Goal: Task Accomplishment & Management: Manage account settings

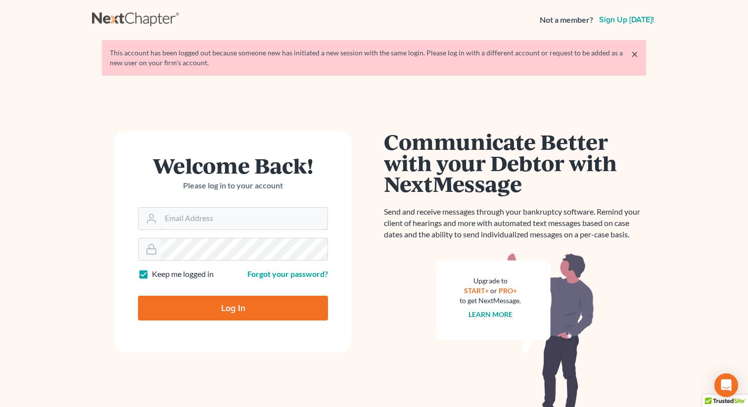
type input "[EMAIL_ADDRESS][DOMAIN_NAME]"
click at [223, 315] on input "Log In" at bounding box center [233, 308] width 190 height 25
type input "Thinking..."
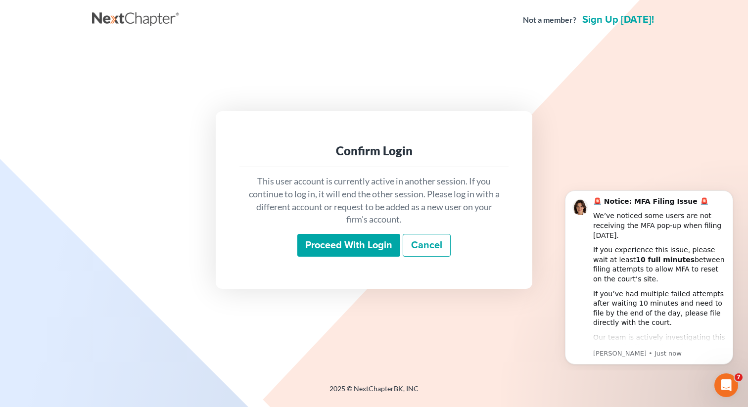
click at [336, 242] on input "Proceed with login" at bounding box center [348, 245] width 103 height 23
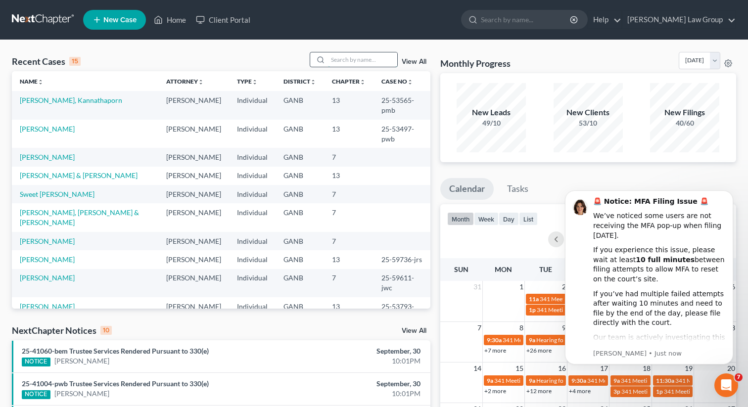
click at [351, 61] on input "search" at bounding box center [362, 59] width 69 height 14
type input "[PERSON_NAME]"
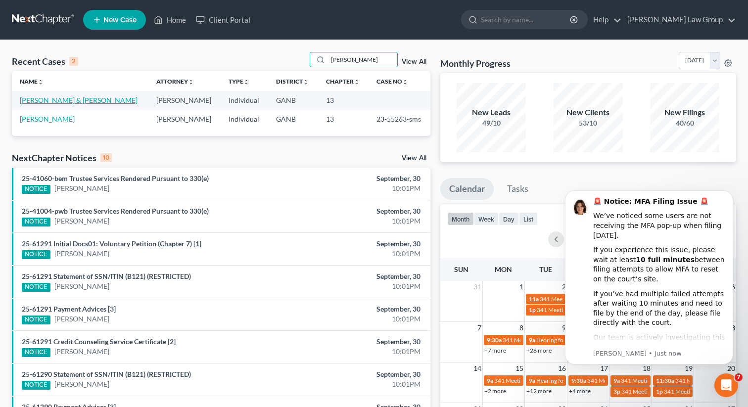
click at [45, 104] on link "[PERSON_NAME] & [PERSON_NAME]" at bounding box center [79, 100] width 118 height 8
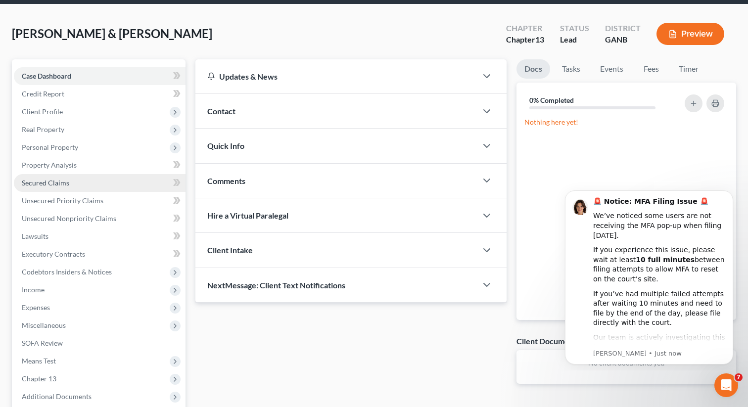
click at [59, 184] on span "Secured Claims" at bounding box center [46, 183] width 48 height 8
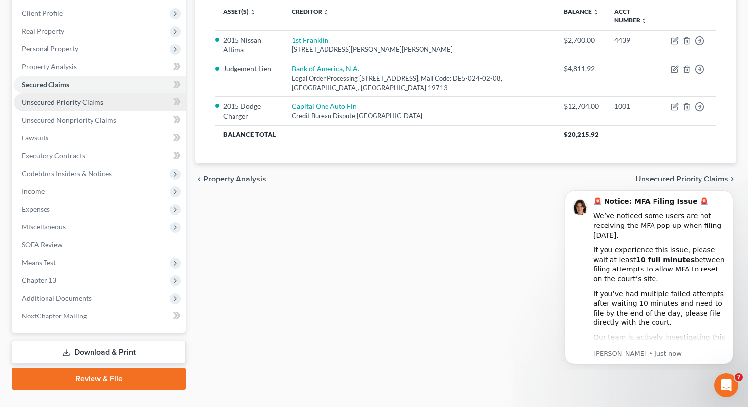
scroll to position [153, 0]
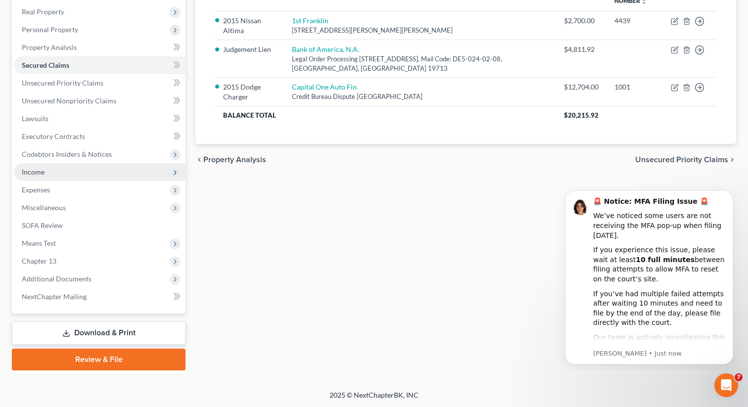
click at [64, 169] on span "Income" at bounding box center [100, 172] width 172 height 18
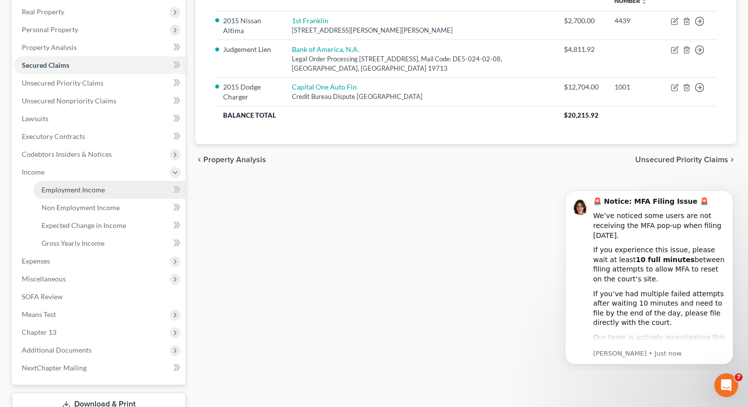
click at [58, 189] on span "Employment Income" at bounding box center [73, 190] width 63 height 8
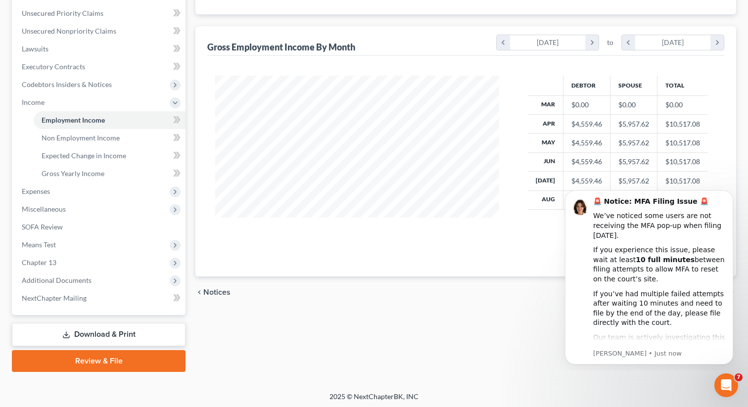
scroll to position [225, 0]
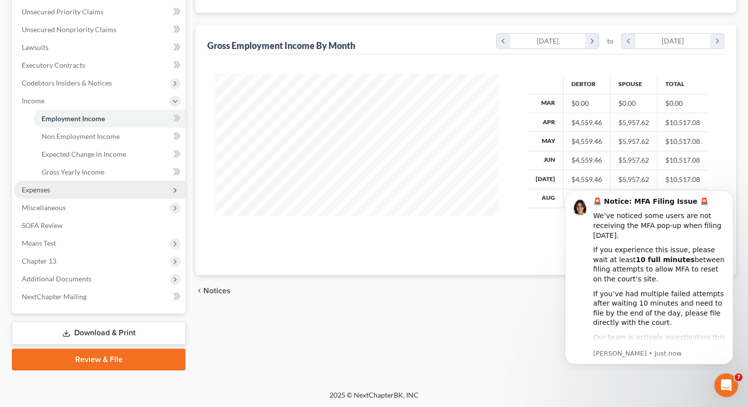
click at [86, 193] on span "Expenses" at bounding box center [100, 190] width 172 height 18
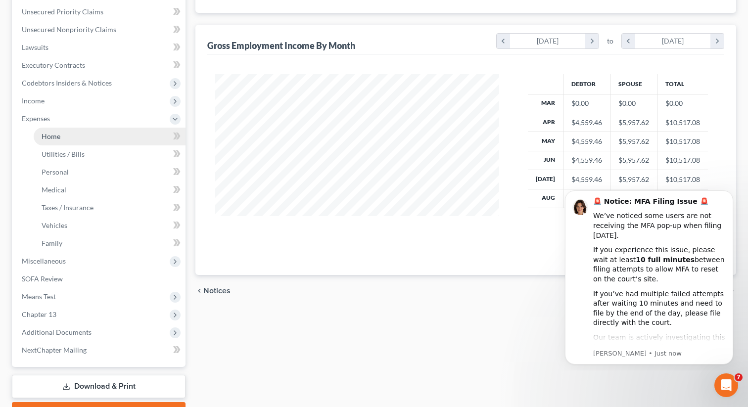
click at [66, 136] on link "Home" at bounding box center [110, 137] width 152 height 18
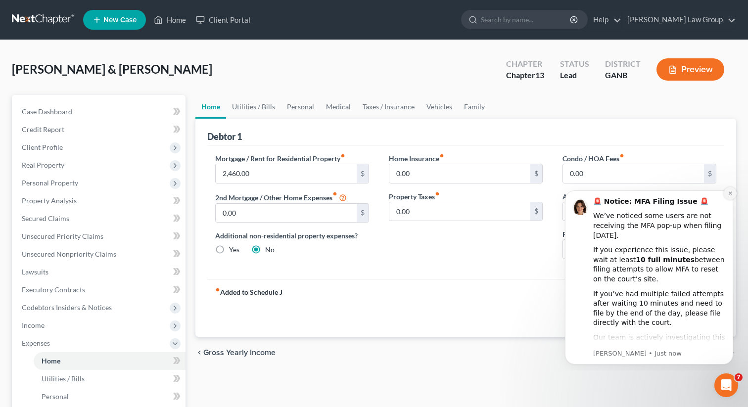
click at [732, 193] on icon "Dismiss notification" at bounding box center [730, 193] width 5 height 5
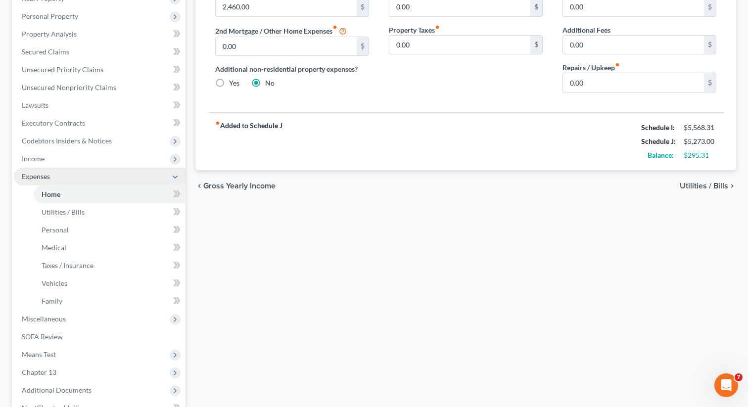
scroll to position [195, 0]
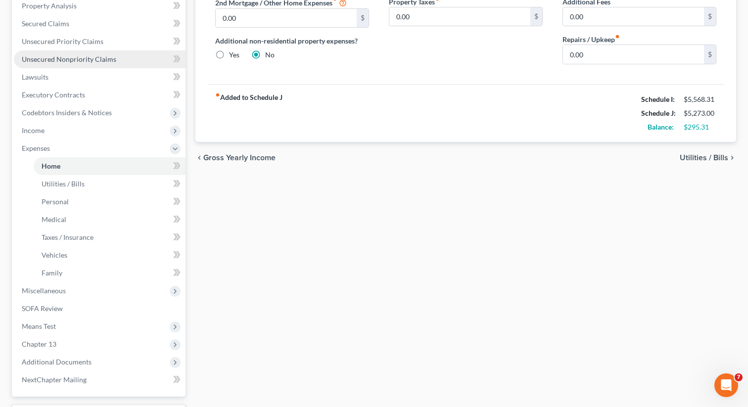
click at [88, 60] on span "Unsecured Nonpriority Claims" at bounding box center [69, 59] width 95 height 8
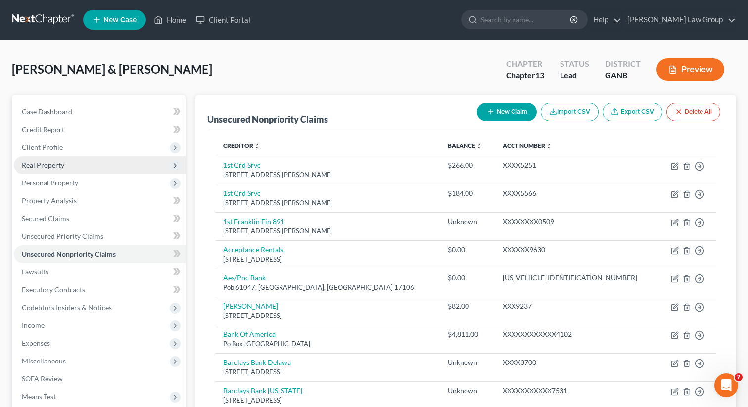
click at [83, 164] on span "Real Property" at bounding box center [100, 165] width 172 height 18
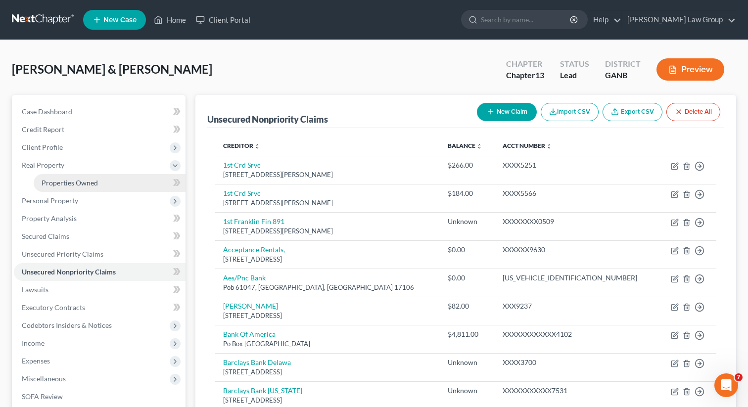
click at [81, 178] on link "Properties Owned" at bounding box center [110, 183] width 152 height 18
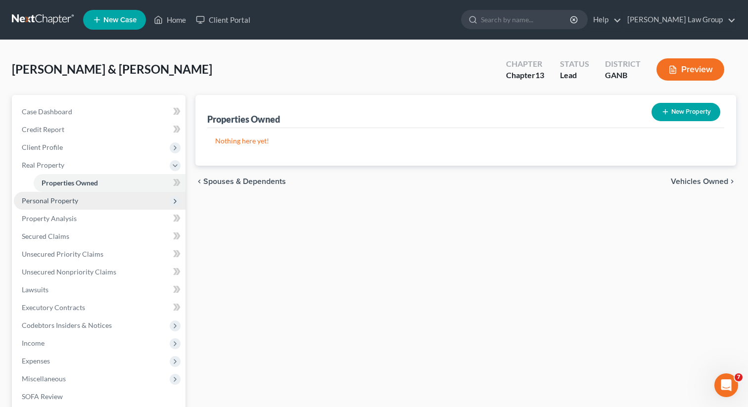
click at [97, 201] on span "Personal Property" at bounding box center [100, 201] width 172 height 18
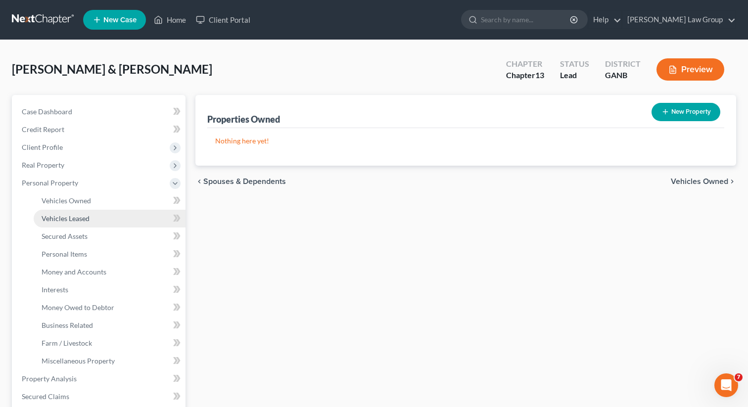
click at [91, 217] on link "Vehicles Leased" at bounding box center [110, 219] width 152 height 18
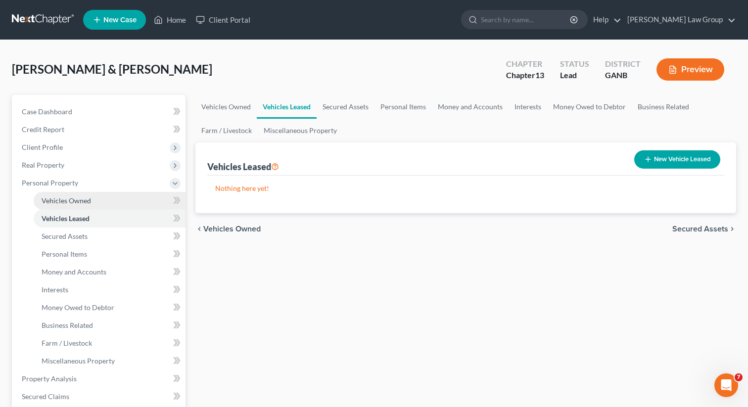
click at [91, 203] on link "Vehicles Owned" at bounding box center [110, 201] width 152 height 18
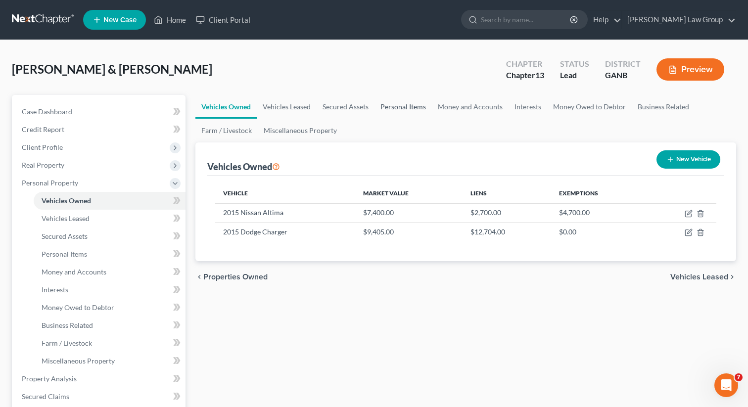
click at [391, 102] on link "Personal Items" at bounding box center [403, 107] width 57 height 24
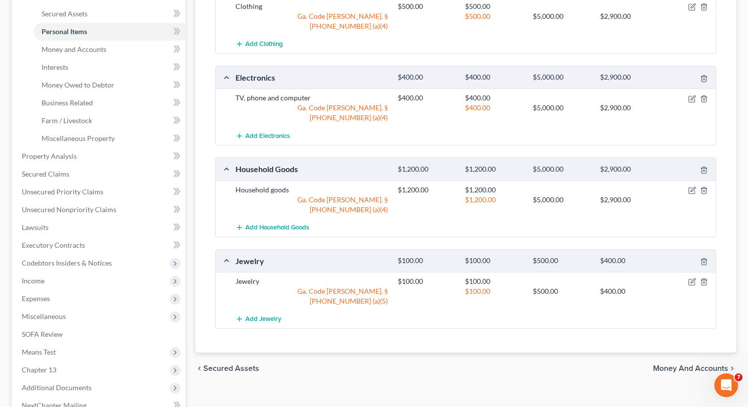
scroll to position [241, 0]
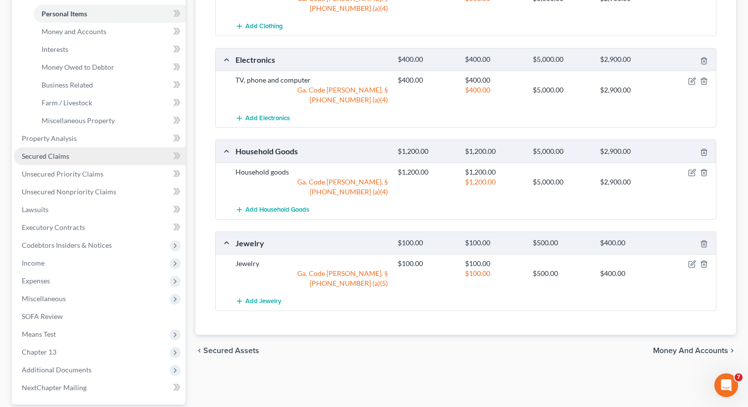
click at [103, 159] on link "Secured Claims" at bounding box center [100, 156] width 172 height 18
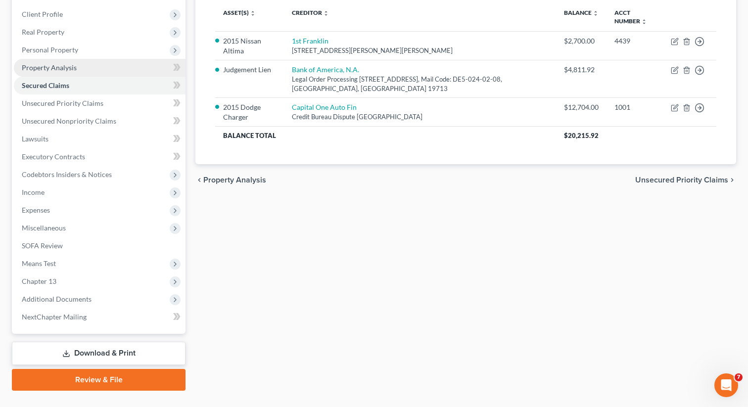
scroll to position [153, 0]
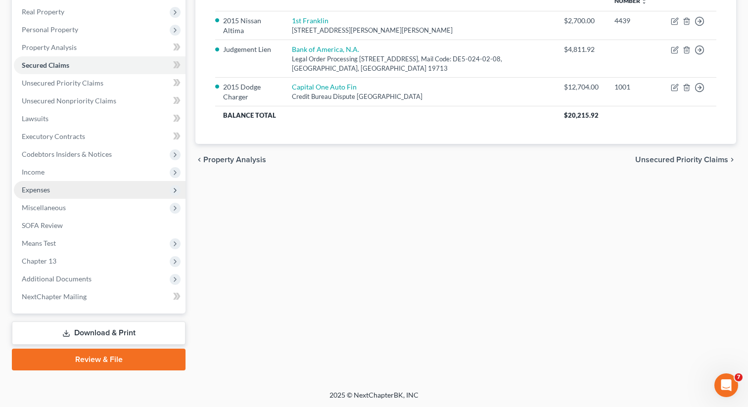
click at [62, 192] on span "Expenses" at bounding box center [100, 190] width 172 height 18
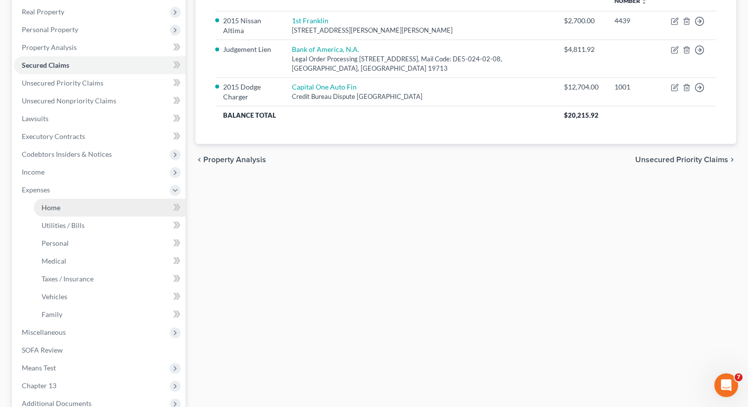
click at [54, 207] on span "Home" at bounding box center [51, 207] width 19 height 8
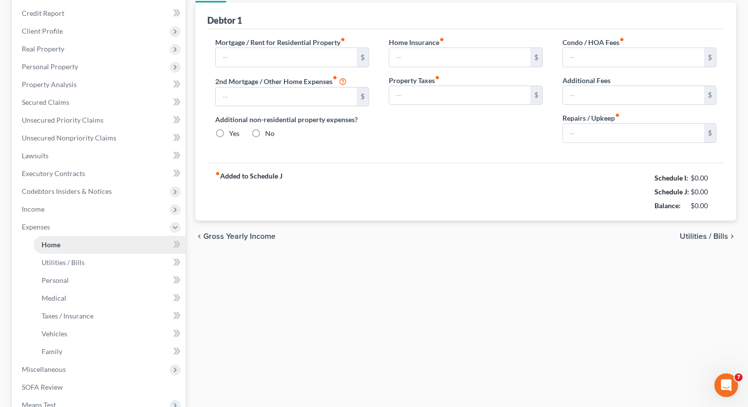
type input "2,460.00"
type input "0.00"
radio input "true"
type input "0.00"
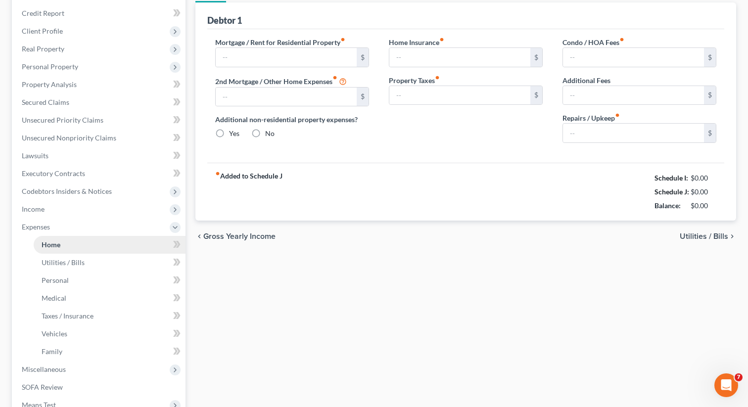
type input "0.00"
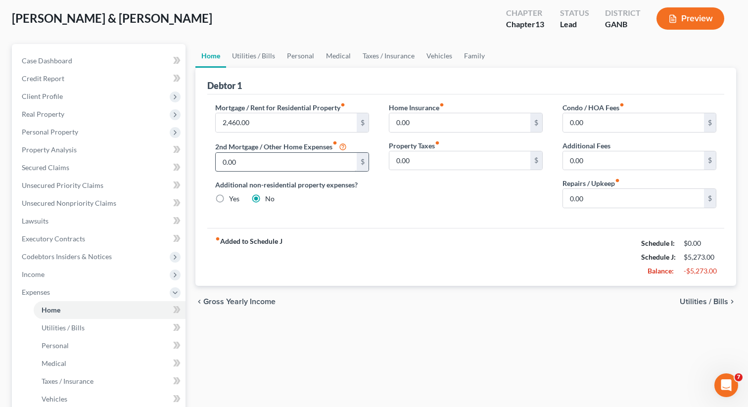
scroll to position [109, 0]
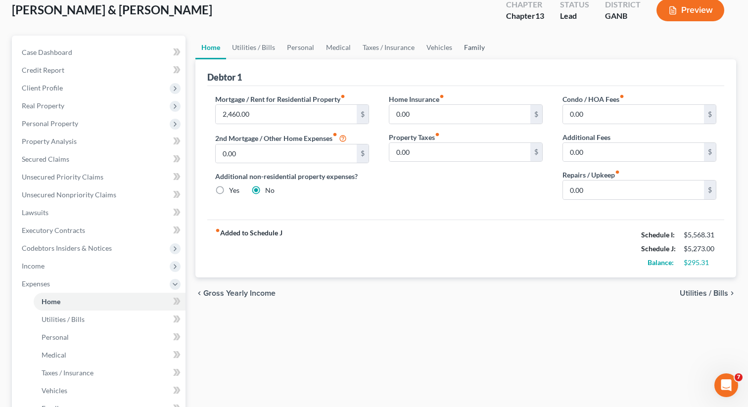
click at [482, 51] on link "Family" at bounding box center [474, 48] width 33 height 24
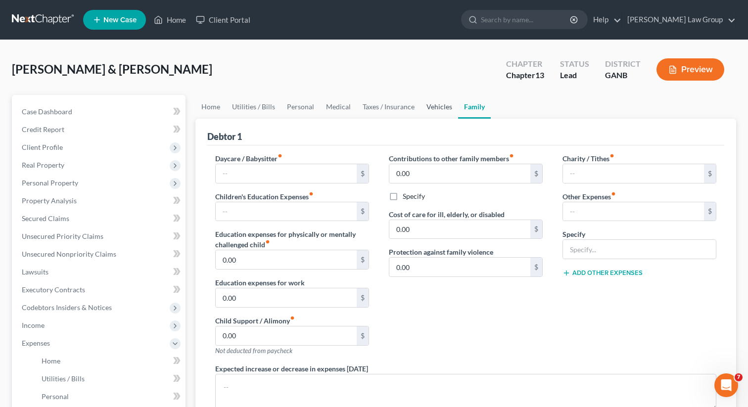
click at [444, 114] on link "Vehicles" at bounding box center [440, 107] width 38 height 24
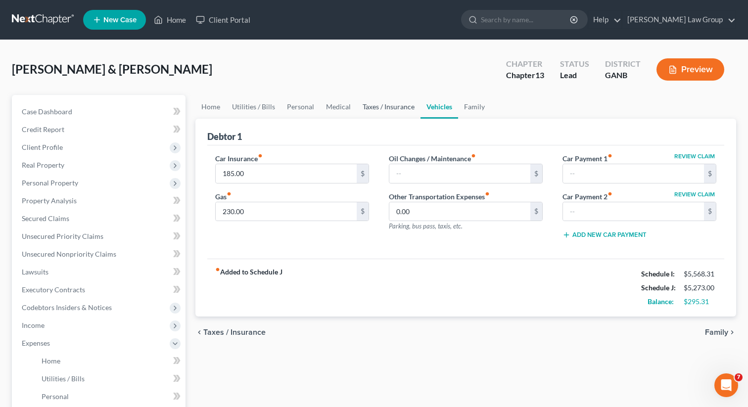
click at [399, 108] on link "Taxes / Insurance" at bounding box center [389, 107] width 64 height 24
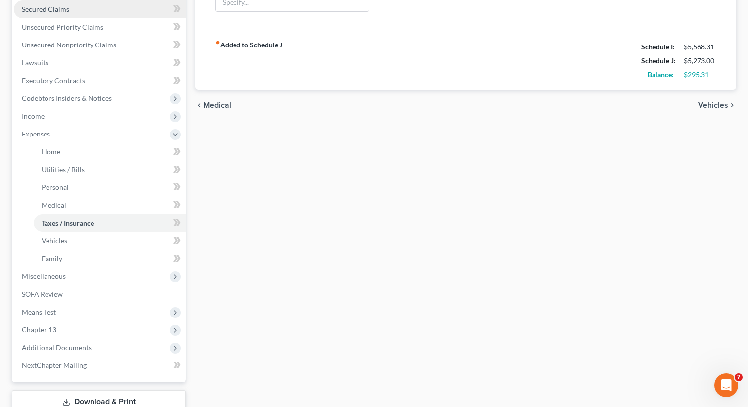
scroll to position [243, 0]
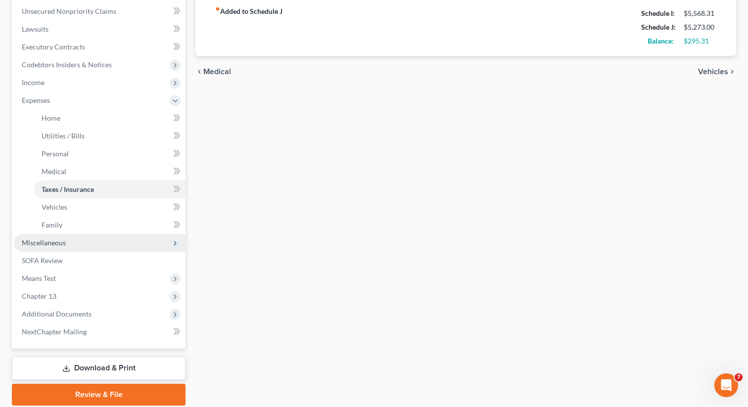
click at [75, 243] on span "Miscellaneous" at bounding box center [100, 243] width 172 height 18
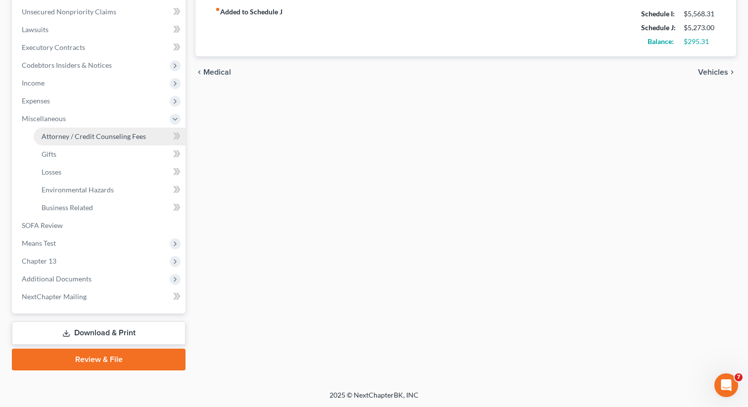
click at [93, 137] on span "Attorney / Credit Counseling Fees" at bounding box center [94, 136] width 104 height 8
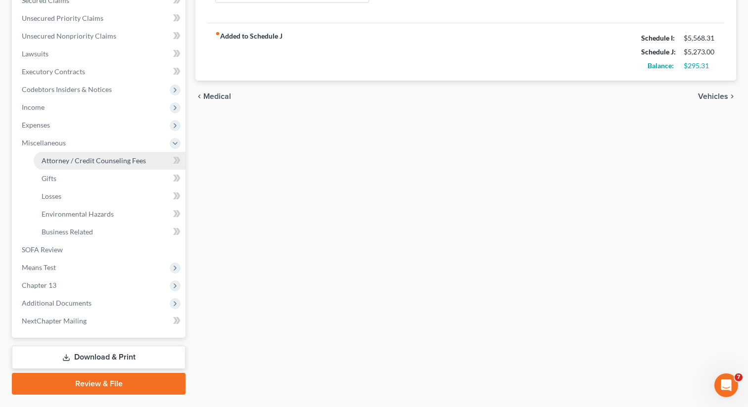
select select "0"
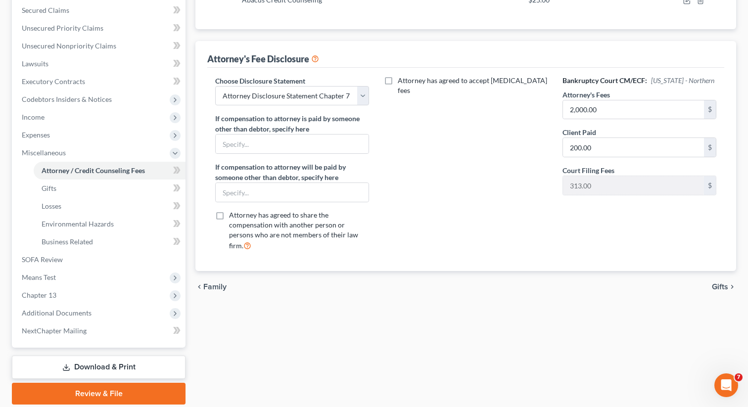
scroll to position [242, 0]
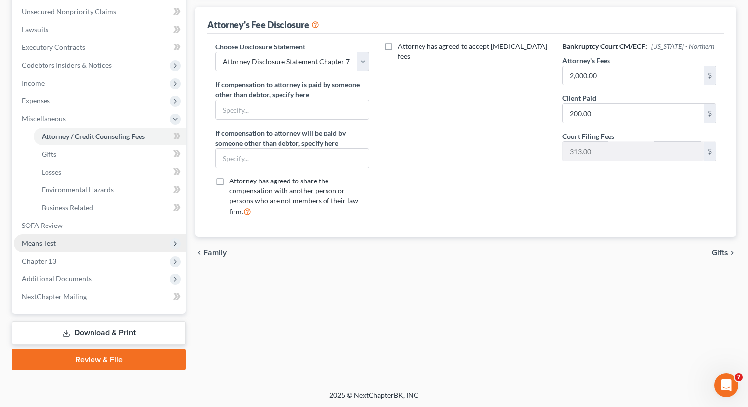
click at [81, 244] on span "Means Test" at bounding box center [100, 244] width 172 height 18
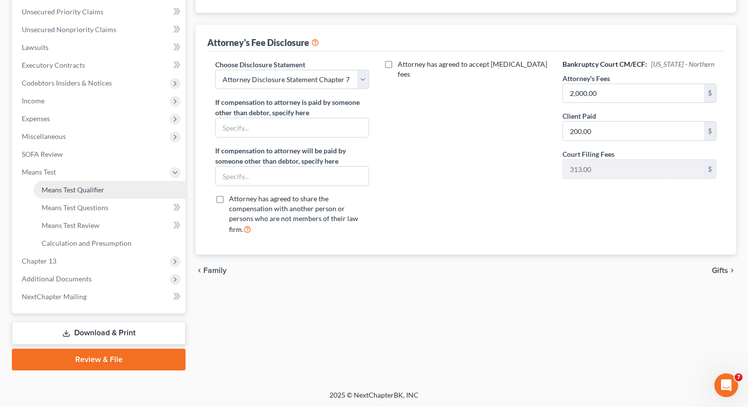
click at [108, 193] on link "Means Test Qualifier" at bounding box center [110, 190] width 152 height 18
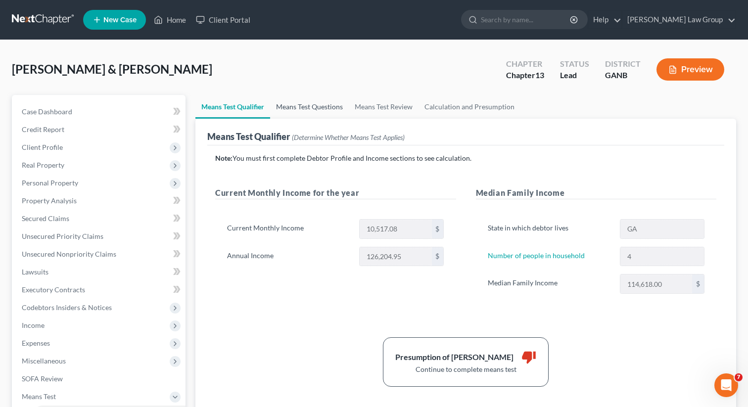
click at [323, 109] on link "Means Test Questions" at bounding box center [309, 107] width 79 height 24
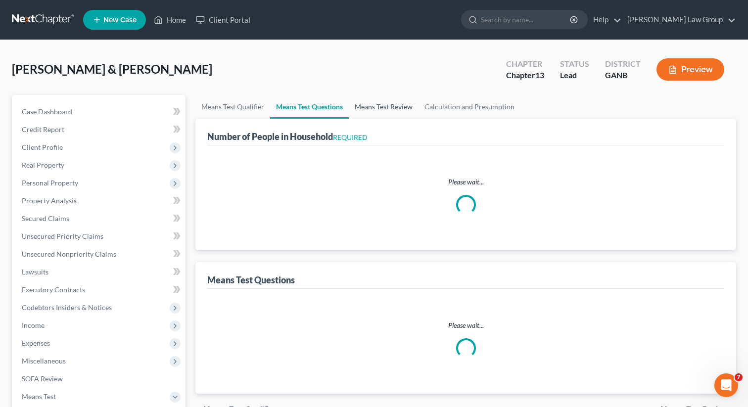
select select "1"
select select "60"
select select "2"
select select "60"
select select "1"
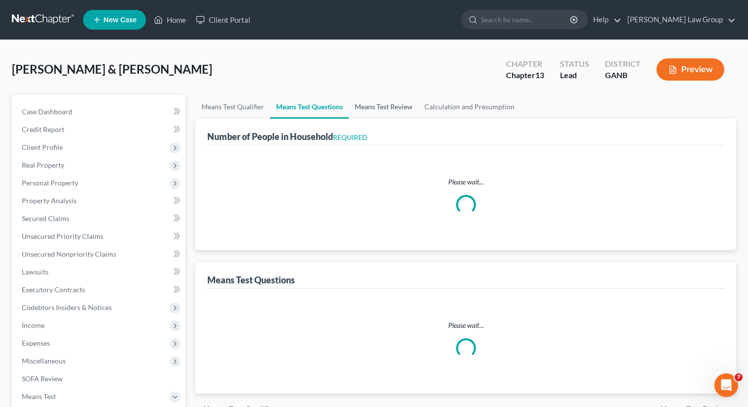
select select "60"
select select "4"
select select "0"
select select "2"
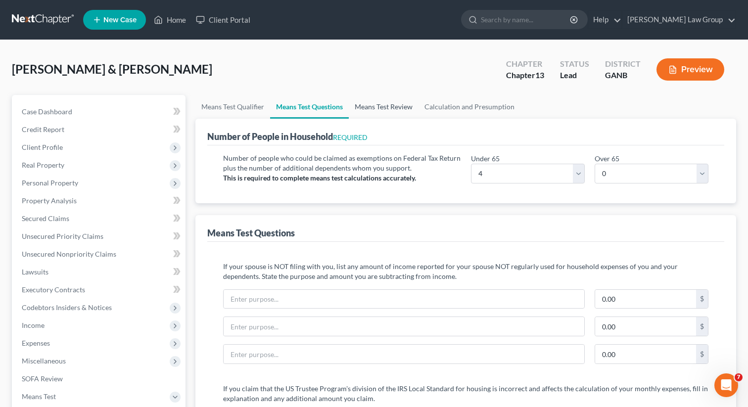
click at [390, 106] on link "Means Test Review" at bounding box center [384, 107] width 70 height 24
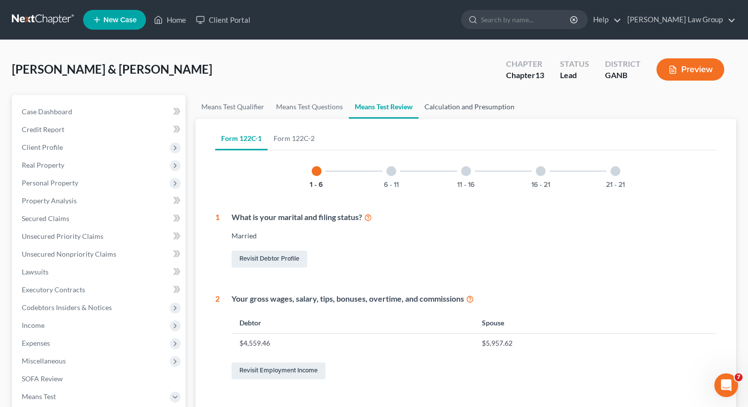
click at [462, 104] on link "Calculation and Presumption" at bounding box center [470, 107] width 102 height 24
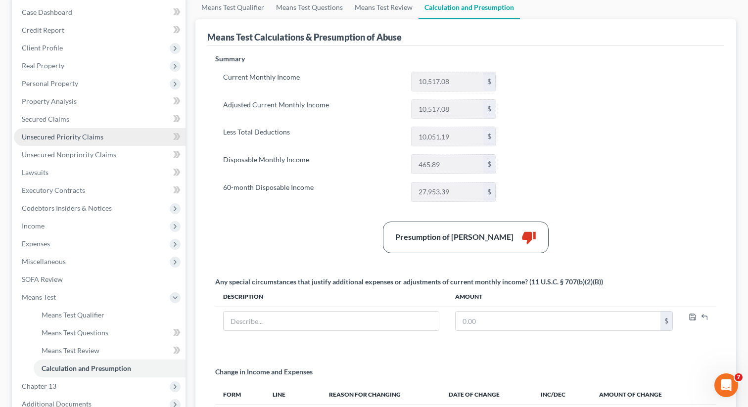
scroll to position [136, 0]
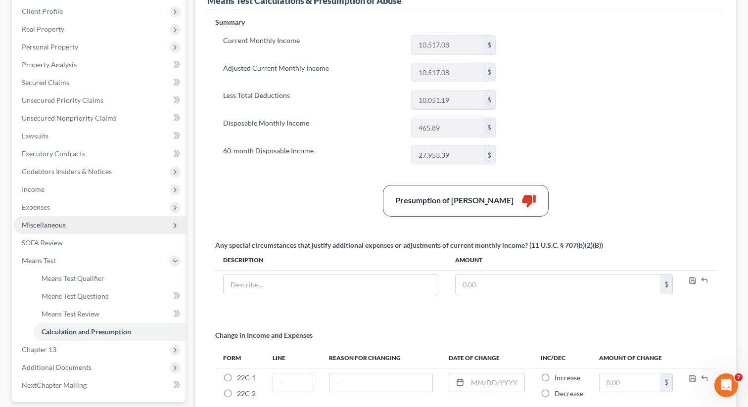
click at [111, 221] on span "Miscellaneous" at bounding box center [100, 225] width 172 height 18
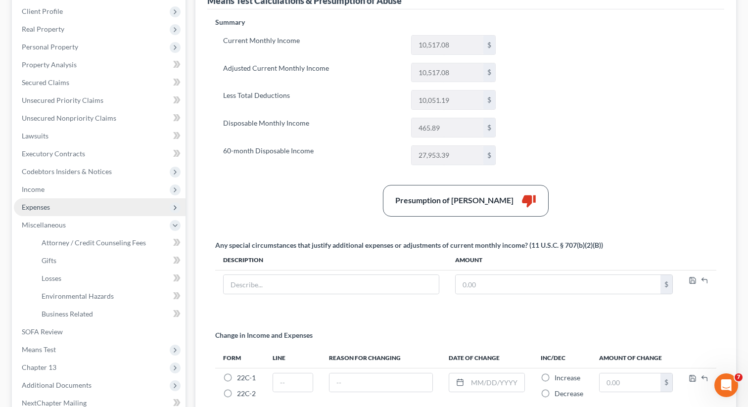
click at [110, 205] on span "Expenses" at bounding box center [100, 207] width 172 height 18
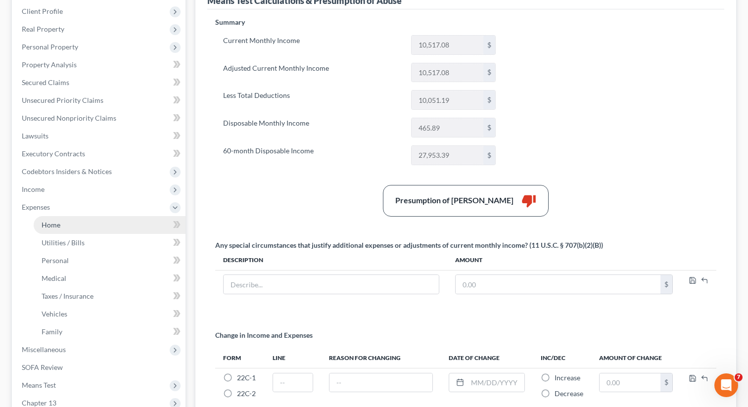
click at [111, 220] on link "Home" at bounding box center [110, 225] width 152 height 18
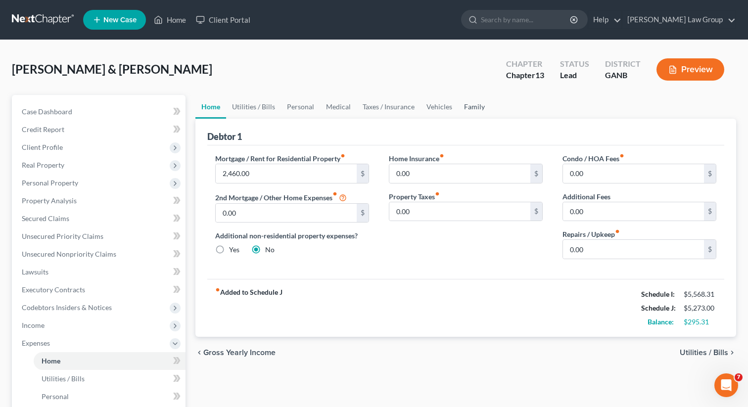
click at [465, 108] on link "Family" at bounding box center [474, 107] width 33 height 24
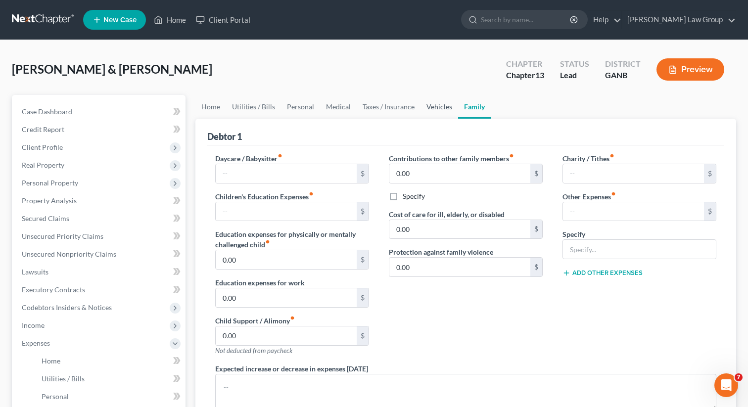
click at [445, 106] on link "Vehicles" at bounding box center [440, 107] width 38 height 24
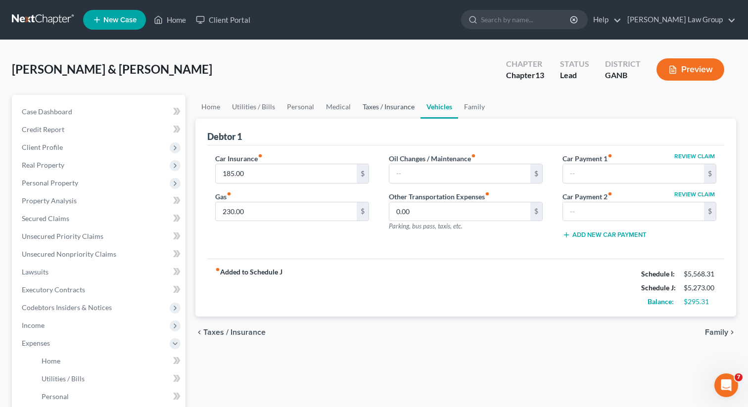
click at [373, 110] on link "Taxes / Insurance" at bounding box center [389, 107] width 64 height 24
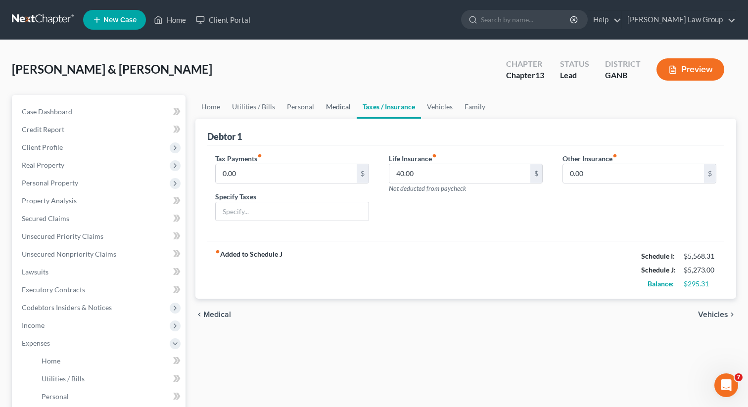
click at [329, 110] on link "Medical" at bounding box center [338, 107] width 37 height 24
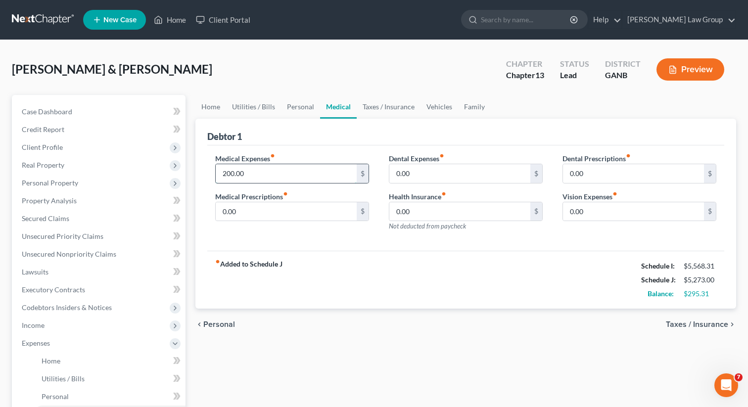
click at [255, 171] on input "200.00" at bounding box center [286, 173] width 141 height 19
type input "100"
click at [300, 112] on link "Personal" at bounding box center [300, 107] width 39 height 24
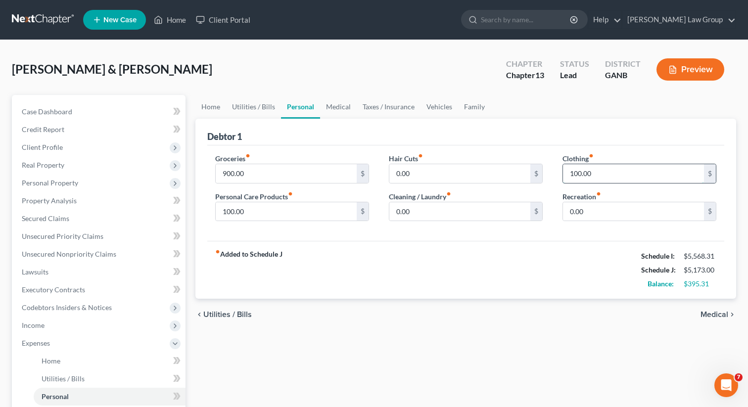
click at [600, 182] on input "100.00" at bounding box center [633, 173] width 141 height 19
type input "50"
click at [292, 206] on input "100.00" at bounding box center [286, 211] width 141 height 19
type input "50"
click at [254, 105] on link "Utilities / Bills" at bounding box center [253, 107] width 55 height 24
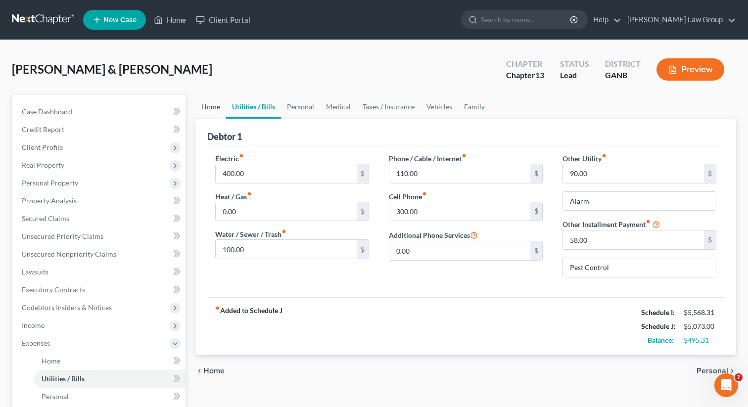
click at [213, 109] on link "Home" at bounding box center [210, 107] width 31 height 24
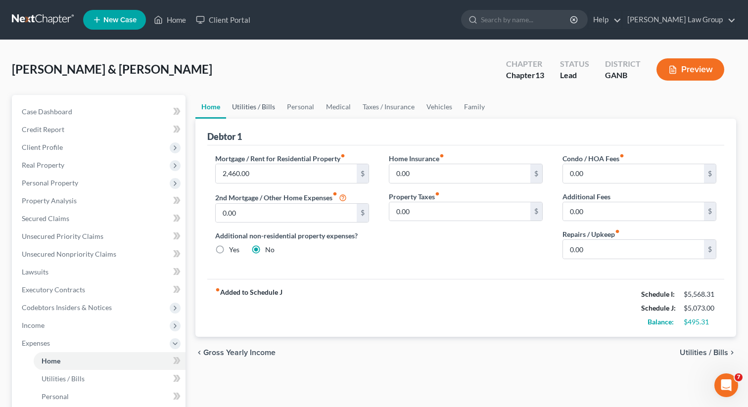
click at [265, 110] on link "Utilities / Bills" at bounding box center [253, 107] width 55 height 24
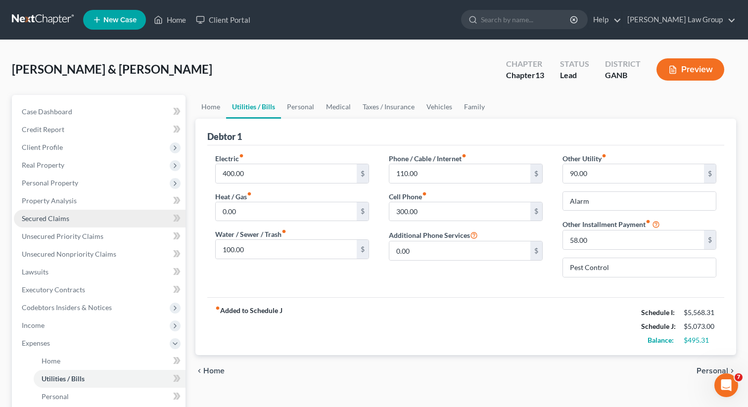
click at [65, 215] on span "Secured Claims" at bounding box center [46, 218] width 48 height 8
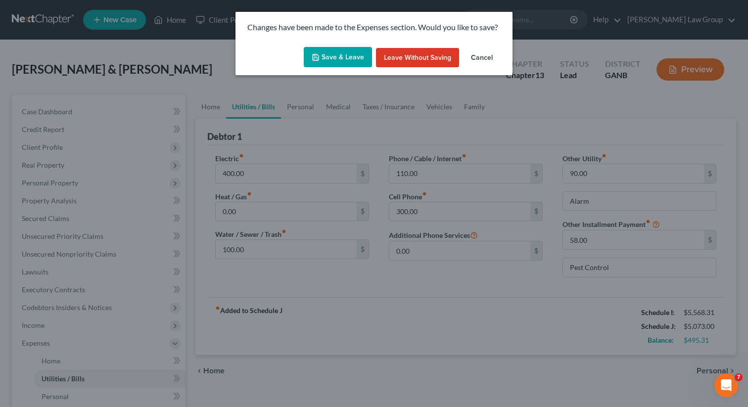
click at [331, 67] on button "Save & Leave" at bounding box center [338, 57] width 68 height 21
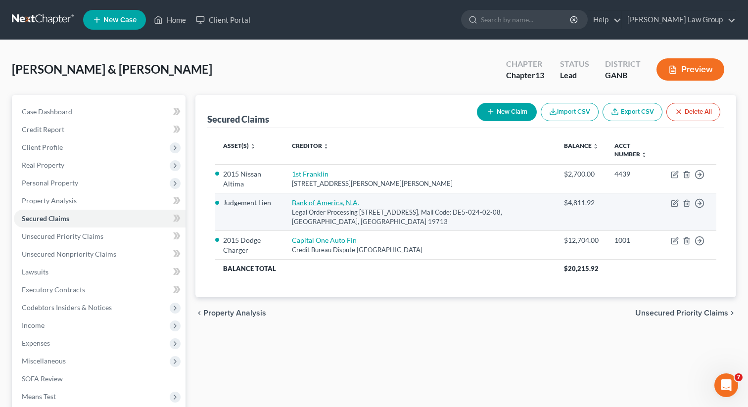
click at [304, 199] on link "Bank of America, N.A." at bounding box center [325, 202] width 67 height 8
select select "7"
select select "3"
select select "2"
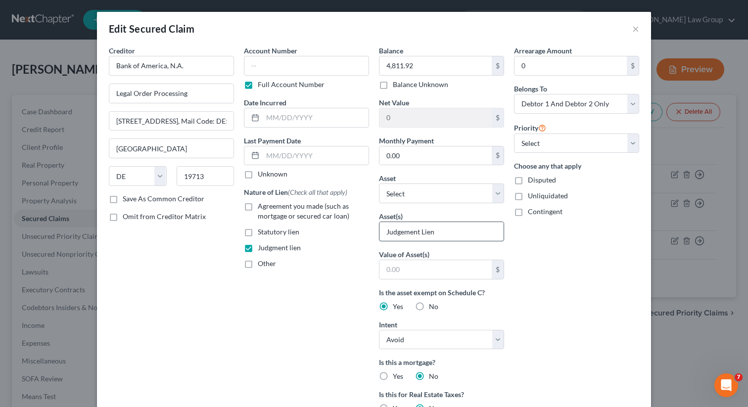
click at [402, 233] on input "Judgement Lien" at bounding box center [442, 231] width 124 height 19
type input "Judgment Lien"
click at [344, 264] on div "Other" at bounding box center [306, 264] width 125 height 10
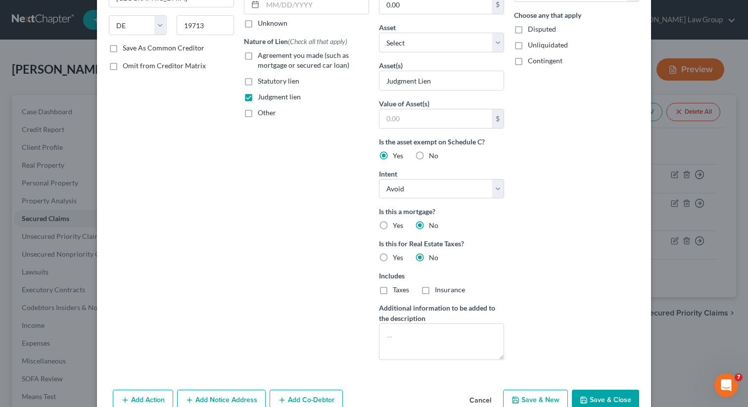
scroll to position [203, 0]
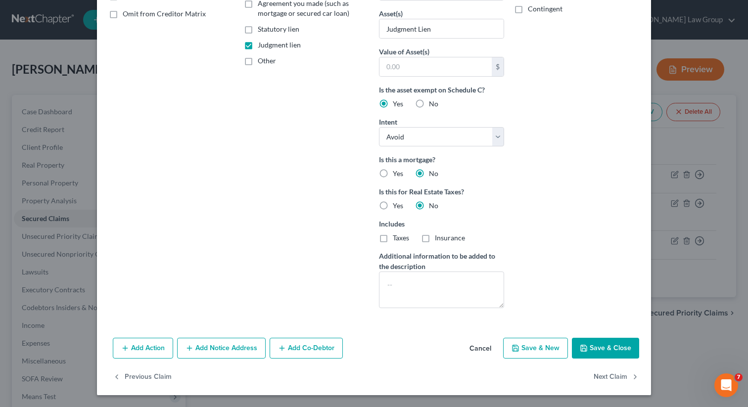
click at [612, 348] on button "Save & Close" at bounding box center [605, 348] width 67 height 21
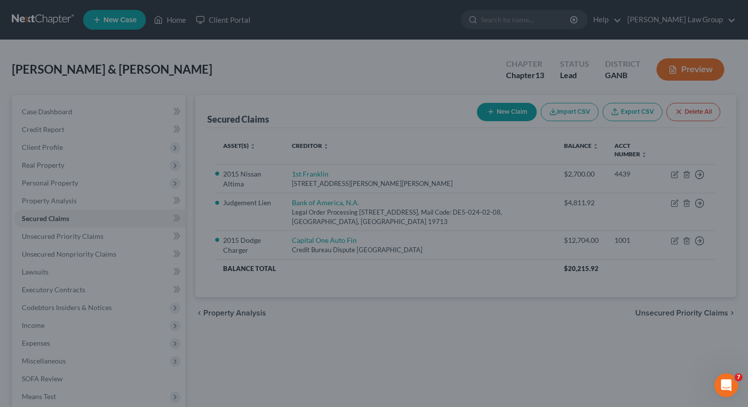
scroll to position [95, 0]
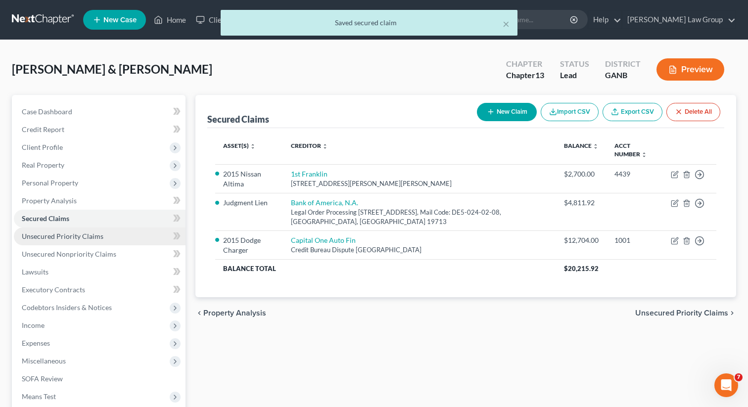
click at [57, 237] on span "Unsecured Priority Claims" at bounding box center [63, 236] width 82 height 8
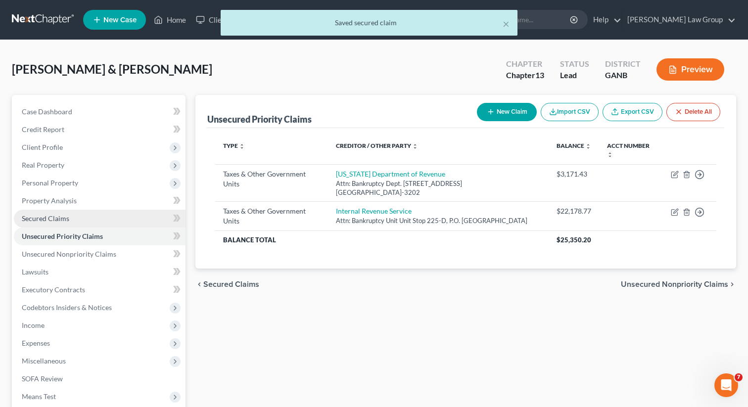
click at [62, 218] on span "Secured Claims" at bounding box center [46, 218] width 48 height 8
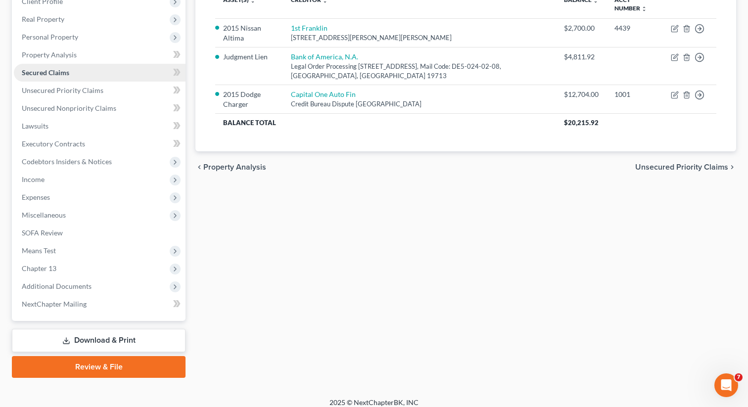
scroll to position [153, 0]
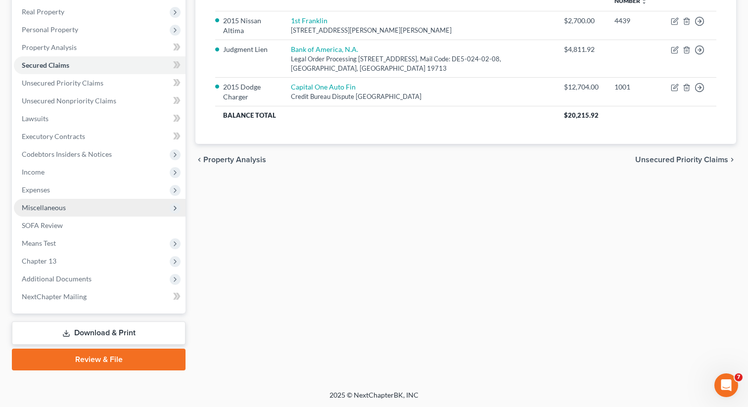
click at [88, 208] on span "Miscellaneous" at bounding box center [100, 208] width 172 height 18
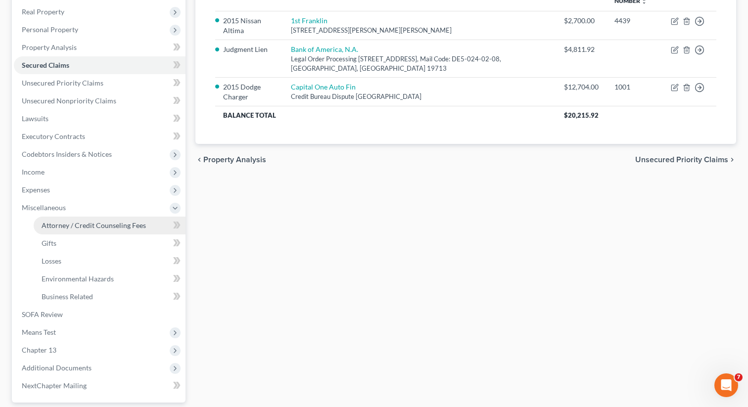
click at [97, 224] on span "Attorney / Credit Counseling Fees" at bounding box center [94, 225] width 104 height 8
select select "0"
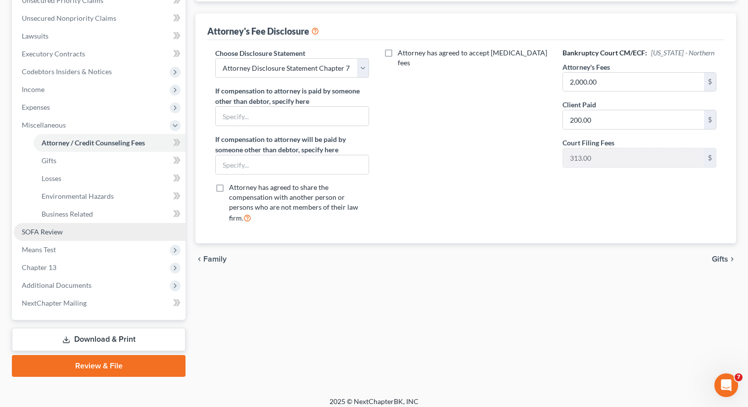
click at [104, 232] on link "SOFA Review" at bounding box center [100, 232] width 172 height 18
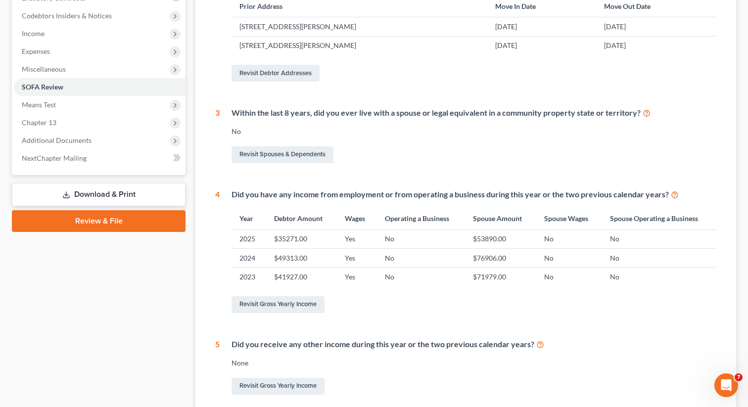
scroll to position [278, 0]
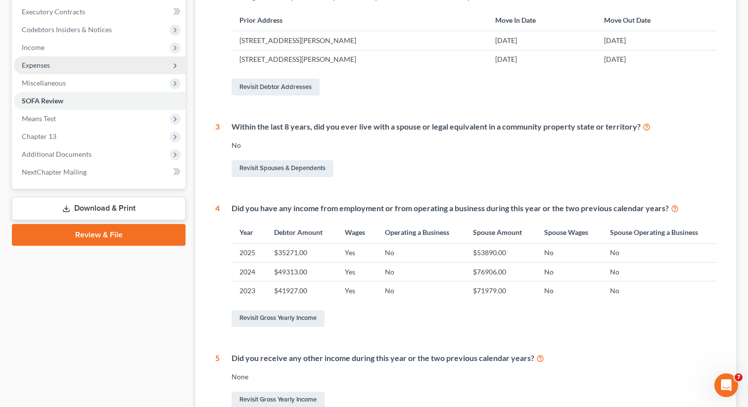
click at [59, 59] on span "Expenses" at bounding box center [100, 65] width 172 height 18
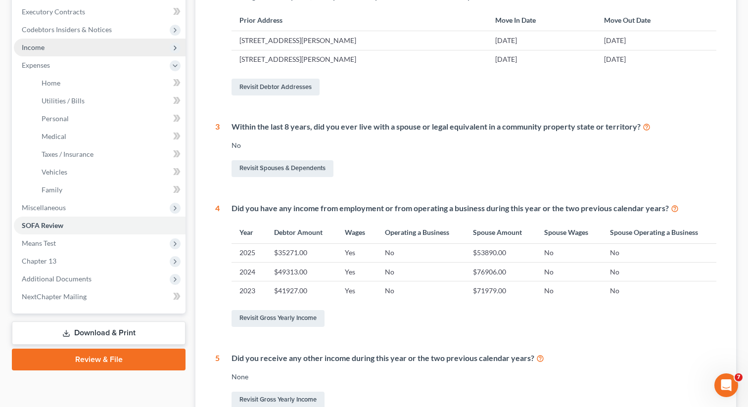
click at [55, 51] on span "Income" at bounding box center [100, 48] width 172 height 18
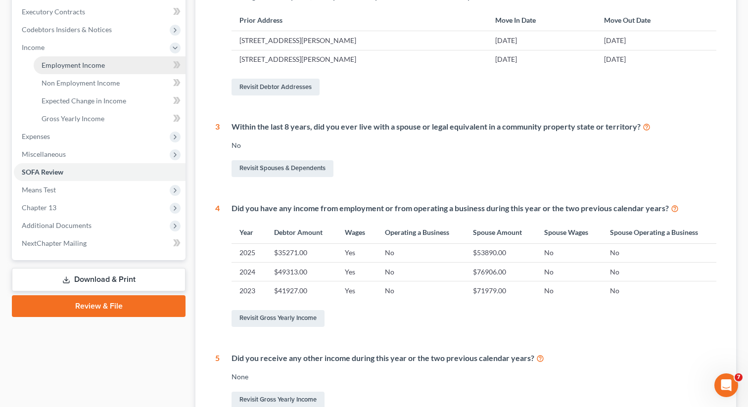
click at [58, 65] on span "Employment Income" at bounding box center [73, 65] width 63 height 8
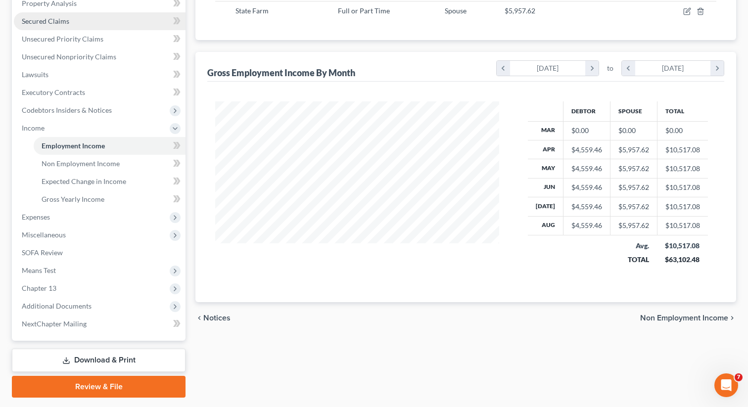
scroll to position [225, 0]
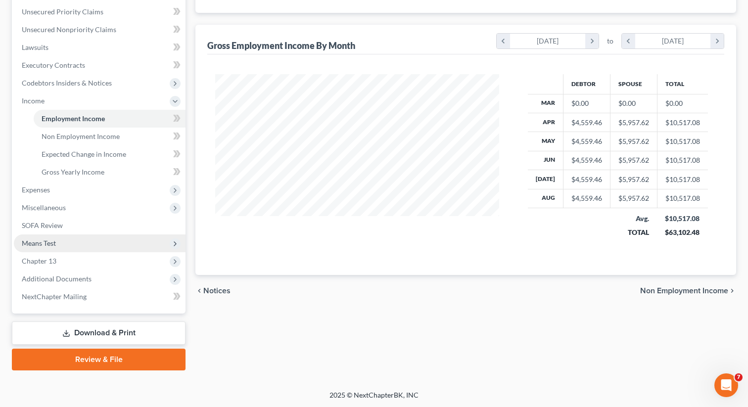
click at [95, 245] on span "Means Test" at bounding box center [100, 244] width 172 height 18
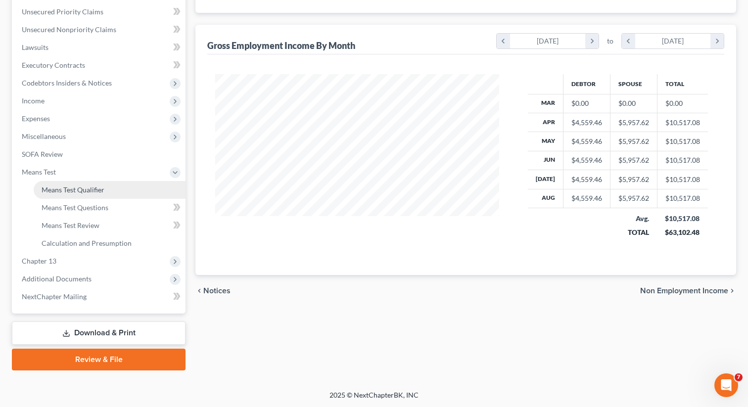
click at [96, 186] on span "Means Test Qualifier" at bounding box center [73, 190] width 63 height 8
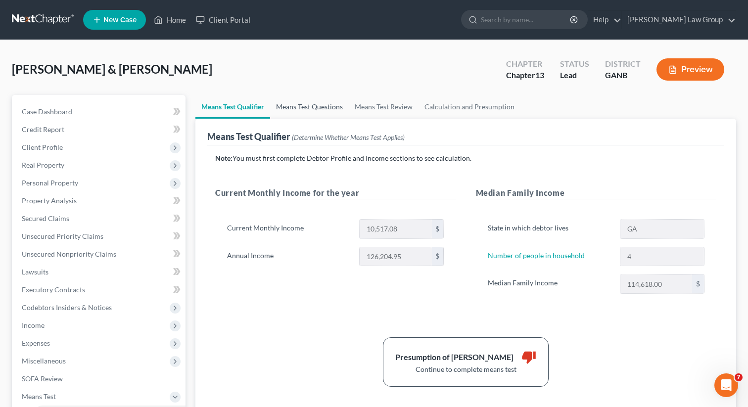
click at [314, 107] on link "Means Test Questions" at bounding box center [309, 107] width 79 height 24
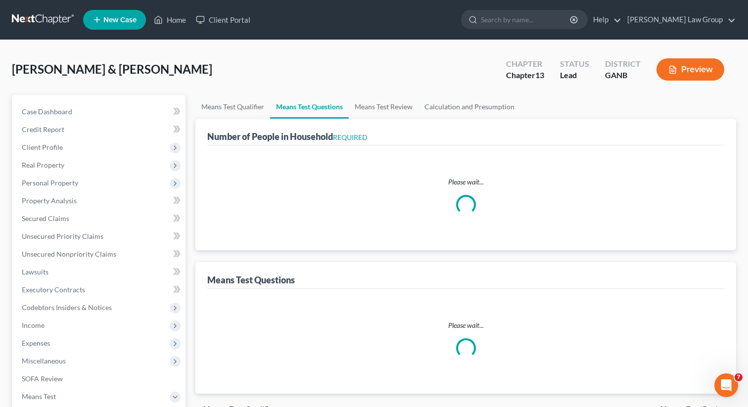
select select "1"
select select "60"
select select "1"
select select "60"
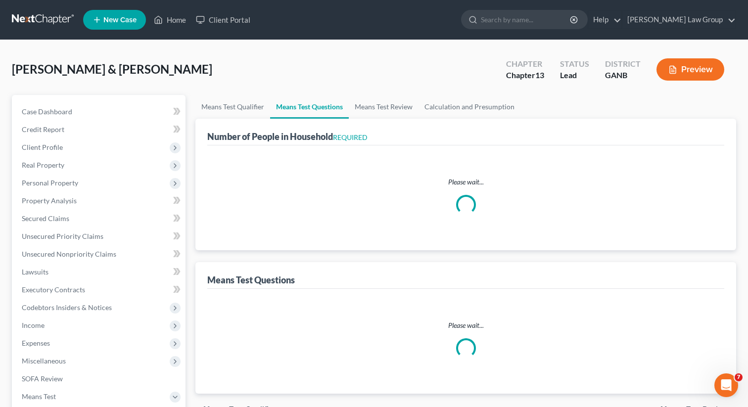
select select "4"
select select "0"
select select "2"
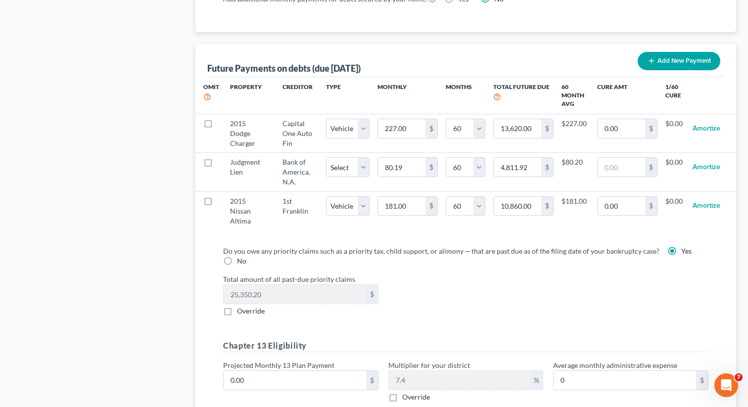
scroll to position [962, 0]
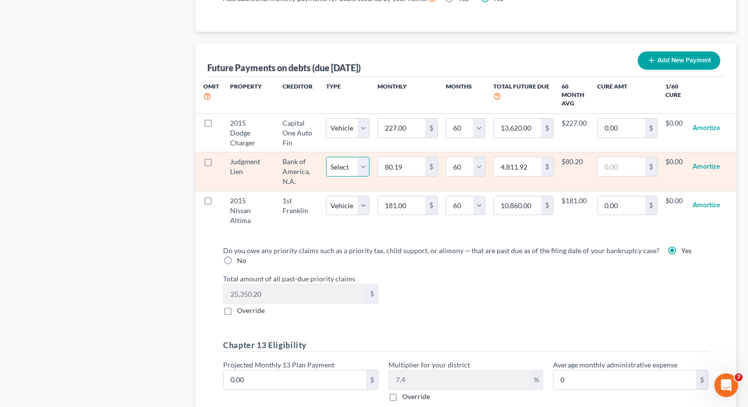
click at [363, 168] on select "Select Home Vehicle Other" at bounding box center [348, 167] width 44 height 20
select select "2"
click at [326, 157] on select "Select Home Vehicle Other" at bounding box center [348, 167] width 44 height 20
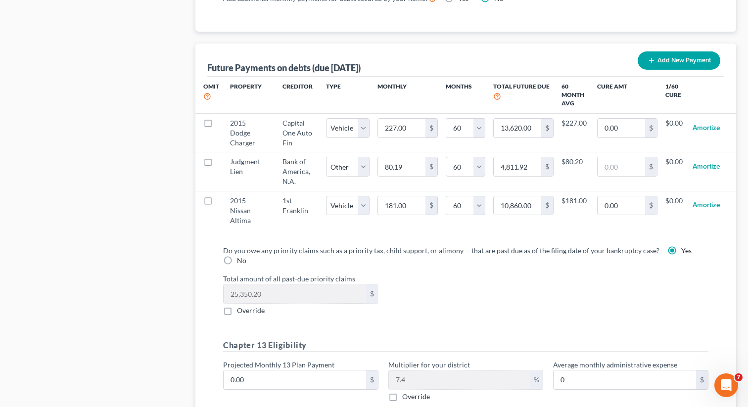
select select "2"
select select "60"
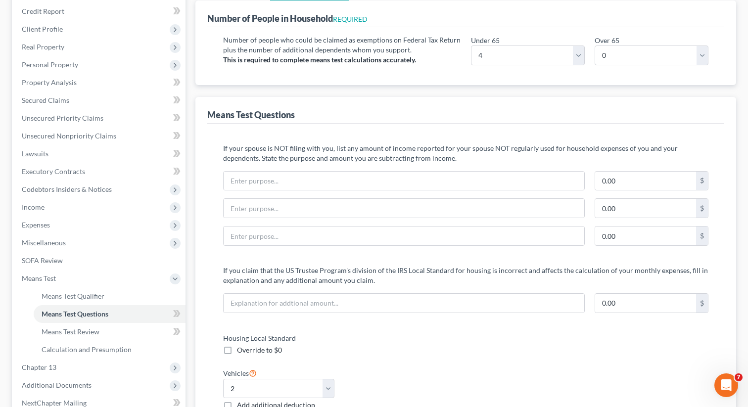
scroll to position [0, 0]
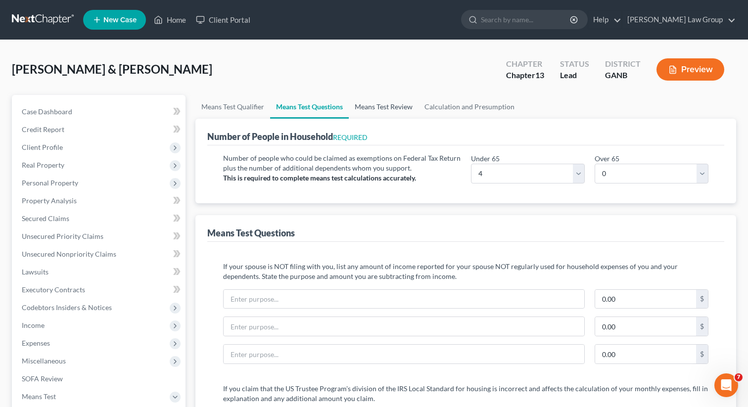
click at [373, 107] on link "Means Test Review" at bounding box center [384, 107] width 70 height 24
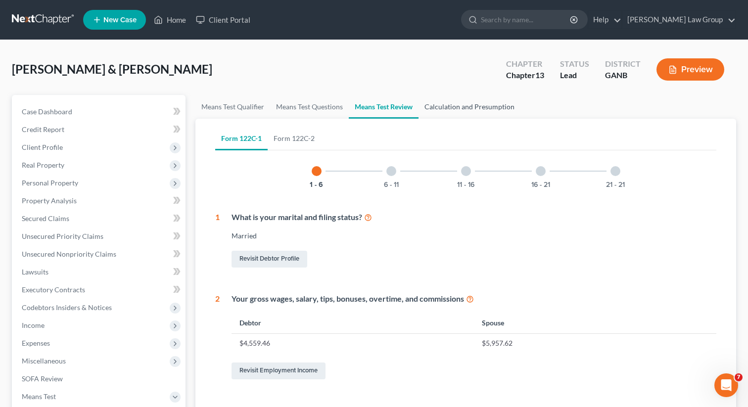
click at [444, 106] on link "Calculation and Presumption" at bounding box center [470, 107] width 102 height 24
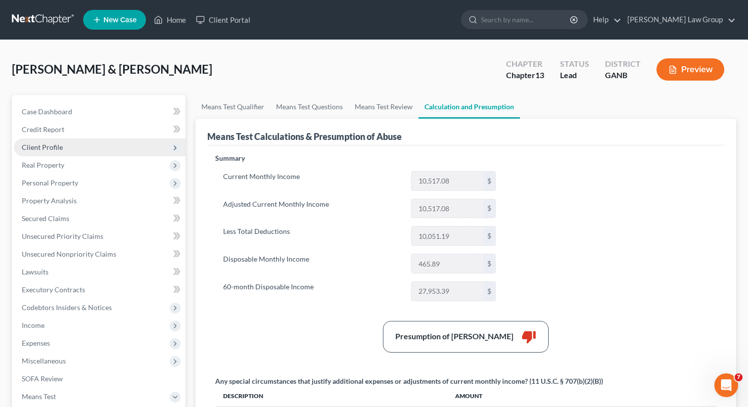
click at [120, 145] on span "Client Profile" at bounding box center [100, 148] width 172 height 18
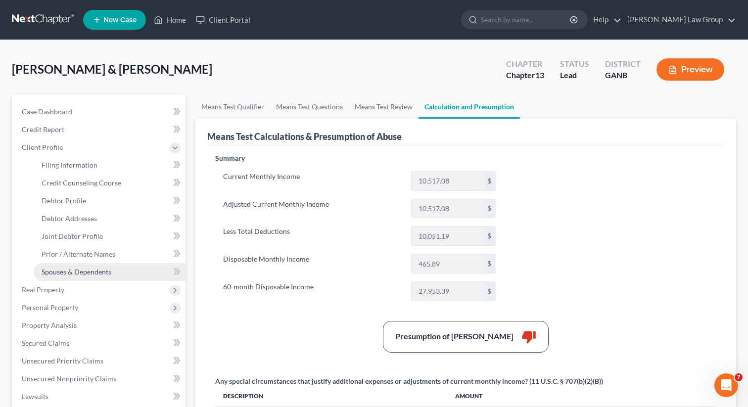
click at [98, 271] on span "Spouses & Dependents" at bounding box center [77, 272] width 70 height 8
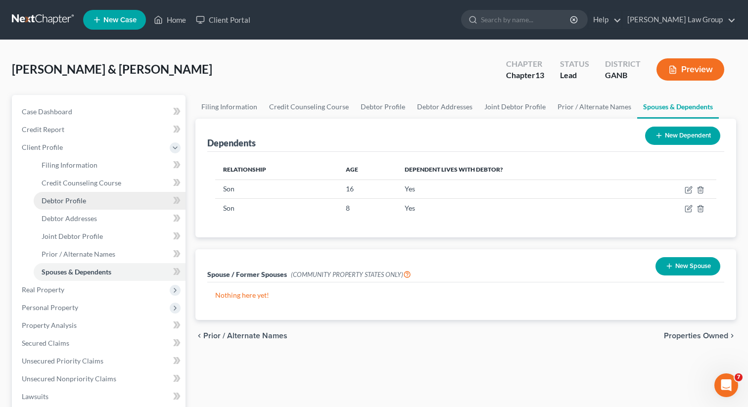
click at [88, 196] on link "Debtor Profile" at bounding box center [110, 201] width 152 height 18
select select "1"
select select "3"
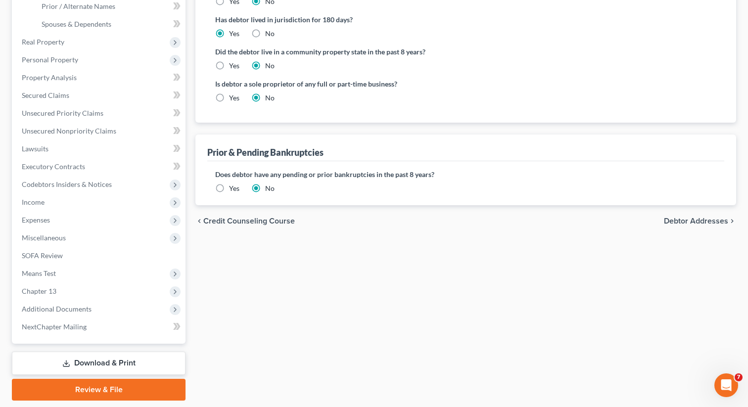
scroll to position [278, 0]
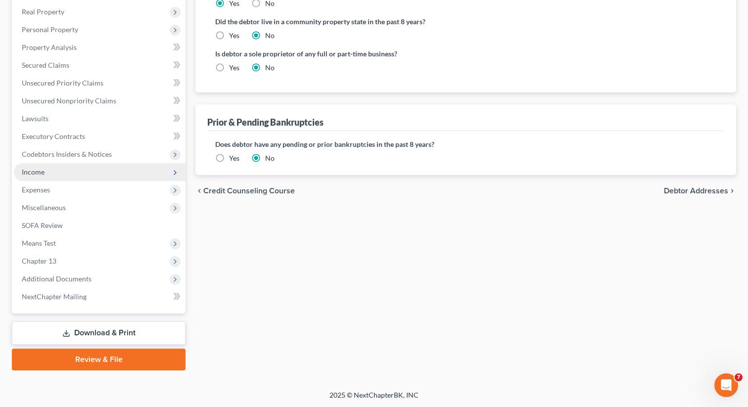
click at [96, 170] on span "Income" at bounding box center [100, 172] width 172 height 18
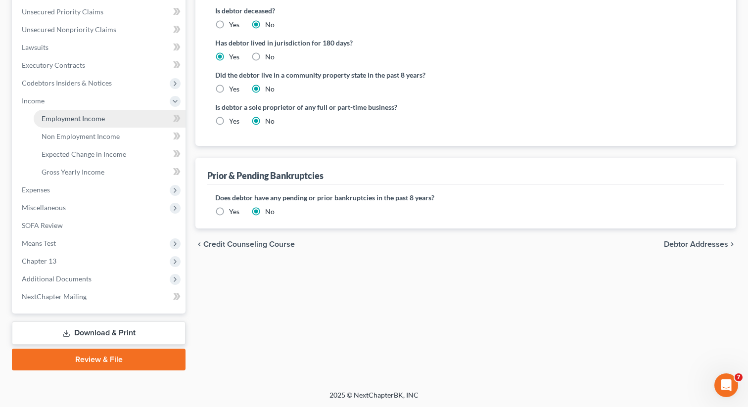
click at [98, 122] on span "Employment Income" at bounding box center [73, 118] width 63 height 8
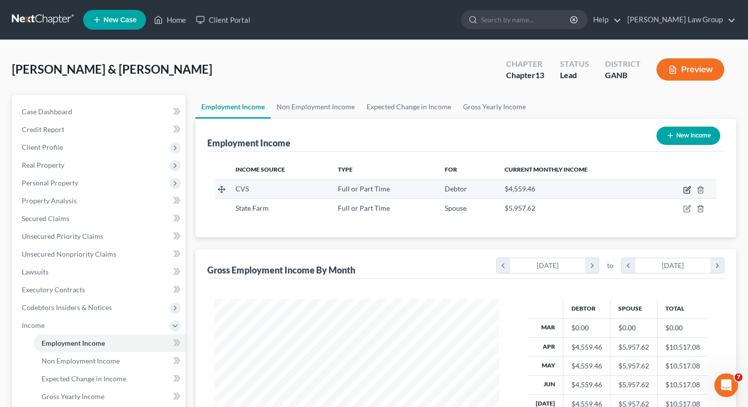
click at [686, 192] on icon "button" at bounding box center [687, 190] width 8 height 8
select select "0"
select select "41"
select select "1"
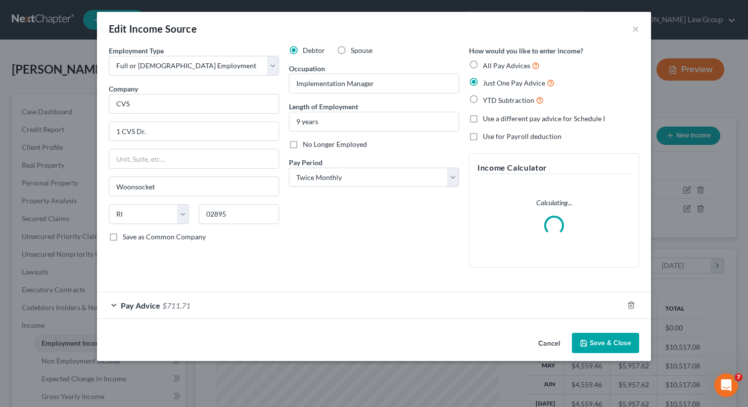
click at [596, 340] on button "Save & Close" at bounding box center [605, 343] width 67 height 21
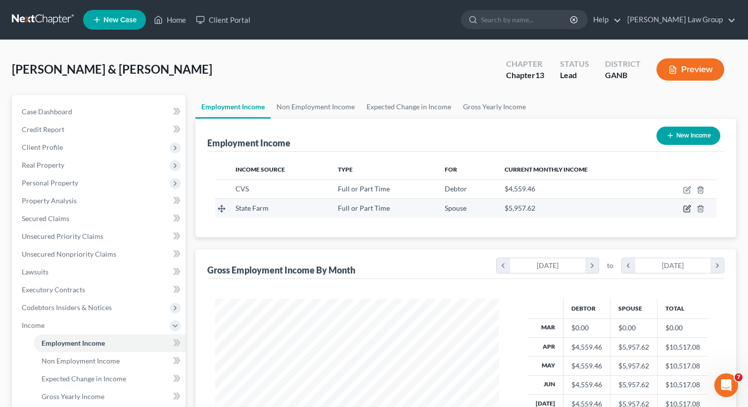
click at [689, 208] on icon "button" at bounding box center [687, 209] width 8 height 8
select select "0"
select select "10"
select select "0"
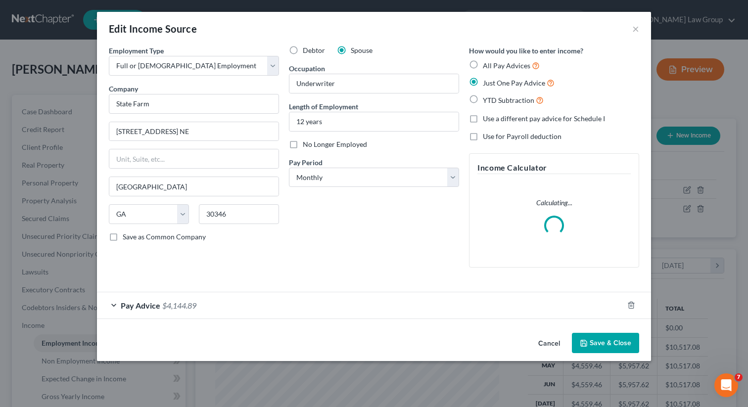
click at [599, 343] on button "Save & Close" at bounding box center [605, 343] width 67 height 21
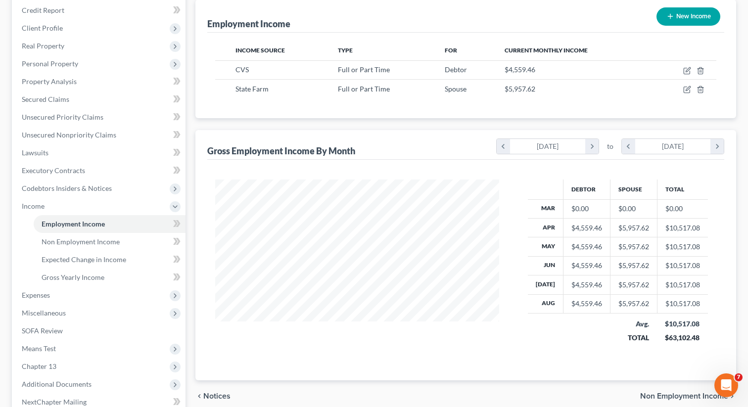
scroll to position [225, 0]
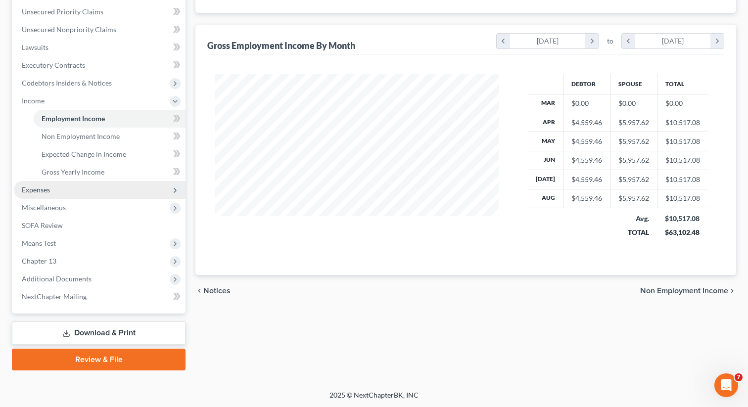
click at [83, 192] on span "Expenses" at bounding box center [100, 190] width 172 height 18
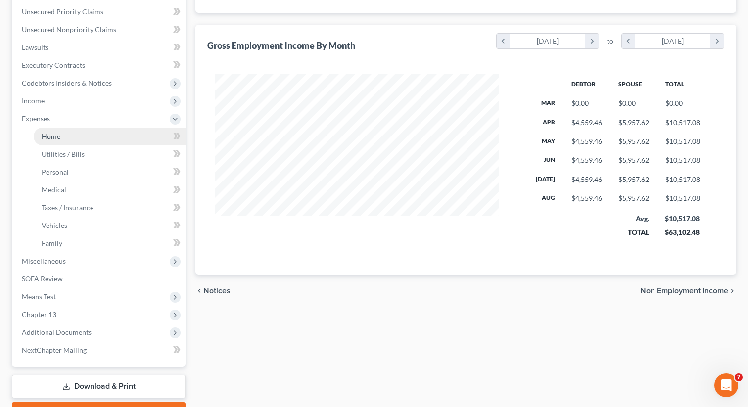
click at [74, 131] on link "Home" at bounding box center [110, 137] width 152 height 18
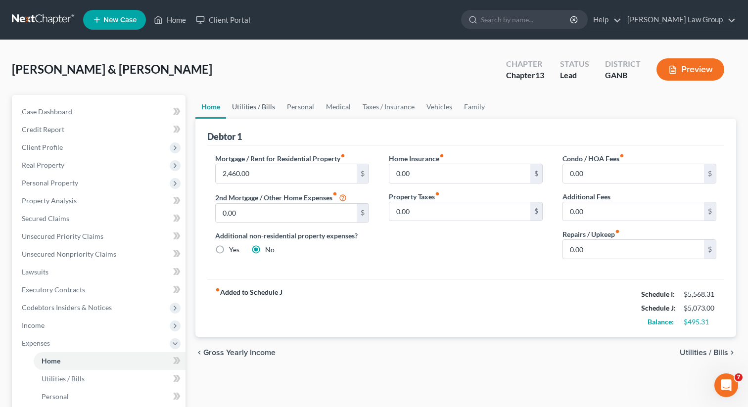
click at [252, 101] on link "Utilities / Bills" at bounding box center [253, 107] width 55 height 24
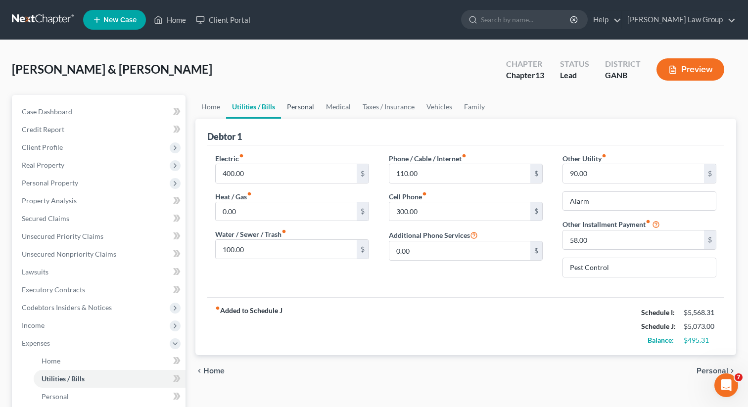
click at [309, 116] on link "Personal" at bounding box center [300, 107] width 39 height 24
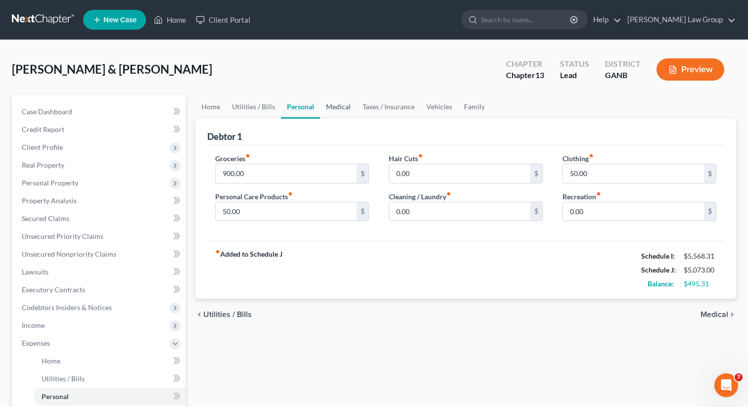
click at [335, 101] on link "Medical" at bounding box center [338, 107] width 37 height 24
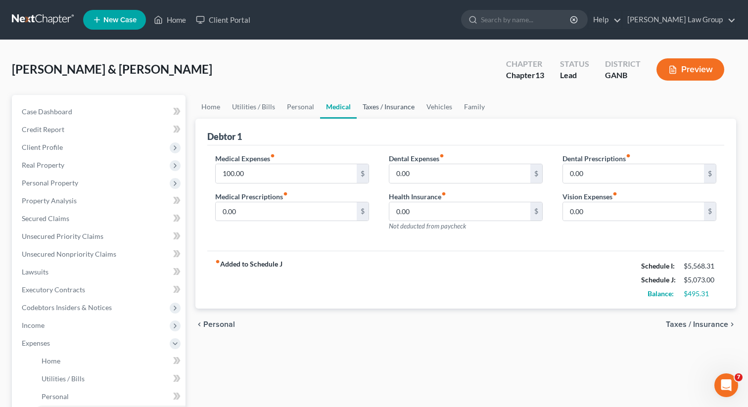
click at [411, 100] on link "Taxes / Insurance" at bounding box center [389, 107] width 64 height 24
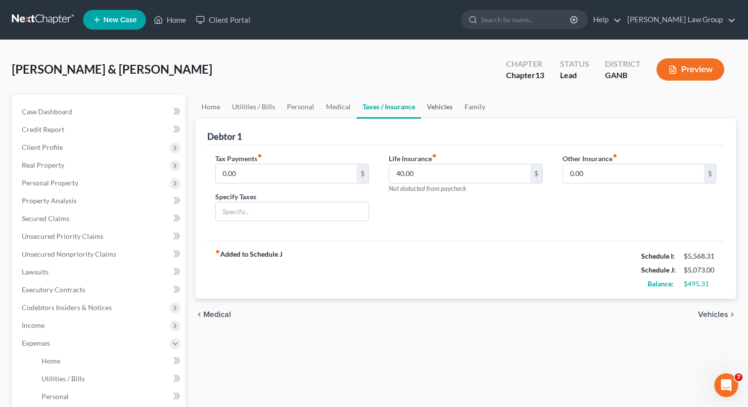
click at [440, 107] on link "Vehicles" at bounding box center [440, 107] width 38 height 24
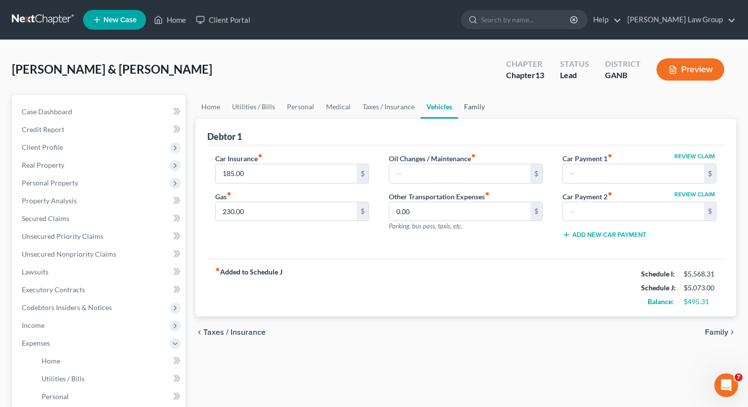
click at [468, 108] on link "Family" at bounding box center [474, 107] width 33 height 24
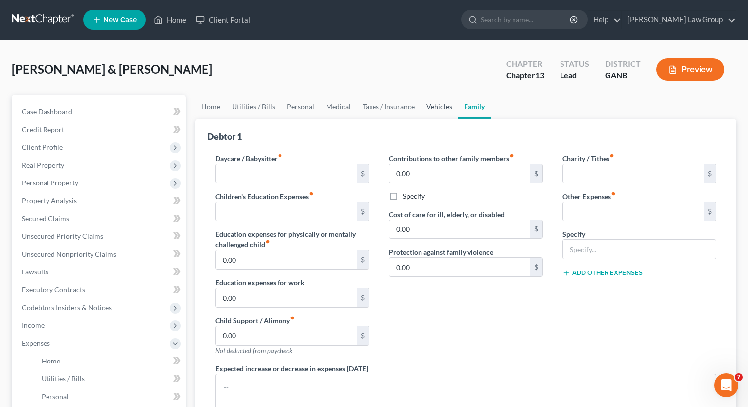
click at [436, 111] on link "Vehicles" at bounding box center [440, 107] width 38 height 24
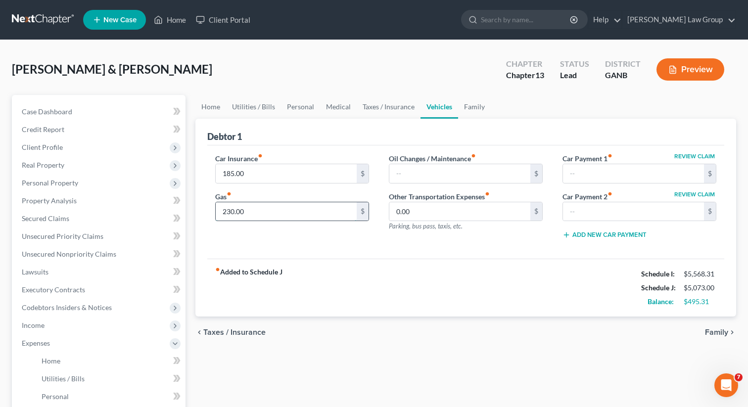
click at [225, 209] on input "230.00" at bounding box center [286, 211] width 141 height 19
click at [227, 212] on input "230.00" at bounding box center [286, 211] width 141 height 19
drag, startPoint x: 227, startPoint y: 212, endPoint x: 219, endPoint y: 212, distance: 7.9
click at [219, 212] on input "230.00" at bounding box center [286, 211] width 141 height 19
type input "130.00"
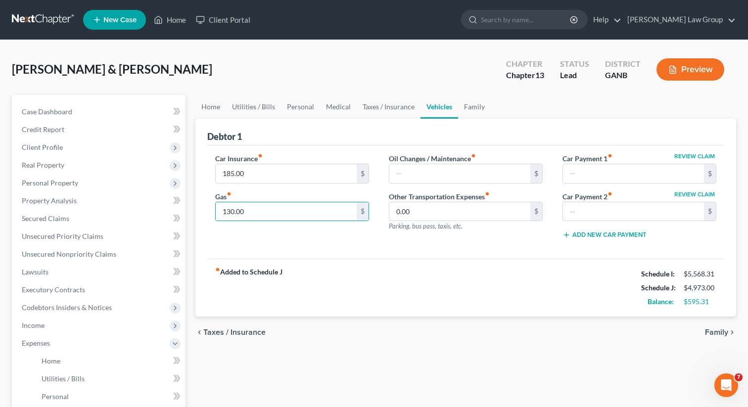
click at [316, 250] on div "Car Insurance fiber_manual_record 185.00 $ Gas fiber_manual_record 130.00 $ Oil…" at bounding box center [465, 202] width 517 height 114
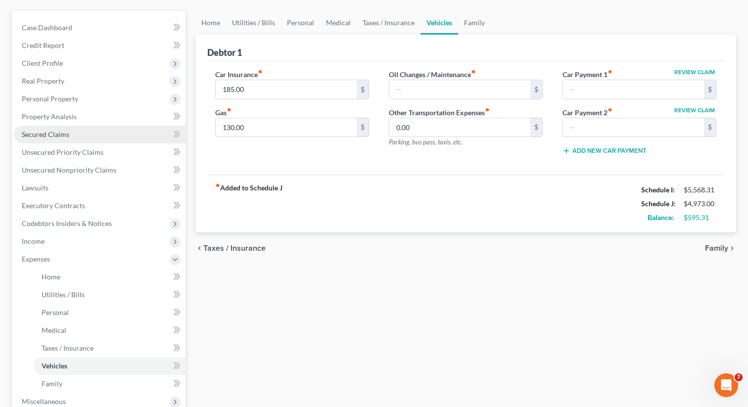
scroll to position [100, 0]
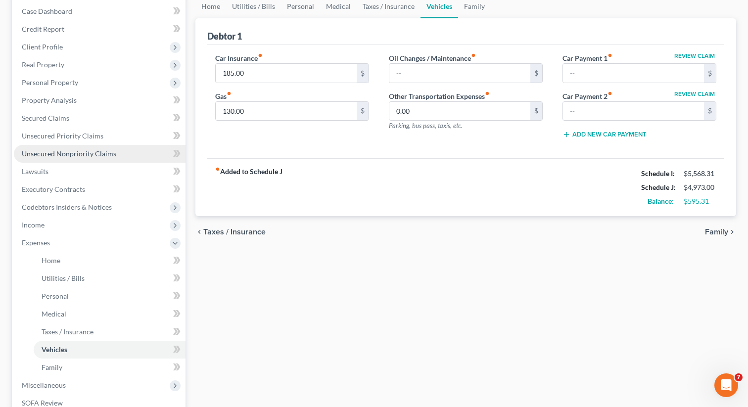
click at [67, 152] on span "Unsecured Nonpriority Claims" at bounding box center [69, 153] width 95 height 8
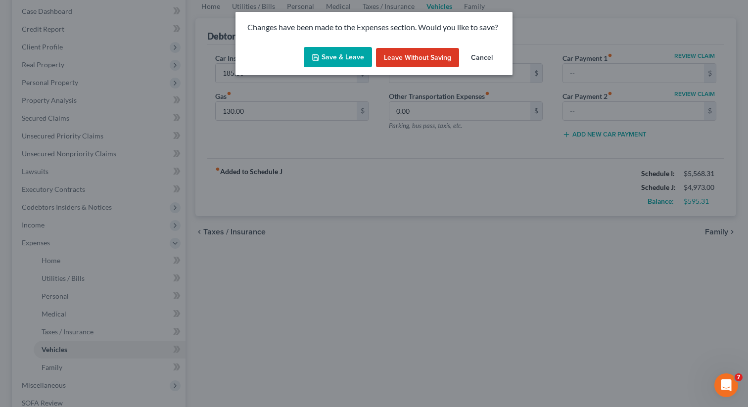
click at [336, 52] on button "Save & Leave" at bounding box center [338, 57] width 68 height 21
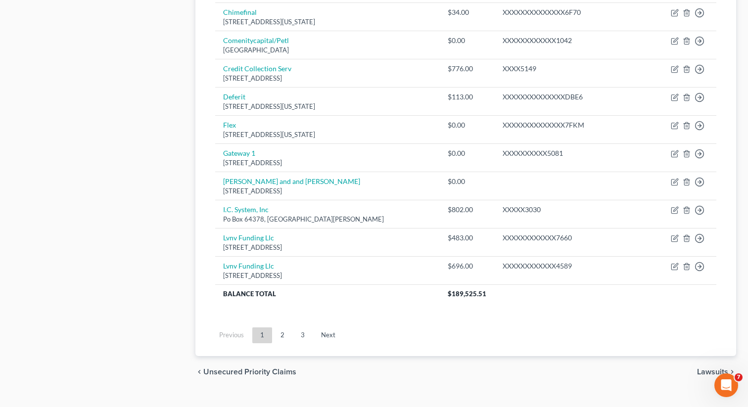
scroll to position [735, 0]
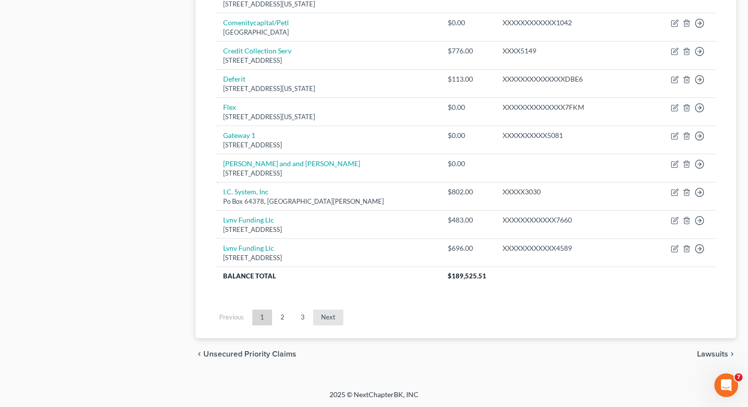
click at [325, 318] on link "Next" at bounding box center [328, 318] width 30 height 16
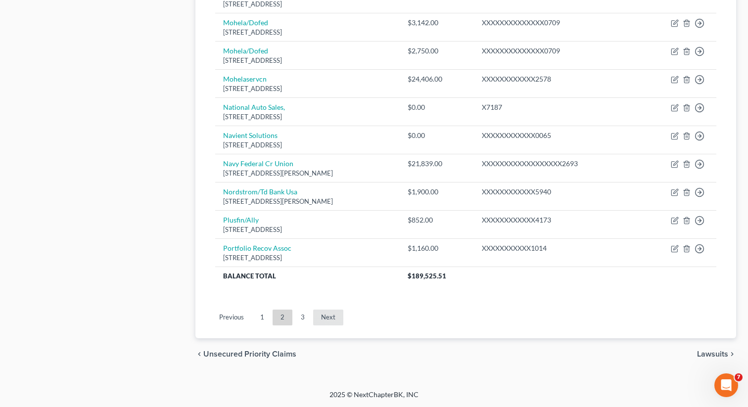
click at [333, 319] on link "Next" at bounding box center [328, 318] width 30 height 16
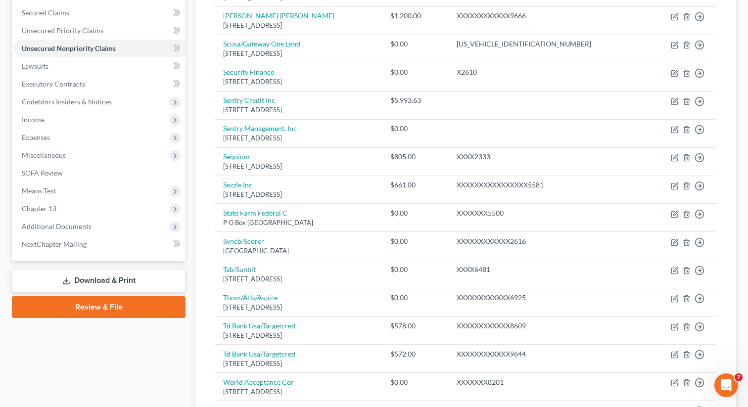
scroll to position [127, 0]
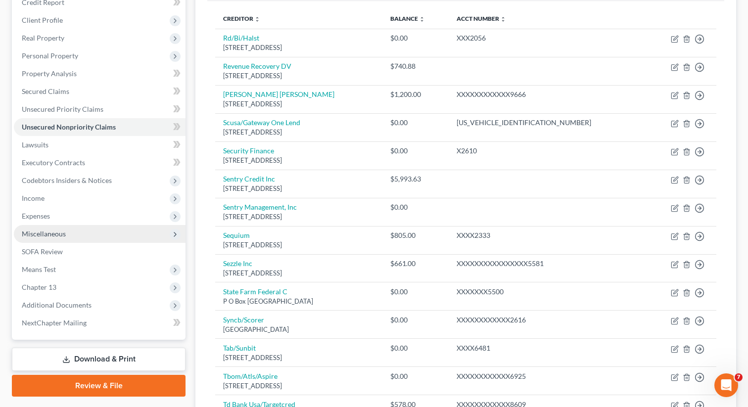
click at [78, 233] on span "Miscellaneous" at bounding box center [100, 234] width 172 height 18
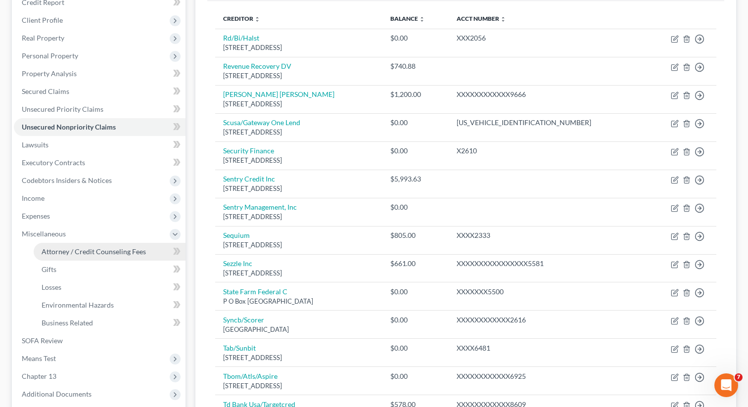
click at [72, 254] on span "Attorney / Credit Counseling Fees" at bounding box center [94, 251] width 104 height 8
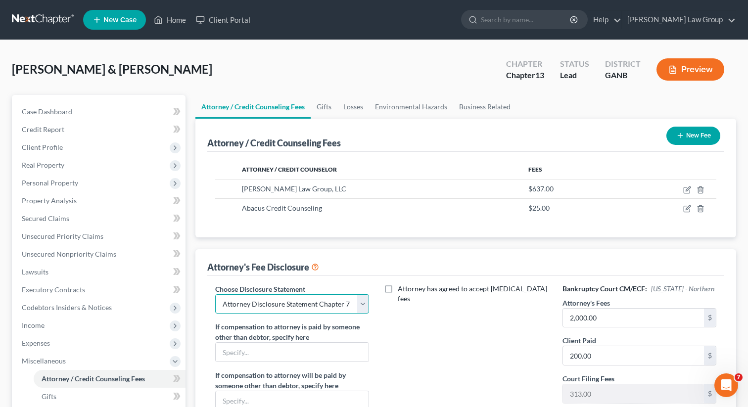
click at [362, 301] on select "Select Attorney Disclosure Statement Chapter 7 Attorney Fee Disclosure Statement" at bounding box center [292, 304] width 154 height 20
select select "1"
click at [215, 294] on select "Select Attorney Disclosure Statement Chapter 7 Attorney Fee Disclosure Statement" at bounding box center [292, 304] width 154 height 20
click at [616, 312] on input "2,000.00" at bounding box center [633, 318] width 141 height 19
type input "4,990"
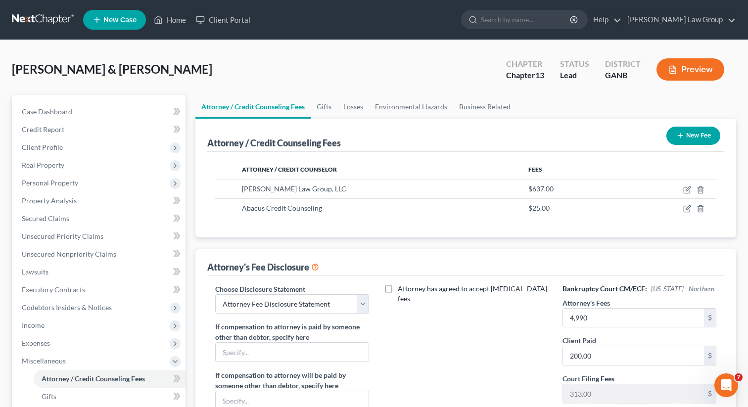
click at [561, 319] on div "Bankruptcy Court CM/ECF: [US_STATE] - Northern Attorney's Fees 4,990 $ Client P…" at bounding box center [640, 376] width 174 height 184
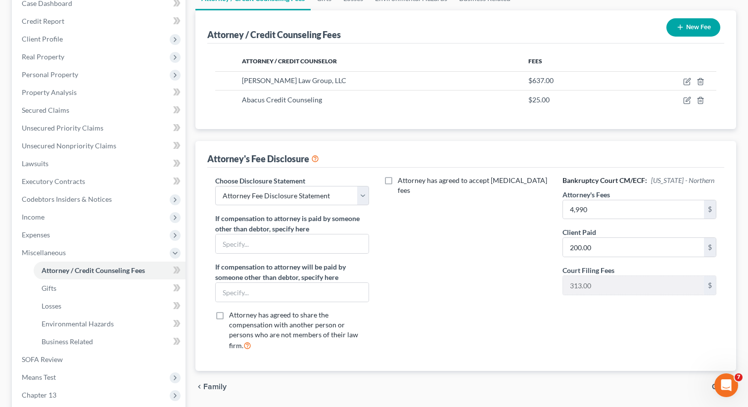
scroll to position [121, 0]
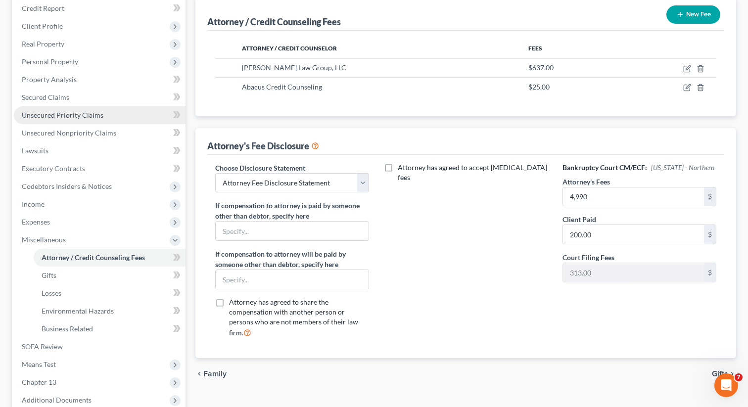
click at [70, 112] on span "Unsecured Priority Claims" at bounding box center [63, 115] width 82 height 8
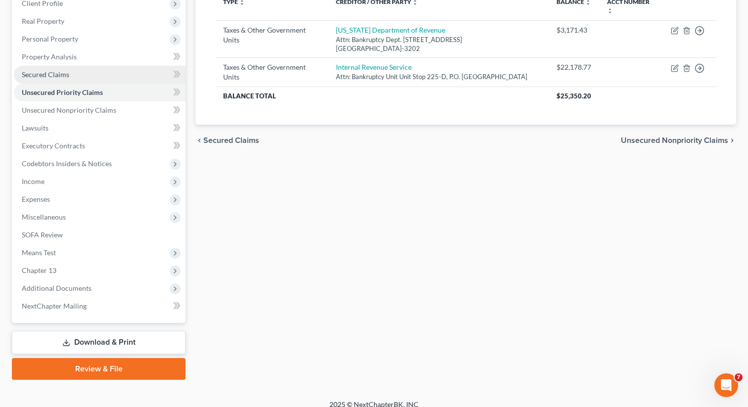
scroll to position [153, 0]
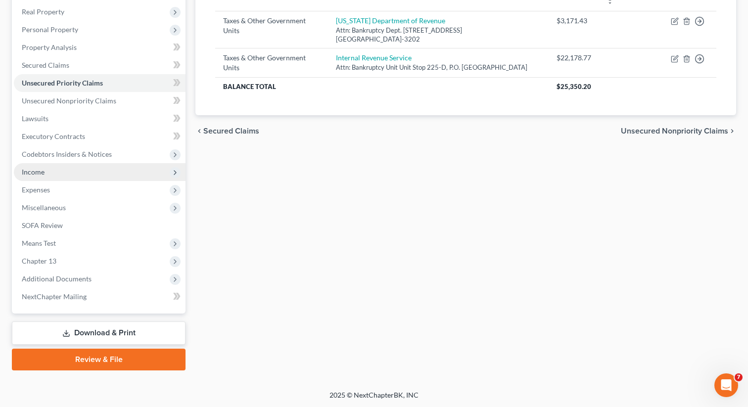
click at [104, 166] on span "Income" at bounding box center [100, 172] width 172 height 18
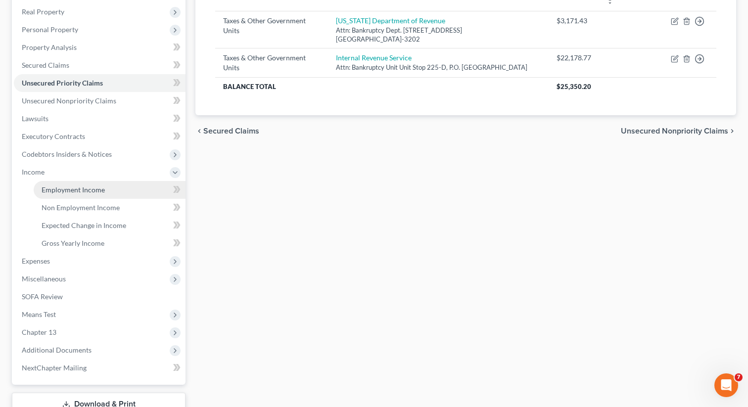
click at [98, 186] on span "Employment Income" at bounding box center [73, 190] width 63 height 8
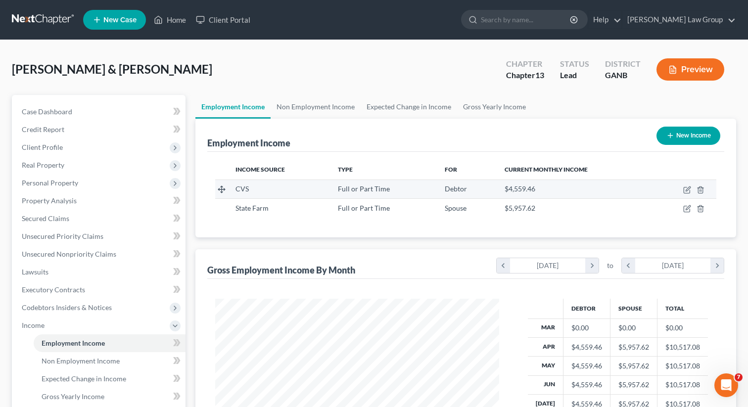
scroll to position [177, 304]
click at [688, 190] on icon "button" at bounding box center [688, 189] width 4 height 4
select select "0"
select select "41"
select select "1"
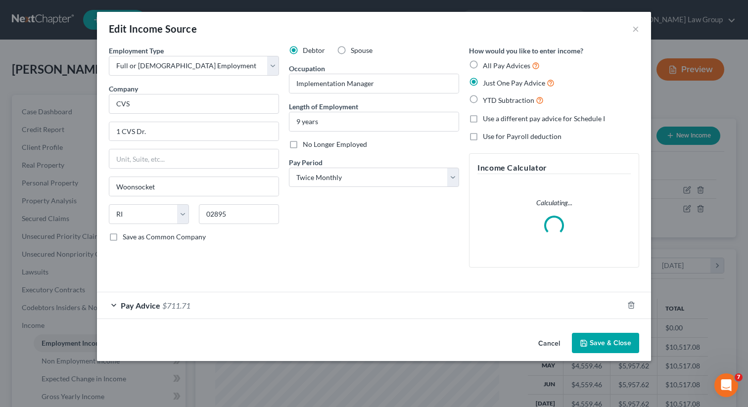
click at [149, 302] on span "Pay Advice" at bounding box center [141, 305] width 40 height 9
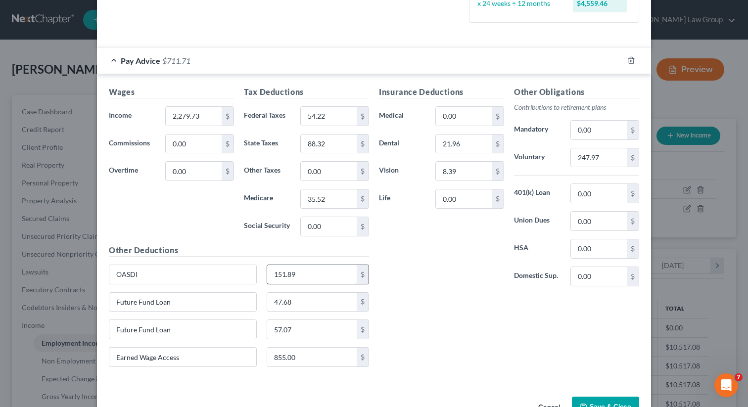
scroll to position [304, 0]
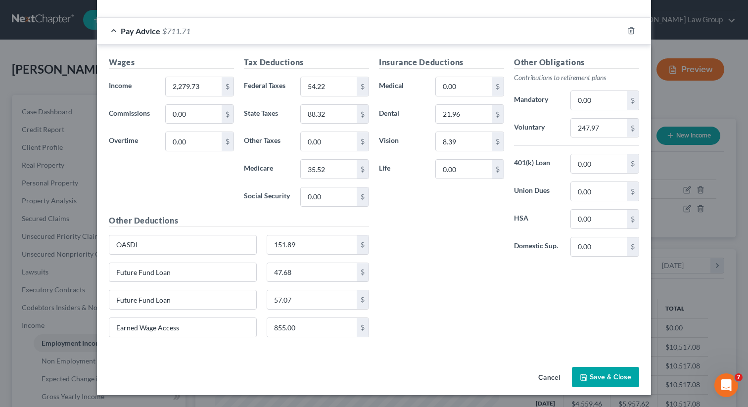
click at [592, 377] on button "Save & Close" at bounding box center [605, 377] width 67 height 21
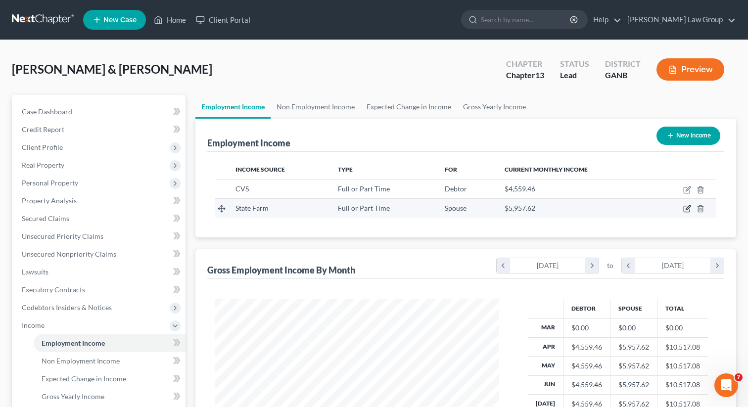
click at [686, 211] on icon "button" at bounding box center [687, 209] width 8 height 8
select select "0"
select select "10"
select select "0"
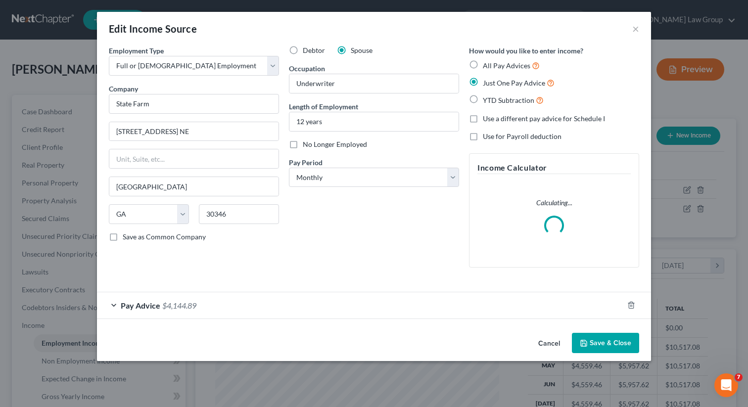
click at [140, 307] on span "Pay Advice" at bounding box center [141, 305] width 40 height 9
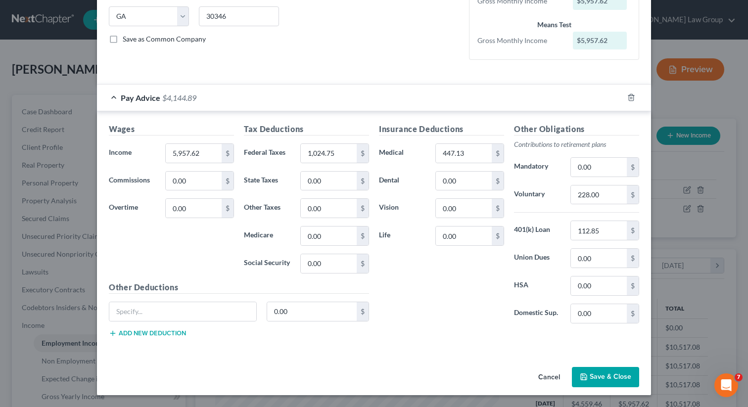
scroll to position [198, 0]
click at [604, 380] on button "Save & Close" at bounding box center [605, 377] width 67 height 21
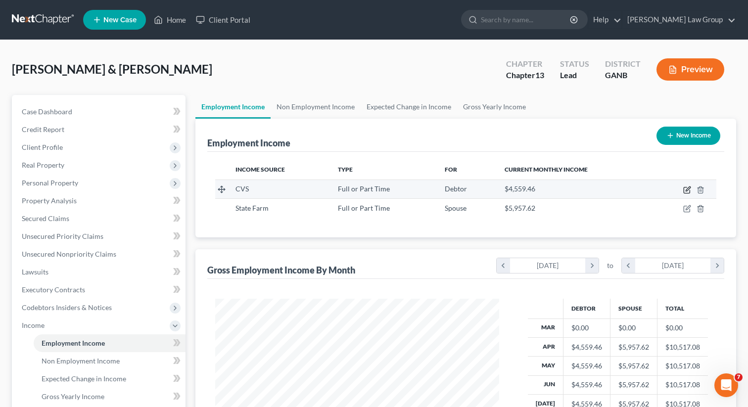
click at [685, 189] on icon "button" at bounding box center [687, 190] width 8 height 8
select select "0"
select select "41"
select select "1"
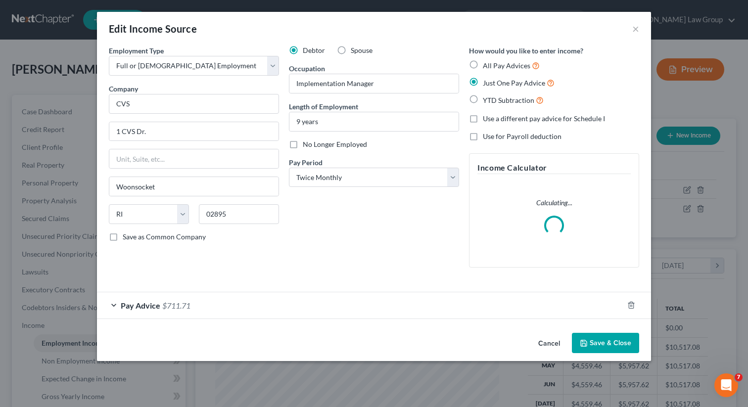
click at [145, 306] on span "Pay Advice" at bounding box center [141, 305] width 40 height 9
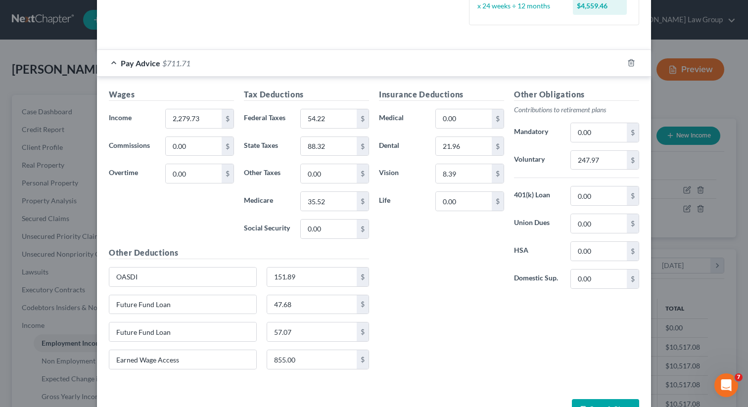
scroll to position [275, 0]
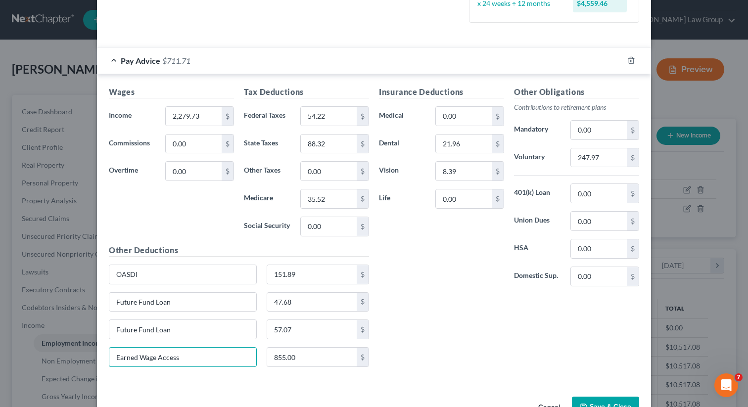
drag, startPoint x: 197, startPoint y: 360, endPoint x: 34, endPoint y: 333, distance: 165.6
click at [34, 333] on div "Edit Income Source × Employment Type * Select Full or [DEMOGRAPHIC_DATA] Employ…" at bounding box center [374, 203] width 748 height 407
click at [434, 303] on div "Insurance Deductions Medical 0.00 $ Dental 21.96 $ Vision 8.39 $ Life 0.00 $ Ot…" at bounding box center [509, 230] width 270 height 289
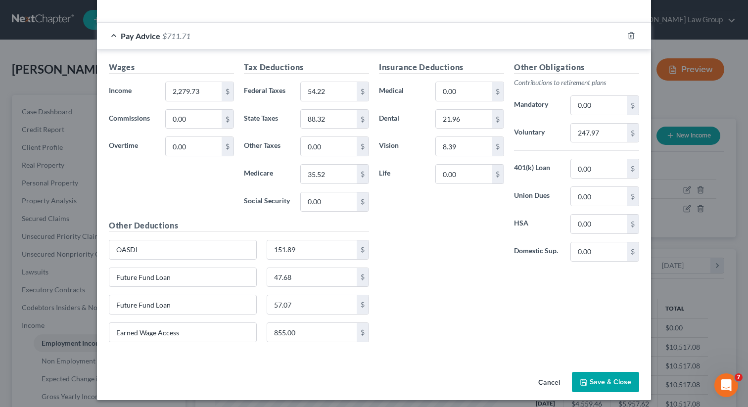
scroll to position [304, 0]
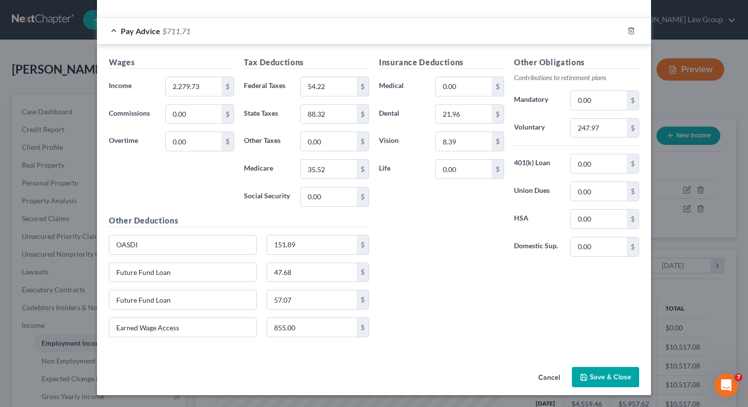
click at [601, 377] on button "Save & Close" at bounding box center [605, 377] width 67 height 21
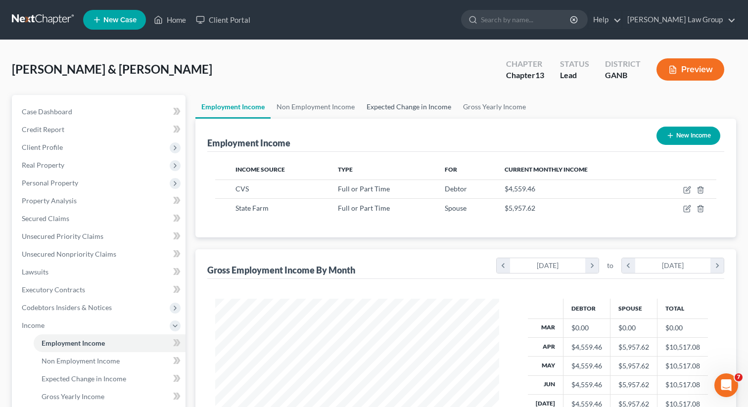
click at [405, 107] on link "Expected Change in Income" at bounding box center [409, 107] width 97 height 24
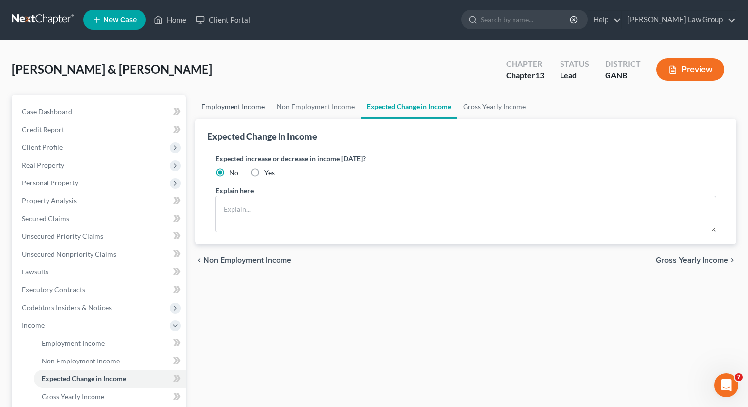
click at [225, 111] on link "Employment Income" at bounding box center [232, 107] width 75 height 24
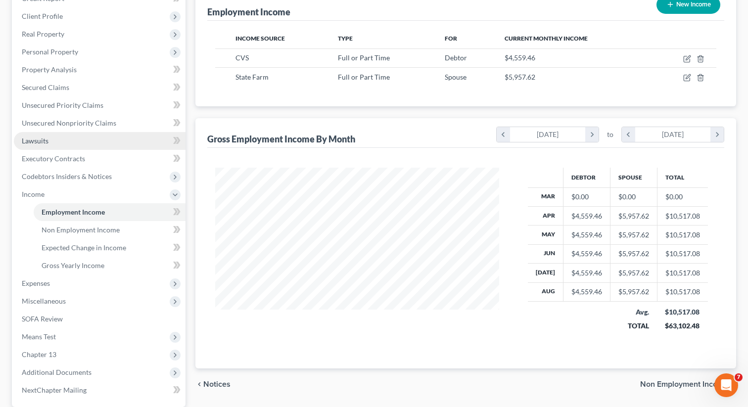
scroll to position [132, 0]
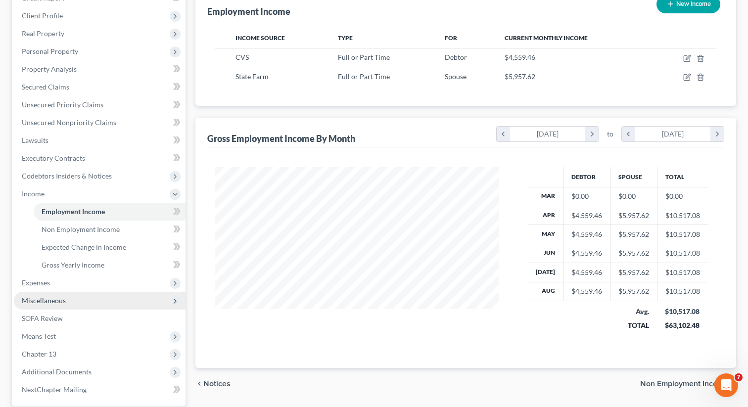
click at [48, 299] on span "Miscellaneous" at bounding box center [44, 300] width 44 height 8
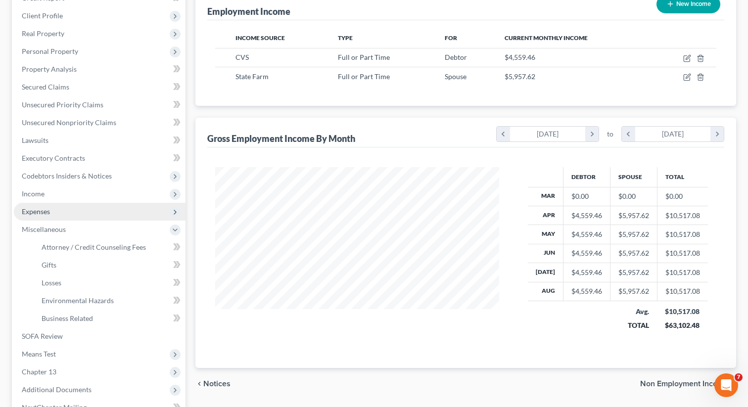
click at [57, 210] on span "Expenses" at bounding box center [100, 212] width 172 height 18
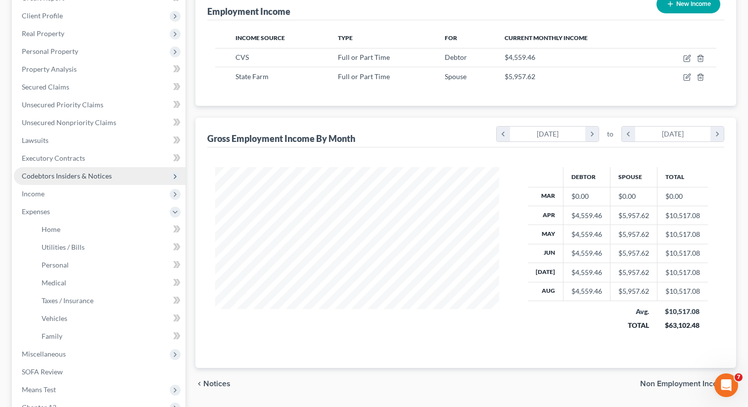
scroll to position [145, 0]
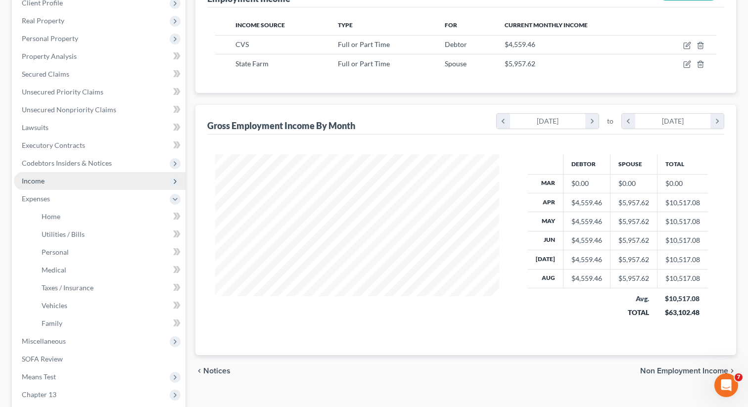
click at [72, 180] on span "Income" at bounding box center [100, 181] width 172 height 18
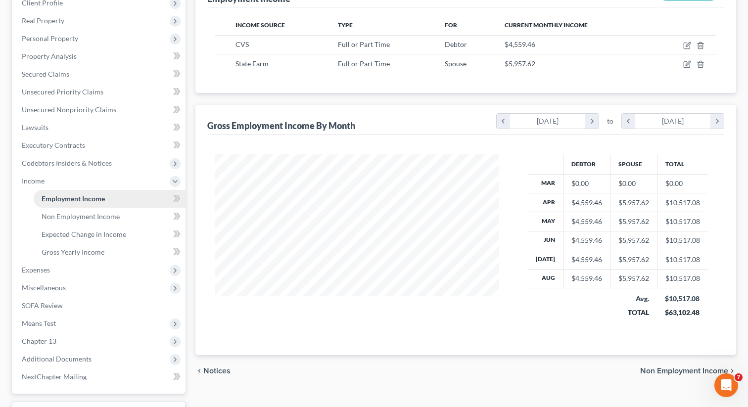
click at [80, 200] on span "Employment Income" at bounding box center [73, 198] width 63 height 8
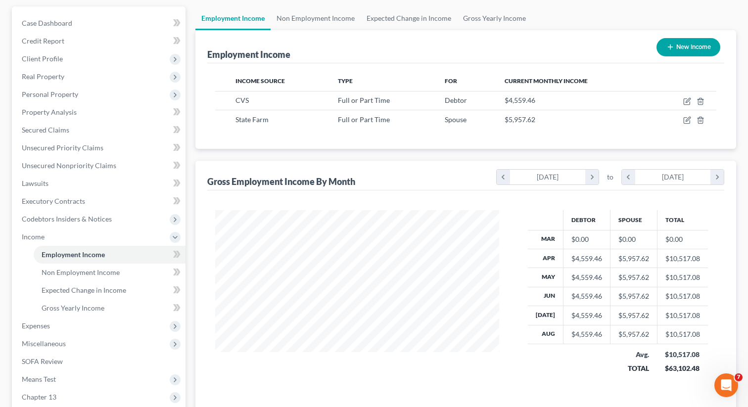
scroll to position [77, 0]
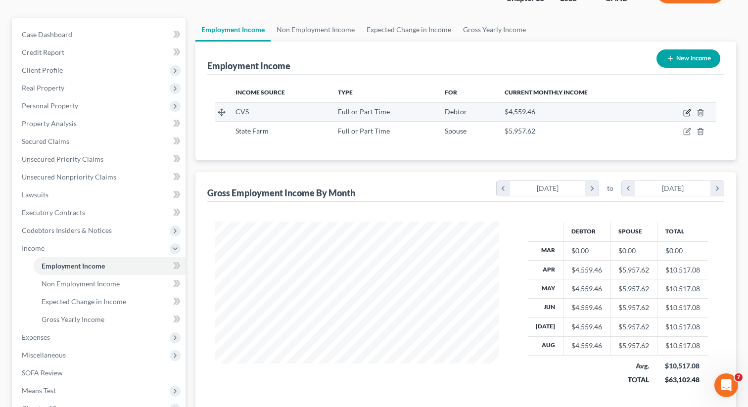
click at [686, 112] on icon "button" at bounding box center [687, 113] width 8 height 8
select select "0"
select select "41"
select select "1"
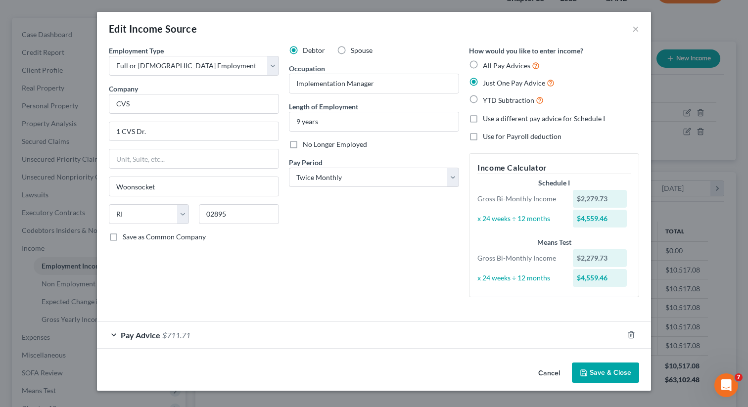
click at [120, 337] on div "Pay Advice $711.71" at bounding box center [360, 335] width 527 height 26
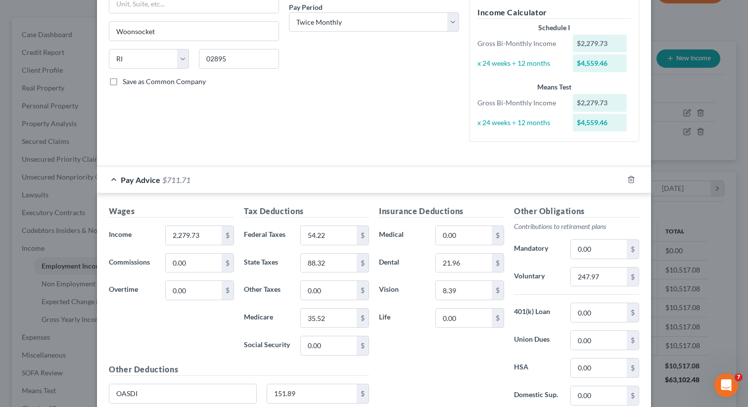
scroll to position [162, 0]
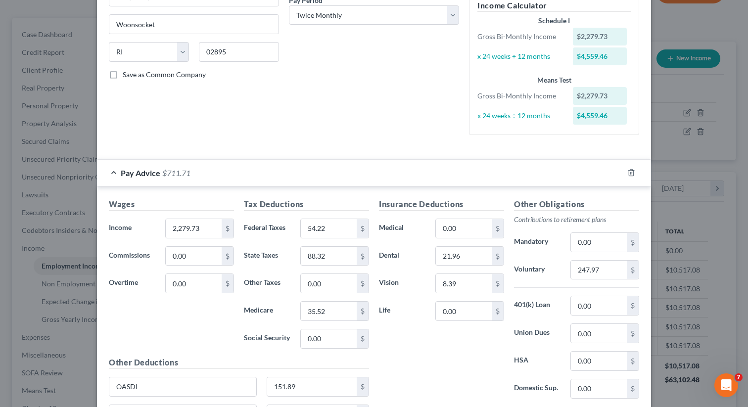
click at [112, 172] on div "Pay Advice $711.71" at bounding box center [360, 173] width 527 height 26
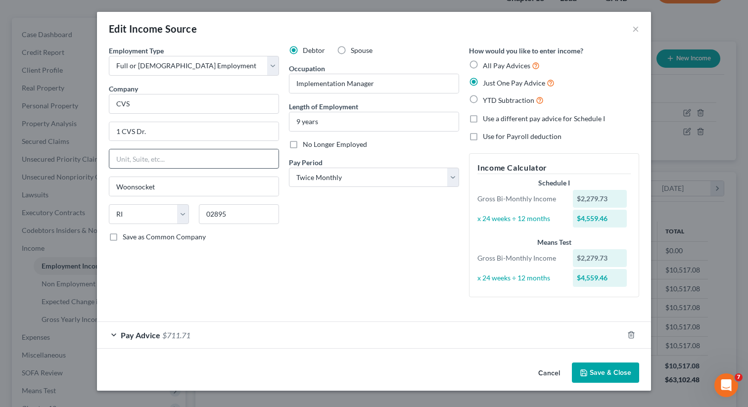
scroll to position [0, 0]
click at [144, 333] on span "Pay Advice" at bounding box center [141, 335] width 40 height 9
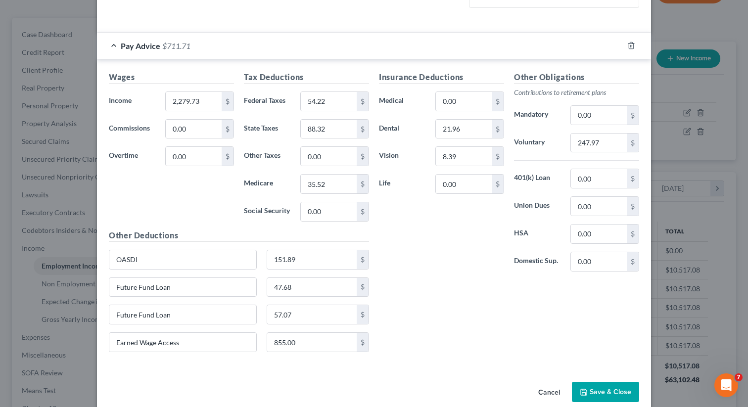
scroll to position [304, 0]
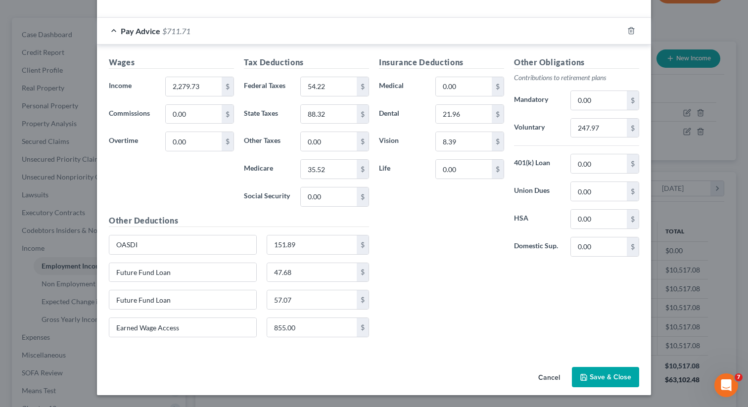
click at [116, 30] on div "Pay Advice $711.71" at bounding box center [360, 31] width 527 height 26
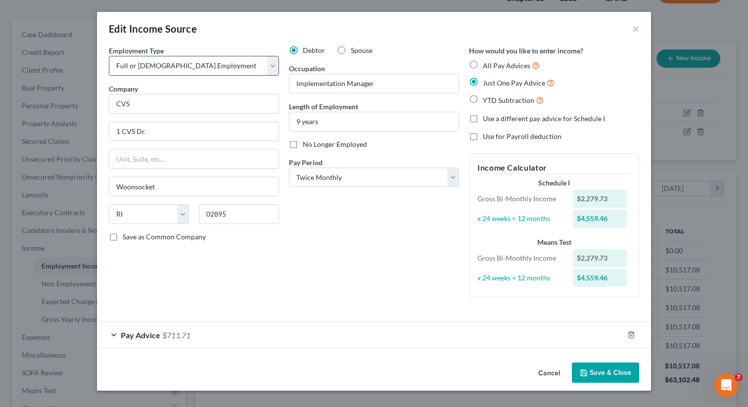
scroll to position [0, 0]
click at [483, 119] on label "Use a different pay advice for Schedule I" at bounding box center [544, 119] width 122 height 10
click at [487, 119] on input "Use a different pay advice for Schedule I" at bounding box center [490, 117] width 6 height 6
checkbox input "true"
click at [513, 372] on button "Add Schedule I Income" at bounding box center [518, 373] width 99 height 21
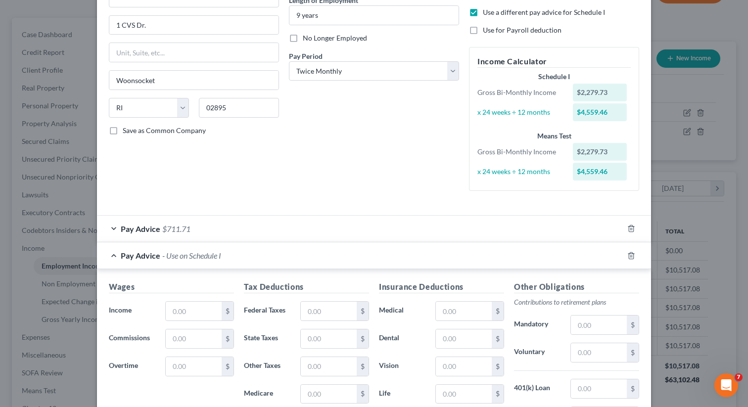
scroll to position [213, 0]
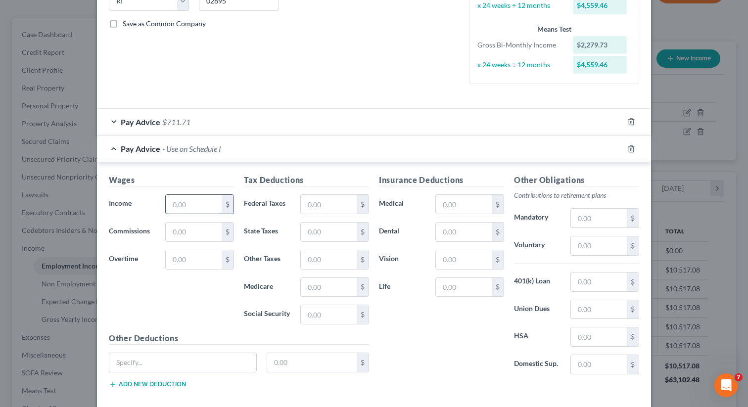
click at [190, 209] on input "text" at bounding box center [194, 204] width 56 height 19
type input "2,279.73"
click at [326, 207] on input "text" at bounding box center [329, 204] width 56 height 19
type input "54.22"
click at [327, 225] on input "text" at bounding box center [329, 232] width 56 height 19
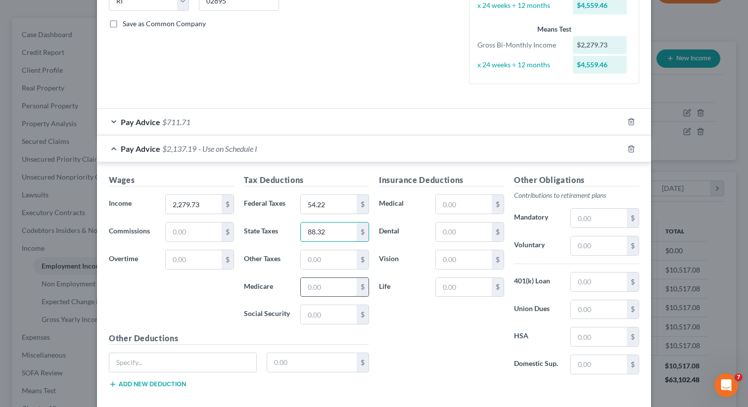
type input "88.32"
click at [338, 290] on input "text" at bounding box center [329, 287] width 56 height 19
type input "35.52"
click at [478, 243] on div "Insurance Deductions Medical $ Dental $ Vision $ Life $" at bounding box center [441, 278] width 135 height 208
click at [475, 234] on input "text" at bounding box center [464, 232] width 56 height 19
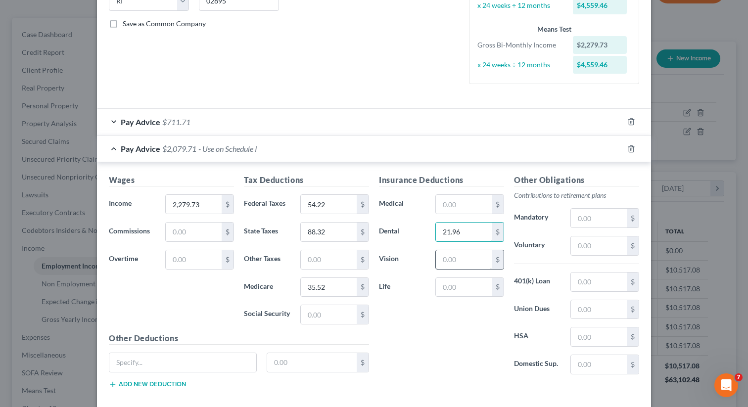
type input "21.96"
click at [466, 260] on input "text" at bounding box center [464, 259] width 56 height 19
type input "8.39"
click at [589, 246] on input "text" at bounding box center [599, 246] width 56 height 19
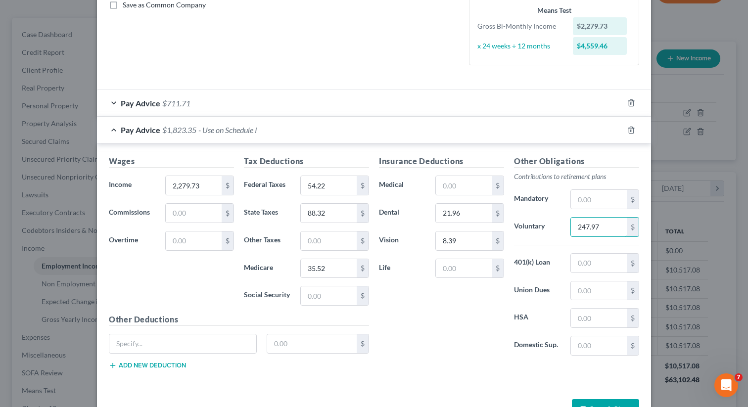
scroll to position [264, 0]
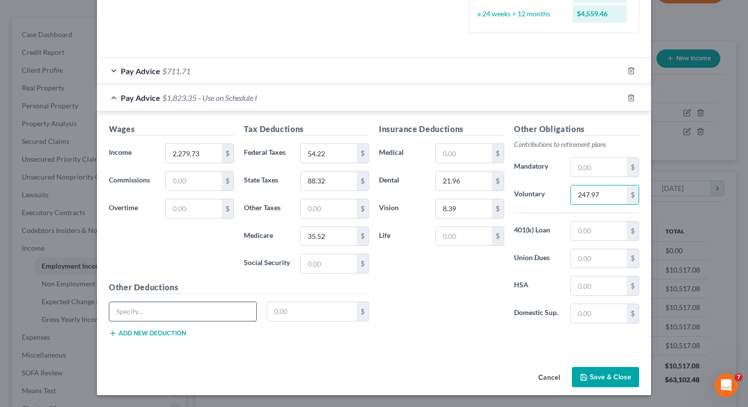
type input "247.97"
click at [147, 315] on input "text" at bounding box center [182, 311] width 147 height 19
type input "OASDI"
click at [281, 308] on input "text" at bounding box center [312, 311] width 90 height 19
type input "151.89"
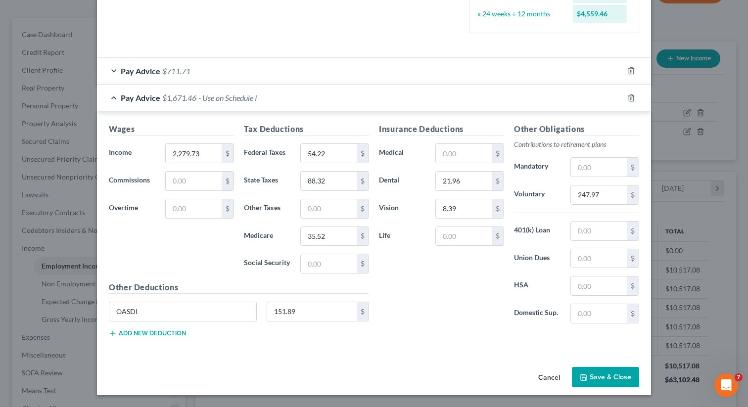
click at [164, 335] on button "Add new deduction" at bounding box center [147, 334] width 77 height 8
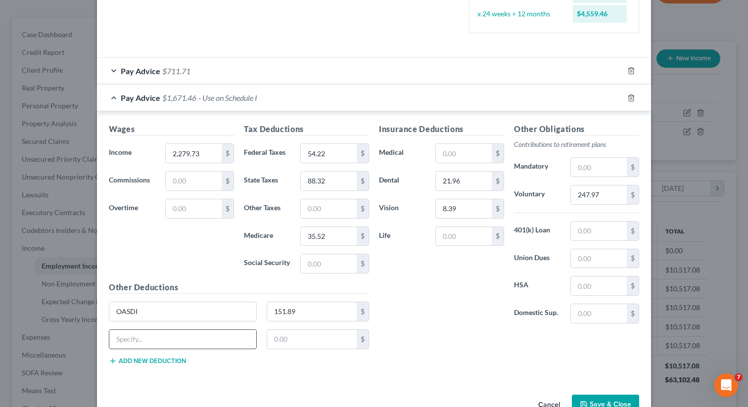
click at [146, 336] on input "text" at bounding box center [182, 339] width 147 height 19
type input "Future Fund Loan"
click at [161, 359] on button "Add new deduction" at bounding box center [147, 361] width 77 height 8
drag, startPoint x: 175, startPoint y: 341, endPoint x: 78, endPoint y: 341, distance: 97.0
click at [78, 341] on div "Edit Income Source × Employment Type * Select Full or [DEMOGRAPHIC_DATA] Employ…" at bounding box center [374, 203] width 748 height 407
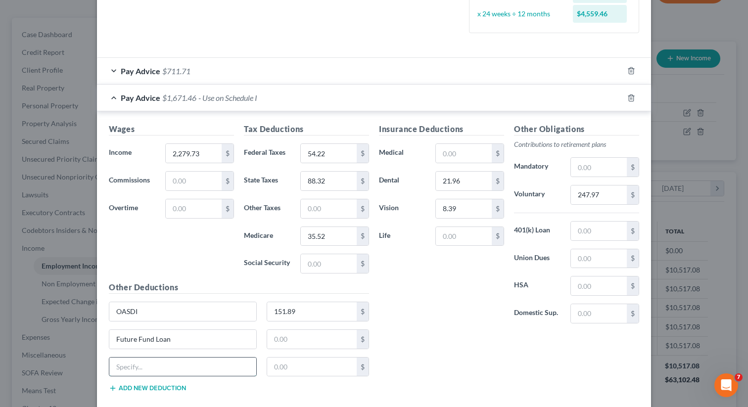
click at [138, 364] on input "text" at bounding box center [182, 367] width 147 height 19
paste input "Future Fund Loan"
type input "Future Fund Loan"
click at [136, 390] on button "Add new deduction" at bounding box center [147, 389] width 77 height 8
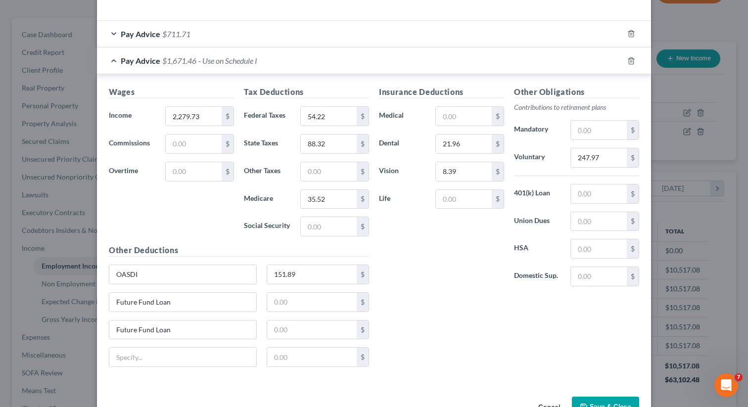
scroll to position [316, 0]
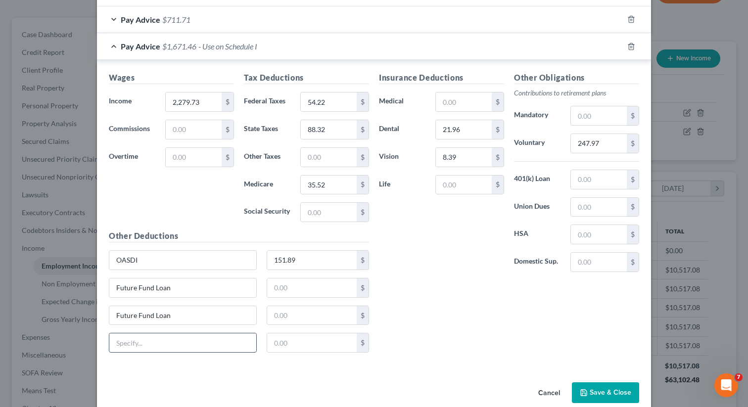
click at [131, 343] on input "text" at bounding box center [182, 343] width 147 height 19
type input "Earned Wage Access"
click at [224, 352] on div "Earned Wage Access" at bounding box center [183, 343] width 148 height 20
drag, startPoint x: 216, startPoint y: 345, endPoint x: 82, endPoint y: 327, distance: 135.4
click at [82, 327] on div "Edit Income Source × Employment Type * Select Full or [DEMOGRAPHIC_DATA] Employ…" at bounding box center [374, 203] width 748 height 407
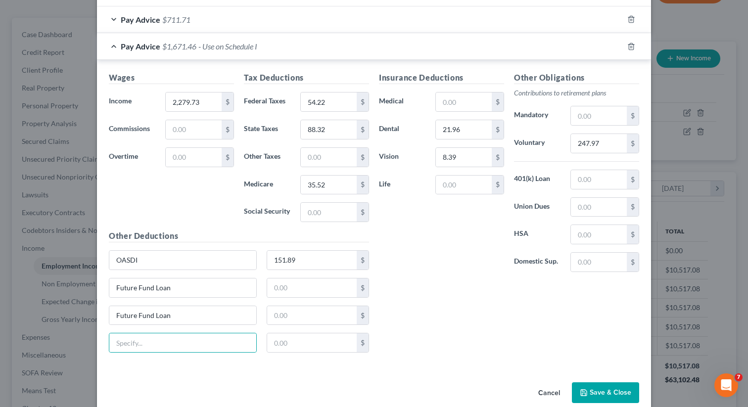
click at [308, 303] on div "Future Fund Loan $" at bounding box center [239, 292] width 270 height 28
click at [296, 319] on input "text" at bounding box center [312, 315] width 90 height 19
type input "57.07"
click at [322, 282] on input "text" at bounding box center [312, 288] width 90 height 19
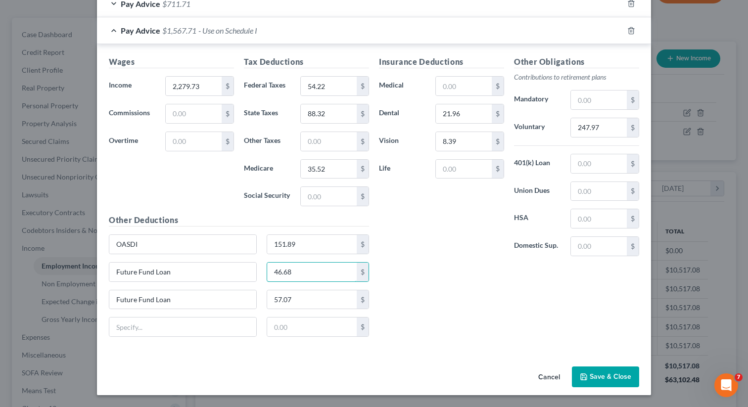
type input "46.68"
click at [595, 371] on button "Save & Close" at bounding box center [605, 377] width 67 height 21
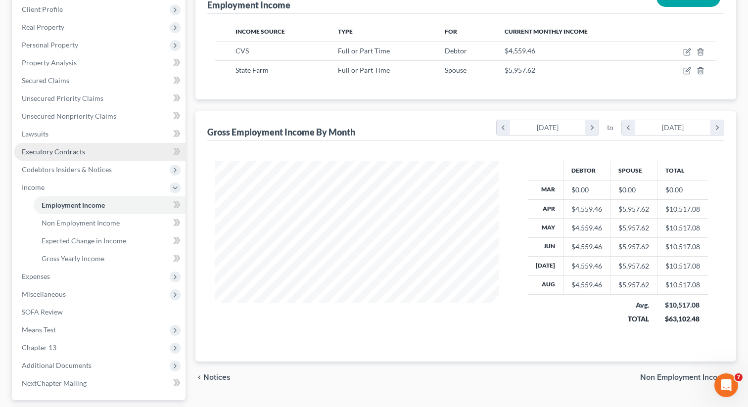
scroll to position [162, 0]
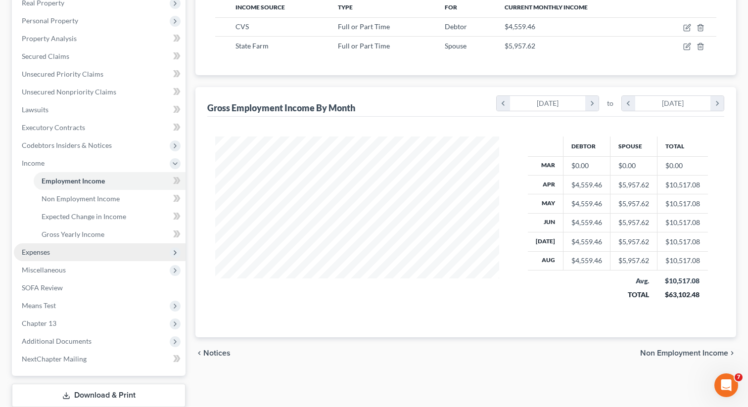
click at [57, 251] on span "Expenses" at bounding box center [100, 252] width 172 height 18
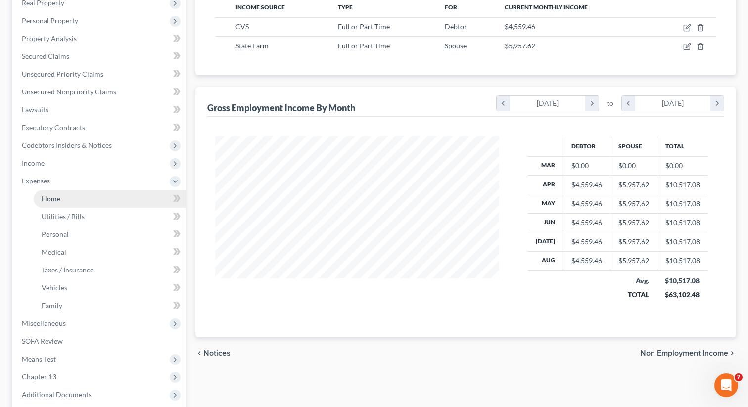
click at [71, 199] on link "Home" at bounding box center [110, 199] width 152 height 18
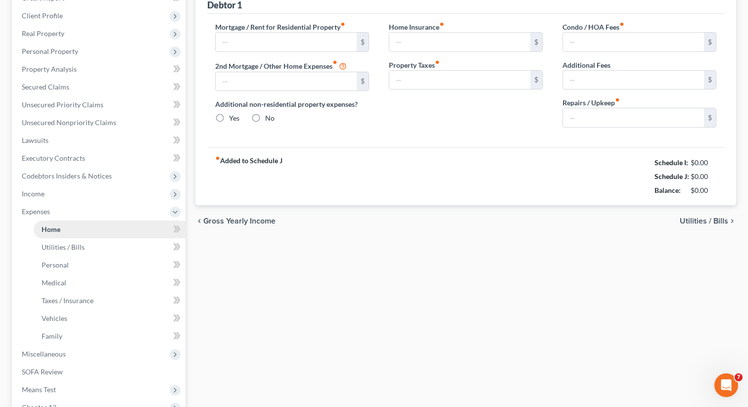
type input "2,460.00"
type input "0.00"
radio input "true"
type input "0.00"
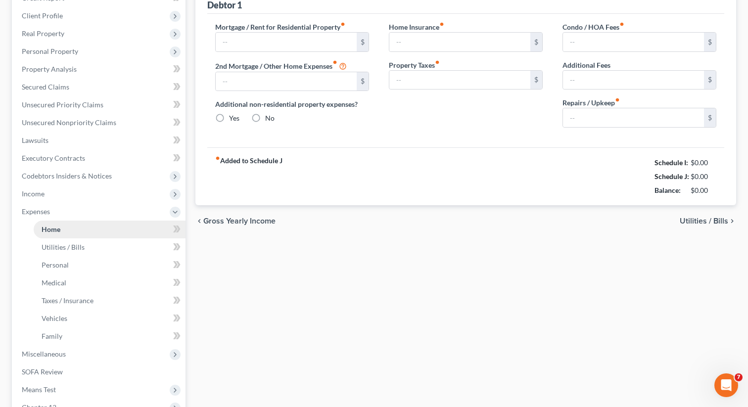
type input "0.00"
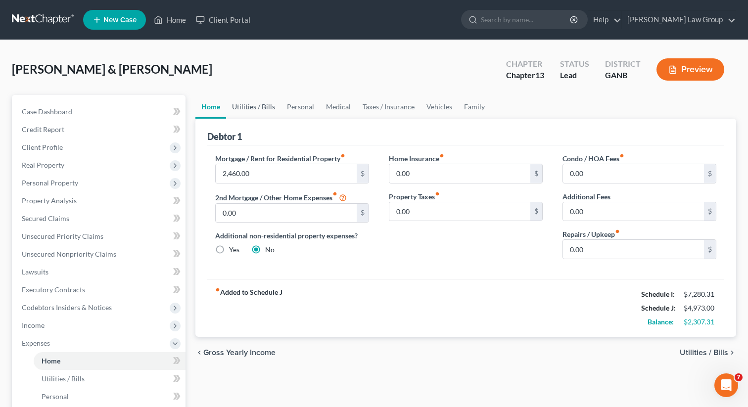
click at [249, 104] on link "Utilities / Bills" at bounding box center [253, 107] width 55 height 24
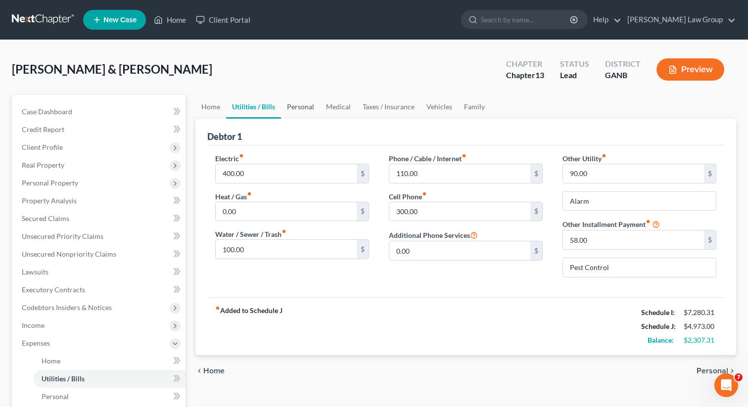
click at [308, 104] on link "Personal" at bounding box center [300, 107] width 39 height 24
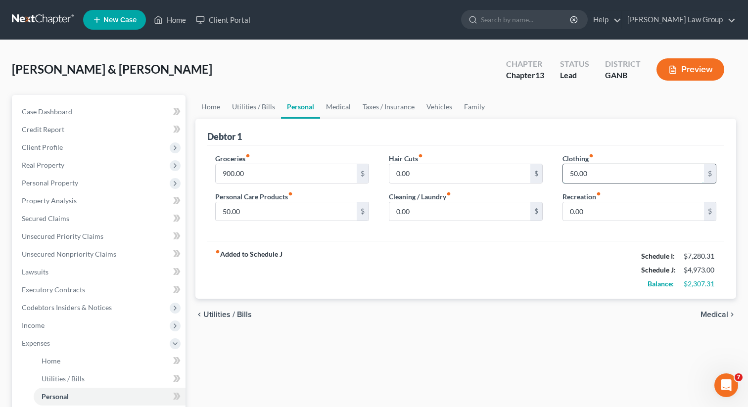
click at [607, 172] on input "50.00" at bounding box center [633, 173] width 141 height 19
type input "140"
click at [423, 212] on input "0.00" at bounding box center [459, 211] width 141 height 19
type input "1"
type input "100"
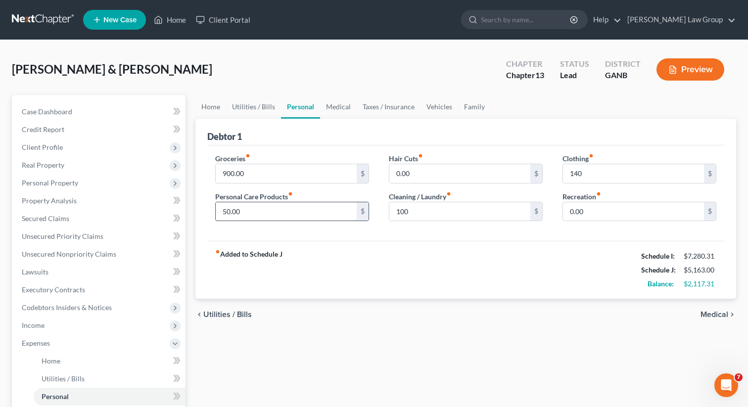
click at [299, 202] on input "50.00" at bounding box center [286, 211] width 141 height 19
type input "200"
click at [338, 106] on link "Medical" at bounding box center [338, 107] width 37 height 24
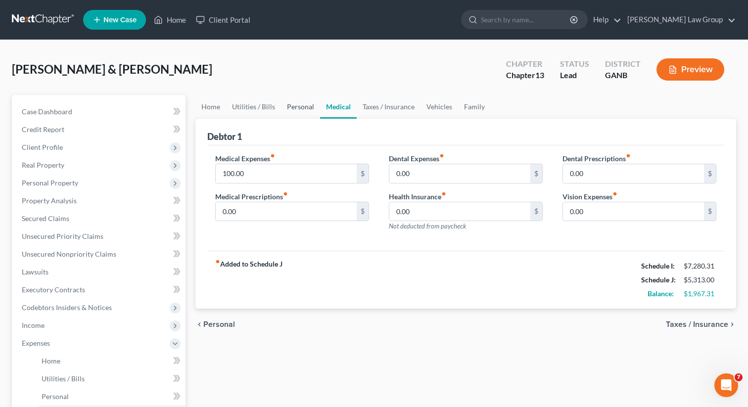
click at [298, 107] on link "Personal" at bounding box center [300, 107] width 39 height 24
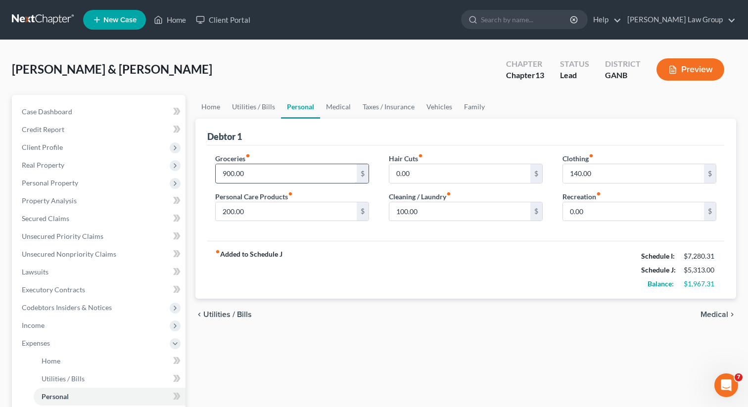
click at [250, 174] on input "900.00" at bounding box center [286, 173] width 141 height 19
type input "1,100"
click at [330, 109] on link "Medical" at bounding box center [338, 107] width 37 height 24
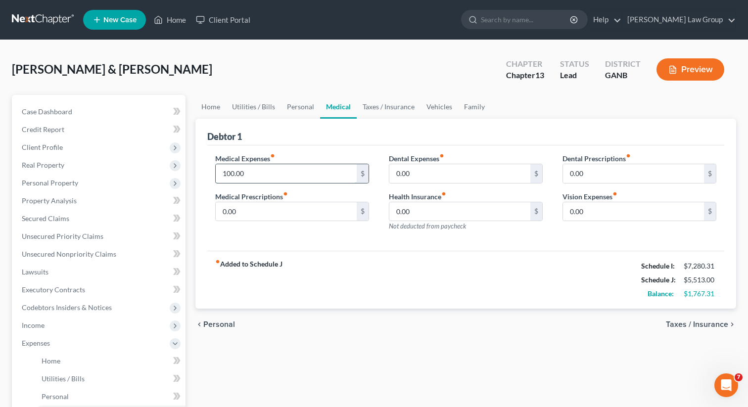
click at [289, 177] on input "100.00" at bounding box center [286, 173] width 141 height 19
type input "150"
click at [441, 105] on link "Vehicles" at bounding box center [440, 107] width 38 height 24
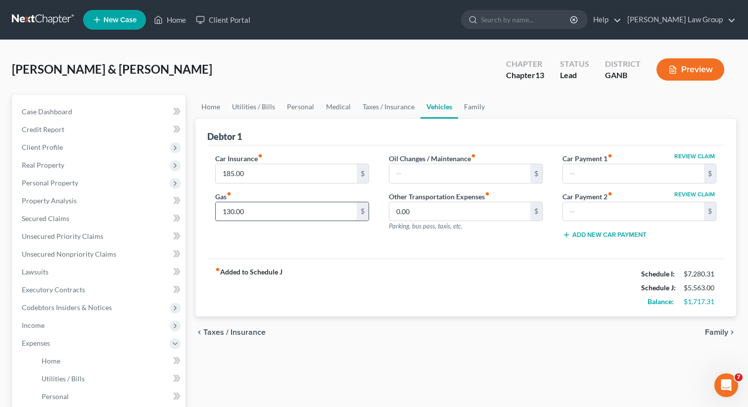
click at [275, 210] on input "130.00" at bounding box center [286, 211] width 141 height 19
type input "5"
type input "410"
click at [300, 104] on link "Personal" at bounding box center [300, 107] width 39 height 24
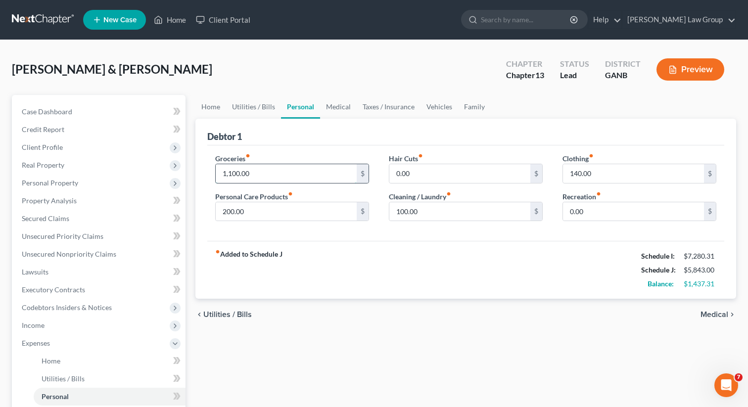
click at [259, 176] on input "1,100.00" at bounding box center [286, 173] width 141 height 19
click at [241, 206] on input "200.00" at bounding box center [286, 211] width 141 height 19
click at [242, 207] on input "200.00" at bounding box center [286, 211] width 141 height 19
click at [243, 208] on input "200.00" at bounding box center [286, 211] width 141 height 19
type input "200.31"
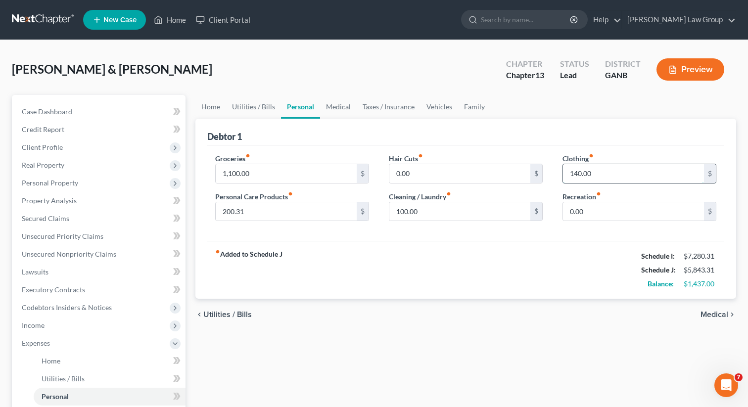
click at [576, 175] on input "140.00" at bounding box center [633, 173] width 141 height 19
click at [426, 220] on div "100.00 $" at bounding box center [466, 212] width 154 height 20
click at [425, 211] on input "100.00" at bounding box center [459, 211] width 141 height 19
click at [394, 241] on div "fiber_manual_record Added to Schedule J Schedule I: $7,280.31 Schedule J: $5,84…" at bounding box center [465, 270] width 517 height 58
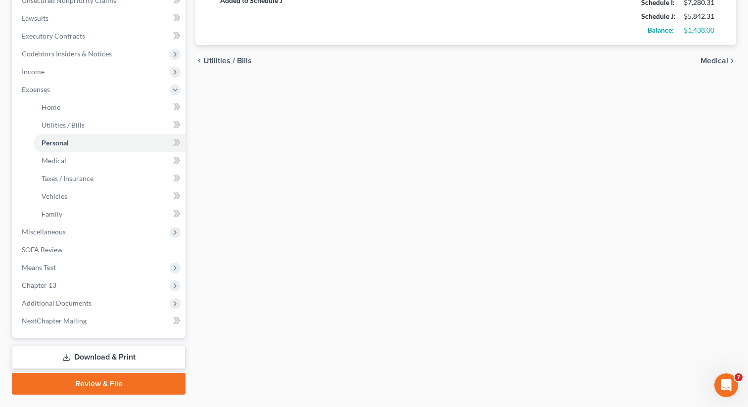
scroll to position [278, 0]
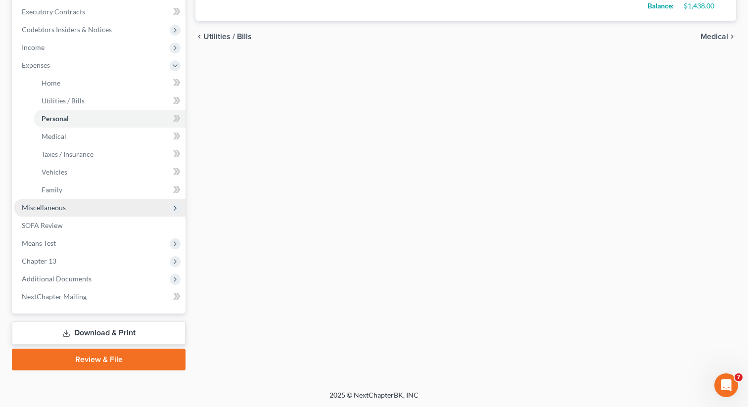
click at [94, 208] on span "Miscellaneous" at bounding box center [100, 208] width 172 height 18
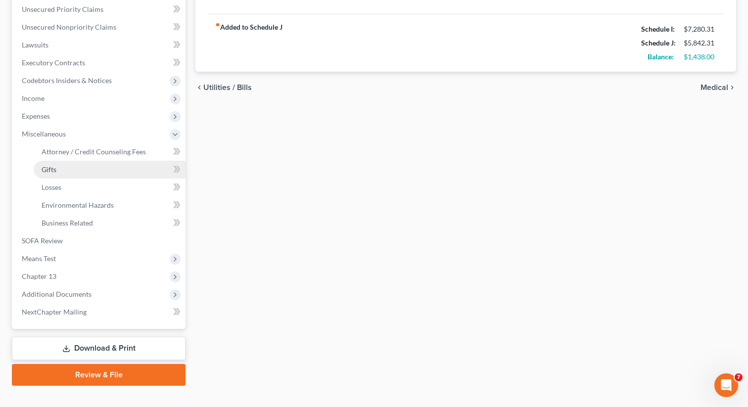
scroll to position [242, 0]
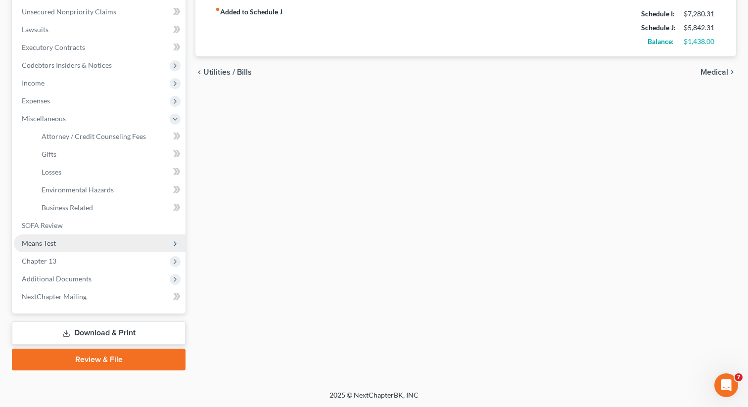
click at [73, 243] on span "Means Test" at bounding box center [100, 244] width 172 height 18
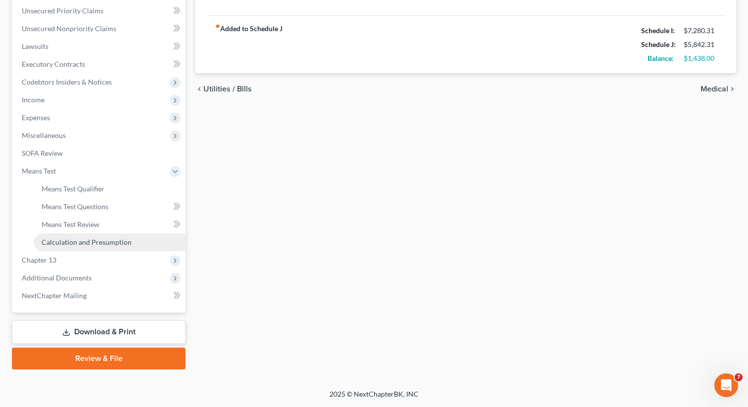
scroll to position [225, 0]
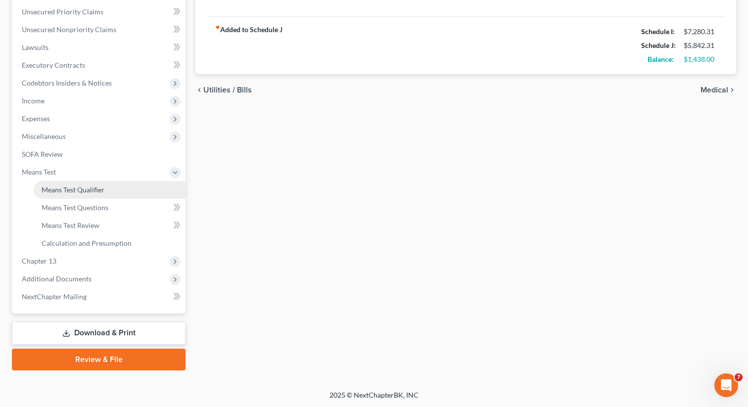
click at [131, 191] on link "Means Test Qualifier" at bounding box center [110, 190] width 152 height 18
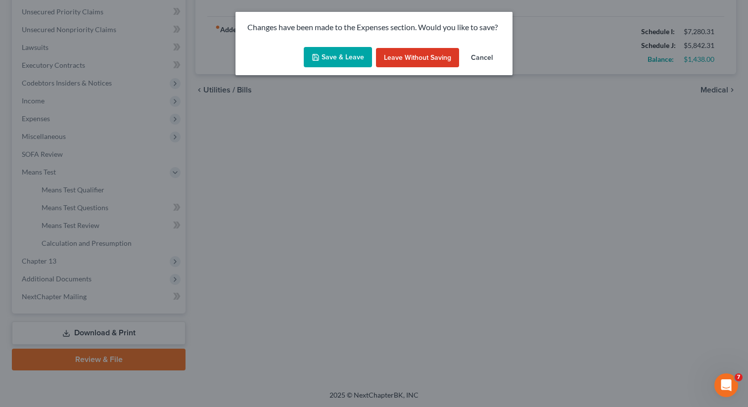
click at [338, 55] on button "Save & Leave" at bounding box center [338, 57] width 68 height 21
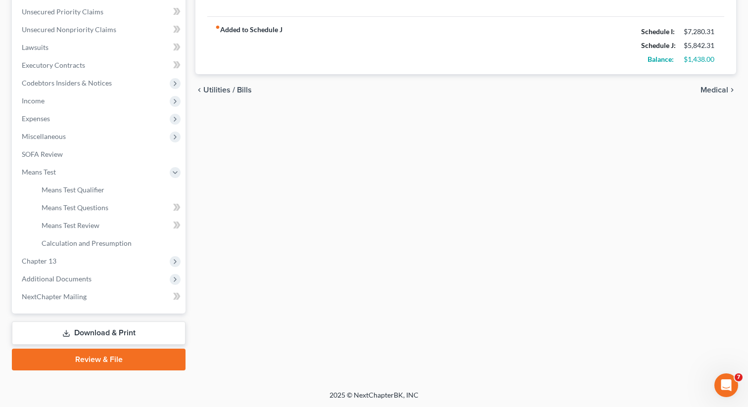
type input "99.00"
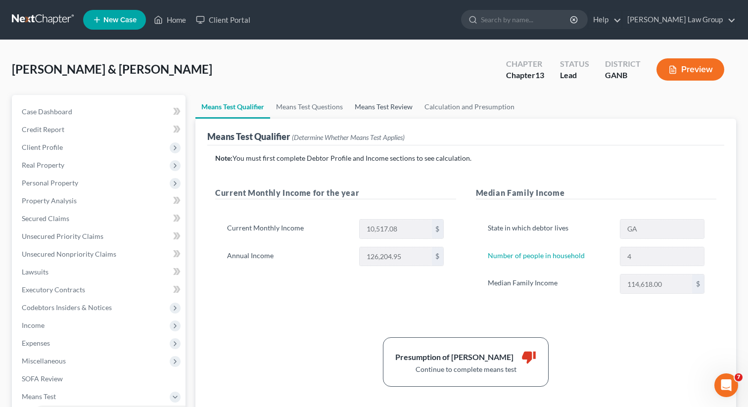
click at [411, 105] on link "Means Test Review" at bounding box center [384, 107] width 70 height 24
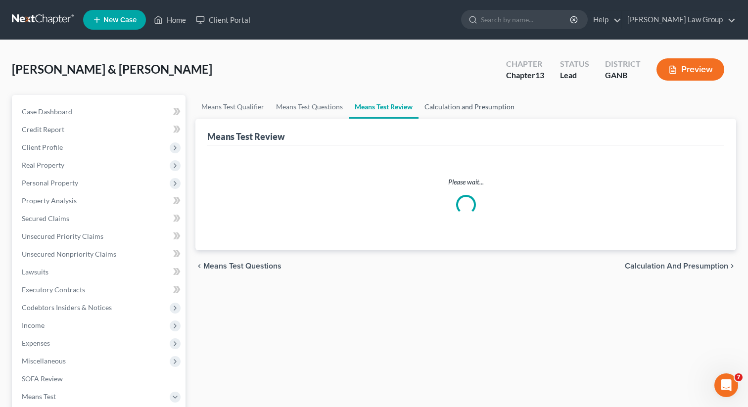
click at [477, 102] on link "Calculation and Presumption" at bounding box center [470, 107] width 102 height 24
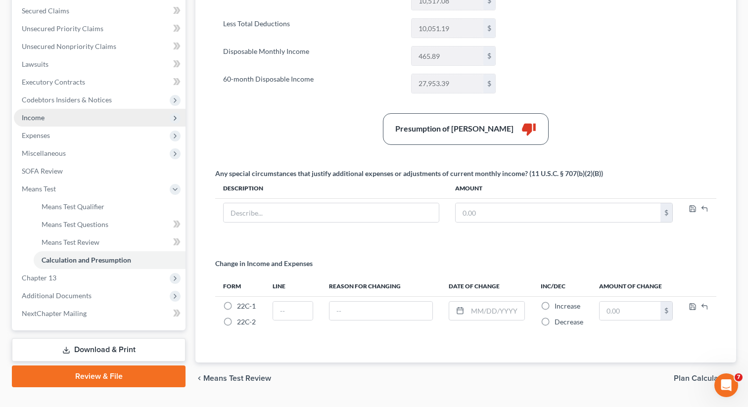
scroll to position [232, 0]
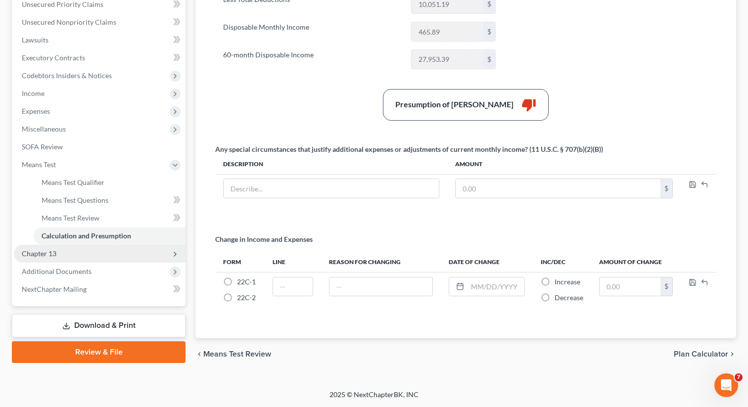
click at [88, 253] on span "Chapter 13" at bounding box center [100, 254] width 172 height 18
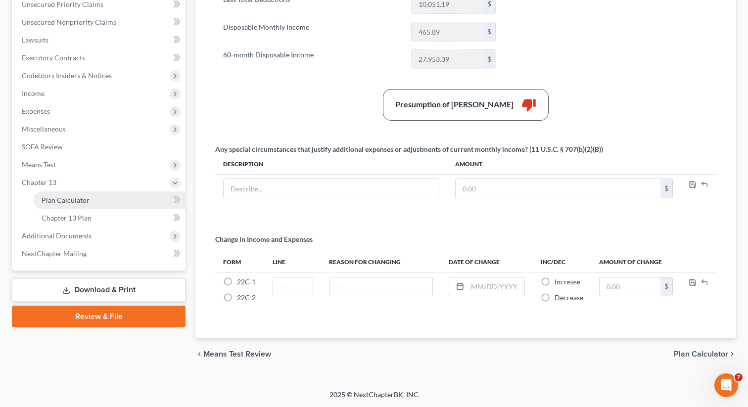
click at [105, 200] on link "Plan Calculator" at bounding box center [110, 201] width 152 height 18
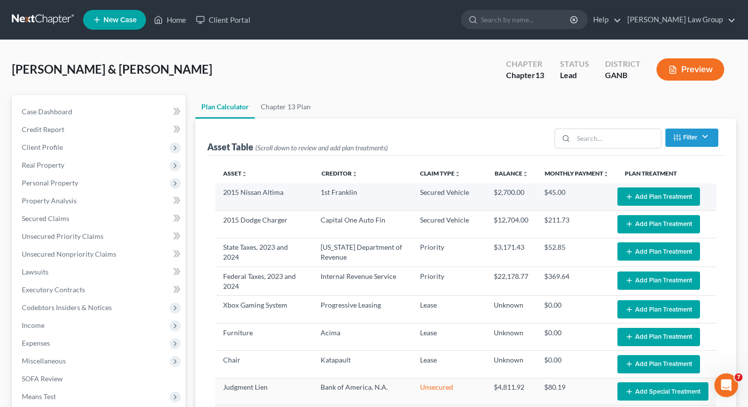
select select "59"
click at [655, 195] on button "Add Plan Treatment" at bounding box center [659, 197] width 83 height 18
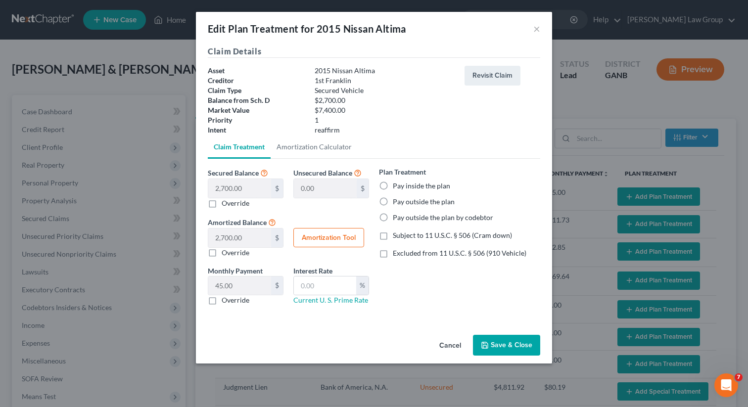
click at [393, 185] on label "Pay inside the plan" at bounding box center [421, 186] width 57 height 10
click at [397, 185] on input "Pay inside the plan" at bounding box center [400, 184] width 6 height 6
radio input "true"
click at [393, 256] on label "Excluded from 11 U.S.C. § 506 (910 Vehicle)" at bounding box center [460, 253] width 134 height 10
click at [397, 255] on input "Excluded from 11 U.S.C. § 506 (910 Vehicle)" at bounding box center [400, 251] width 6 height 6
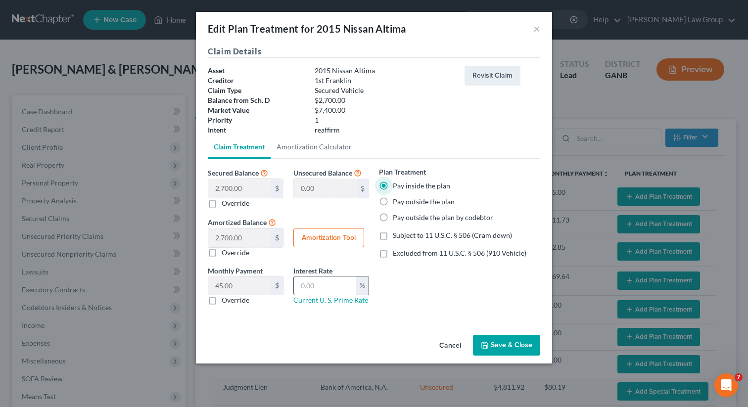
checkbox input "true"
click at [334, 286] on input "text" at bounding box center [325, 286] width 62 height 19
type input "9"
click at [506, 337] on button "Save & Close" at bounding box center [506, 345] width 67 height 21
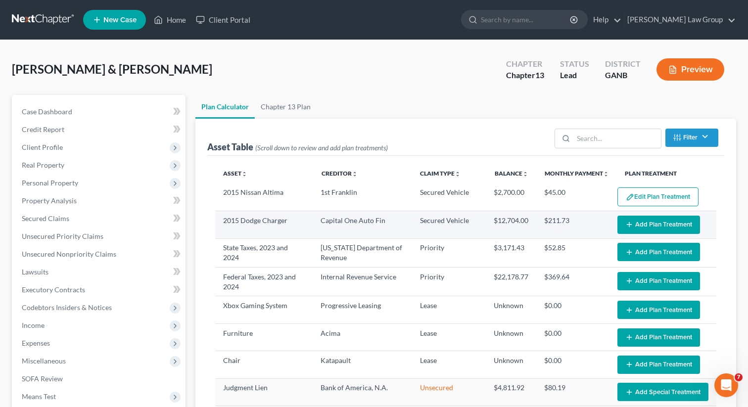
select select "59"
click at [649, 225] on button "Add Plan Treatment" at bounding box center [659, 225] width 83 height 18
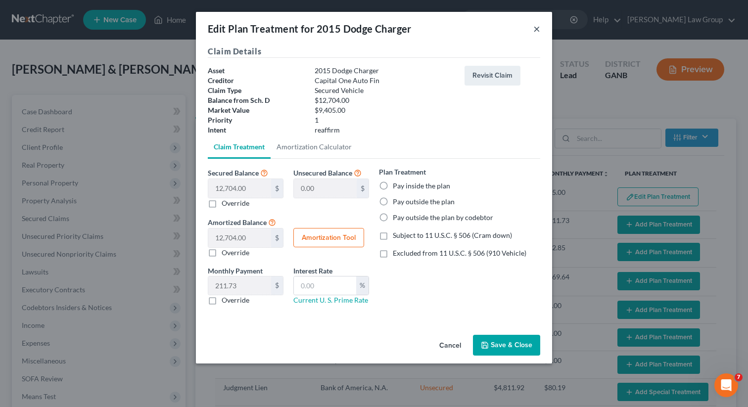
click at [534, 31] on button "×" at bounding box center [536, 29] width 7 height 12
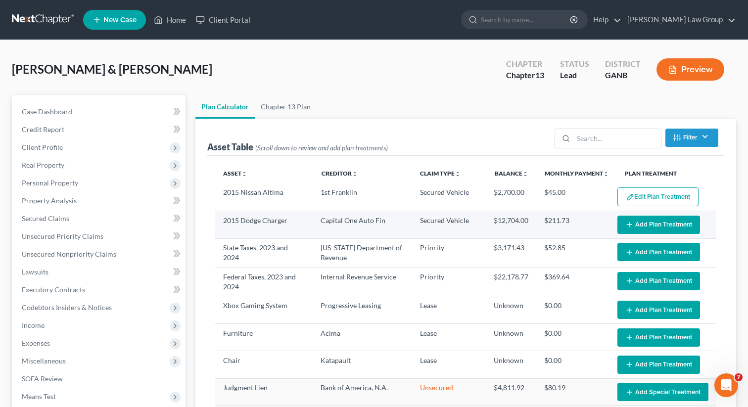
click at [657, 221] on button "Add Plan Treatment" at bounding box center [659, 225] width 83 height 18
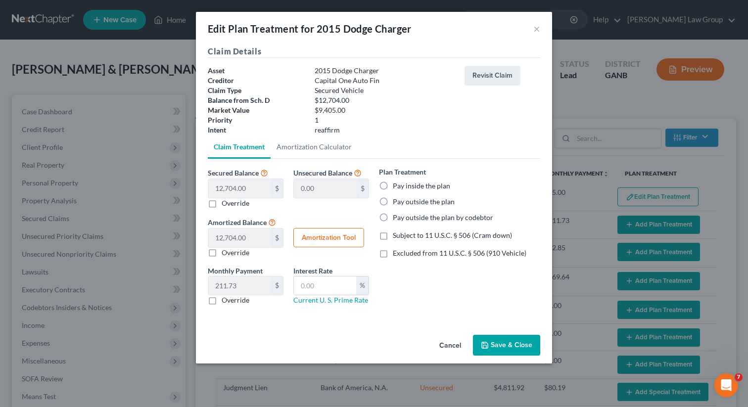
click at [393, 185] on label "Pay inside the plan" at bounding box center [421, 186] width 57 height 10
click at [397, 185] on input "Pay inside the plan" at bounding box center [400, 184] width 6 height 6
radio input "true"
click at [393, 248] on label "Excluded from 11 U.S.C. § 506 (910 Vehicle)" at bounding box center [460, 253] width 134 height 10
click at [397, 248] on input "Excluded from 11 U.S.C. § 506 (910 Vehicle)" at bounding box center [400, 251] width 6 height 6
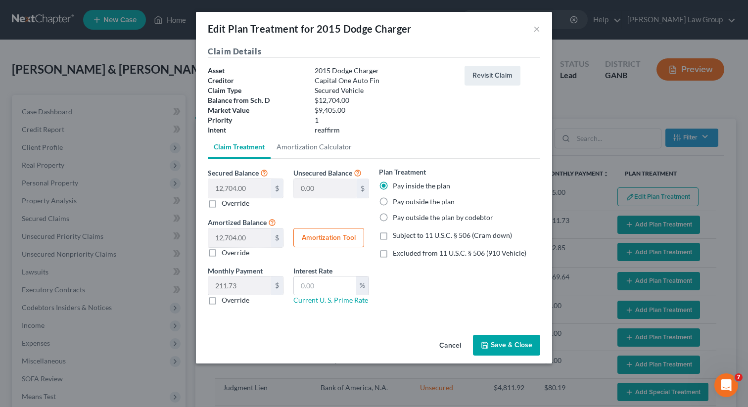
checkbox input "true"
click at [331, 287] on input "text" at bounding box center [325, 286] width 62 height 19
type input "9"
click at [515, 345] on button "Save & Close" at bounding box center [506, 345] width 67 height 21
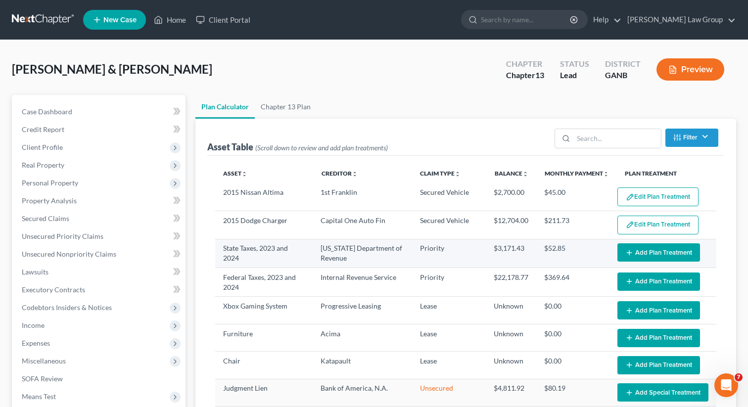
select select "59"
click at [654, 252] on button "Add Plan Treatment" at bounding box center [659, 252] width 83 height 18
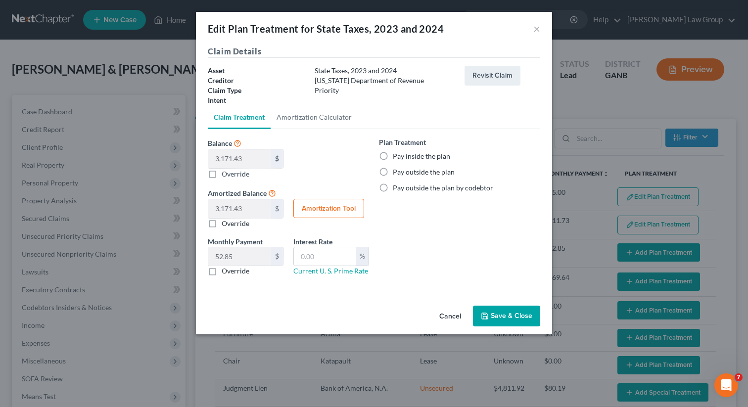
click at [393, 152] on label "Pay inside the plan" at bounding box center [421, 156] width 57 height 10
click at [397, 152] on input "Pay inside the plan" at bounding box center [400, 154] width 6 height 6
radio input "true"
click at [498, 321] on button "Save & Close" at bounding box center [506, 316] width 67 height 21
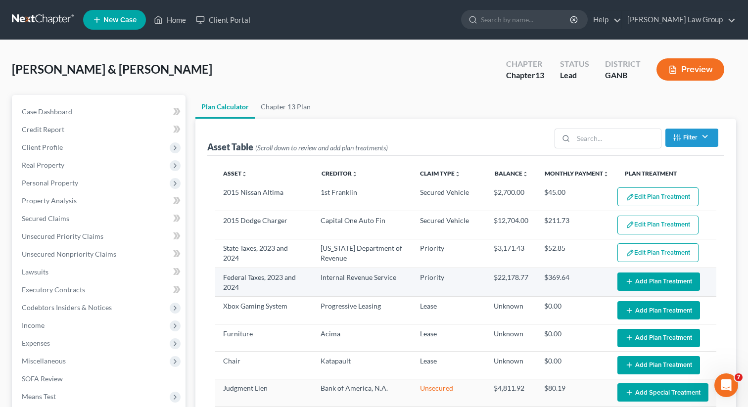
click at [648, 281] on button "Add Plan Treatment" at bounding box center [659, 282] width 83 height 18
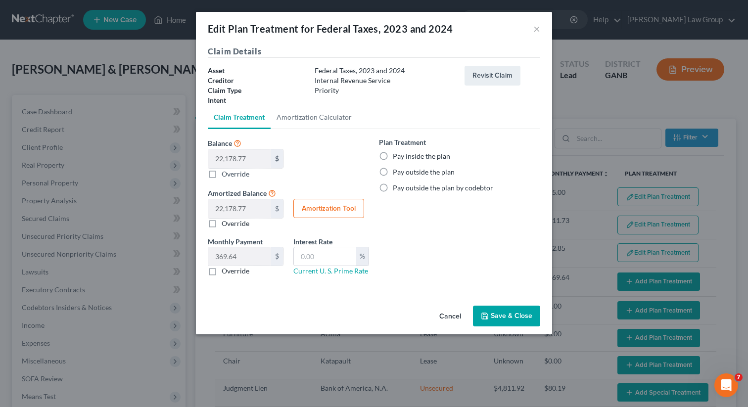
select select "59"
click at [393, 160] on label "Pay inside the plan" at bounding box center [421, 156] width 57 height 10
click at [397, 158] on input "Pay inside the plan" at bounding box center [400, 154] width 6 height 6
radio input "true"
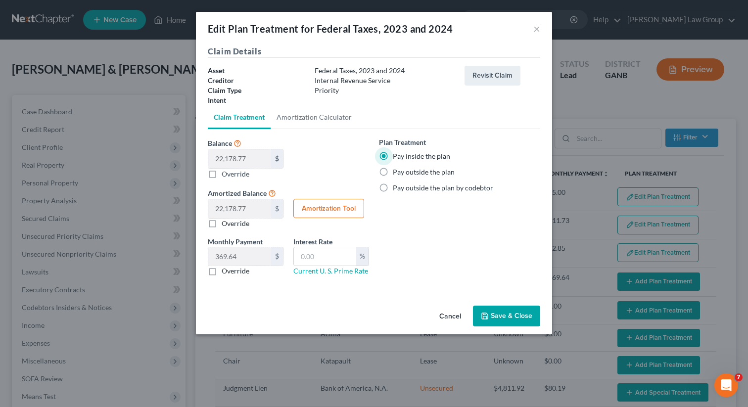
click at [488, 316] on icon "button" at bounding box center [485, 316] width 8 height 8
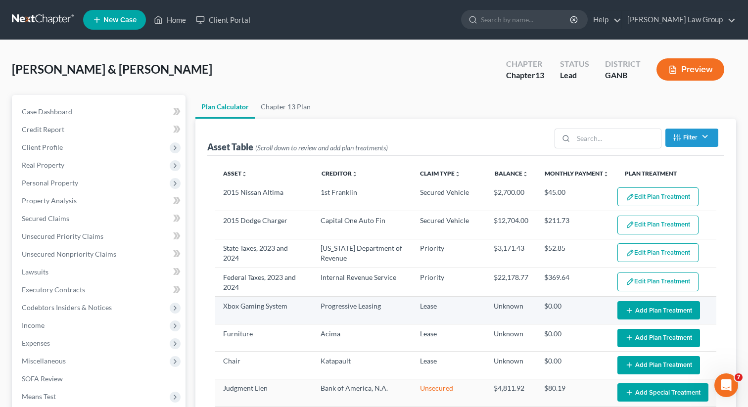
select select "59"
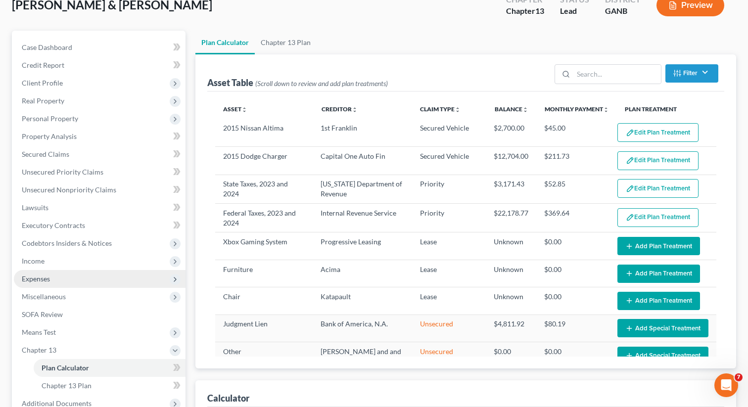
scroll to position [47, 0]
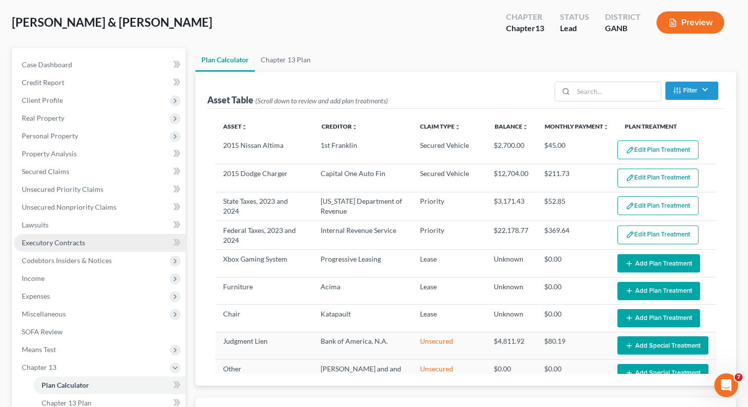
click at [51, 245] on span "Executory Contracts" at bounding box center [53, 243] width 63 height 8
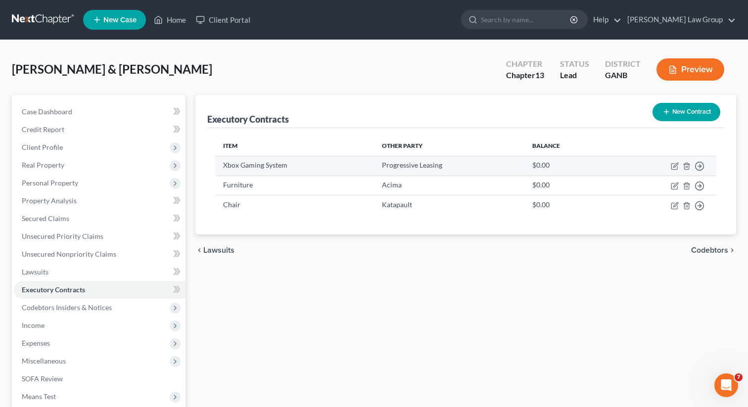
click at [676, 161] on td "Move to D Move to E Move to F Move to Notice Only" at bounding box center [664, 166] width 106 height 20
click at [676, 164] on icon "button" at bounding box center [676, 165] width 4 height 4
select select "3"
select select "46"
select select "2"
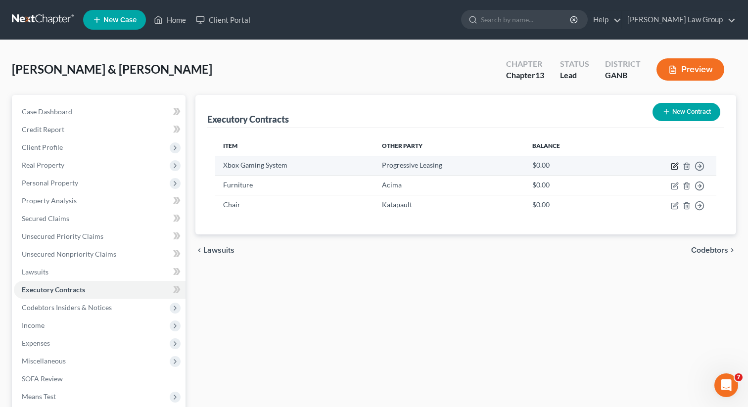
select select "2"
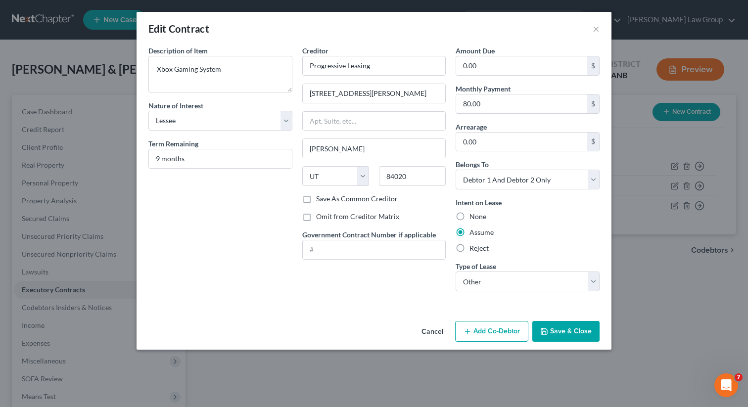
click at [571, 337] on button "Save & Close" at bounding box center [565, 331] width 67 height 21
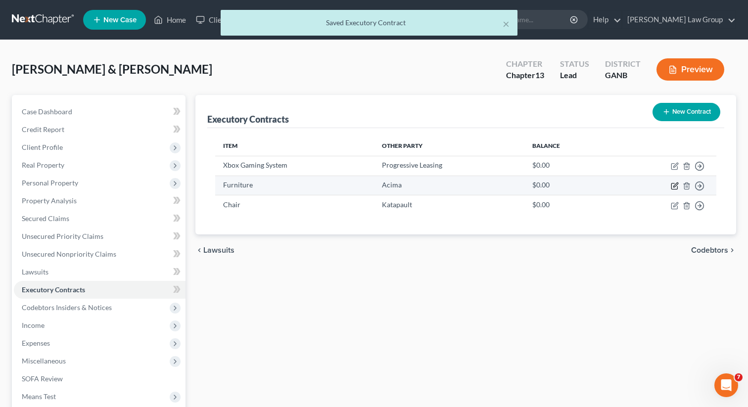
click at [672, 186] on icon "button" at bounding box center [675, 186] width 8 height 8
select select "3"
select select "46"
select select "2"
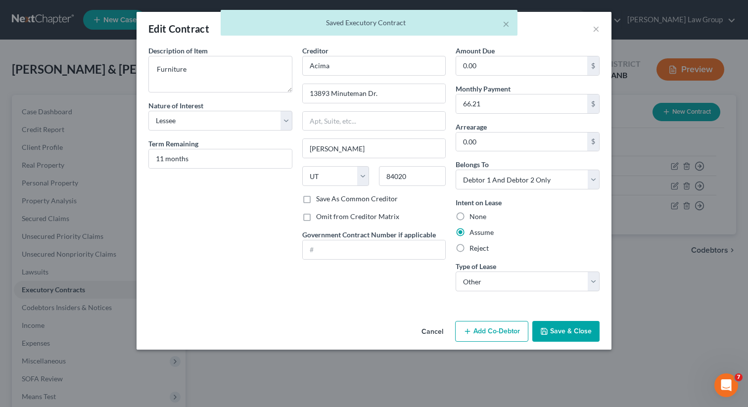
click at [559, 330] on button "Save & Close" at bounding box center [565, 331] width 67 height 21
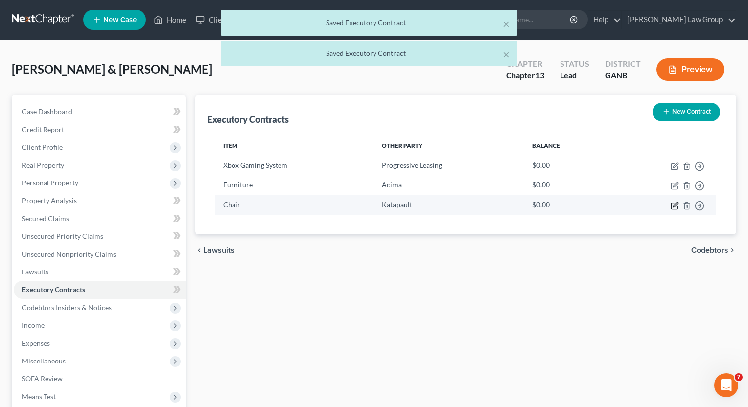
click at [676, 207] on icon "button" at bounding box center [675, 206] width 8 height 8
select select "3"
select select "35"
select select "2"
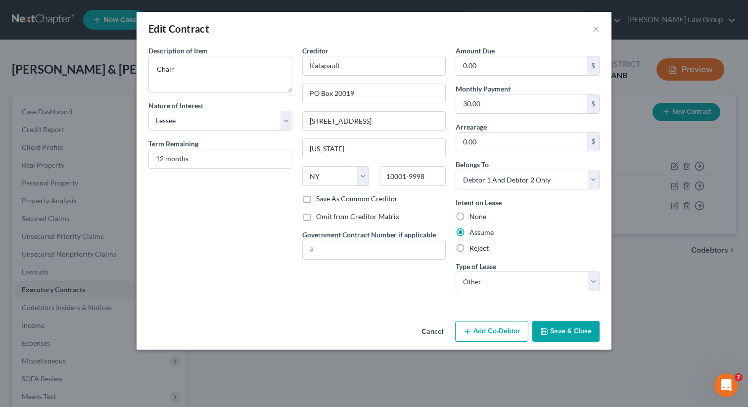
click at [558, 334] on button "Save & Close" at bounding box center [565, 331] width 67 height 21
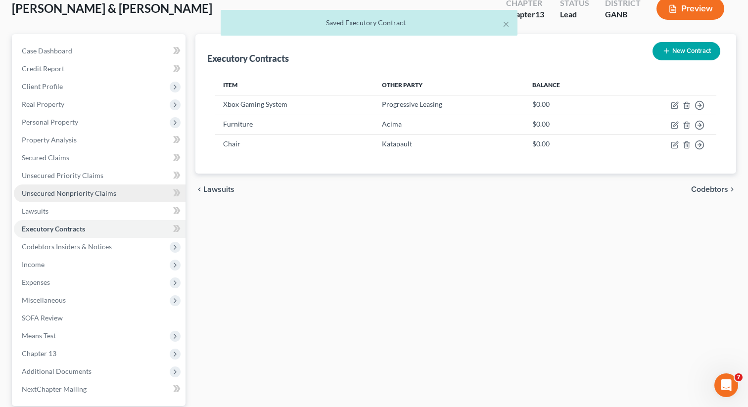
scroll to position [94, 0]
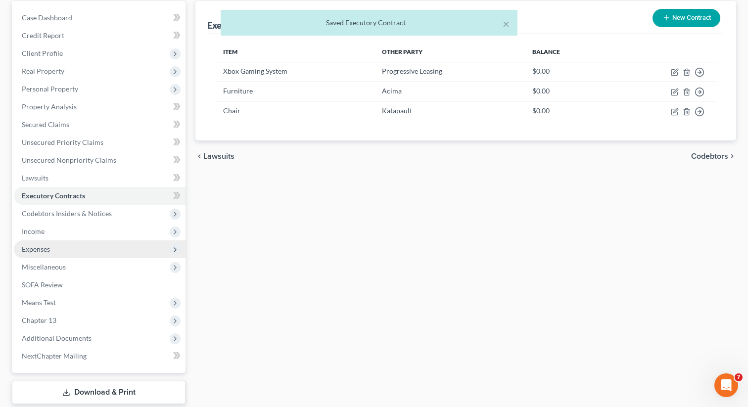
click at [68, 243] on span "Expenses" at bounding box center [100, 250] width 172 height 18
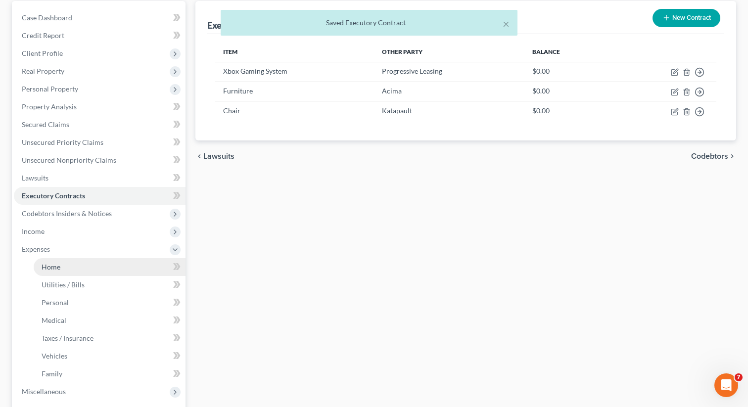
click at [60, 266] on span "Home" at bounding box center [51, 267] width 19 height 8
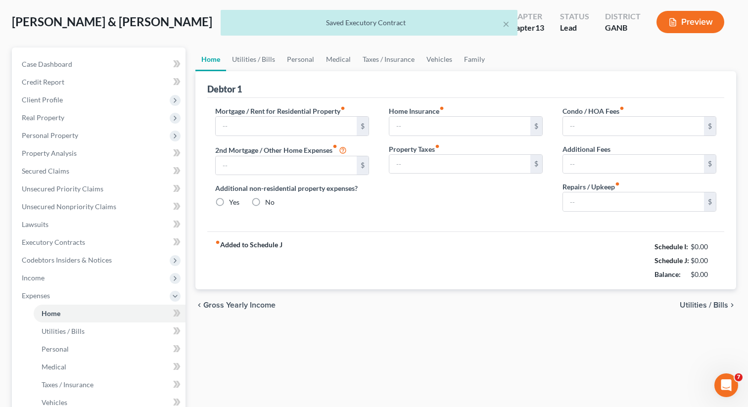
type input "2,460.00"
type input "0.00"
radio input "true"
type input "0.00"
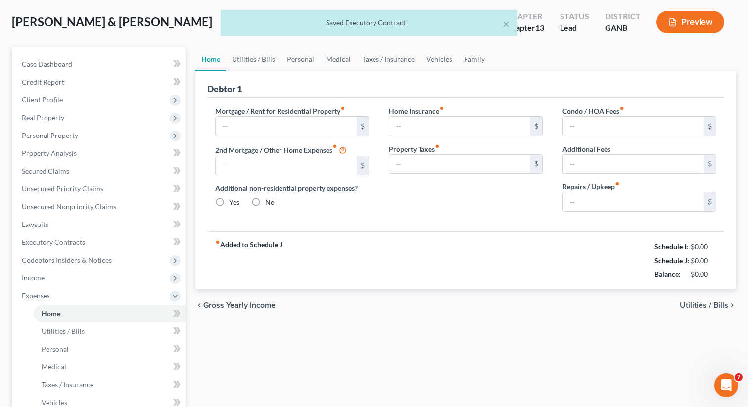
type input "0.00"
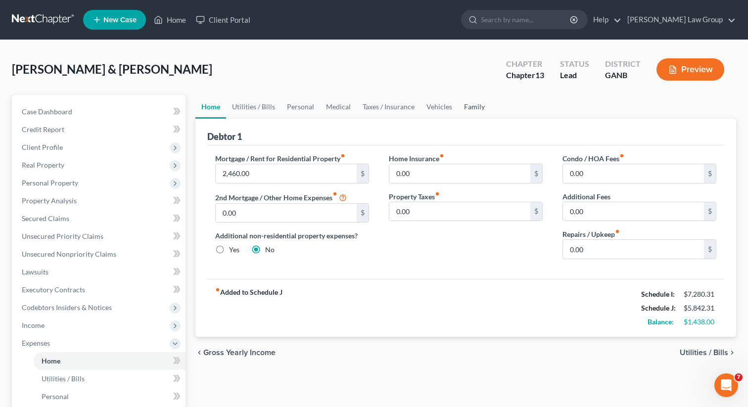
click at [469, 112] on link "Family" at bounding box center [474, 107] width 33 height 24
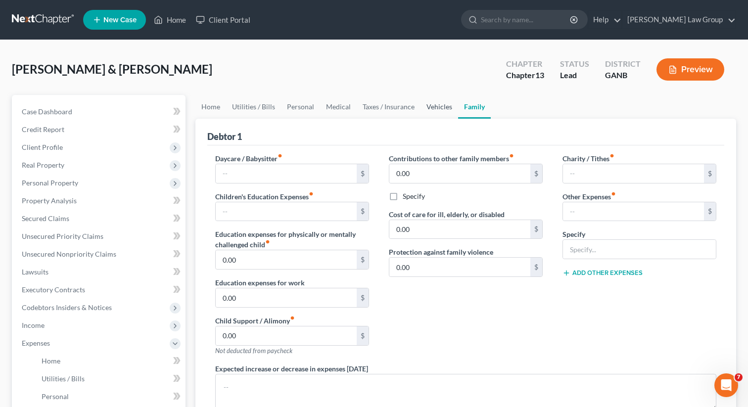
click at [436, 107] on link "Vehicles" at bounding box center [440, 107] width 38 height 24
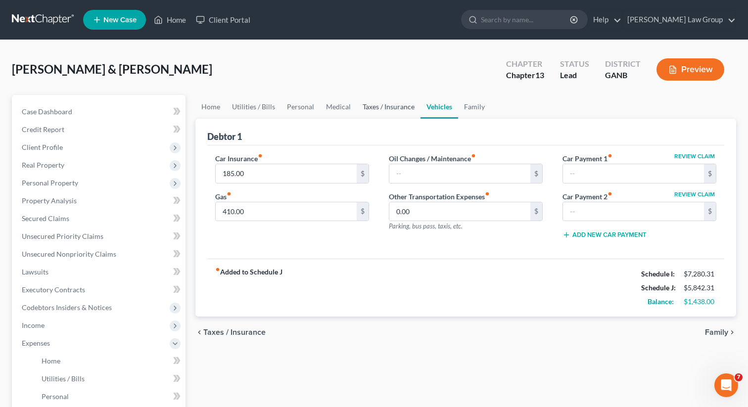
click at [394, 106] on link "Taxes / Insurance" at bounding box center [389, 107] width 64 height 24
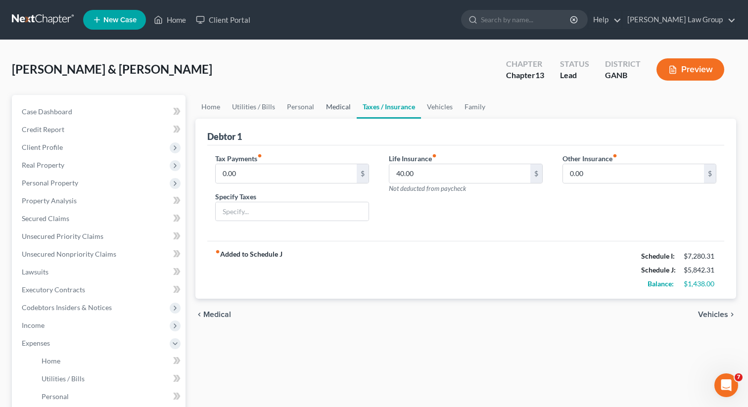
click at [341, 108] on link "Medical" at bounding box center [338, 107] width 37 height 24
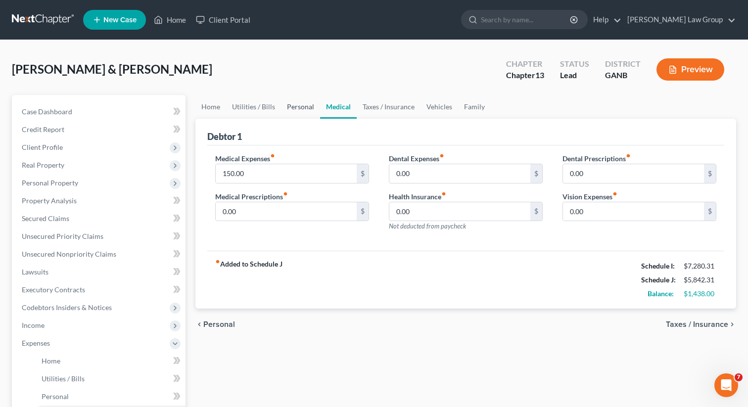
click at [288, 104] on link "Personal" at bounding box center [300, 107] width 39 height 24
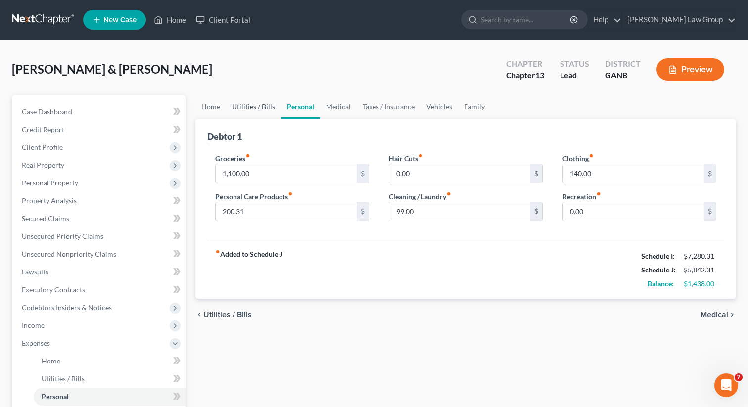
click at [265, 105] on link "Utilities / Bills" at bounding box center [253, 107] width 55 height 24
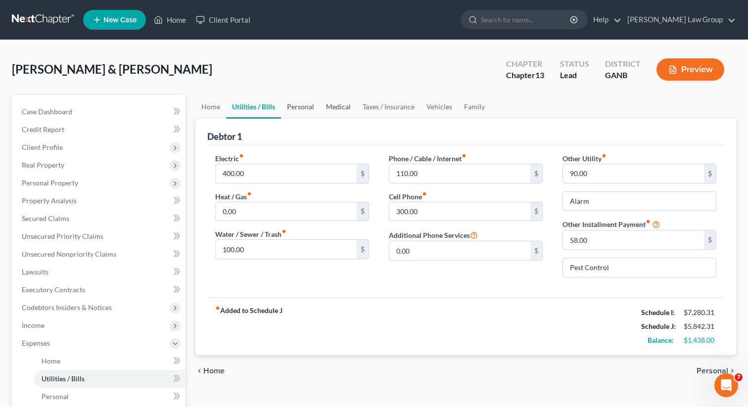
click at [308, 108] on link "Personal" at bounding box center [300, 107] width 39 height 24
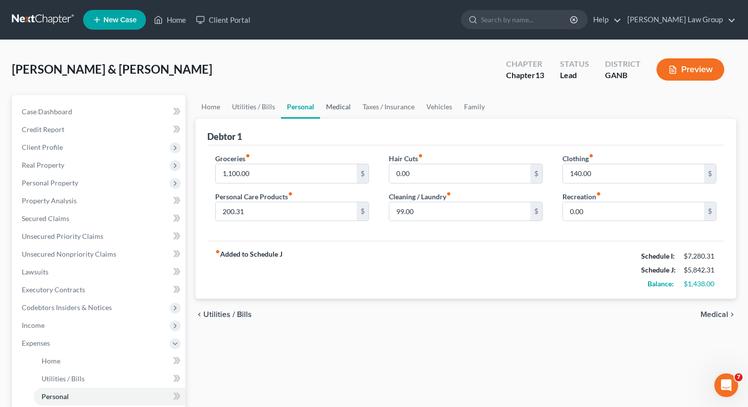
click at [342, 108] on link "Medical" at bounding box center [338, 107] width 37 height 24
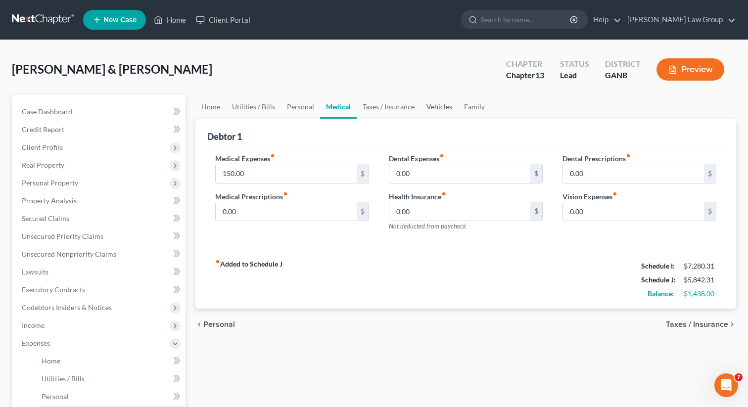
click at [438, 103] on link "Vehicles" at bounding box center [440, 107] width 38 height 24
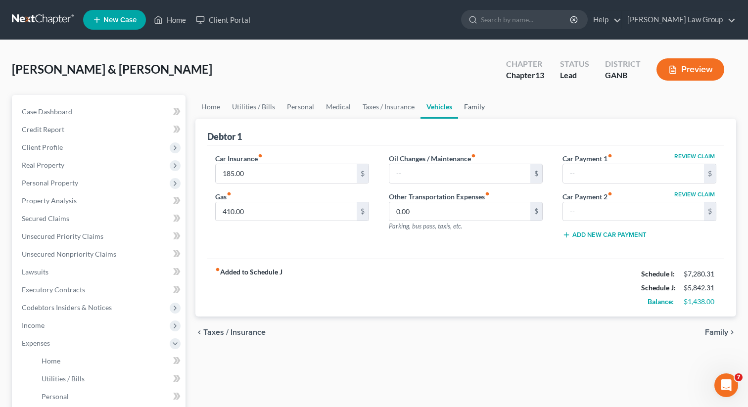
click at [480, 100] on link "Family" at bounding box center [474, 107] width 33 height 24
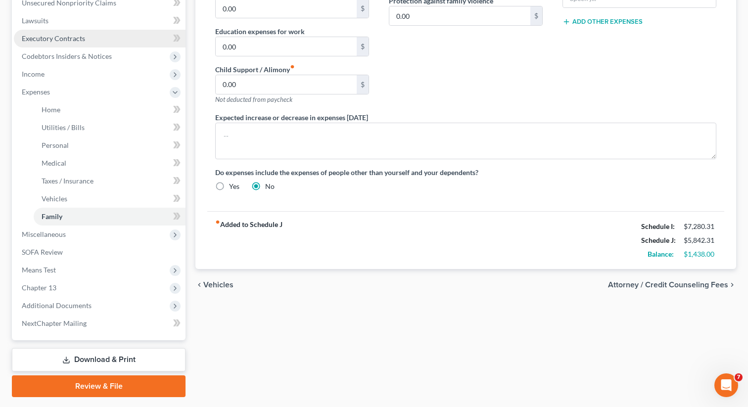
scroll to position [252, 0]
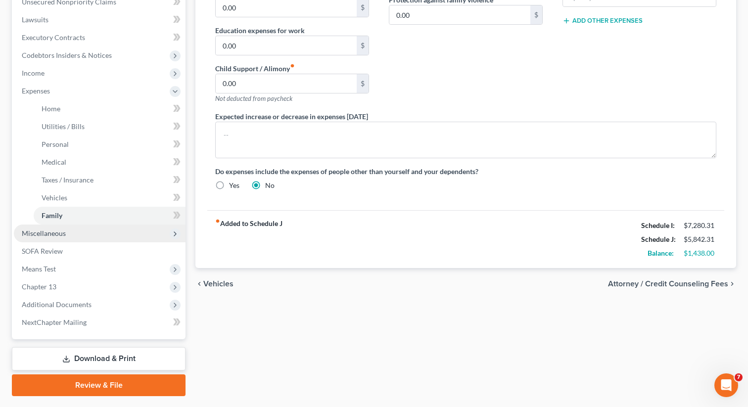
click at [63, 236] on span "Miscellaneous" at bounding box center [44, 233] width 44 height 8
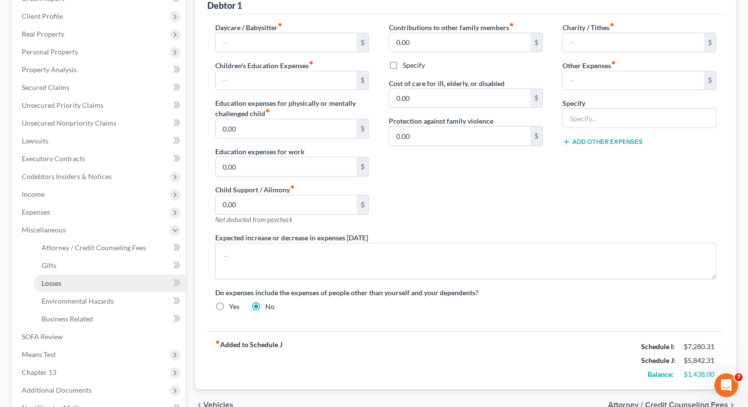
scroll to position [97, 0]
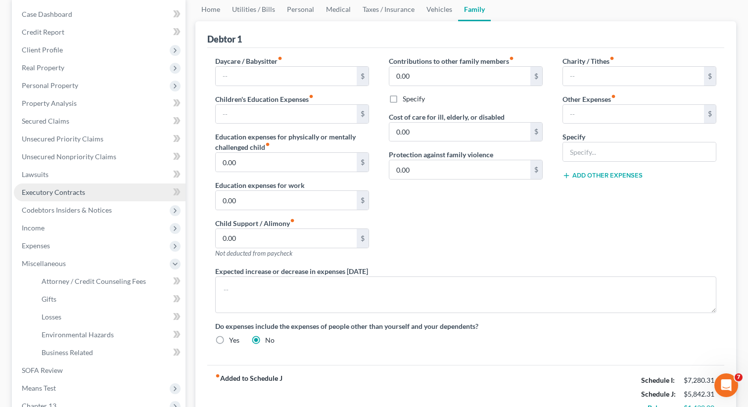
click at [65, 193] on span "Executory Contracts" at bounding box center [53, 192] width 63 height 8
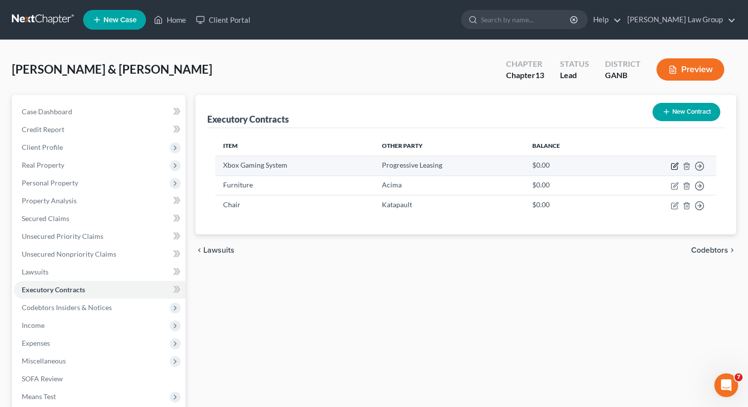
click at [676, 165] on icon "button" at bounding box center [675, 166] width 8 height 8
select select "3"
select select "46"
select select "2"
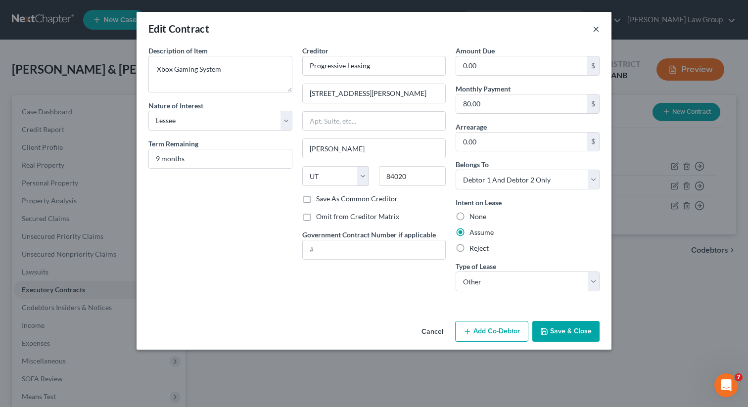
click at [596, 31] on button "×" at bounding box center [596, 29] width 7 height 12
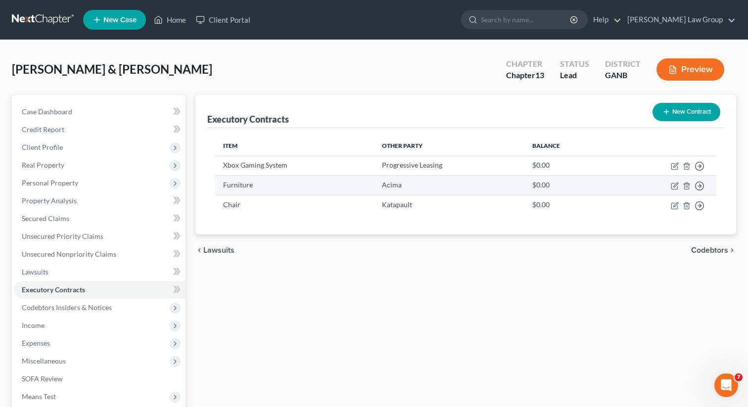
click at [679, 185] on td "Move to D Move to E Move to F Move to Notice Only" at bounding box center [664, 186] width 106 height 20
click at [676, 185] on icon "button" at bounding box center [675, 186] width 8 height 8
select select "3"
select select "46"
select select "2"
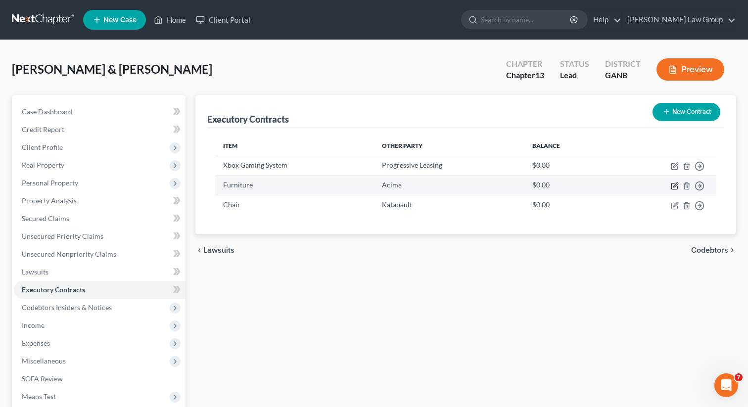
select select "2"
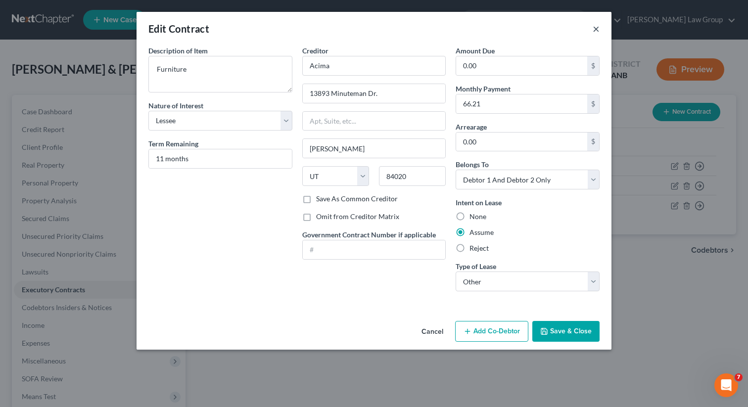
click at [597, 28] on button "×" at bounding box center [596, 29] width 7 height 12
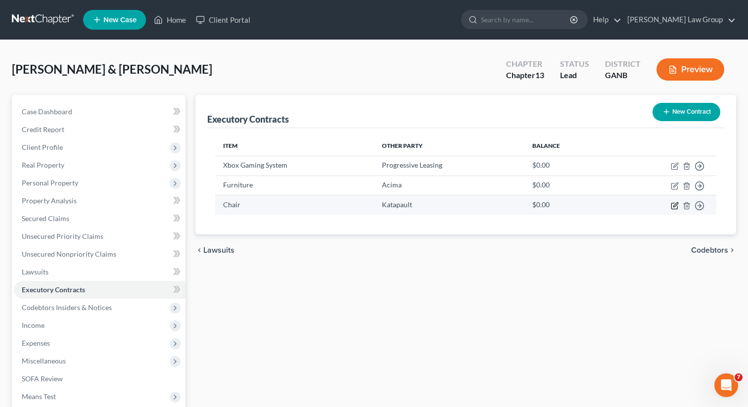
click at [675, 206] on icon "button" at bounding box center [676, 204] width 4 height 4
select select "3"
select select "35"
select select "2"
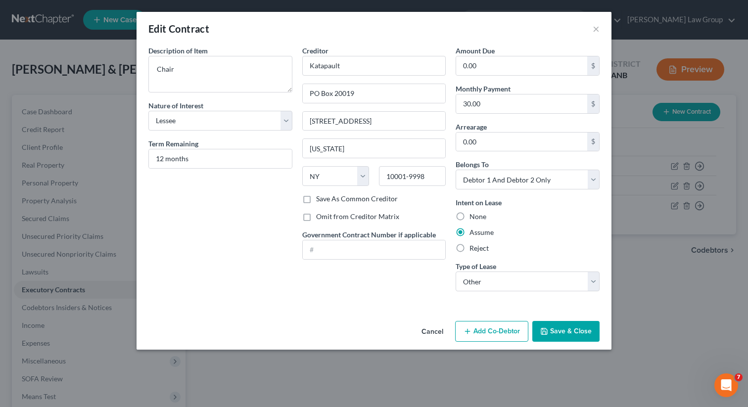
click at [559, 331] on button "Save & Close" at bounding box center [565, 331] width 67 height 21
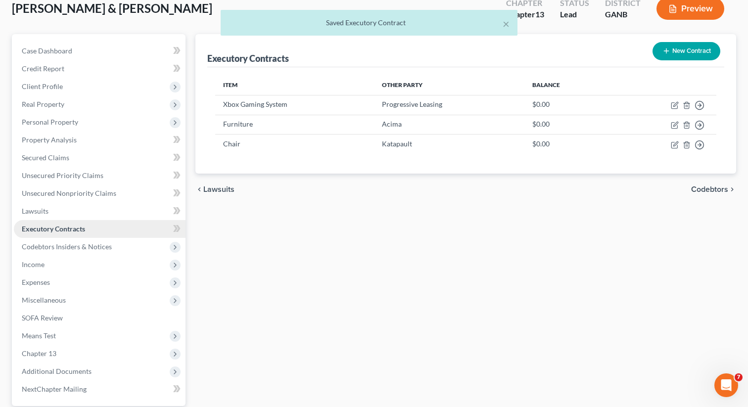
scroll to position [64, 0]
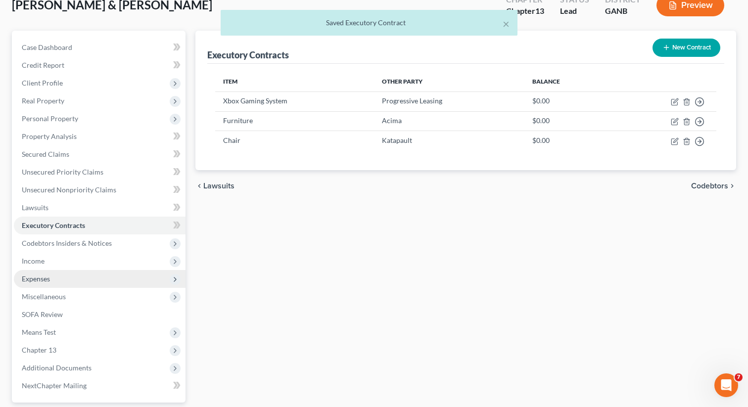
click at [38, 277] on span "Expenses" at bounding box center [36, 279] width 28 height 8
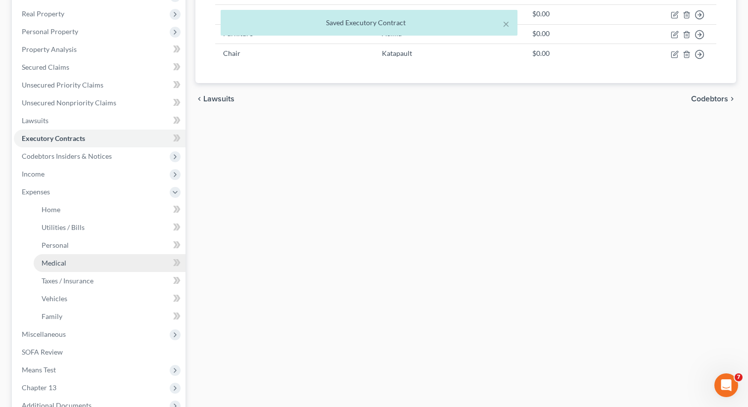
scroll to position [183, 0]
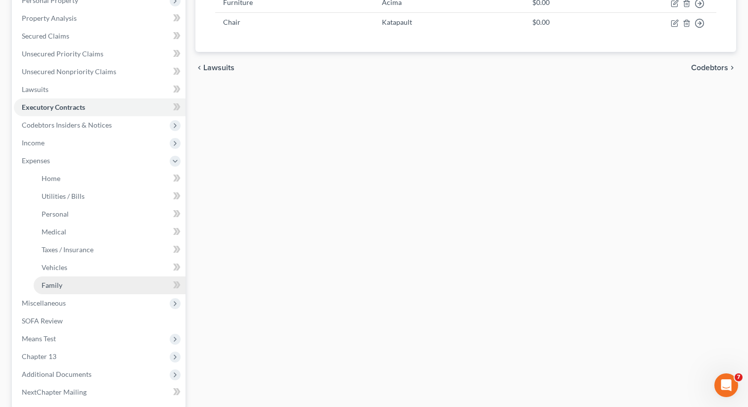
click at [61, 287] on link "Family" at bounding box center [110, 286] width 152 height 18
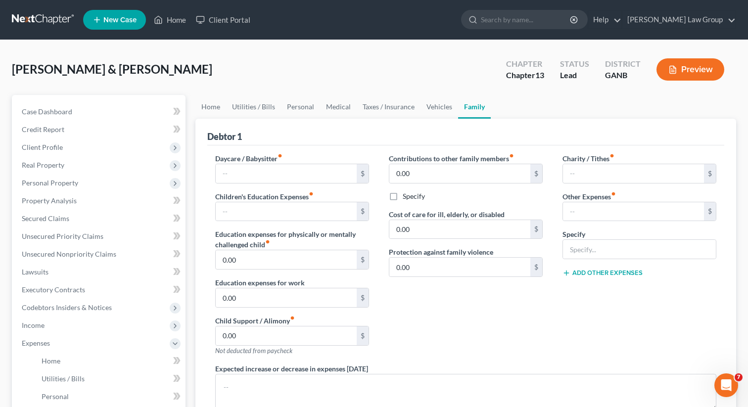
click at [594, 227] on div "Charity / Tithes fiber_manual_record $ Other Expenses fiber_manual_record $ Spe…" at bounding box center [640, 258] width 174 height 210
click at [589, 211] on input "text" at bounding box center [633, 211] width 141 height 19
type input "80"
click at [587, 251] on input "text" at bounding box center [639, 249] width 153 height 19
type input "Progressive Leasing Payment"
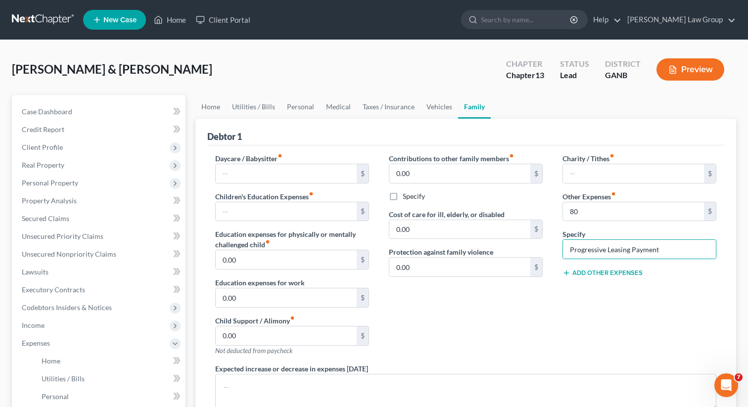
click at [575, 277] on div "Charity / Tithes fiber_manual_record $ Other Expenses fiber_manual_record 80 $ …" at bounding box center [640, 258] width 174 height 210
click at [577, 275] on button "Add Other Expenses" at bounding box center [603, 273] width 80 height 8
click at [676, 244] on input "Progressive Leasing Payment" at bounding box center [639, 249] width 153 height 19
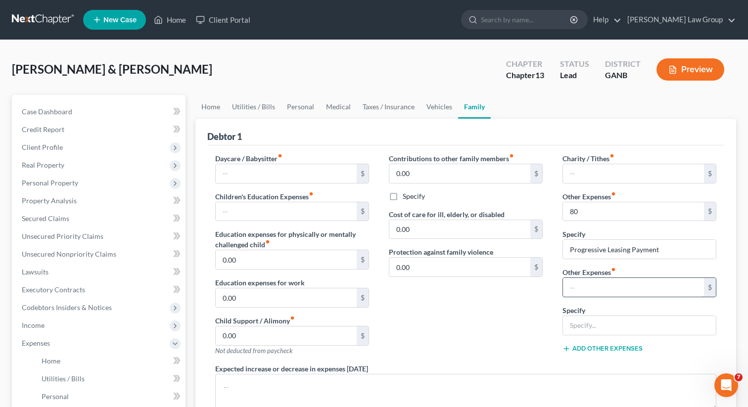
click at [603, 291] on input "text" at bounding box center [633, 287] width 141 height 19
type input "66.21"
type input "c"
type input "Acima"
click at [595, 341] on div "Charity / Tithes fiber_manual_record $ Other Expenses fiber_manual_record 80 $ …" at bounding box center [640, 258] width 174 height 210
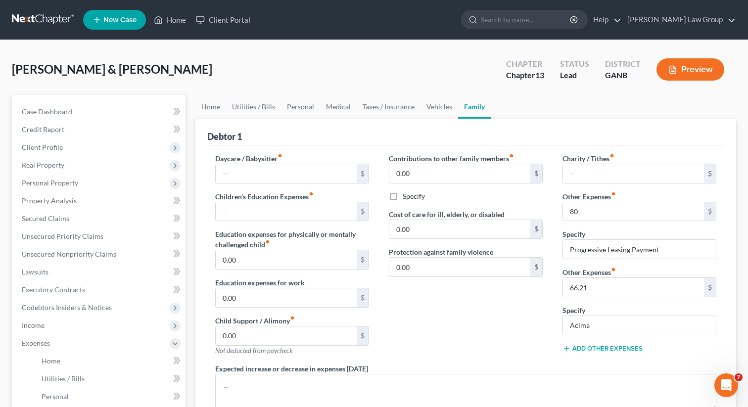
click at [592, 351] on button "Add Other Expenses" at bounding box center [603, 349] width 80 height 8
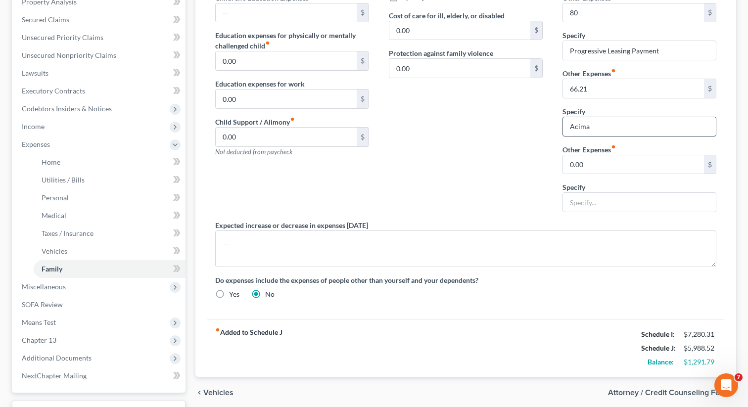
scroll to position [199, 0]
click at [607, 163] on input "0.00" at bounding box center [633, 164] width 141 height 19
type input "30"
click at [599, 204] on input "text" at bounding box center [639, 202] width 153 height 19
type input "Katapault"
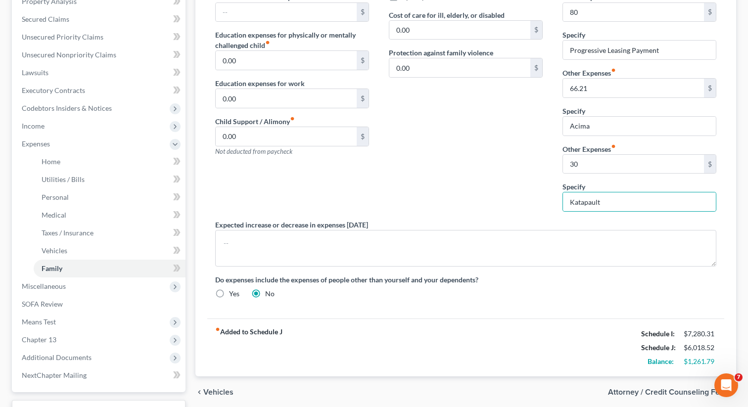
click at [503, 206] on div "Contributions to other family members fiber_manual_record 0.00 $ Specify Cost o…" at bounding box center [466, 87] width 174 height 266
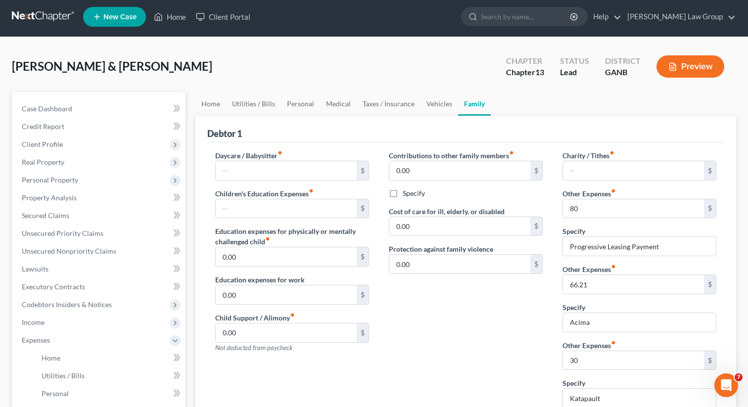
scroll to position [0, 0]
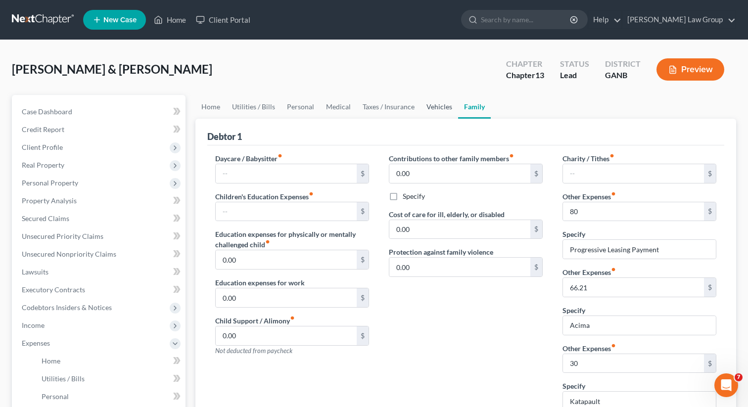
click at [432, 112] on link "Vehicles" at bounding box center [440, 107] width 38 height 24
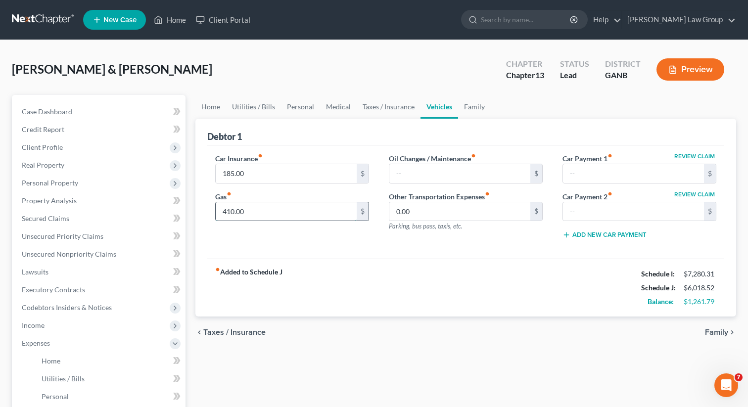
click at [224, 212] on input "410.00" at bounding box center [286, 211] width 141 height 19
click at [227, 212] on input "410.00" at bounding box center [286, 211] width 141 height 19
drag, startPoint x: 226, startPoint y: 211, endPoint x: 218, endPoint y: 210, distance: 7.9
click at [218, 210] on input "410.00" at bounding box center [286, 211] width 141 height 19
click at [542, 398] on div "Home Utilities / Bills Personal Medical Taxes / Insurance Vehicles Family Debto…" at bounding box center [466, 372] width 551 height 554
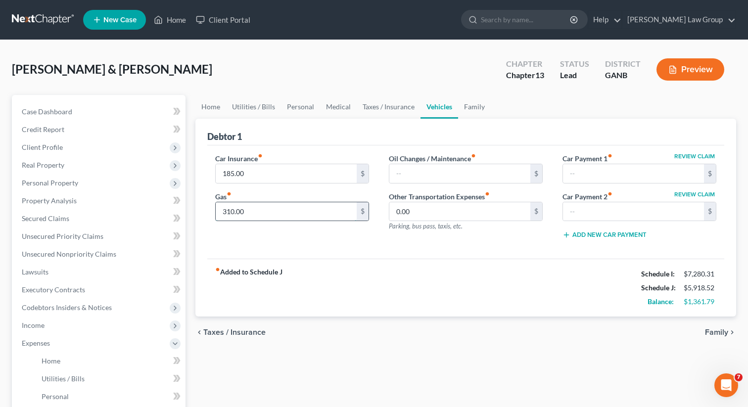
click at [232, 215] on input "310.00" at bounding box center [286, 211] width 141 height 19
click at [226, 210] on input "310.00" at bounding box center [286, 211] width 141 height 19
drag, startPoint x: 226, startPoint y: 213, endPoint x: 216, endPoint y: 213, distance: 9.9
click at [216, 213] on input "310.00" at bounding box center [286, 211] width 141 height 19
click at [231, 210] on input "210.00" at bounding box center [286, 211] width 141 height 19
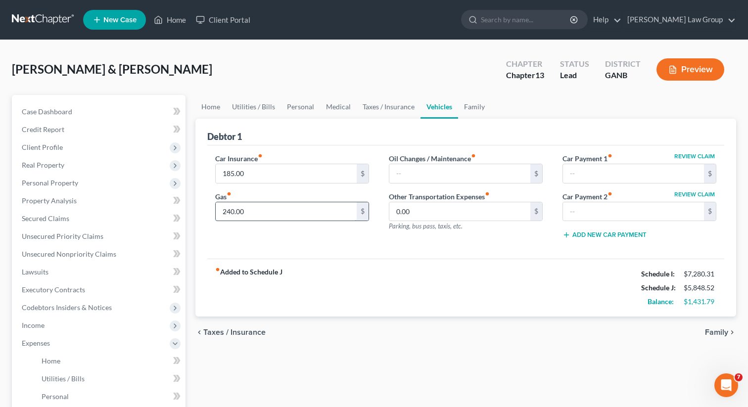
click at [249, 213] on input "240.00" at bounding box center [286, 211] width 141 height 19
drag, startPoint x: 236, startPoint y: 211, endPoint x: 256, endPoint y: 213, distance: 20.8
click at [256, 213] on input "240.00" at bounding box center [286, 211] width 141 height 19
type input "240.79"
click at [343, 104] on link "Medical" at bounding box center [338, 107] width 37 height 24
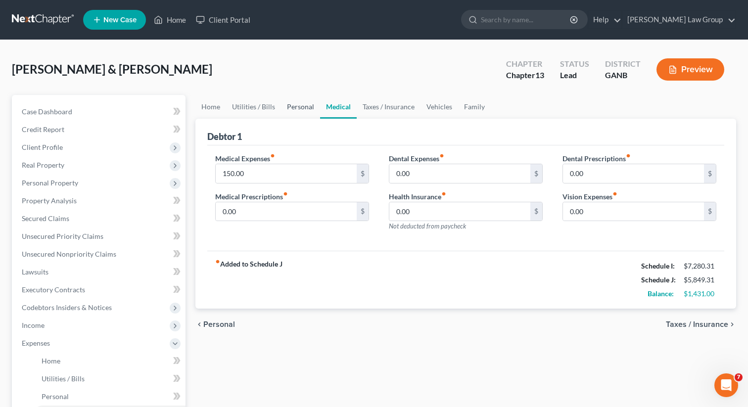
click at [291, 106] on link "Personal" at bounding box center [300, 107] width 39 height 24
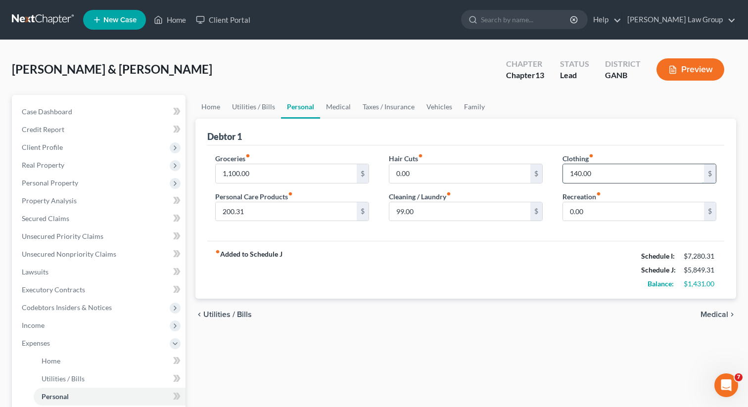
click at [582, 172] on input "140.00" at bounding box center [633, 173] width 141 height 19
click at [581, 173] on input "140.00" at bounding box center [633, 173] width 141 height 19
click at [576, 172] on input "140.00" at bounding box center [633, 173] width 141 height 19
type input "134.00"
click at [485, 244] on div "fiber_manual_record Added to Schedule J Schedule I: $7,280.31 Schedule J: $5,84…" at bounding box center [465, 270] width 517 height 58
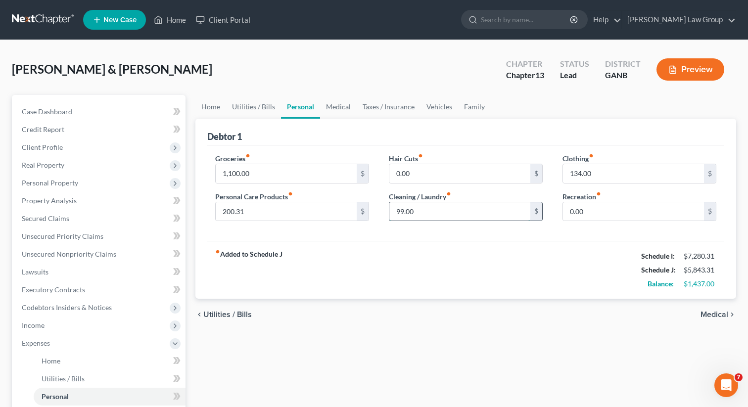
click at [432, 210] on input "99.00" at bounding box center [459, 211] width 141 height 19
click at [400, 210] on input "99.00" at bounding box center [459, 211] width 141 height 19
click at [404, 211] on input "99.00" at bounding box center [459, 211] width 141 height 19
type input "98.00"
click at [398, 242] on div "fiber_manual_record Added to Schedule J Schedule I: $7,280.31 Schedule J: $5,84…" at bounding box center [465, 270] width 517 height 58
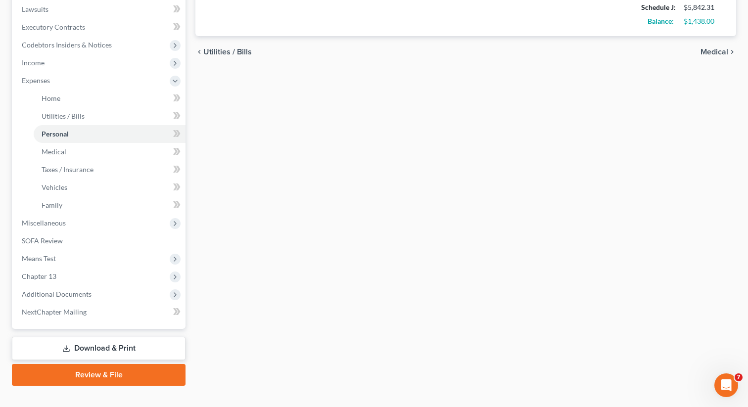
scroll to position [278, 0]
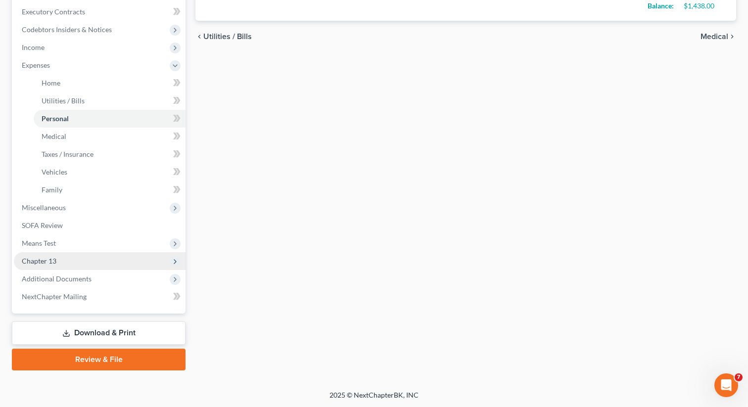
click at [68, 260] on span "Chapter 13" at bounding box center [100, 261] width 172 height 18
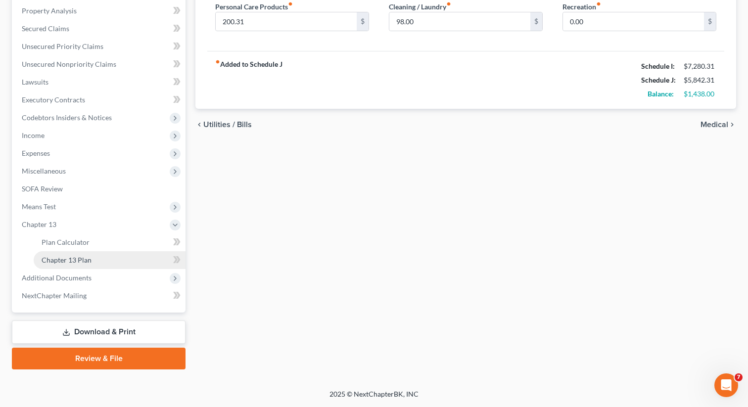
scroll to position [189, 0]
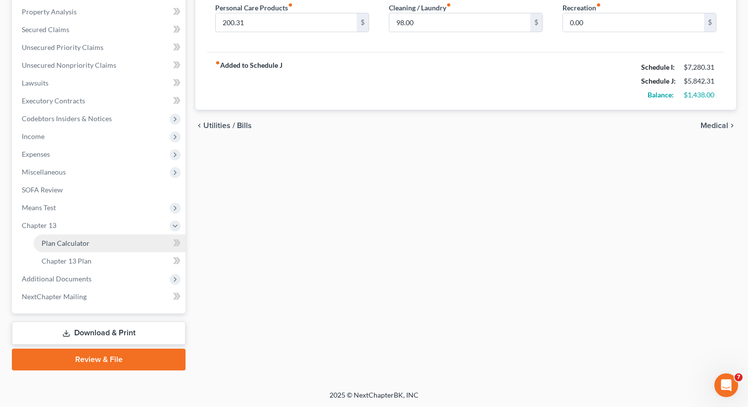
click at [92, 241] on link "Plan Calculator" at bounding box center [110, 244] width 152 height 18
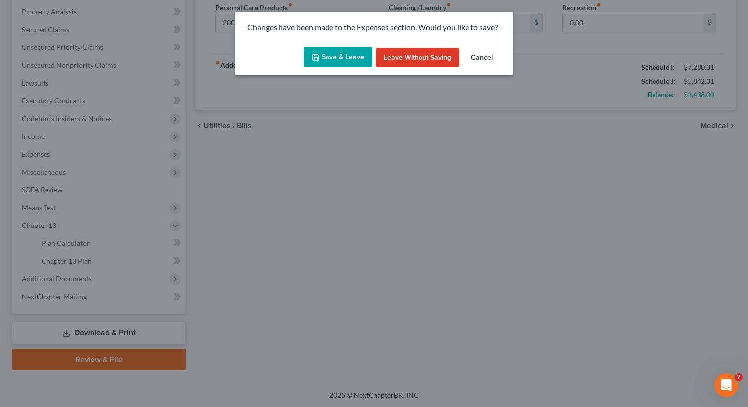
click at [343, 49] on button "Save & Leave" at bounding box center [338, 57] width 68 height 21
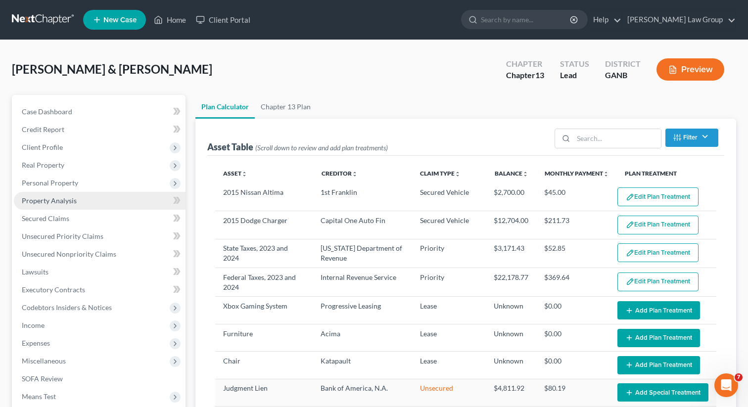
select select "59"
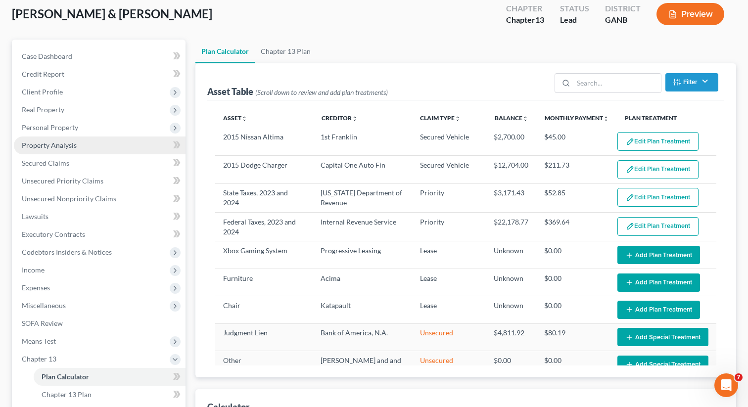
scroll to position [67, 0]
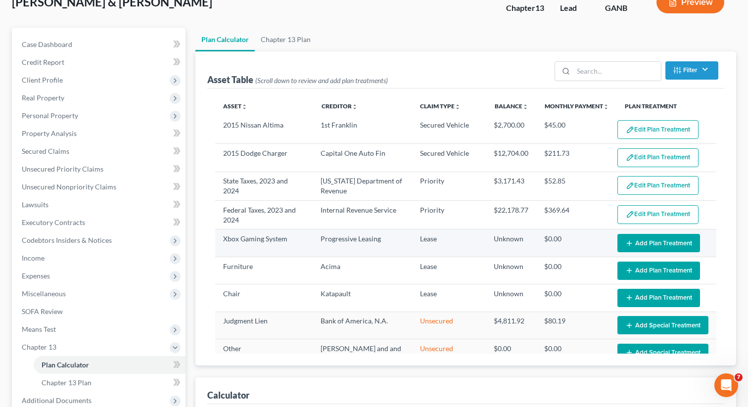
click at [663, 243] on button "Add Plan Treatment" at bounding box center [659, 243] width 83 height 18
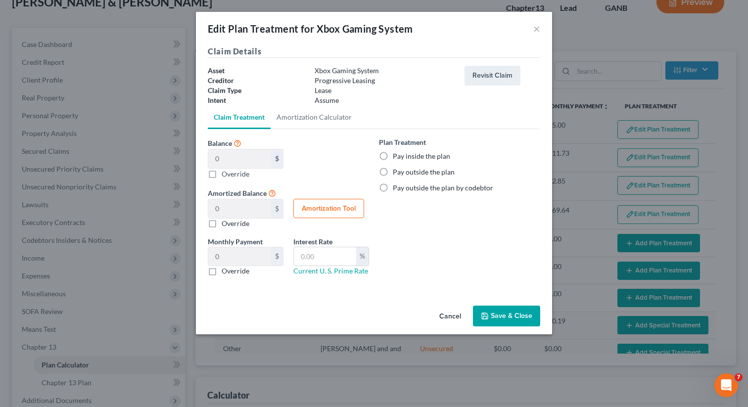
click at [393, 174] on label "Pay outside the plan" at bounding box center [424, 172] width 62 height 10
click at [397, 174] on input "Pay outside the plan" at bounding box center [400, 170] width 6 height 6
radio input "true"
click at [518, 312] on button "Save & Close" at bounding box center [506, 316] width 67 height 21
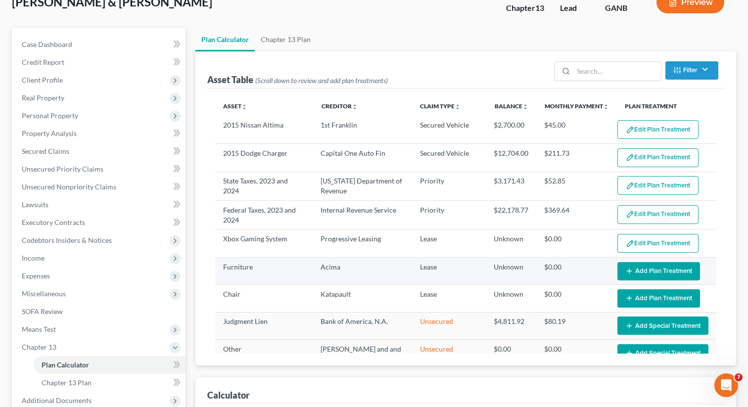
select select "59"
click at [646, 268] on button "Add Plan Treatment" at bounding box center [659, 271] width 83 height 18
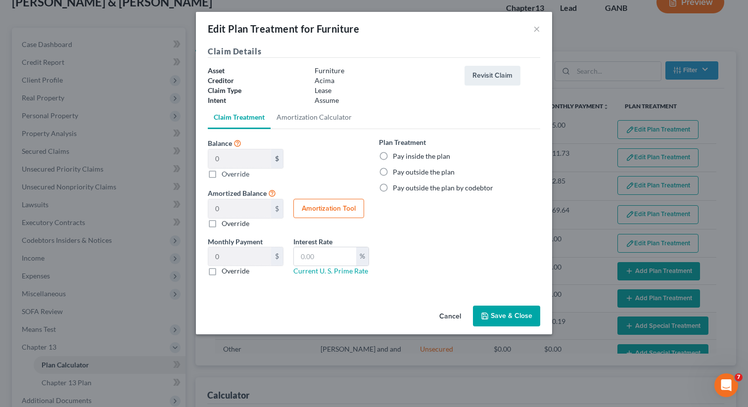
click at [393, 175] on label "Pay outside the plan" at bounding box center [424, 172] width 62 height 10
click at [397, 174] on input "Pay outside the plan" at bounding box center [400, 170] width 6 height 6
radio input "true"
click at [501, 314] on button "Save & Close" at bounding box center [506, 316] width 67 height 21
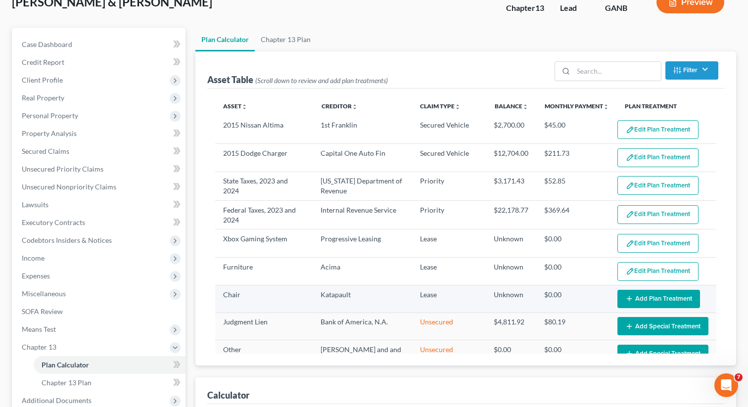
click at [632, 294] on button "Add Plan Treatment" at bounding box center [659, 299] width 83 height 18
select select "59"
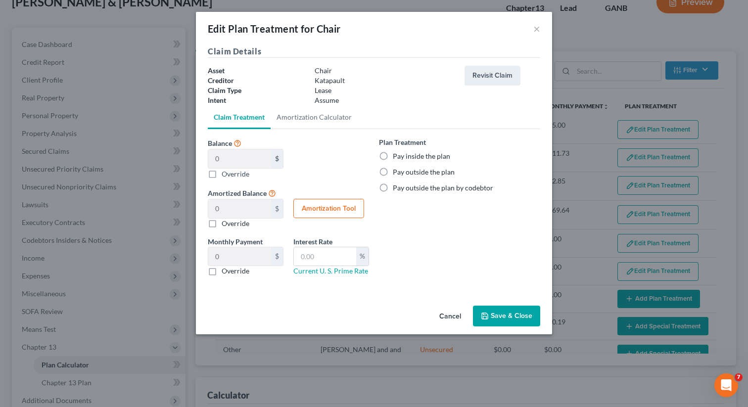
click at [393, 171] on label "Pay outside the plan" at bounding box center [424, 172] width 62 height 10
click at [397, 171] on input "Pay outside the plan" at bounding box center [400, 170] width 6 height 6
radio input "true"
click at [514, 320] on button "Save & Close" at bounding box center [506, 316] width 67 height 21
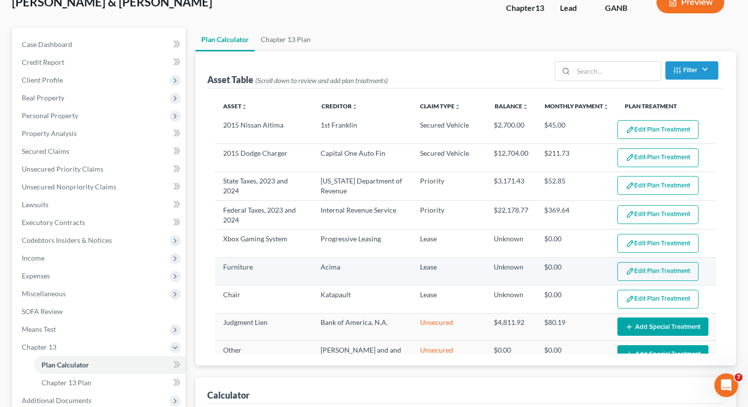
select select "59"
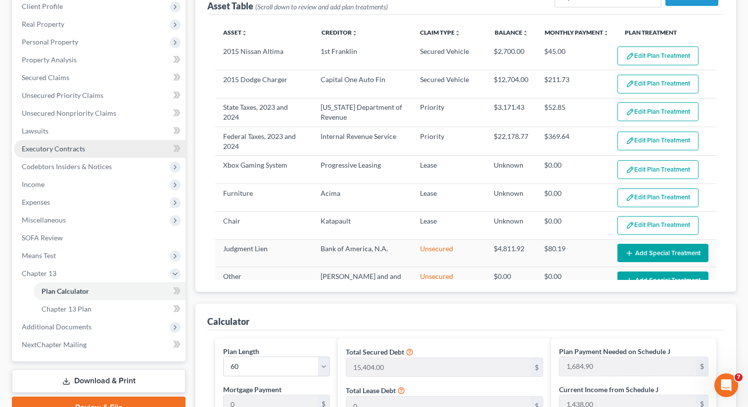
scroll to position [142, 0]
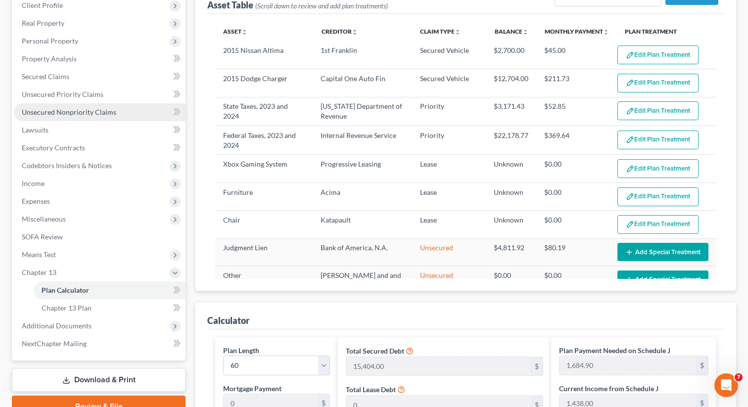
click at [96, 116] on link "Unsecured Nonpriority Claims" at bounding box center [100, 112] width 172 height 18
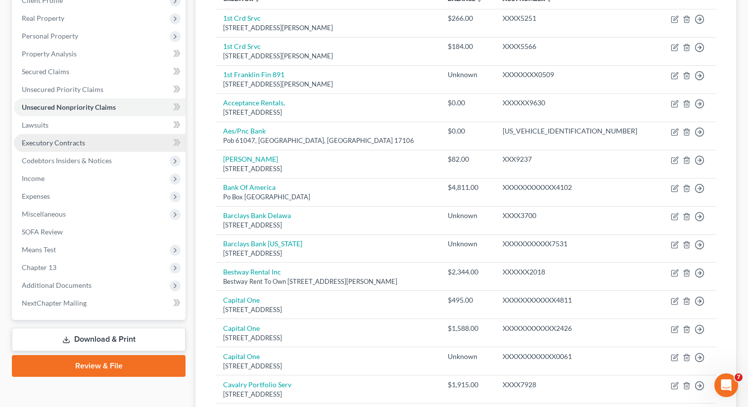
click at [87, 144] on link "Executory Contracts" at bounding box center [100, 143] width 172 height 18
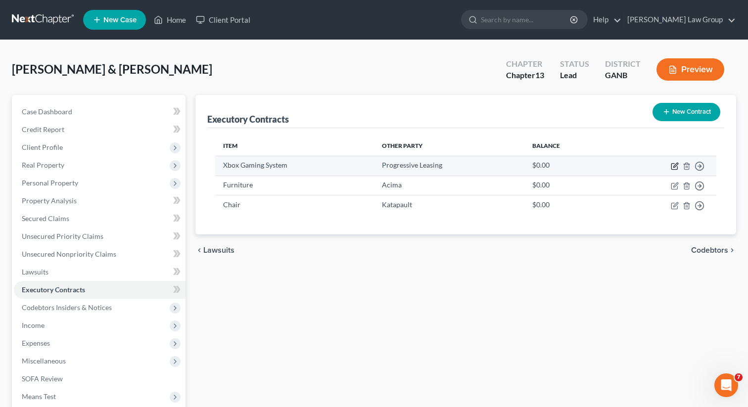
click at [678, 166] on icon "button" at bounding box center [675, 166] width 8 height 8
select select "3"
select select "46"
select select "2"
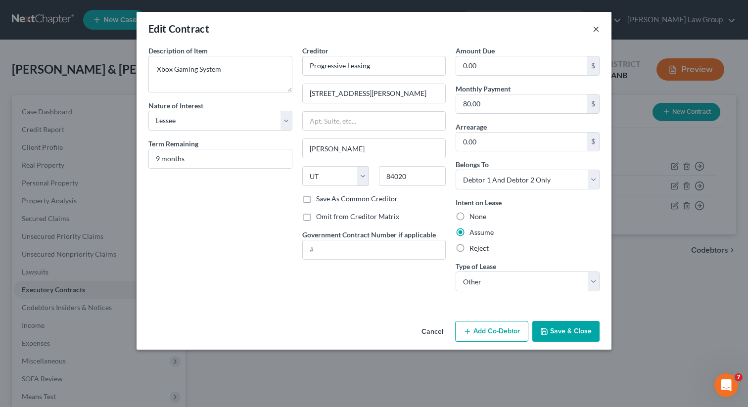
click at [597, 30] on button "×" at bounding box center [596, 29] width 7 height 12
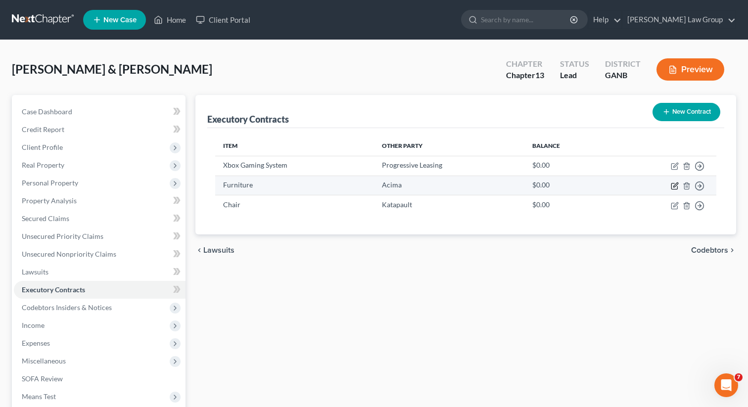
click at [674, 187] on icon "button" at bounding box center [676, 185] width 4 height 4
select select "3"
select select "46"
select select "2"
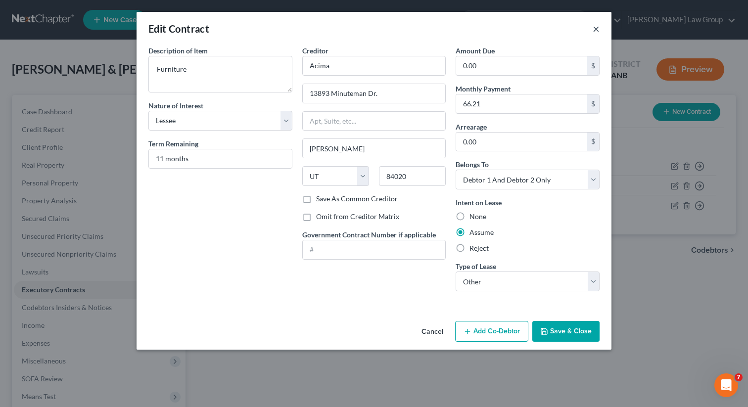
click at [597, 28] on button "×" at bounding box center [596, 29] width 7 height 12
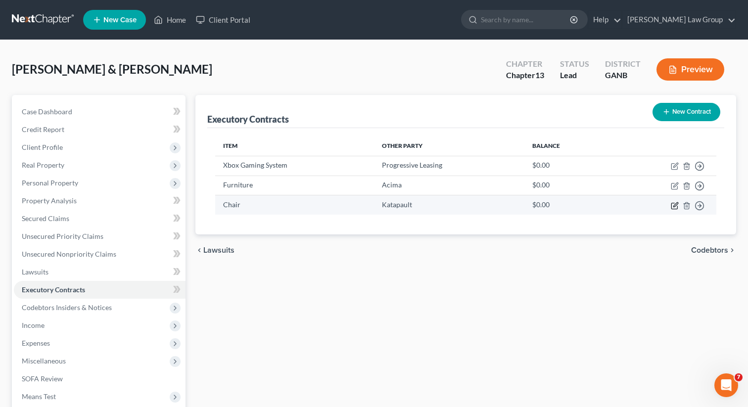
click at [674, 206] on icon "button" at bounding box center [676, 204] width 4 height 4
select select "3"
select select "35"
select select "2"
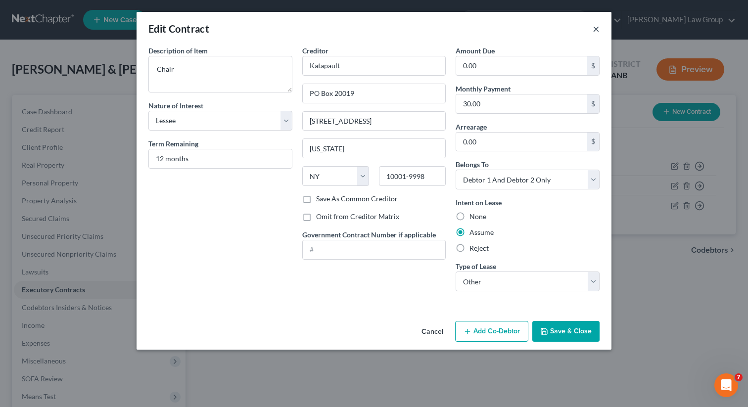
click at [594, 31] on button "×" at bounding box center [596, 29] width 7 height 12
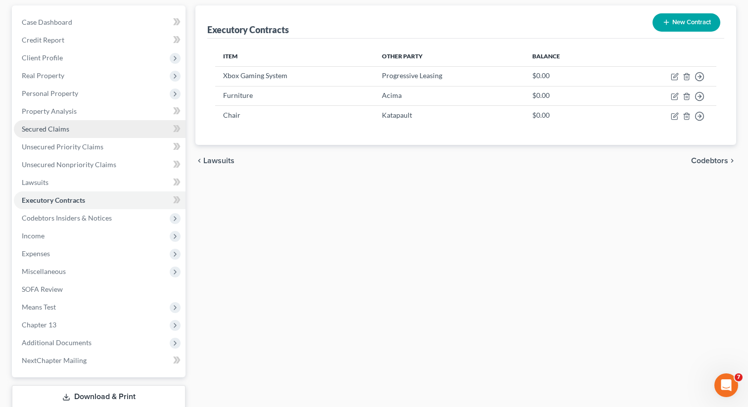
scroll to position [153, 0]
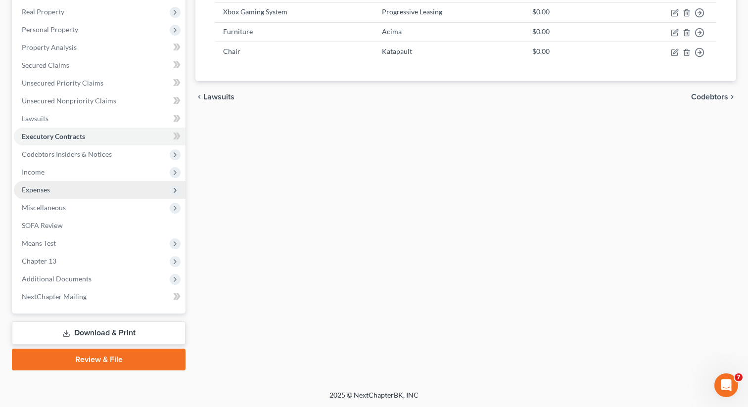
click at [62, 192] on span "Expenses" at bounding box center [100, 190] width 172 height 18
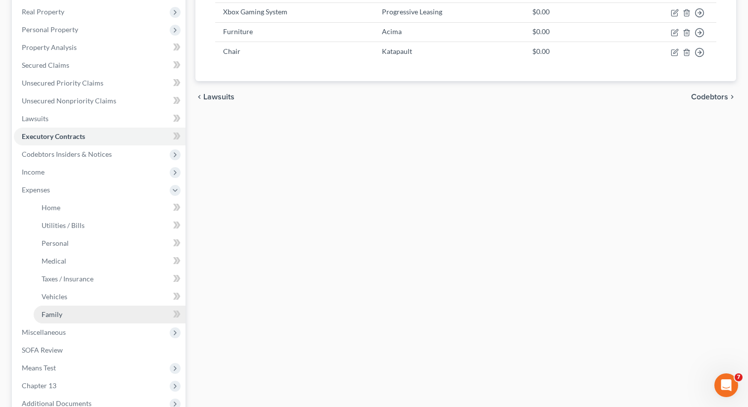
click at [71, 313] on link "Family" at bounding box center [110, 315] width 152 height 18
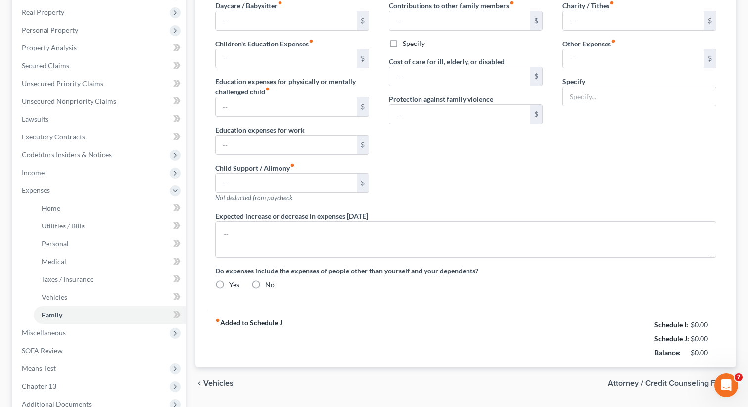
type input "0.00"
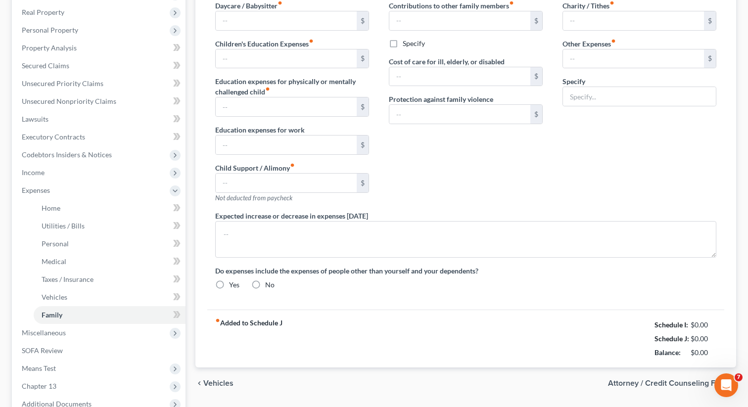
type input "0.00"
type input "80.00"
type input "Progressive Leasing Payment"
radio input "true"
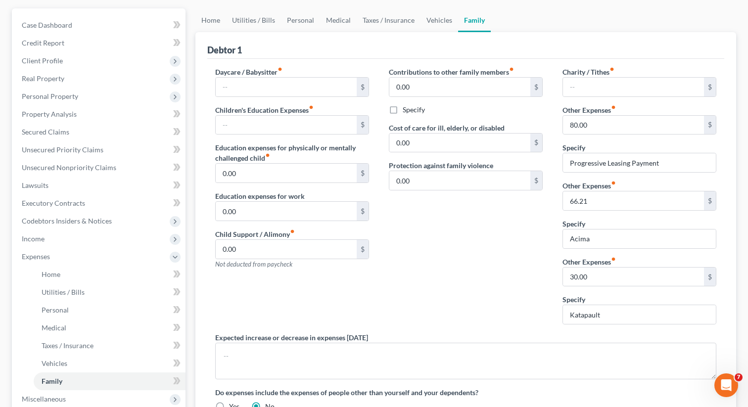
scroll to position [121, 0]
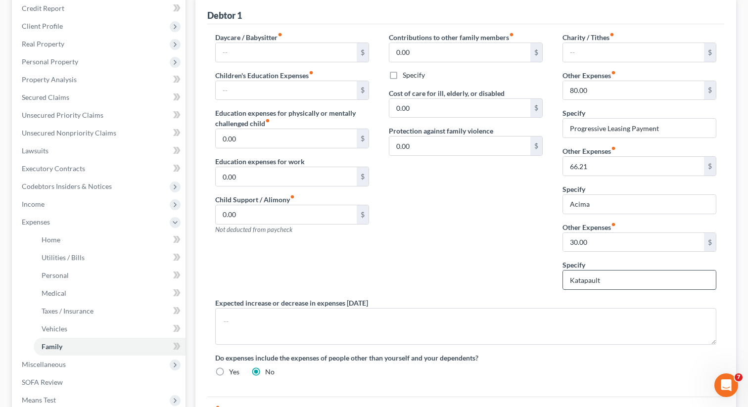
click at [609, 281] on input "Katapault" at bounding box center [639, 280] width 153 height 19
type input "Katapault (Ends 10/2026)"
click at [604, 203] on input "Acima" at bounding box center [639, 204] width 153 height 19
type input "Acima (Ends [DATE])"
click at [627, 163] on input "66.21" at bounding box center [633, 166] width 141 height 19
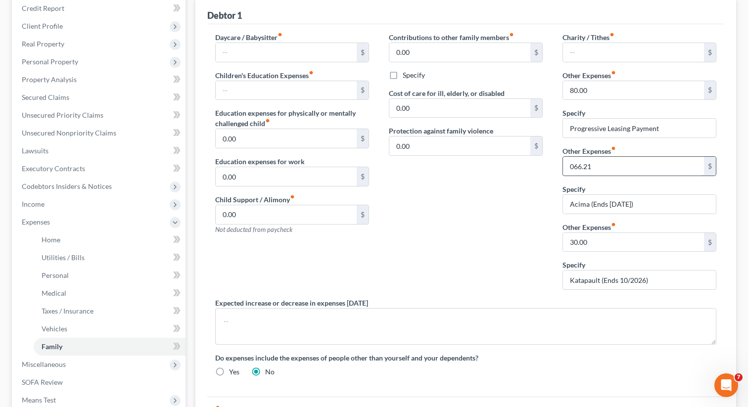
click at [582, 165] on input "066.21" at bounding box center [633, 166] width 141 height 19
click at [575, 165] on input "066.21" at bounding box center [633, 166] width 141 height 19
click at [599, 168] on input "66.21" at bounding box center [633, 166] width 141 height 19
type input "66.21"
click at [669, 126] on input "Progressive Leasing Payment" at bounding box center [639, 128] width 153 height 19
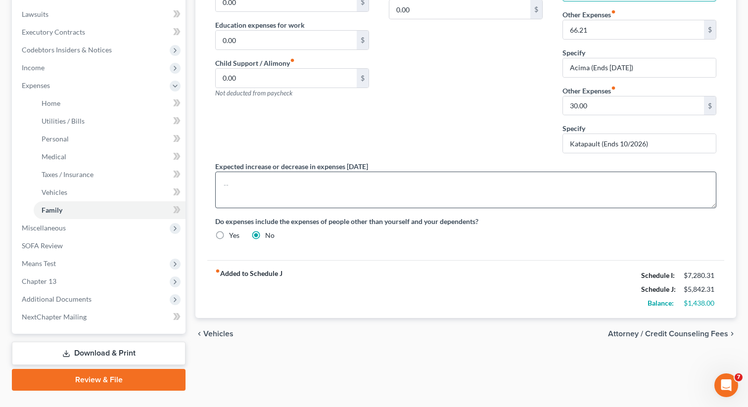
scroll to position [278, 0]
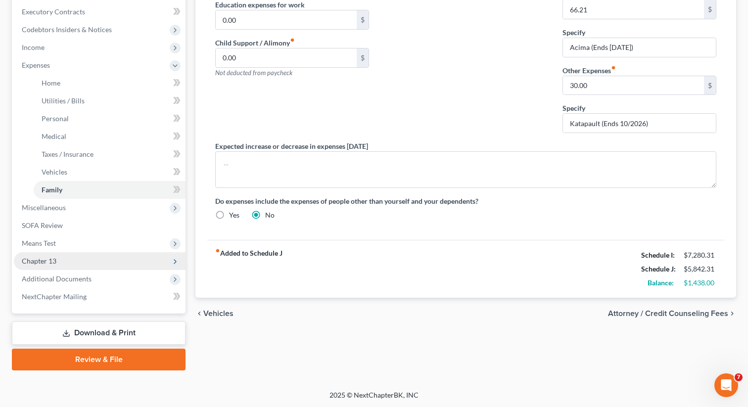
type input "Progressive Leasing (Ends [DATE])"
click at [98, 258] on span "Chapter 13" at bounding box center [100, 261] width 172 height 18
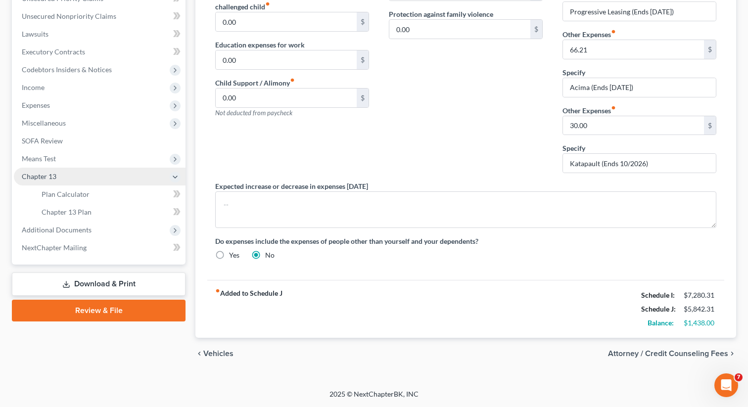
scroll to position [238, 0]
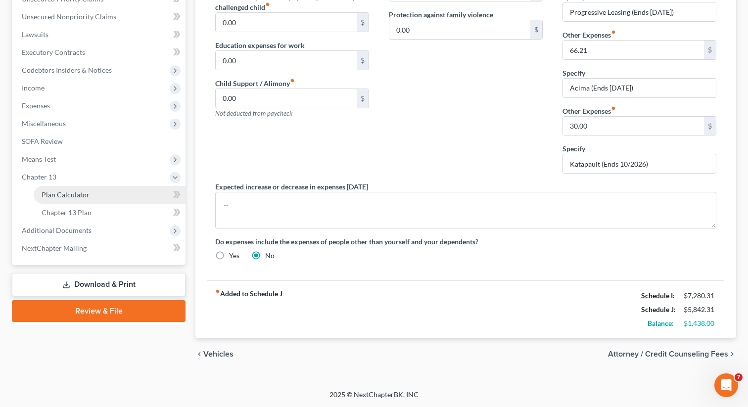
click at [110, 198] on link "Plan Calculator" at bounding box center [110, 195] width 152 height 18
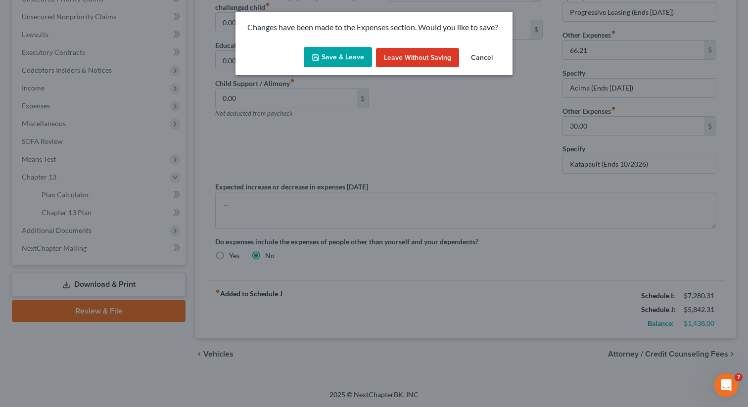
click at [331, 58] on button "Save & Leave" at bounding box center [338, 57] width 68 height 21
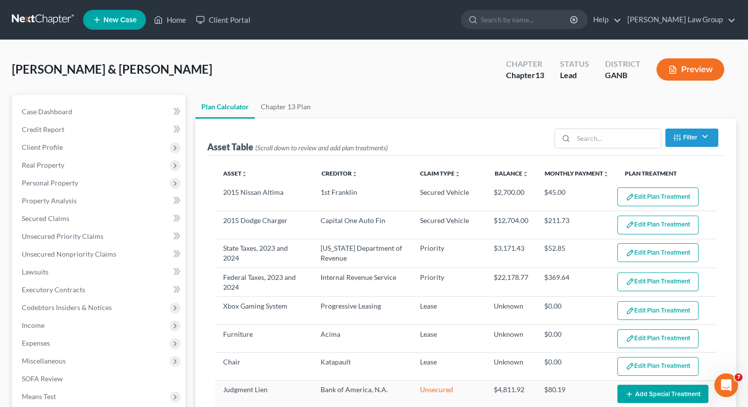
select select "59"
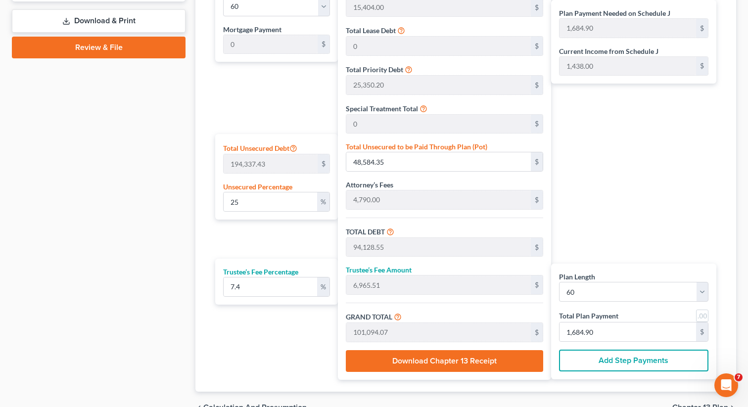
scroll to position [503, 0]
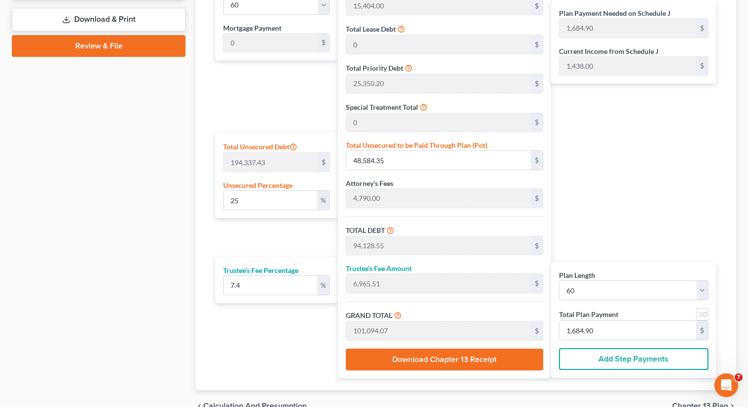
click at [600, 361] on button "Add Step Payments" at bounding box center [633, 359] width 149 height 22
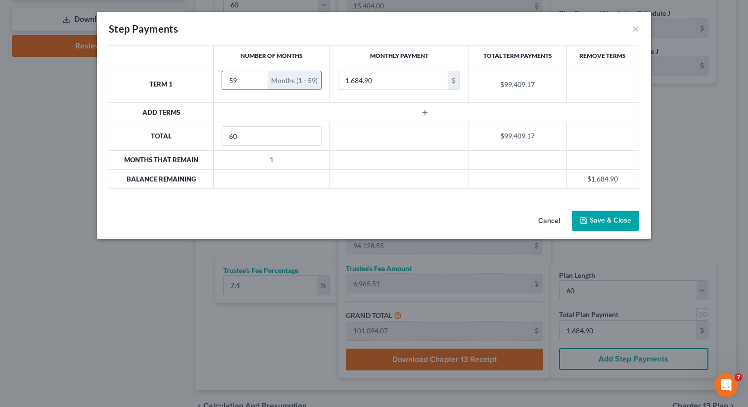
click at [258, 84] on input "59" at bounding box center [245, 80] width 46 height 19
click at [258, 84] on input "58" at bounding box center [245, 80] width 46 height 19
click at [258, 84] on input "57" at bounding box center [245, 80] width 46 height 19
type input "56"
click at [258, 84] on input "56" at bounding box center [245, 80] width 46 height 19
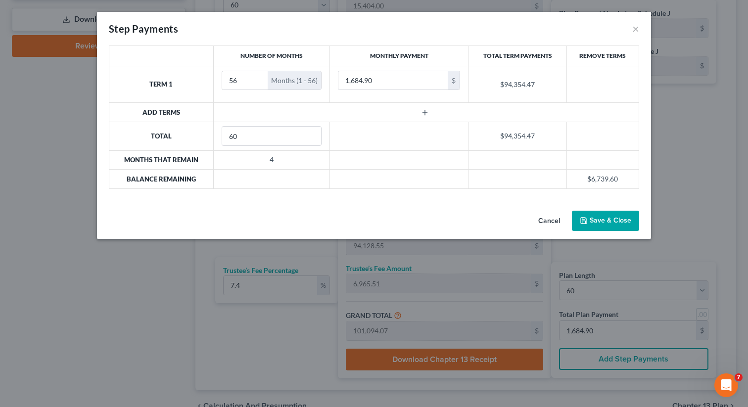
click at [235, 110] on td at bounding box center [426, 112] width 426 height 19
click at [246, 133] on input "60" at bounding box center [271, 136] width 99 height 19
drag, startPoint x: 246, startPoint y: 133, endPoint x: 197, endPoint y: 134, distance: 49.0
click at [197, 134] on tr "Total 60 $94,354.47" at bounding box center [374, 136] width 530 height 29
type input "56"
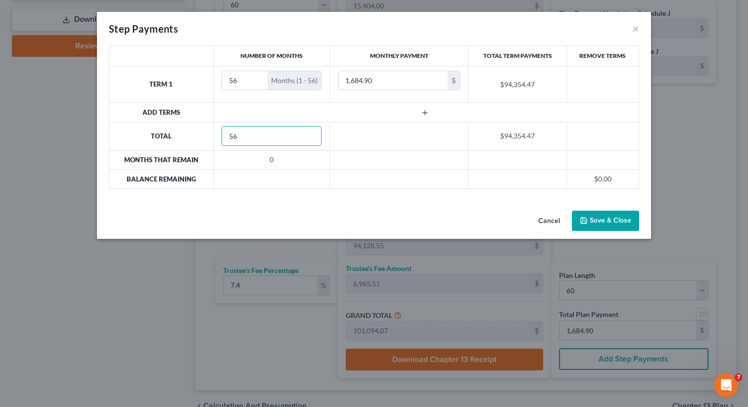
click at [546, 220] on button "Cancel" at bounding box center [550, 222] width 38 height 20
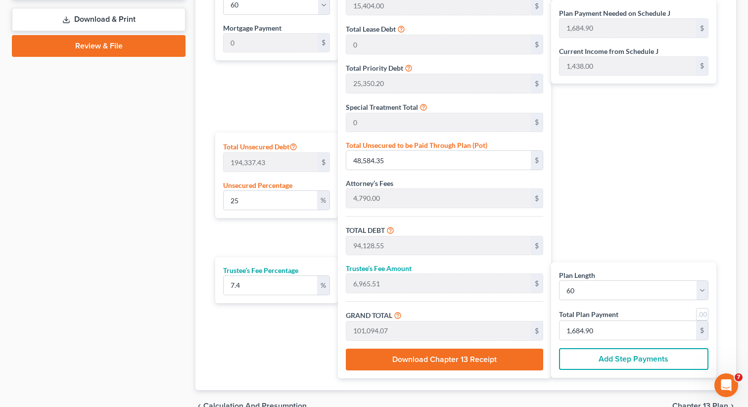
click at [585, 363] on button "Add Step Payments" at bounding box center [633, 359] width 149 height 22
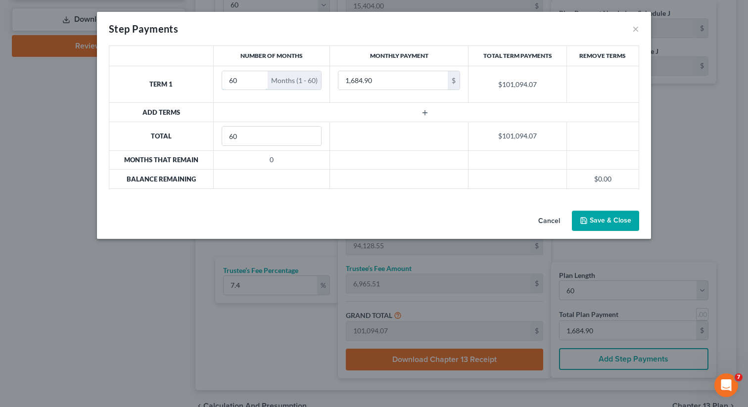
drag, startPoint x: 247, startPoint y: 81, endPoint x: 193, endPoint y: 80, distance: 54.5
click at [193, 80] on tr "Term 1 60 Months (1 - 60) 1,684.90 $ $101,094.07" at bounding box center [374, 84] width 530 height 37
type input "9"
click at [285, 114] on td at bounding box center [426, 112] width 426 height 19
click at [389, 79] on input "1,684.90" at bounding box center [392, 80] width 109 height 19
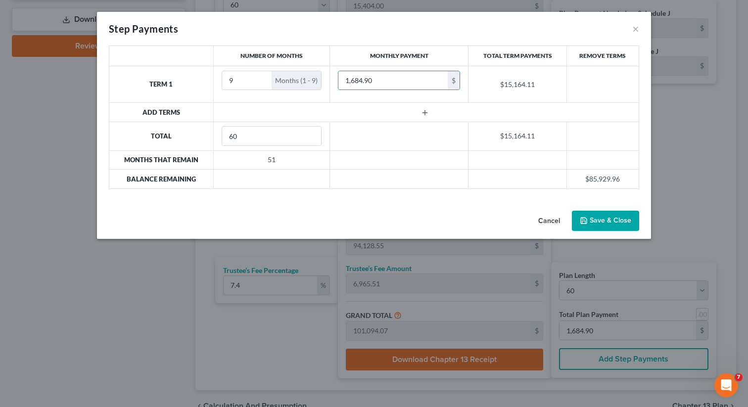
click at [394, 114] on td at bounding box center [426, 112] width 426 height 19
click at [256, 169] on td "51" at bounding box center [271, 159] width 117 height 19
click at [311, 138] on input "59" at bounding box center [271, 136] width 99 height 19
type input "60"
click at [313, 132] on input "60" at bounding box center [271, 136] width 99 height 19
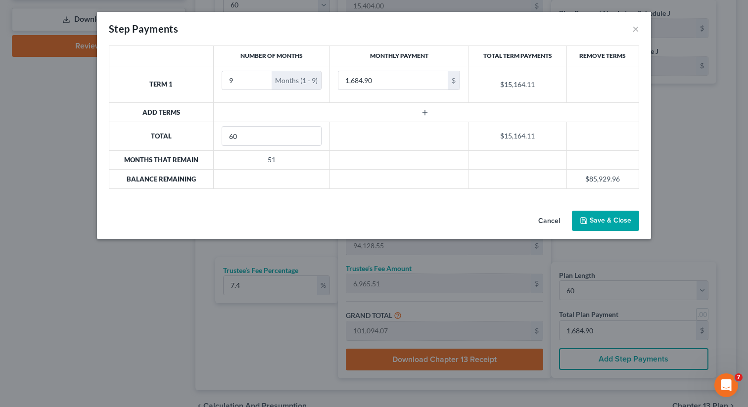
click at [585, 220] on icon "button" at bounding box center [584, 221] width 8 height 8
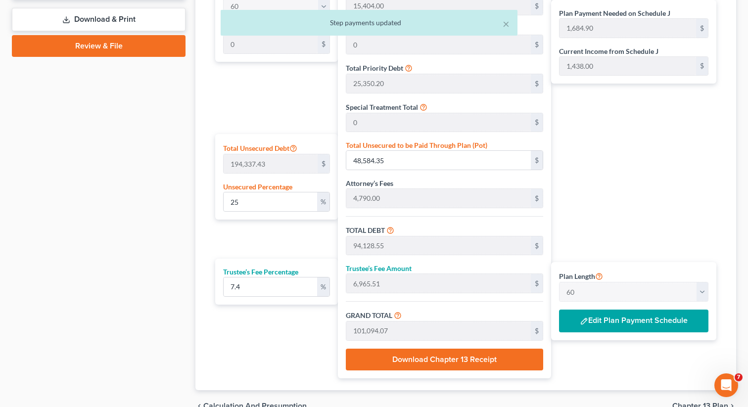
click at [608, 325] on button "Edit Plan Payment Schedule" at bounding box center [633, 321] width 149 height 23
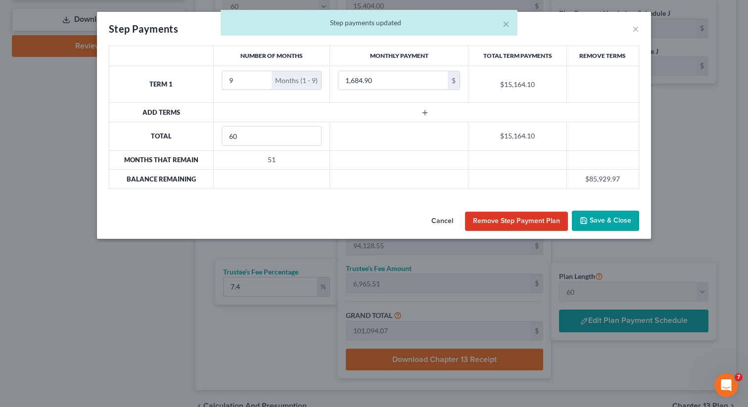
drag, startPoint x: 248, startPoint y: 82, endPoint x: 198, endPoint y: 81, distance: 49.5
click at [198, 81] on tr "Term 1 9 Months (1 - 9) 1,684.90 $ $15,164.10" at bounding box center [374, 84] width 530 height 37
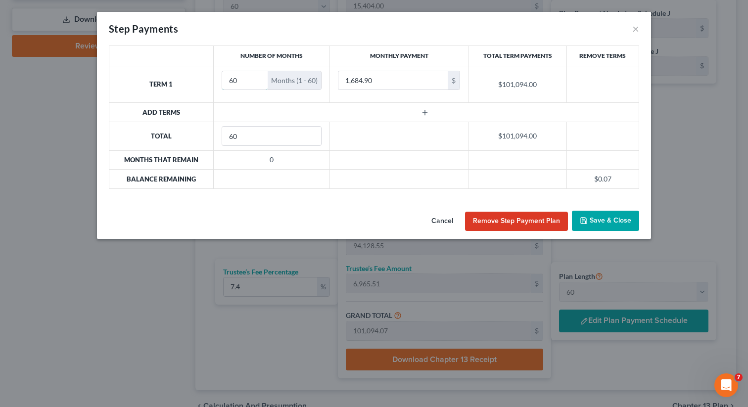
type input "60"
click at [599, 220] on button "Save & Close" at bounding box center [605, 221] width 67 height 21
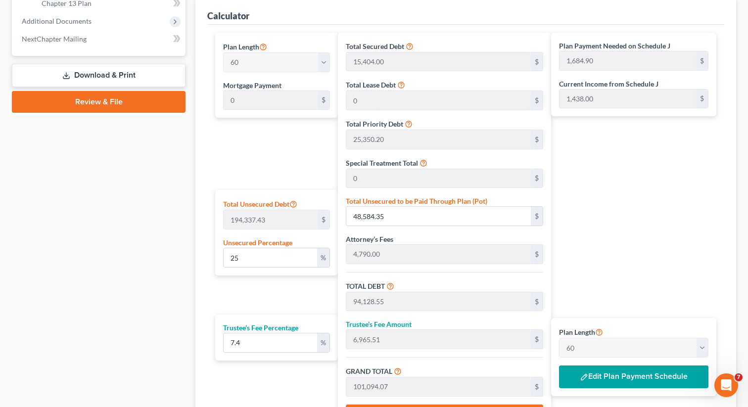
scroll to position [0, 0]
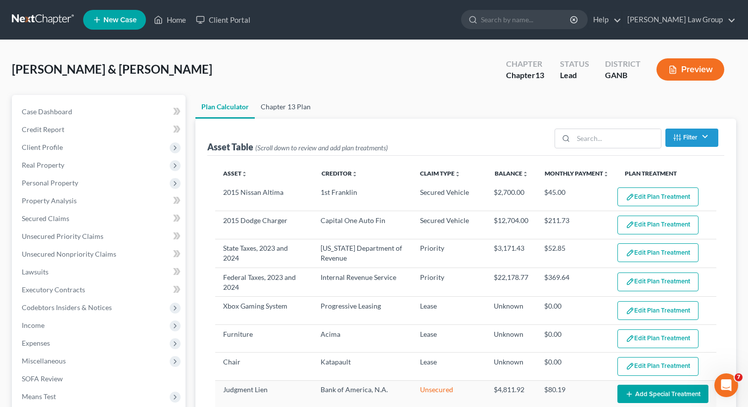
click at [270, 117] on link "Chapter 13 Plan" at bounding box center [286, 107] width 62 height 24
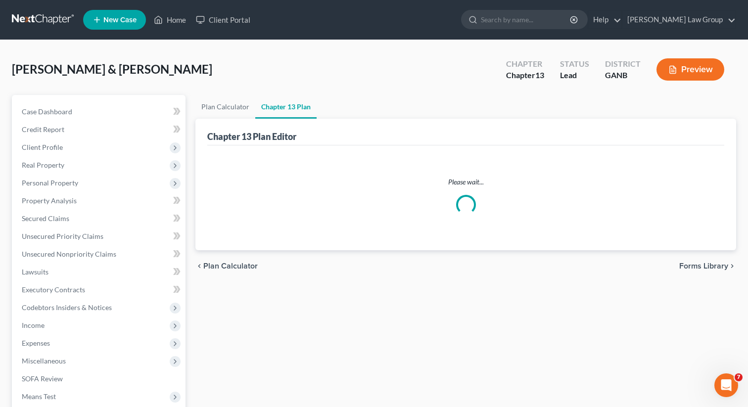
click at [279, 99] on link "Chapter 13 Plan" at bounding box center [285, 107] width 61 height 24
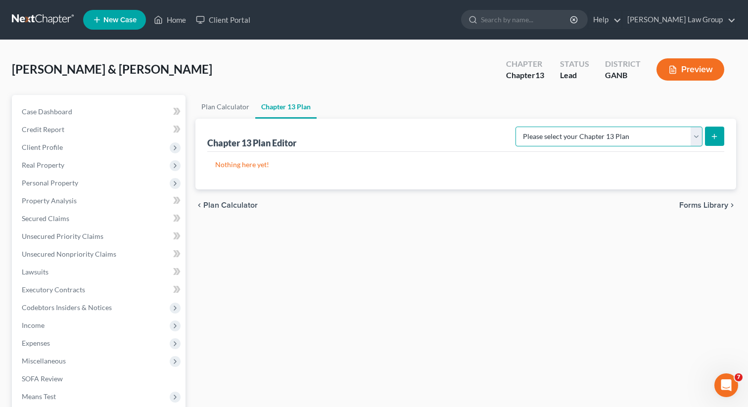
click at [610, 134] on select "Please select your Chapter 13 Plan [US_STATE] Northern - [PERSON_NAME] Law Grou…" at bounding box center [609, 137] width 187 height 20
select select "0"
click at [524, 127] on select "Please select your Chapter 13 Plan [US_STATE] Northern - [PERSON_NAME] Law Grou…" at bounding box center [609, 137] width 187 height 20
click at [715, 135] on icon "submit" at bounding box center [715, 137] width 8 height 8
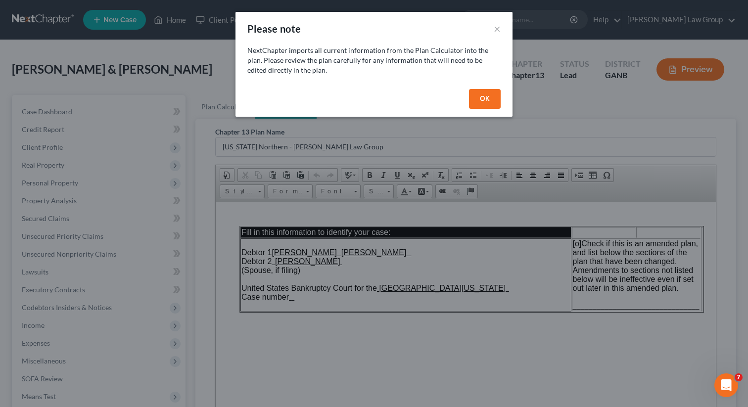
click at [489, 93] on button "OK" at bounding box center [485, 99] width 32 height 20
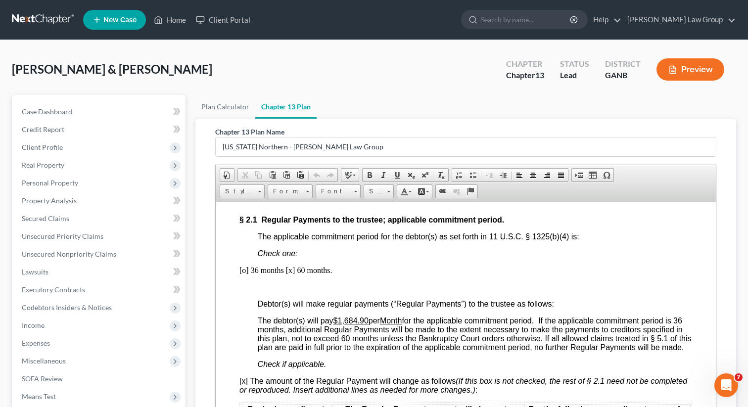
scroll to position [935, 0]
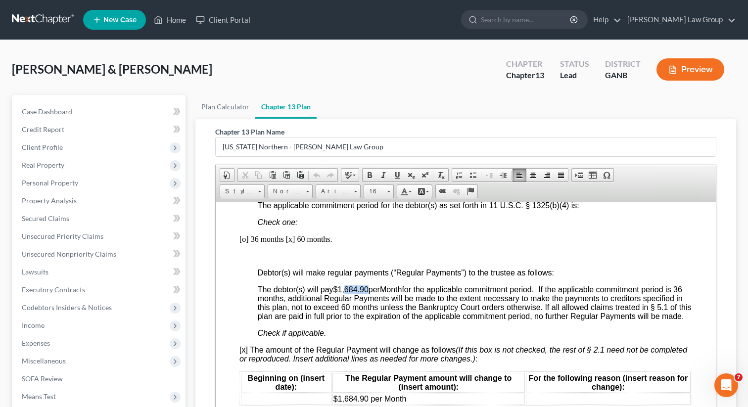
drag, startPoint x: 369, startPoint y: 306, endPoint x: 348, endPoint y: 306, distance: 21.3
click at [348, 293] on u "$1,684.90" at bounding box center [351, 289] width 35 height 8
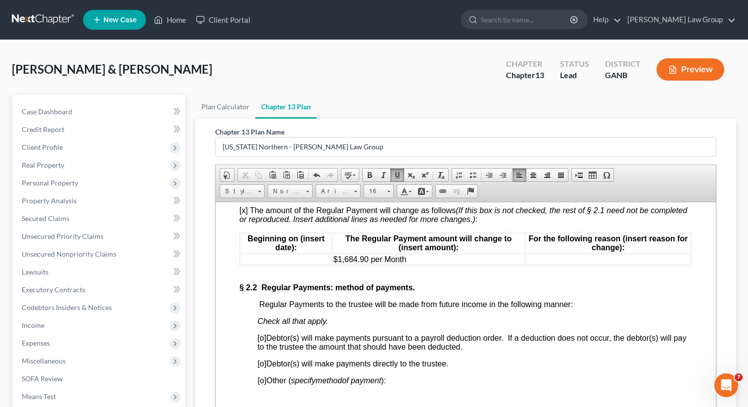
scroll to position [1078, 0]
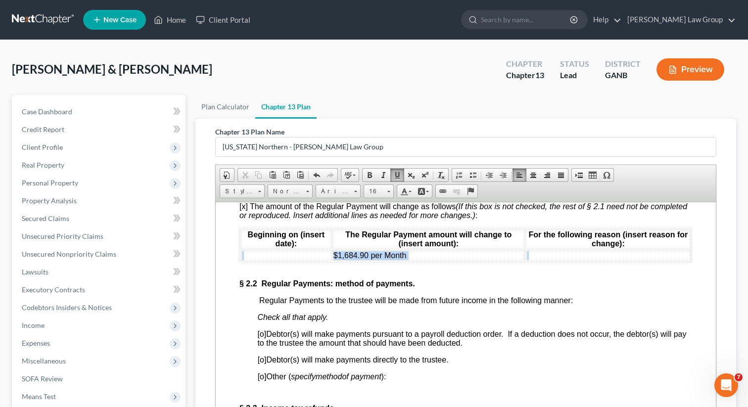
drag, startPoint x: 551, startPoint y: 274, endPoint x: 254, endPoint y: 273, distance: 297.4
click at [254, 261] on tr "$1,684.90 per Month" at bounding box center [466, 255] width 450 height 11
copy tr "$1,684.90 per Month"
click at [252, 261] on td at bounding box center [286, 255] width 91 height 11
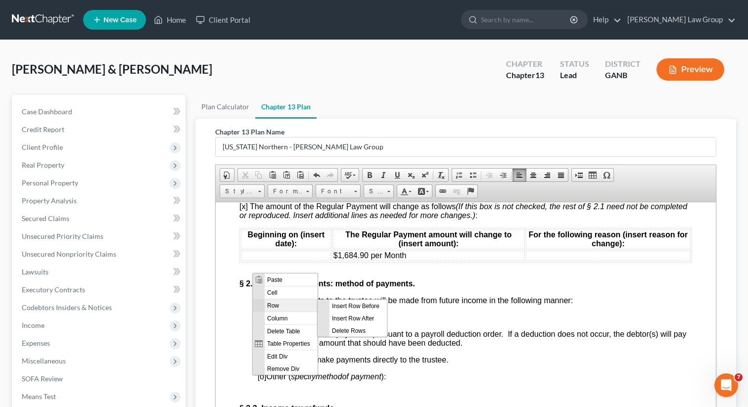
scroll to position [0, 0]
click at [331, 319] on span "Insert Row After" at bounding box center [358, 318] width 57 height 12
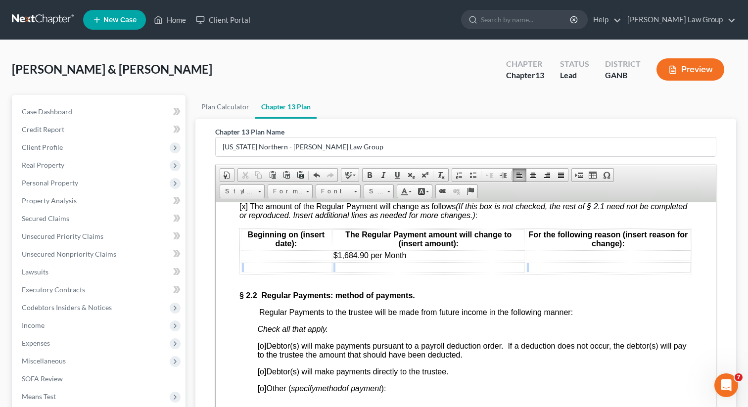
drag, startPoint x: 556, startPoint y: 286, endPoint x: 244, endPoint y: 286, distance: 311.8
click at [244, 273] on tr at bounding box center [466, 267] width 450 height 11
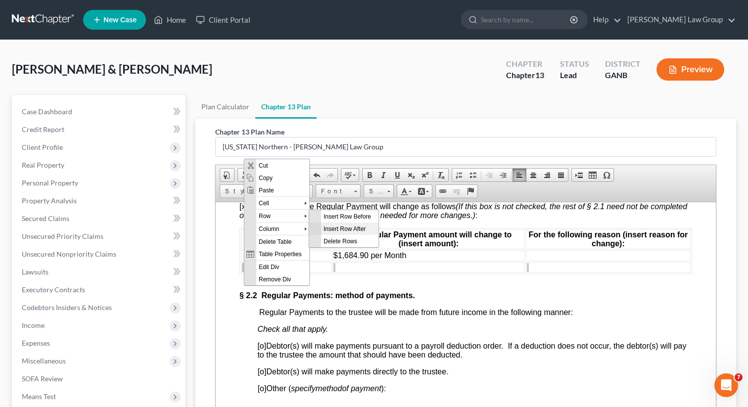
click at [324, 231] on span "Insert Row After" at bounding box center [349, 228] width 57 height 12
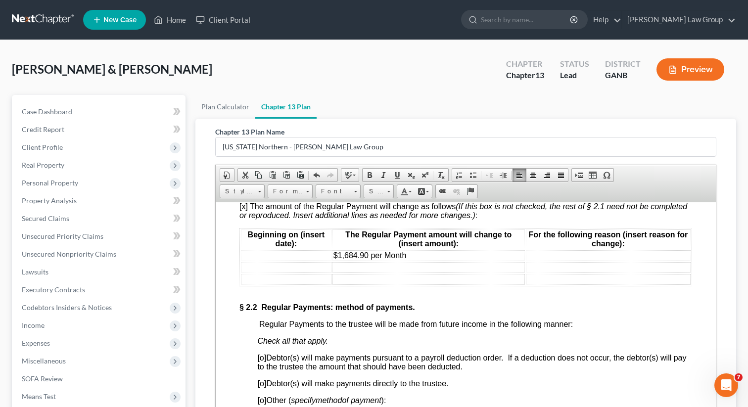
click at [509, 285] on td at bounding box center [429, 279] width 193 height 11
click at [564, 285] on td at bounding box center [608, 279] width 165 height 11
click at [288, 261] on td at bounding box center [286, 255] width 91 height 11
click at [287, 261] on td at bounding box center [286, 255] width 91 height 11
click at [300, 273] on td at bounding box center [286, 267] width 91 height 11
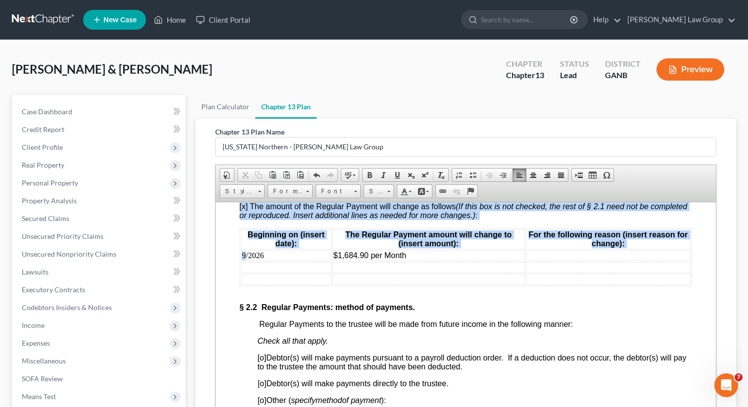
drag, startPoint x: 245, startPoint y: 271, endPoint x: 235, endPoint y: 273, distance: 10.6
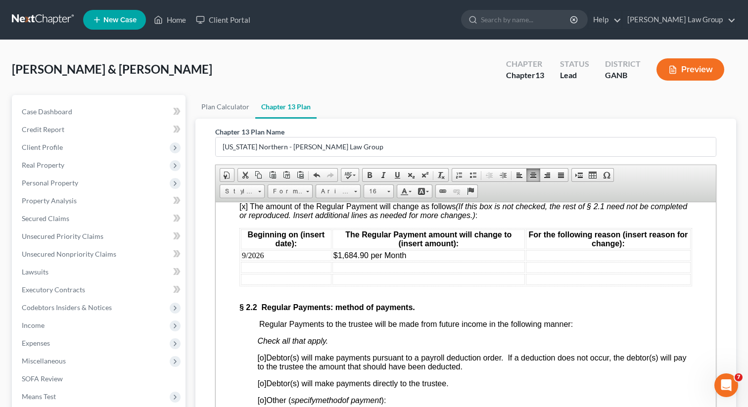
click at [253, 261] on td "9/2026" at bounding box center [286, 255] width 91 height 11
click at [243, 261] on td "9/2026" at bounding box center [286, 255] width 91 height 11
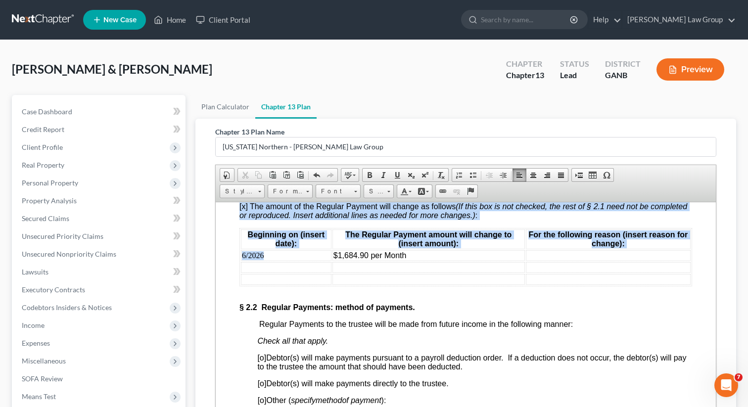
drag, startPoint x: 271, startPoint y: 277, endPoint x: 235, endPoint y: 275, distance: 36.2
copy div "[x] The amount of the Regular Payment will change as follows (If this box is no…"
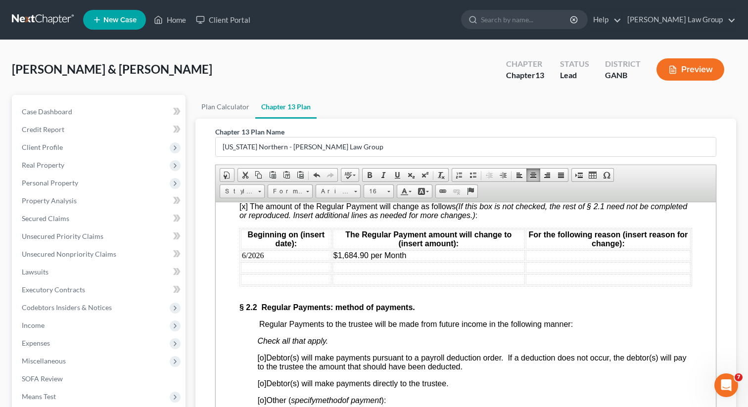
click at [263, 273] on td at bounding box center [286, 267] width 91 height 11
click at [254, 273] on td at bounding box center [286, 267] width 91 height 11
click at [263, 285] on td at bounding box center [286, 279] width 91 height 11
click at [246, 285] on td "10/2026" at bounding box center [286, 279] width 91 height 11
click at [550, 261] on td at bounding box center [608, 255] width 165 height 11
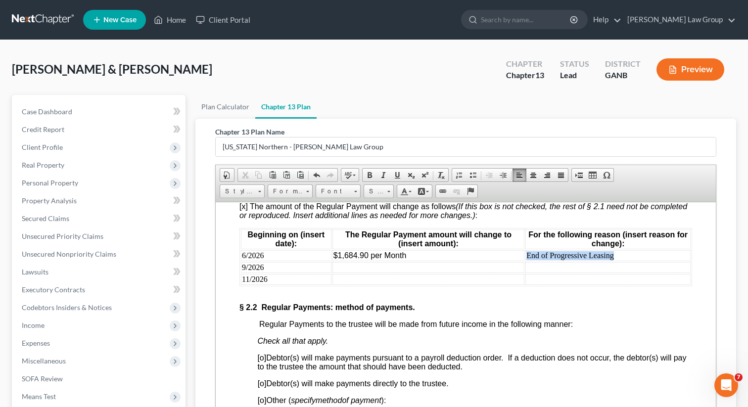
drag, startPoint x: 614, startPoint y: 277, endPoint x: 527, endPoint y: 278, distance: 87.1
click at [527, 261] on td "End of Progressive Leasing" at bounding box center [608, 255] width 165 height 11
copy td "End of Progressive Leasing"
click at [538, 273] on td at bounding box center [608, 267] width 165 height 11
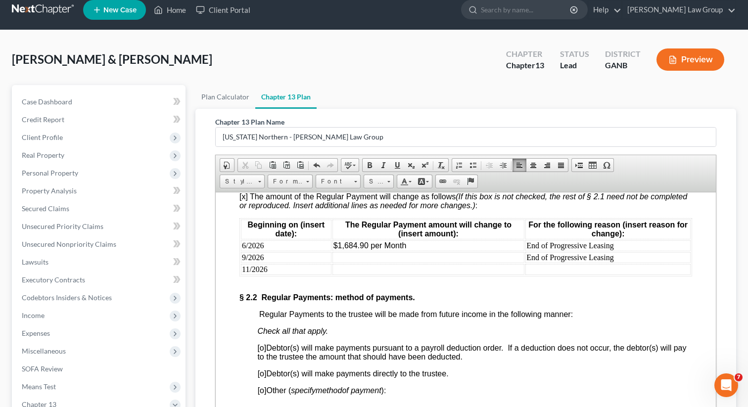
click at [535, 285] on div at bounding box center [466, 280] width 453 height 9
click at [536, 275] on td at bounding box center [608, 269] width 165 height 11
click at [242, 263] on td "9/2026" at bounding box center [286, 257] width 91 height 11
click at [240, 276] on table "Beginning on (insert date): The Regular Payment amount will change to (insert a…" at bounding box center [466, 247] width 453 height 58
drag, startPoint x: 616, startPoint y: 277, endPoint x: 550, endPoint y: 277, distance: 66.3
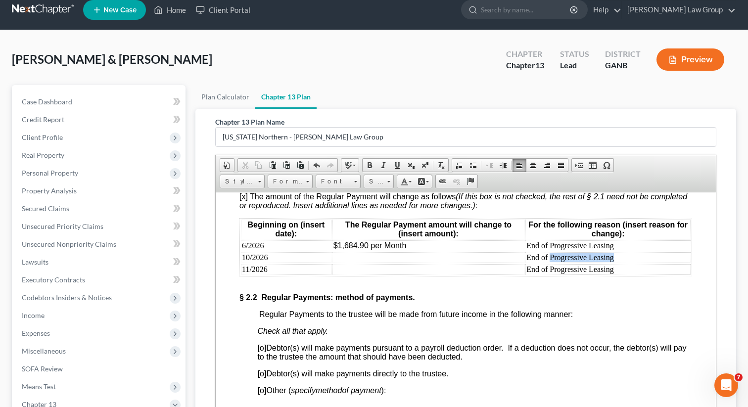
click at [550, 263] on td "End of Progressive Leasing" at bounding box center [608, 257] width 165 height 11
drag, startPoint x: 587, startPoint y: 291, endPoint x: 593, endPoint y: 290, distance: 6.0
click at [593, 275] on td "End of Progressive Leasing" at bounding box center [608, 269] width 165 height 11
click at [610, 275] on td "End of Progressive Leasing" at bounding box center [608, 269] width 165 height 11
drag, startPoint x: 618, startPoint y: 288, endPoint x: 550, endPoint y: 288, distance: 67.3
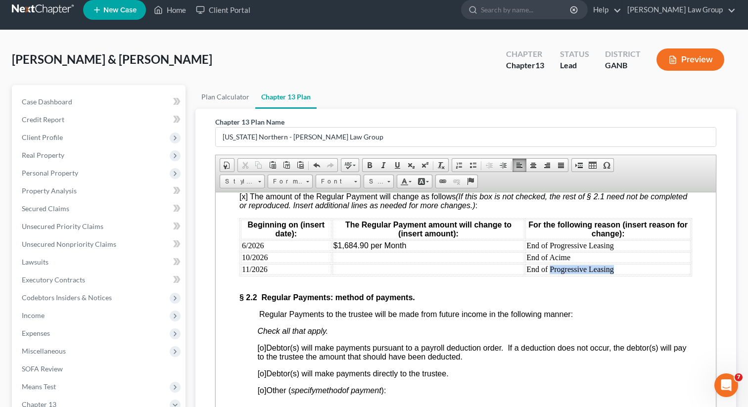
click at [550, 275] on td "End of Progressive Leasing" at bounding box center [608, 269] width 165 height 11
drag, startPoint x: 416, startPoint y: 262, endPoint x: 338, endPoint y: 263, distance: 78.2
click at [338, 251] on td "$1,684.90 per Month" at bounding box center [429, 245] width 193 height 11
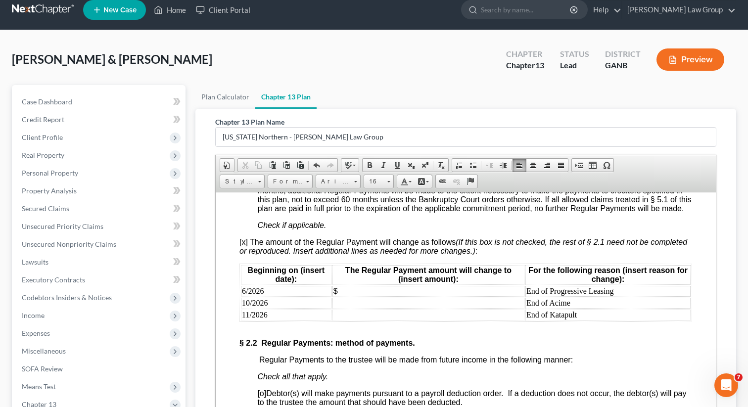
scroll to position [1041, 0]
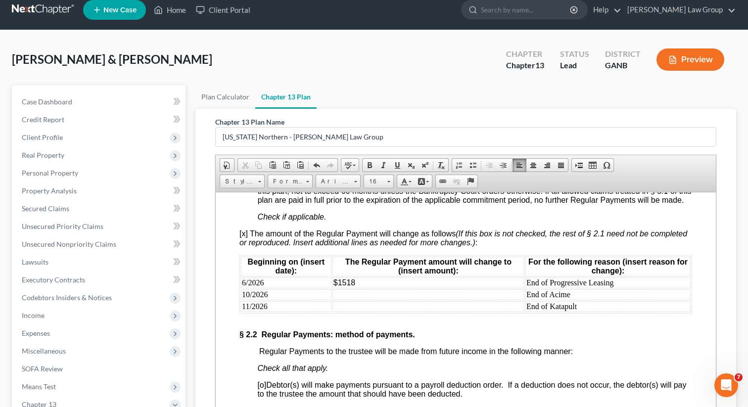
click at [346, 300] on td at bounding box center [429, 294] width 192 height 11
click at [345, 312] on td at bounding box center [429, 306] width 192 height 11
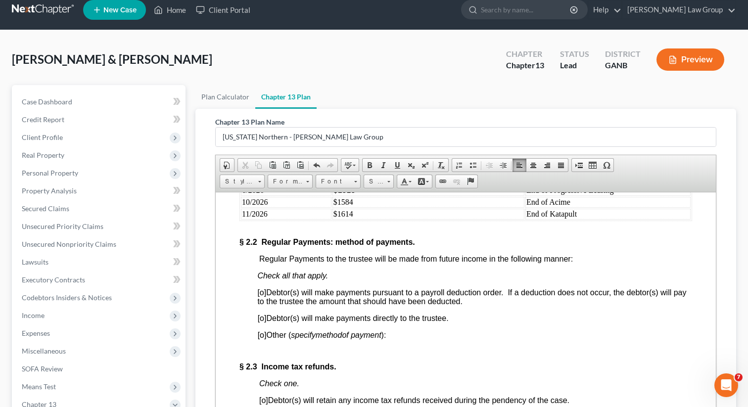
scroll to position [1134, 0]
click at [263, 296] on span "[o]" at bounding box center [261, 292] width 9 height 8
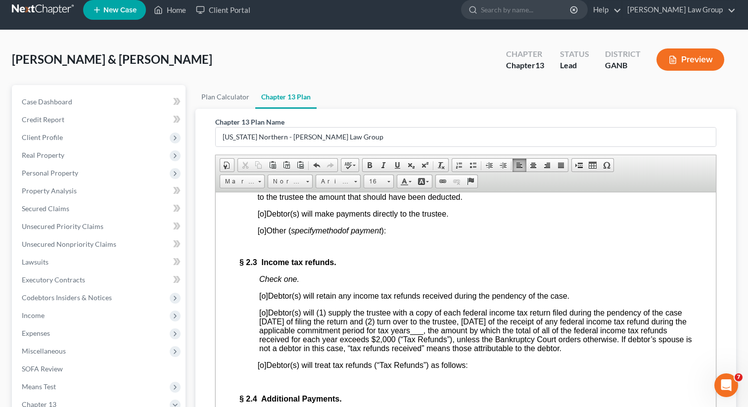
scroll to position [1252, 0]
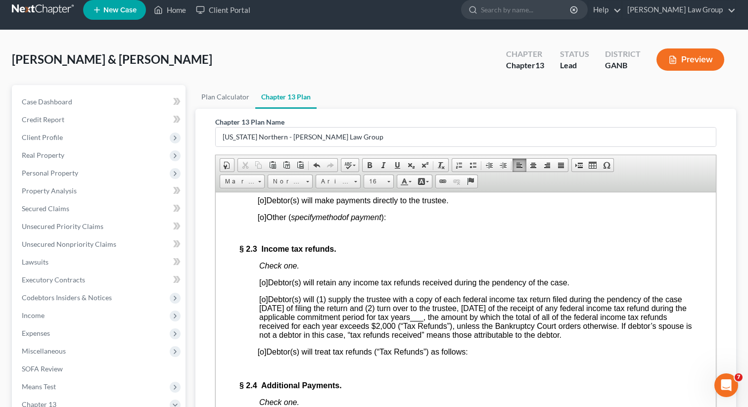
click at [265, 287] on span "[o]" at bounding box center [263, 282] width 9 height 8
click at [264, 303] on span "[o]" at bounding box center [263, 299] width 9 height 8
drag, startPoint x: 488, startPoint y: 342, endPoint x: 474, endPoint y: 342, distance: 13.9
click at [474, 339] on span "[x ] Debtor(s) will (1) supply the trustee with a copy of each federal income t…" at bounding box center [475, 317] width 433 height 44
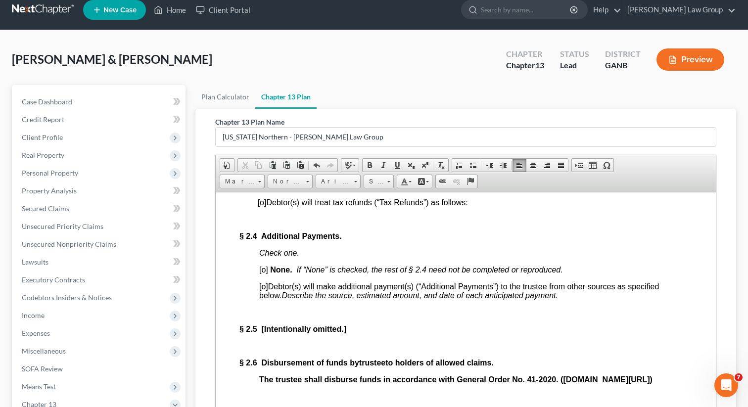
scroll to position [1431, 0]
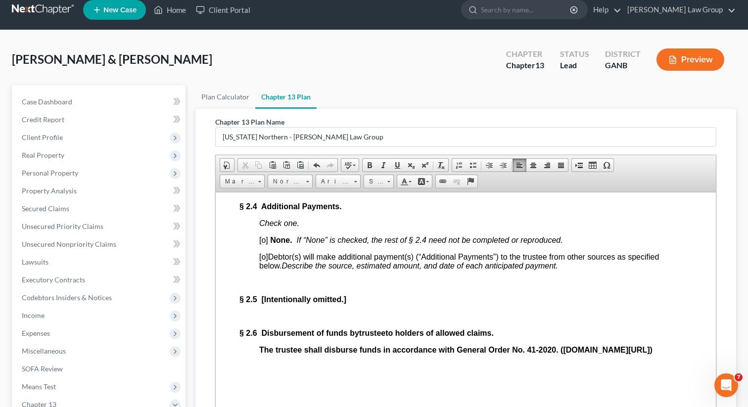
click at [264, 244] on span "[o]" at bounding box center [263, 240] width 9 height 8
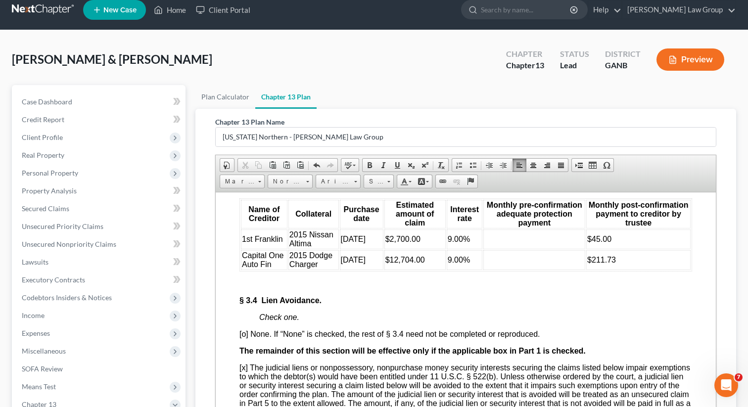
scroll to position [2362, 0]
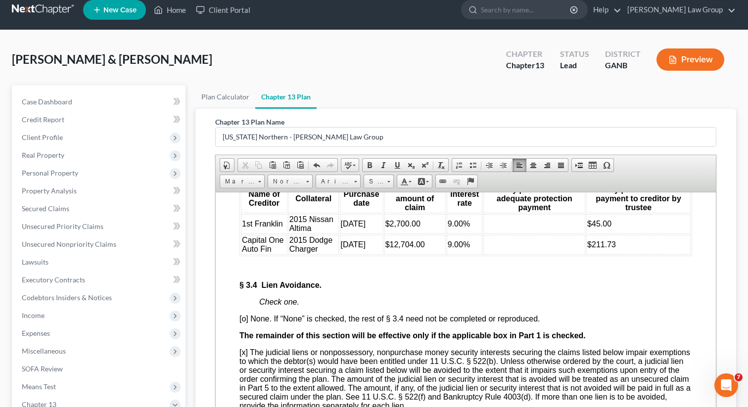
click at [507, 234] on td at bounding box center [534, 224] width 102 height 20
drag, startPoint x: 634, startPoint y: 295, endPoint x: 586, endPoint y: 285, distance: 49.0
click at [586, 234] on td "$30 to increase to $ beginning" at bounding box center [638, 224] width 104 height 20
copy span "$30 to increase to $ beginning"
click at [643, 254] on td "$211.73" at bounding box center [638, 245] width 104 height 20
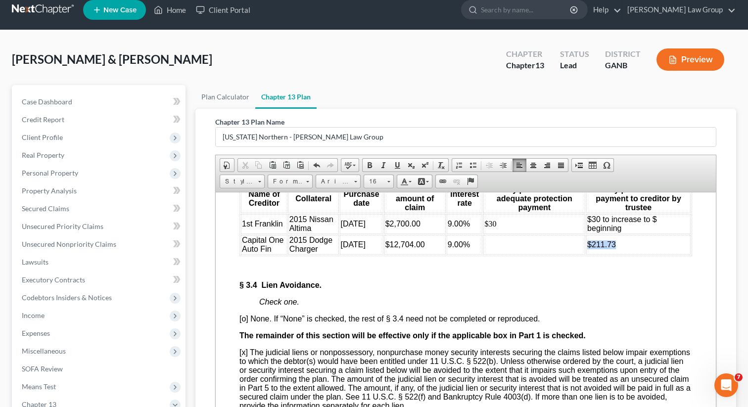
drag, startPoint x: 640, startPoint y: 317, endPoint x: 587, endPoint y: 313, distance: 53.1
click at [587, 254] on td "$211.73" at bounding box center [638, 245] width 104 height 20
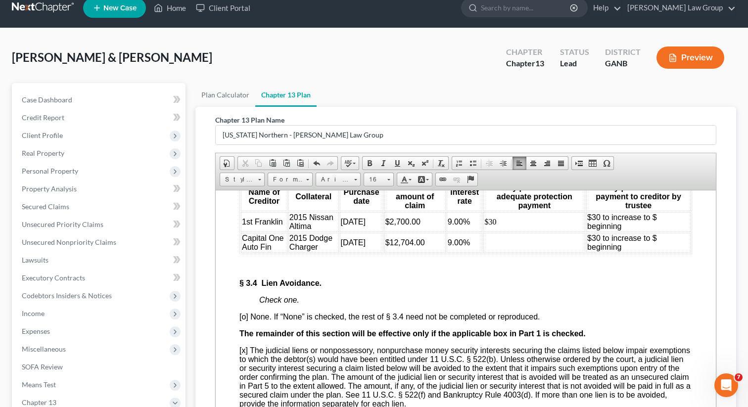
click at [542, 252] on td at bounding box center [534, 243] width 102 height 20
click at [594, 251] on span "$30 to increase to $ beginning" at bounding box center [622, 242] width 70 height 17
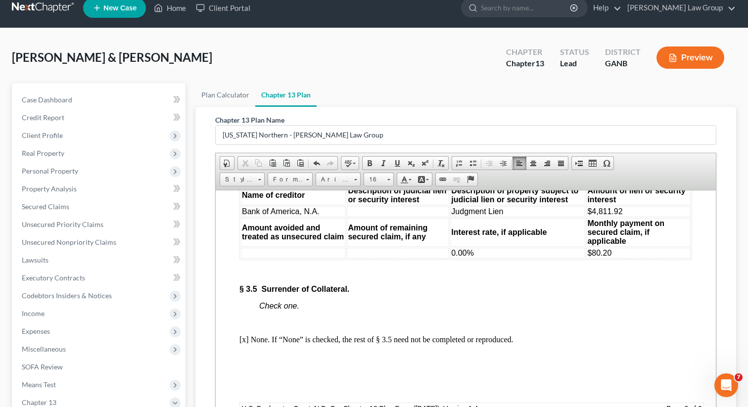
scroll to position [2595, 0]
click at [393, 216] on td at bounding box center [398, 210] width 102 height 11
drag, startPoint x: 515, startPoint y: 283, endPoint x: 451, endPoint y: 282, distance: 63.4
click at [451, 216] on td "Judgment Lien" at bounding box center [517, 210] width 135 height 11
click at [397, 216] on td at bounding box center [398, 210] width 102 height 11
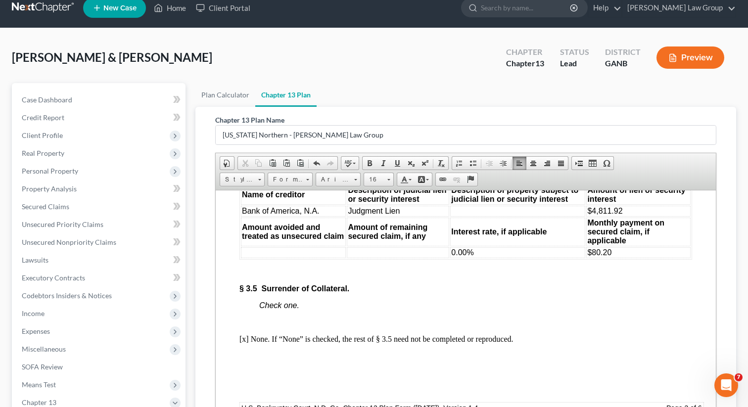
click at [467, 216] on td at bounding box center [517, 210] width 135 height 11
drag, startPoint x: 630, startPoint y: 281, endPoint x: 588, endPoint y: 281, distance: 42.1
click at [588, 216] on td "$4,811.92" at bounding box center [638, 210] width 104 height 11
copy span "$4,811.92"
click at [266, 258] on td at bounding box center [293, 252] width 105 height 11
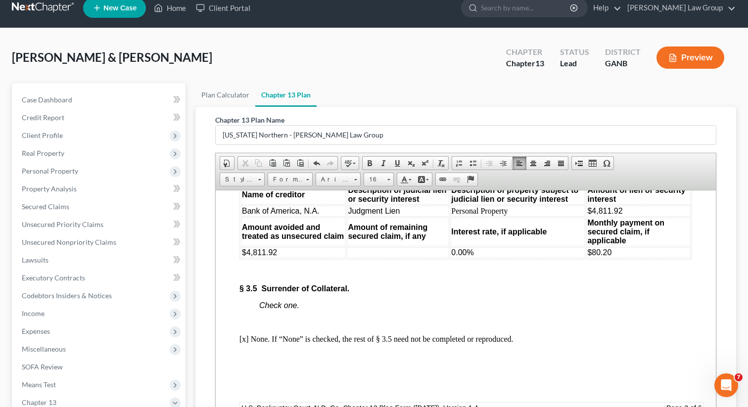
click at [369, 258] on td at bounding box center [398, 252] width 102 height 11
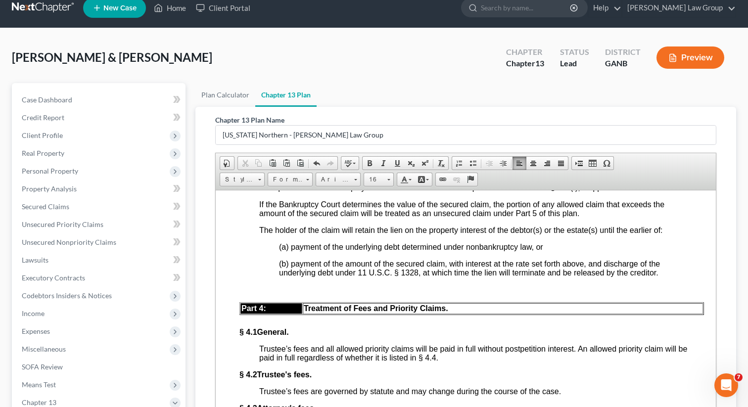
scroll to position [3000, 0]
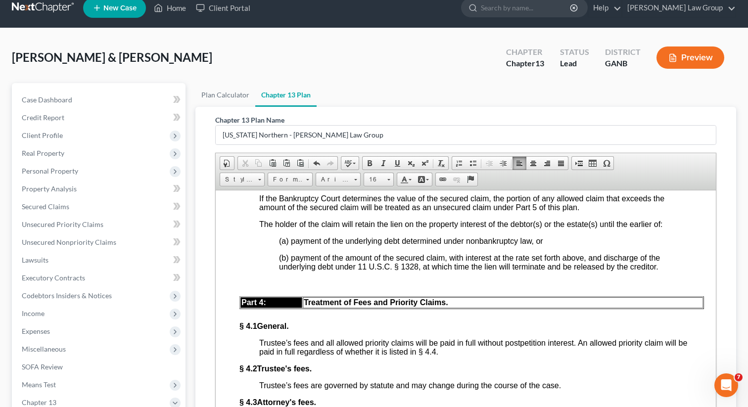
drag, startPoint x: 366, startPoint y: 232, endPoint x: 352, endPoint y: 232, distance: 14.4
click at [352, 186] on span "A proof of claim that is filed and allowed as a secured claim, but is not treat…" at bounding box center [473, 164] width 428 height 44
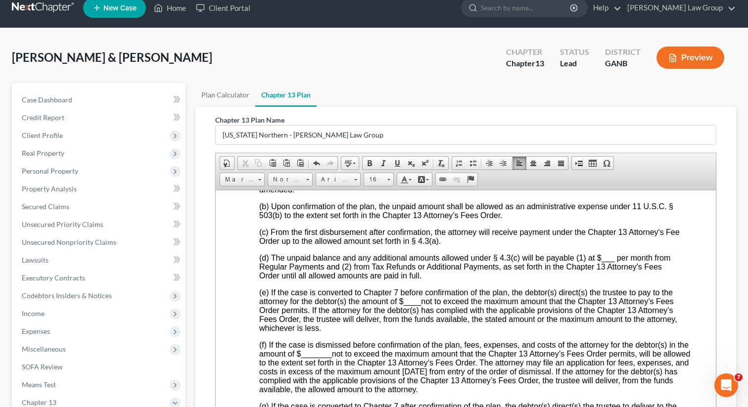
scroll to position [3295, 0]
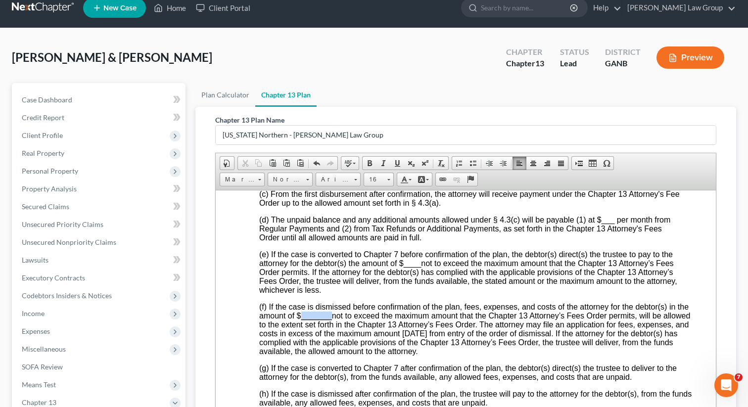
drag, startPoint x: 330, startPoint y: 400, endPoint x: 301, endPoint y: 400, distance: 28.7
click at [301, 320] on span "_______" at bounding box center [316, 315] width 31 height 8
drag, startPoint x: 420, startPoint y: 348, endPoint x: 401, endPoint y: 347, distance: 18.8
click at [401, 294] on span "(e) If the case is converted to Chapter 7 before confirmation of the plan, the …" at bounding box center [468, 272] width 418 height 44
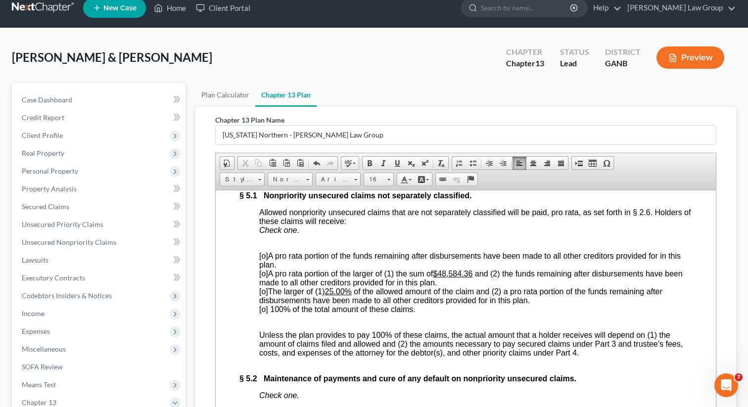
scroll to position [3903, 0]
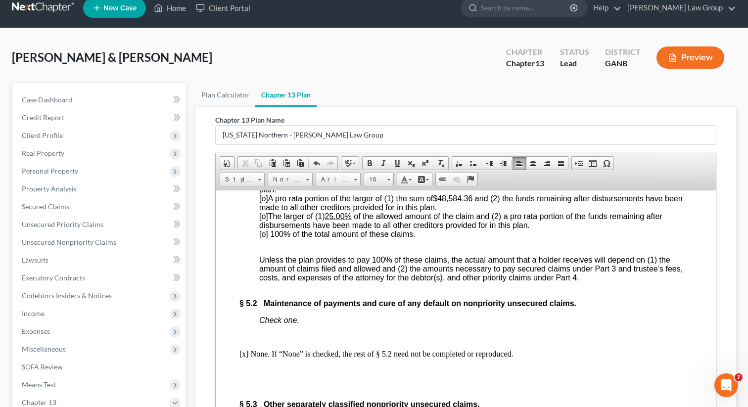
click at [266, 202] on span "[o]" at bounding box center [263, 198] width 9 height 8
drag, startPoint x: 348, startPoint y: 310, endPoint x: 332, endPoint y: 310, distance: 16.8
click at [332, 220] on u "25.00%" at bounding box center [338, 216] width 27 height 8
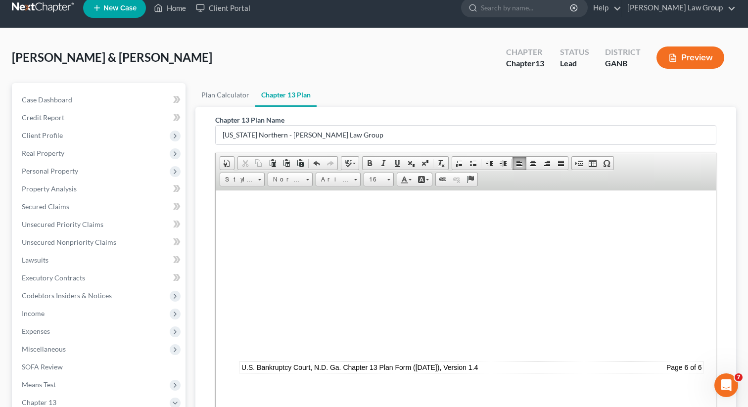
scroll to position [189, 0]
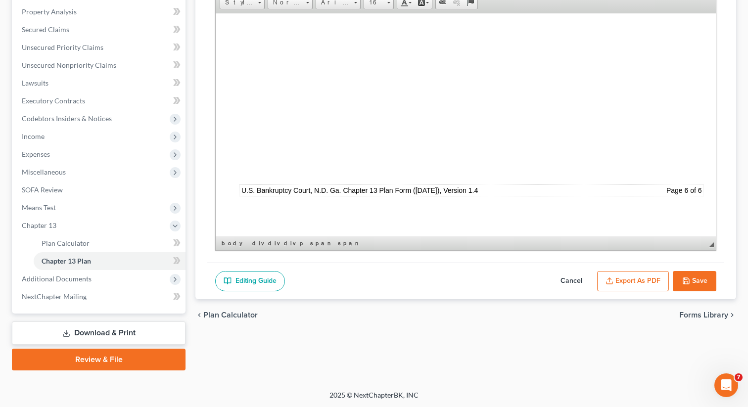
click at [689, 283] on icon "button" at bounding box center [686, 281] width 6 height 6
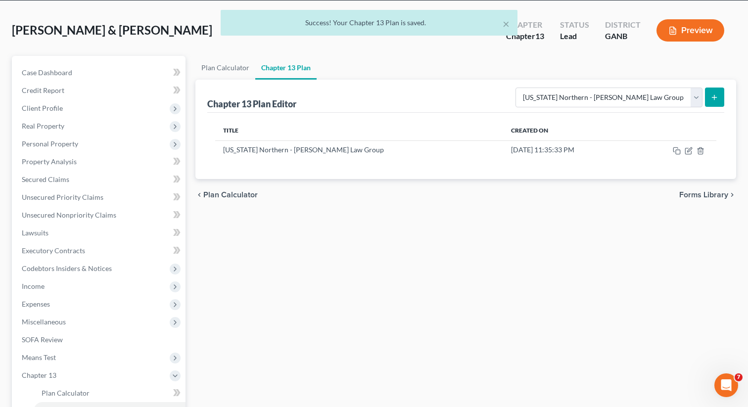
scroll to position [0, 0]
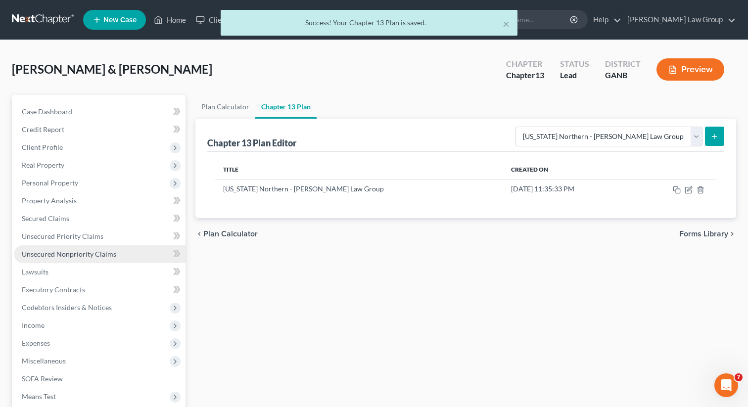
click at [93, 253] on span "Unsecured Nonpriority Claims" at bounding box center [69, 254] width 95 height 8
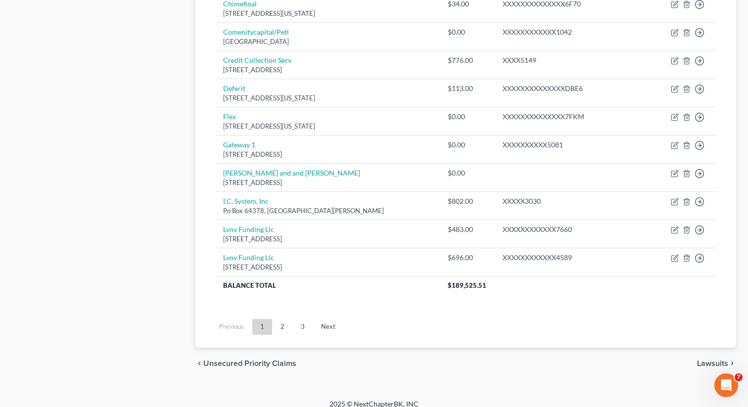
scroll to position [735, 0]
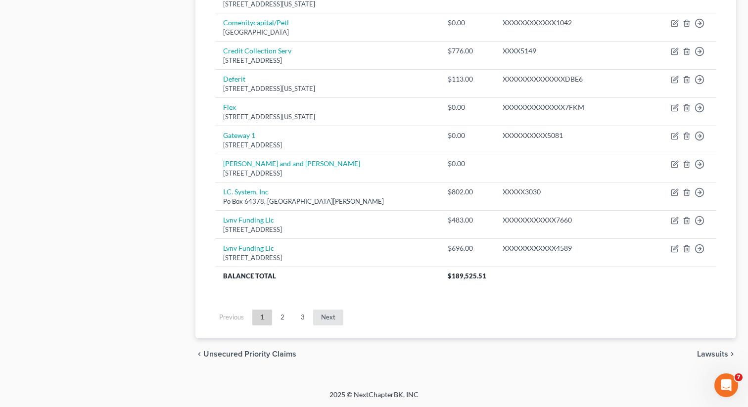
click at [325, 314] on link "Next" at bounding box center [328, 318] width 30 height 16
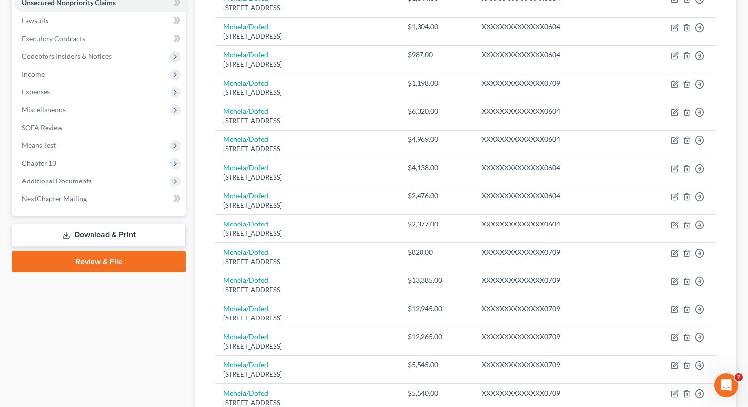
scroll to position [134, 0]
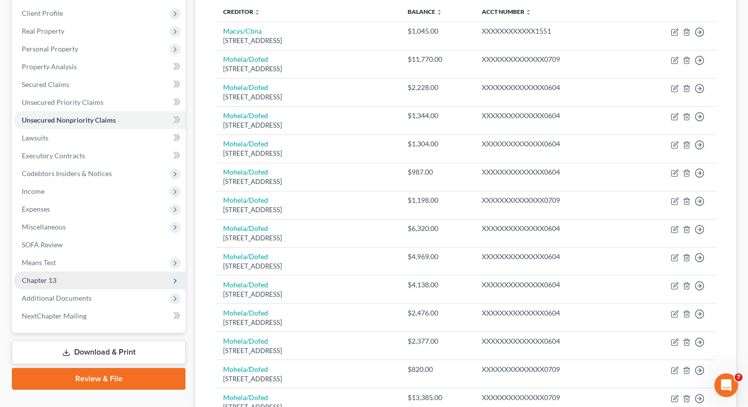
click at [115, 284] on span "Chapter 13" at bounding box center [100, 281] width 172 height 18
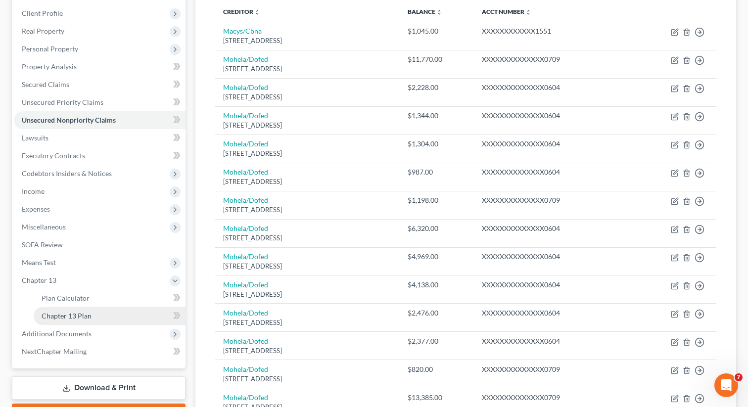
click at [101, 320] on link "Chapter 13 Plan" at bounding box center [110, 316] width 152 height 18
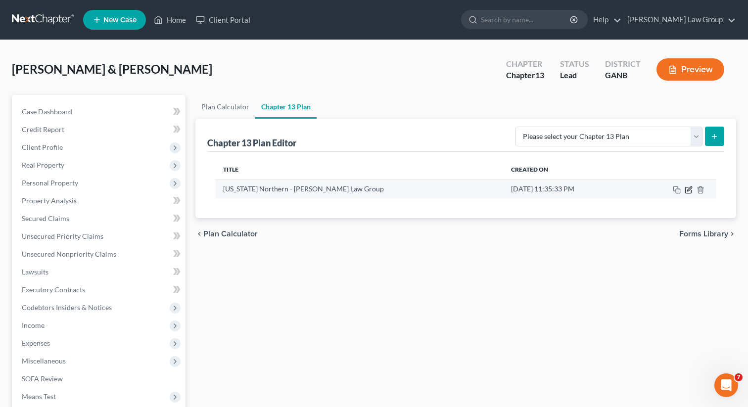
click at [692, 187] on icon "button" at bounding box center [689, 189] width 4 height 4
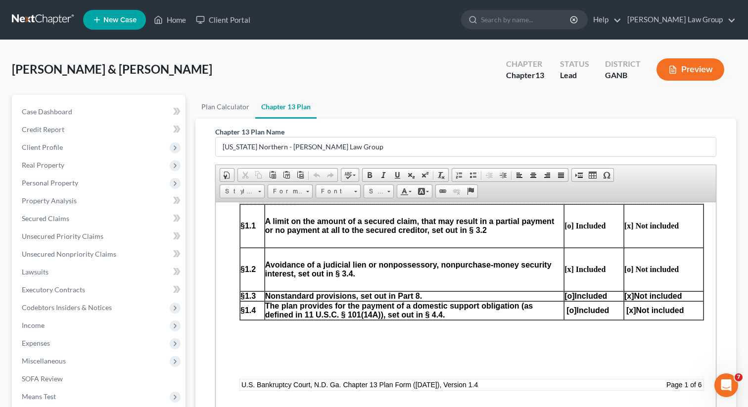
scroll to position [585, 0]
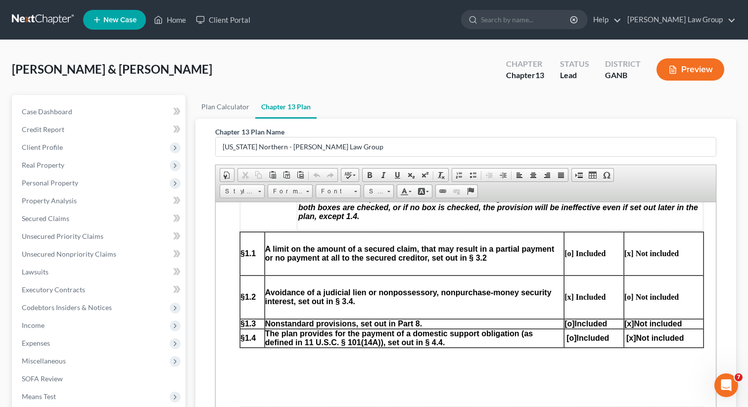
click at [568, 328] on span "[o]" at bounding box center [570, 323] width 10 height 8
click at [629, 328] on span "[x]" at bounding box center [630, 323] width 10 height 8
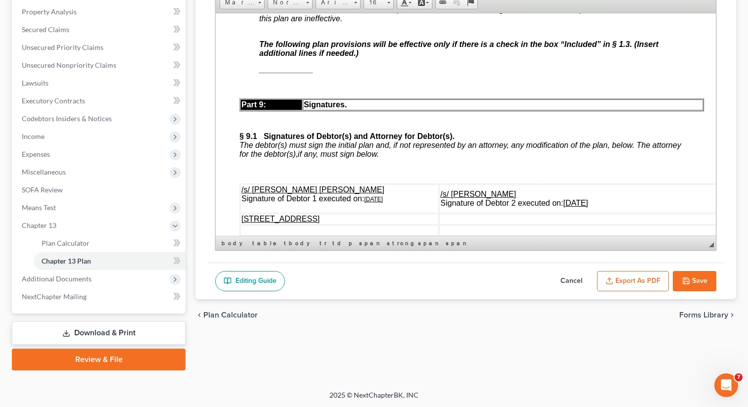
scroll to position [4889, 0]
drag, startPoint x: 316, startPoint y: 182, endPoint x: 251, endPoint y: 182, distance: 64.8
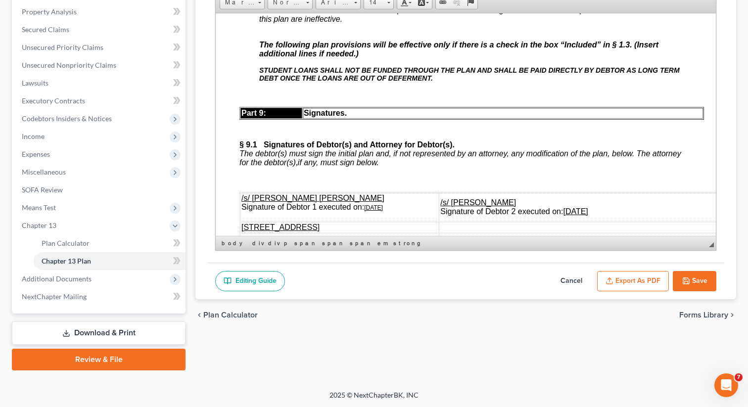
click at [692, 278] on button "Save" at bounding box center [695, 281] width 44 height 21
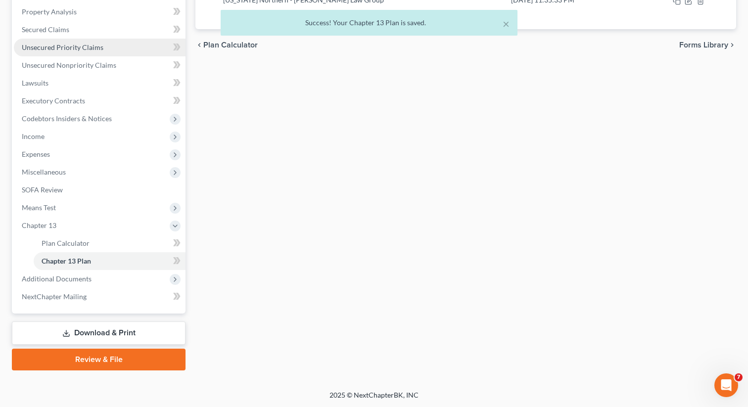
click at [80, 48] on span "Unsecured Priority Claims" at bounding box center [63, 47] width 82 height 8
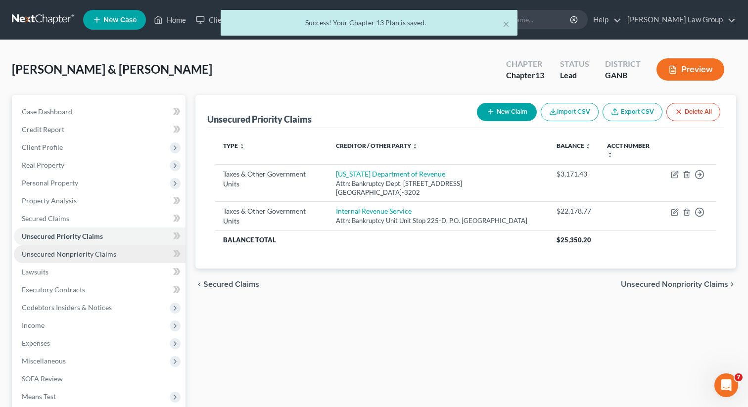
click at [102, 254] on span "Unsecured Nonpriority Claims" at bounding box center [69, 254] width 95 height 8
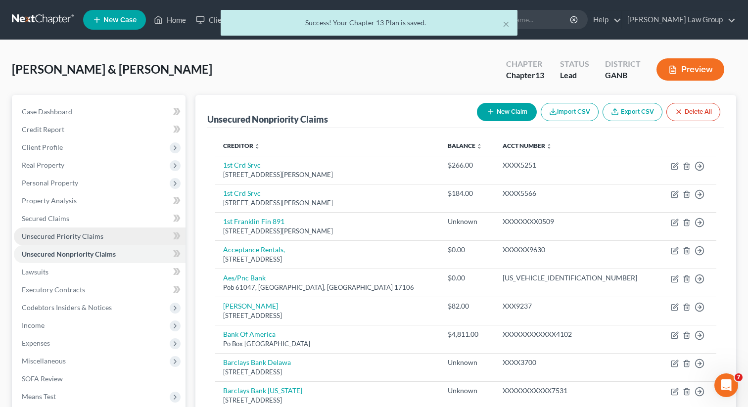
click at [94, 232] on span "Unsecured Priority Claims" at bounding box center [63, 236] width 82 height 8
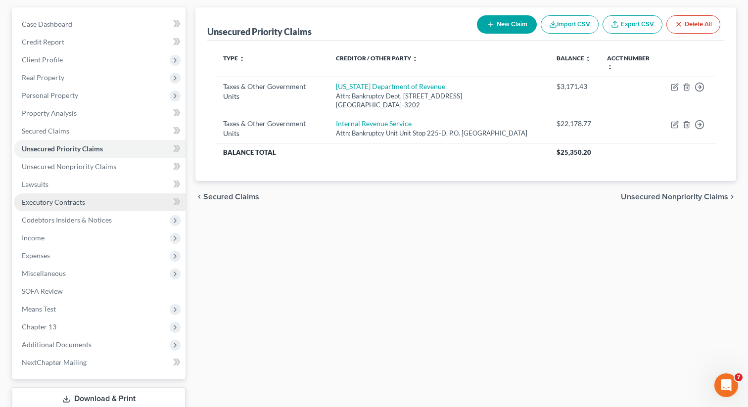
scroll to position [153, 0]
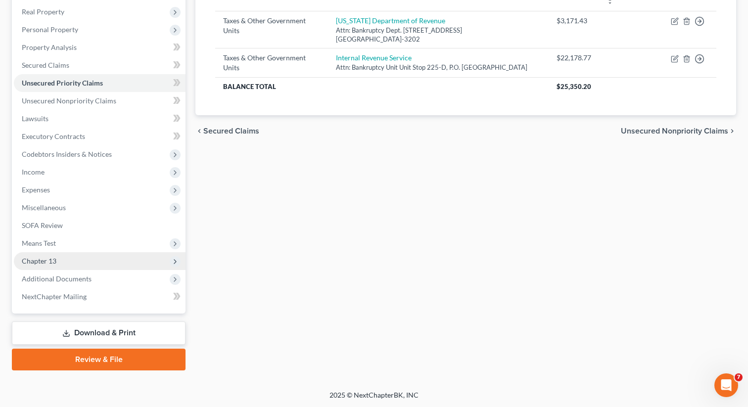
click at [69, 258] on span "Chapter 13" at bounding box center [100, 261] width 172 height 18
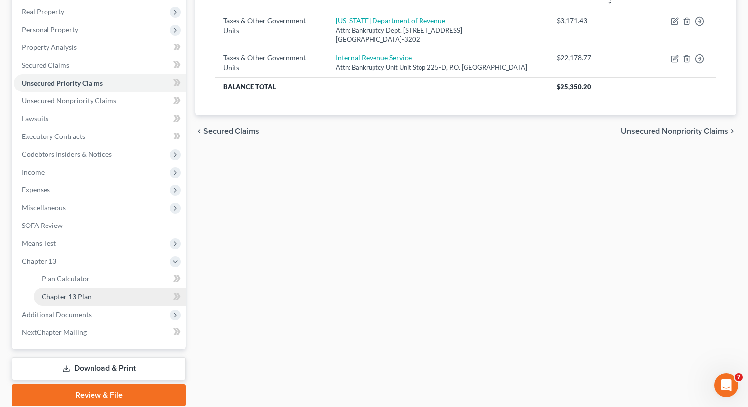
click at [106, 296] on link "Chapter 13 Plan" at bounding box center [110, 297] width 152 height 18
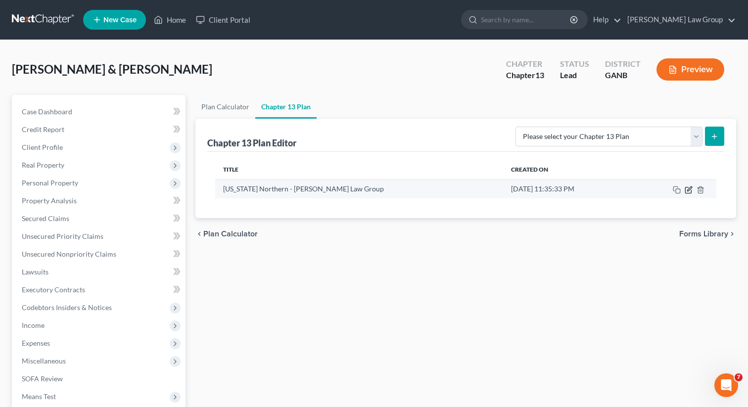
click at [687, 189] on icon "button" at bounding box center [689, 190] width 8 height 8
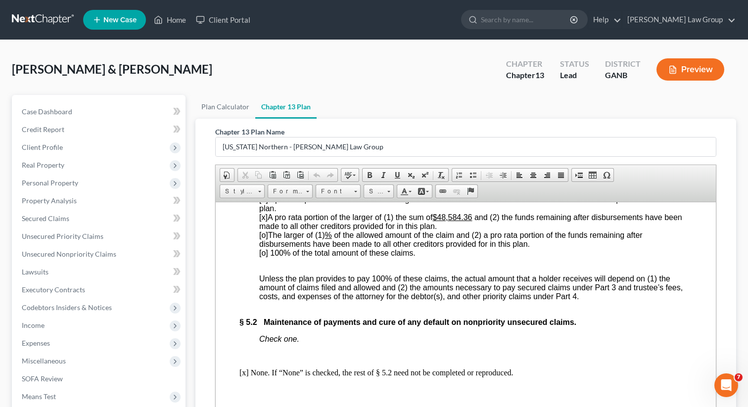
scroll to position [3894, 0]
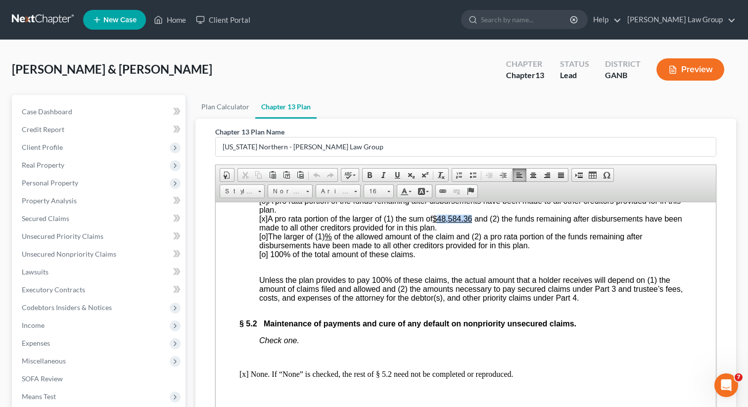
drag, startPoint x: 475, startPoint y: 310, endPoint x: 441, endPoint y: 311, distance: 33.7
click at [441, 223] on u "$48,584.36" at bounding box center [453, 218] width 40 height 8
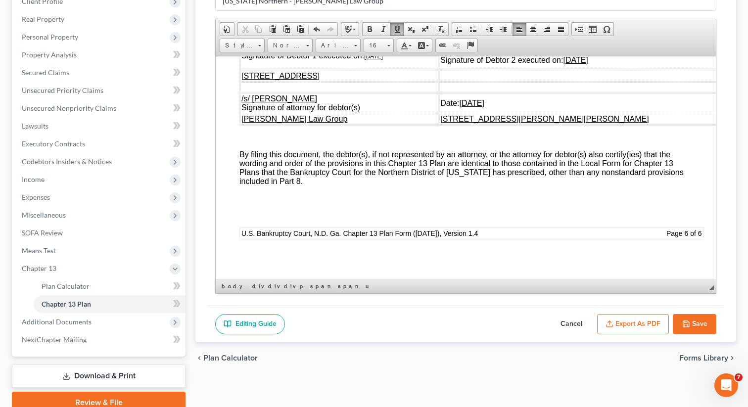
scroll to position [189, 0]
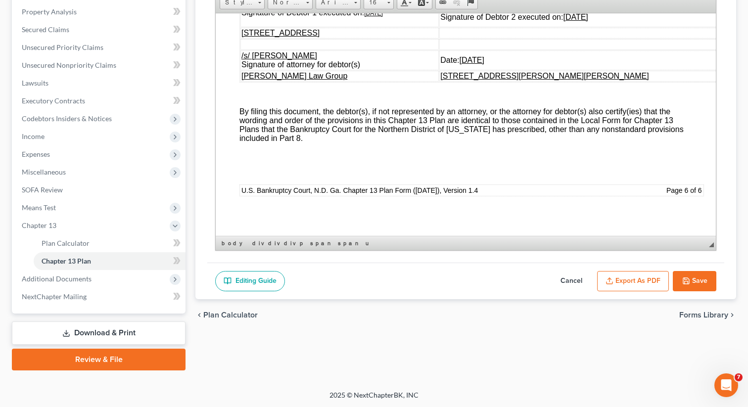
click at [627, 281] on button "Export as PDF" at bounding box center [633, 281] width 72 height 21
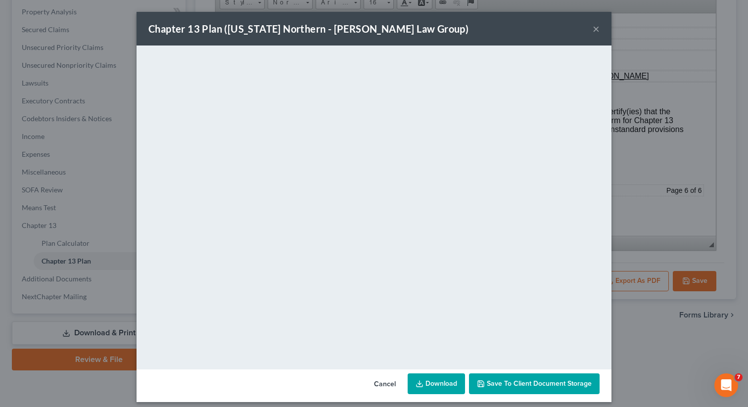
click at [444, 383] on link "Download" at bounding box center [436, 384] width 57 height 21
click at [582, 381] on span "Save to Client Document Storage" at bounding box center [539, 384] width 105 height 8
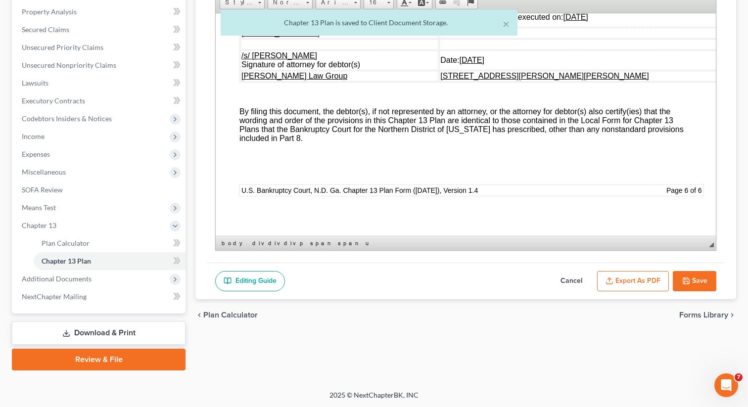
click at [689, 280] on icon "button" at bounding box center [686, 281] width 6 height 6
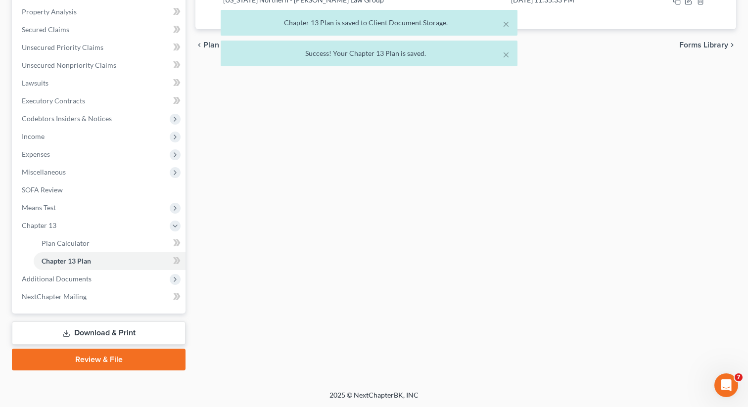
click at [689, 280] on div "Plan Calculator Chapter 13 Plan Chapter 13 Plan Editor Please select your Chapt…" at bounding box center [466, 138] width 551 height 465
click at [126, 277] on span "Additional Documents" at bounding box center [100, 279] width 172 height 18
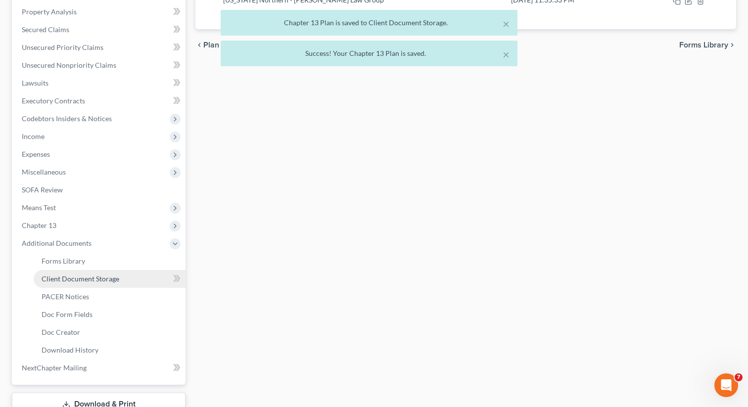
click at [138, 274] on link "Client Document Storage" at bounding box center [110, 279] width 152 height 18
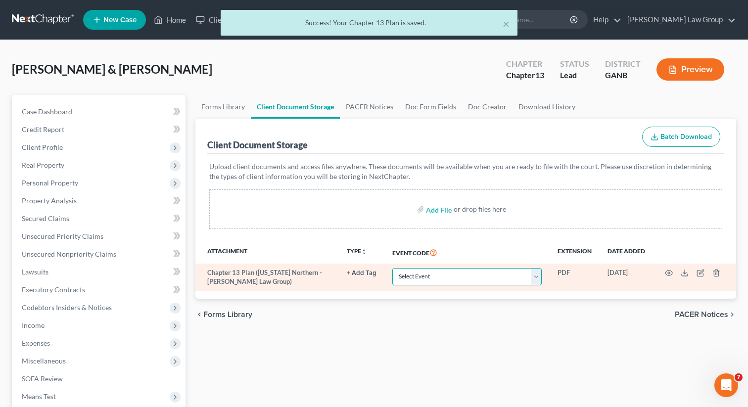
click at [433, 278] on select "Select Event 01 - Chapter 13 Plan - Initial Plan 02-Application to Pay Filing F…" at bounding box center [466, 276] width 149 height 17
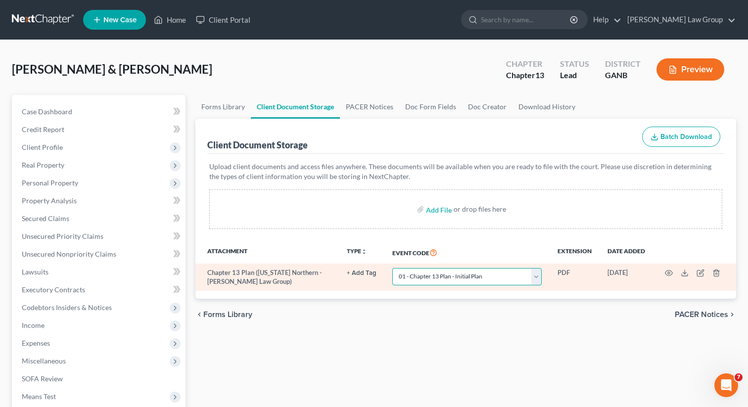
click at [393, 268] on select "Select Event 01 - Chapter 13 Plan - Initial Plan 02-Application to Pay Filing F…" at bounding box center [466, 276] width 149 height 17
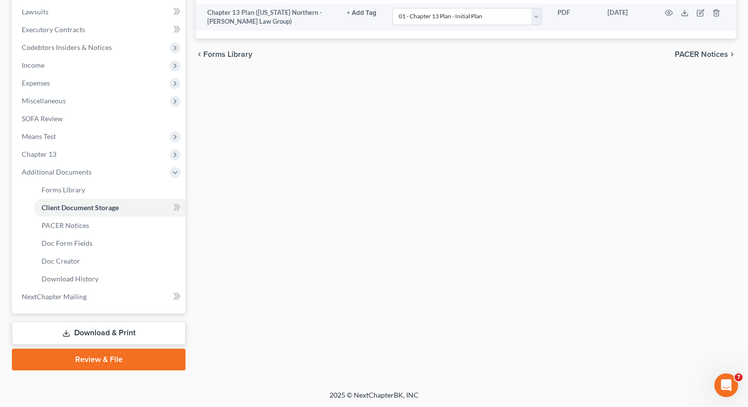
click at [92, 330] on link "Download & Print" at bounding box center [99, 333] width 174 height 23
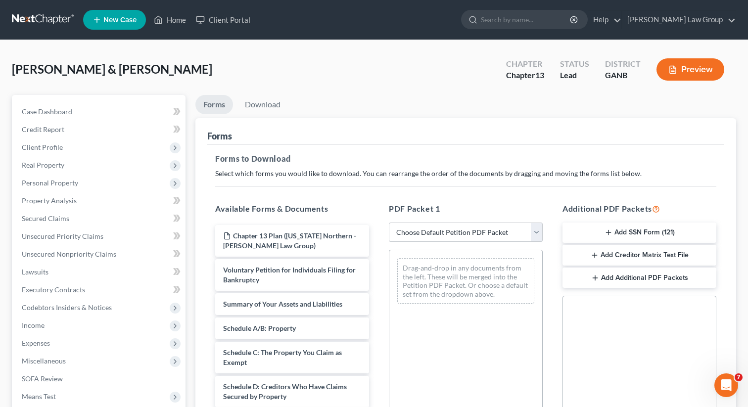
click at [413, 226] on select "Choose Default Petition PDF Packet Complete Bankruptcy Petition (all forms and …" at bounding box center [466, 233] width 154 height 20
click at [389, 223] on select "Choose Default Petition PDF Packet Complete Bankruptcy Petition (all forms and …" at bounding box center [466, 233] width 154 height 20
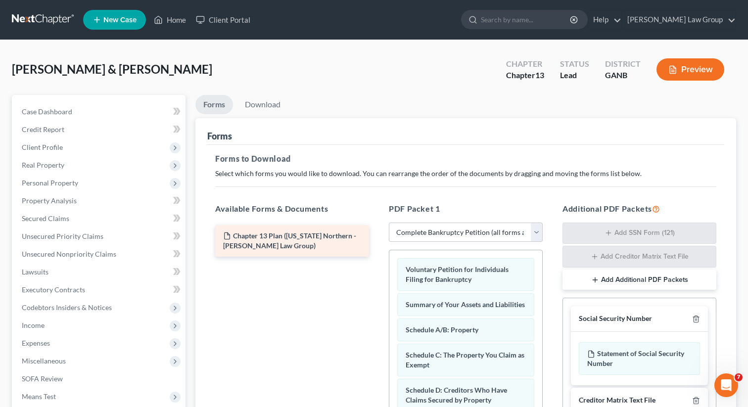
click at [377, 252] on div "Chapter 13 Plan ([US_STATE] Northern - [PERSON_NAME] Law Group)" at bounding box center [292, 241] width 170 height 32
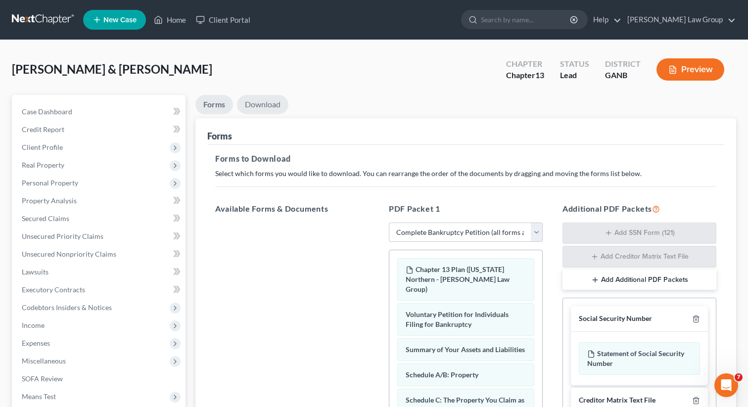
click at [271, 105] on link "Download" at bounding box center [262, 104] width 51 height 19
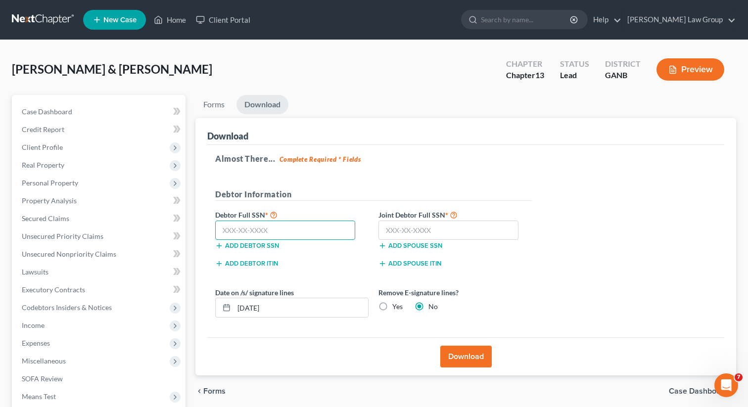
click at [244, 227] on input "text" at bounding box center [285, 231] width 140 height 20
paste input "594-04-5012"
click at [417, 229] on input "text" at bounding box center [449, 231] width 140 height 20
paste input "592-98-9995"
click at [464, 359] on button "Download" at bounding box center [465, 357] width 51 height 22
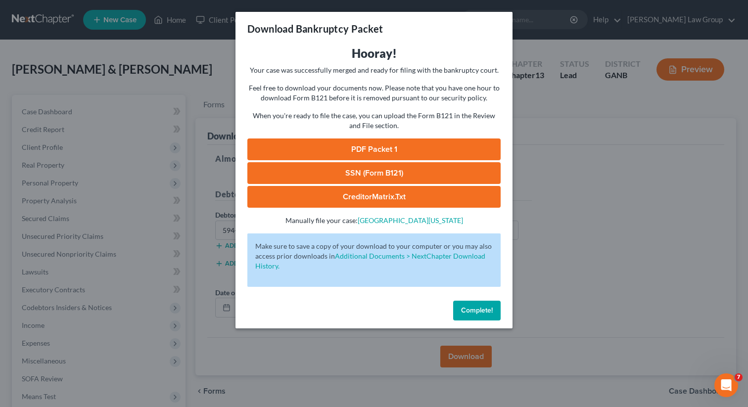
click at [353, 149] on link "PDF Packet 1" at bounding box center [373, 150] width 253 height 22
click at [397, 172] on link "SSN (Form B121)" at bounding box center [373, 173] width 253 height 22
click at [479, 306] on span "Complete!" at bounding box center [477, 310] width 32 height 8
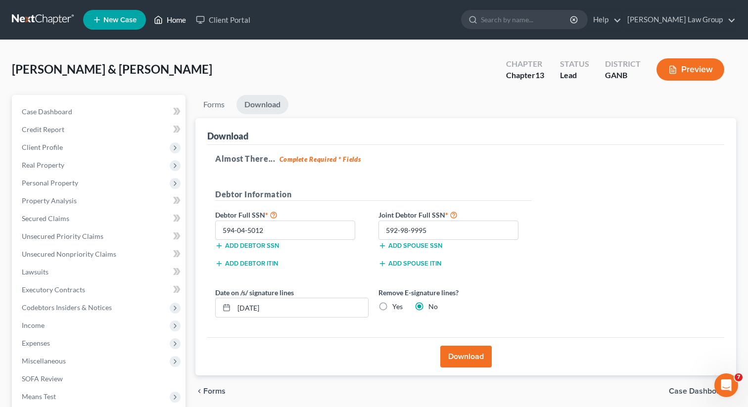
click at [164, 24] on link "Home" at bounding box center [170, 20] width 42 height 18
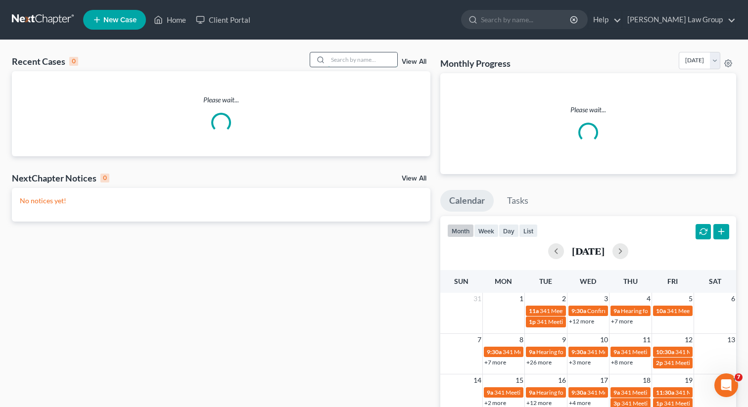
click at [338, 59] on input "search" at bounding box center [362, 59] width 69 height 14
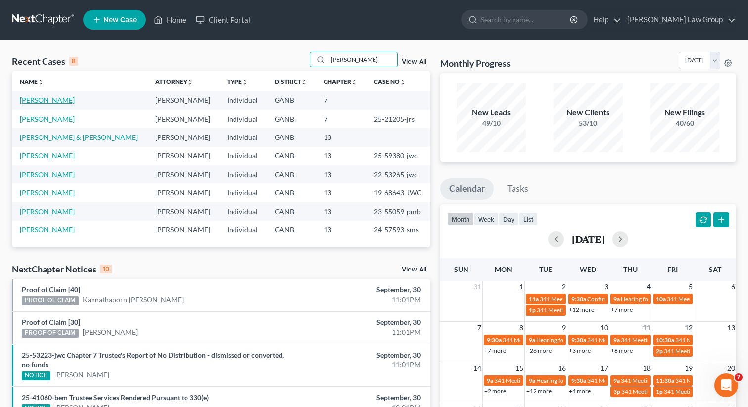
click at [38, 99] on link "[PERSON_NAME]" at bounding box center [47, 100] width 55 height 8
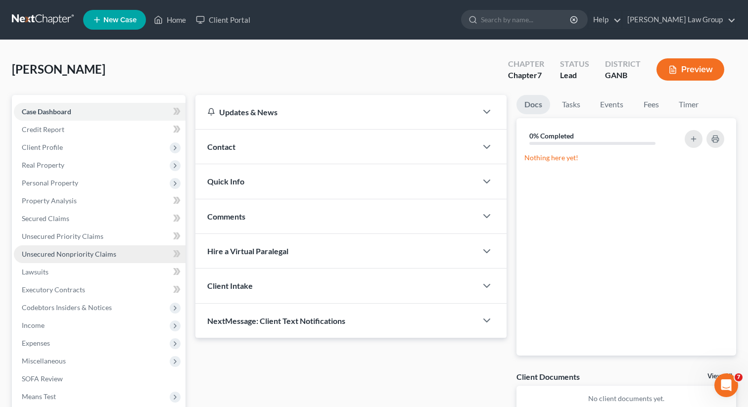
click at [61, 253] on span "Unsecured Nonpriority Claims" at bounding box center [69, 254] width 95 height 8
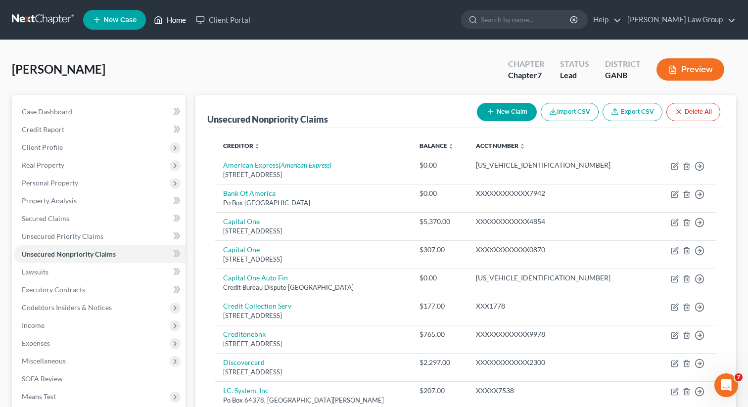
click at [177, 18] on link "Home" at bounding box center [170, 20] width 42 height 18
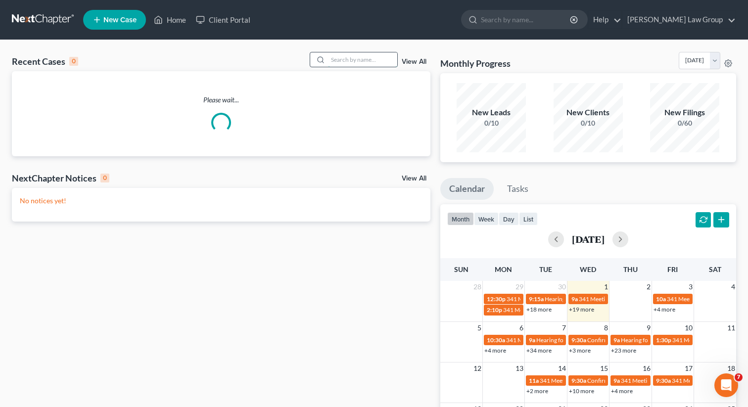
click at [374, 53] on input "search" at bounding box center [362, 59] width 69 height 14
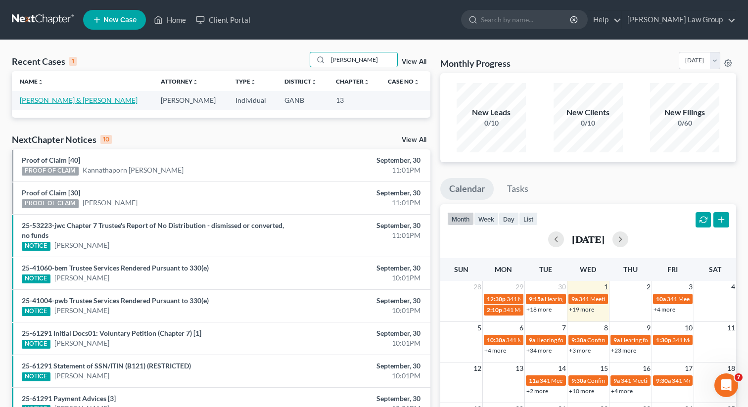
click at [59, 100] on link "[PERSON_NAME] & [PERSON_NAME]" at bounding box center [79, 100] width 118 height 8
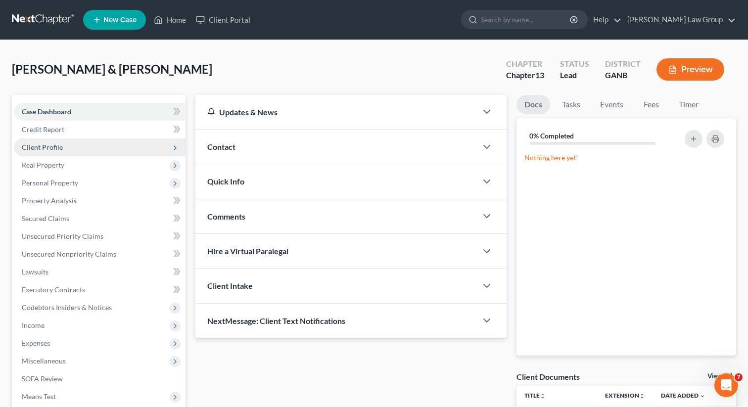
click at [55, 147] on span "Client Profile" at bounding box center [42, 147] width 41 height 8
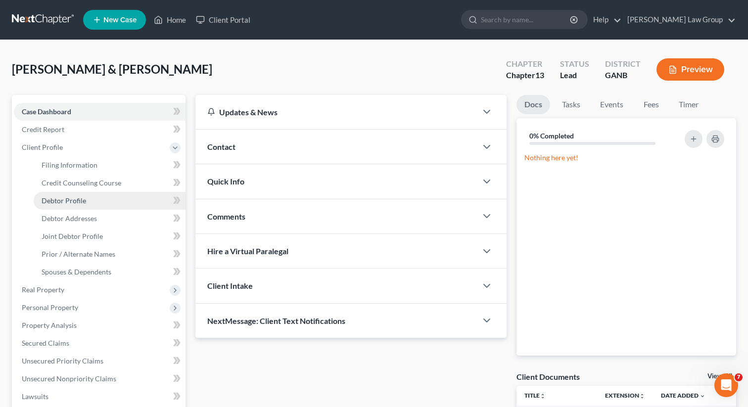
click at [73, 205] on link "Debtor Profile" at bounding box center [110, 201] width 152 height 18
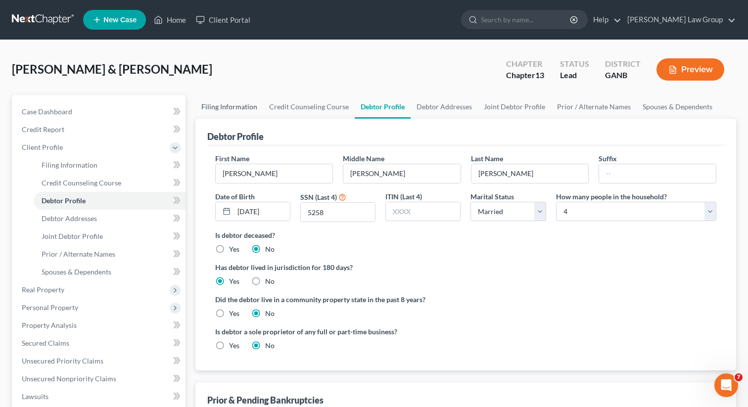
click at [230, 102] on link "Filing Information" at bounding box center [229, 107] width 68 height 24
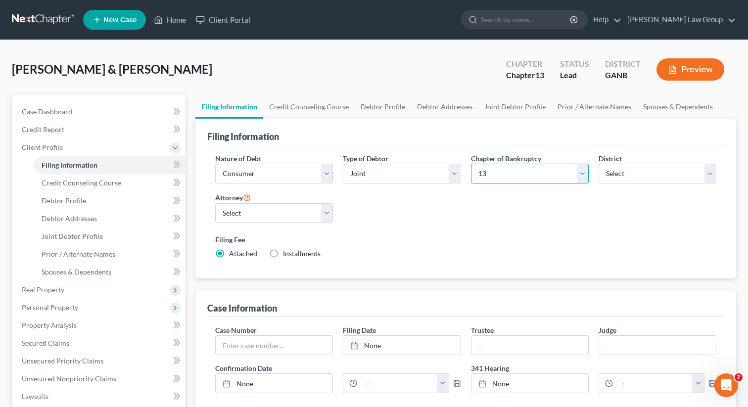
click at [510, 169] on select "Select 7 11 12 13" at bounding box center [530, 174] width 118 height 20
click at [471, 164] on select "Select 7 11 12 13" at bounding box center [530, 174] width 118 height 20
click at [388, 107] on link "Debtor Profile" at bounding box center [383, 107] width 56 height 24
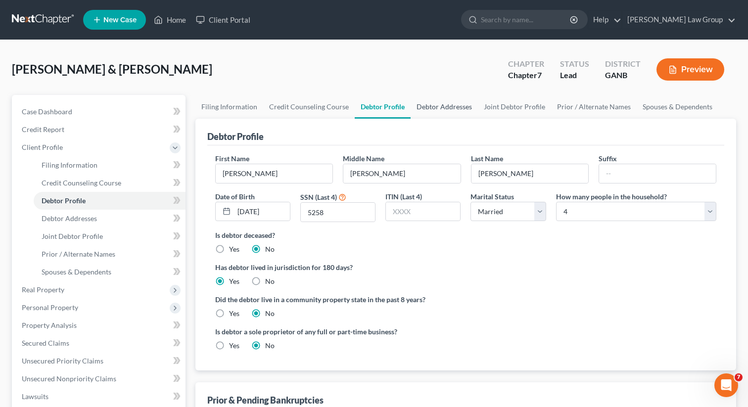
click at [438, 105] on link "Debtor Addresses" at bounding box center [444, 107] width 67 height 24
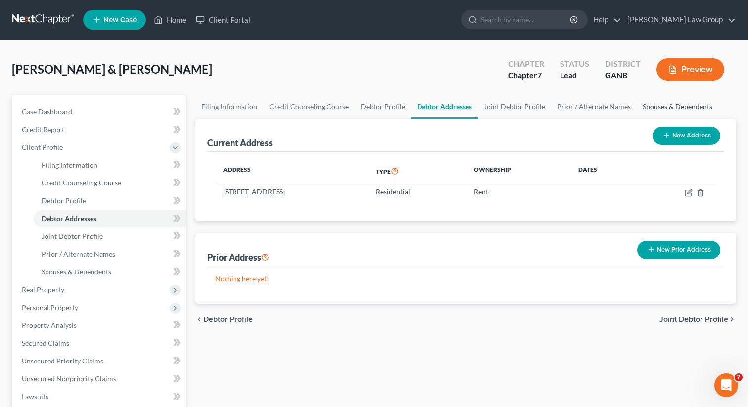
click at [639, 110] on link "Spouses & Dependents" at bounding box center [678, 107] width 82 height 24
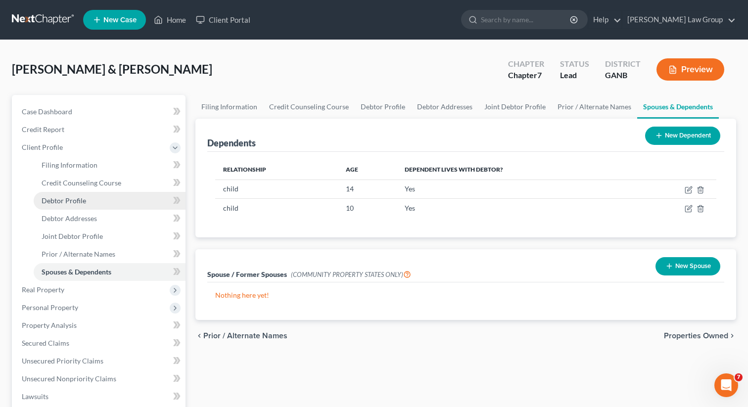
click at [85, 203] on link "Debtor Profile" at bounding box center [110, 201] width 152 height 18
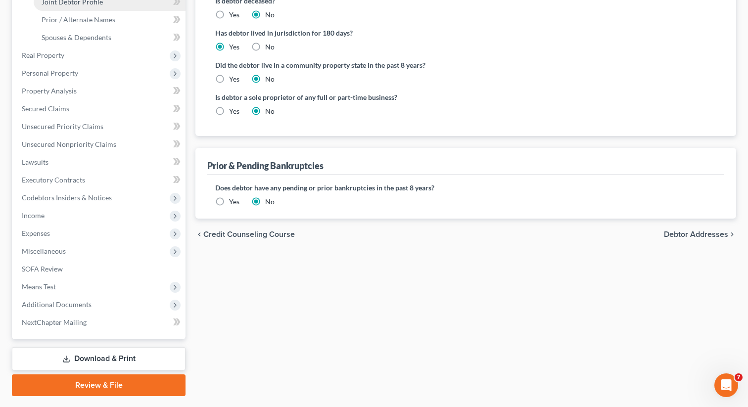
scroll to position [260, 0]
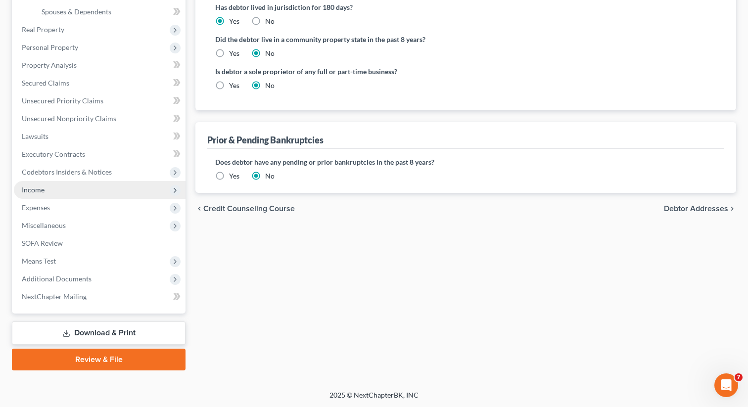
click at [74, 187] on span "Income" at bounding box center [100, 190] width 172 height 18
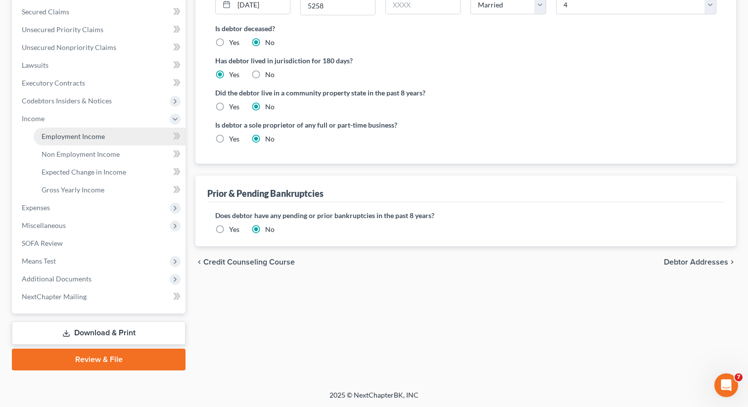
click at [110, 139] on link "Employment Income" at bounding box center [110, 137] width 152 height 18
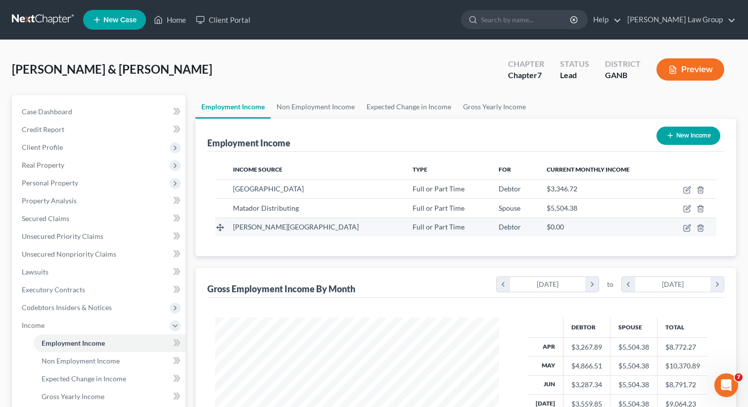
scroll to position [177, 304]
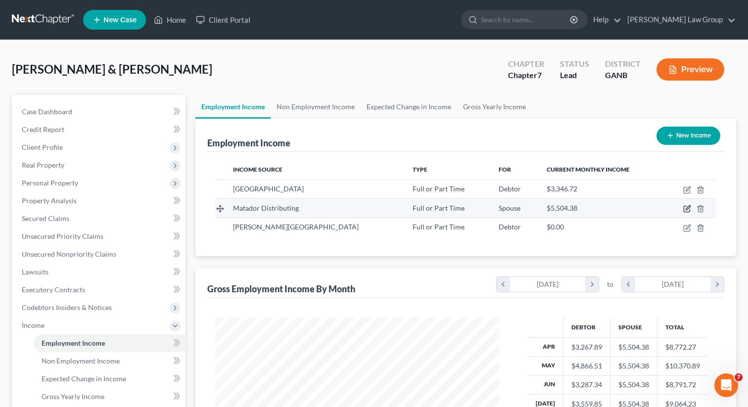
click at [687, 209] on icon "button" at bounding box center [687, 209] width 8 height 8
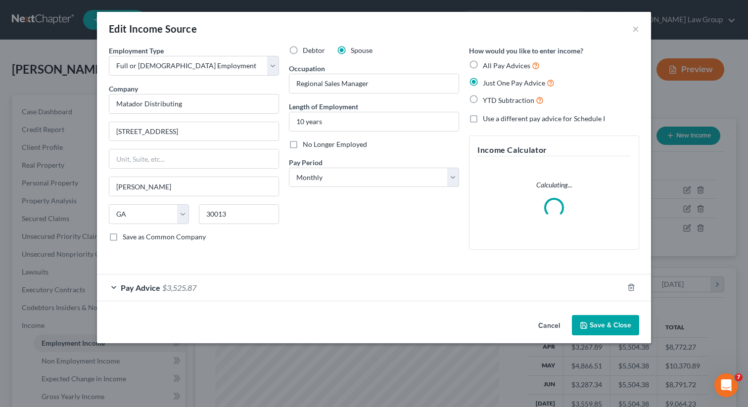
click at [137, 291] on span "Pay Advice" at bounding box center [141, 287] width 40 height 9
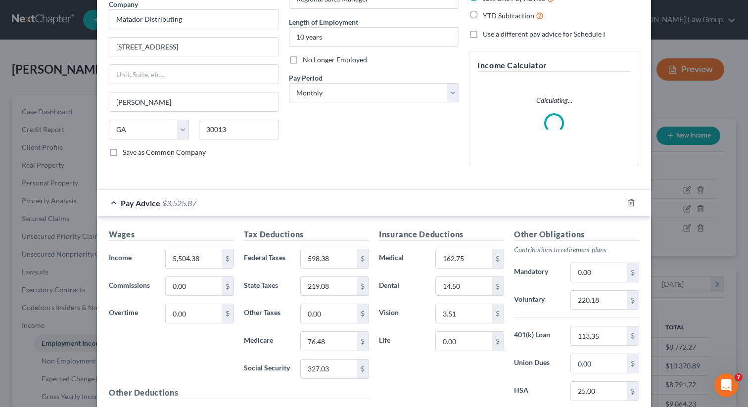
scroll to position [143, 0]
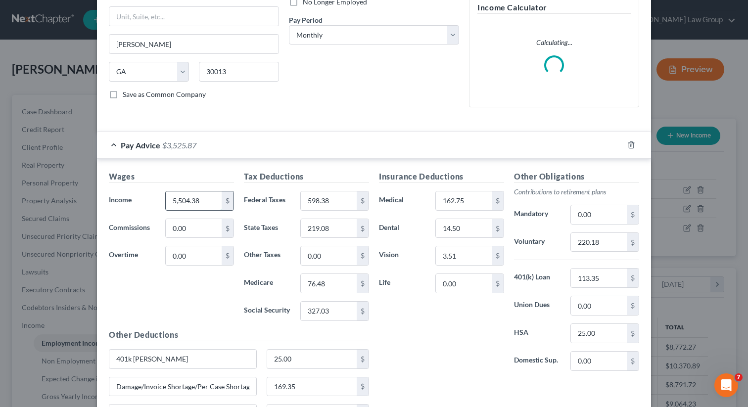
click at [205, 203] on input "5,504.38" at bounding box center [194, 201] width 56 height 19
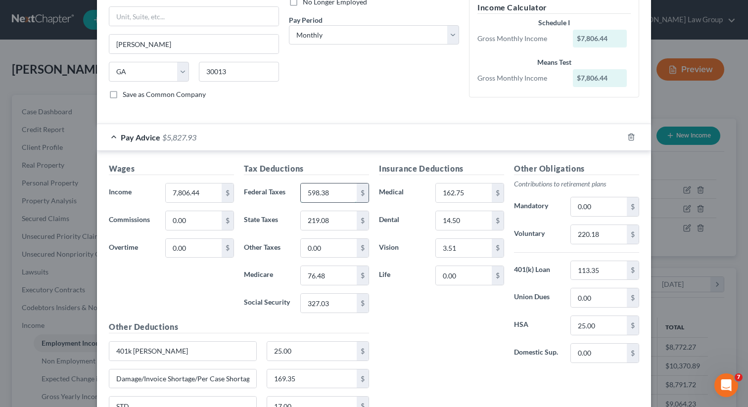
click at [338, 197] on input "598.38" at bounding box center [329, 193] width 56 height 19
click at [341, 231] on div "Tax Deductions Federal Taxes $ State Taxes 219.08 $ Other Taxes 0.00 $ Medicare…" at bounding box center [306, 242] width 135 height 158
click at [338, 221] on input "219.08" at bounding box center [329, 220] width 56 height 19
click at [339, 283] on input "76.48" at bounding box center [329, 275] width 56 height 19
click at [337, 310] on input "327.03" at bounding box center [329, 303] width 56 height 19
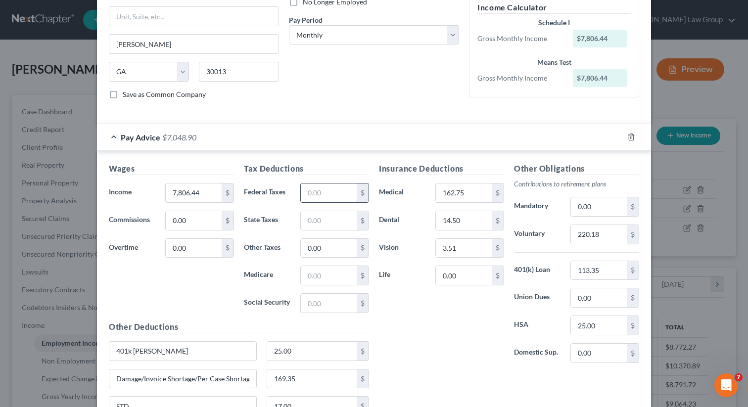
click at [339, 194] on input "text" at bounding box center [329, 193] width 56 height 19
click at [466, 198] on input "162.75" at bounding box center [464, 193] width 56 height 19
click at [466, 216] on input "14.50" at bounding box center [464, 220] width 56 height 19
click at [471, 239] on input "3.51" at bounding box center [464, 248] width 56 height 19
click at [474, 279] on input "0.00" at bounding box center [464, 275] width 56 height 19
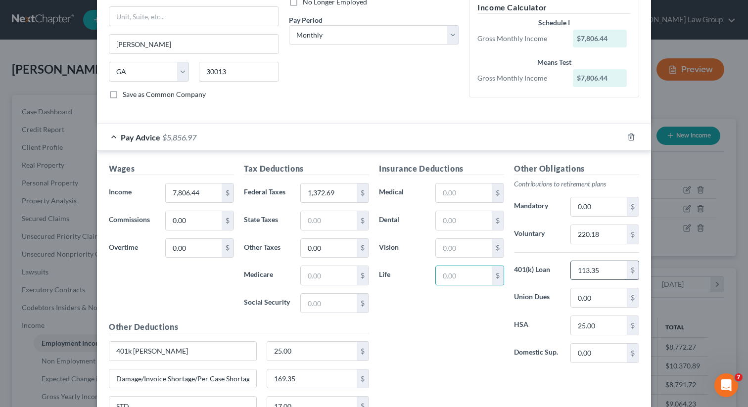
click at [606, 273] on input "113.35" at bounding box center [599, 270] width 56 height 19
click at [604, 328] on input "25.00" at bounding box center [599, 325] width 56 height 19
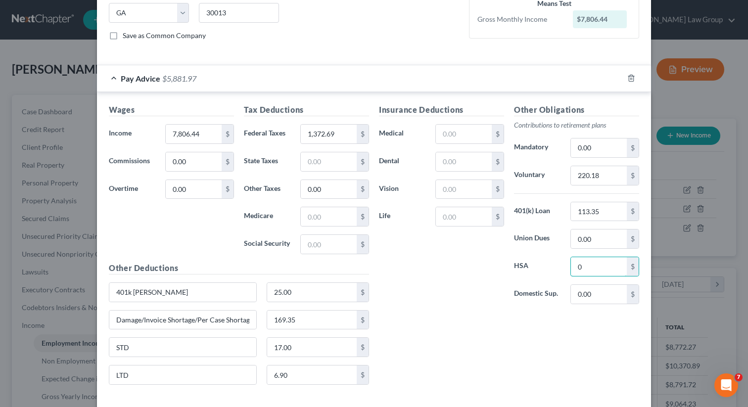
scroll to position [211, 0]
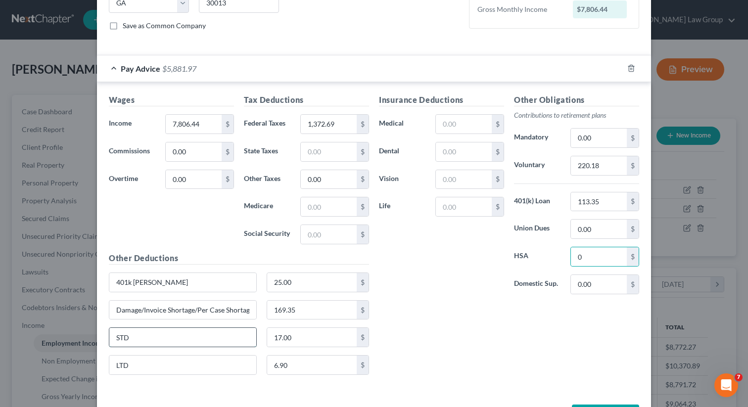
click at [235, 335] on input "STD" at bounding box center [182, 337] width 147 height 19
click at [319, 339] on input "17.00" at bounding box center [312, 337] width 90 height 19
click at [311, 360] on input "6.90" at bounding box center [312, 365] width 90 height 19
click at [158, 362] on input "LTD" at bounding box center [182, 365] width 147 height 19
click at [310, 311] on input "169.35" at bounding box center [312, 310] width 90 height 19
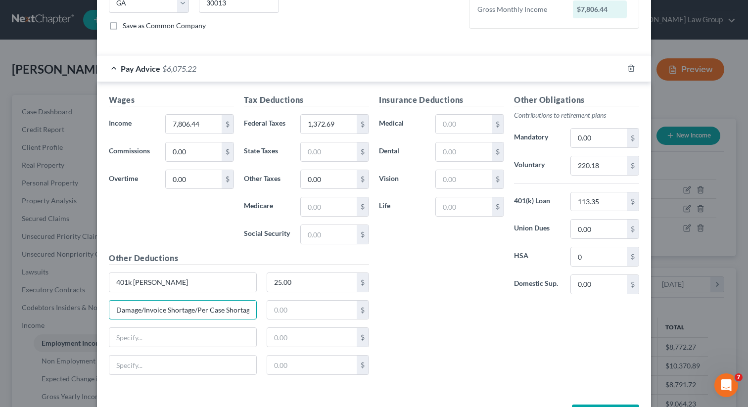
scroll to position [0, 3]
drag, startPoint x: 115, startPoint y: 309, endPoint x: 404, endPoint y: 312, distance: 289.5
click at [404, 312] on div "Wages Income * 7,806.44 $ Commissions 0.00 $ Overtime 0.00 $ Tax Deductions Fed…" at bounding box center [374, 238] width 540 height 289
click at [602, 167] on input "220.18" at bounding box center [599, 165] width 56 height 19
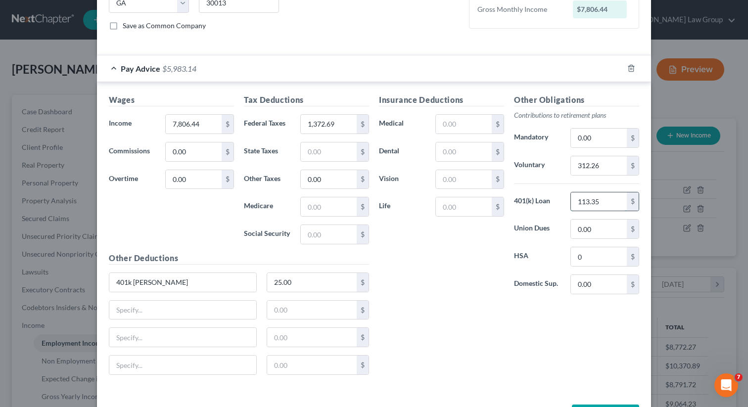
click at [603, 203] on input "113.35" at bounding box center [599, 202] width 56 height 19
click at [299, 287] on input "25.00" at bounding box center [312, 282] width 90 height 19
click at [461, 124] on input "text" at bounding box center [464, 124] width 56 height 19
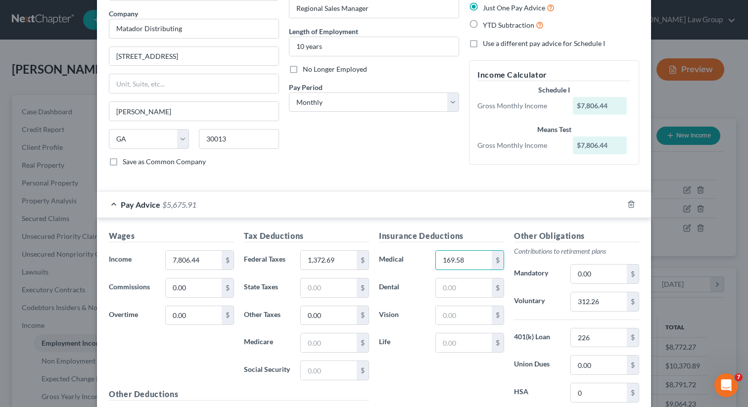
scroll to position [249, 0]
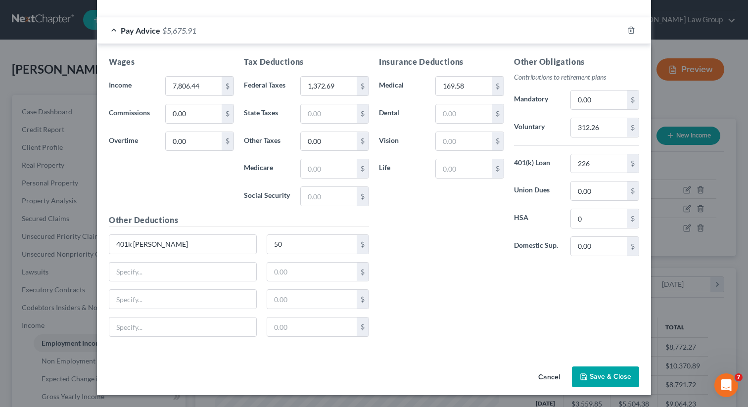
click at [591, 370] on button "Save & Close" at bounding box center [605, 377] width 67 height 21
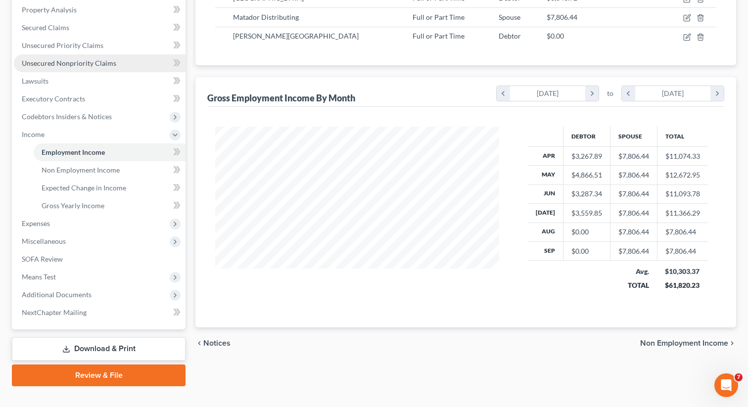
scroll to position [207, 0]
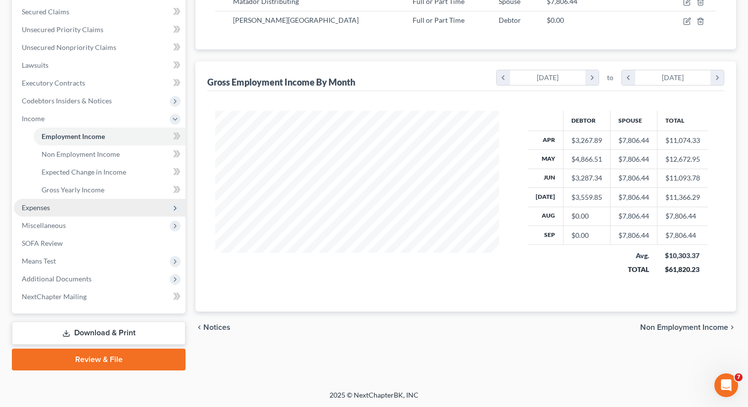
click at [52, 207] on span "Expenses" at bounding box center [100, 208] width 172 height 18
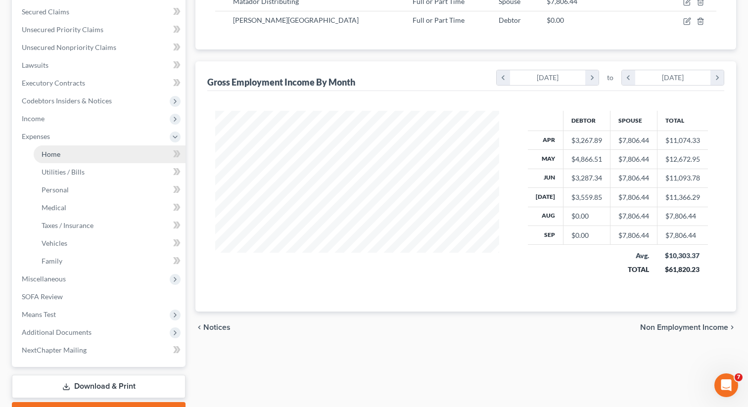
click at [62, 147] on link "Home" at bounding box center [110, 154] width 152 height 18
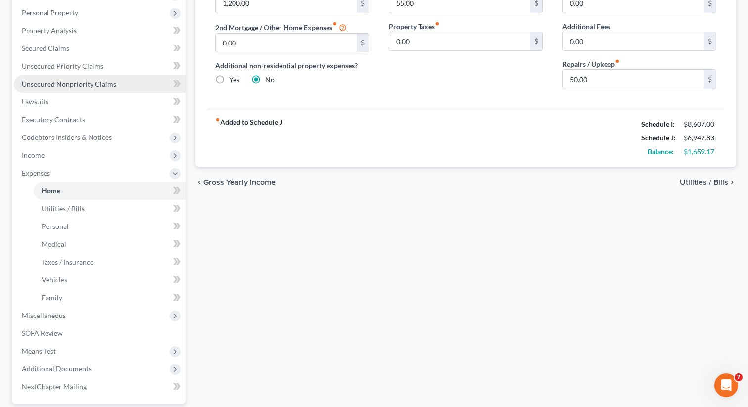
scroll to position [260, 0]
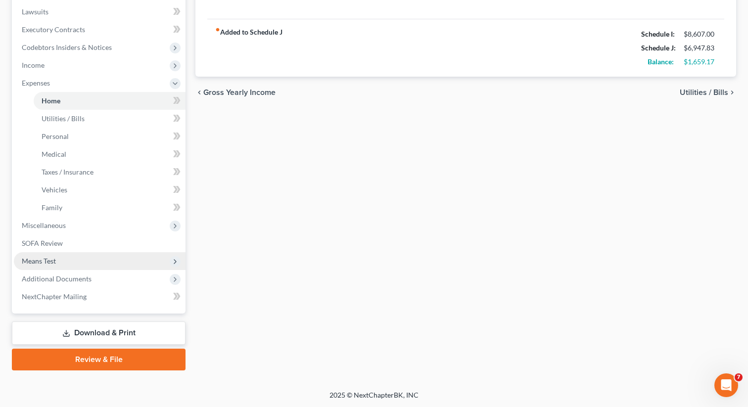
click at [65, 258] on span "Means Test" at bounding box center [100, 261] width 172 height 18
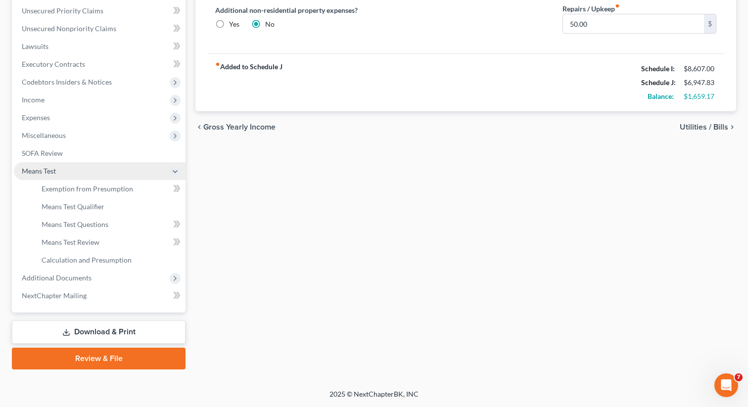
scroll to position [225, 0]
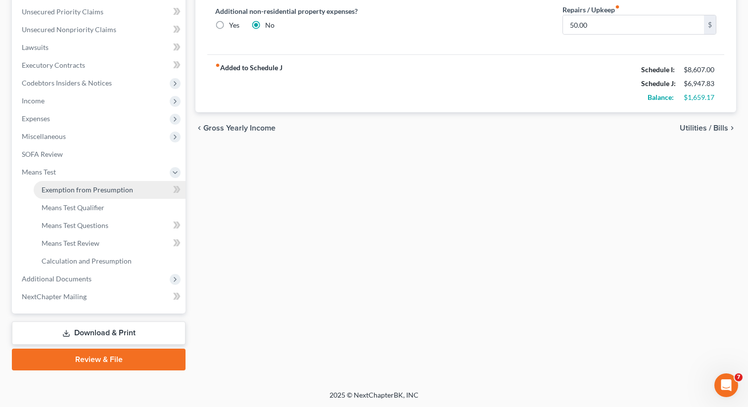
click at [91, 188] on span "Exemption from Presumption" at bounding box center [88, 190] width 92 height 8
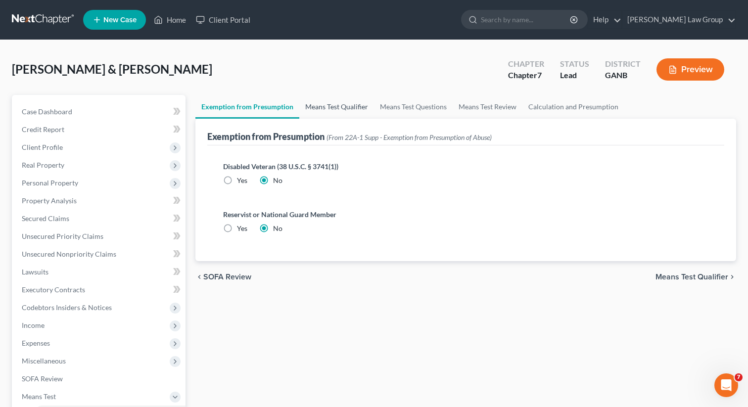
click at [330, 112] on link "Means Test Qualifier" at bounding box center [336, 107] width 75 height 24
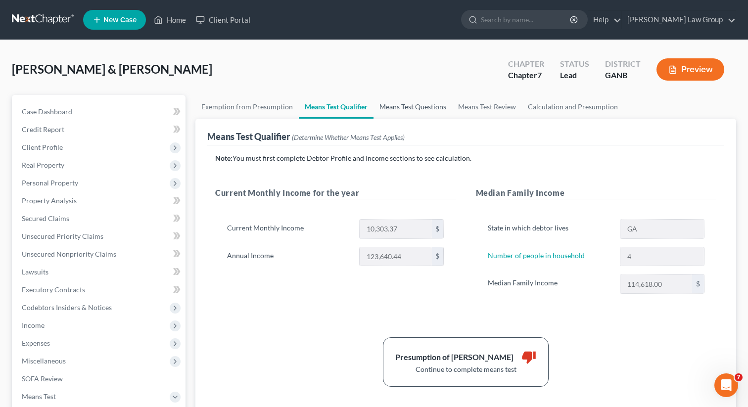
click at [430, 104] on link "Means Test Questions" at bounding box center [413, 107] width 79 height 24
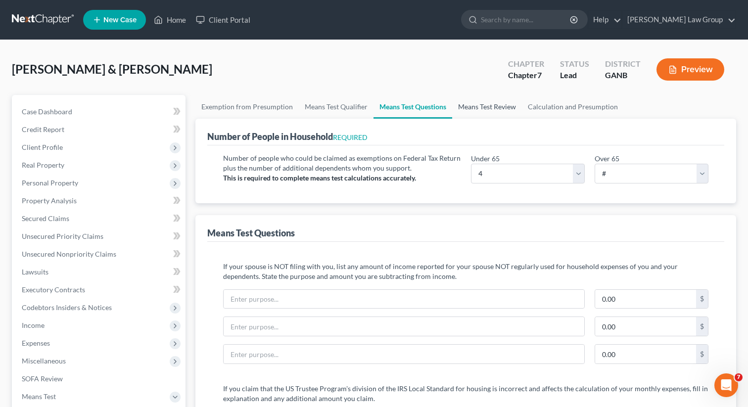
click at [482, 109] on link "Means Test Review" at bounding box center [487, 107] width 70 height 24
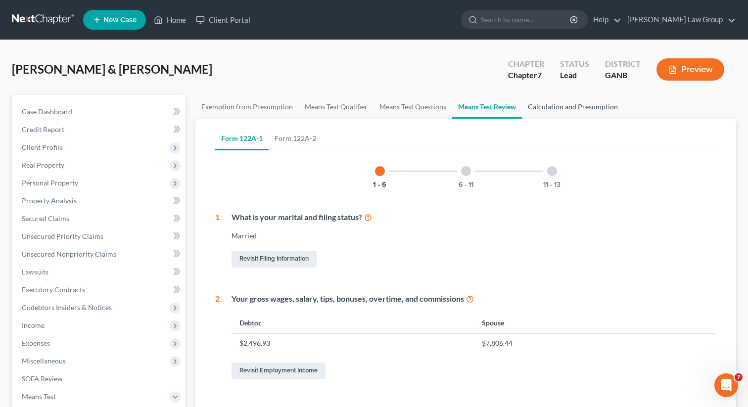
click at [549, 107] on link "Calculation and Presumption" at bounding box center [573, 107] width 102 height 24
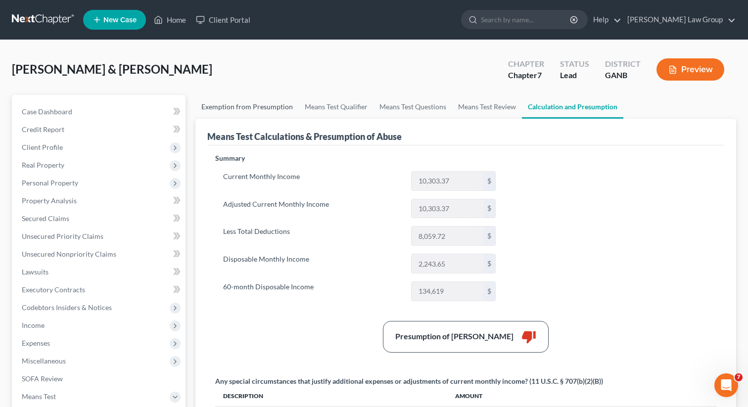
click at [238, 115] on link "Exemption from Presumption" at bounding box center [246, 107] width 103 height 24
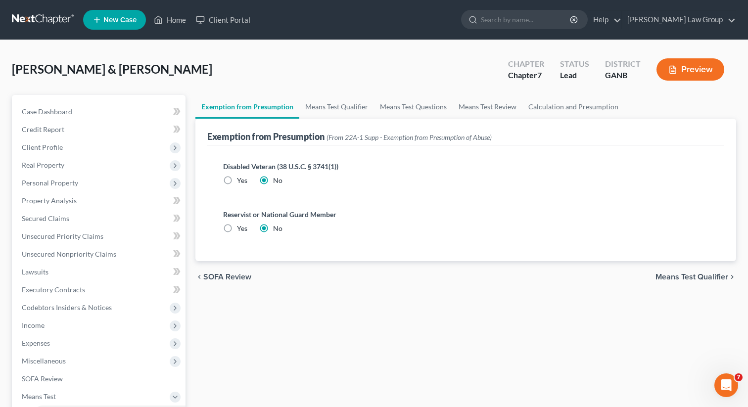
click at [320, 120] on div "Exemption from Presumption (From 22A-1 Supp - Exemption from Presumption of Abu…" at bounding box center [465, 132] width 517 height 27
click at [324, 109] on link "Means Test Qualifier" at bounding box center [336, 107] width 75 height 24
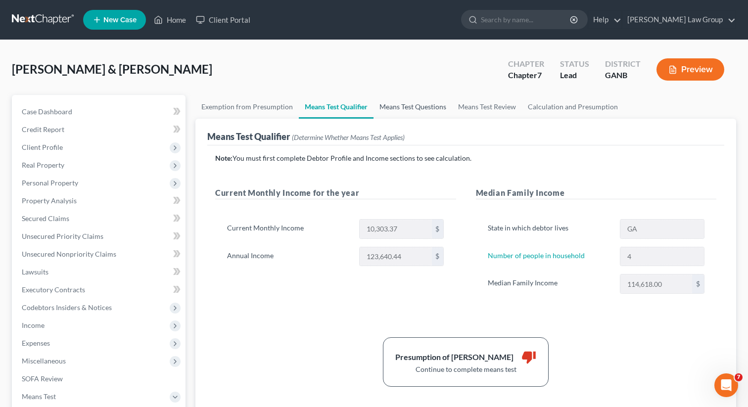
click at [434, 112] on link "Means Test Questions" at bounding box center [413, 107] width 79 height 24
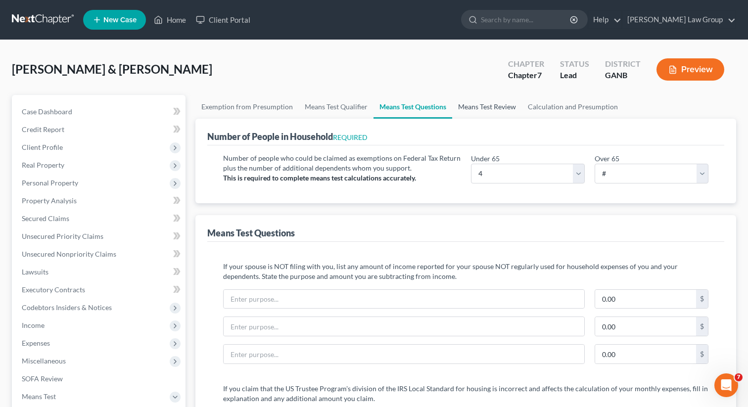
click at [467, 110] on link "Means Test Review" at bounding box center [487, 107] width 70 height 24
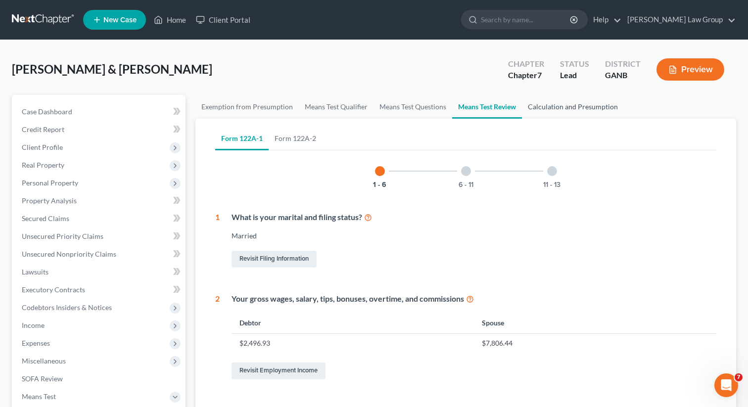
click at [591, 104] on link "Calculation and Presumption" at bounding box center [573, 107] width 102 height 24
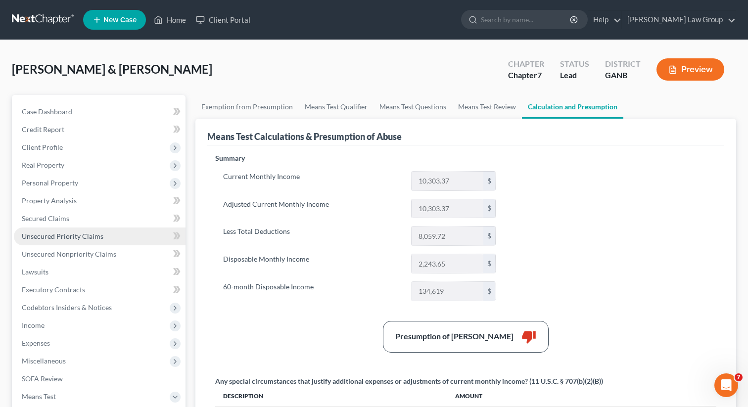
click at [78, 242] on link "Unsecured Priority Claims" at bounding box center [100, 237] width 172 height 18
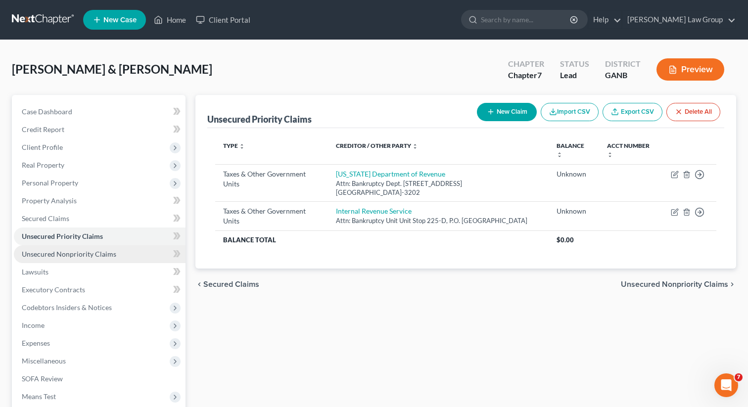
click at [79, 251] on span "Unsecured Nonpriority Claims" at bounding box center [69, 254] width 95 height 8
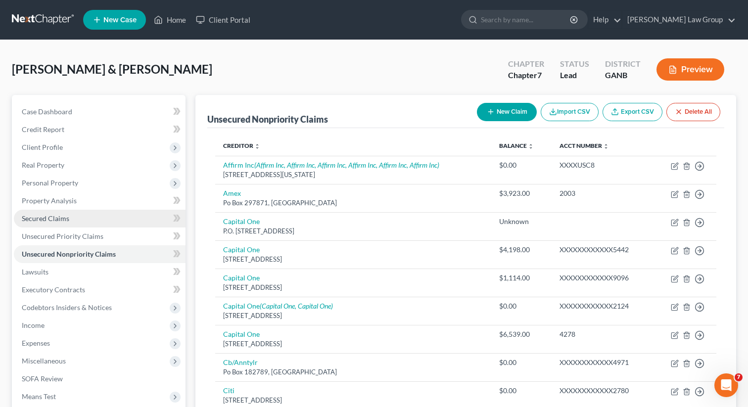
click at [58, 217] on span "Secured Claims" at bounding box center [46, 218] width 48 height 8
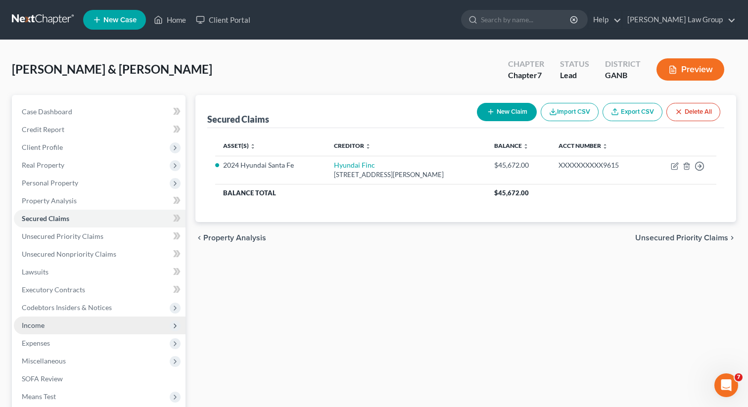
click at [89, 324] on span "Income" at bounding box center [100, 326] width 172 height 18
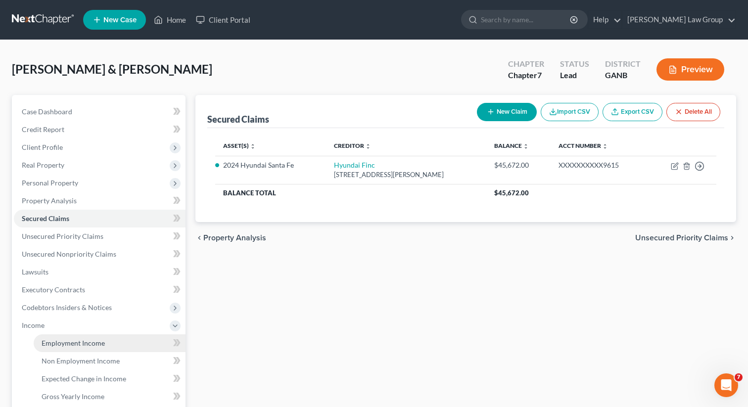
click at [77, 341] on span "Employment Income" at bounding box center [73, 343] width 63 height 8
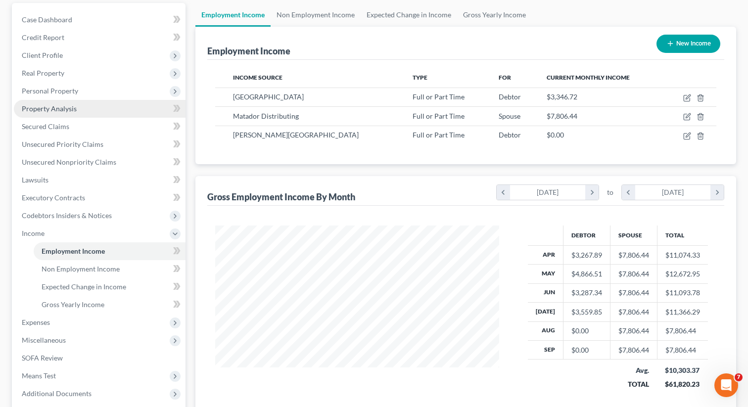
scroll to position [158, 0]
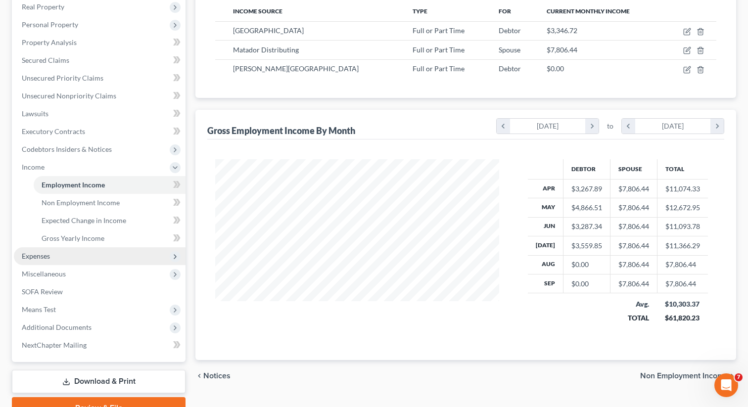
click at [60, 263] on span "Expenses" at bounding box center [100, 256] width 172 height 18
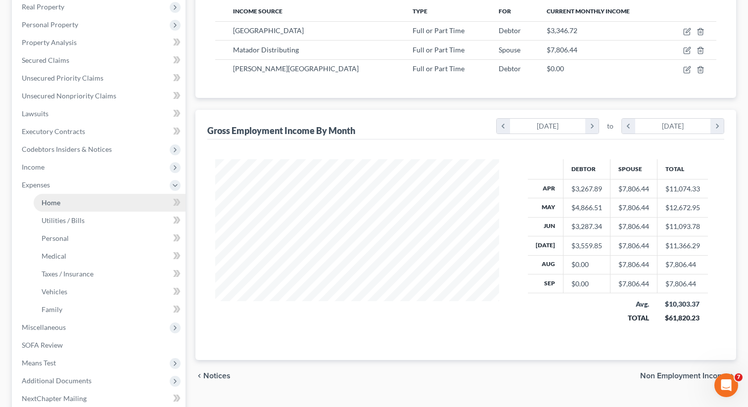
click at [70, 206] on link "Home" at bounding box center [110, 203] width 152 height 18
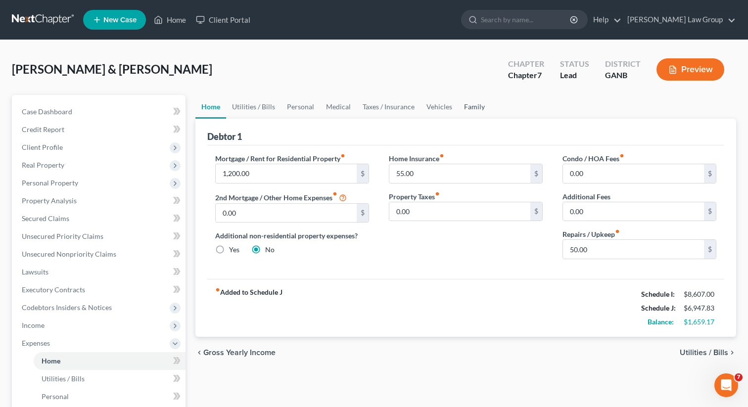
click at [467, 106] on link "Family" at bounding box center [474, 107] width 33 height 24
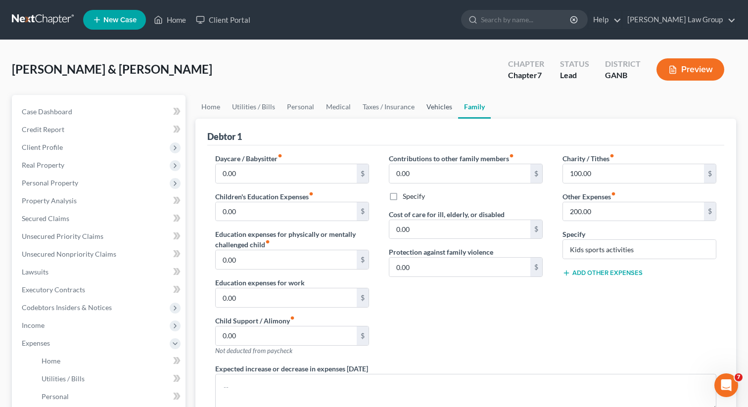
click at [432, 106] on link "Vehicles" at bounding box center [440, 107] width 38 height 24
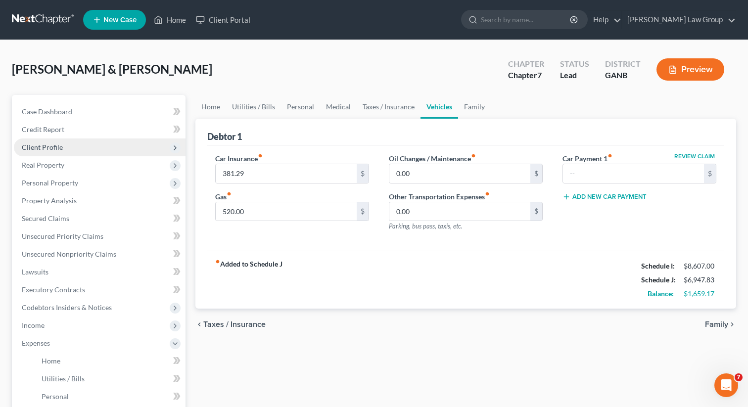
click at [115, 148] on span "Client Profile" at bounding box center [100, 148] width 172 height 18
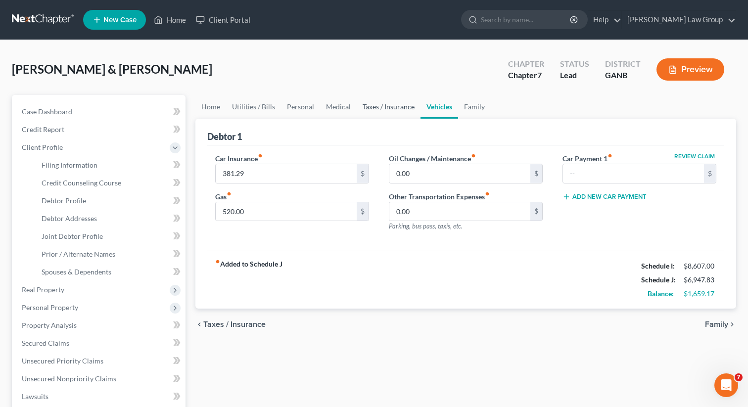
click at [378, 107] on link "Taxes / Insurance" at bounding box center [389, 107] width 64 height 24
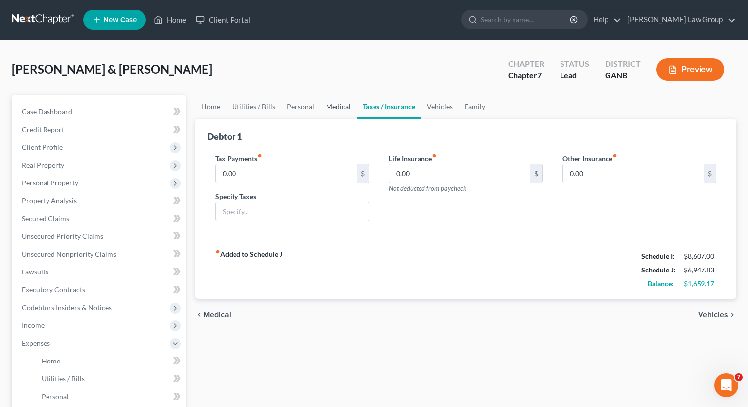
click at [320, 102] on link "Medical" at bounding box center [338, 107] width 37 height 24
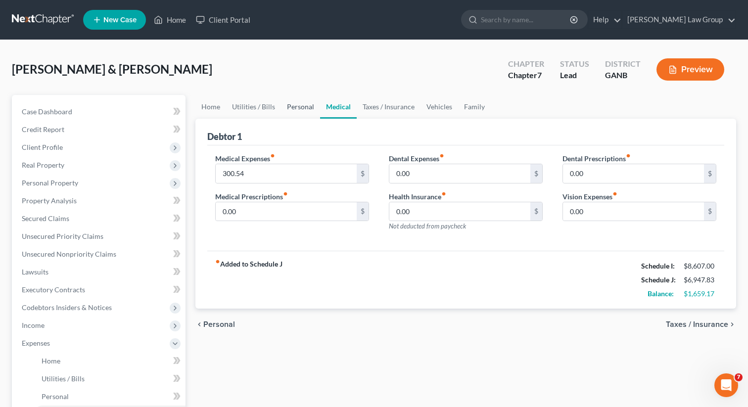
click at [295, 111] on link "Personal" at bounding box center [300, 107] width 39 height 24
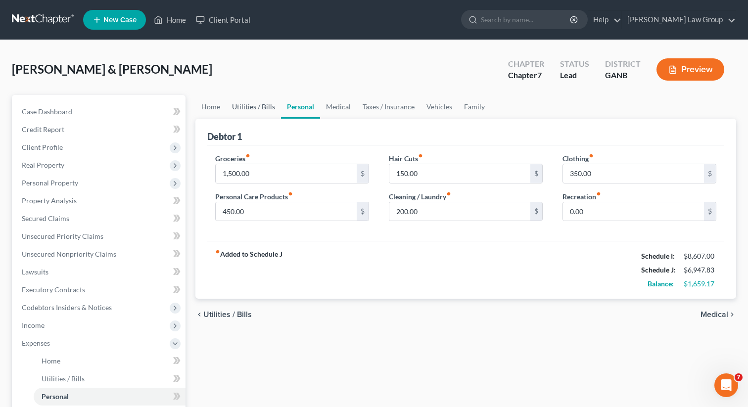
click at [255, 107] on link "Utilities / Bills" at bounding box center [253, 107] width 55 height 24
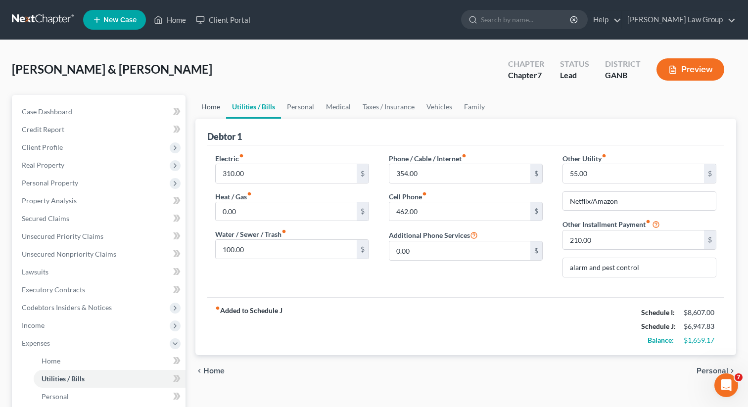
click at [211, 106] on link "Home" at bounding box center [210, 107] width 31 height 24
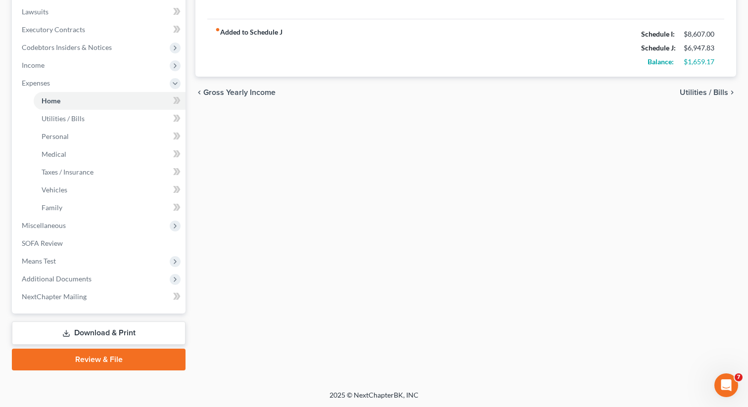
click at [134, 327] on link "Download & Print" at bounding box center [99, 333] width 174 height 23
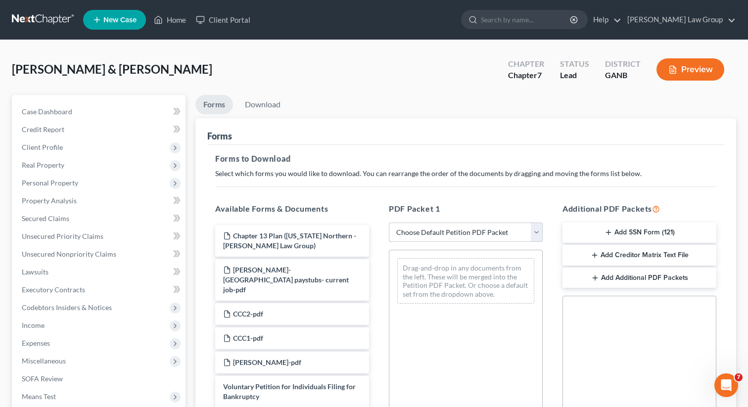
click at [411, 234] on select "Choose Default Petition PDF Packet Complete Bankruptcy Petition (all forms and …" at bounding box center [466, 233] width 154 height 20
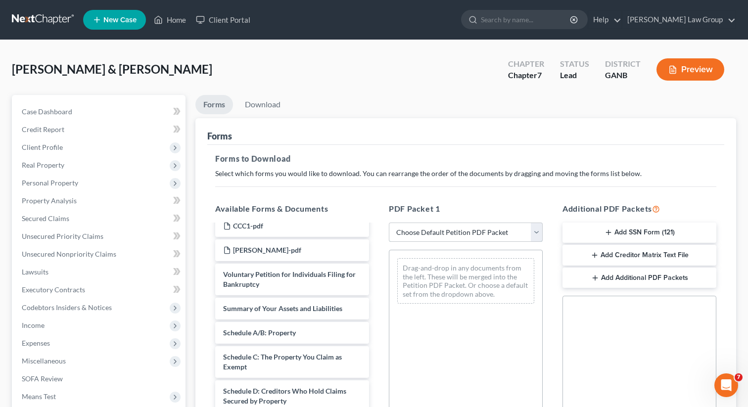
scroll to position [231, 0]
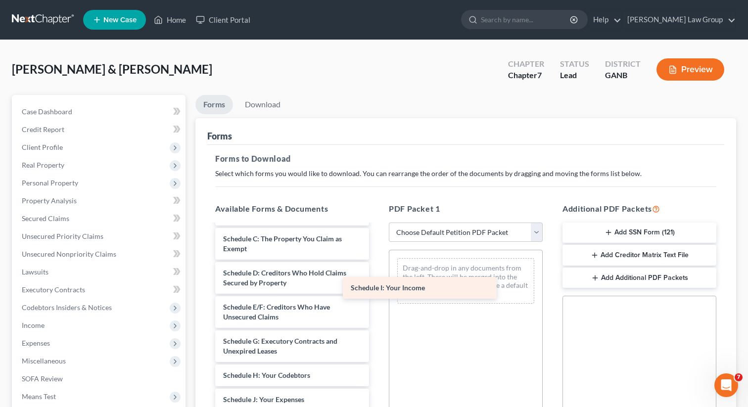
drag, startPoint x: 279, startPoint y: 391, endPoint x: 435, endPoint y: 272, distance: 196.3
click at [377, 272] on div "Schedule I: Your Income Chapter 13 Plan ([US_STATE] Northern - [PERSON_NAME] La…" at bounding box center [292, 337] width 170 height 684
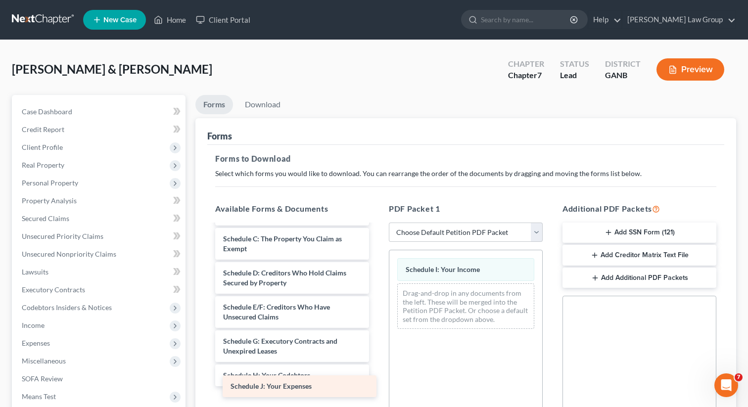
drag, startPoint x: 277, startPoint y: 387, endPoint x: 430, endPoint y: 309, distance: 171.5
click at [377, 309] on div "Schedule J: Your Expenses Chapter 13 Plan ([US_STATE] Northern - [PERSON_NAME] …" at bounding box center [292, 337] width 170 height 684
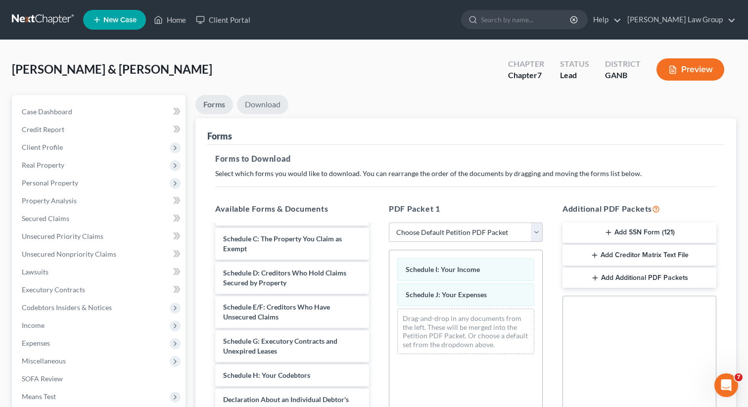
click at [257, 104] on link "Download" at bounding box center [262, 104] width 51 height 19
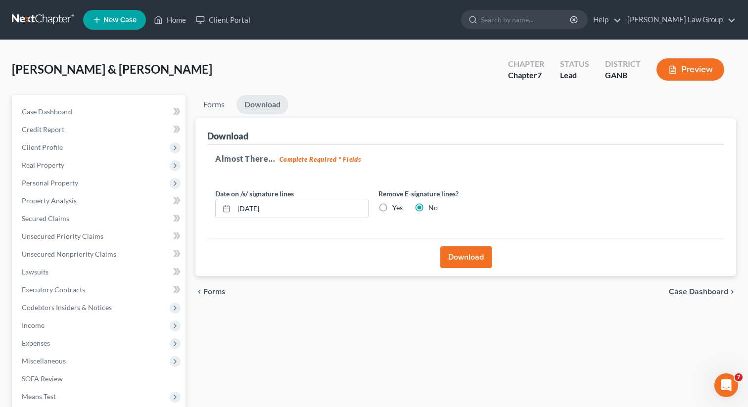
click at [458, 255] on button "Download" at bounding box center [465, 257] width 51 height 22
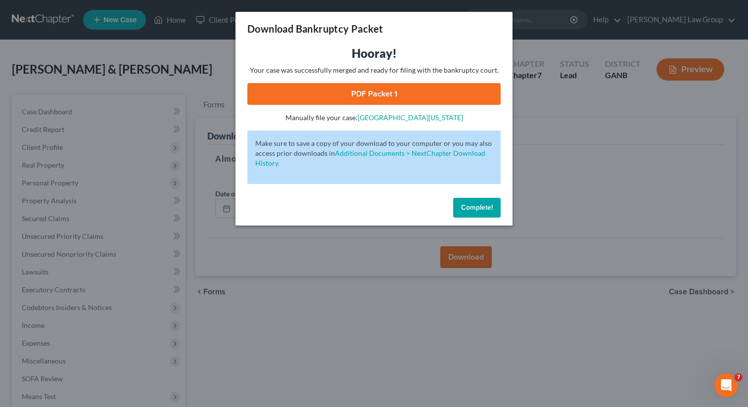
click at [478, 203] on button "Complete!" at bounding box center [477, 208] width 48 height 20
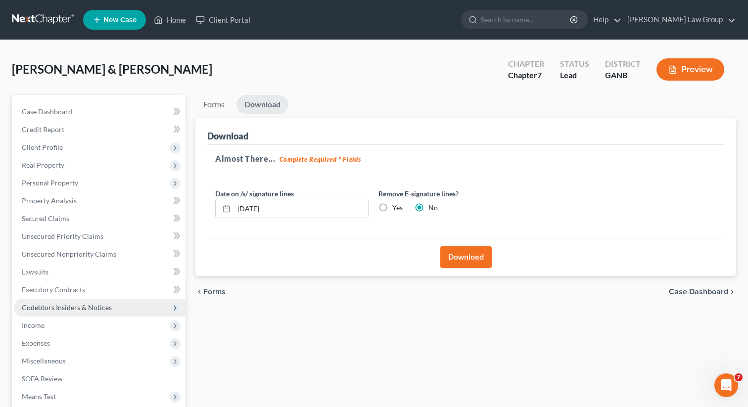
scroll to position [136, 0]
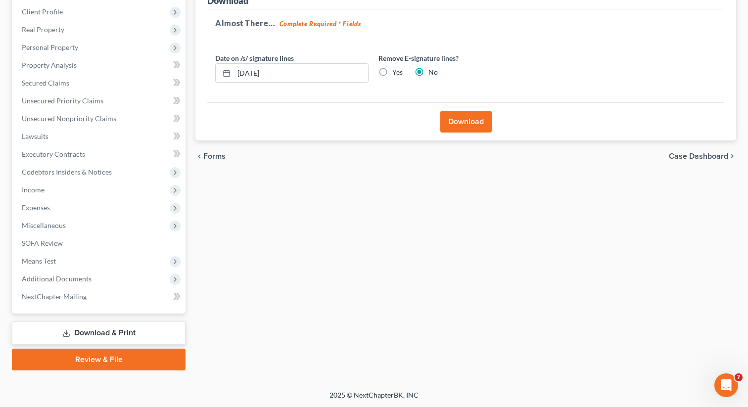
click at [94, 336] on link "Download & Print" at bounding box center [99, 333] width 174 height 23
click at [101, 329] on link "Download & Print" at bounding box center [99, 333] width 174 height 23
click at [63, 220] on span "Miscellaneous" at bounding box center [100, 226] width 172 height 18
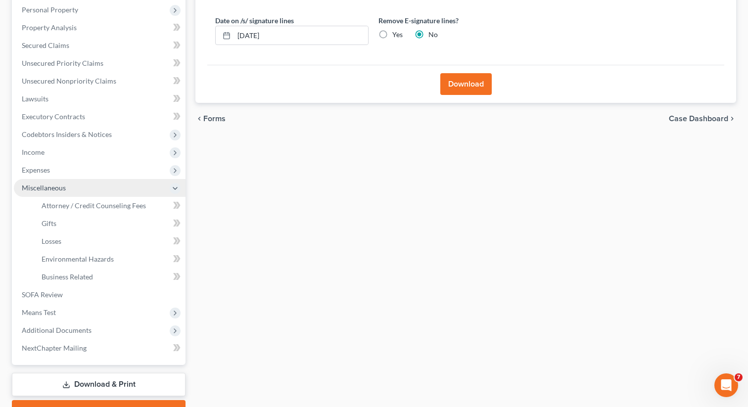
scroll to position [225, 0]
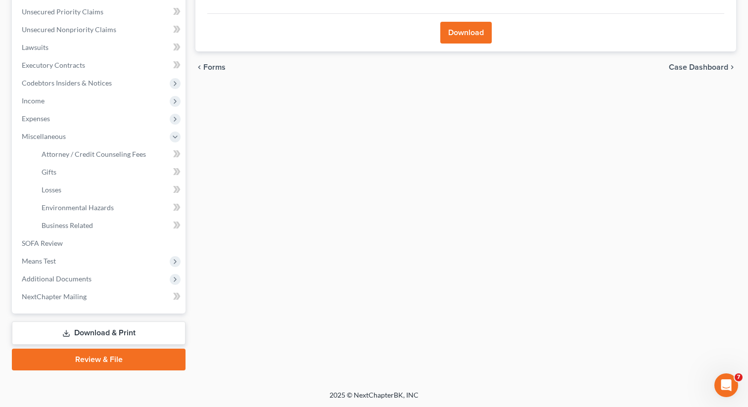
click at [67, 334] on icon at bounding box center [66, 334] width 8 height 8
click at [97, 336] on link "Download & Print" at bounding box center [99, 333] width 174 height 23
click at [57, 66] on span "Executory Contracts" at bounding box center [53, 65] width 63 height 8
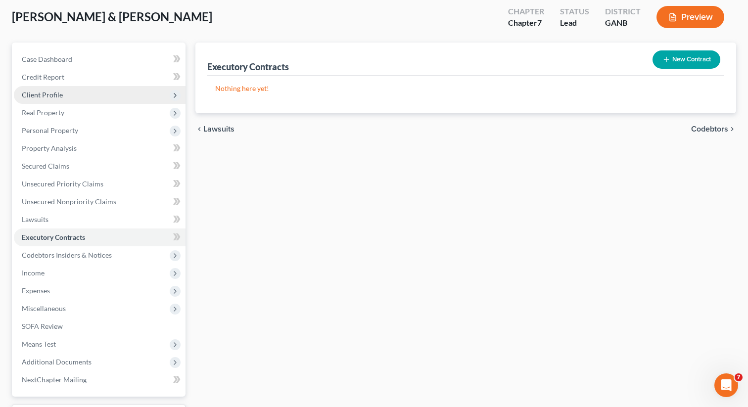
scroll to position [136, 0]
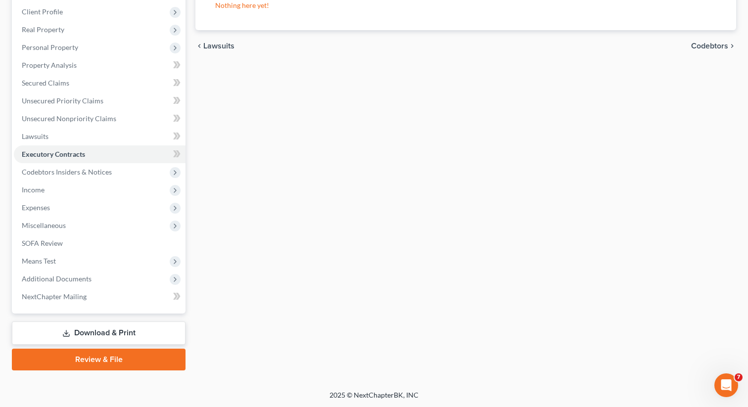
click at [77, 328] on link "Download & Print" at bounding box center [99, 333] width 174 height 23
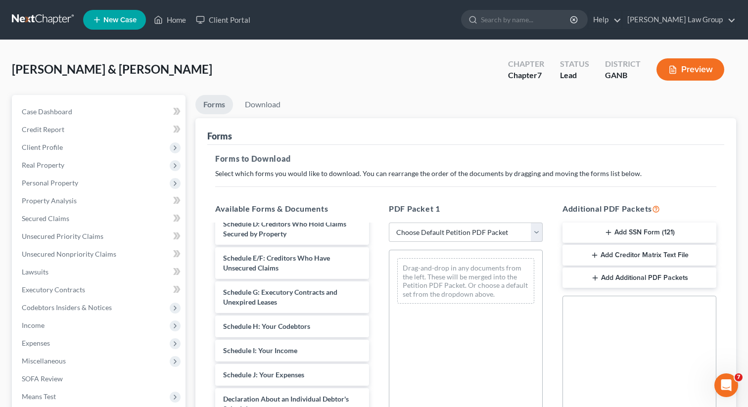
scroll to position [296, 0]
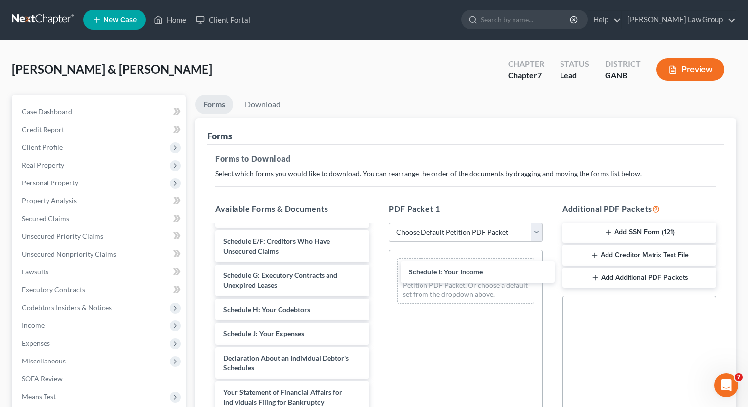
click at [377, 274] on div "Schedule I: Your Income Chapter 13 Plan ([US_STATE] Northern - [PERSON_NAME] La…" at bounding box center [292, 271] width 170 height 684
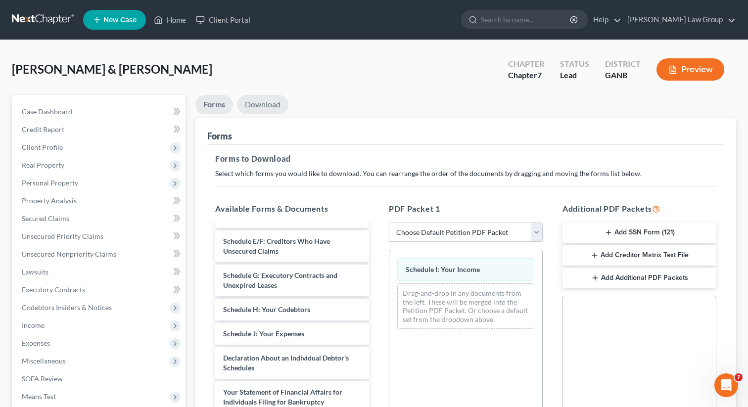
click at [264, 105] on link "Download" at bounding box center [262, 104] width 51 height 19
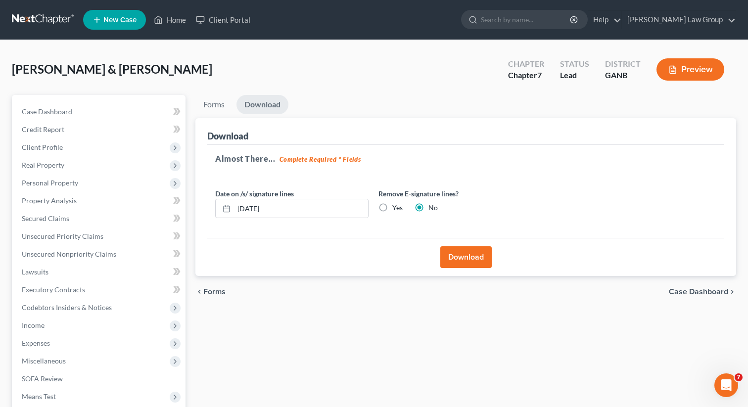
click at [467, 259] on button "Download" at bounding box center [465, 257] width 51 height 22
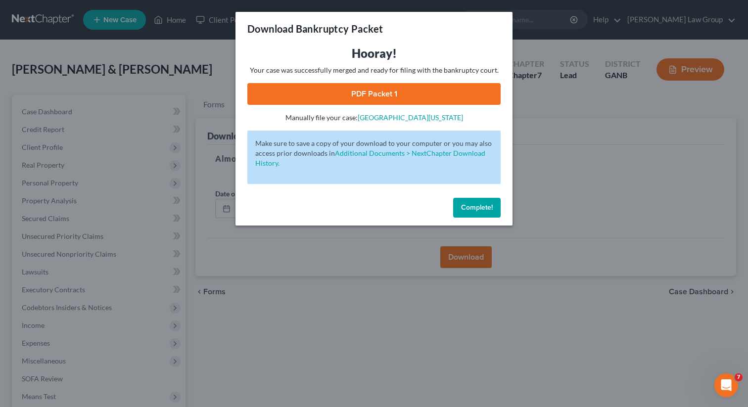
click at [375, 96] on link "PDF Packet 1" at bounding box center [373, 94] width 253 height 22
click at [470, 206] on span "Complete!" at bounding box center [477, 207] width 32 height 8
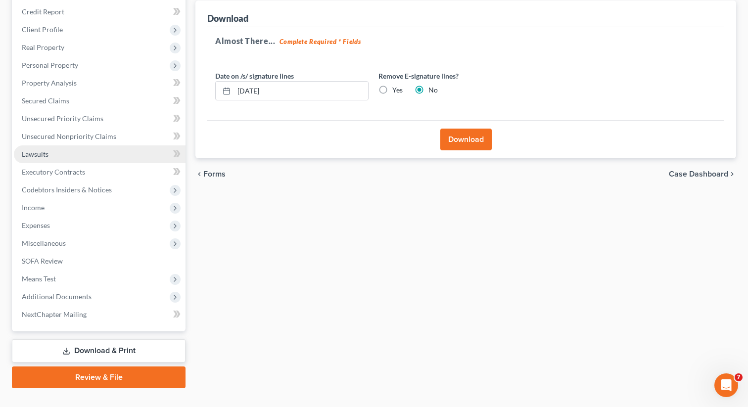
scroll to position [136, 0]
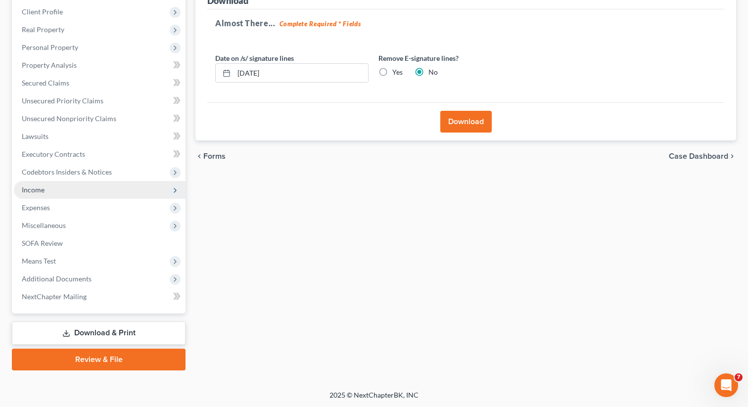
click at [61, 189] on span "Income" at bounding box center [100, 190] width 172 height 18
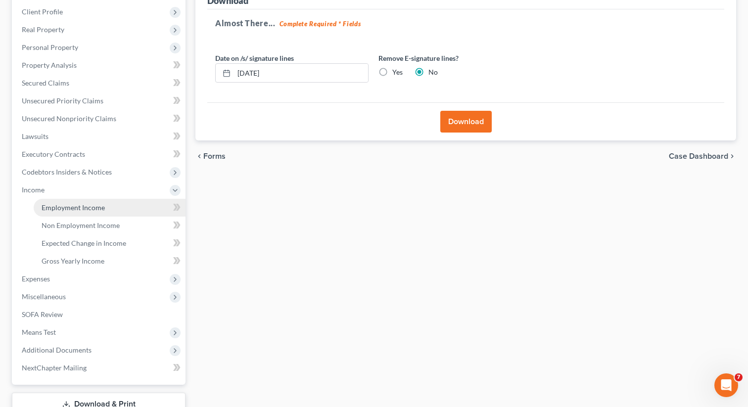
click at [60, 208] on span "Employment Income" at bounding box center [73, 207] width 63 height 8
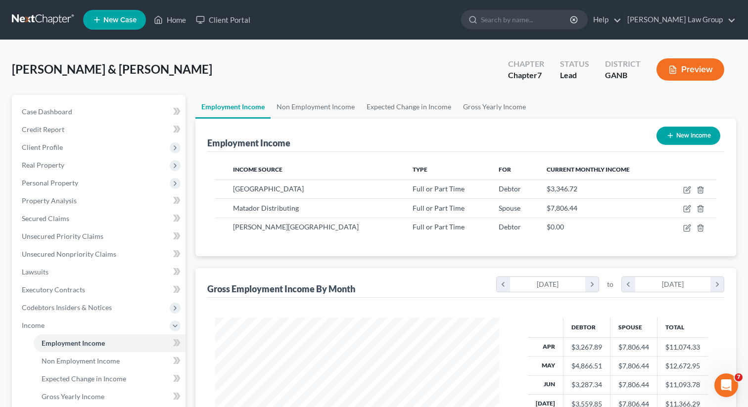
scroll to position [177, 304]
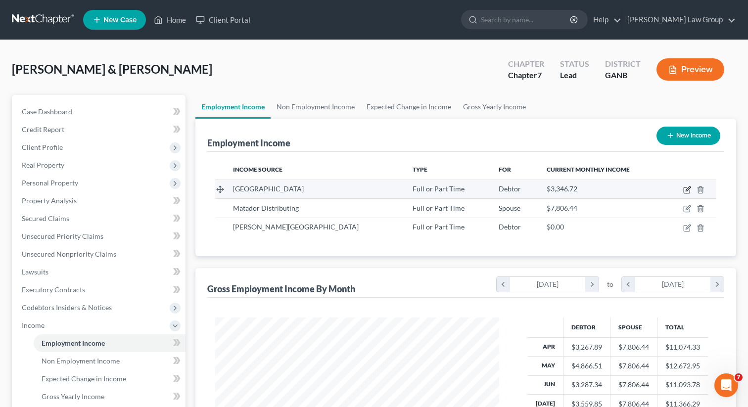
click at [686, 189] on icon "button" at bounding box center [687, 190] width 8 height 8
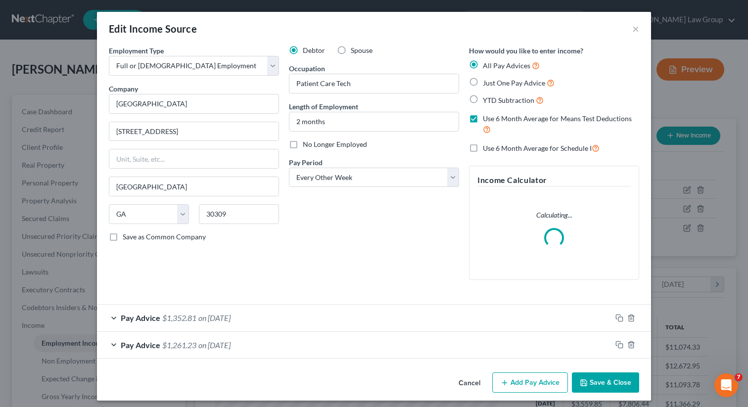
click at [140, 317] on span "Pay Advice" at bounding box center [141, 317] width 40 height 9
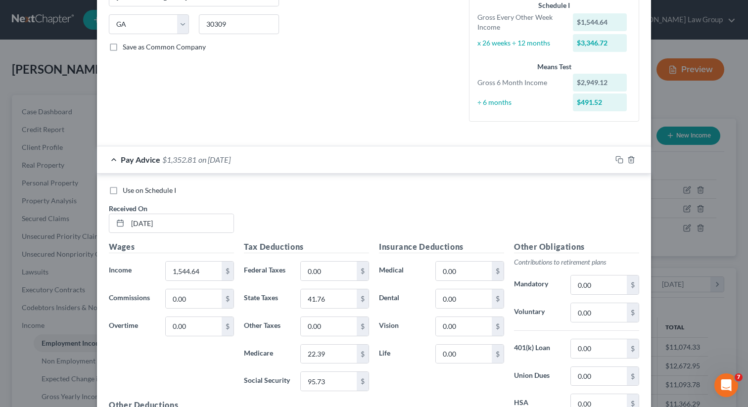
scroll to position [336, 0]
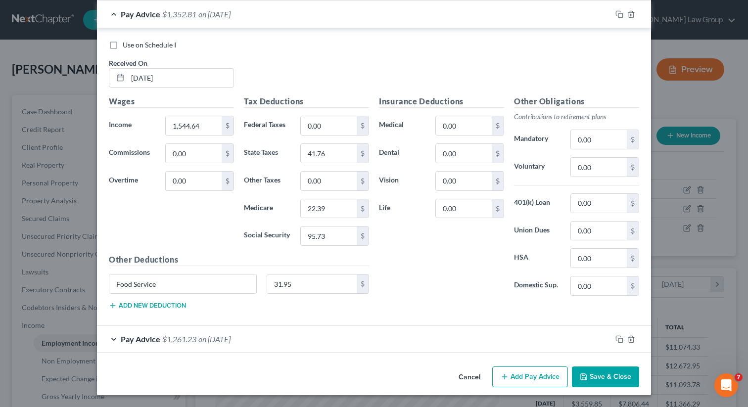
click at [594, 368] on button "Save & Close" at bounding box center [605, 377] width 67 height 21
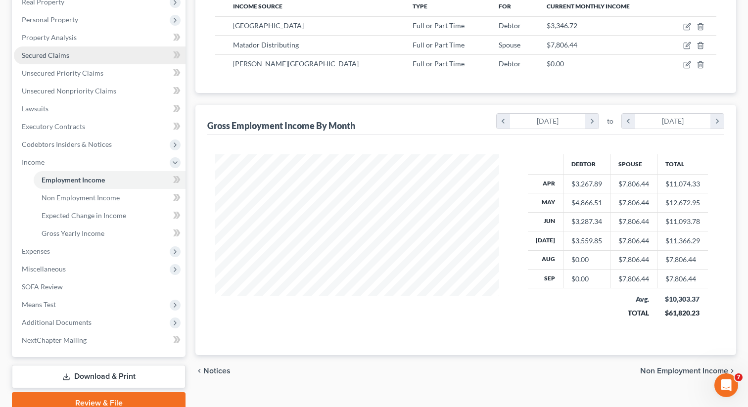
scroll to position [207, 0]
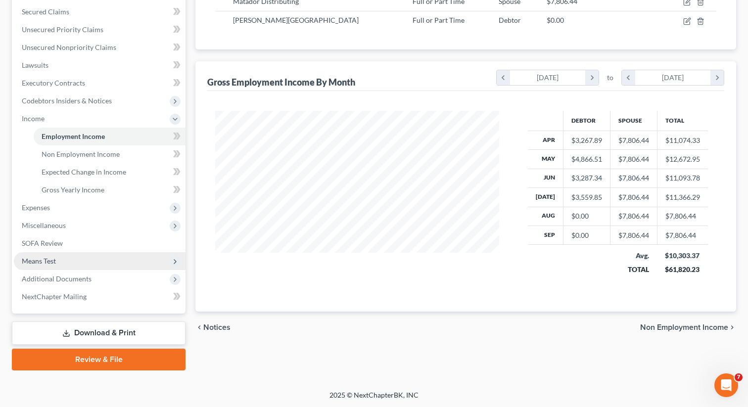
click at [61, 259] on span "Means Test" at bounding box center [100, 261] width 172 height 18
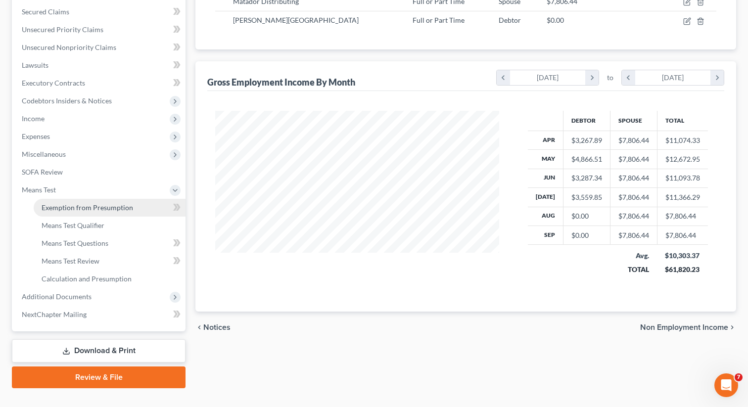
click at [76, 206] on span "Exemption from Presumption" at bounding box center [88, 207] width 92 height 8
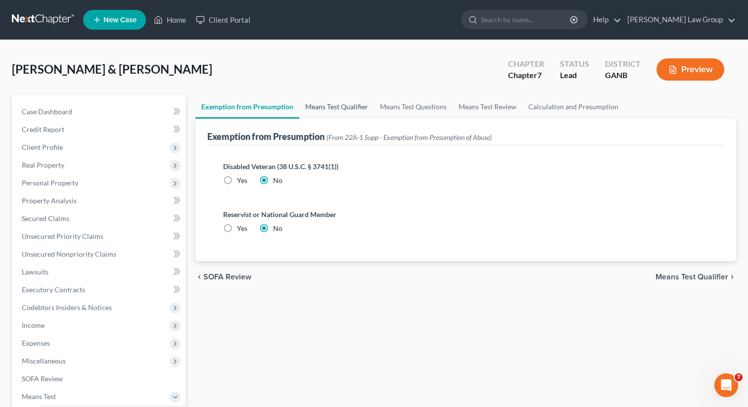
click at [330, 97] on link "Means Test Qualifier" at bounding box center [336, 107] width 75 height 24
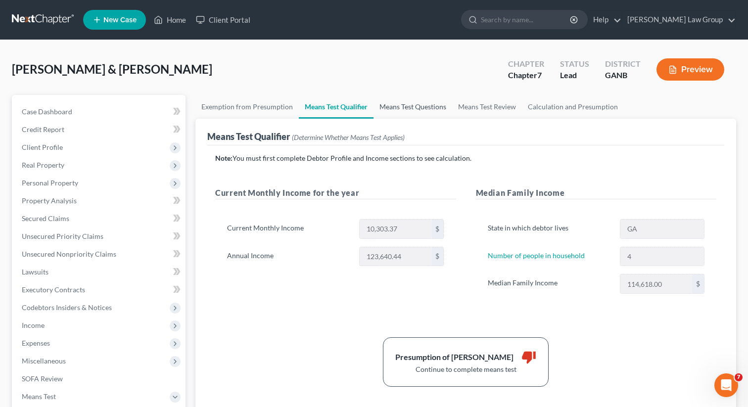
click at [397, 110] on link "Means Test Questions" at bounding box center [413, 107] width 79 height 24
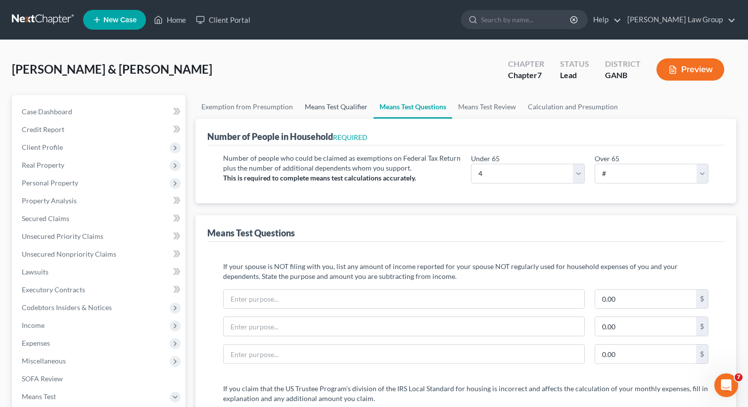
click at [350, 107] on link "Means Test Qualifier" at bounding box center [336, 107] width 75 height 24
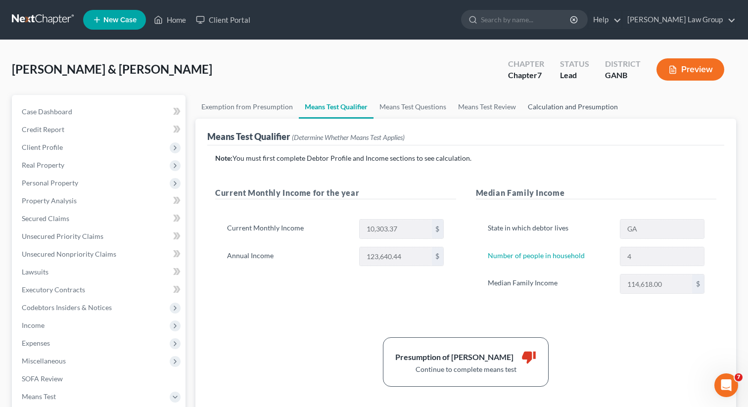
click at [557, 104] on link "Calculation and Presumption" at bounding box center [573, 107] width 102 height 24
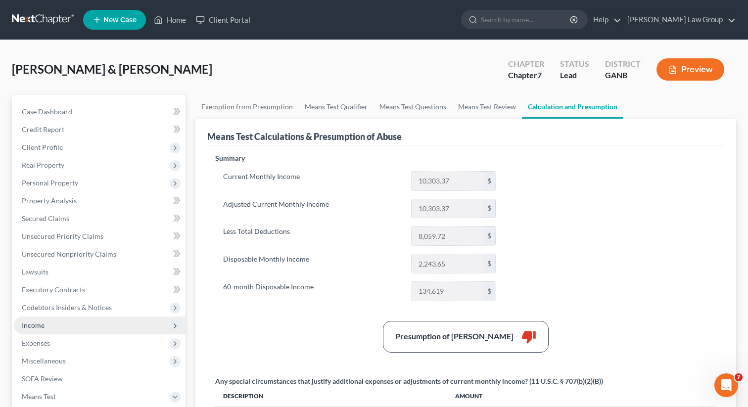
click at [67, 322] on span "Income" at bounding box center [100, 326] width 172 height 18
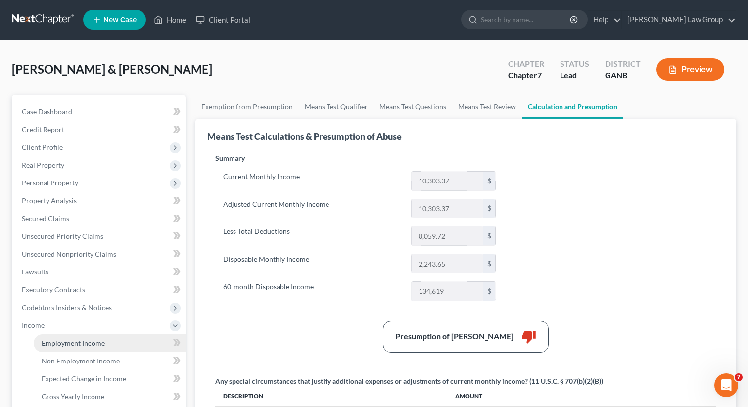
click at [65, 343] on span "Employment Income" at bounding box center [73, 343] width 63 height 8
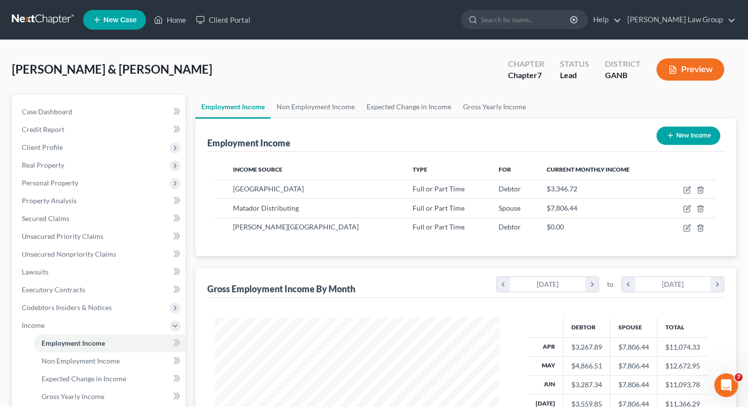
scroll to position [177, 304]
click at [685, 210] on icon "button" at bounding box center [687, 209] width 8 height 8
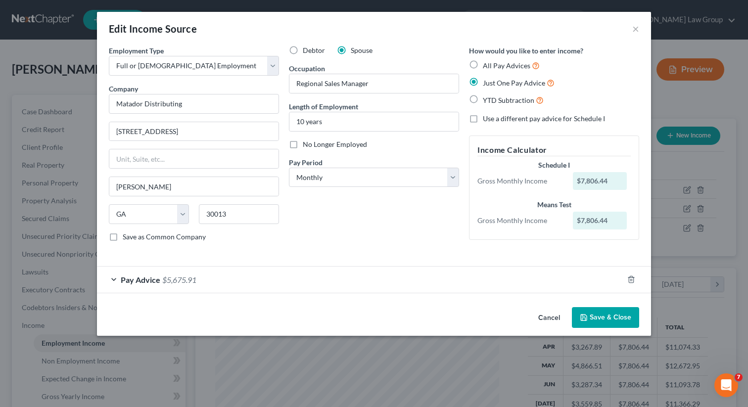
click at [608, 319] on button "Save & Close" at bounding box center [605, 317] width 67 height 21
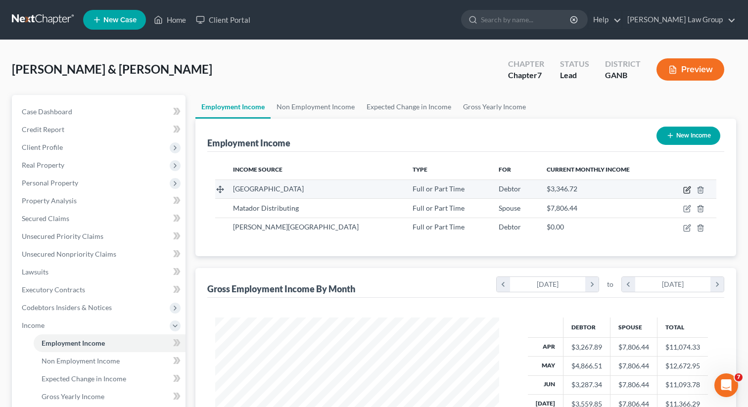
click at [688, 190] on icon "button" at bounding box center [688, 189] width 4 height 4
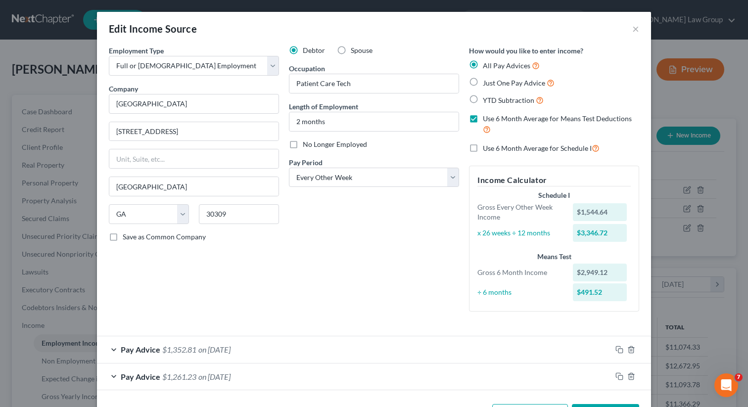
scroll to position [37, 0]
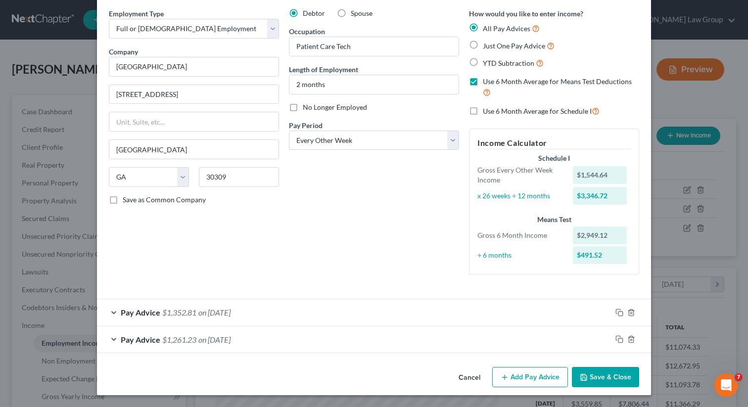
click at [597, 378] on button "Save & Close" at bounding box center [605, 377] width 67 height 21
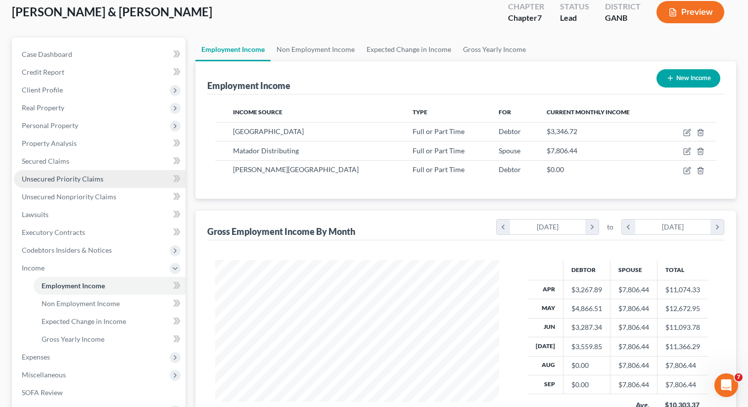
scroll to position [0, 0]
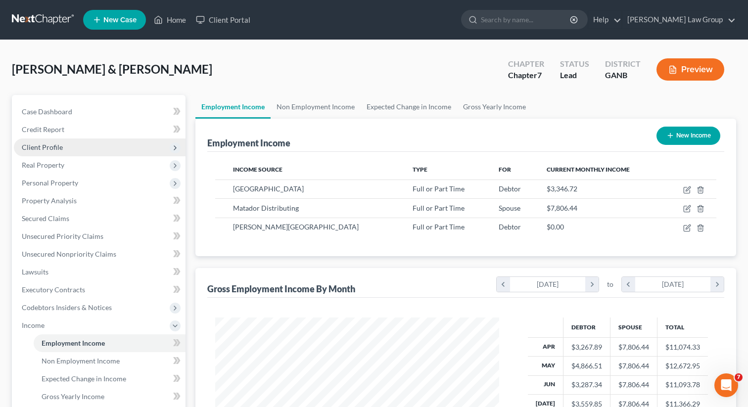
click at [58, 150] on span "Client Profile" at bounding box center [42, 147] width 41 height 8
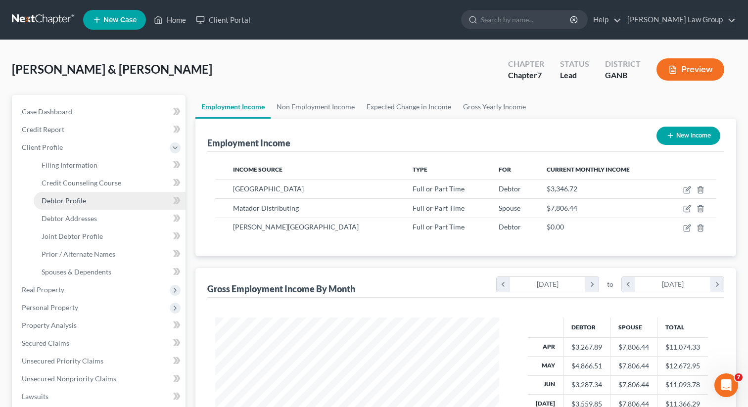
click at [78, 205] on link "Debtor Profile" at bounding box center [110, 201] width 152 height 18
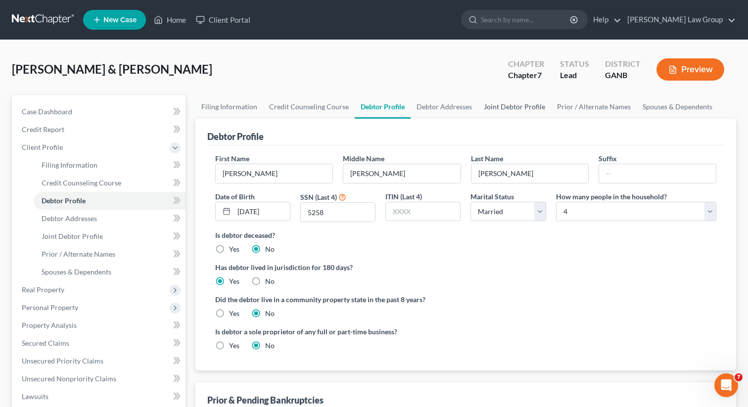
click at [499, 104] on link "Joint Debtor Profile" at bounding box center [514, 107] width 73 height 24
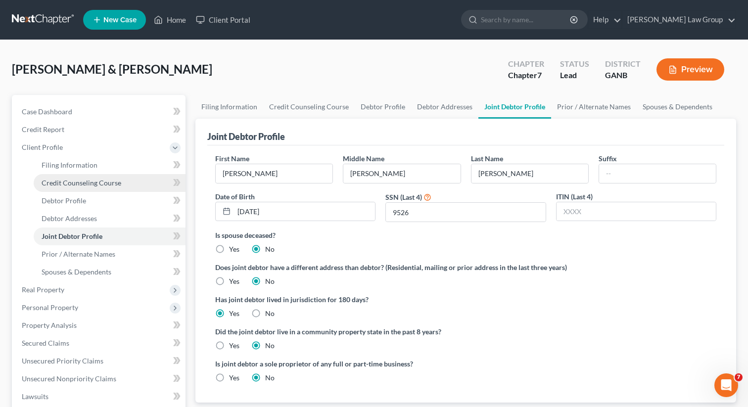
click at [90, 181] on span "Credit Counseling Course" at bounding box center [82, 183] width 80 height 8
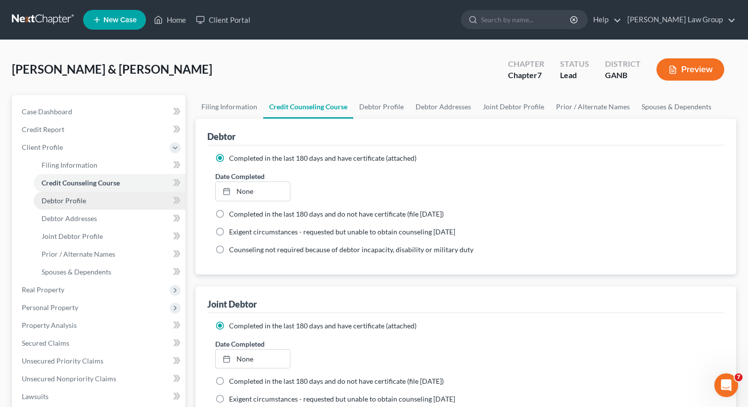
click at [74, 203] on span "Debtor Profile" at bounding box center [64, 200] width 45 height 8
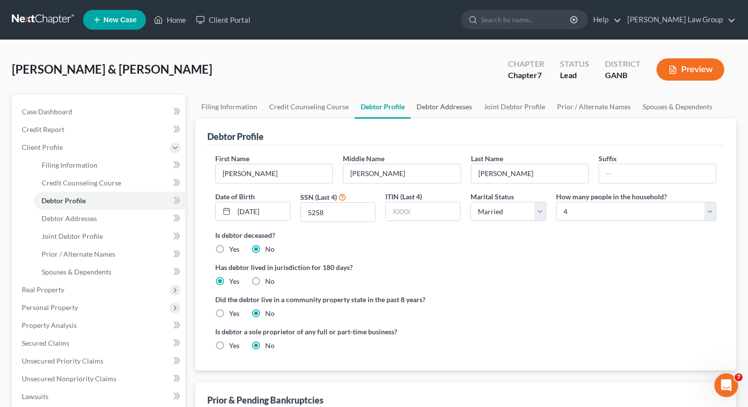
click at [448, 108] on link "Debtor Addresses" at bounding box center [444, 107] width 67 height 24
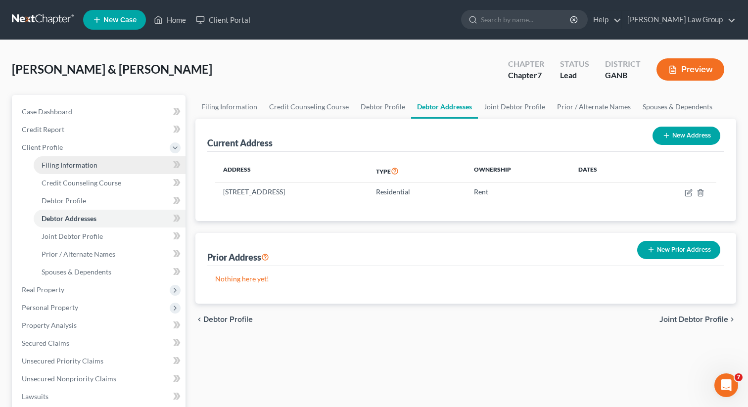
click at [53, 172] on link "Filing Information" at bounding box center [110, 165] width 152 height 18
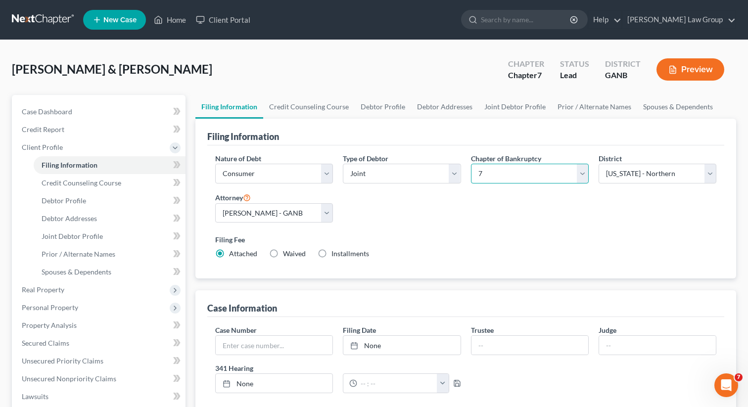
click at [492, 179] on select "Select 7 11 12 13" at bounding box center [530, 174] width 118 height 20
click at [471, 164] on select "Select 7 11 12 13" at bounding box center [530, 174] width 118 height 20
click at [476, 210] on div "Nature of Debt Select Business Consumer Other Nature of Business Select Clearin…" at bounding box center [465, 210] width 511 height 114
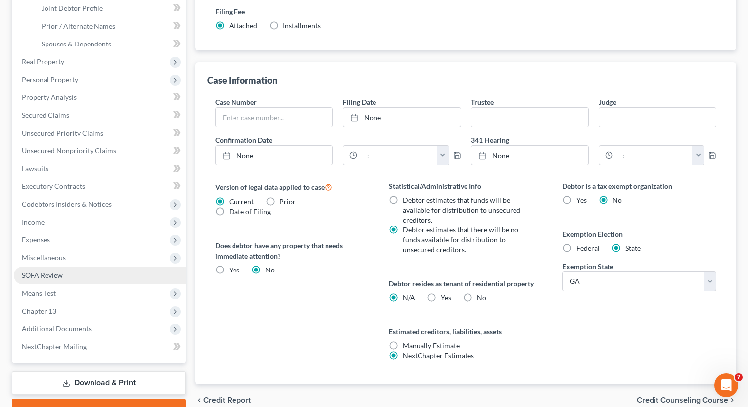
scroll to position [242, 0]
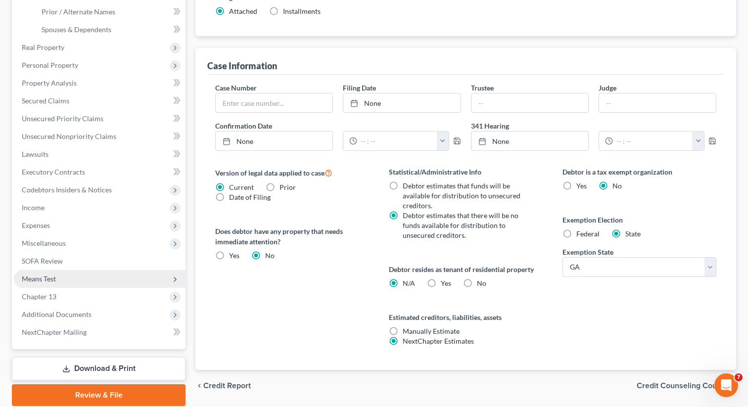
click at [65, 282] on span "Means Test" at bounding box center [100, 279] width 172 height 18
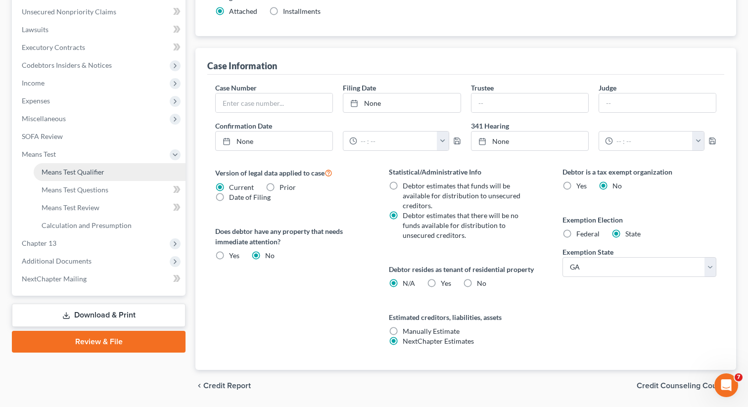
click at [112, 170] on link "Means Test Qualifier" at bounding box center [110, 172] width 152 height 18
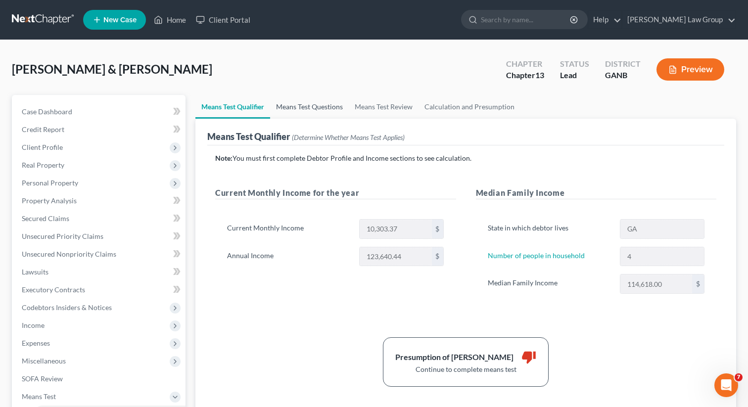
click at [310, 104] on link "Means Test Questions" at bounding box center [309, 107] width 79 height 24
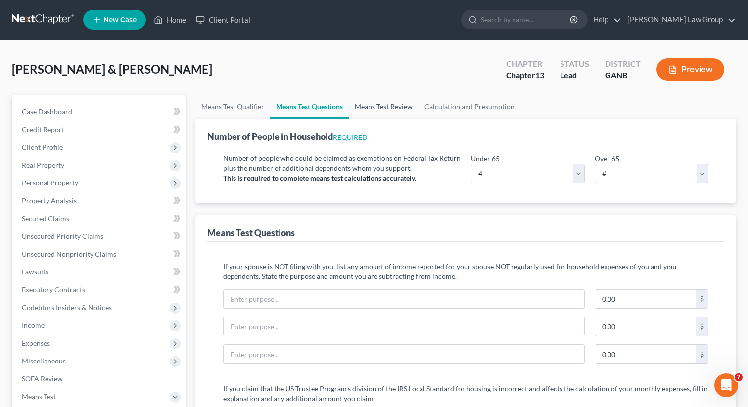
click at [389, 108] on link "Means Test Review" at bounding box center [384, 107] width 70 height 24
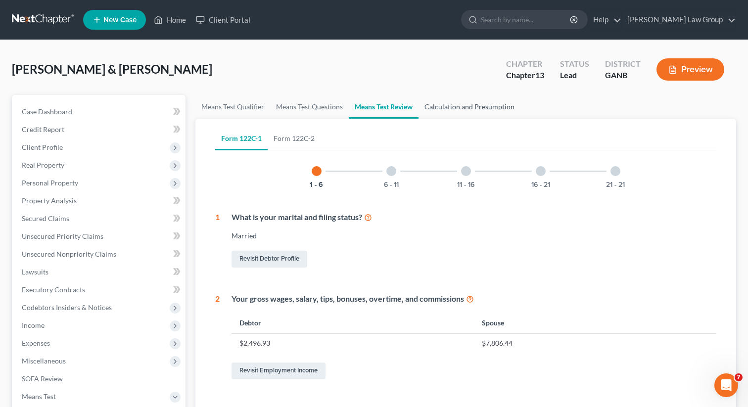
click at [468, 109] on link "Calculation and Presumption" at bounding box center [470, 107] width 102 height 24
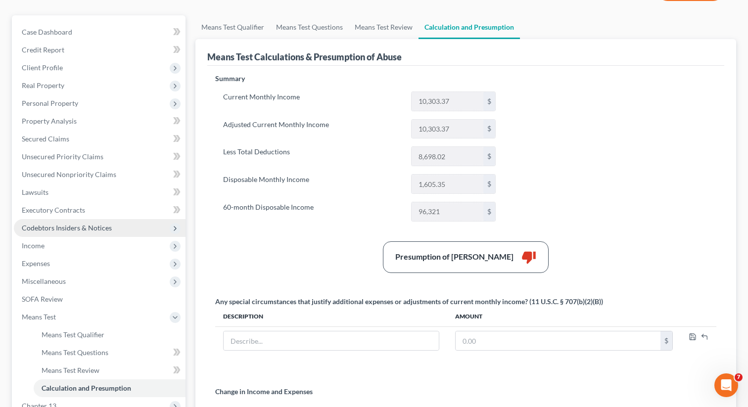
scroll to position [106, 0]
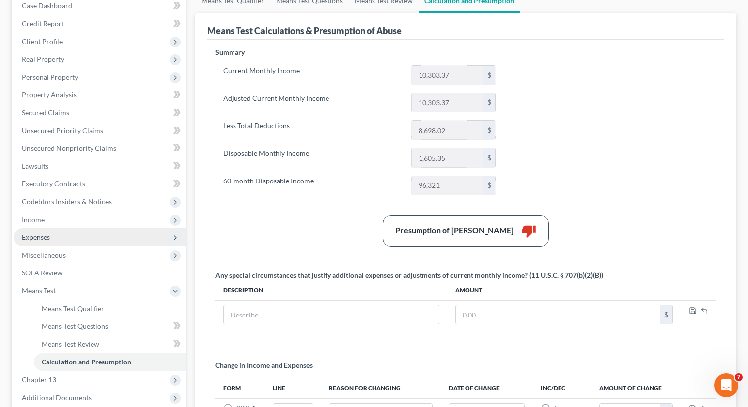
click at [57, 237] on span "Expenses" at bounding box center [100, 238] width 172 height 18
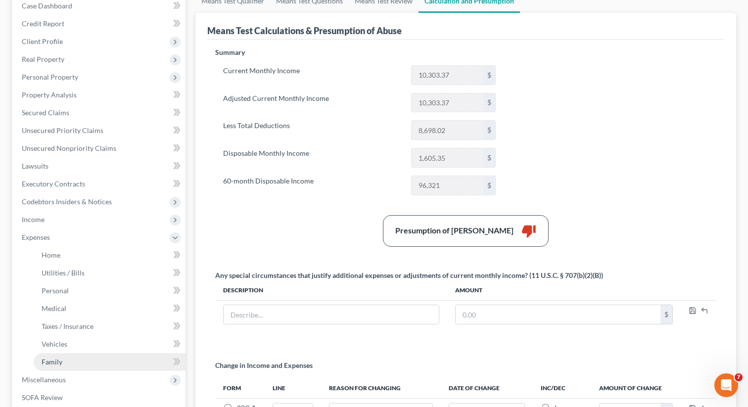
click at [51, 360] on span "Family" at bounding box center [52, 362] width 21 height 8
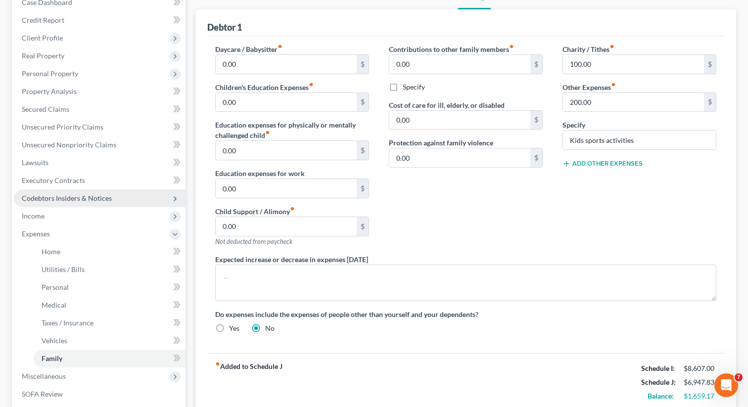
scroll to position [100, 0]
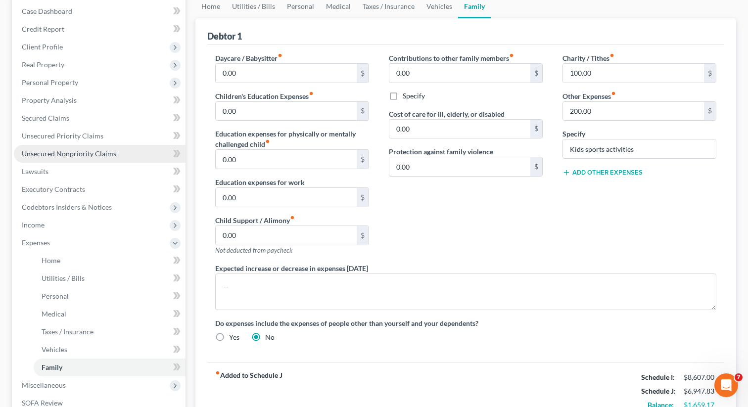
click at [57, 147] on link "Unsecured Nonpriority Claims" at bounding box center [100, 154] width 172 height 18
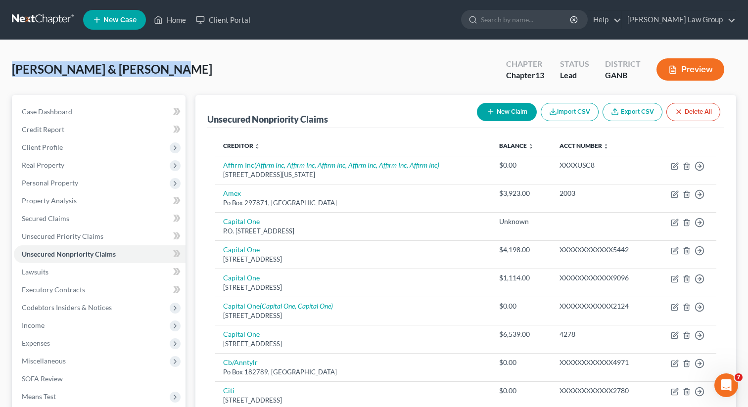
drag, startPoint x: 167, startPoint y: 72, endPoint x: 0, endPoint y: 69, distance: 167.3
copy span "[PERSON_NAME] & [PERSON_NAME]"
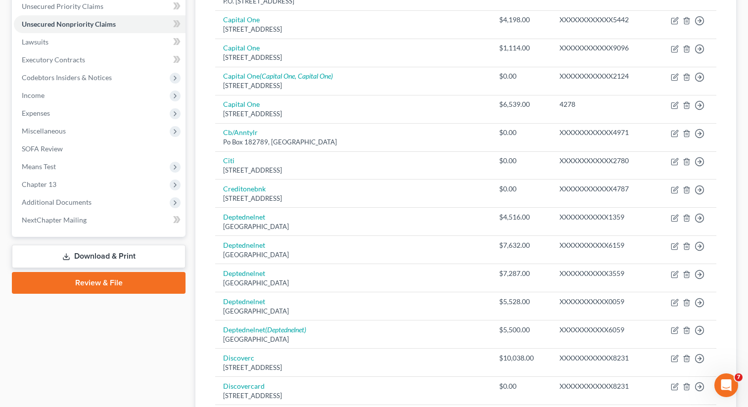
scroll to position [206, 0]
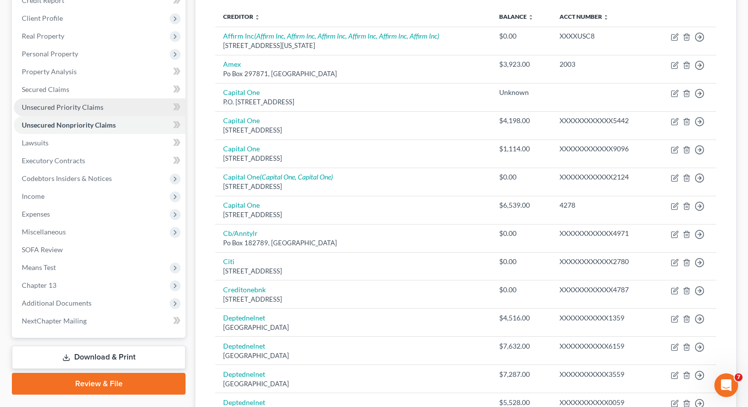
click at [72, 113] on link "Unsecured Priority Claims" at bounding box center [100, 107] width 172 height 18
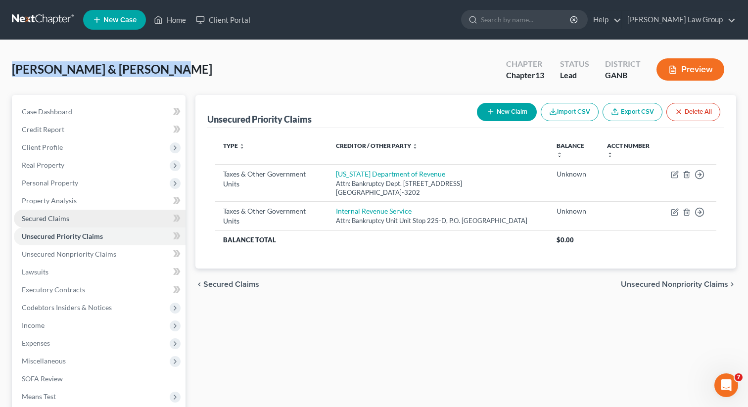
click at [54, 216] on span "Secured Claims" at bounding box center [46, 218] width 48 height 8
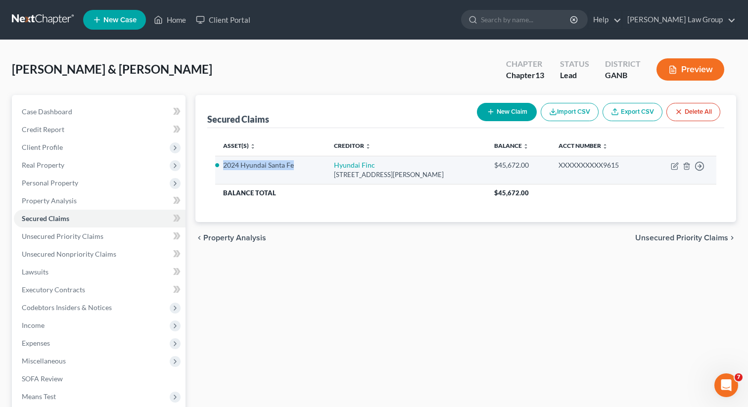
drag, startPoint x: 294, startPoint y: 163, endPoint x: 222, endPoint y: 162, distance: 72.8
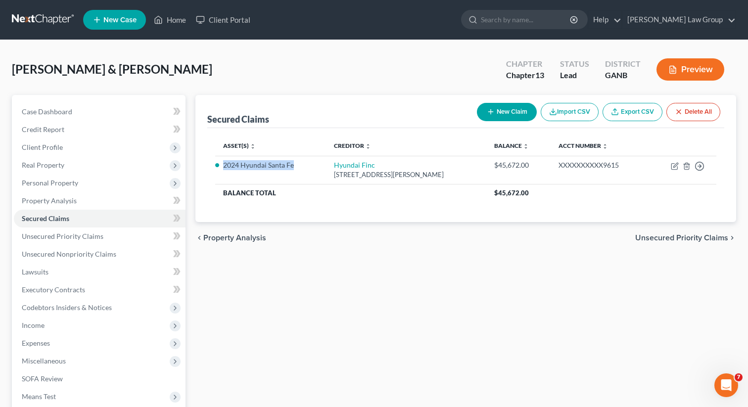
copy li "2024 Hyundai Santa Fe"
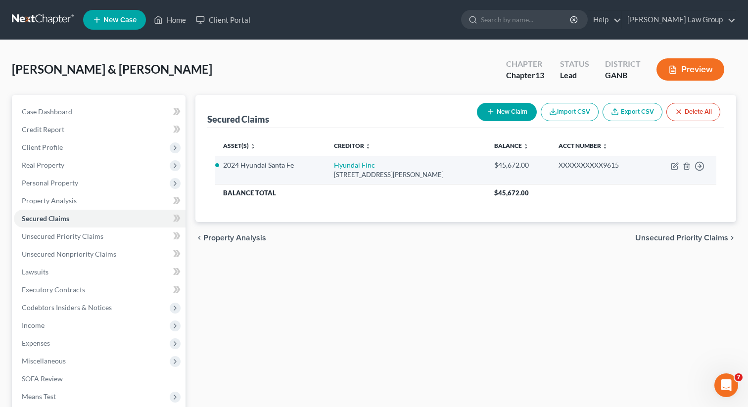
drag, startPoint x: 508, startPoint y: 164, endPoint x: 548, endPoint y: 170, distance: 40.5
click at [549, 170] on td "$45,672.00" at bounding box center [518, 170] width 64 height 28
drag, startPoint x: 537, startPoint y: 164, endPoint x: 507, endPoint y: 163, distance: 29.7
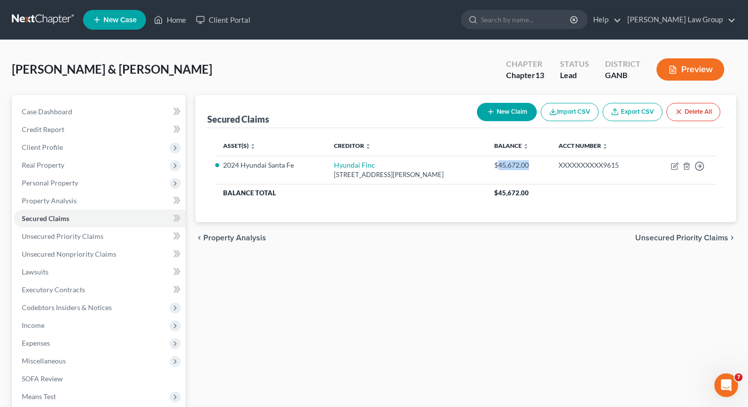
copy div "45,672.00"
click at [96, 237] on span "Unsecured Priority Claims" at bounding box center [63, 236] width 82 height 8
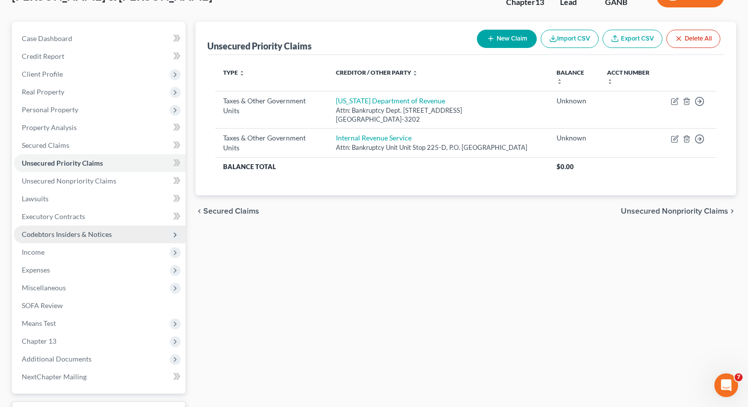
scroll to position [77, 0]
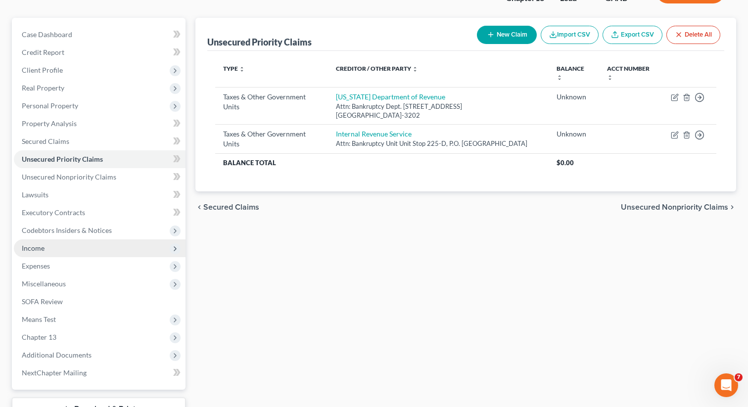
click at [73, 247] on span "Income" at bounding box center [100, 249] width 172 height 18
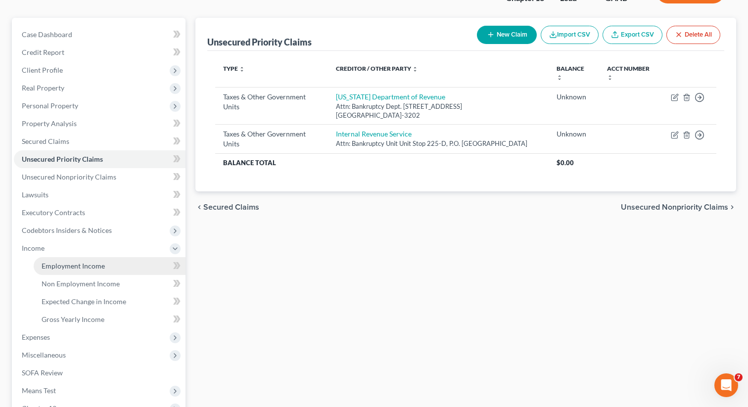
click at [60, 266] on span "Employment Income" at bounding box center [73, 266] width 63 height 8
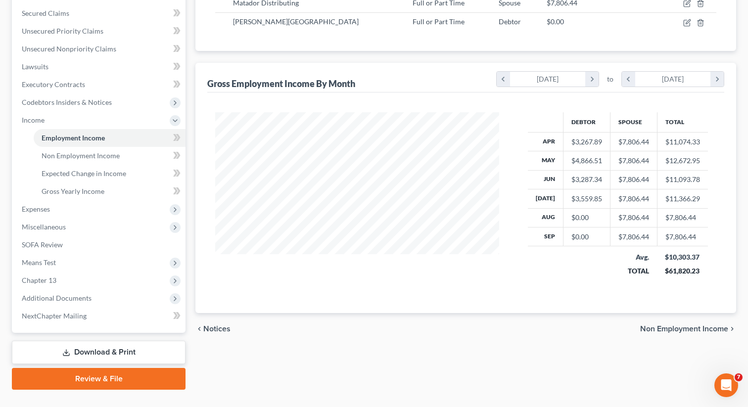
scroll to position [210, 0]
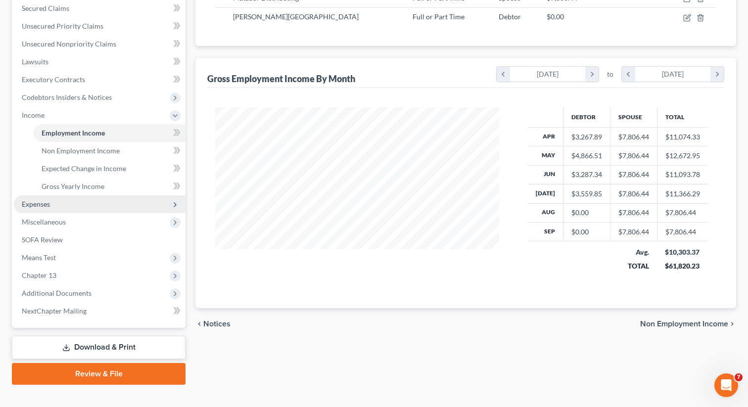
click at [46, 200] on span "Expenses" at bounding box center [36, 204] width 28 height 8
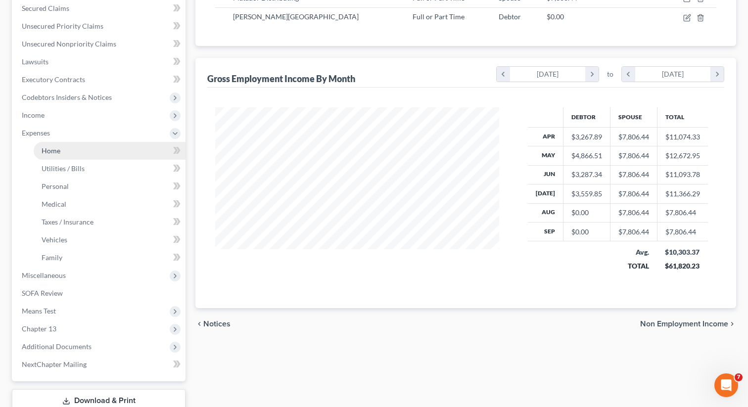
click at [56, 150] on span "Home" at bounding box center [51, 150] width 19 height 8
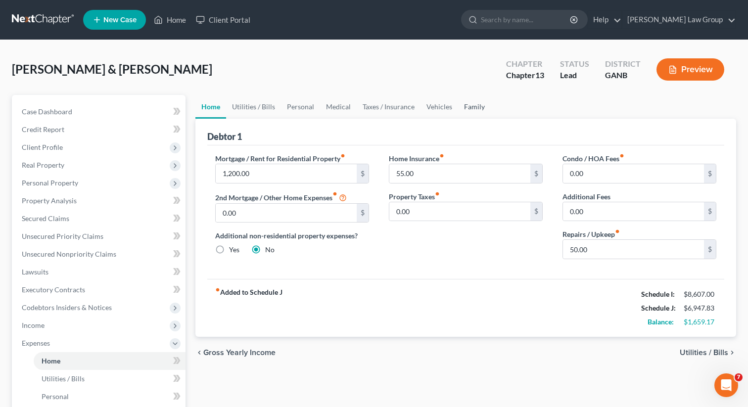
click at [473, 107] on link "Family" at bounding box center [474, 107] width 33 height 24
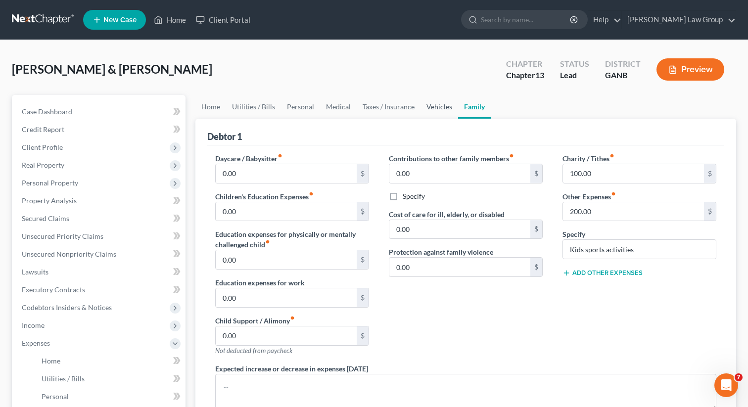
click at [437, 109] on link "Vehicles" at bounding box center [440, 107] width 38 height 24
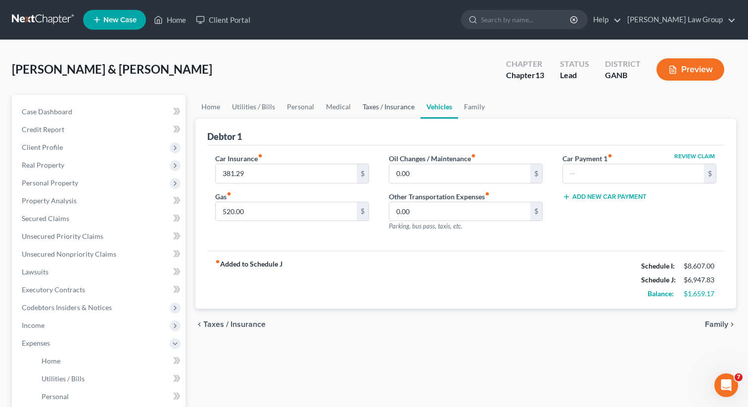
drag, startPoint x: 396, startPoint y: 108, endPoint x: 383, endPoint y: 108, distance: 13.9
click at [396, 108] on link "Taxes / Insurance" at bounding box center [389, 107] width 64 height 24
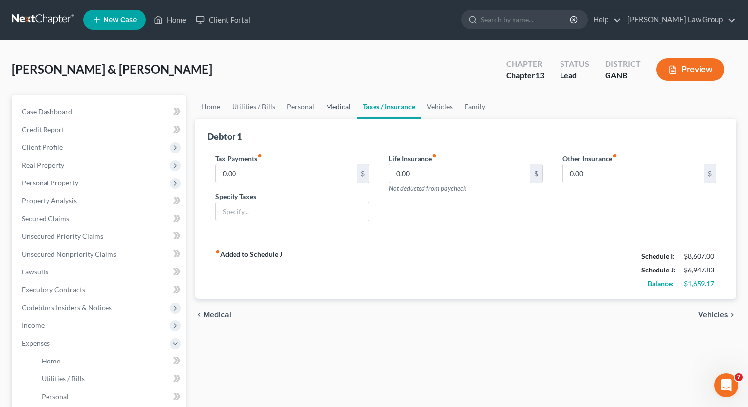
click at [340, 109] on link "Medical" at bounding box center [338, 107] width 37 height 24
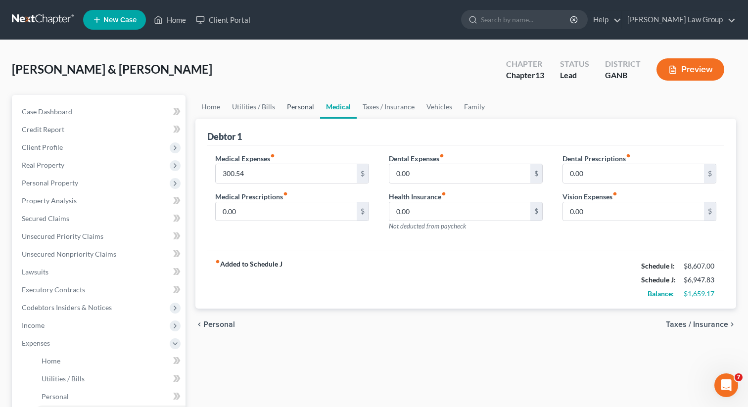
click at [293, 111] on link "Personal" at bounding box center [300, 107] width 39 height 24
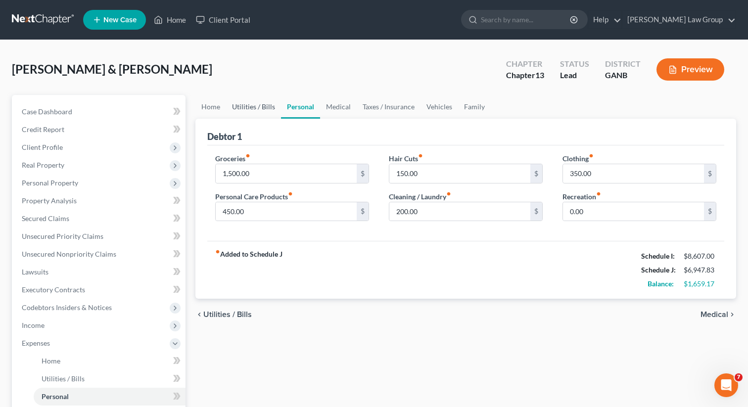
click at [237, 110] on link "Utilities / Bills" at bounding box center [253, 107] width 55 height 24
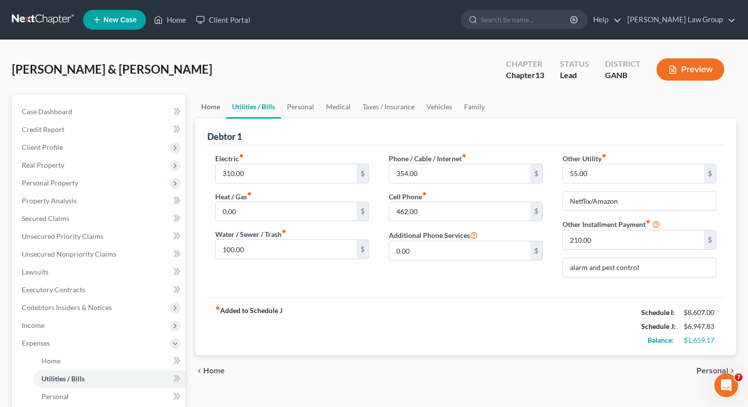
click at [205, 106] on link "Home" at bounding box center [210, 107] width 31 height 24
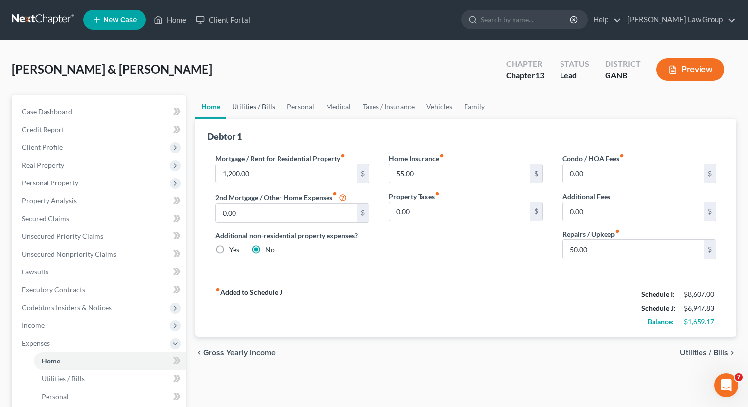
click at [245, 106] on link "Utilities / Bills" at bounding box center [253, 107] width 55 height 24
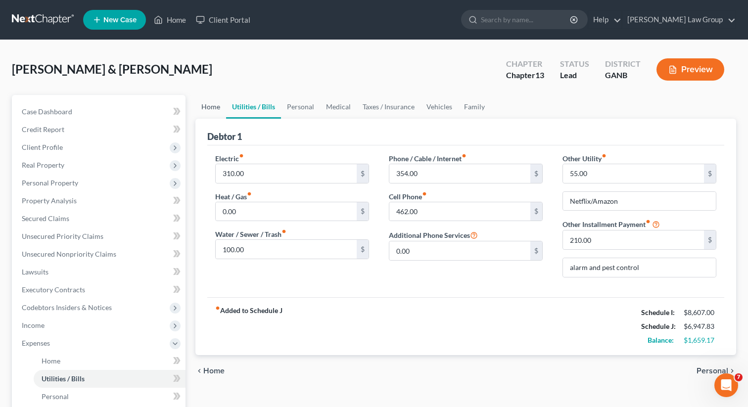
click at [223, 110] on link "Home" at bounding box center [210, 107] width 31 height 24
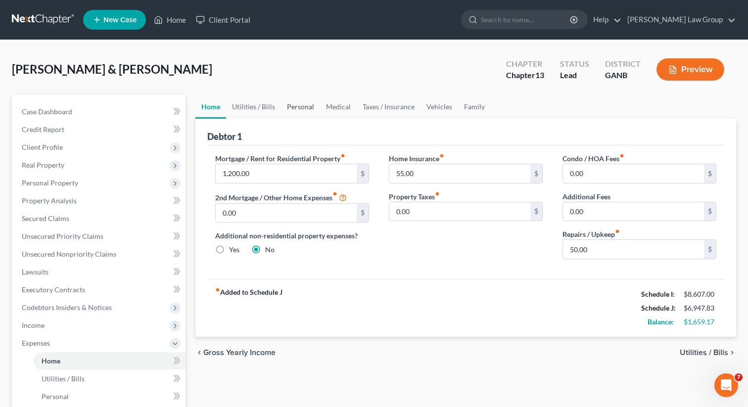
click at [296, 102] on link "Personal" at bounding box center [300, 107] width 39 height 24
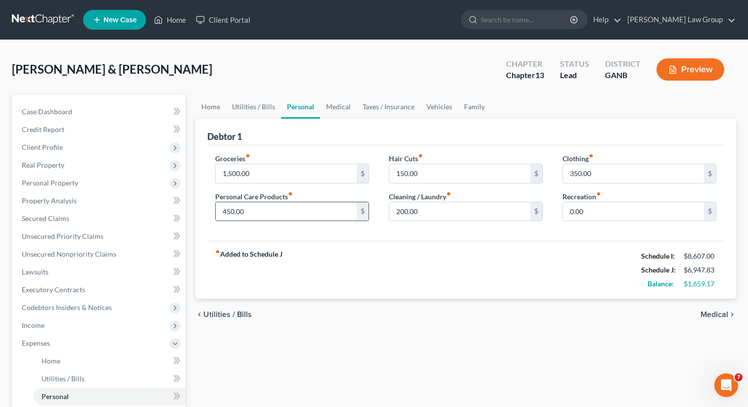
click at [251, 210] on input "450.00" at bounding box center [286, 211] width 141 height 19
click at [42, 272] on span "Lawsuits" at bounding box center [35, 272] width 27 height 8
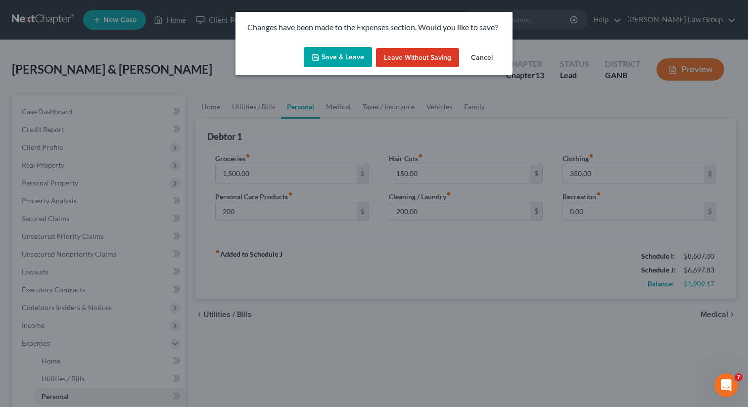
click at [338, 53] on button "Save & Leave" at bounding box center [338, 57] width 68 height 21
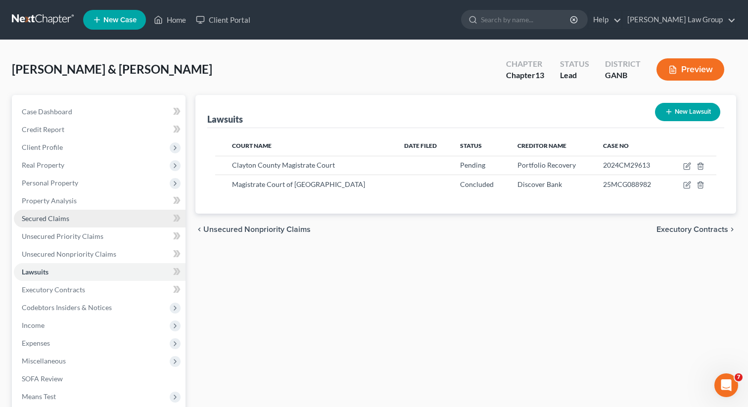
click at [92, 220] on link "Secured Claims" at bounding box center [100, 219] width 172 height 18
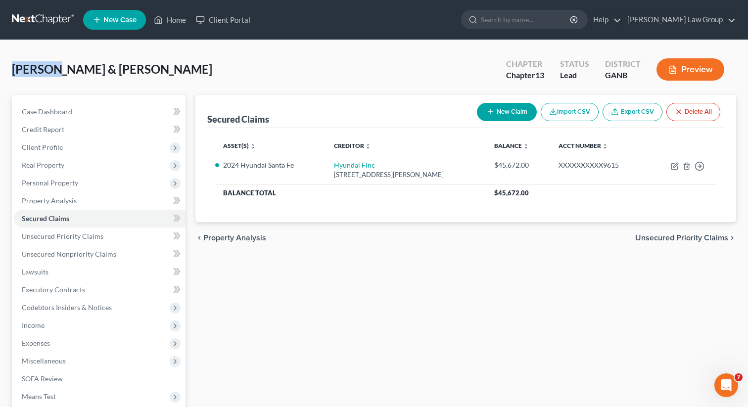
drag, startPoint x: 165, startPoint y: 72, endPoint x: 3, endPoint y: 72, distance: 162.3
click at [3, 72] on div "[PERSON_NAME] & [PERSON_NAME] Upgraded Chapter Chapter 13 Status Lead District …" at bounding box center [374, 292] width 748 height 504
click at [115, 57] on div "[PERSON_NAME] & [PERSON_NAME] Upgraded Chapter Chapter 13 Status Lead District …" at bounding box center [374, 73] width 724 height 43
click at [151, 67] on span "[PERSON_NAME] & [PERSON_NAME]" at bounding box center [112, 69] width 200 height 14
drag, startPoint x: 162, startPoint y: 69, endPoint x: 11, endPoint y: 66, distance: 151.0
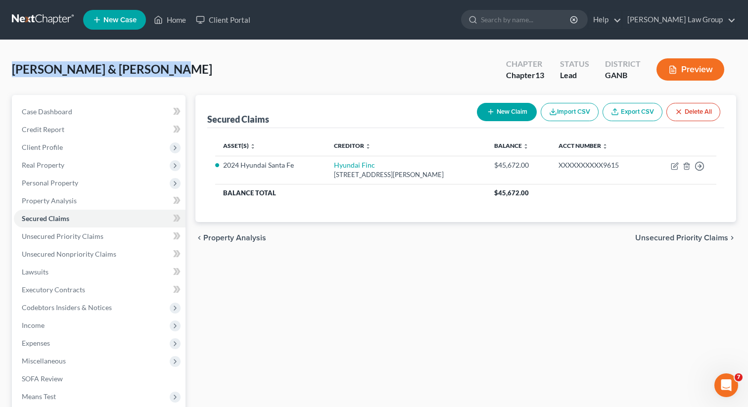
copy span "[PERSON_NAME] & [PERSON_NAME]"
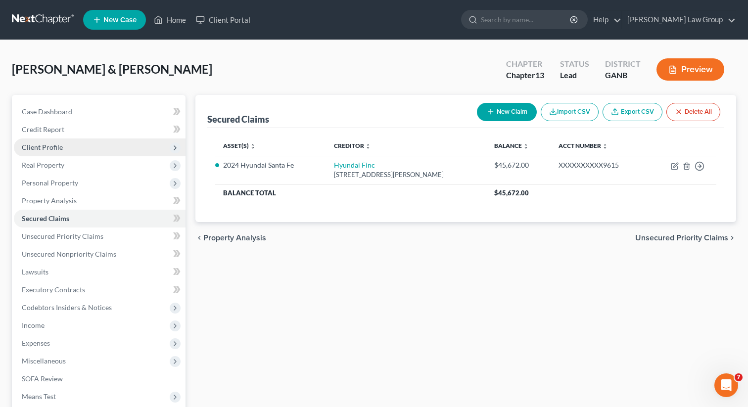
click at [48, 153] on span "Client Profile" at bounding box center [100, 148] width 172 height 18
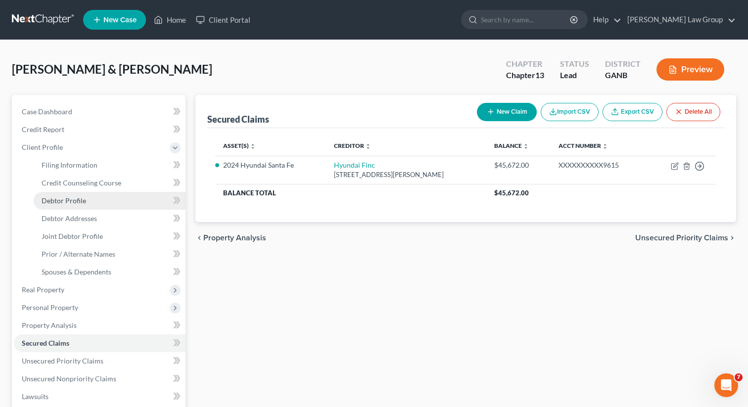
click at [80, 199] on span "Debtor Profile" at bounding box center [64, 200] width 45 height 8
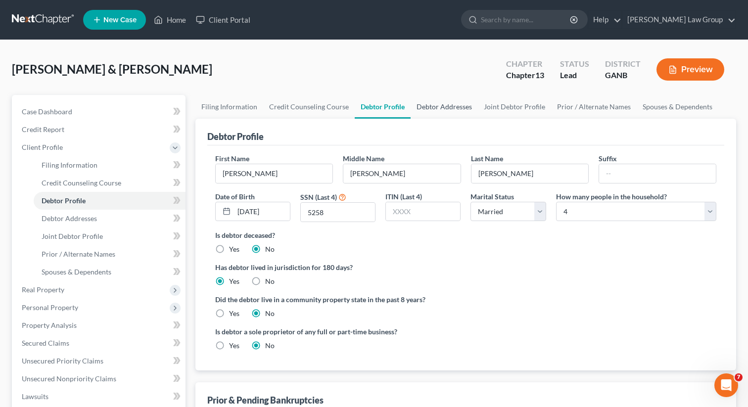
click at [457, 112] on link "Debtor Addresses" at bounding box center [444, 107] width 67 height 24
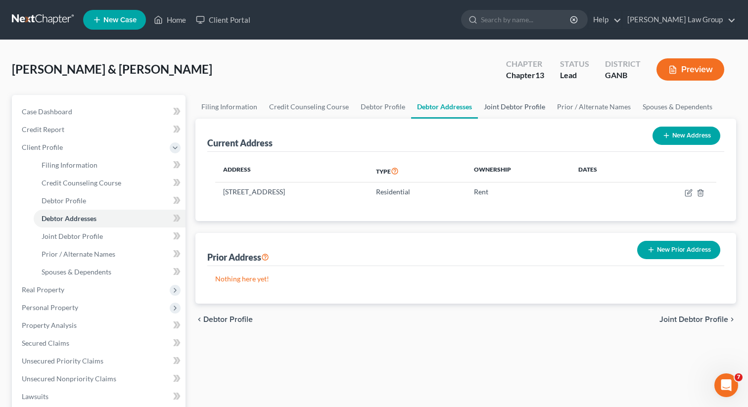
click at [508, 107] on link "Joint Debtor Profile" at bounding box center [514, 107] width 73 height 24
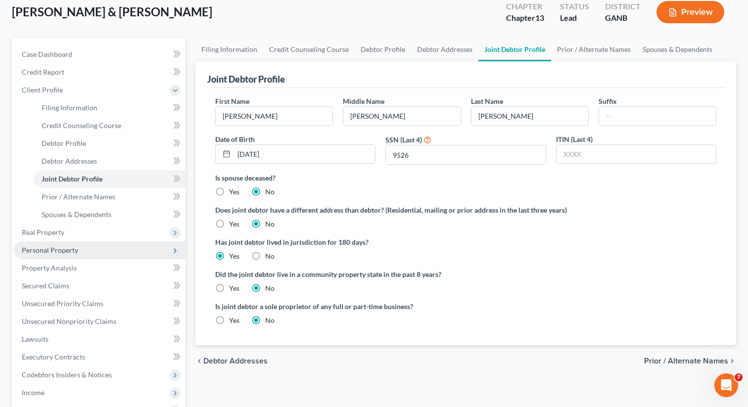
scroll to position [59, 0]
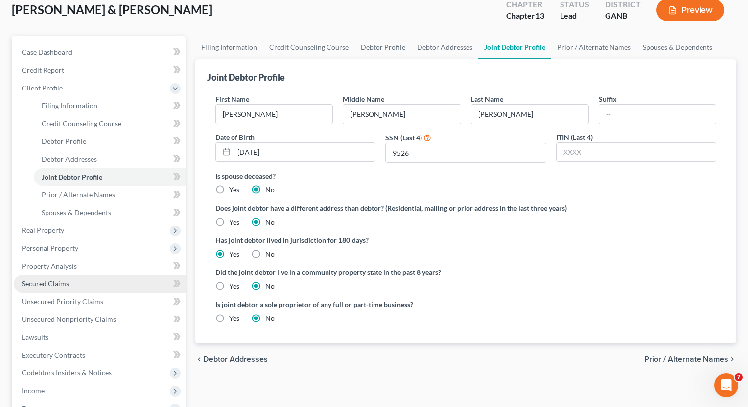
click at [46, 280] on span "Secured Claims" at bounding box center [46, 284] width 48 height 8
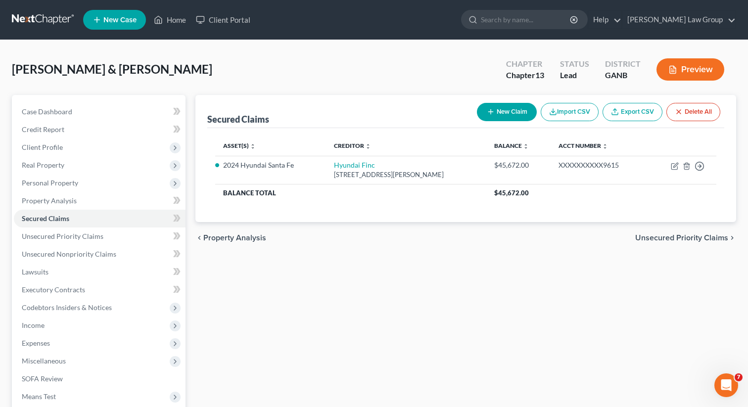
click at [498, 111] on button "New Claim" at bounding box center [507, 112] width 60 height 18
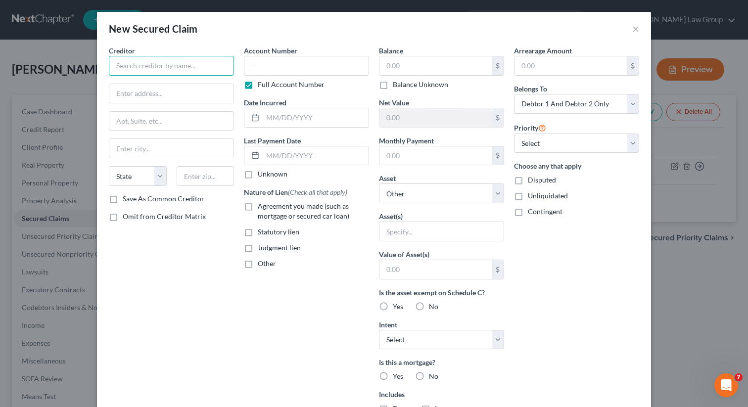
click at [160, 71] on input "text" at bounding box center [171, 66] width 125 height 20
click at [174, 66] on input "Capital One" at bounding box center [171, 66] width 125 height 20
drag, startPoint x: 168, startPoint y: 69, endPoint x: 88, endPoint y: 61, distance: 80.1
click at [88, 61] on div "New Secured Claim × Creditor * Capital One State [US_STATE] AK AR AZ CA CO [GEO…" at bounding box center [374, 203] width 748 height 407
paste input ", N.A., successor by merger to Discover Bank"
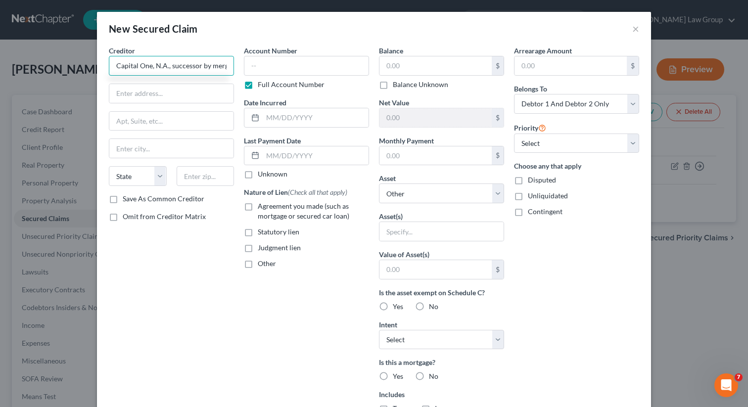
drag, startPoint x: 208, startPoint y: 66, endPoint x: 371, endPoint y: 0, distance: 175.6
click at [52, 70] on div "New Secured Claim × Creditor * Capital One, N.A., successor by merger to Discov…" at bounding box center [374, 203] width 748 height 407
click at [168, 91] on input "text" at bounding box center [171, 93] width 124 height 19
paste input "c/o [PERSON_NAME] & [PERSON_NAME] P.C."
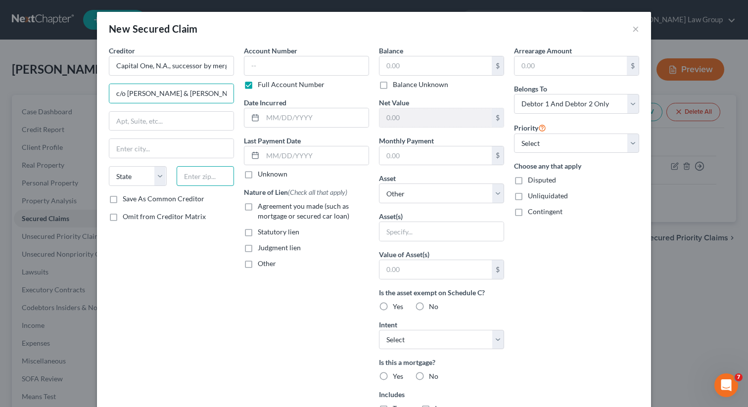
click at [210, 180] on input "text" at bounding box center [206, 176] width 58 height 20
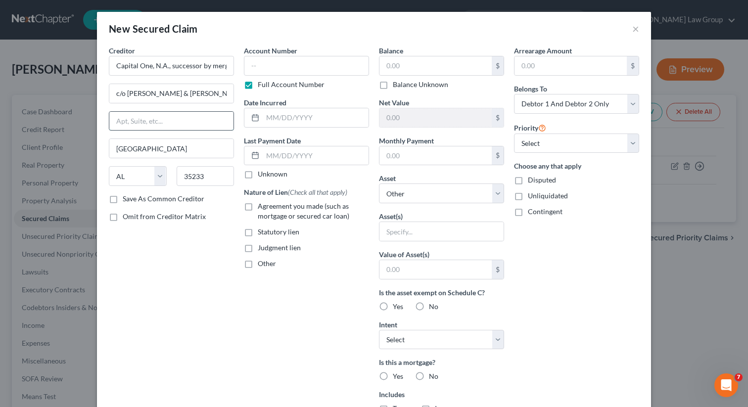
click at [163, 130] on input "text" at bounding box center [171, 121] width 124 height 19
paste input "[STREET_ADDRESS]"
click at [411, 67] on input "text" at bounding box center [436, 65] width 112 height 19
click at [258, 252] on label "Judgment lien" at bounding box center [279, 248] width 43 height 10
click at [262, 249] on input "Judgment lien" at bounding box center [265, 246] width 6 height 6
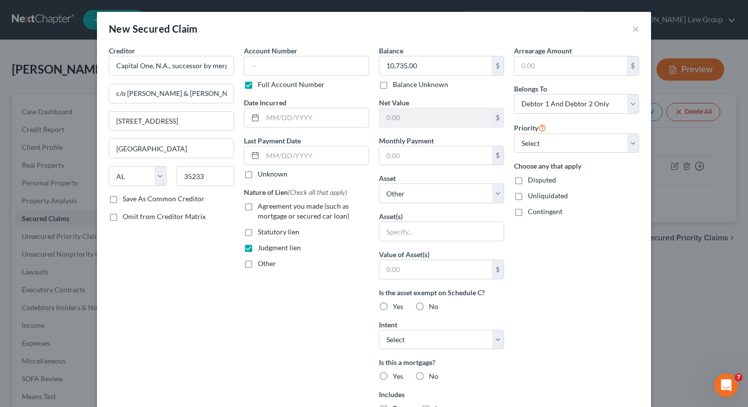
click at [403, 220] on div "Asset(s)" at bounding box center [441, 226] width 125 height 30
click at [398, 227] on input "text" at bounding box center [442, 231] width 124 height 19
drag, startPoint x: 383, startPoint y: 305, endPoint x: 404, endPoint y: 334, distance: 35.8
click at [393, 305] on label "Yes" at bounding box center [398, 307] width 10 height 10
click at [397, 305] on input "Yes" at bounding box center [400, 305] width 6 height 6
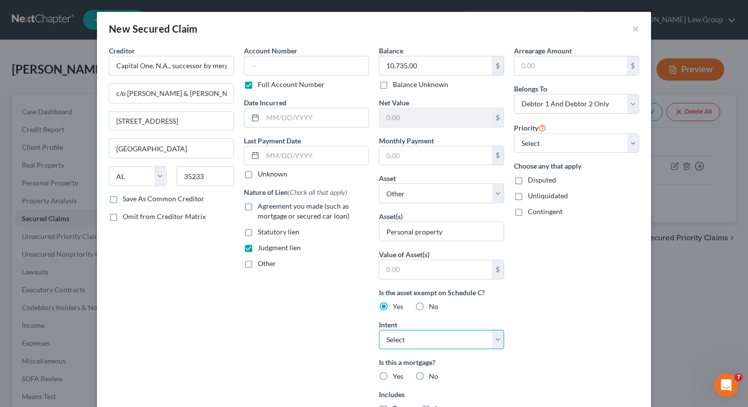
click at [402, 336] on select "Select Surrender Redeem Reaffirm Avoid Other" at bounding box center [441, 340] width 125 height 20
click at [379, 330] on select "Select Surrender Redeem Reaffirm Avoid Other" at bounding box center [441, 340] width 125 height 20
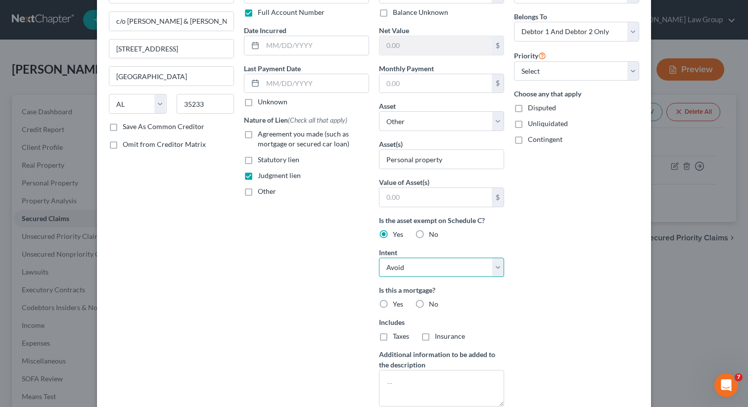
scroll to position [99, 0]
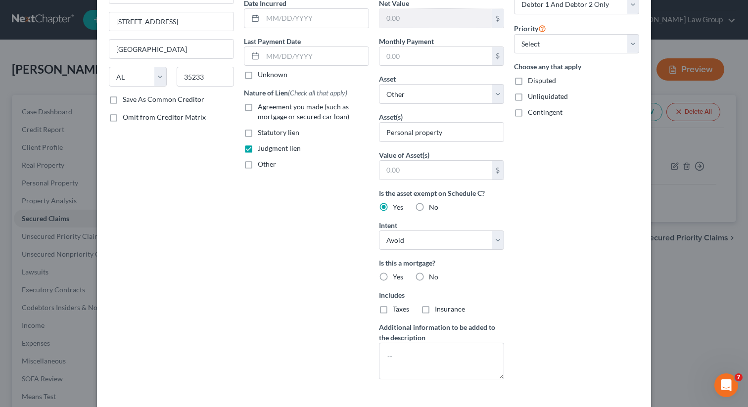
click at [429, 280] on label "No" at bounding box center [433, 277] width 9 height 10
click at [433, 279] on input "No" at bounding box center [436, 275] width 6 height 6
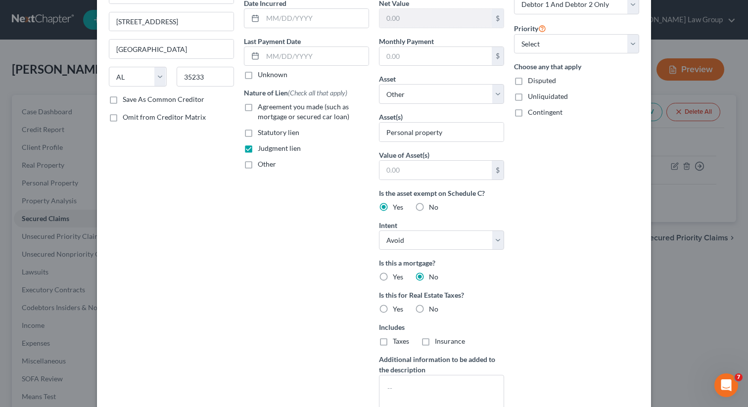
click at [429, 307] on label "No" at bounding box center [433, 309] width 9 height 10
click at [433, 307] on input "No" at bounding box center [436, 307] width 6 height 6
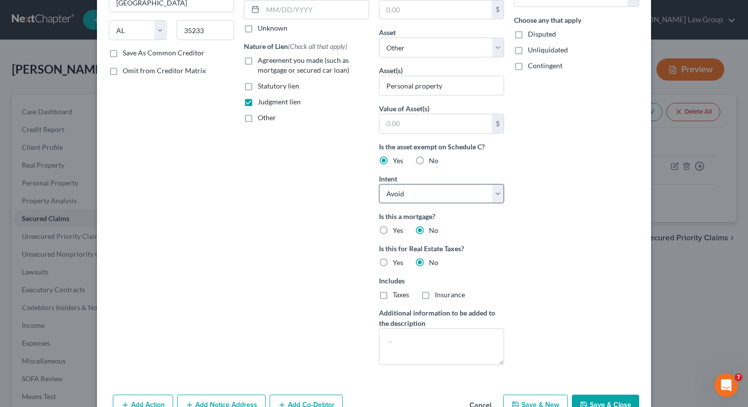
scroll to position [174, 0]
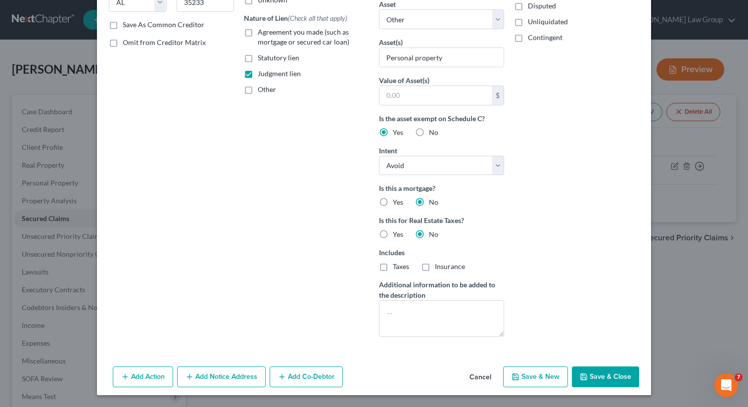
click at [592, 376] on button "Save & Close" at bounding box center [605, 377] width 67 height 21
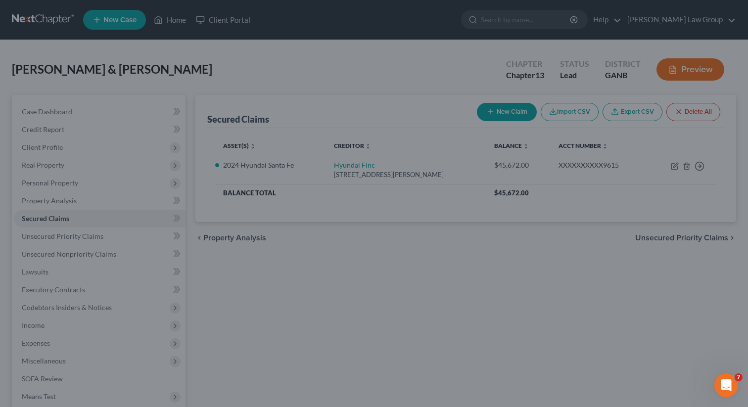
scroll to position [0, 0]
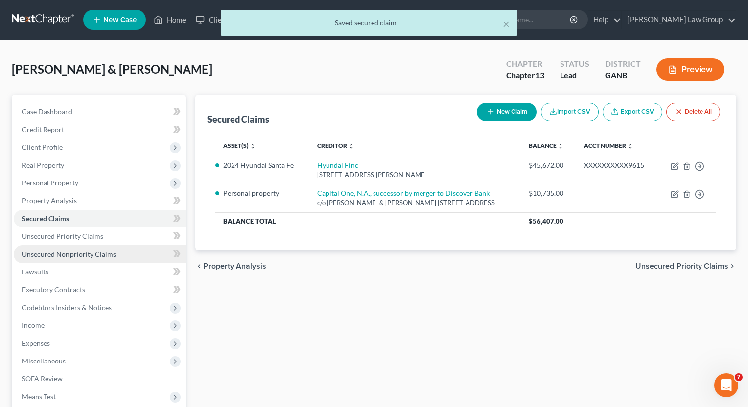
click at [61, 251] on span "Unsecured Nonpriority Claims" at bounding box center [69, 254] width 95 height 8
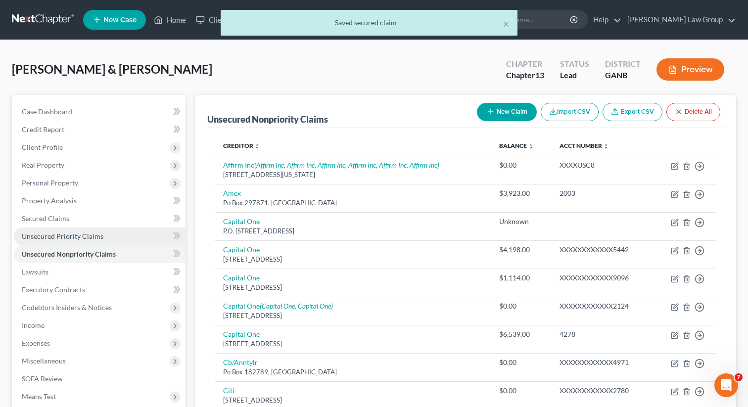
click at [61, 236] on span "Unsecured Priority Claims" at bounding box center [63, 236] width 82 height 8
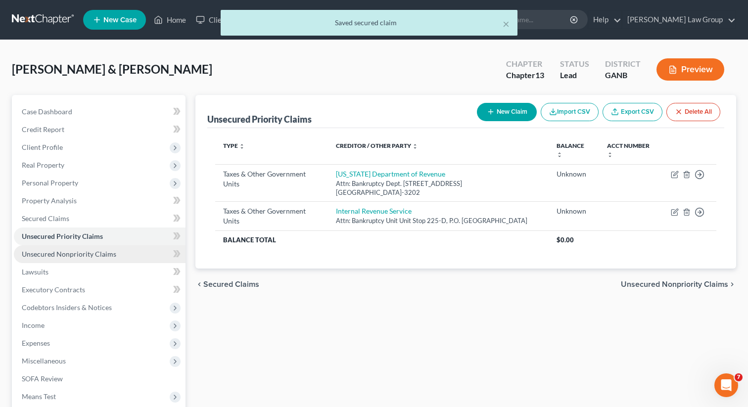
click at [92, 254] on span "Unsecured Nonpriority Claims" at bounding box center [69, 254] width 95 height 8
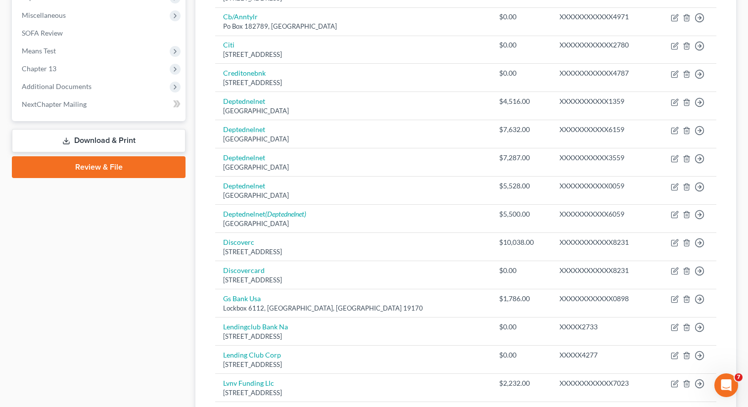
scroll to position [348, 0]
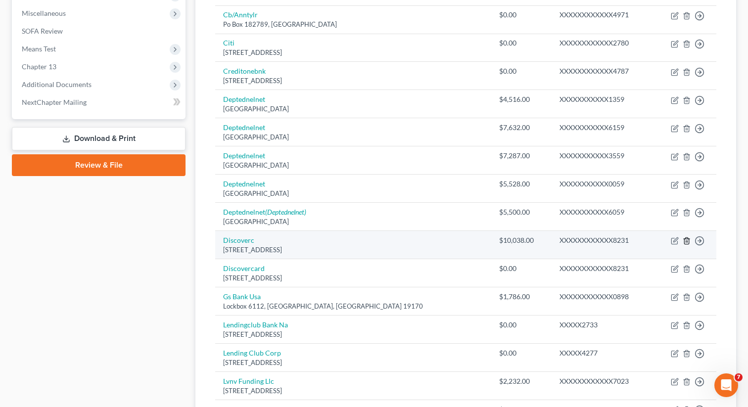
click at [689, 240] on icon "button" at bounding box center [686, 241] width 4 height 6
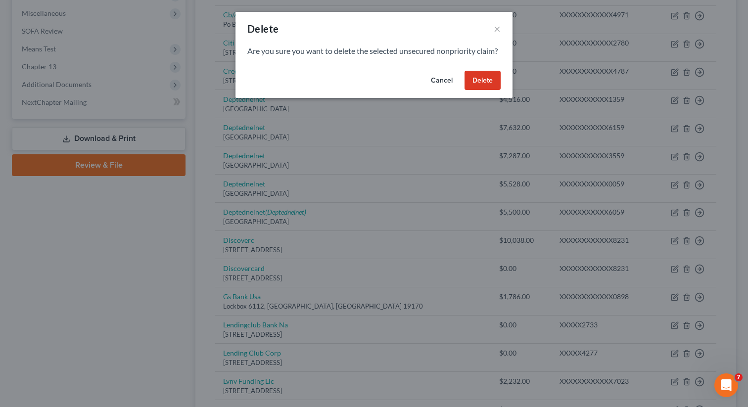
click at [492, 98] on div "Cancel Delete" at bounding box center [374, 83] width 277 height 32
click at [486, 91] on button "Delete" at bounding box center [483, 81] width 36 height 20
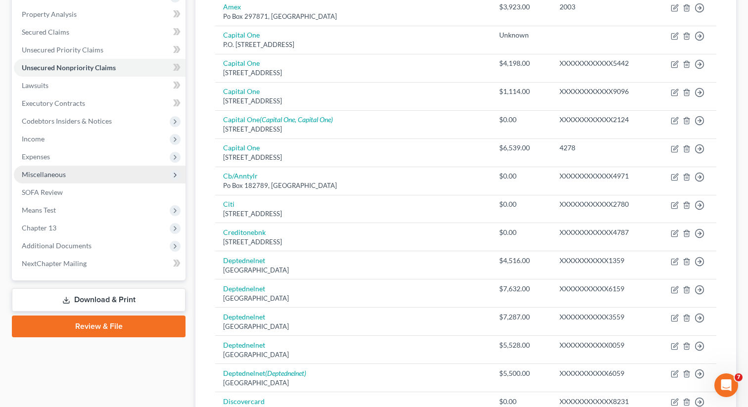
scroll to position [186, 0]
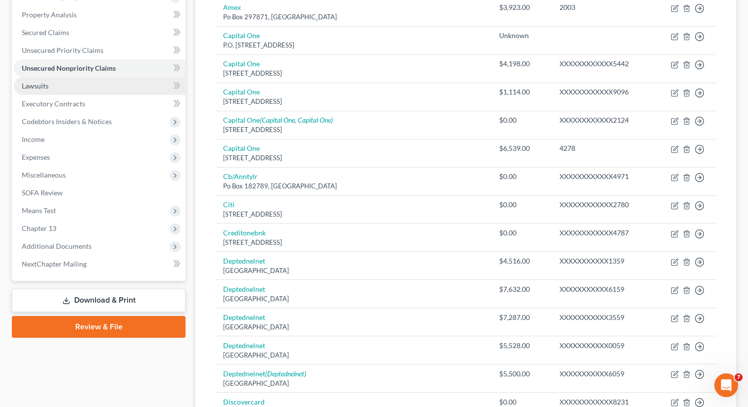
click at [60, 84] on link "Lawsuits" at bounding box center [100, 86] width 172 height 18
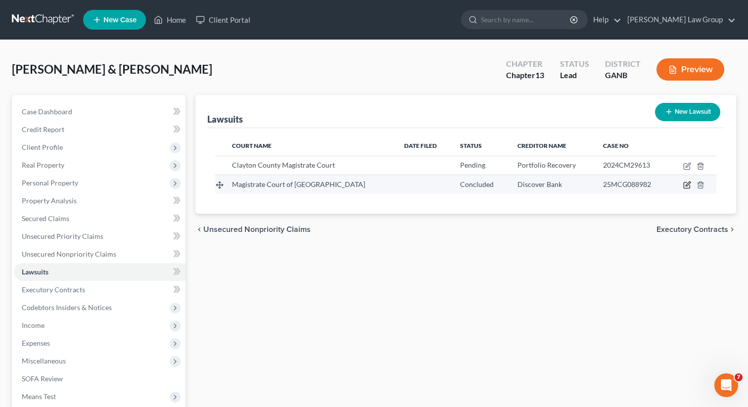
click at [687, 186] on icon "button" at bounding box center [688, 184] width 4 height 4
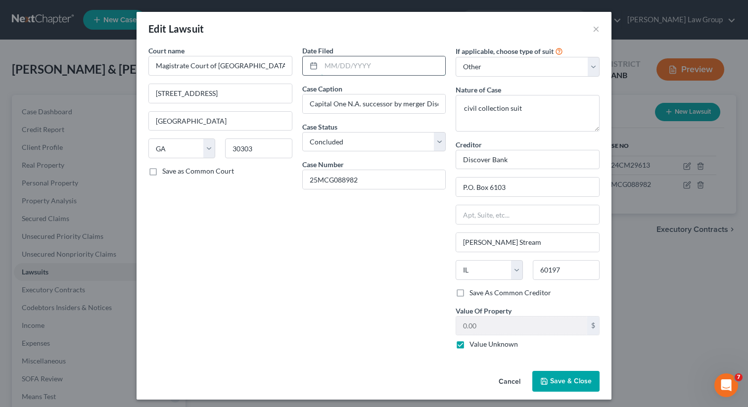
click at [369, 70] on input "text" at bounding box center [383, 65] width 125 height 19
paste input "[DATE]"
click at [548, 378] on icon "button" at bounding box center [544, 382] width 8 height 8
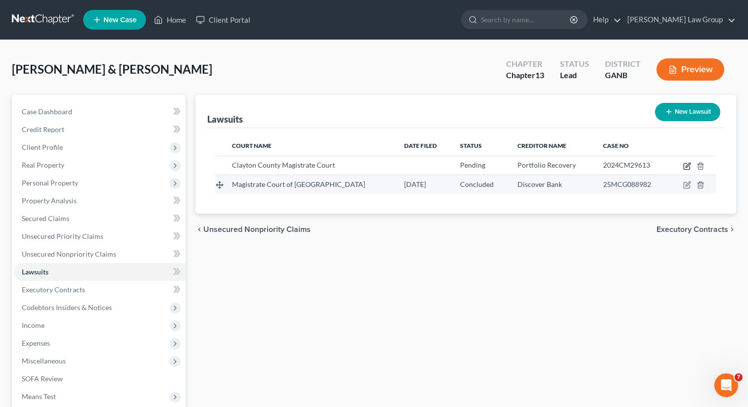
drag, startPoint x: 689, startPoint y: 167, endPoint x: 649, endPoint y: 183, distance: 42.6
click at [649, 183] on tbody "Clayton County Magistrate Court Pending Portfolio Recovery 2024CM29613 Magistra…" at bounding box center [465, 175] width 501 height 38
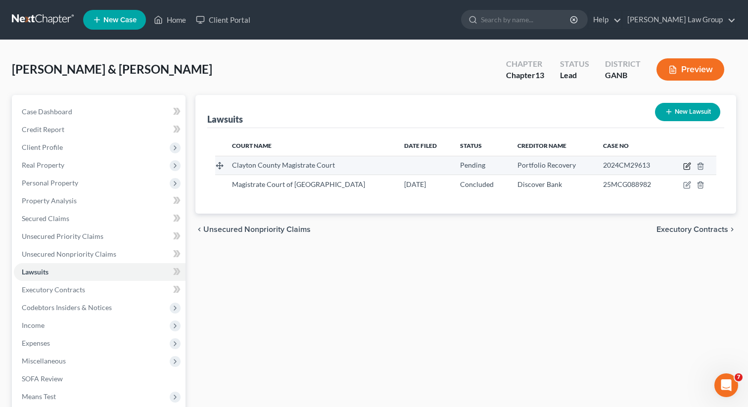
click at [687, 164] on icon "button" at bounding box center [687, 166] width 8 height 8
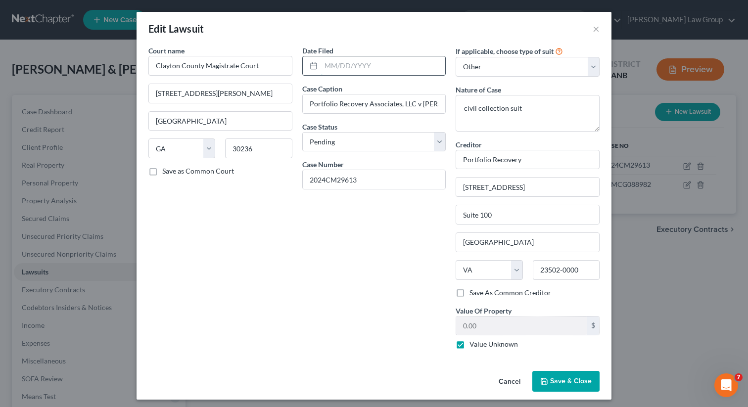
click at [352, 70] on input "text" at bounding box center [383, 65] width 125 height 19
paste input "[DATE]"
click at [570, 378] on span "Save & Close" at bounding box center [571, 381] width 42 height 8
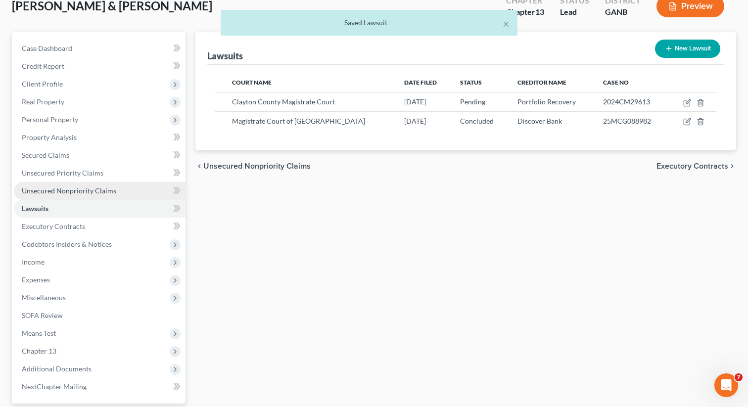
scroll to position [89, 0]
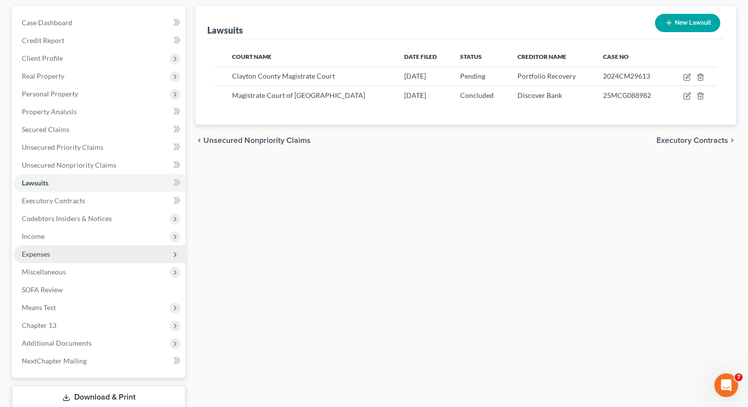
click at [57, 251] on span "Expenses" at bounding box center [100, 254] width 172 height 18
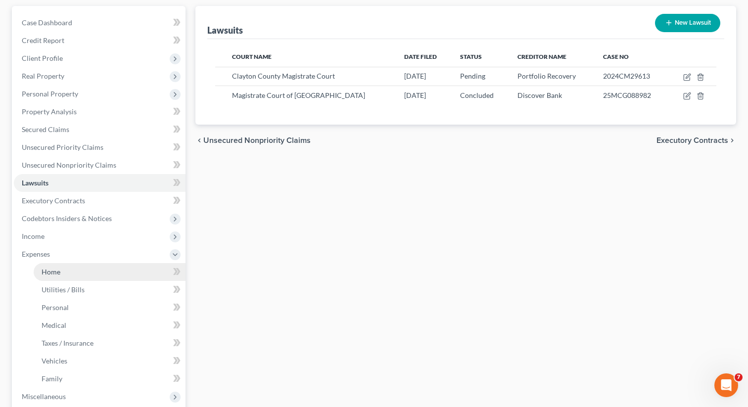
click at [54, 268] on span "Home" at bounding box center [51, 272] width 19 height 8
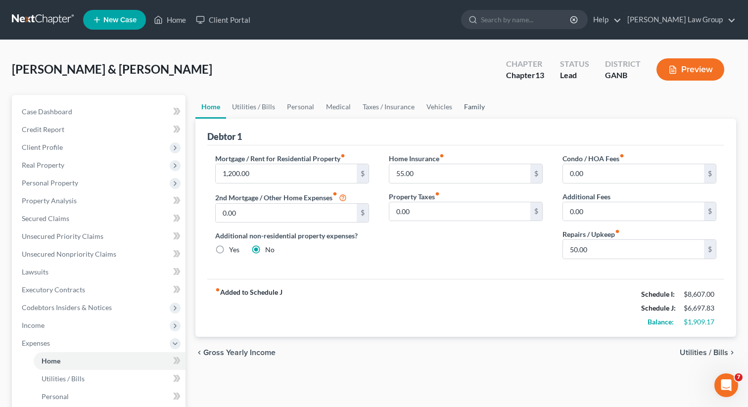
click at [467, 102] on link "Family" at bounding box center [474, 107] width 33 height 24
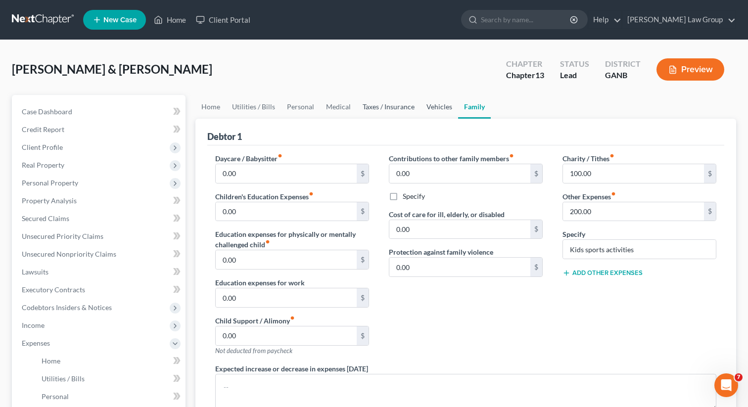
click at [434, 102] on link "Vehicles" at bounding box center [440, 107] width 38 height 24
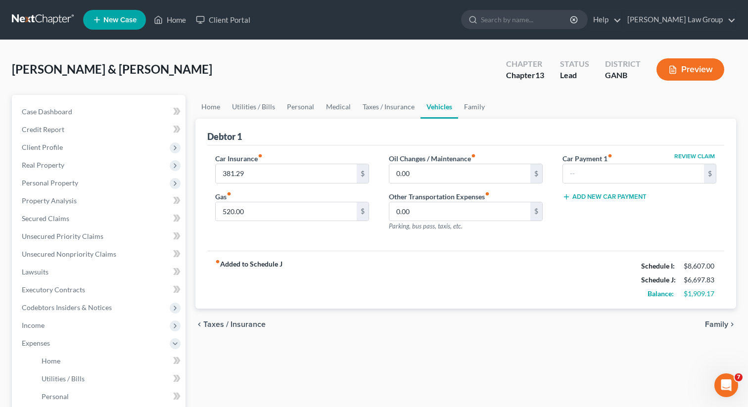
click at [234, 222] on div "Car Insurance fiber_manual_record 381.29 $ Gas fiber_manual_record 520.00 $" at bounding box center [292, 196] width 174 height 86
click at [227, 214] on input "520.00" at bounding box center [286, 211] width 141 height 19
click at [226, 212] on input "520.00" at bounding box center [286, 211] width 141 height 19
drag, startPoint x: 227, startPoint y: 211, endPoint x: 216, endPoint y: 211, distance: 10.9
click at [216, 211] on input "520.00" at bounding box center [286, 211] width 141 height 19
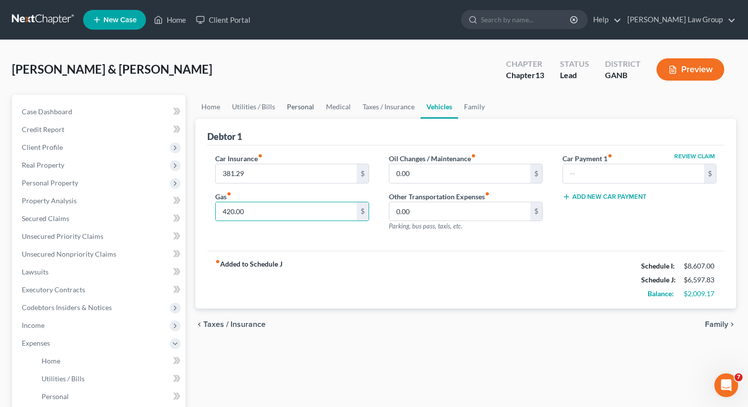
click at [281, 106] on link "Personal" at bounding box center [300, 107] width 39 height 24
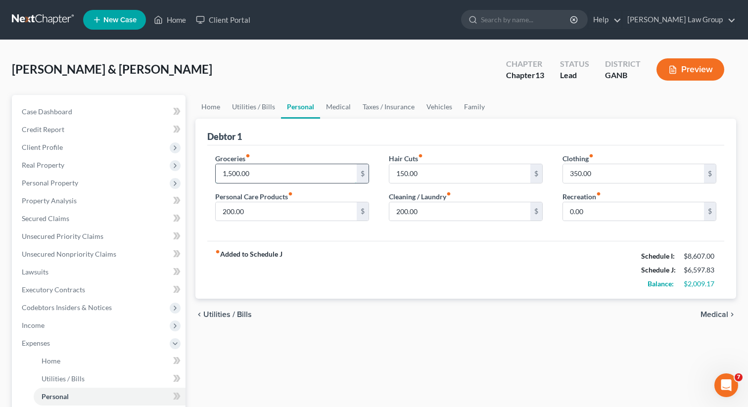
click at [250, 174] on input "1,500.00" at bounding box center [286, 173] width 141 height 19
click at [252, 174] on input "1,500.00" at bounding box center [286, 173] width 141 height 19
click at [238, 172] on input "1,500.17" at bounding box center [286, 173] width 141 height 19
click at [578, 172] on input "350.00" at bounding box center [633, 173] width 141 height 19
click at [571, 175] on input "350.00" at bounding box center [633, 173] width 141 height 19
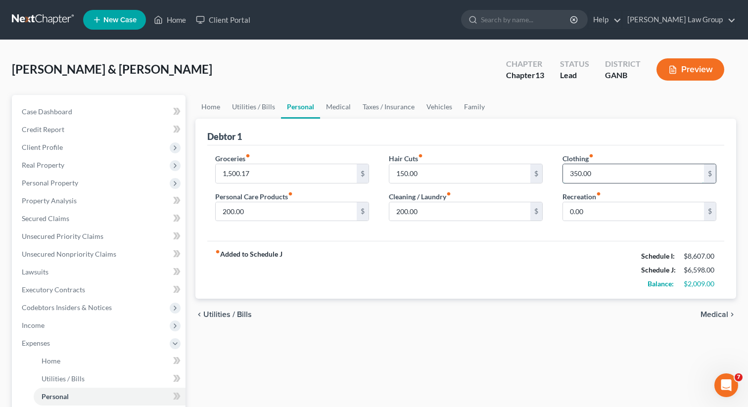
click at [578, 175] on input "350.00" at bounding box center [633, 173] width 141 height 19
click at [602, 171] on input "300.00" at bounding box center [633, 173] width 141 height 19
click at [582, 175] on input "300.00" at bounding box center [633, 173] width 141 height 19
click at [466, 265] on div "fiber_manual_record Added to Schedule J Schedule I: $8,607.00 Schedule J: $6,55…" at bounding box center [465, 270] width 517 height 58
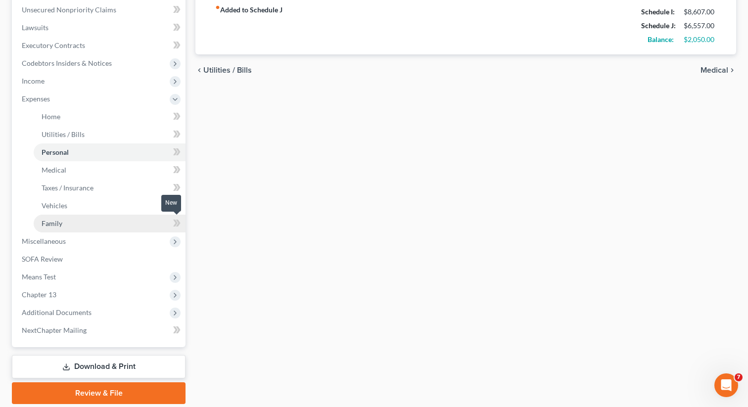
scroll to position [247, 0]
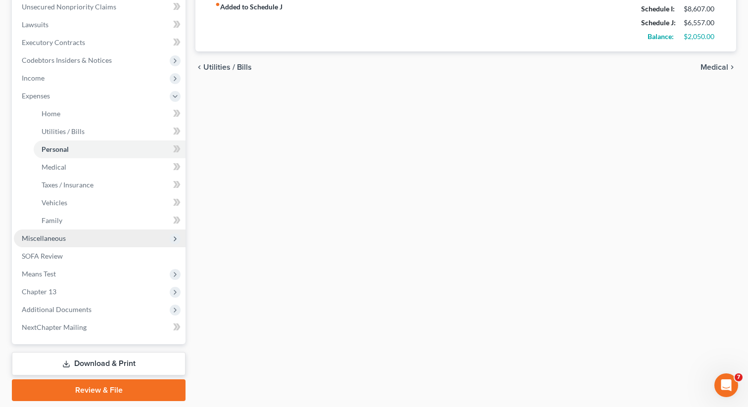
click at [79, 240] on span "Miscellaneous" at bounding box center [100, 239] width 172 height 18
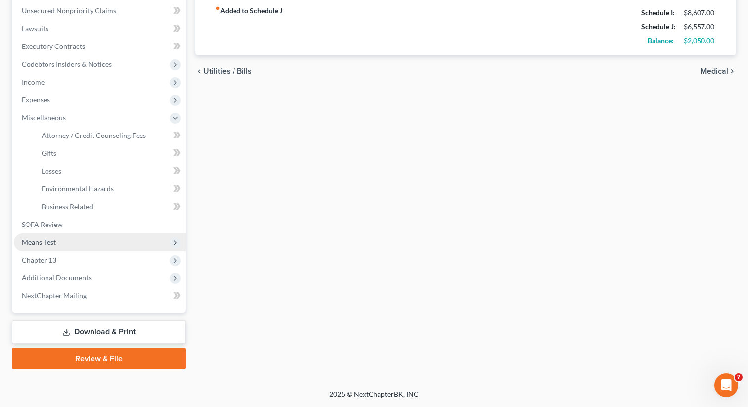
scroll to position [242, 0]
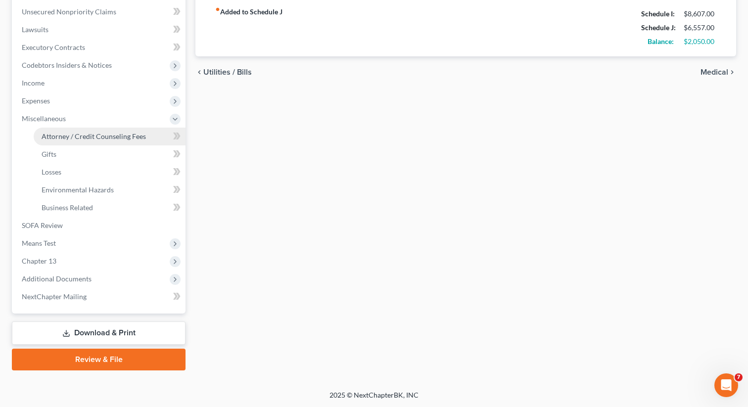
click at [94, 140] on link "Attorney / Credit Counseling Fees" at bounding box center [110, 137] width 152 height 18
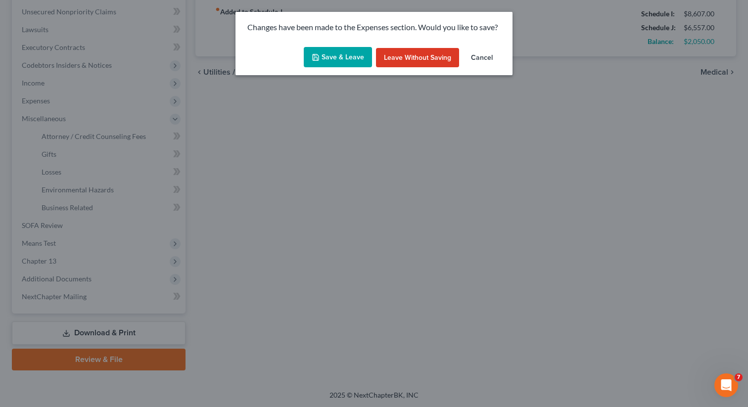
click at [347, 49] on button "Save & Leave" at bounding box center [338, 57] width 68 height 21
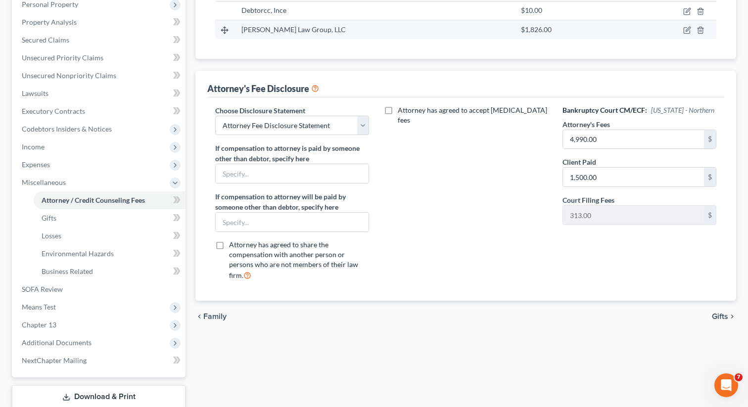
scroll to position [181, 0]
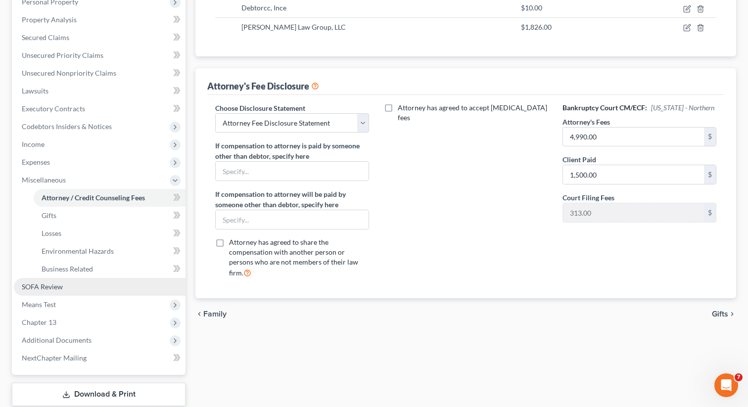
click at [65, 287] on link "SOFA Review" at bounding box center [100, 287] width 172 height 18
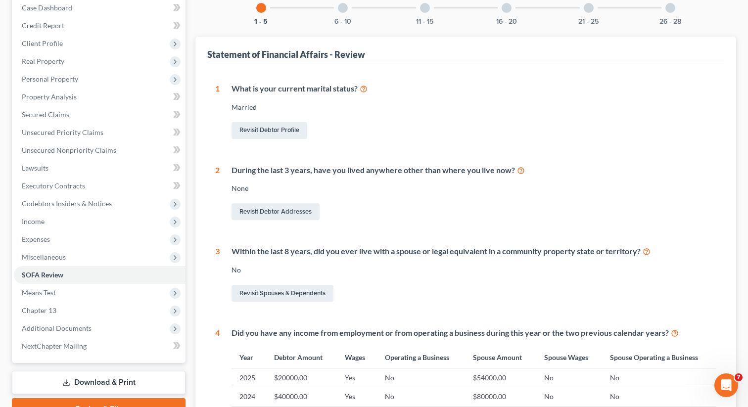
scroll to position [199, 0]
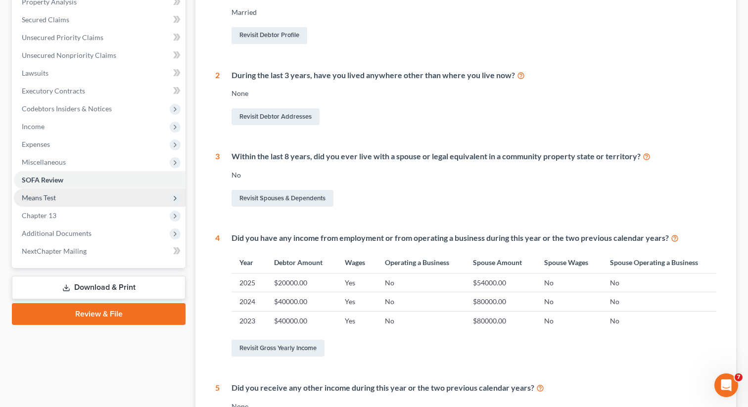
click at [77, 199] on span "Means Test" at bounding box center [100, 198] width 172 height 18
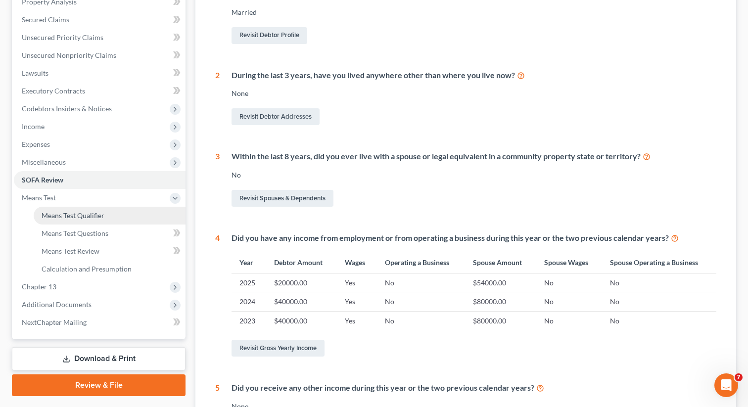
click at [76, 211] on span "Means Test Qualifier" at bounding box center [73, 215] width 63 height 8
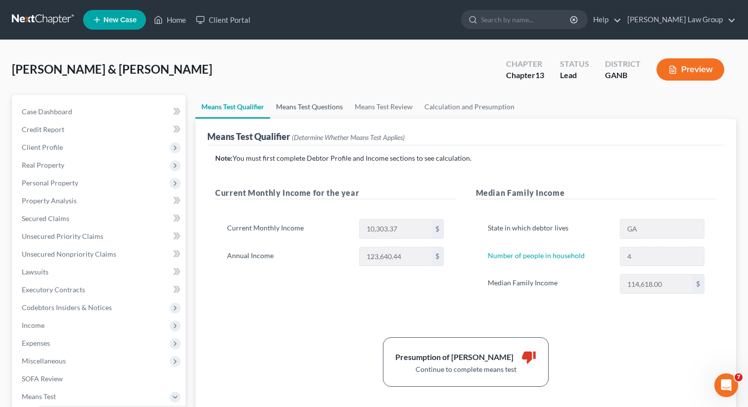
click at [333, 106] on link "Means Test Questions" at bounding box center [309, 107] width 79 height 24
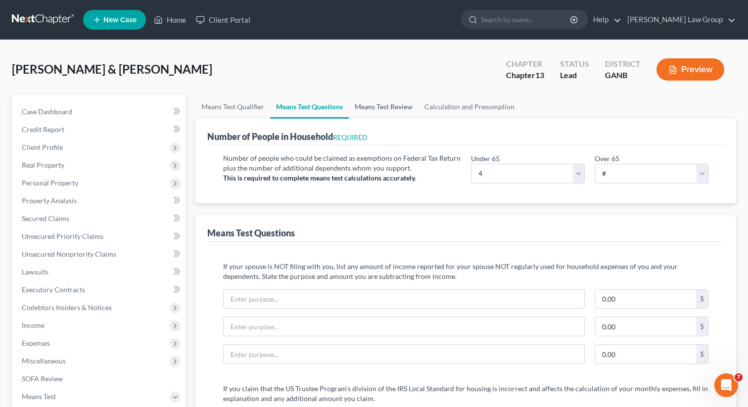
click at [391, 105] on link "Means Test Review" at bounding box center [384, 107] width 70 height 24
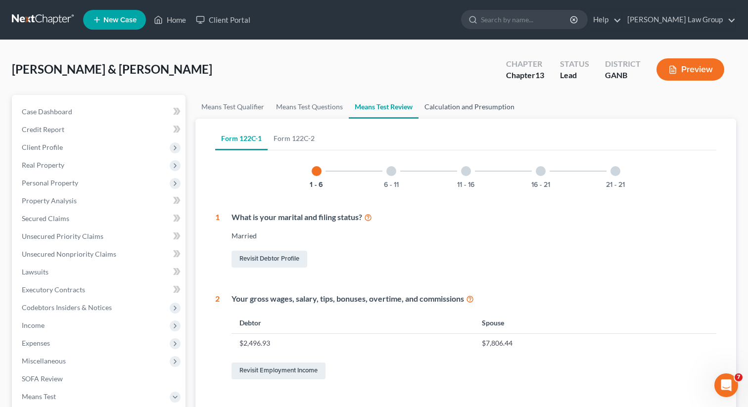
click at [442, 105] on link "Calculation and Presumption" at bounding box center [470, 107] width 102 height 24
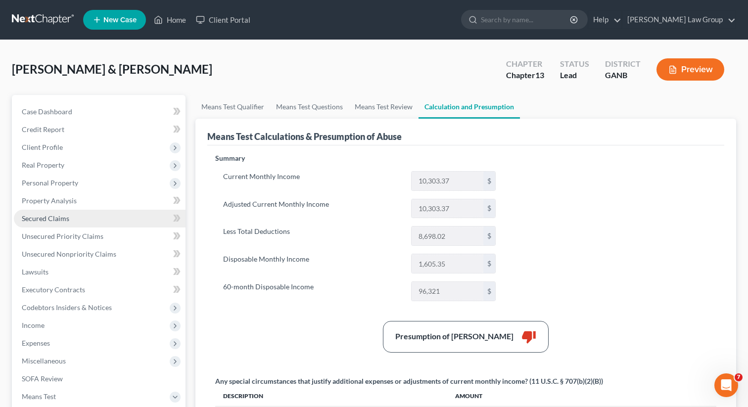
scroll to position [232, 0]
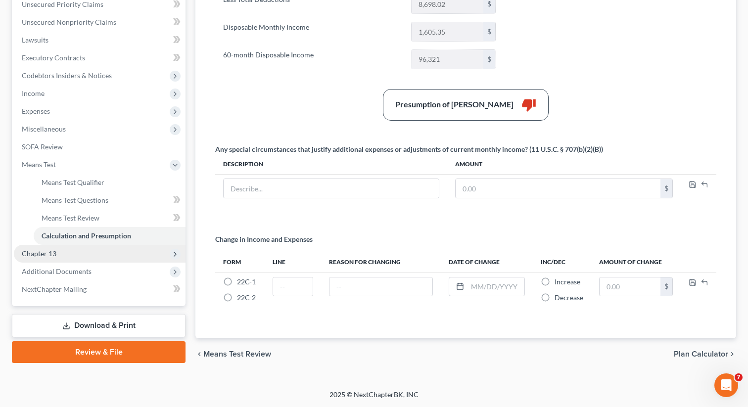
click at [81, 252] on span "Chapter 13" at bounding box center [100, 254] width 172 height 18
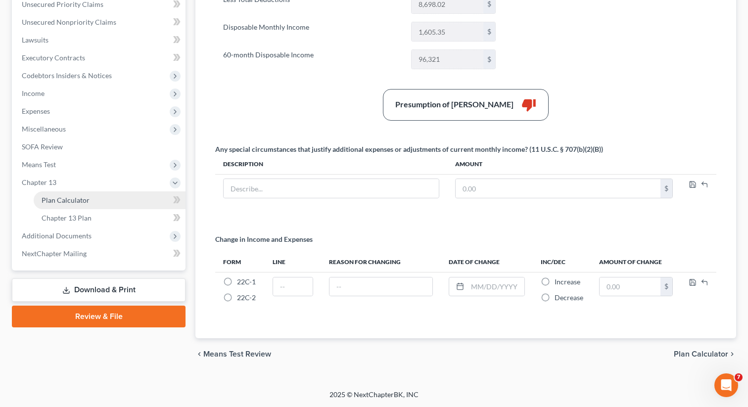
click at [127, 200] on link "Plan Calculator" at bounding box center [110, 201] width 152 height 18
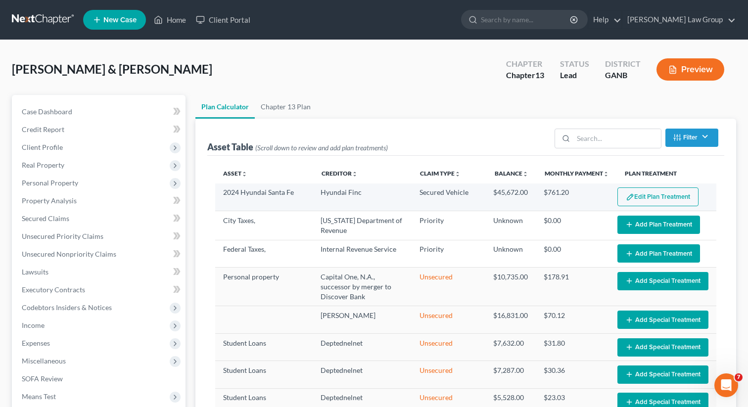
click at [639, 194] on button "Edit Plan Treatment" at bounding box center [658, 197] width 81 height 19
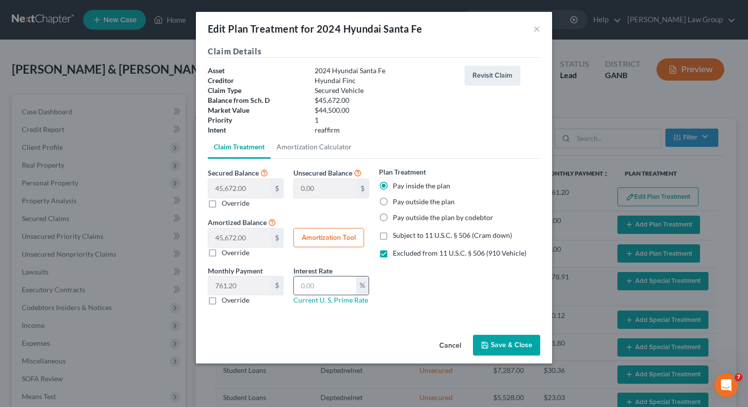
click at [312, 284] on input "text" at bounding box center [325, 286] width 62 height 19
click at [501, 345] on button "Save & Close" at bounding box center [506, 345] width 67 height 21
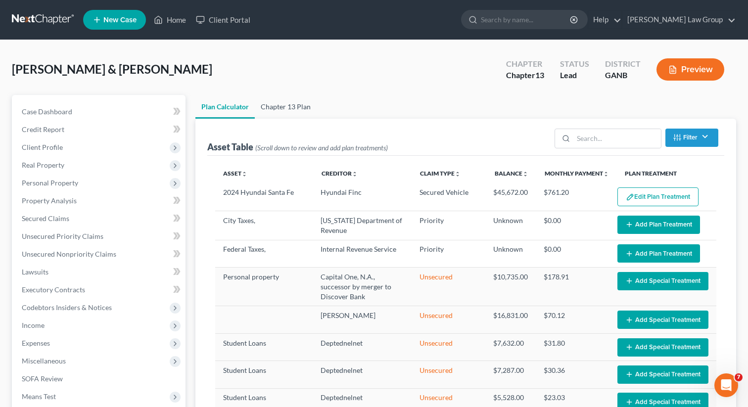
click at [282, 101] on link "Chapter 13 Plan" at bounding box center [286, 107] width 62 height 24
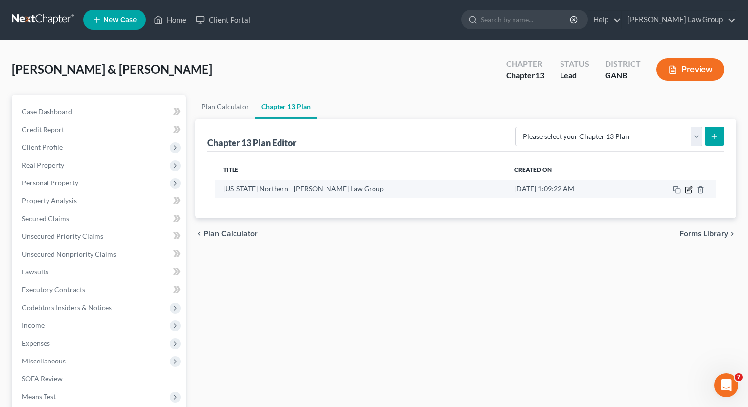
click at [688, 189] on icon "button" at bounding box center [689, 189] width 4 height 4
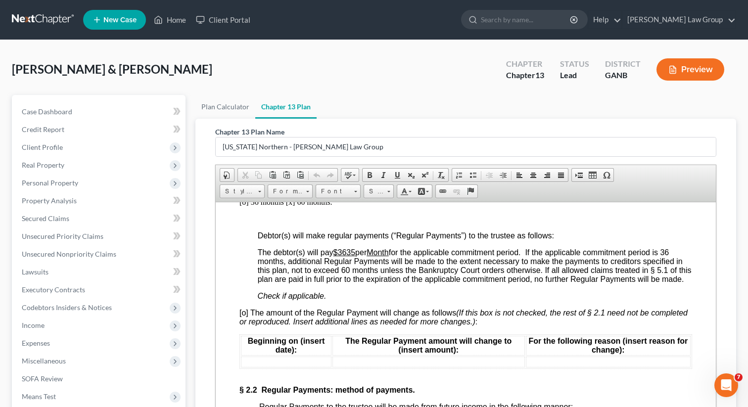
scroll to position [964, 0]
drag, startPoint x: 358, startPoint y: 277, endPoint x: 338, endPoint y: 277, distance: 20.3
click at [338, 277] on span "The debtor(s) will pay $3635 per Month for the applicable commitment period. If…" at bounding box center [475, 264] width 434 height 35
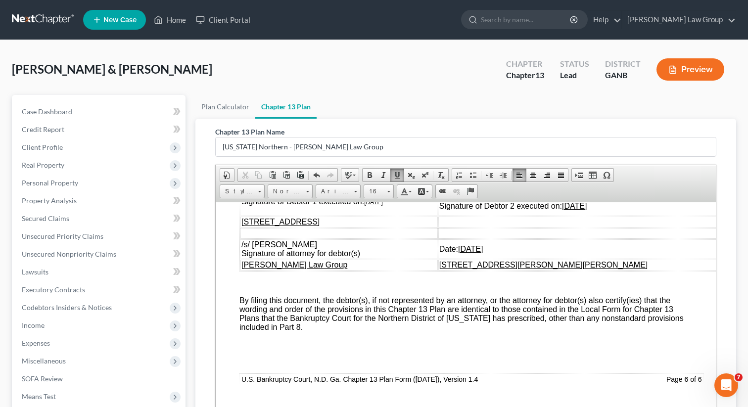
scroll to position [4875, 0]
click at [381, 205] on u "[DATE]" at bounding box center [373, 201] width 19 height 7
click at [369, 205] on u "[DATE]" at bounding box center [373, 201] width 19 height 7
drag, startPoint x: 397, startPoint y: 258, endPoint x: 366, endPoint y: 258, distance: 30.7
click at [366, 216] on td "/s/ [PERSON_NAME] Signature of Debtor 1 executed on: [DATE]" at bounding box center [339, 201] width 197 height 29
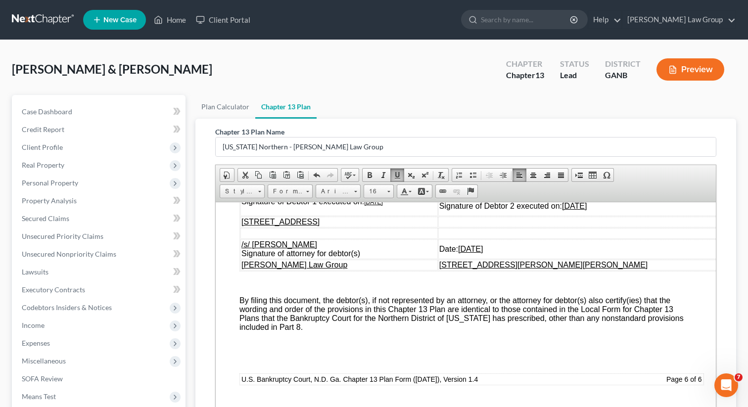
copy u "[DATE]"
click at [681, 216] on td "/s/ [PERSON_NAME] Signature of Debtor 2 executed on: [DATE]" at bounding box center [583, 201] width 290 height 29
drag, startPoint x: 661, startPoint y: 264, endPoint x: 604, endPoint y: 266, distance: 56.5
click at [604, 216] on td "/s/ [PERSON_NAME] Signature of Debtor 2 executed on: [DATE]" at bounding box center [583, 201] width 290 height 29
drag, startPoint x: 546, startPoint y: 310, endPoint x: 508, endPoint y: 309, distance: 38.6
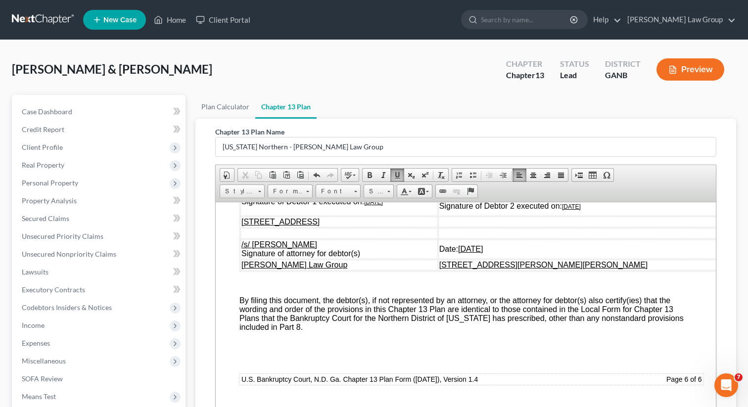
click at [508, 259] on td "Date: [DATE]" at bounding box center [583, 249] width 290 height 20
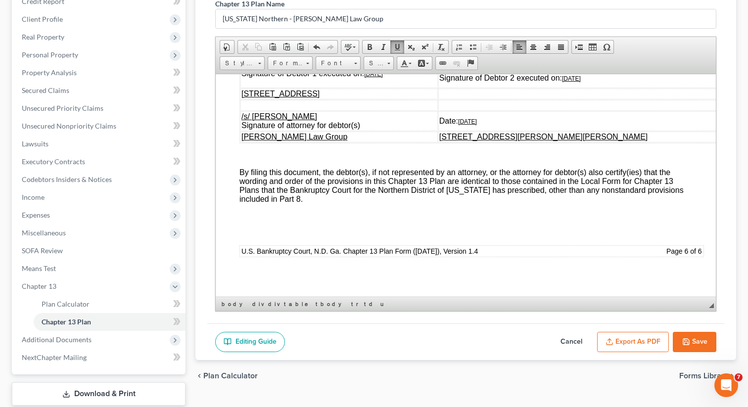
scroll to position [189, 0]
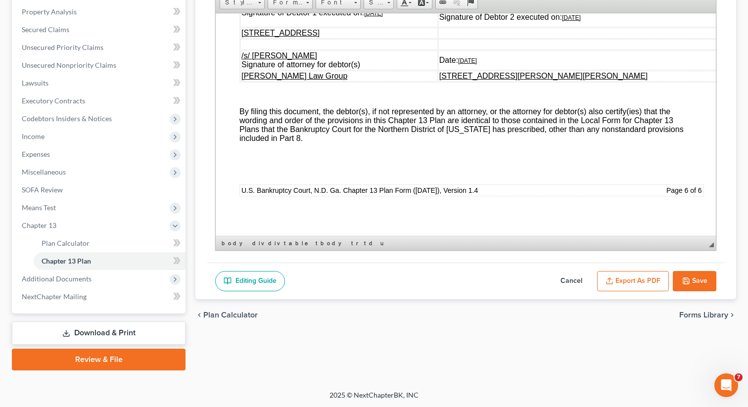
click at [689, 277] on icon "button" at bounding box center [686, 281] width 8 height 8
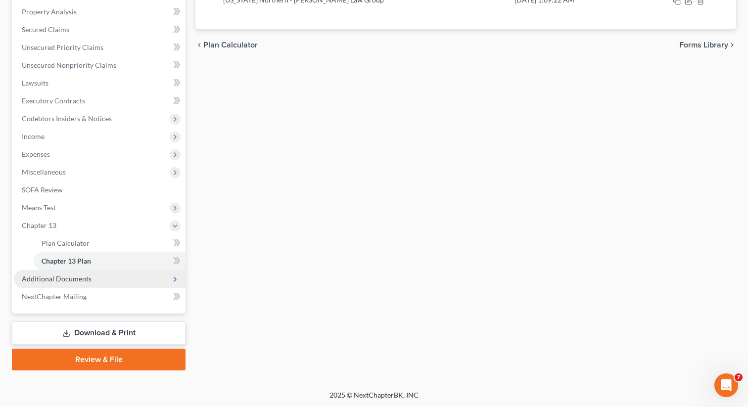
click at [125, 277] on span "Additional Documents" at bounding box center [100, 279] width 172 height 18
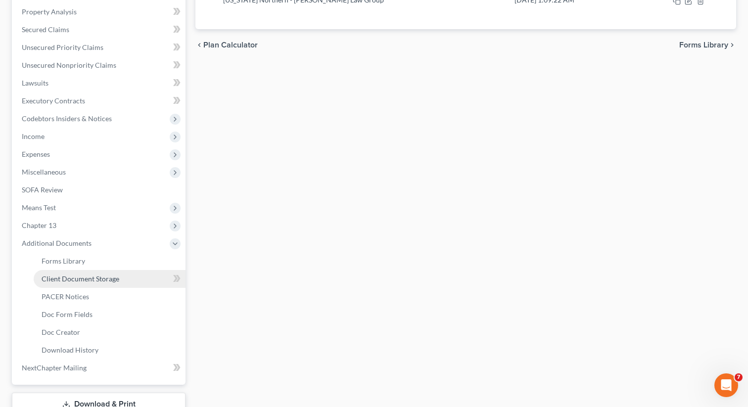
click at [128, 281] on link "Client Document Storage" at bounding box center [110, 279] width 152 height 18
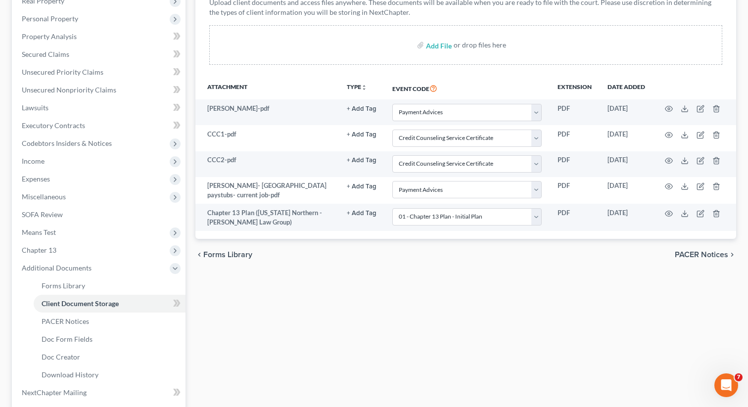
scroll to position [163, 0]
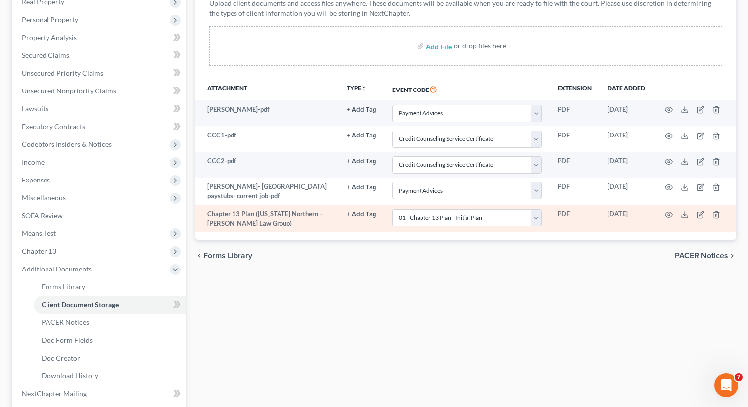
click at [721, 214] on td at bounding box center [694, 218] width 83 height 27
click at [717, 214] on line "button" at bounding box center [717, 215] width 0 height 2
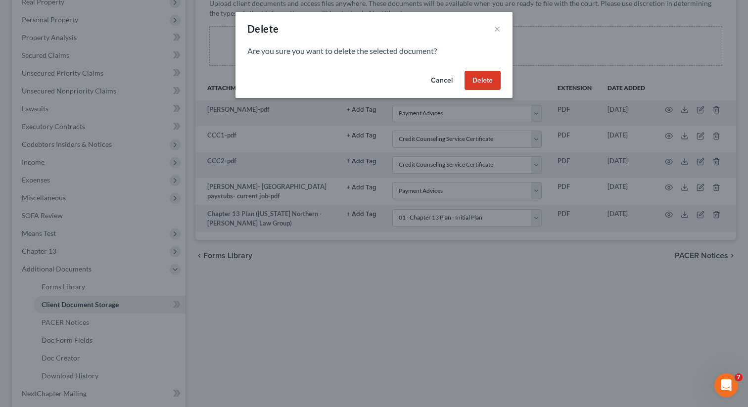
click at [488, 85] on button "Delete" at bounding box center [483, 81] width 36 height 20
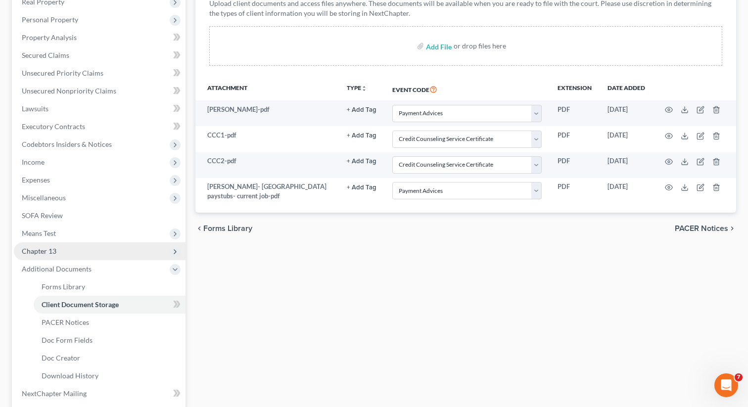
click at [131, 243] on span "Chapter 13" at bounding box center [100, 251] width 172 height 18
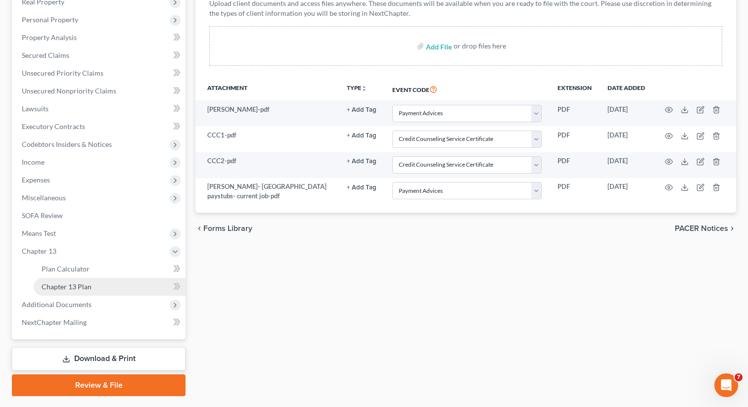
click at [100, 284] on link "Chapter 13 Plan" at bounding box center [110, 287] width 152 height 18
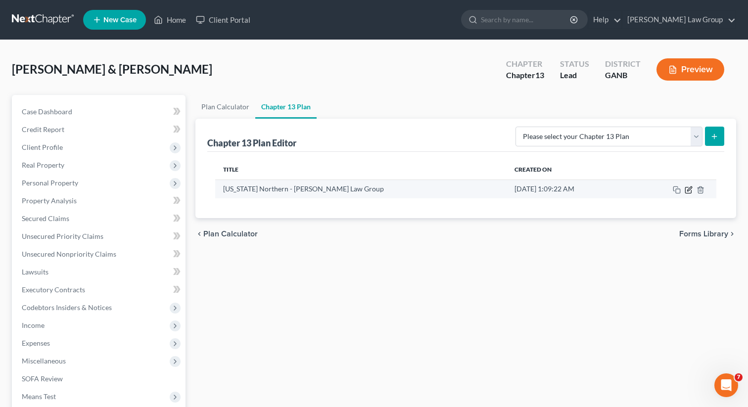
click at [686, 193] on icon "button" at bounding box center [688, 190] width 6 height 6
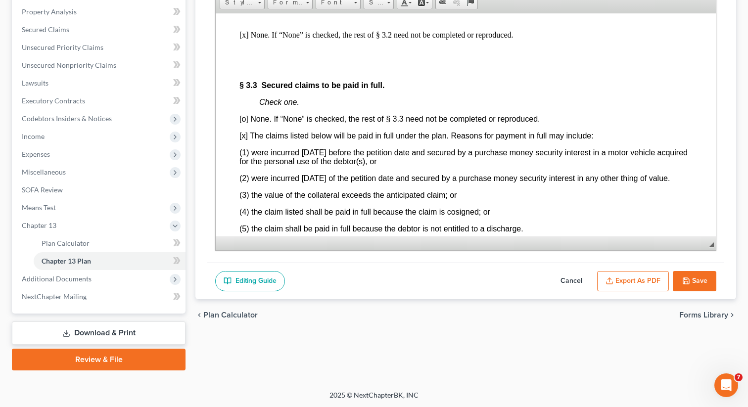
scroll to position [2067, 0]
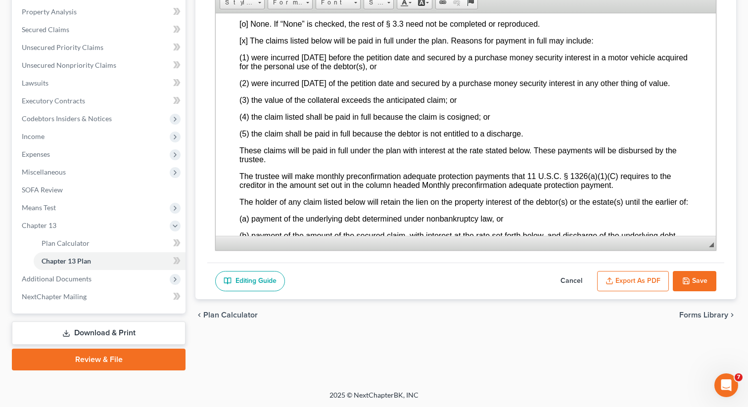
click at [631, 289] on button "Export as PDF" at bounding box center [633, 281] width 72 height 21
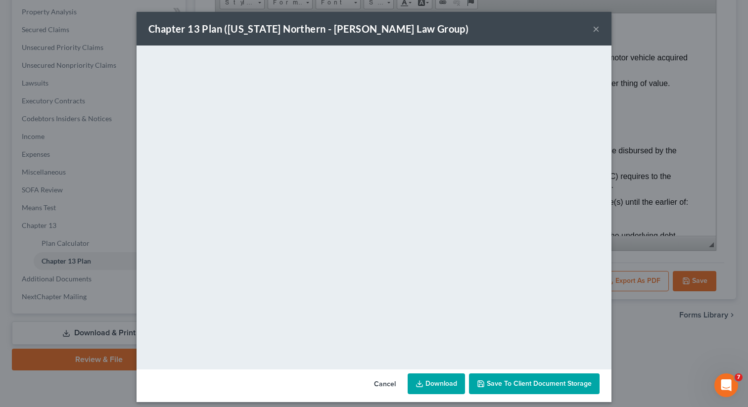
scroll to position [6, 0]
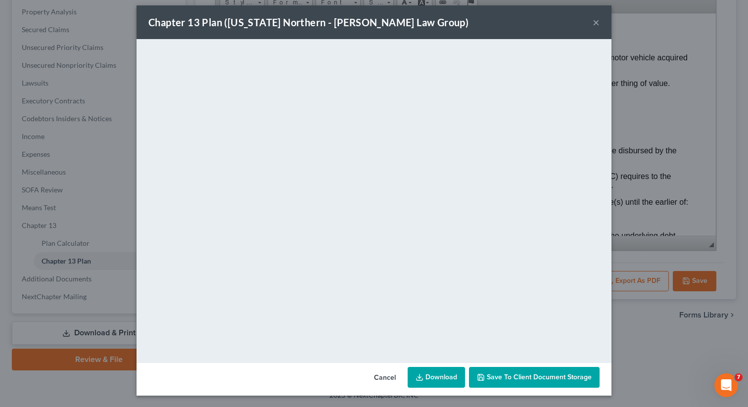
click at [501, 373] on span "Save to Client Document Storage" at bounding box center [539, 377] width 105 height 8
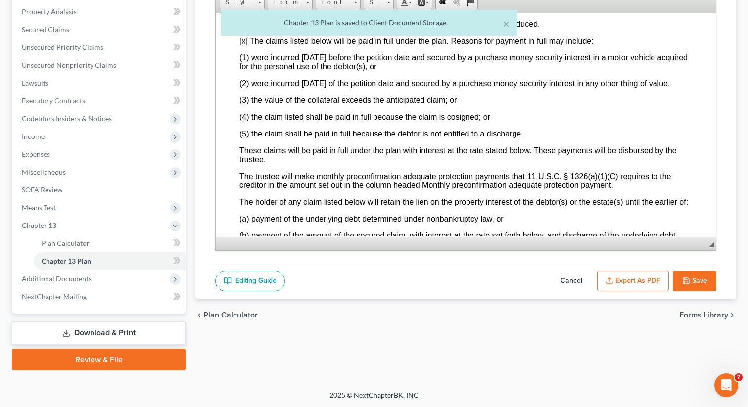
click at [686, 284] on button "Save" at bounding box center [695, 281] width 44 height 21
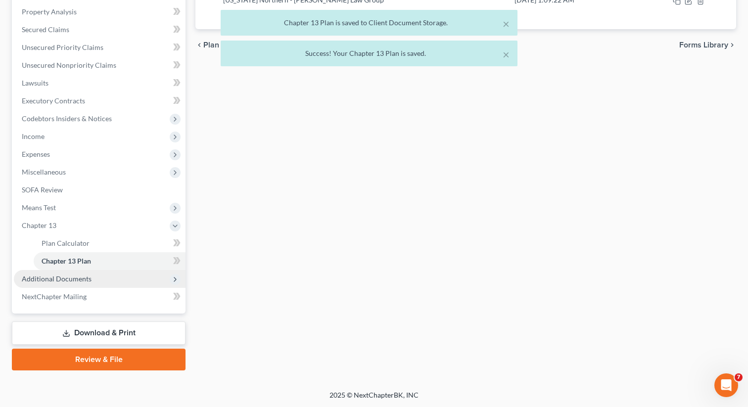
click at [118, 285] on span "Additional Documents" at bounding box center [100, 279] width 172 height 18
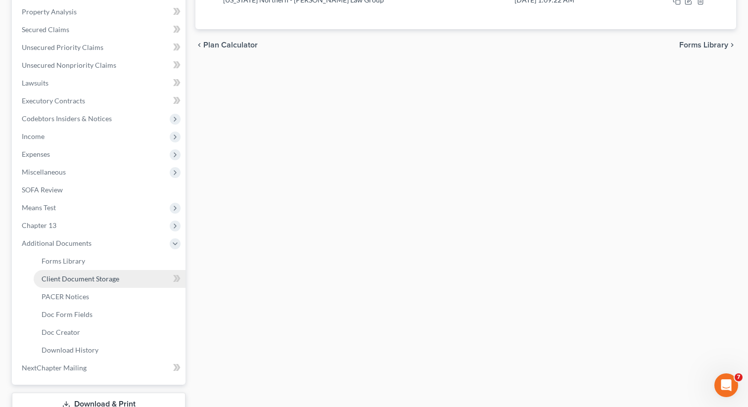
click at [122, 283] on link "Client Document Storage" at bounding box center [110, 279] width 152 height 18
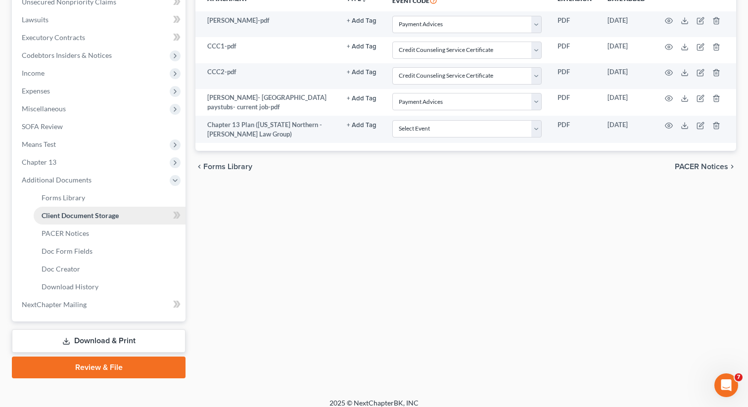
scroll to position [260, 0]
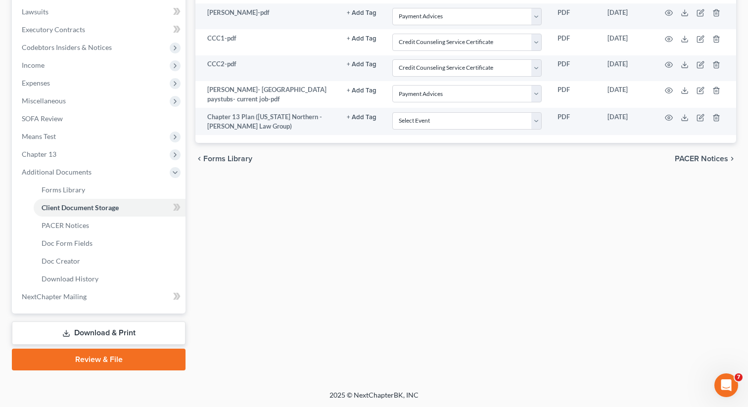
click at [92, 332] on link "Download & Print" at bounding box center [99, 333] width 174 height 23
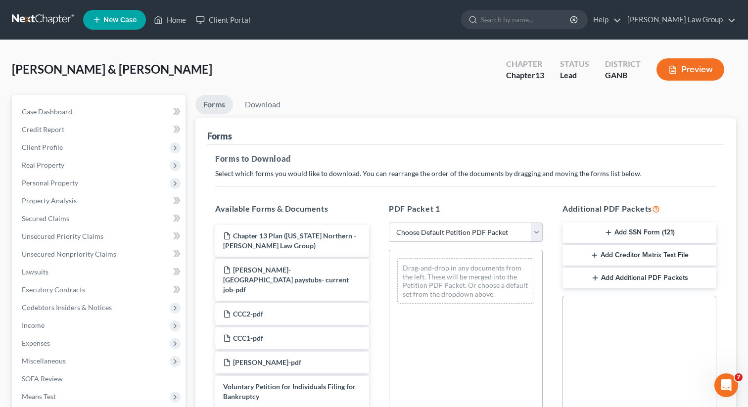
click at [408, 231] on select "Choose Default Petition PDF Packet Complete Bankruptcy Petition (all forms and …" at bounding box center [466, 233] width 154 height 20
click at [389, 223] on select "Choose Default Petition PDF Packet Complete Bankruptcy Petition (all forms and …" at bounding box center [466, 233] width 154 height 20
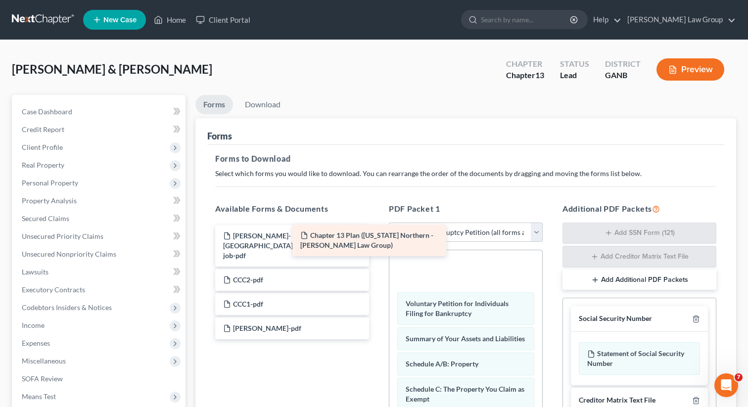
drag, startPoint x: 315, startPoint y: 245, endPoint x: 462, endPoint y: 259, distance: 147.1
click at [377, 259] on div "Chapter 13 Plan ([US_STATE] Northern - [PERSON_NAME] Law Group) Chapter 13 Plan…" at bounding box center [292, 282] width 170 height 114
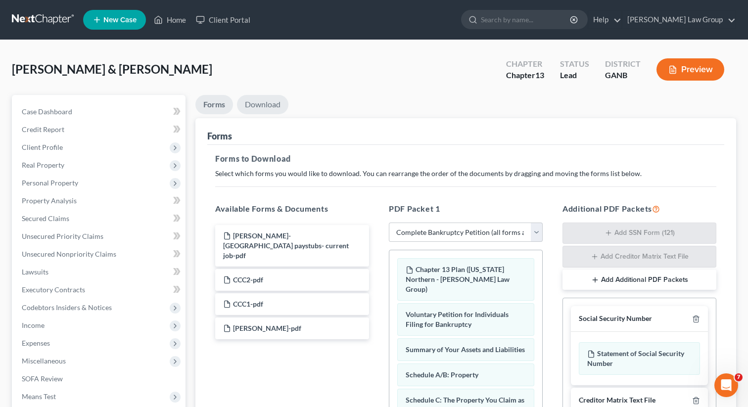
click at [253, 102] on link "Download" at bounding box center [262, 104] width 51 height 19
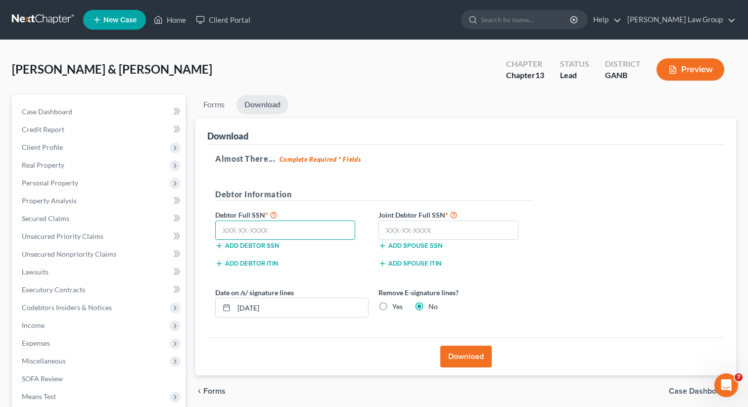
click at [303, 229] on input "text" at bounding box center [285, 231] width 140 height 20
paste input "193-70-5258"
click at [424, 233] on input "text" at bounding box center [449, 231] width 140 height 20
paste input "252-79-9526"
click at [453, 355] on button "Download" at bounding box center [465, 357] width 51 height 22
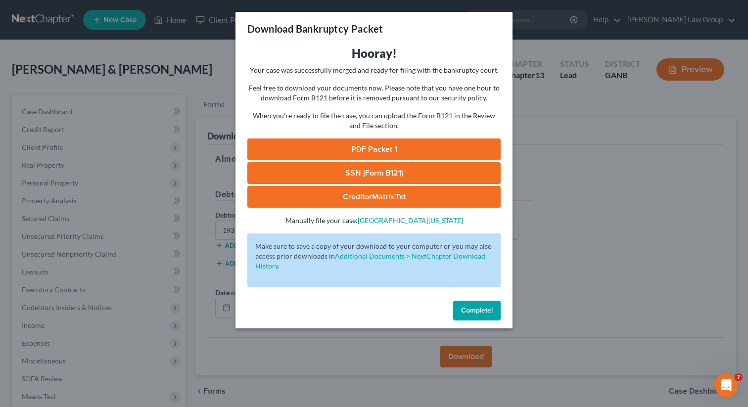
click at [346, 145] on link "PDF Packet 1" at bounding box center [373, 150] width 253 height 22
click at [383, 174] on link "SSN (Form B121)" at bounding box center [373, 173] width 253 height 22
click at [473, 312] on span "Complete!" at bounding box center [477, 310] width 32 height 8
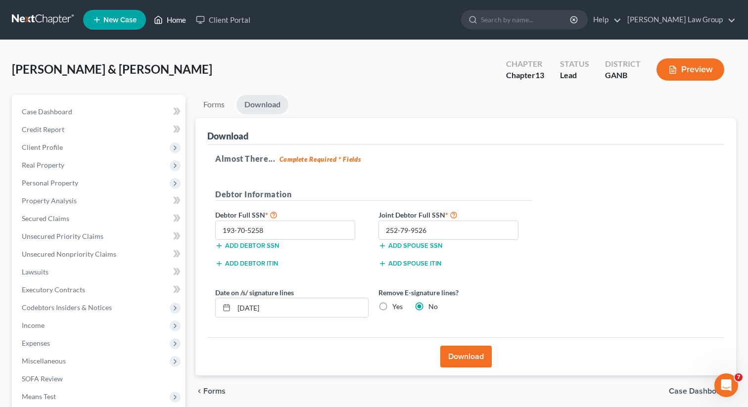
click at [178, 24] on link "Home" at bounding box center [170, 20] width 42 height 18
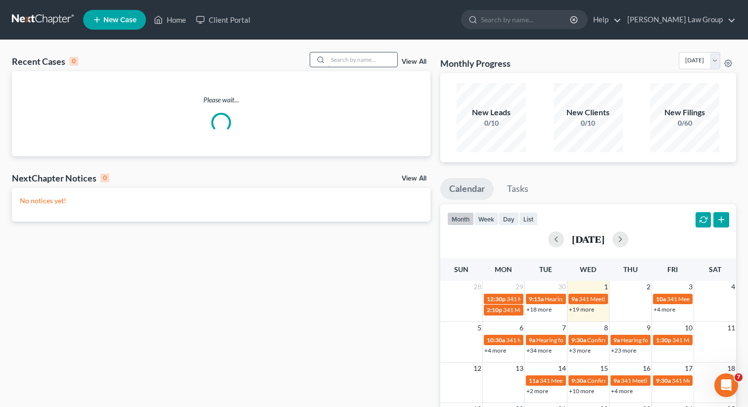
click at [354, 61] on input "search" at bounding box center [362, 59] width 69 height 14
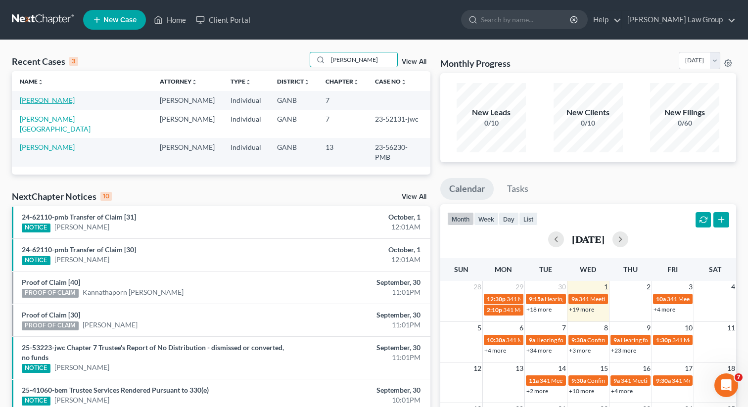
click at [43, 101] on link "[PERSON_NAME]" at bounding box center [47, 100] width 55 height 8
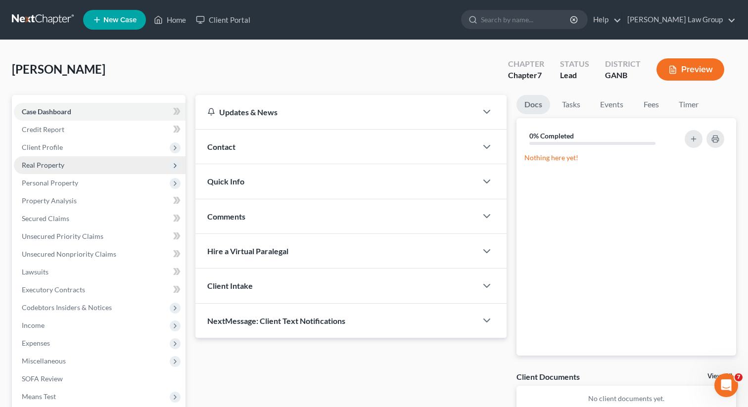
click at [43, 166] on span "Real Property" at bounding box center [43, 165] width 43 height 8
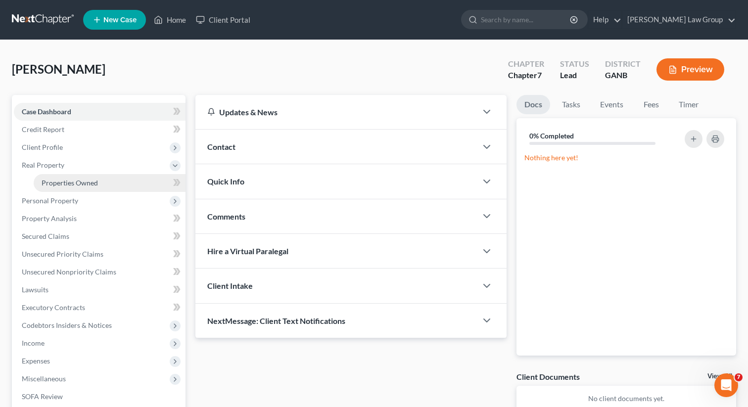
click at [52, 182] on span "Properties Owned" at bounding box center [70, 183] width 56 height 8
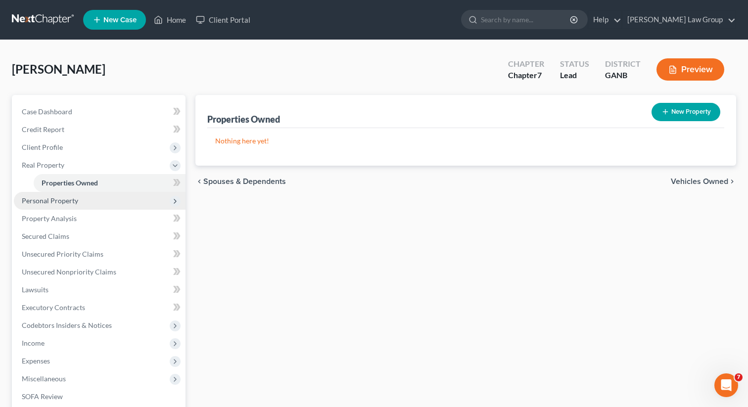
click at [57, 203] on span "Personal Property" at bounding box center [50, 200] width 56 height 8
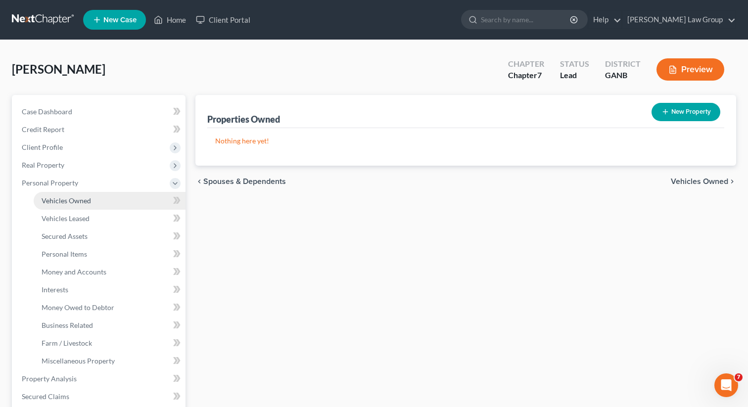
click at [58, 199] on span "Vehicles Owned" at bounding box center [66, 200] width 49 height 8
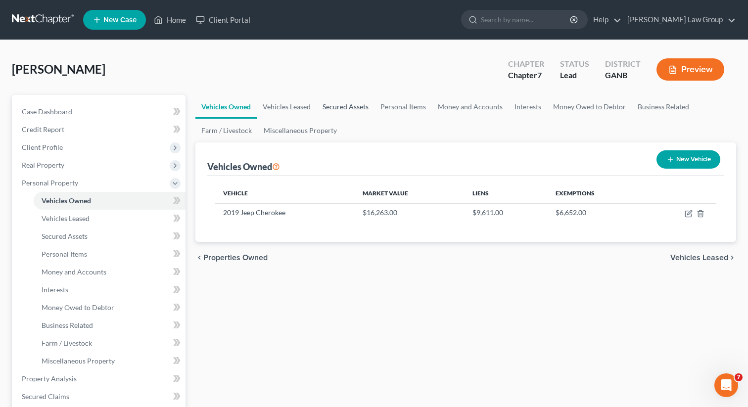
click at [364, 105] on link "Secured Assets" at bounding box center [346, 107] width 58 height 24
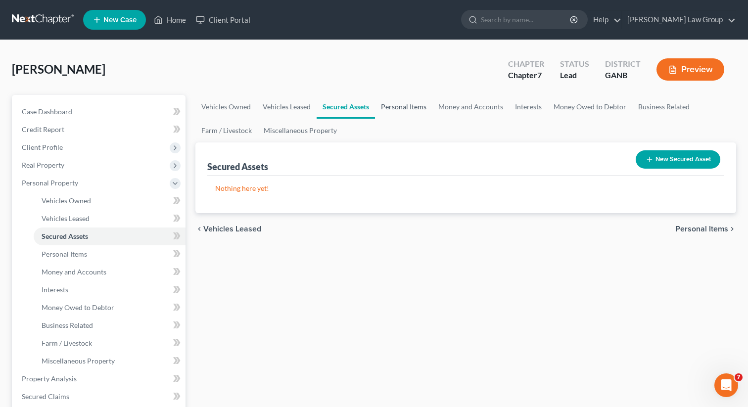
click at [394, 106] on link "Personal Items" at bounding box center [403, 107] width 57 height 24
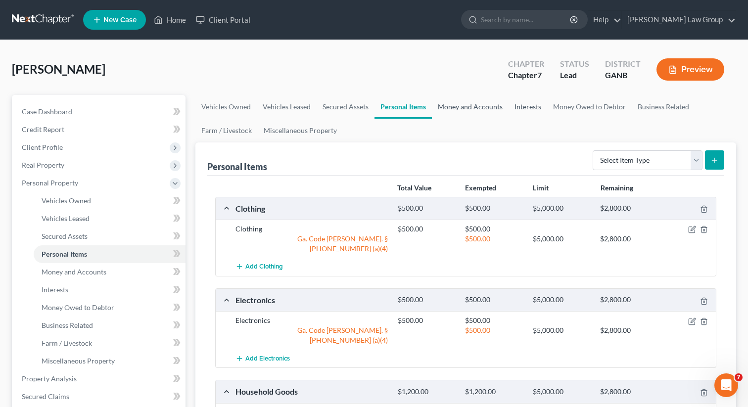
click at [463, 109] on link "Money and Accounts" at bounding box center [470, 107] width 77 height 24
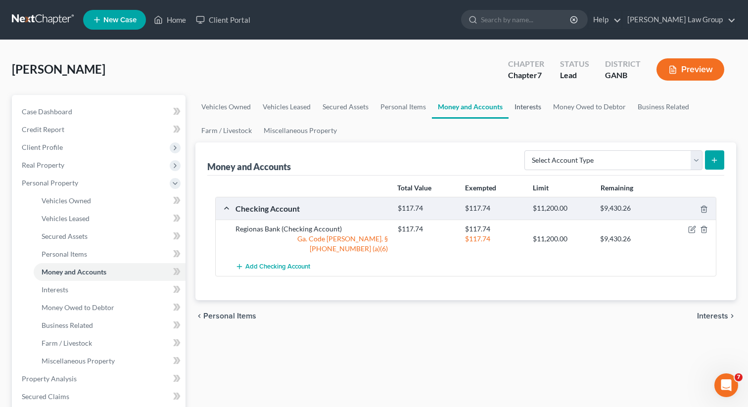
click at [528, 108] on link "Interests" at bounding box center [528, 107] width 39 height 24
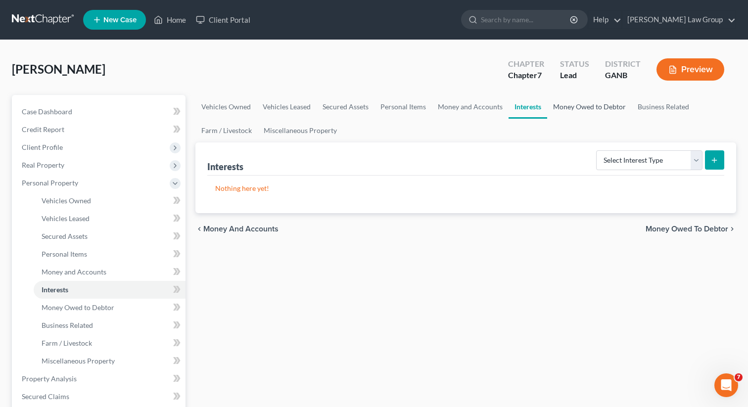
click at [582, 108] on link "Money Owed to Debtor" at bounding box center [589, 107] width 85 height 24
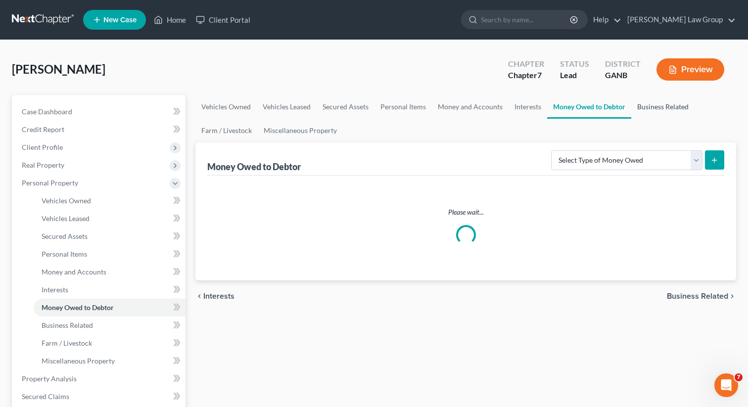
click at [670, 108] on link "Business Related" at bounding box center [662, 107] width 63 height 24
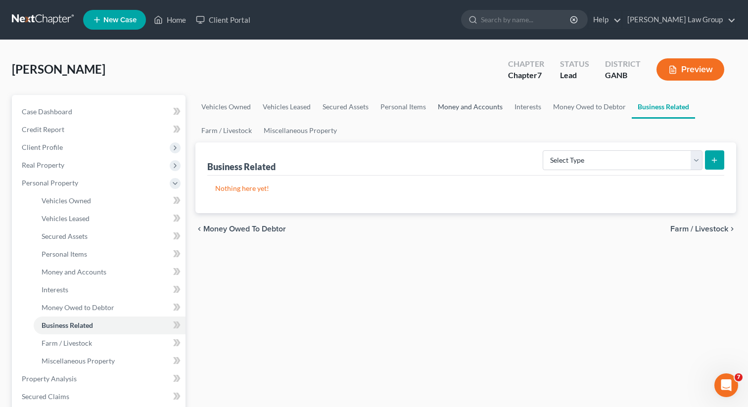
click at [483, 110] on link "Money and Accounts" at bounding box center [470, 107] width 77 height 24
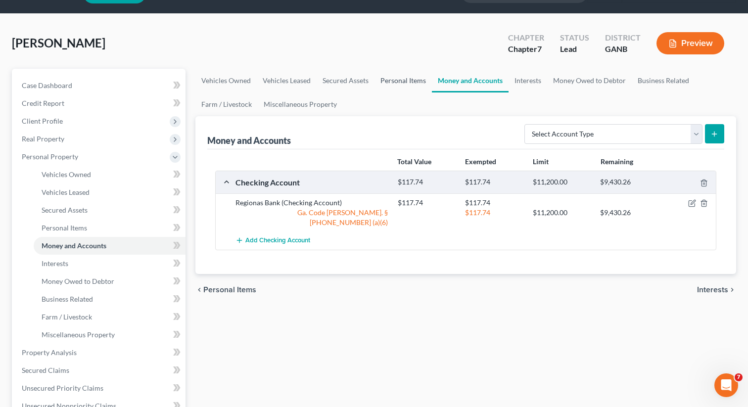
click at [383, 75] on link "Personal Items" at bounding box center [403, 81] width 57 height 24
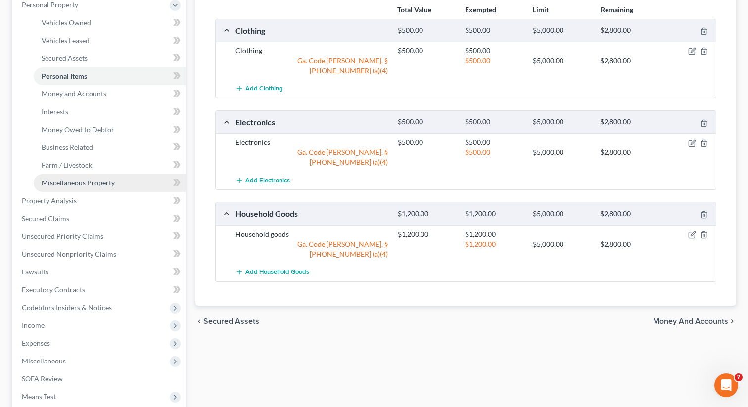
scroll to position [179, 0]
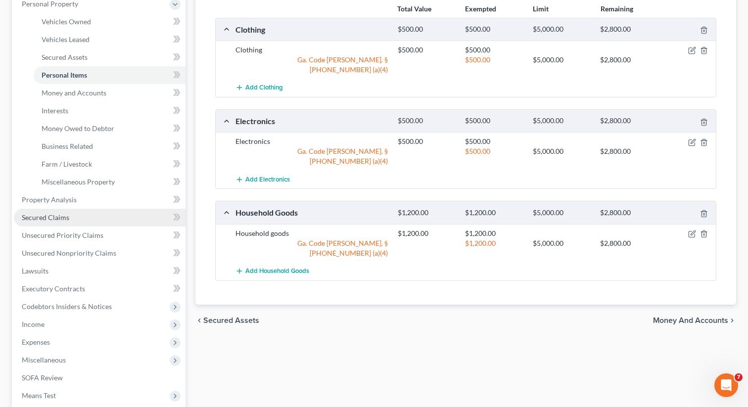
click at [69, 213] on link "Secured Claims" at bounding box center [100, 218] width 172 height 18
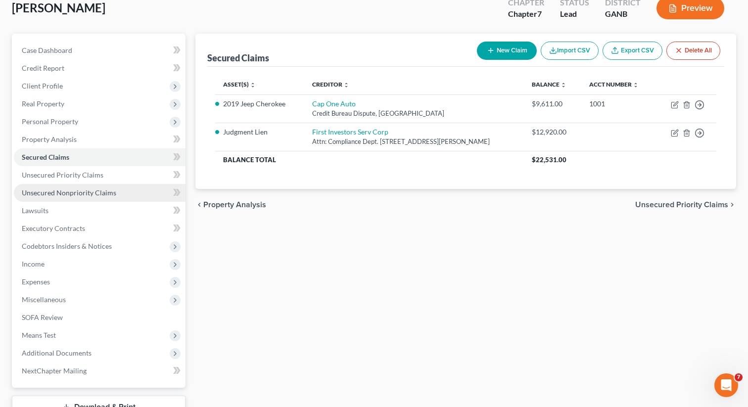
scroll to position [136, 0]
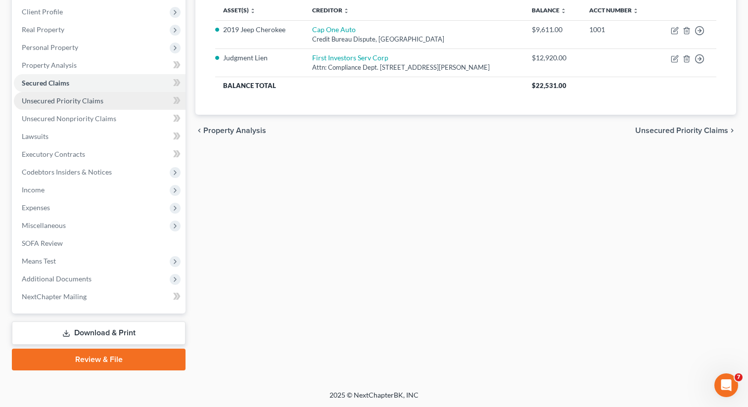
click at [83, 101] on span "Unsecured Priority Claims" at bounding box center [63, 101] width 82 height 8
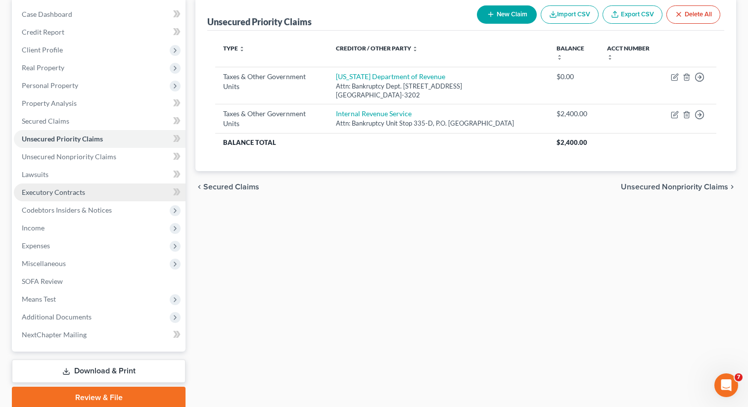
scroll to position [118, 0]
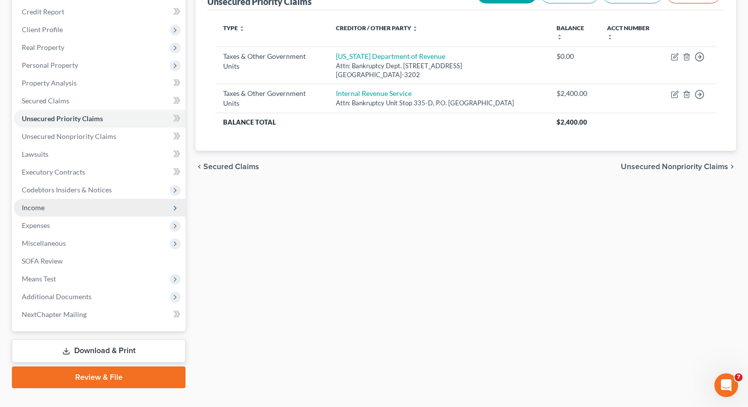
click at [62, 207] on span "Income" at bounding box center [100, 208] width 172 height 18
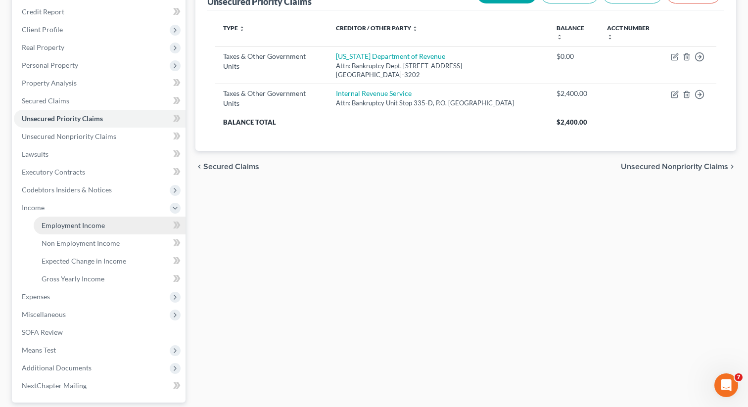
click at [67, 223] on span "Employment Income" at bounding box center [73, 225] width 63 height 8
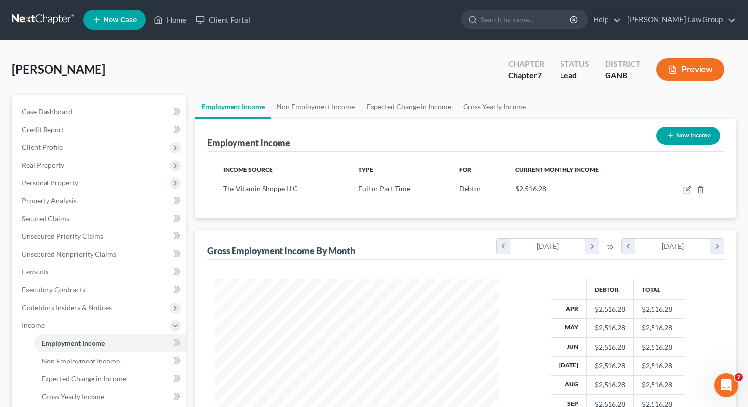
scroll to position [177, 304]
click at [333, 108] on link "Non Employment Income" at bounding box center [316, 107] width 90 height 24
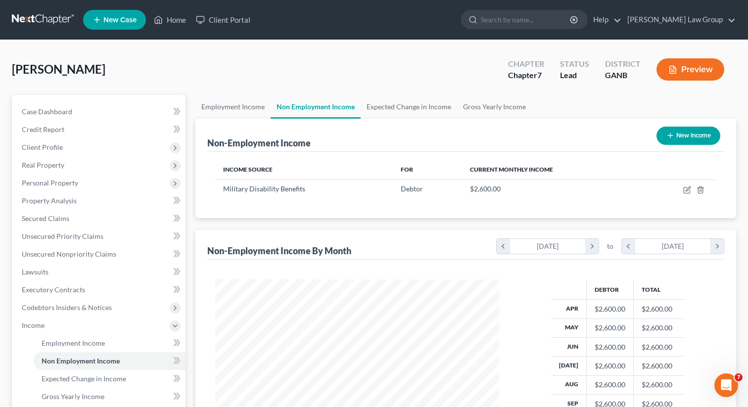
scroll to position [177, 304]
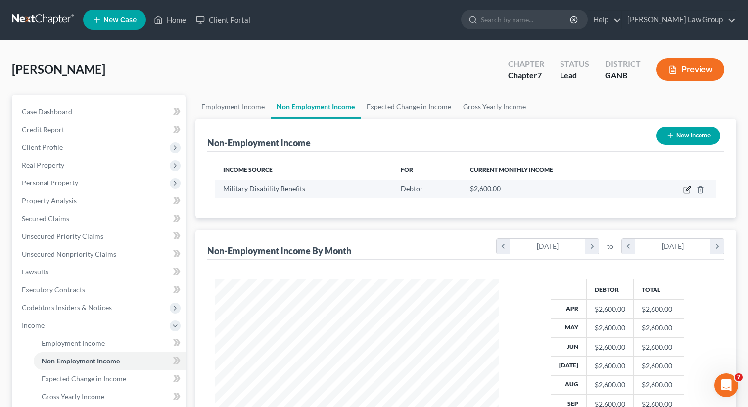
click at [687, 190] on icon "button" at bounding box center [687, 190] width 8 height 8
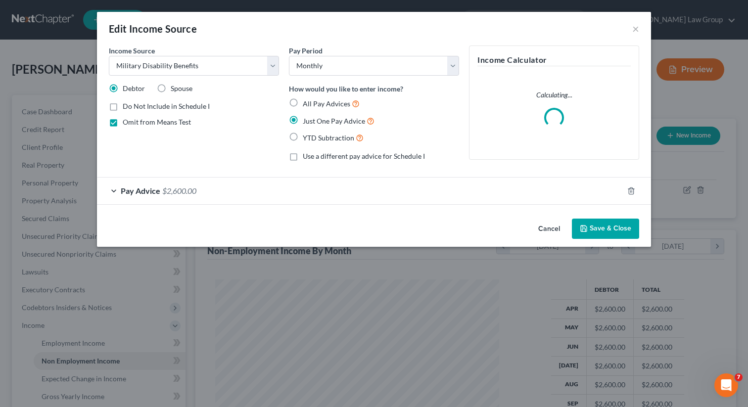
click at [607, 234] on button "Save & Close" at bounding box center [605, 229] width 67 height 21
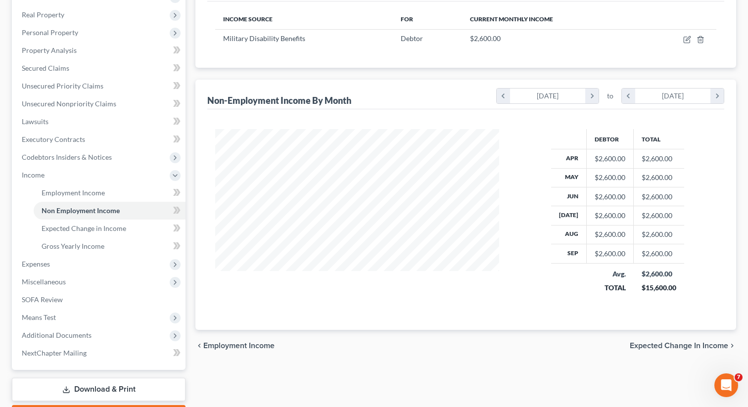
scroll to position [207, 0]
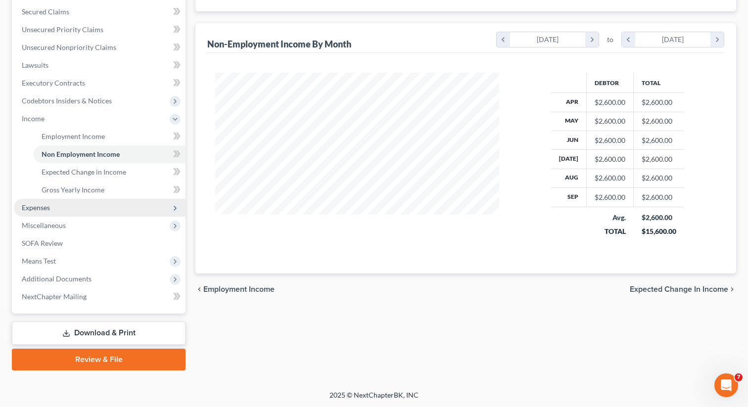
click at [69, 207] on span "Expenses" at bounding box center [100, 208] width 172 height 18
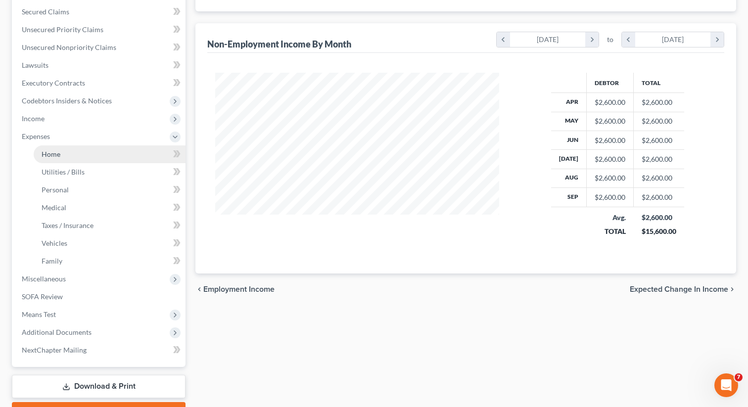
click at [64, 154] on link "Home" at bounding box center [110, 154] width 152 height 18
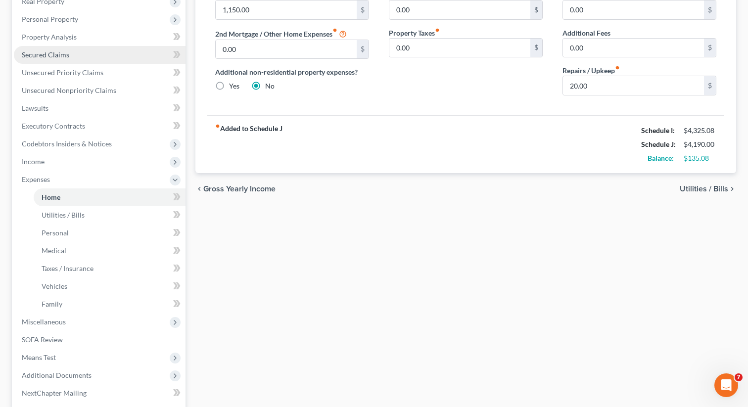
scroll to position [198, 0]
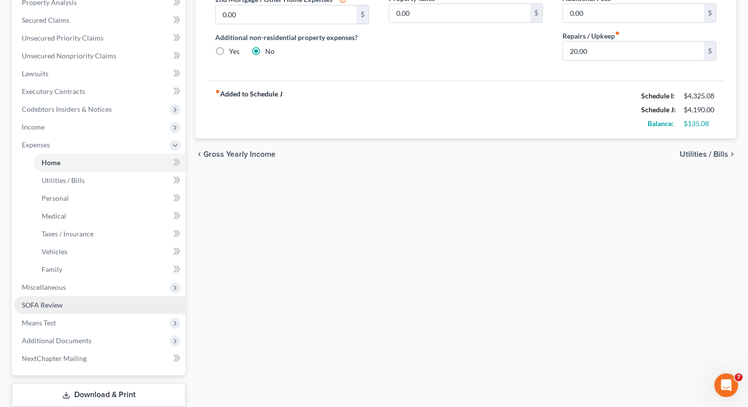
click at [56, 297] on link "SOFA Review" at bounding box center [100, 305] width 172 height 18
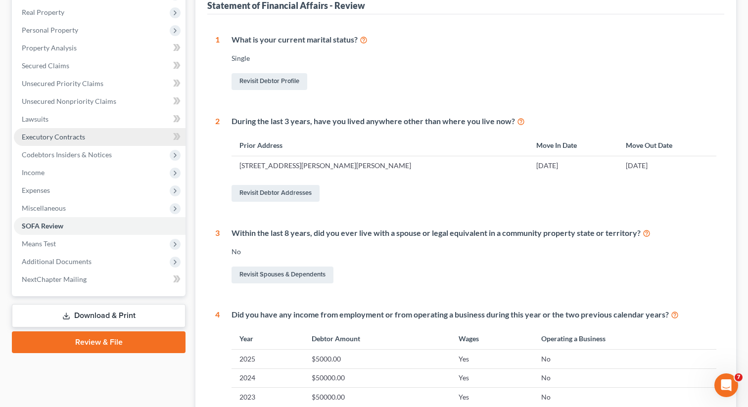
scroll to position [197, 0]
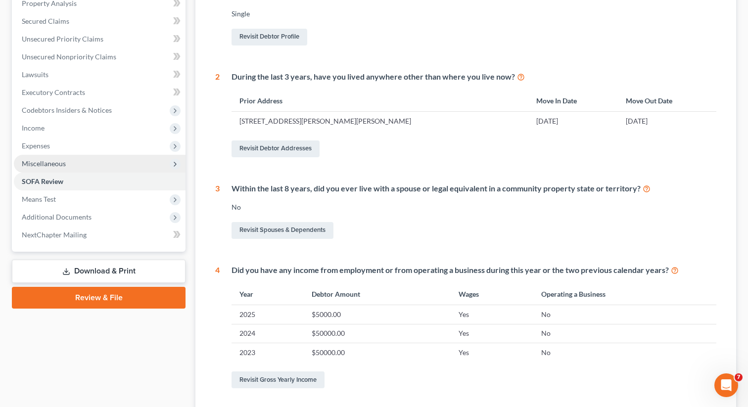
click at [55, 156] on span "Miscellaneous" at bounding box center [100, 164] width 172 height 18
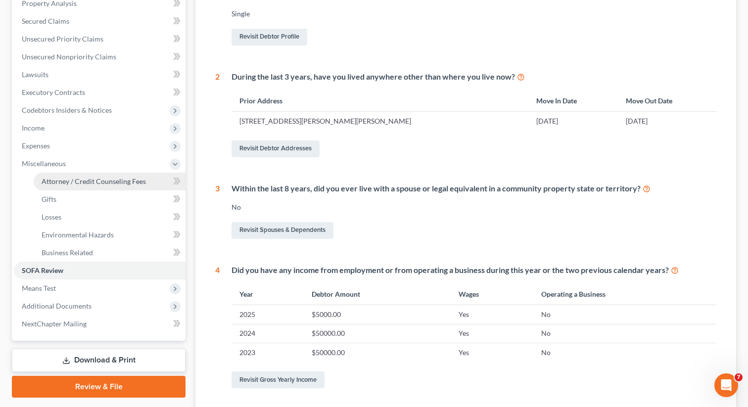
click at [73, 177] on span "Attorney / Credit Counseling Fees" at bounding box center [94, 181] width 104 height 8
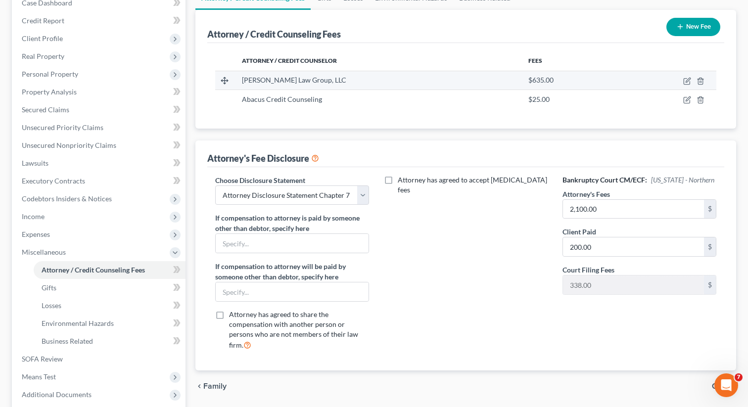
scroll to position [225, 0]
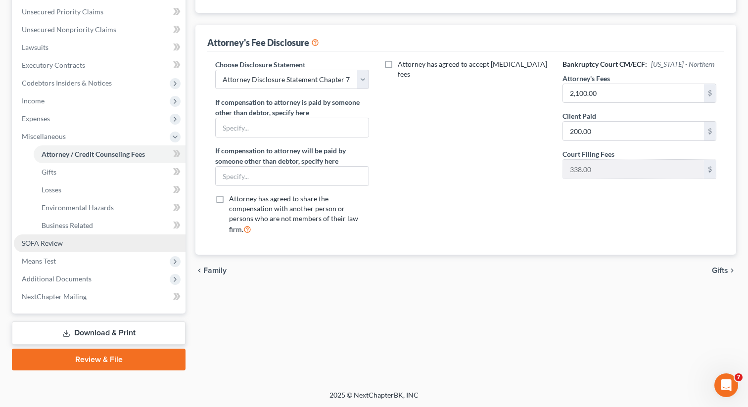
click at [77, 244] on link "SOFA Review" at bounding box center [100, 244] width 172 height 18
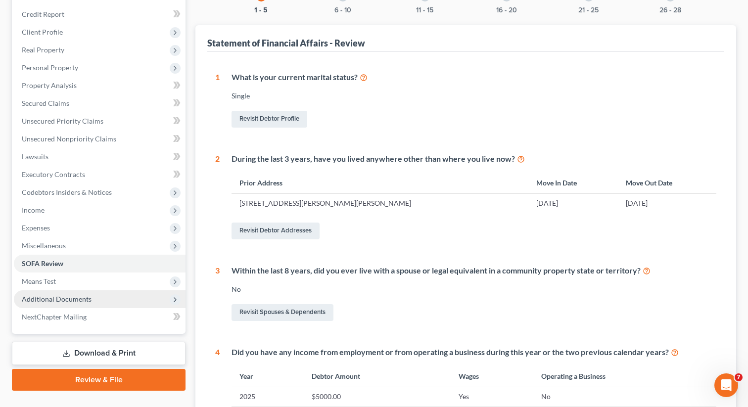
scroll to position [121, 0]
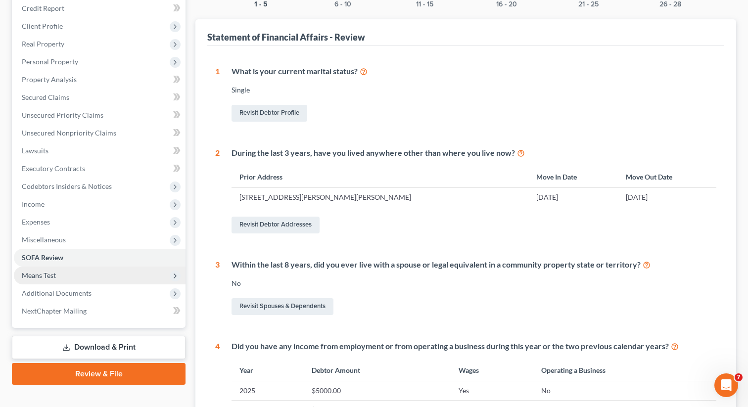
click at [66, 274] on span "Means Test" at bounding box center [100, 276] width 172 height 18
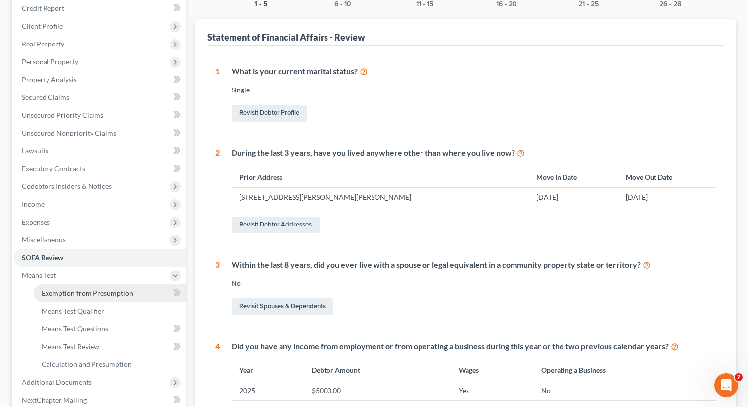
click at [77, 291] on span "Exemption from Presumption" at bounding box center [88, 293] width 92 height 8
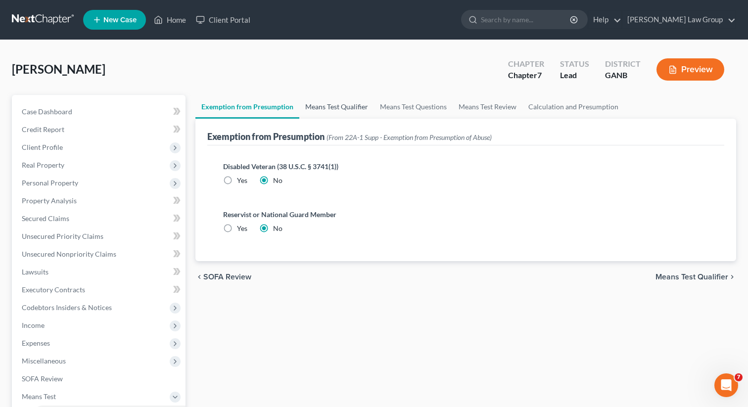
click at [335, 105] on link "Means Test Qualifier" at bounding box center [336, 107] width 75 height 24
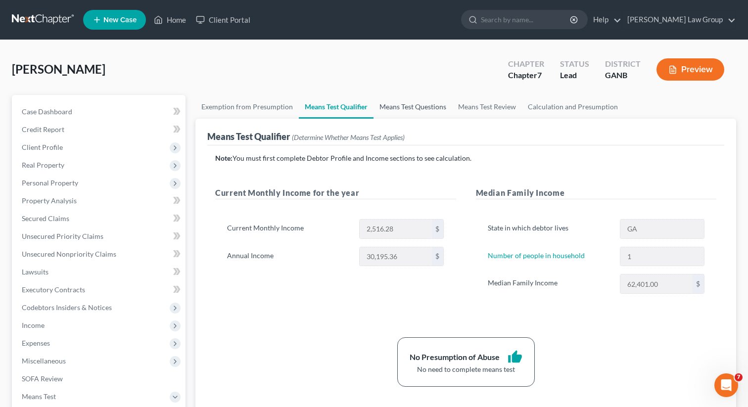
click at [424, 106] on link "Means Test Questions" at bounding box center [413, 107] width 79 height 24
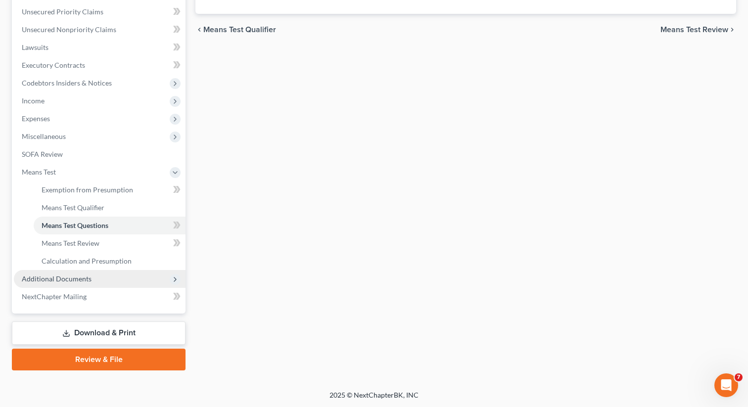
click at [85, 281] on span "Additional Documents" at bounding box center [57, 279] width 70 height 8
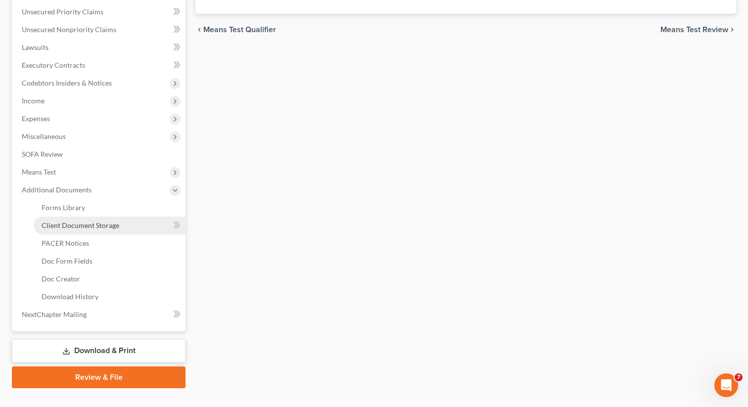
click at [119, 227] on link "Client Document Storage" at bounding box center [110, 226] width 152 height 18
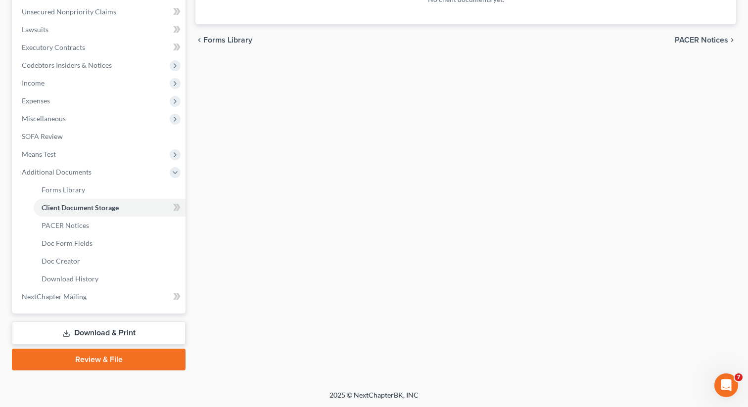
click at [84, 335] on link "Download & Print" at bounding box center [99, 333] width 174 height 23
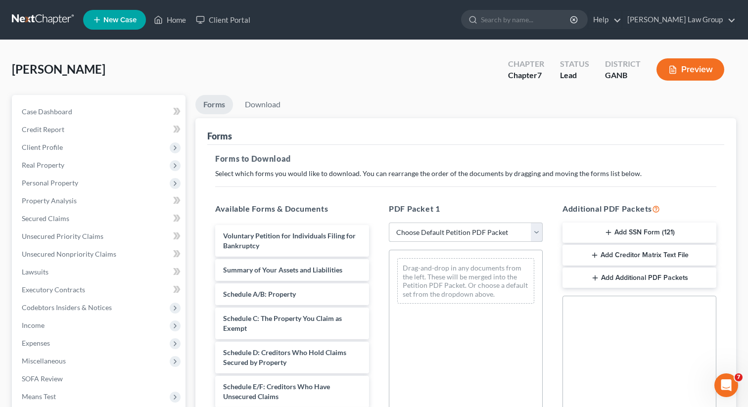
click at [406, 225] on select "Choose Default Petition PDF Packet Complete Bankruptcy Petition (all forms and …" at bounding box center [466, 233] width 154 height 20
click at [389, 223] on select "Choose Default Petition PDF Packet Complete Bankruptcy Petition (all forms and …" at bounding box center [466, 233] width 154 height 20
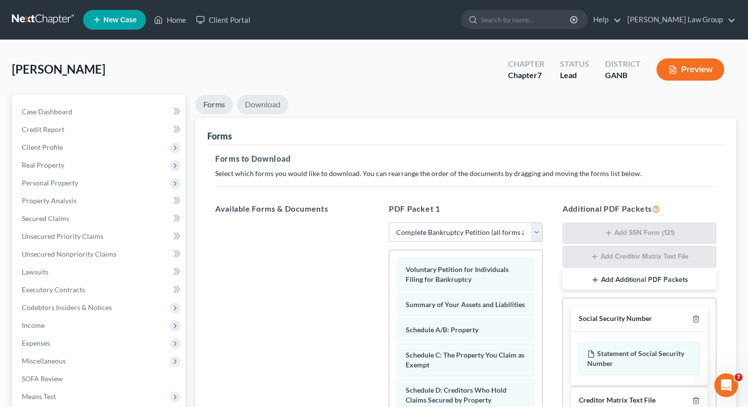
click at [263, 105] on link "Download" at bounding box center [262, 104] width 51 height 19
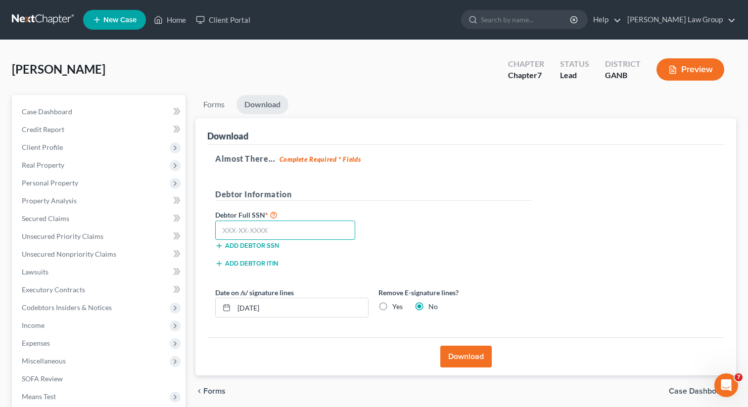
click at [292, 224] on input "text" at bounding box center [285, 231] width 140 height 20
paste input "253-19-2917"
click at [459, 360] on button "Download" at bounding box center [465, 357] width 51 height 22
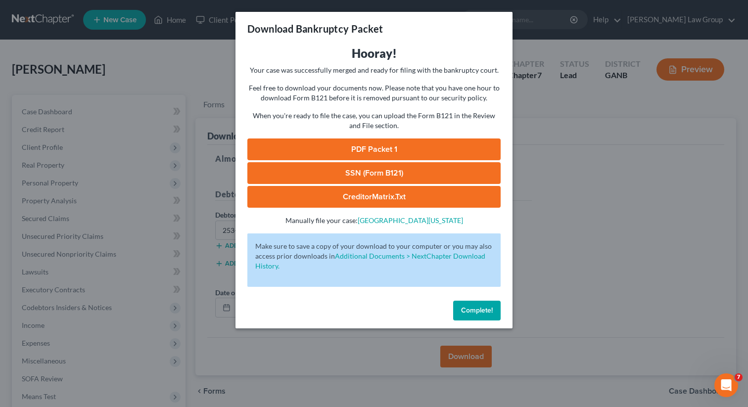
click at [385, 150] on link "PDF Packet 1" at bounding box center [373, 150] width 253 height 22
click at [477, 313] on span "Complete!" at bounding box center [477, 310] width 32 height 8
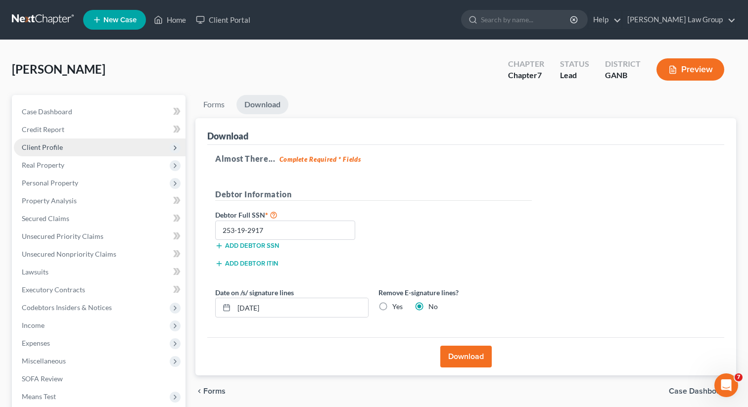
click at [62, 146] on span "Client Profile" at bounding box center [100, 148] width 172 height 18
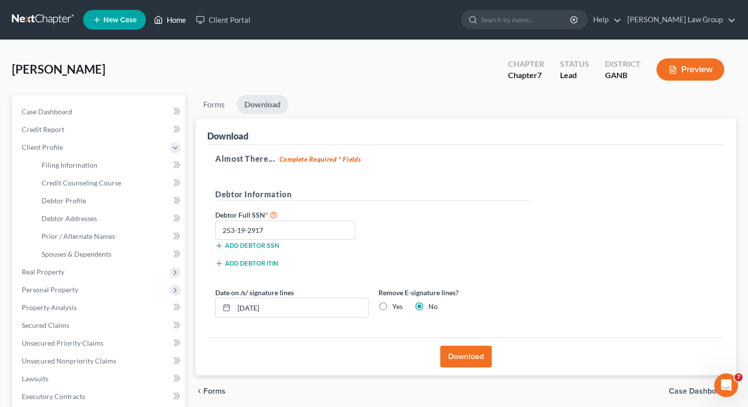
click at [170, 21] on link "Home" at bounding box center [170, 20] width 42 height 18
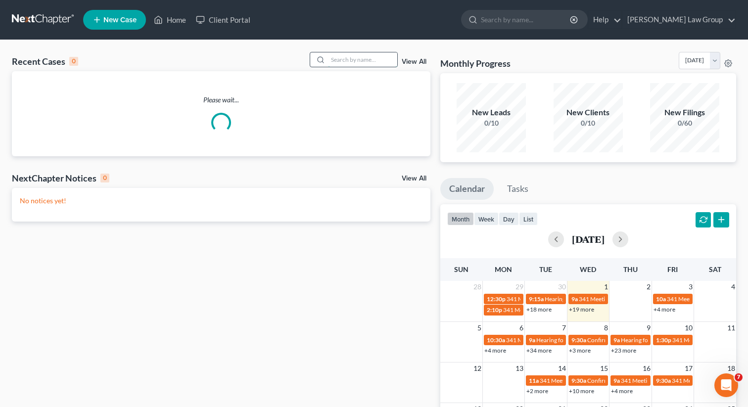
click at [343, 56] on input "search" at bounding box center [362, 59] width 69 height 14
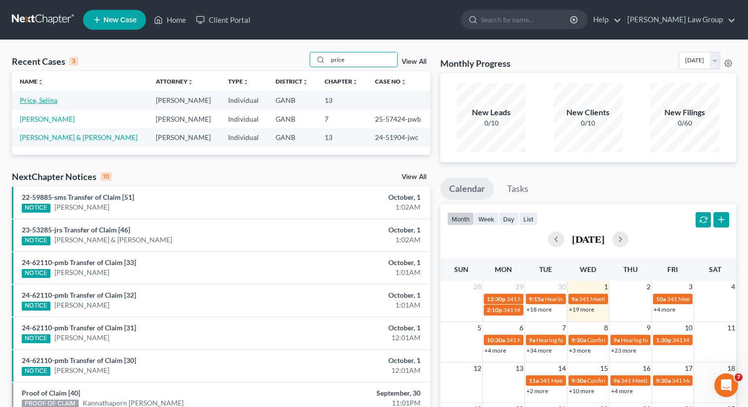
click at [41, 100] on link "Price, Selina" at bounding box center [39, 100] width 38 height 8
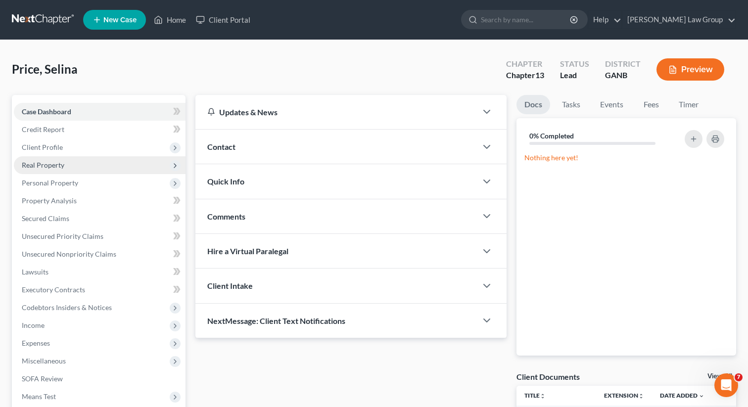
click at [39, 163] on span "Real Property" at bounding box center [43, 165] width 43 height 8
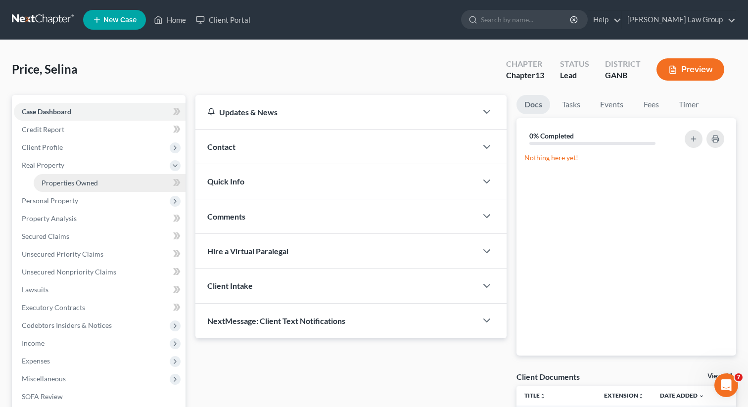
click at [54, 180] on span "Properties Owned" at bounding box center [70, 183] width 56 height 8
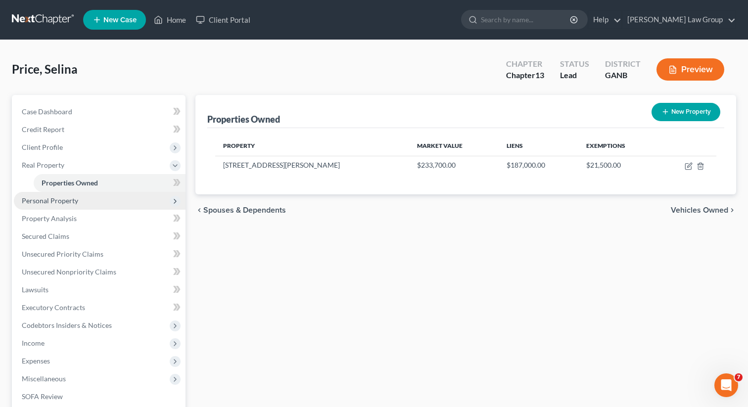
click at [89, 203] on span "Personal Property" at bounding box center [100, 201] width 172 height 18
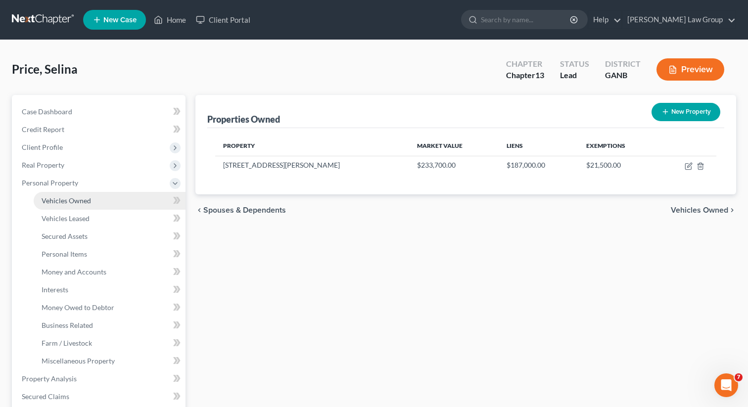
click at [84, 200] on span "Vehicles Owned" at bounding box center [66, 200] width 49 height 8
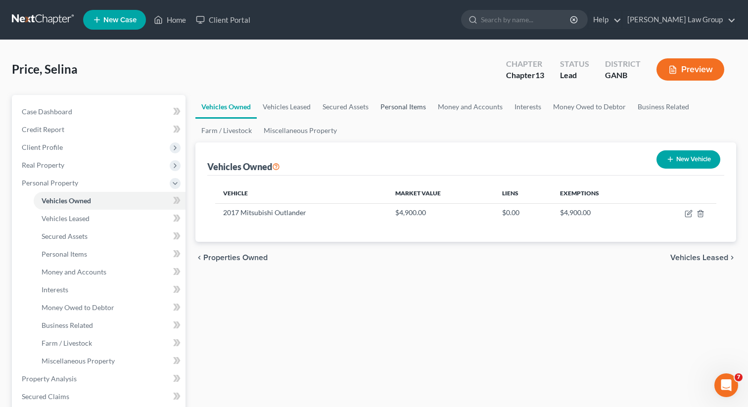
click at [405, 111] on link "Personal Items" at bounding box center [403, 107] width 57 height 24
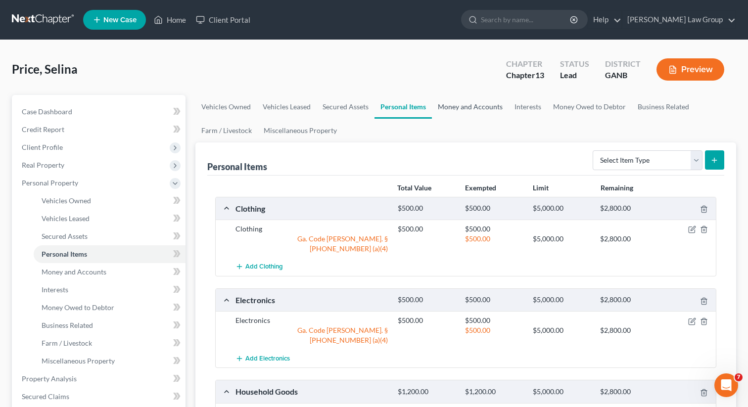
click at [465, 108] on link "Money and Accounts" at bounding box center [470, 107] width 77 height 24
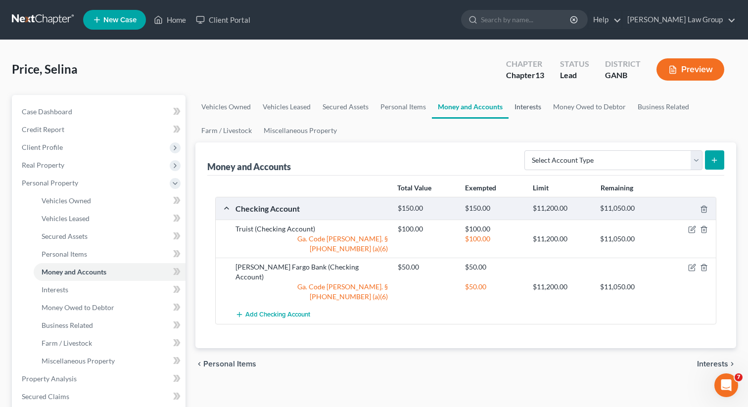
click at [532, 105] on link "Interests" at bounding box center [528, 107] width 39 height 24
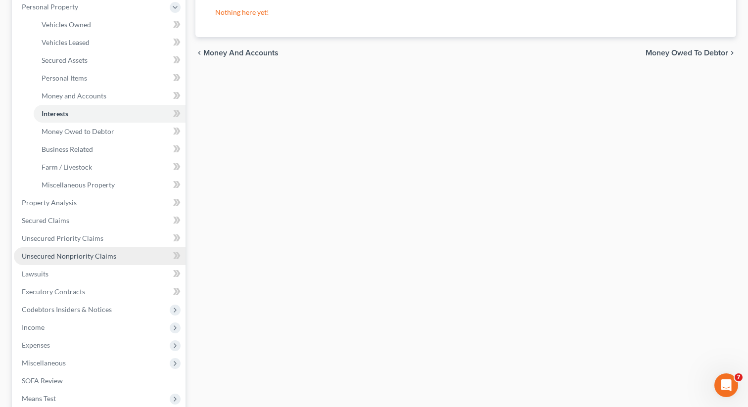
scroll to position [179, 0]
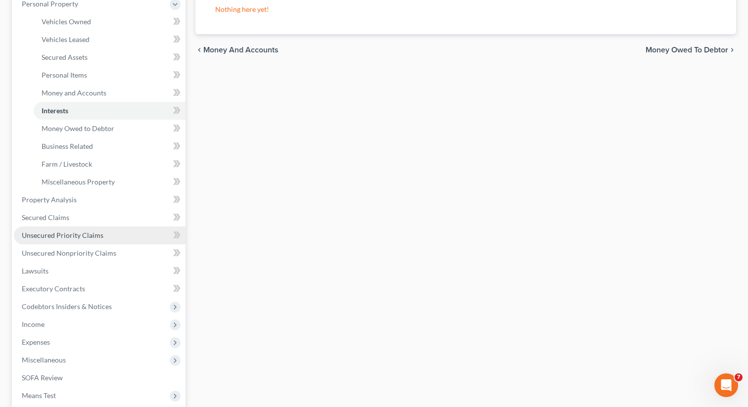
click at [66, 237] on span "Unsecured Priority Claims" at bounding box center [63, 235] width 82 height 8
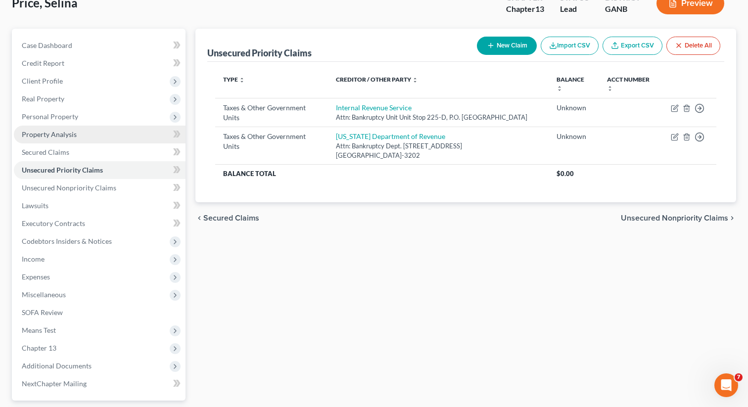
scroll to position [75, 0]
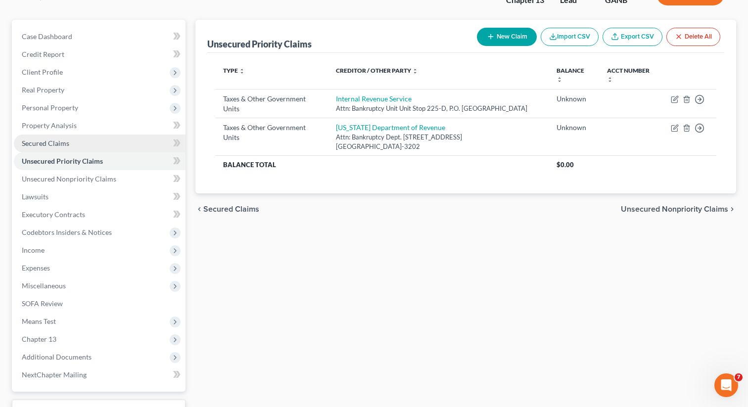
click at [52, 144] on span "Secured Claims" at bounding box center [46, 143] width 48 height 8
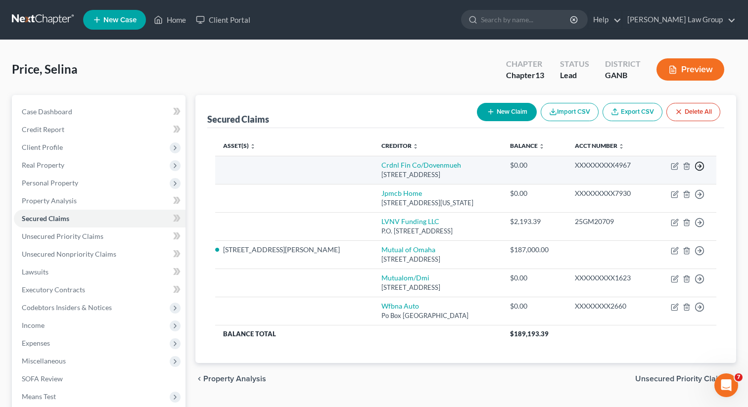
click at [697, 164] on icon "button" at bounding box center [700, 166] width 10 height 10
click at [627, 190] on link "Move to F" at bounding box center [654, 190] width 83 height 17
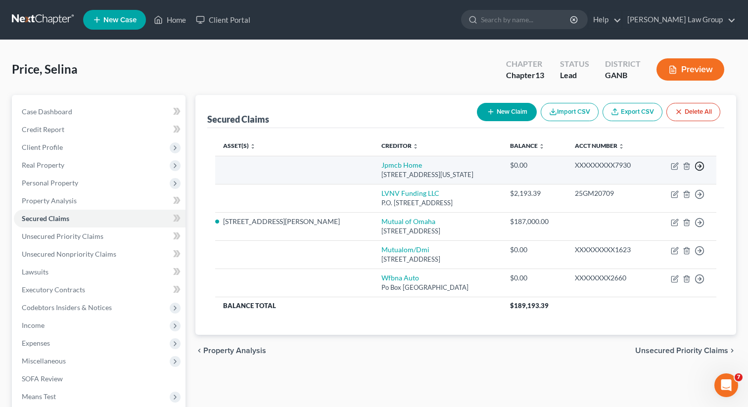
click at [697, 166] on icon "button" at bounding box center [700, 166] width 10 height 10
click at [630, 191] on link "Move to F" at bounding box center [654, 190] width 83 height 17
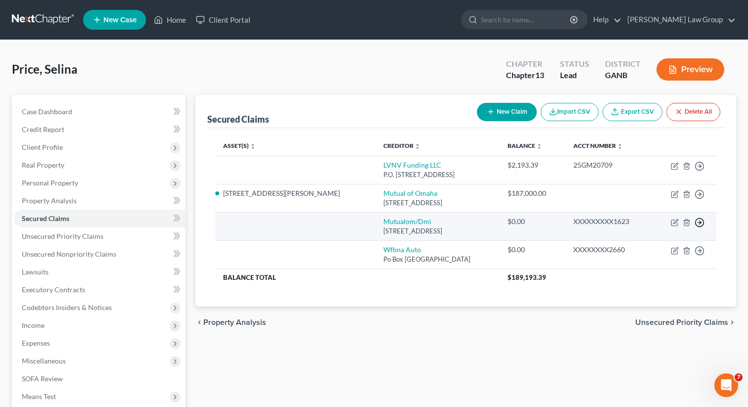
click at [701, 221] on icon "button" at bounding box center [700, 223] width 10 height 10
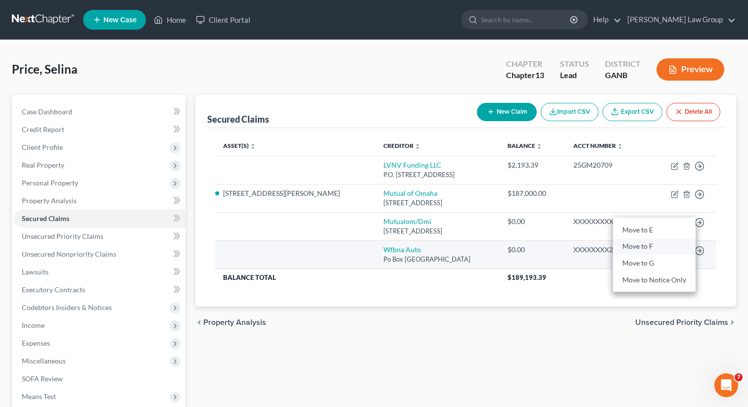
drag, startPoint x: 636, startPoint y: 244, endPoint x: 683, endPoint y: 244, distance: 47.0
click at [636, 244] on link "Move to F" at bounding box center [654, 247] width 83 height 17
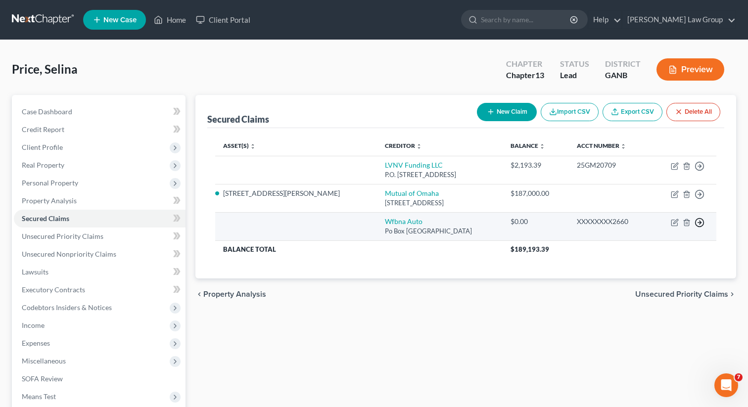
click at [699, 225] on icon "button" at bounding box center [700, 223] width 10 height 10
click at [642, 248] on link "Move to F" at bounding box center [654, 247] width 83 height 17
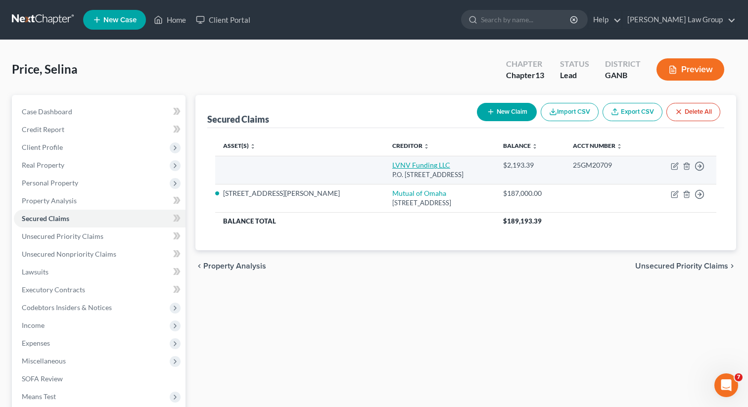
click at [392, 166] on link "LVNV Funding LLC" at bounding box center [421, 165] width 58 height 8
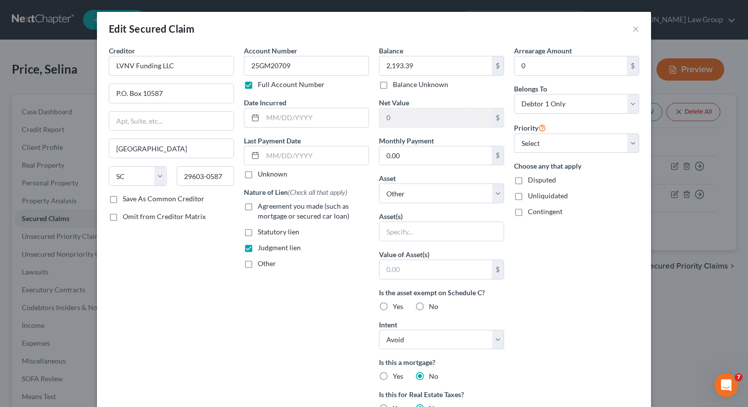
click at [393, 305] on label "Yes" at bounding box center [398, 307] width 10 height 10
click at [397, 305] on input "Yes" at bounding box center [400, 305] width 6 height 6
click at [429, 310] on label "No" at bounding box center [433, 307] width 9 height 10
click at [433, 308] on input "No" at bounding box center [436, 305] width 6 height 6
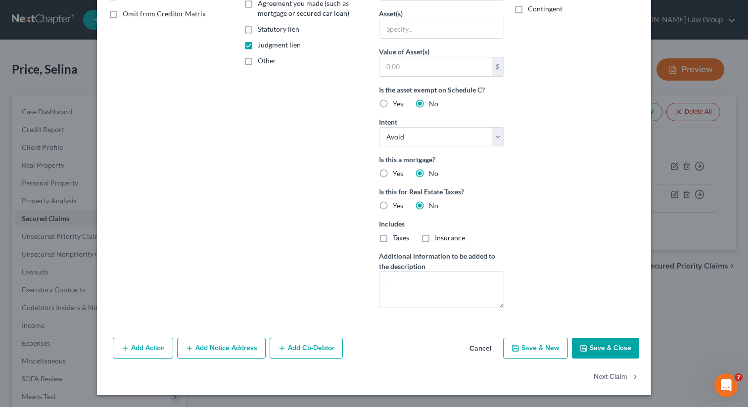
click at [619, 351] on button "Save & Close" at bounding box center [605, 348] width 67 height 21
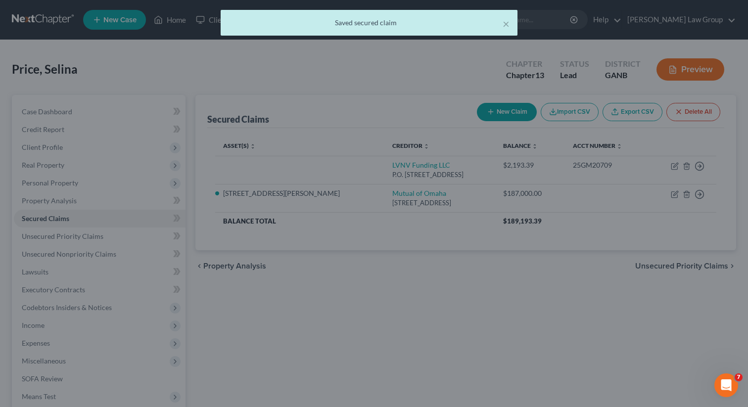
scroll to position [0, 0]
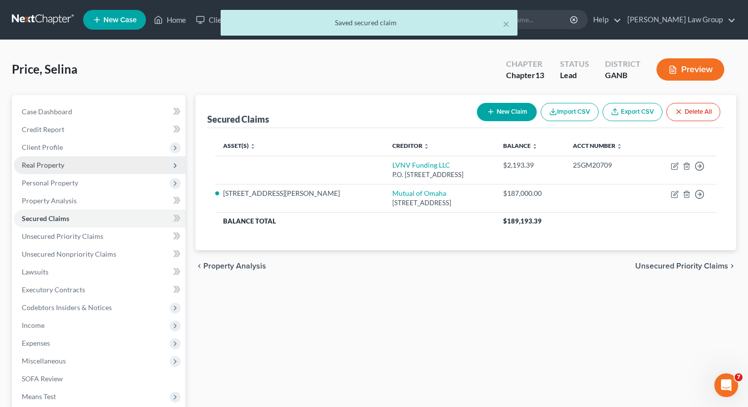
click at [39, 165] on span "Real Property" at bounding box center [43, 165] width 43 height 8
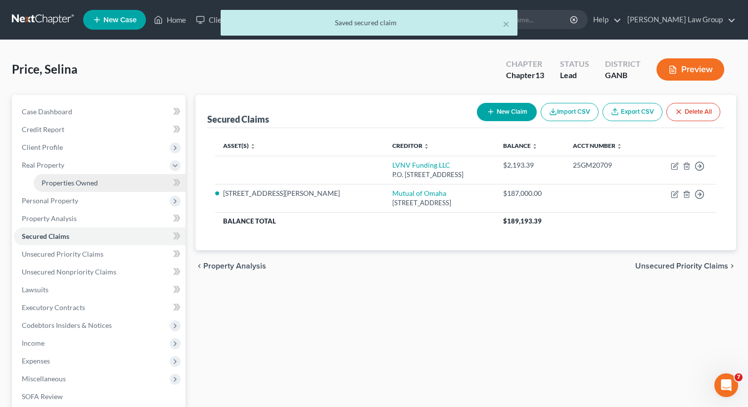
click at [79, 179] on span "Properties Owned" at bounding box center [70, 183] width 56 height 8
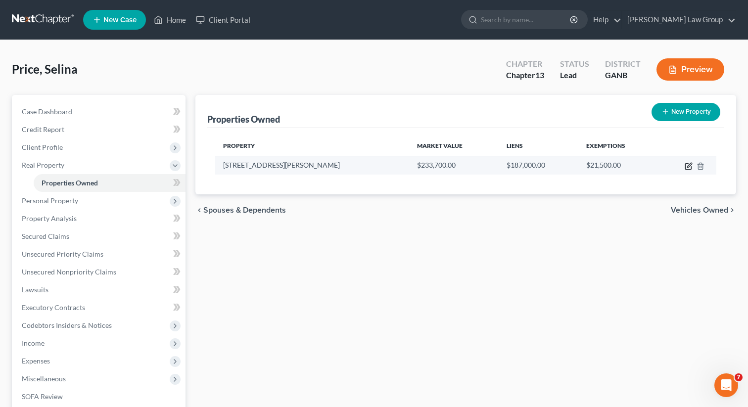
click at [689, 166] on icon "button" at bounding box center [689, 165] width 4 height 4
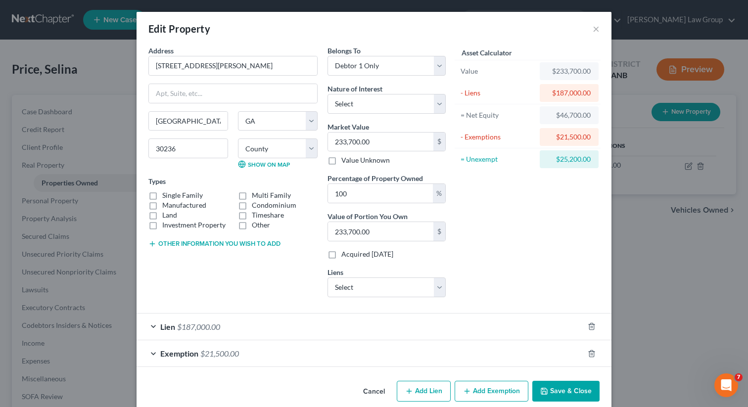
click at [560, 395] on button "Save & Close" at bounding box center [565, 391] width 67 height 21
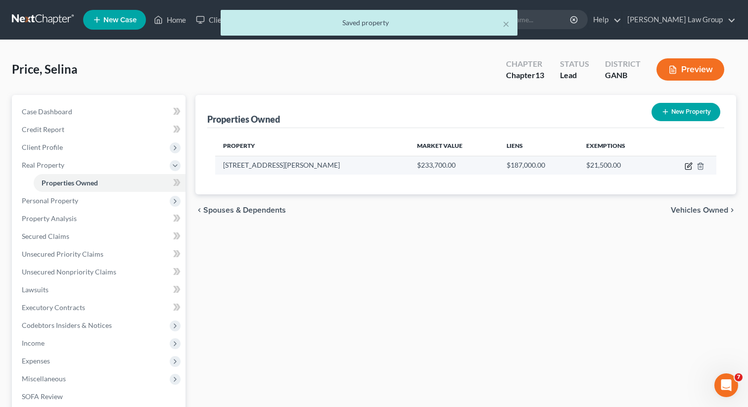
click at [688, 164] on icon "button" at bounding box center [689, 166] width 8 height 8
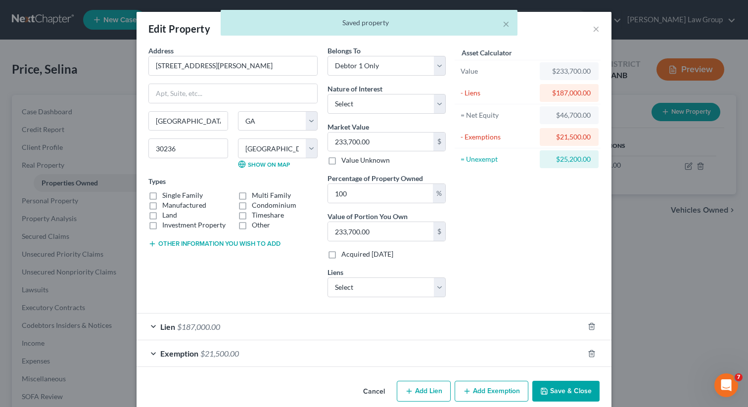
click at [162, 192] on label "Single Family" at bounding box center [182, 196] width 41 height 10
click at [166, 192] on input "Single Family" at bounding box center [169, 194] width 6 height 6
click at [585, 391] on button "Save & Close" at bounding box center [565, 391] width 67 height 21
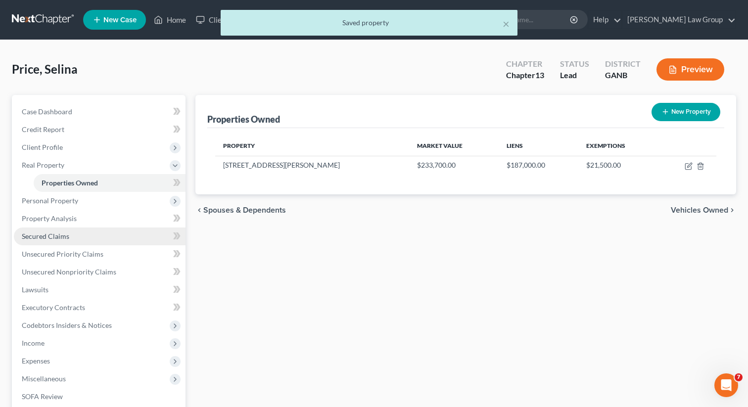
click at [37, 237] on span "Secured Claims" at bounding box center [46, 236] width 48 height 8
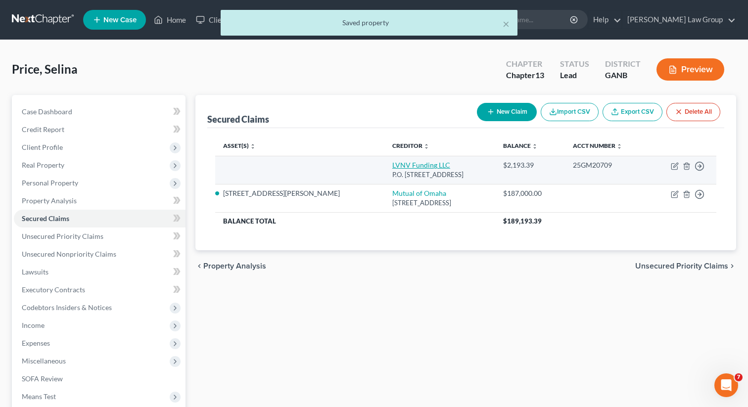
click at [392, 165] on link "LVNV Funding LLC" at bounding box center [421, 165] width 58 height 8
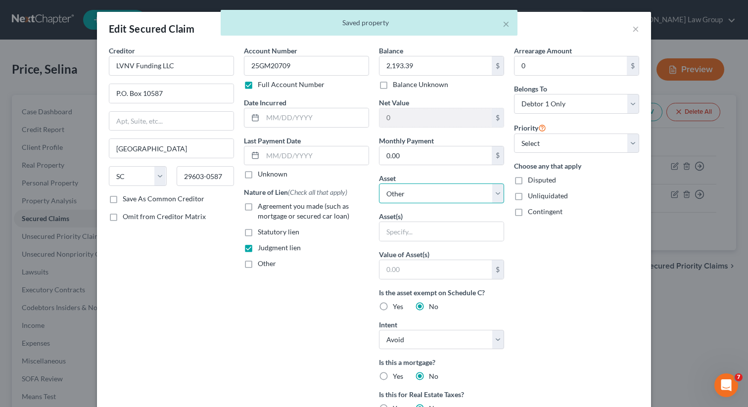
click at [452, 194] on select "Select Other Multiple Assets Gecio- totaled in May accident (Transfer) - $0.0 2…" at bounding box center [441, 194] width 125 height 20
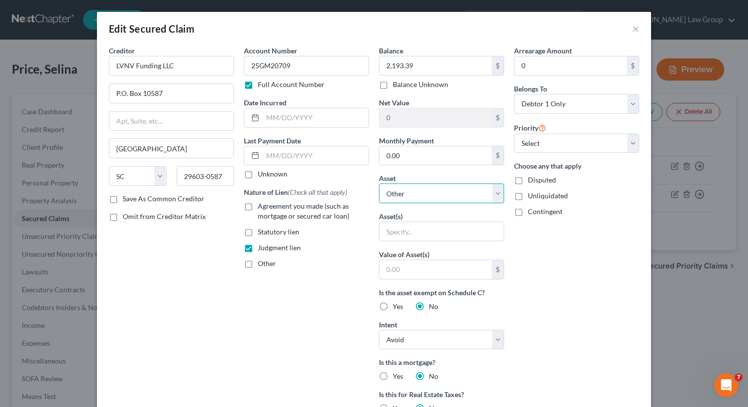
click at [379, 184] on select "Select Other Multiple Assets Gecio- totaled in May accident (Transfer) - $0.0 2…" at bounding box center [441, 194] width 125 height 20
click at [451, 193] on select "Select Other Multiple Assets Gecio- totaled in May accident (Transfer) - $0.0 2…" at bounding box center [441, 194] width 125 height 20
click at [399, 235] on input "text" at bounding box center [442, 231] width 124 height 19
drag, startPoint x: 381, startPoint y: 305, endPoint x: 446, endPoint y: 325, distance: 68.3
click at [420, 307] on div "Is the asset exempt on Schedule C? Yes No" at bounding box center [441, 300] width 125 height 24
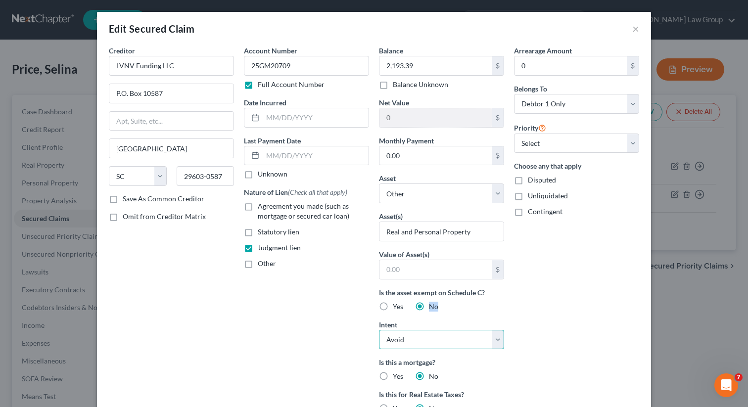
click at [419, 341] on select "Select Surrender Redeem Reaffirm Avoid Other" at bounding box center [441, 340] width 125 height 20
click at [379, 330] on select "Select Surrender Redeem Reaffirm Avoid Other" at bounding box center [441, 340] width 125 height 20
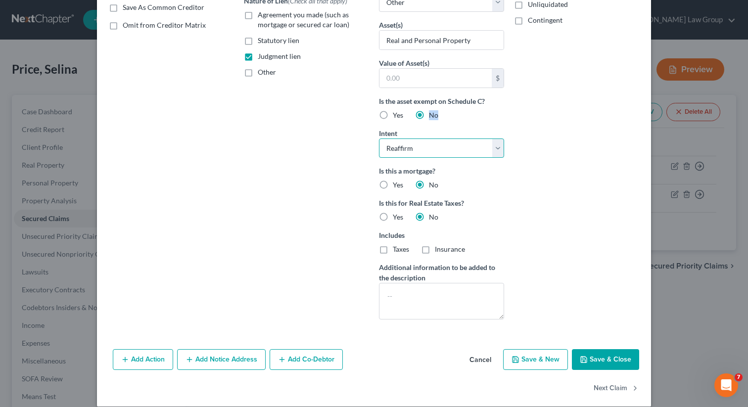
scroll to position [203, 0]
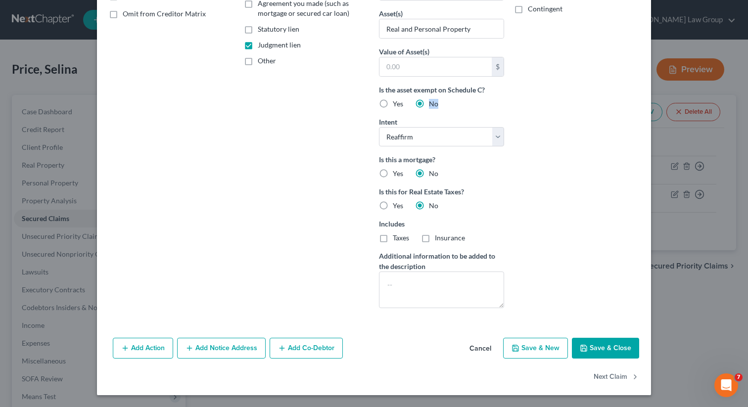
click at [602, 358] on button "Save & Close" at bounding box center [605, 348] width 67 height 21
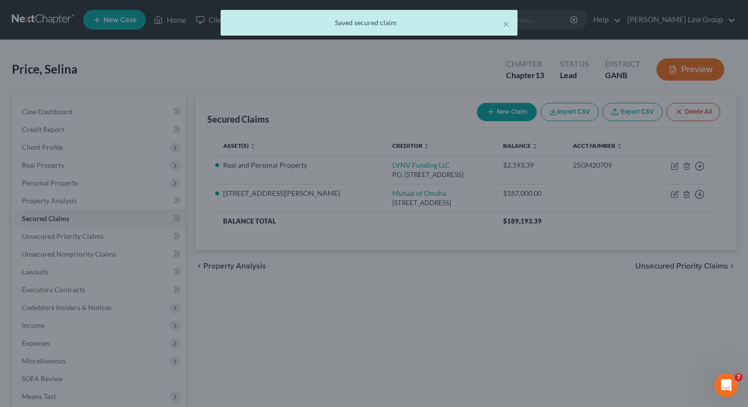
scroll to position [0, 0]
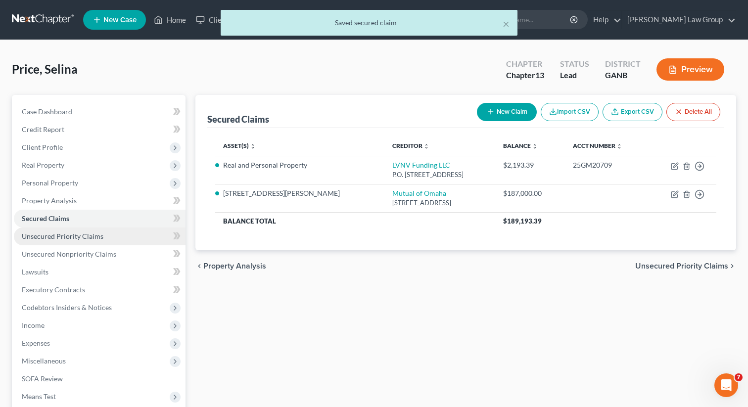
click at [96, 237] on span "Unsecured Priority Claims" at bounding box center [63, 236] width 82 height 8
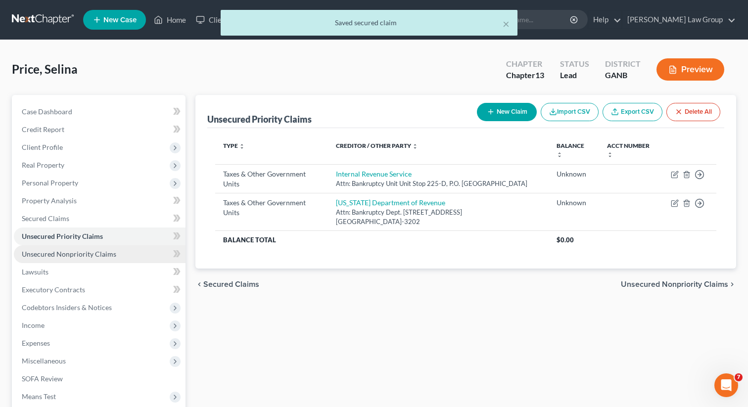
click at [88, 255] on span "Unsecured Nonpriority Claims" at bounding box center [69, 254] width 95 height 8
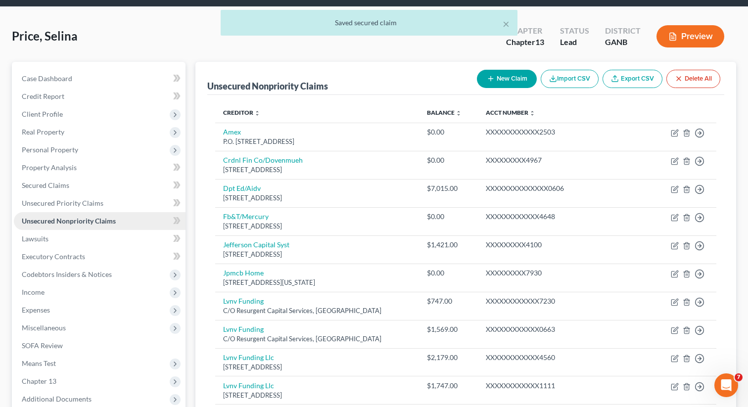
scroll to position [147, 0]
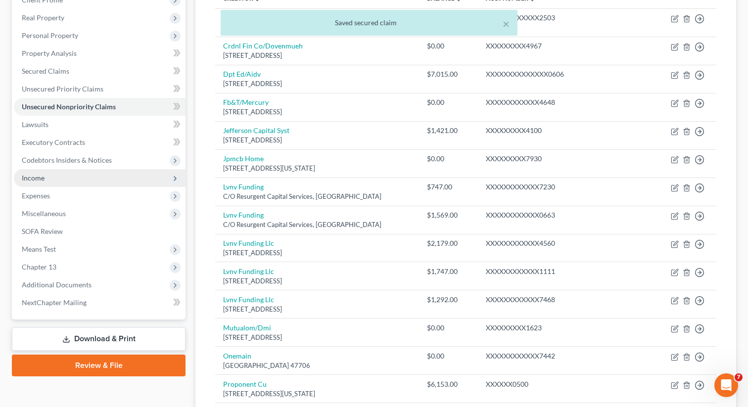
click at [59, 172] on span "Income" at bounding box center [100, 178] width 172 height 18
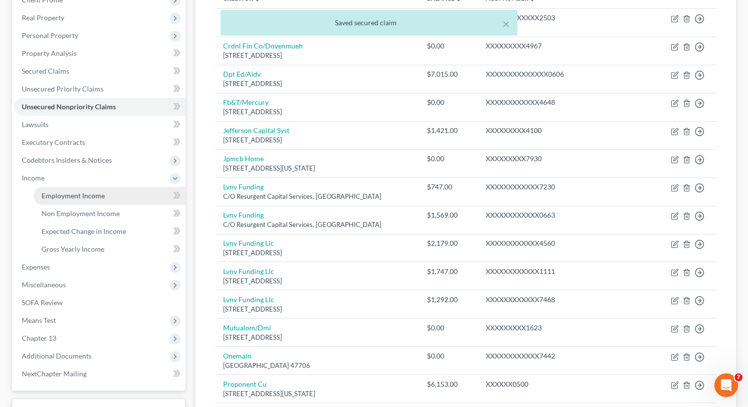
click at [63, 192] on span "Employment Income" at bounding box center [73, 196] width 63 height 8
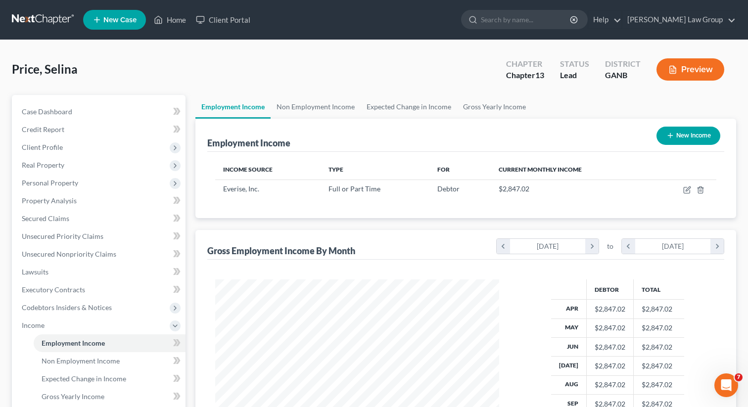
scroll to position [177, 304]
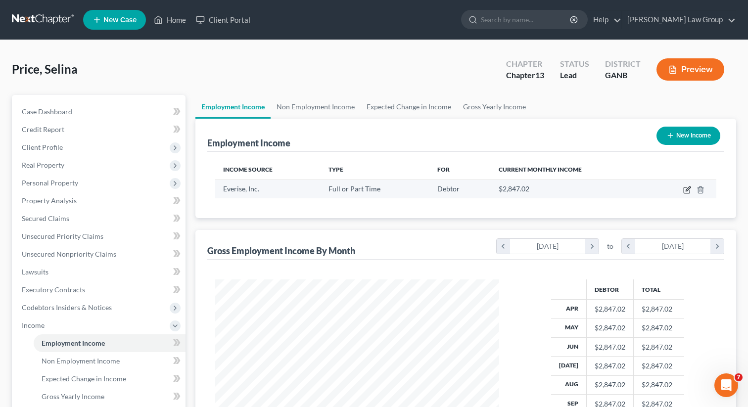
click at [688, 190] on icon "button" at bounding box center [688, 189] width 4 height 4
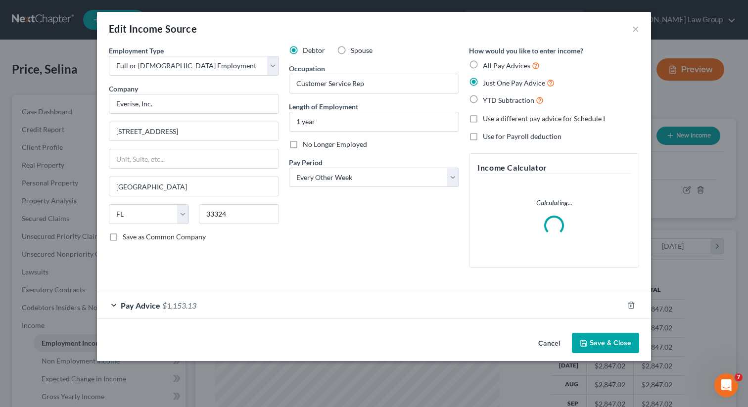
click at [175, 312] on div "Pay Advice $1,153.13" at bounding box center [360, 305] width 527 height 26
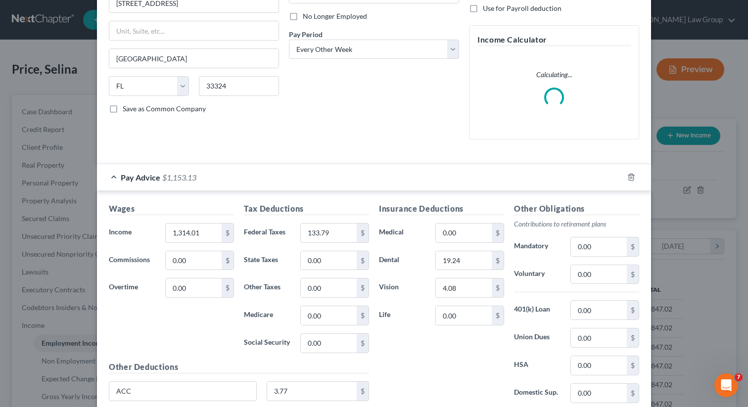
scroll to position [208, 0]
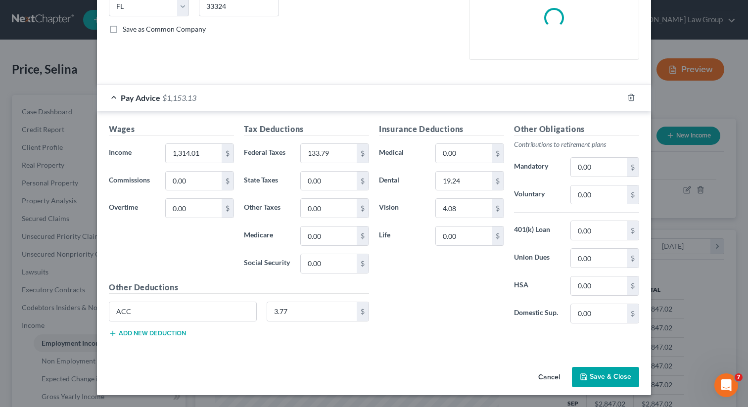
click at [602, 380] on button "Save & Close" at bounding box center [605, 377] width 67 height 21
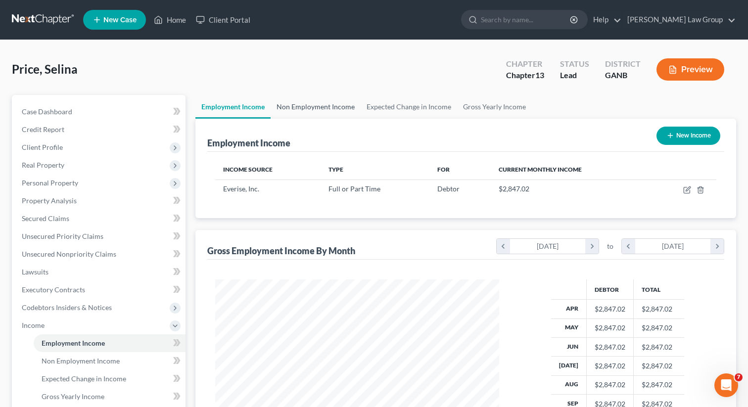
click at [295, 105] on link "Non Employment Income" at bounding box center [316, 107] width 90 height 24
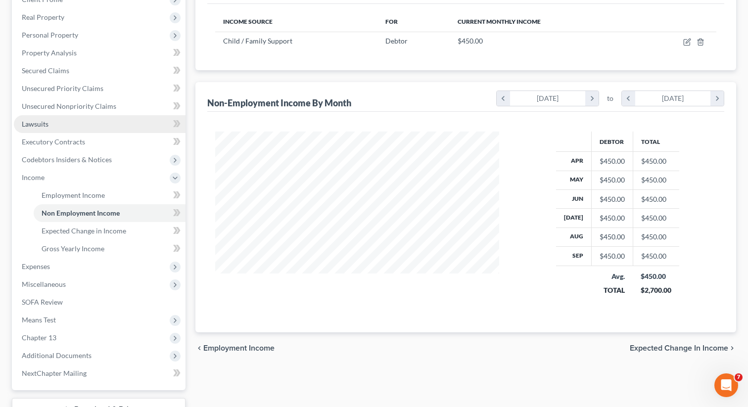
scroll to position [163, 0]
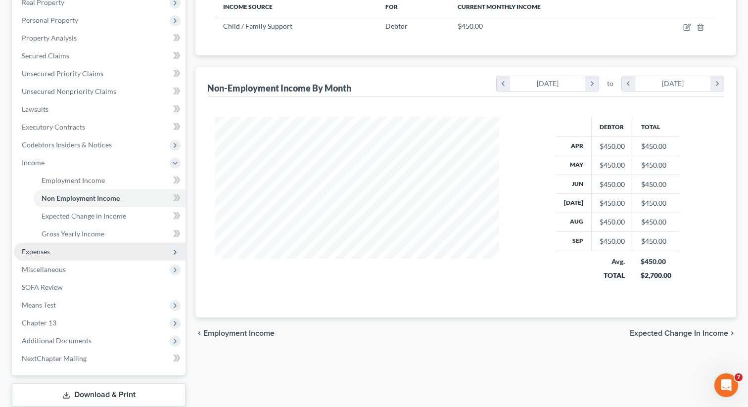
click at [60, 252] on span "Expenses" at bounding box center [100, 252] width 172 height 18
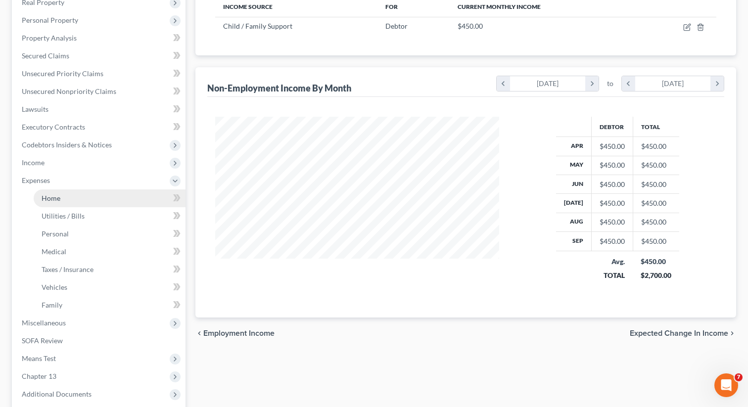
click at [71, 199] on link "Home" at bounding box center [110, 199] width 152 height 18
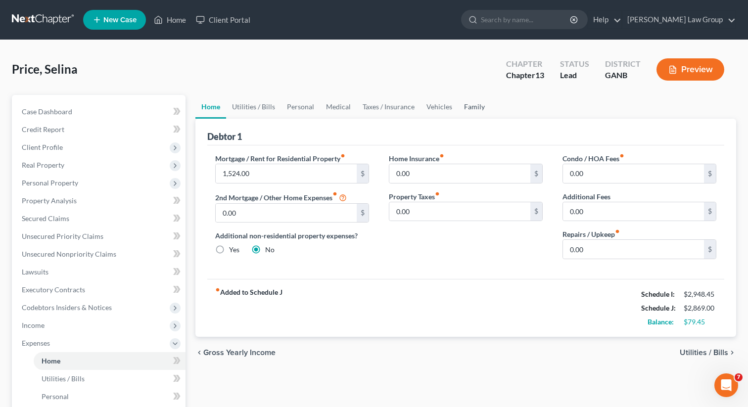
click at [475, 100] on link "Family" at bounding box center [474, 107] width 33 height 24
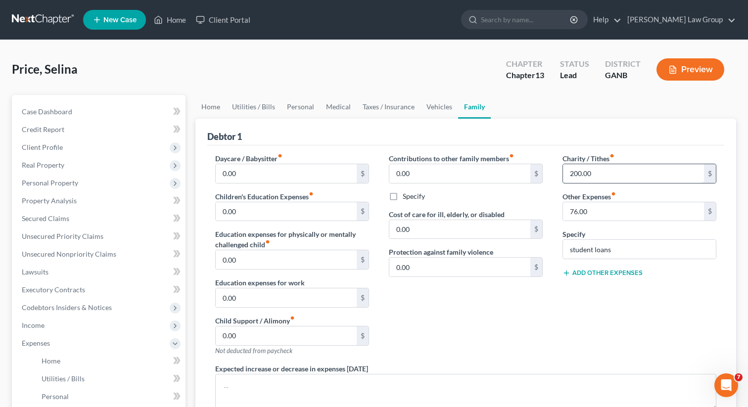
click at [600, 171] on input "200.00" at bounding box center [633, 173] width 141 height 19
click at [615, 211] on input "76.00" at bounding box center [633, 211] width 141 height 19
click at [614, 255] on input "student loans" at bounding box center [639, 249] width 153 height 19
drag, startPoint x: 614, startPoint y: 255, endPoint x: 548, endPoint y: 238, distance: 68.1
click at [548, 238] on div "Daycare / Babysitter fiber_manual_record 0.00 $ Children's Education Expenses f…" at bounding box center [465, 301] width 521 height 297
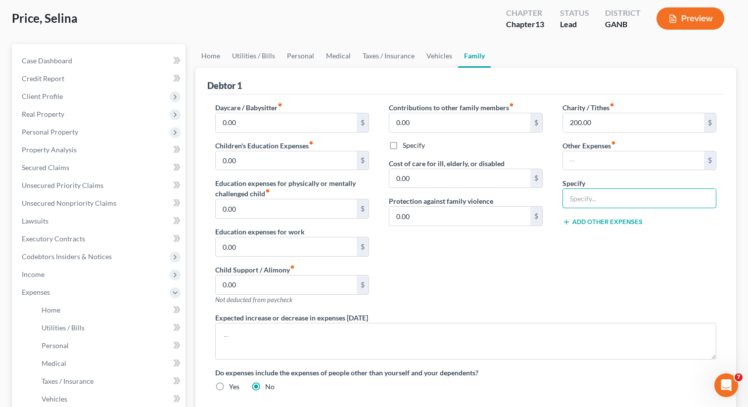
scroll to position [36, 0]
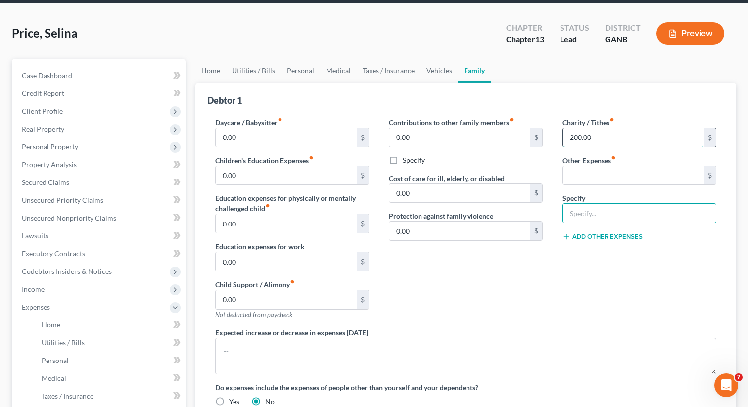
click at [601, 136] on input "200.00" at bounding box center [633, 137] width 141 height 19
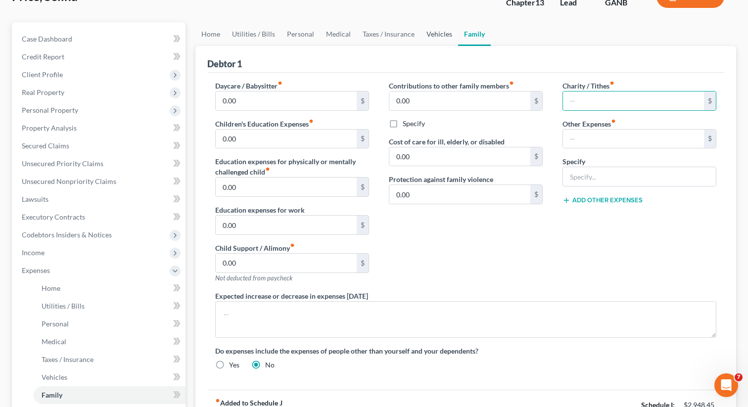
click at [432, 36] on link "Vehicles" at bounding box center [440, 34] width 38 height 24
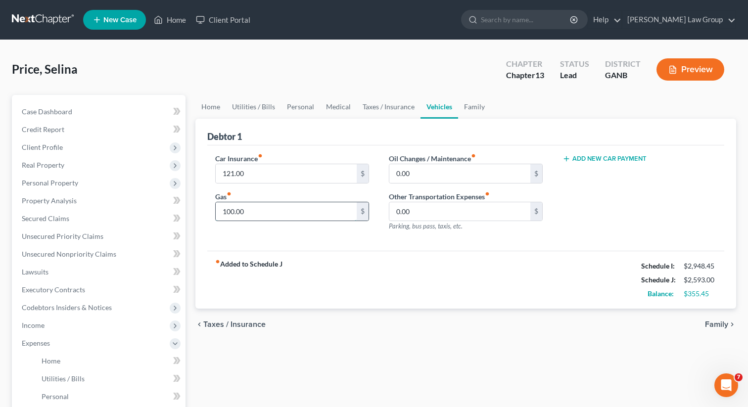
click at [273, 214] on input "100.00" at bounding box center [286, 211] width 141 height 19
click at [373, 99] on link "Taxes / Insurance" at bounding box center [389, 107] width 64 height 24
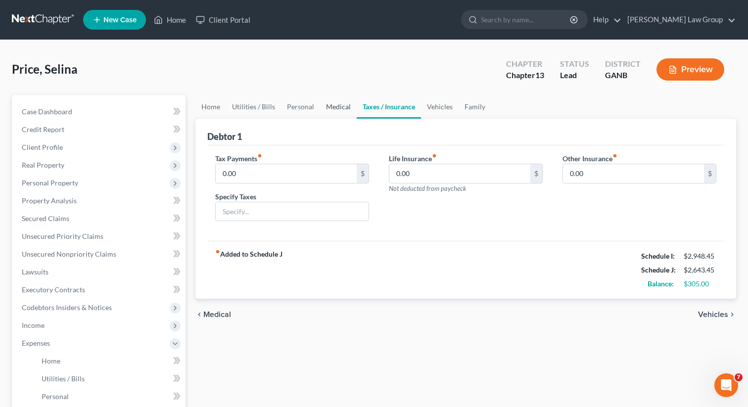
click at [332, 105] on link "Medical" at bounding box center [338, 107] width 37 height 24
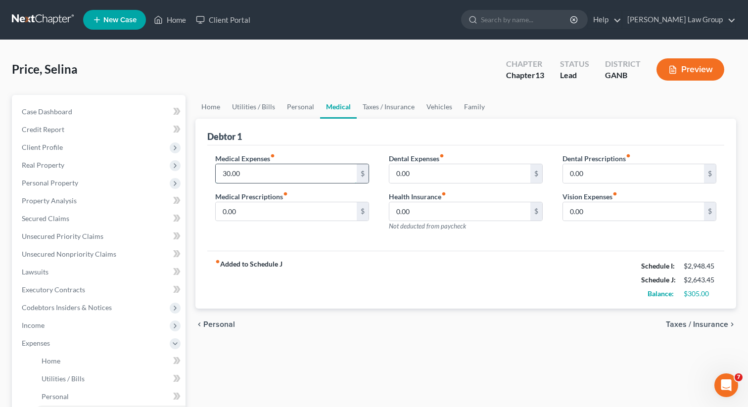
click at [240, 174] on input "30.00" at bounding box center [286, 173] width 141 height 19
click at [300, 95] on link "Personal" at bounding box center [300, 107] width 39 height 24
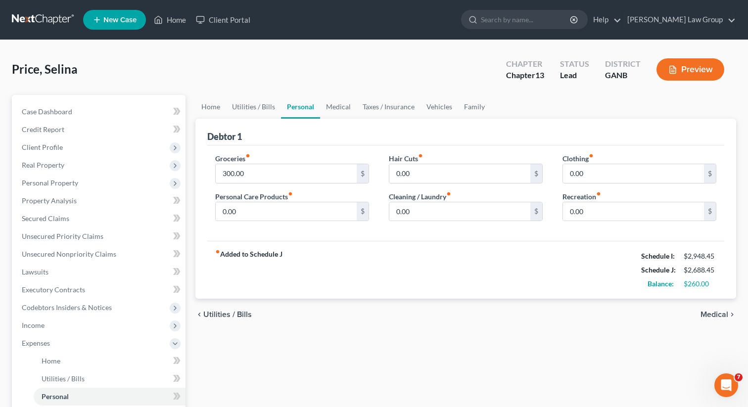
click at [299, 102] on link "Personal" at bounding box center [300, 107] width 39 height 24
click at [258, 172] on input "300.00" at bounding box center [286, 173] width 141 height 19
click at [241, 173] on input "360" at bounding box center [286, 173] width 141 height 19
click at [235, 174] on input "360" at bounding box center [286, 173] width 141 height 19
click at [204, 105] on link "Home" at bounding box center [210, 107] width 31 height 24
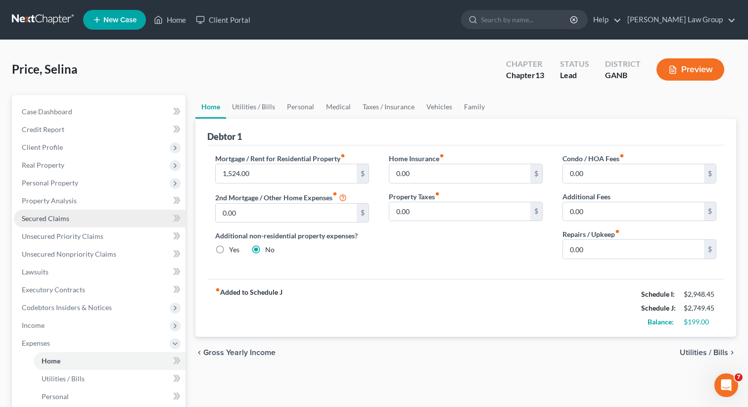
click at [69, 216] on link "Secured Claims" at bounding box center [100, 219] width 172 height 18
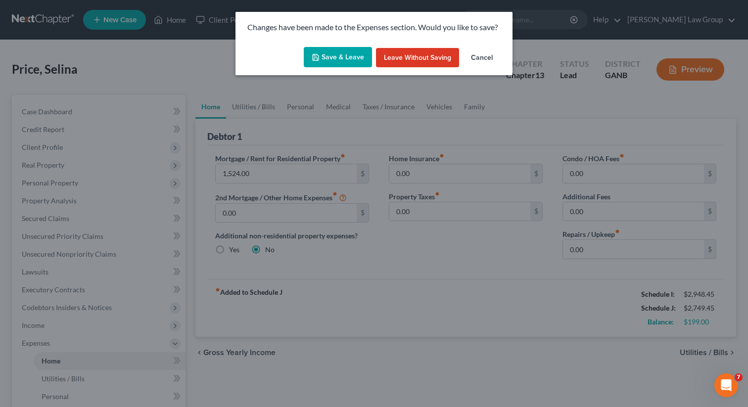
click at [334, 58] on button "Save & Leave" at bounding box center [338, 57] width 68 height 21
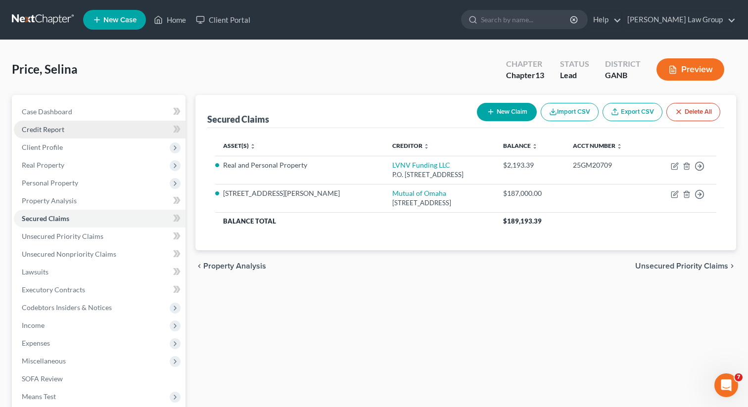
click at [51, 126] on span "Credit Report" at bounding box center [43, 129] width 43 height 8
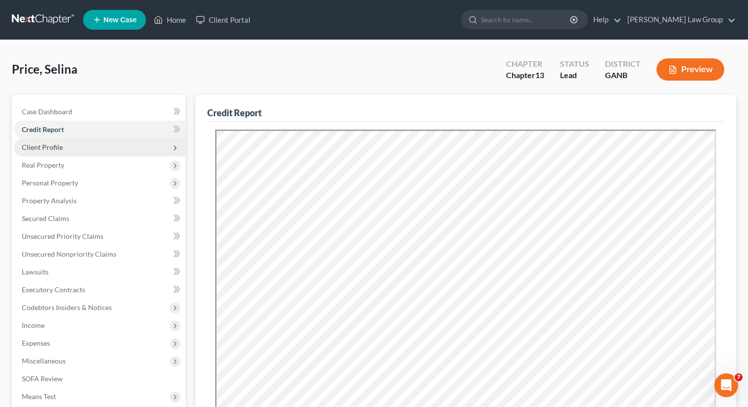
click at [76, 147] on span "Client Profile" at bounding box center [100, 148] width 172 height 18
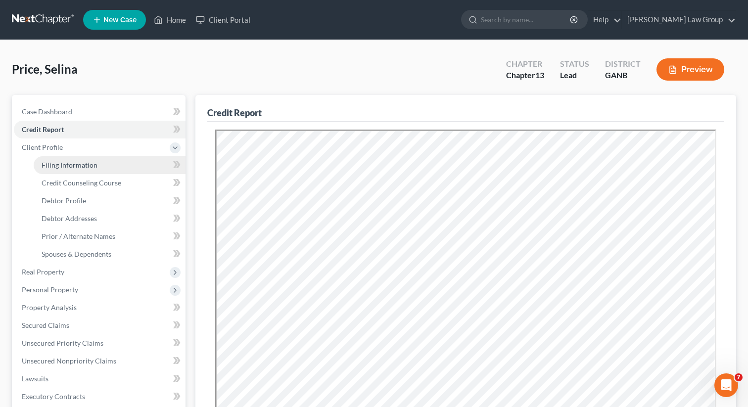
click at [71, 167] on span "Filing Information" at bounding box center [70, 165] width 56 height 8
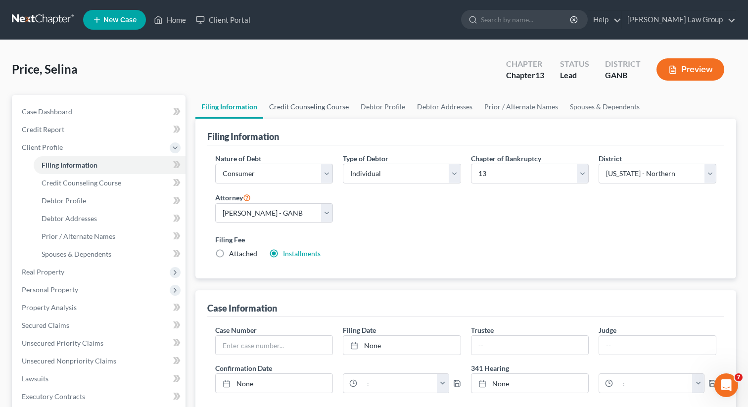
click at [297, 104] on link "Credit Counseling Course" at bounding box center [309, 107] width 92 height 24
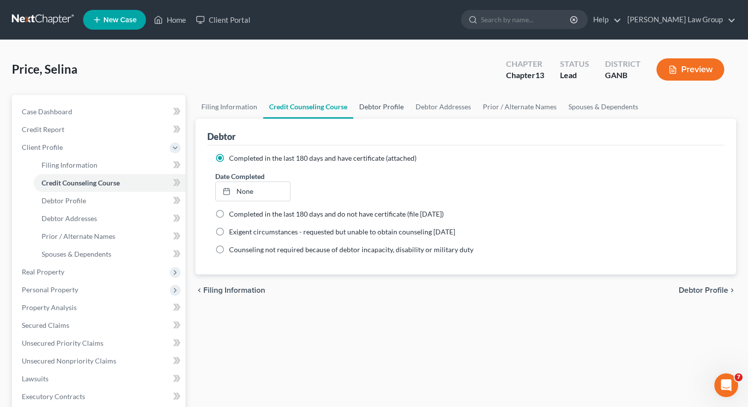
click at [379, 106] on link "Debtor Profile" at bounding box center [381, 107] width 56 height 24
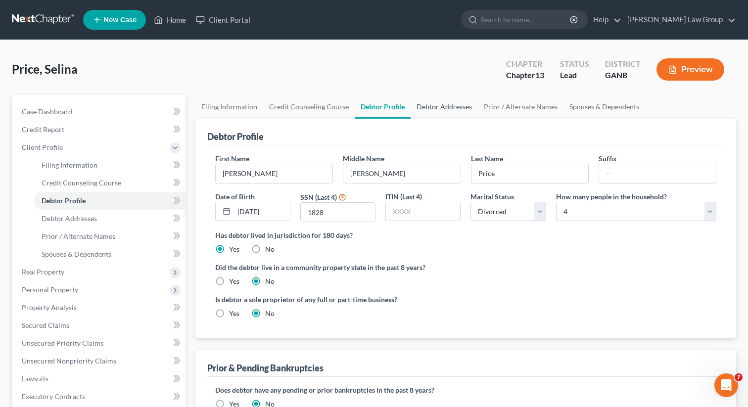
click at [439, 103] on link "Debtor Addresses" at bounding box center [444, 107] width 67 height 24
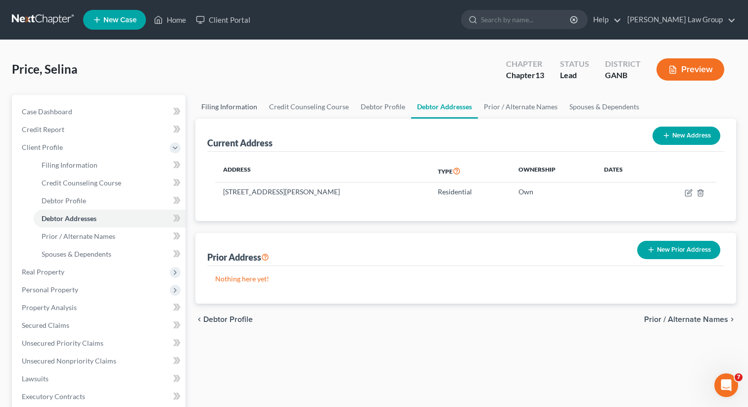
click at [223, 107] on link "Filing Information" at bounding box center [229, 107] width 68 height 24
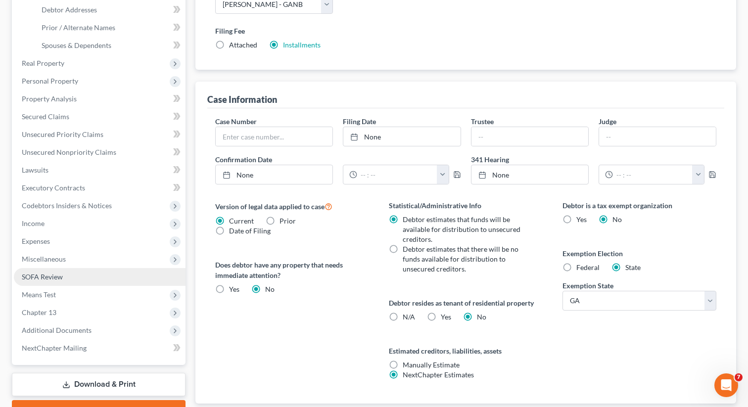
scroll to position [213, 0]
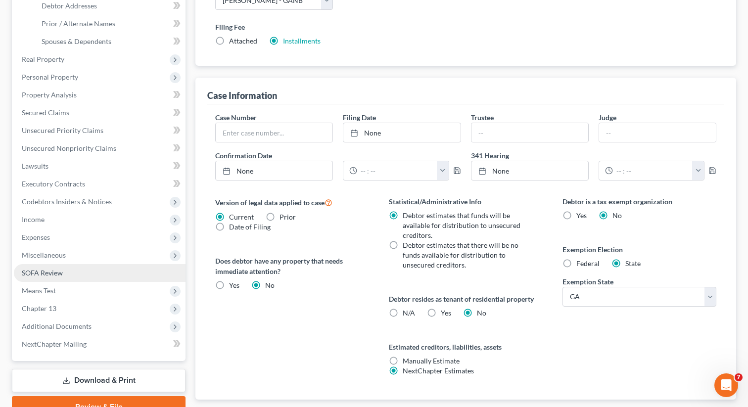
click at [60, 267] on link "SOFA Review" at bounding box center [100, 273] width 172 height 18
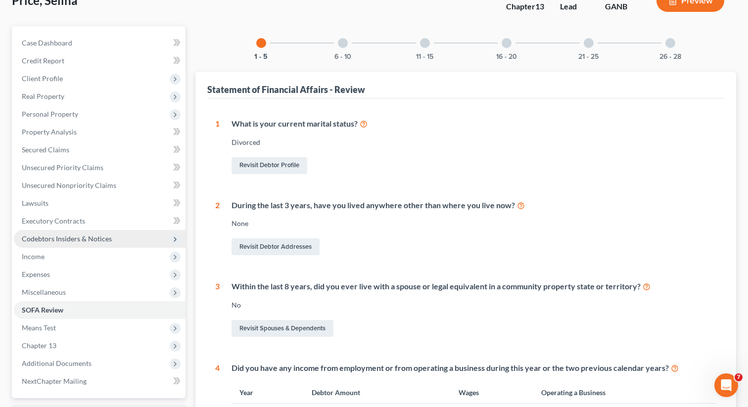
scroll to position [122, 0]
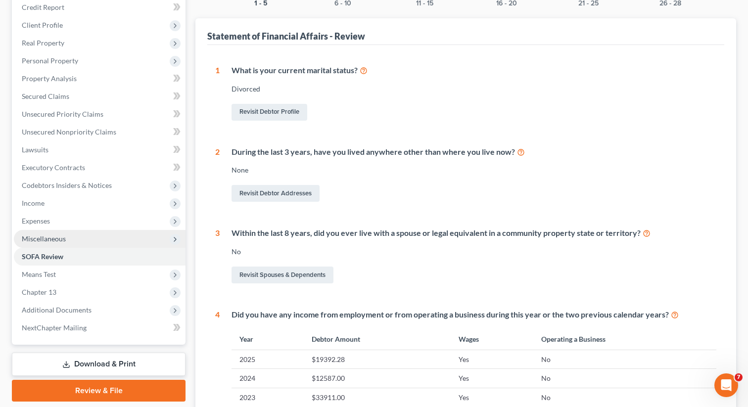
click at [63, 240] on span "Miscellaneous" at bounding box center [44, 239] width 44 height 8
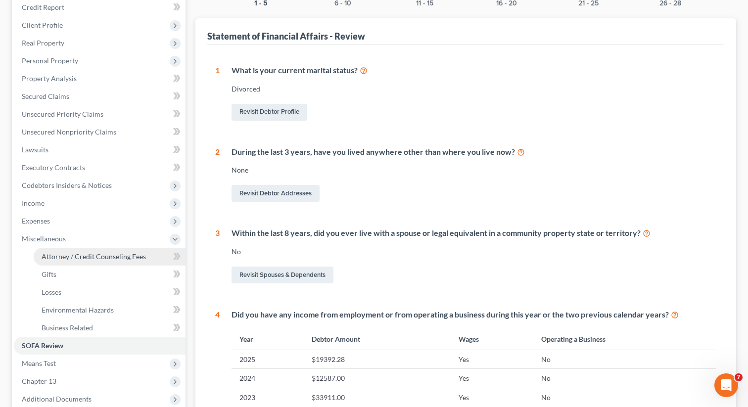
click at [121, 256] on span "Attorney / Credit Counseling Fees" at bounding box center [94, 256] width 104 height 8
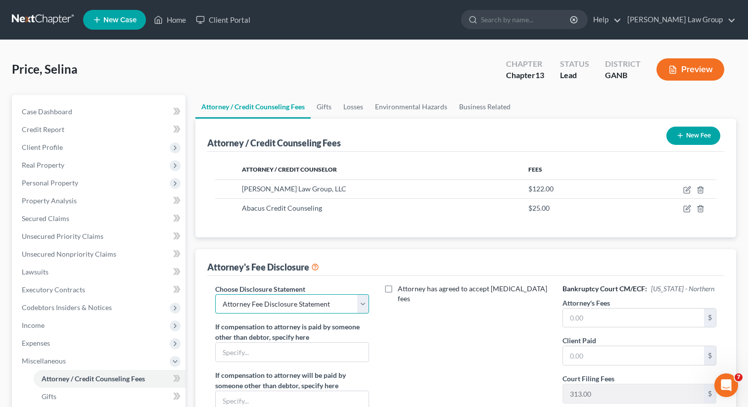
click at [331, 299] on select "Select Attorney Disclosure Statement Chapter 7 Attorney Fee Disclosure Statement" at bounding box center [292, 304] width 154 height 20
click at [215, 294] on select "Select Attorney Disclosure Statement Chapter 7 Attorney Fee Disclosure Statement" at bounding box center [292, 304] width 154 height 20
click at [590, 322] on input "text" at bounding box center [633, 318] width 141 height 19
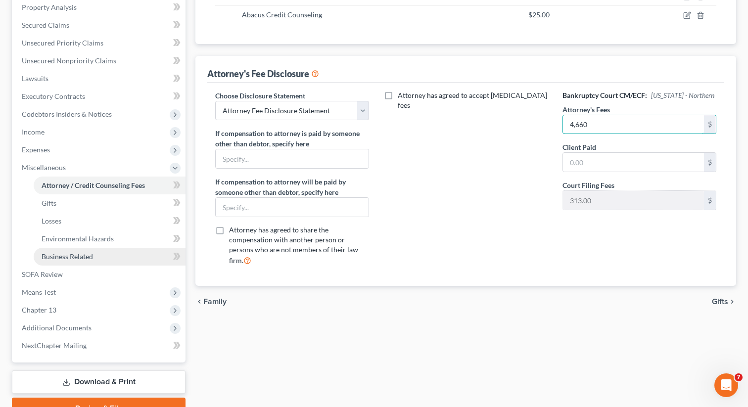
scroll to position [214, 0]
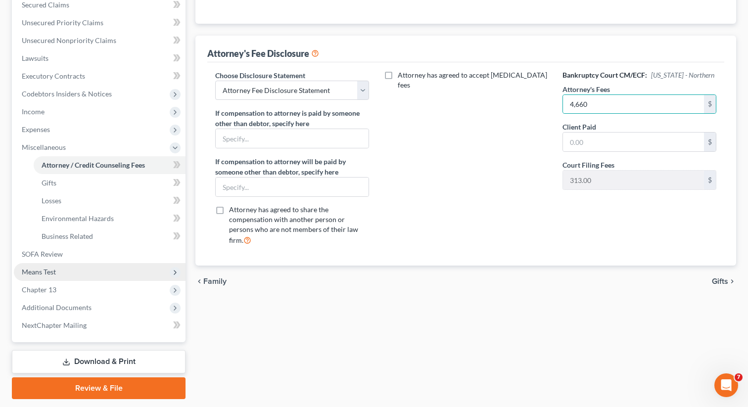
click at [49, 271] on span "Means Test" at bounding box center [39, 272] width 34 height 8
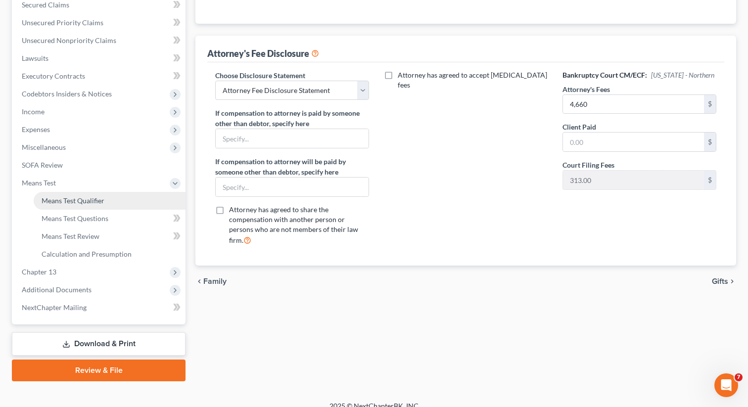
click at [81, 198] on span "Means Test Qualifier" at bounding box center [73, 200] width 63 height 8
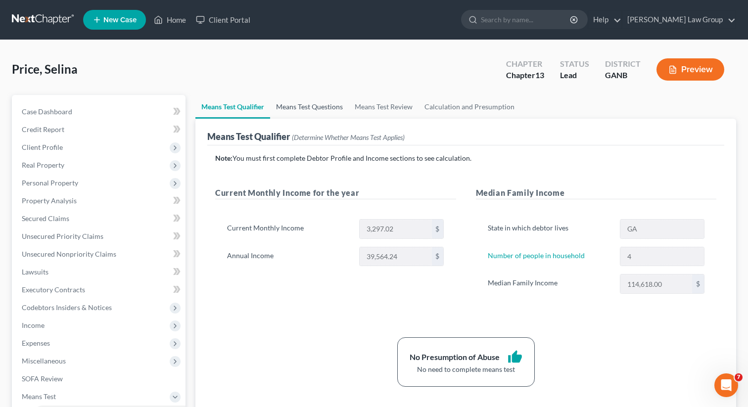
click at [324, 111] on link "Means Test Questions" at bounding box center [309, 107] width 79 height 24
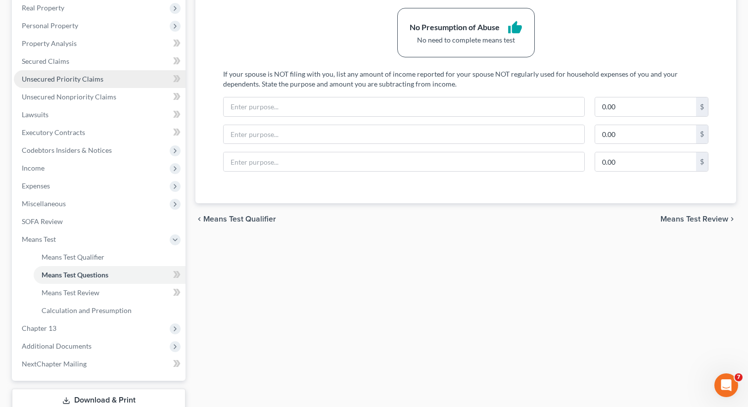
scroll to position [225, 0]
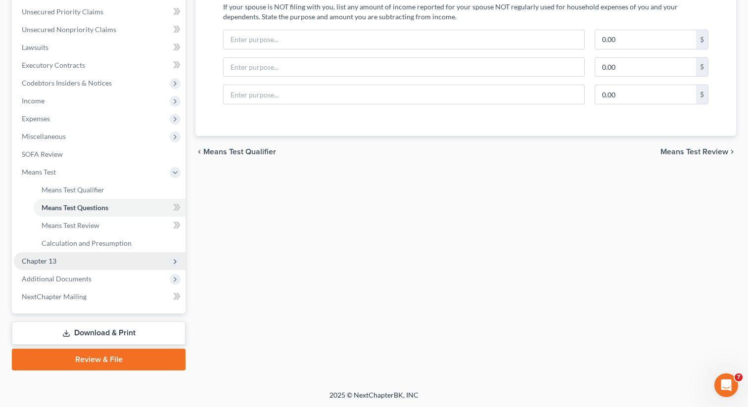
click at [43, 264] on span "Chapter 13" at bounding box center [39, 261] width 35 height 8
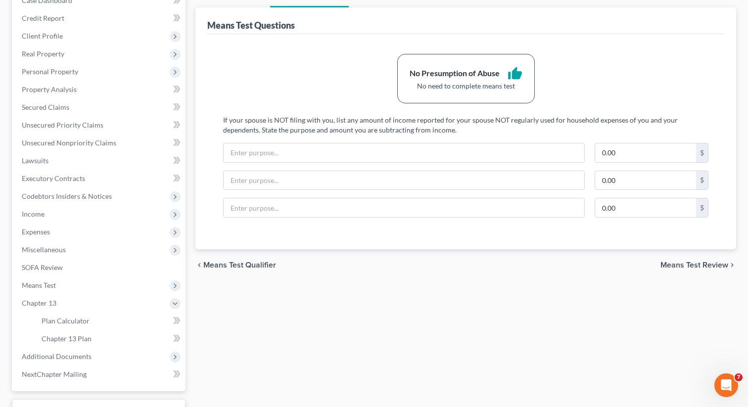
scroll to position [189, 0]
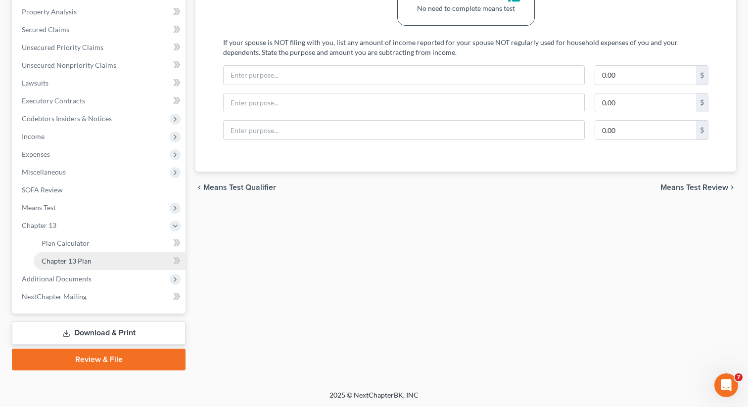
click at [64, 260] on span "Chapter 13 Plan" at bounding box center [67, 261] width 50 height 8
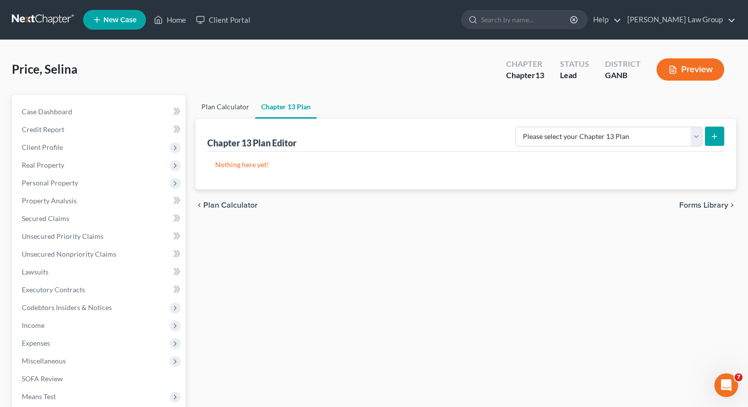
click at [214, 111] on link "Plan Calculator" at bounding box center [225, 107] width 60 height 24
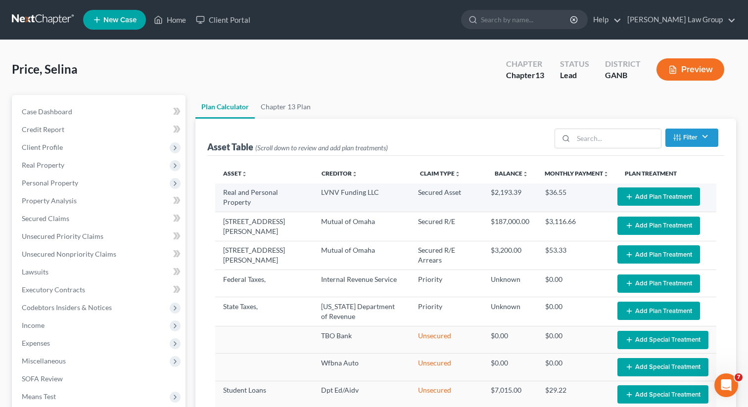
click at [641, 199] on button "Add Plan Treatment" at bounding box center [659, 197] width 83 height 18
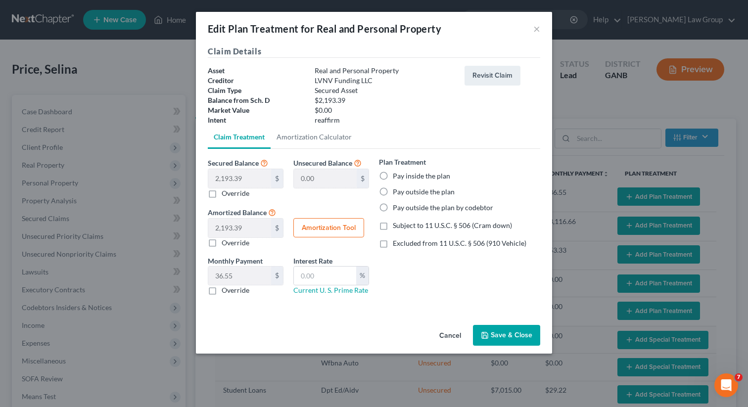
click at [393, 177] on label "Pay inside the plan" at bounding box center [421, 176] width 57 height 10
click at [397, 177] on input "Pay inside the plan" at bounding box center [400, 174] width 6 height 6
click at [393, 244] on label "Excluded from 11 U.S.C. § 506 (910 Vehicle)" at bounding box center [460, 244] width 134 height 10
click at [397, 244] on input "Excluded from 11 U.S.C. § 506 (910 Vehicle)" at bounding box center [400, 242] width 6 height 6
click at [329, 273] on input "text" at bounding box center [325, 276] width 62 height 19
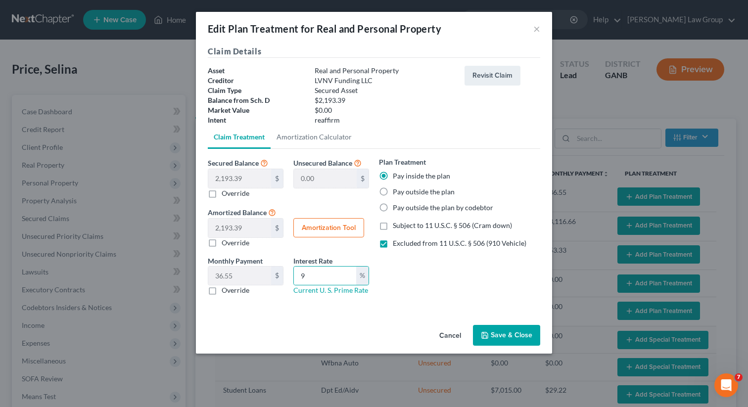
click at [507, 340] on button "Save & Close" at bounding box center [506, 335] width 67 height 21
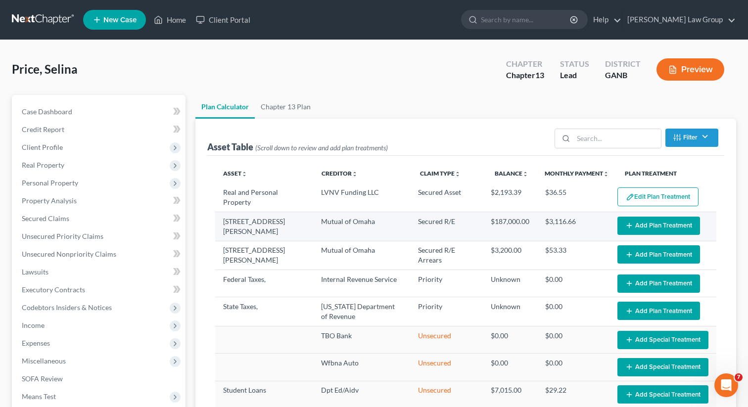
click at [644, 225] on button "Add Plan Treatment" at bounding box center [659, 226] width 83 height 18
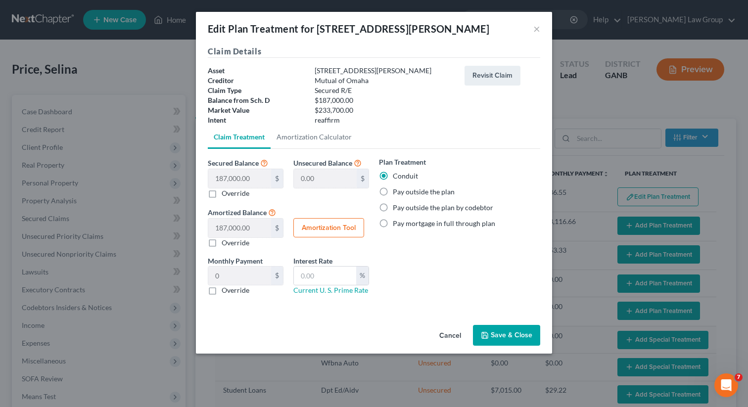
click at [393, 196] on label "Pay outside the plan" at bounding box center [424, 192] width 62 height 10
click at [397, 193] on input "Pay outside the plan" at bounding box center [400, 190] width 6 height 6
click at [505, 334] on button "Save & Close" at bounding box center [506, 335] width 67 height 21
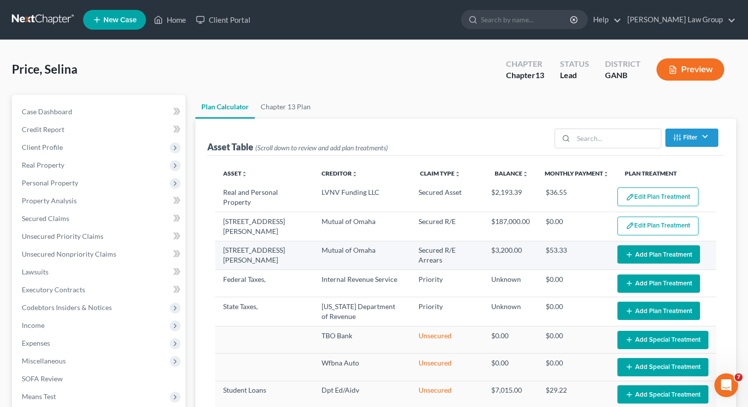
click at [640, 252] on button "Add Plan Treatment" at bounding box center [659, 254] width 83 height 18
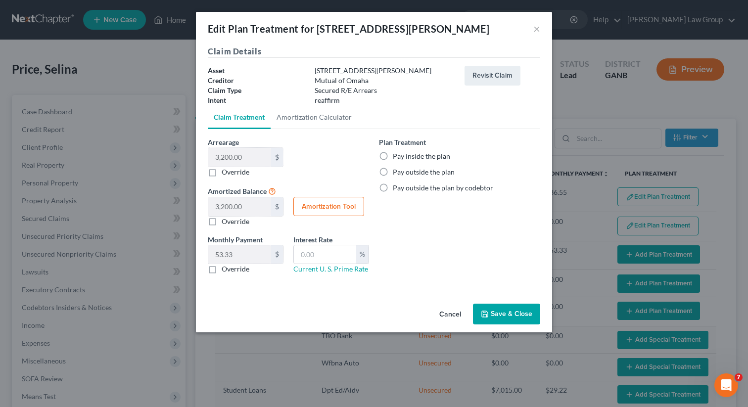
click at [393, 157] on label "Pay inside the plan" at bounding box center [421, 156] width 57 height 10
click at [397, 157] on input "Pay inside the plan" at bounding box center [400, 154] width 6 height 6
click at [495, 321] on button "Save & Close" at bounding box center [506, 314] width 67 height 21
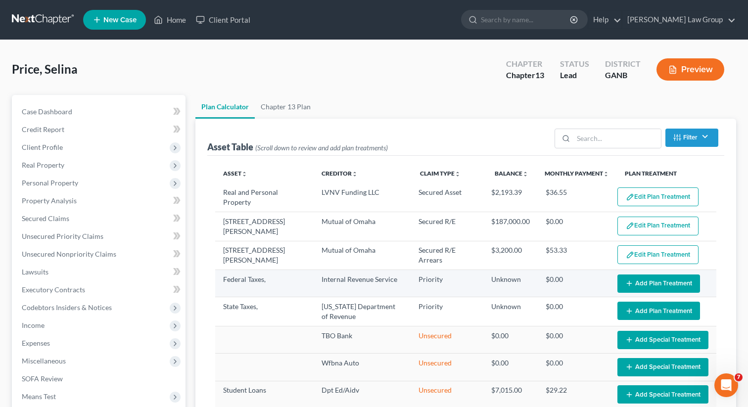
drag, startPoint x: 636, startPoint y: 285, endPoint x: 553, endPoint y: 273, distance: 83.9
click at [557, 281] on tr "Federal Taxes, Internal Revenue Service Priority Unknown $0.00 Edit Plan Treatm…" at bounding box center [465, 283] width 501 height 27
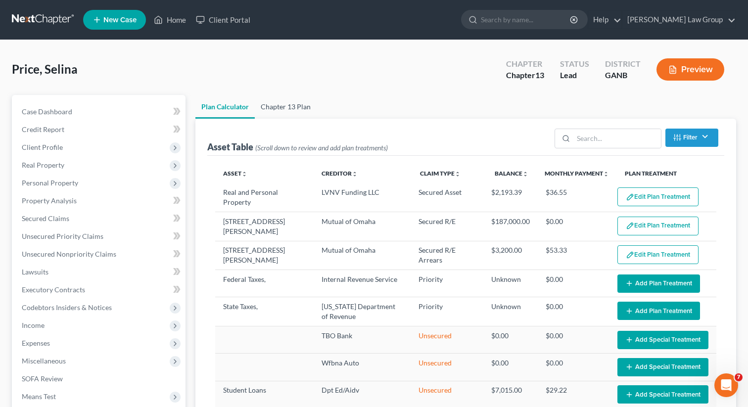
click at [288, 104] on link "Chapter 13 Plan" at bounding box center [286, 107] width 62 height 24
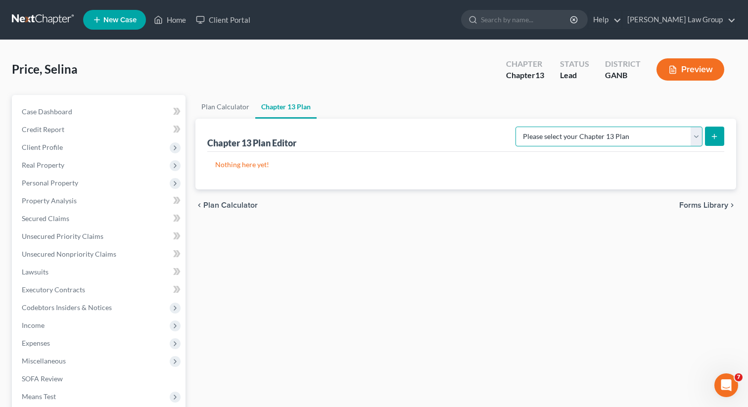
click at [606, 137] on select "Please select your Chapter 13 Plan [US_STATE] Northern - [PERSON_NAME] Law Grou…" at bounding box center [609, 137] width 187 height 20
click at [524, 127] on select "Please select your Chapter 13 Plan [US_STATE] Northern - [PERSON_NAME] Law Grou…" at bounding box center [609, 137] width 187 height 20
click at [721, 134] on button "submit" at bounding box center [714, 136] width 19 height 19
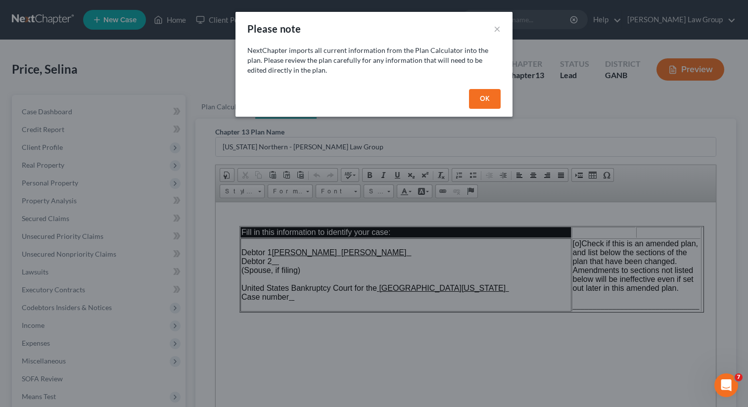
click at [488, 93] on button "OK" at bounding box center [485, 99] width 32 height 20
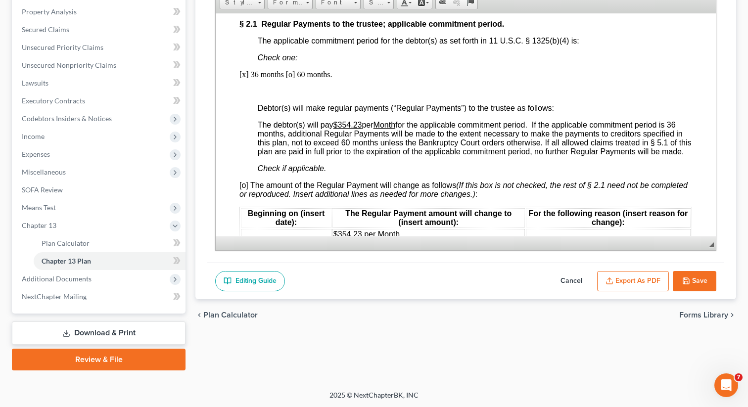
scroll to position [921, 0]
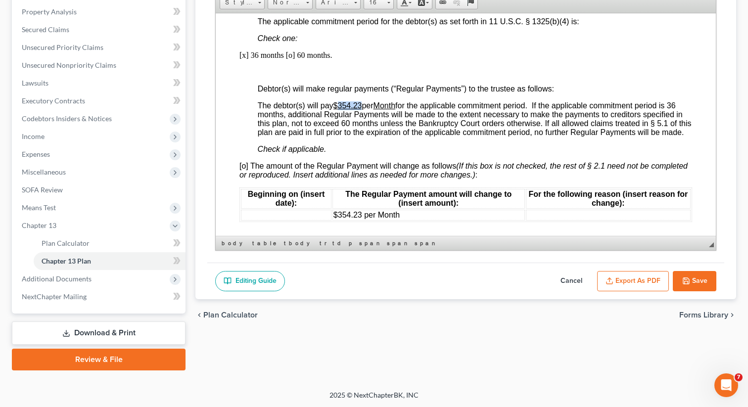
drag, startPoint x: 365, startPoint y: 122, endPoint x: 340, endPoint y: 121, distance: 24.7
click at [340, 121] on span "The debtor(s) will pay $354.23 per Month for the applicable commitment period. …" at bounding box center [475, 118] width 434 height 35
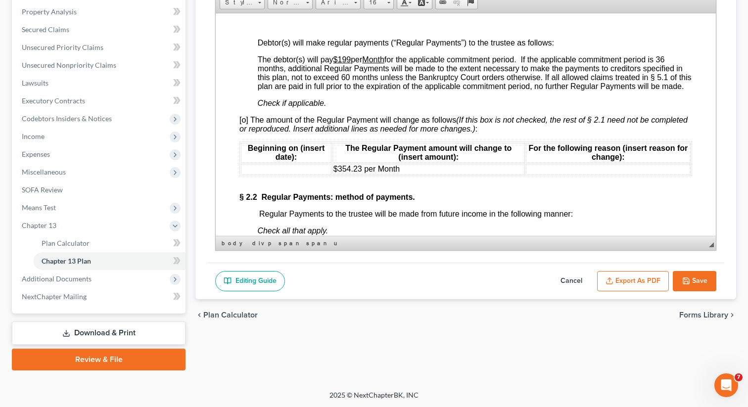
scroll to position [990, 0]
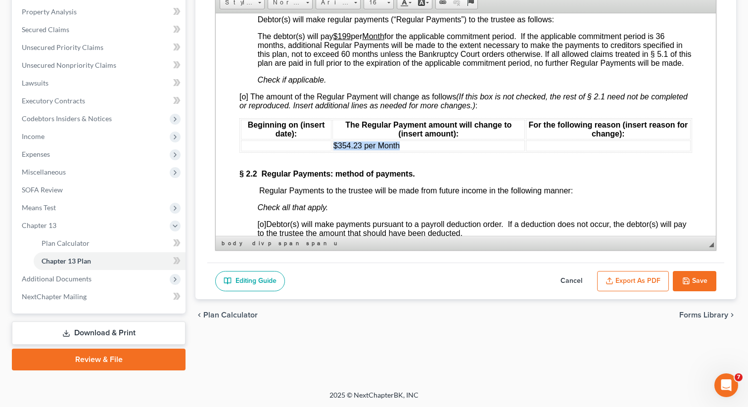
drag, startPoint x: 408, startPoint y: 166, endPoint x: 335, endPoint y: 163, distance: 73.3
click at [334, 151] on td "$354.23 per Month" at bounding box center [429, 145] width 193 height 11
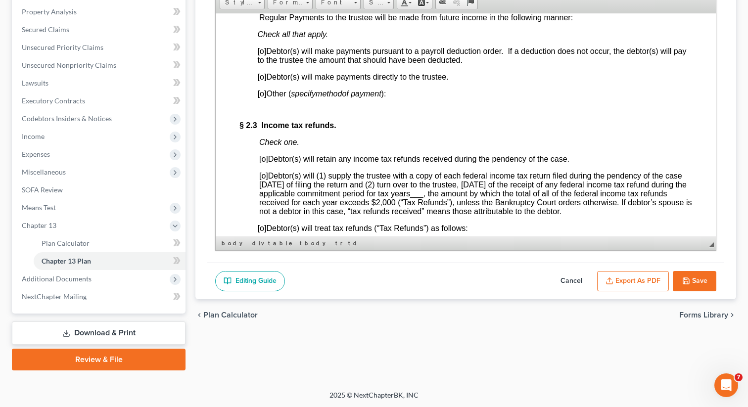
scroll to position [1138, 0]
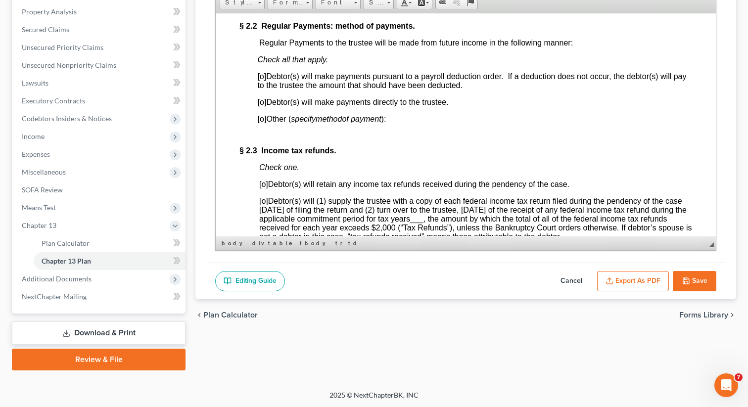
click at [265, 80] on span "[o]" at bounding box center [261, 76] width 9 height 8
click at [268, 188] on span "[o]" at bounding box center [263, 184] width 9 height 8
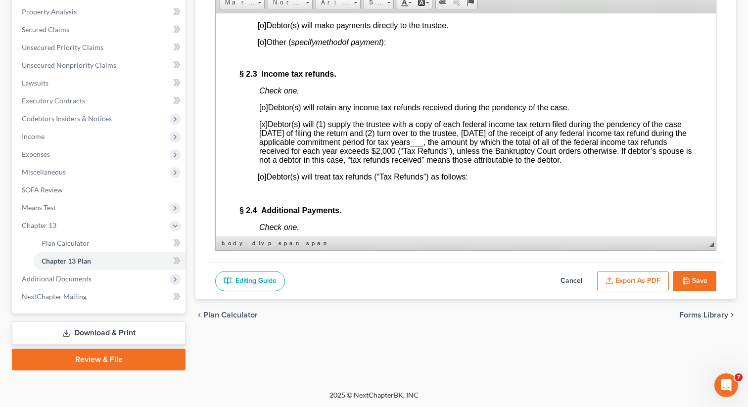
scroll to position [1228, 0]
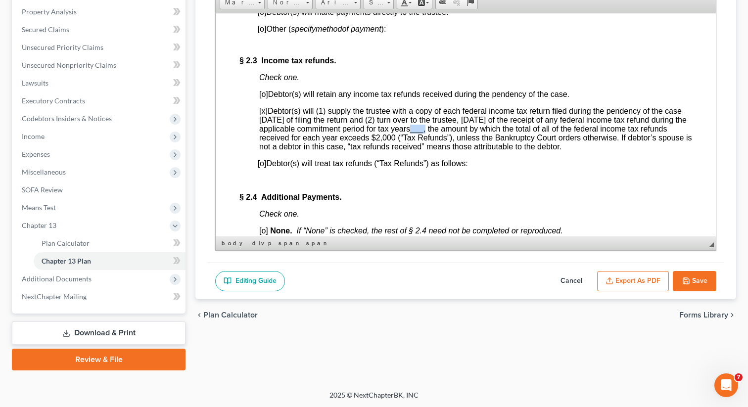
drag, startPoint x: 489, startPoint y: 154, endPoint x: 476, endPoint y: 153, distance: 13.4
click at [476, 150] on span "[x ] Debtor(s) will (1) supply the trustee with a copy of each federal income t…" at bounding box center [475, 128] width 433 height 44
click at [682, 279] on button "Save" at bounding box center [695, 281] width 44 height 21
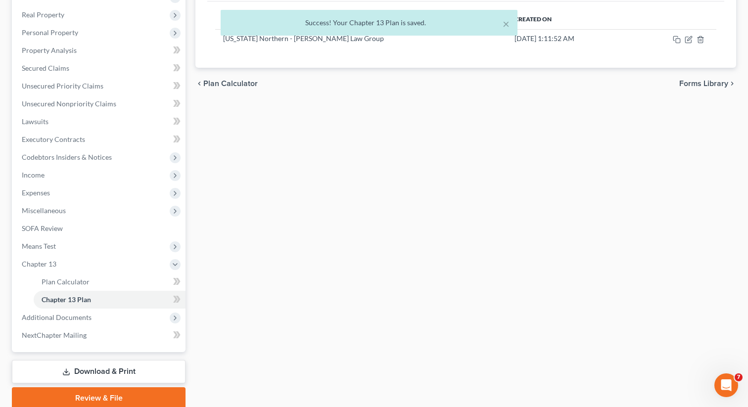
scroll to position [132, 0]
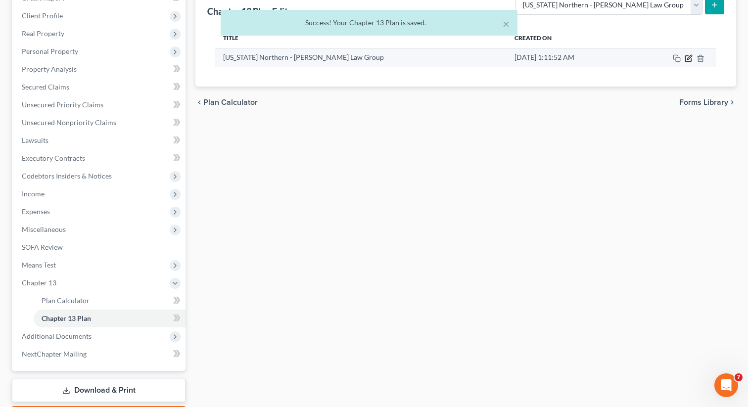
click at [688, 56] on icon "button" at bounding box center [689, 58] width 8 height 8
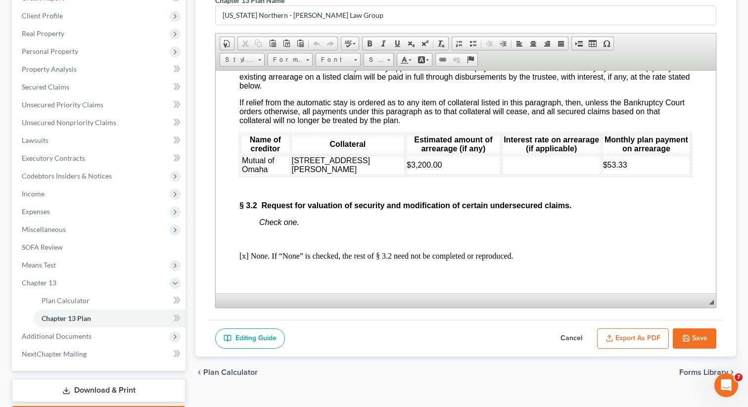
scroll to position [1920, 0]
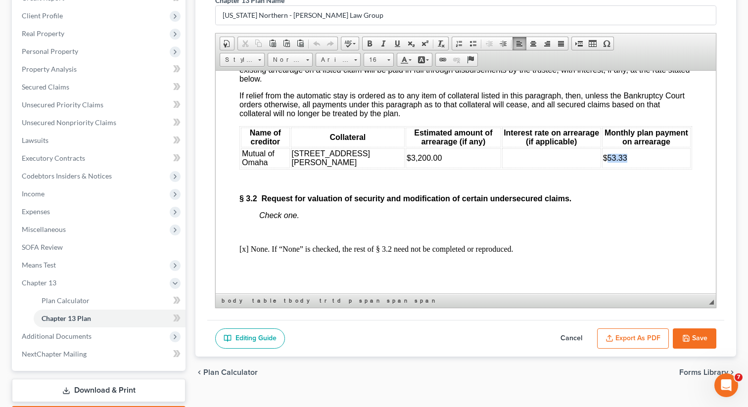
drag, startPoint x: 629, startPoint y: 202, endPoint x: 605, endPoint y: 199, distance: 24.5
click at [605, 168] on td "$53.33" at bounding box center [646, 158] width 89 height 20
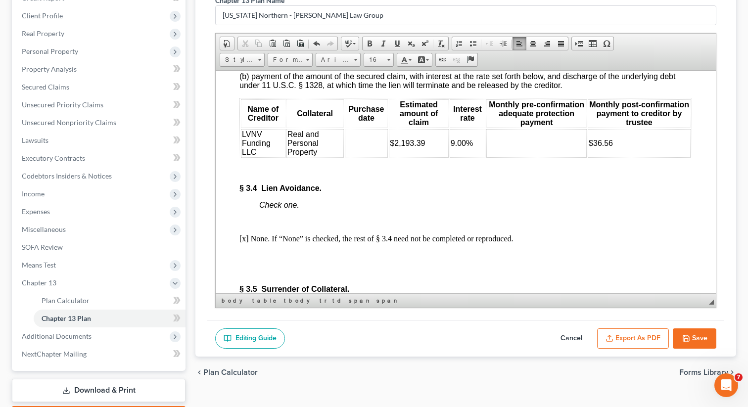
scroll to position [2397, 0]
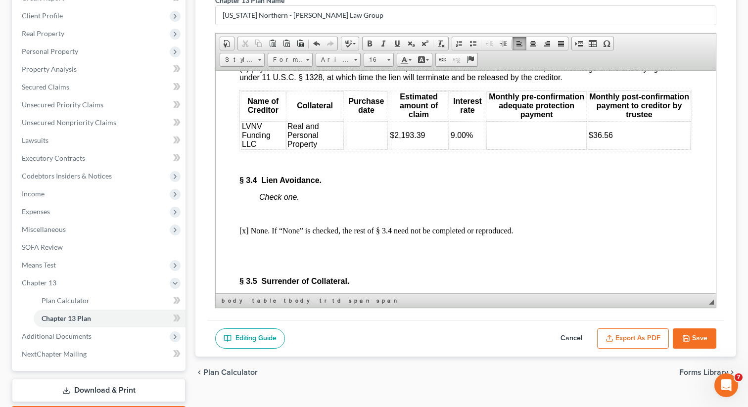
click at [362, 149] on td at bounding box center [367, 135] width 44 height 29
click at [519, 149] on td at bounding box center [536, 135] width 100 height 29
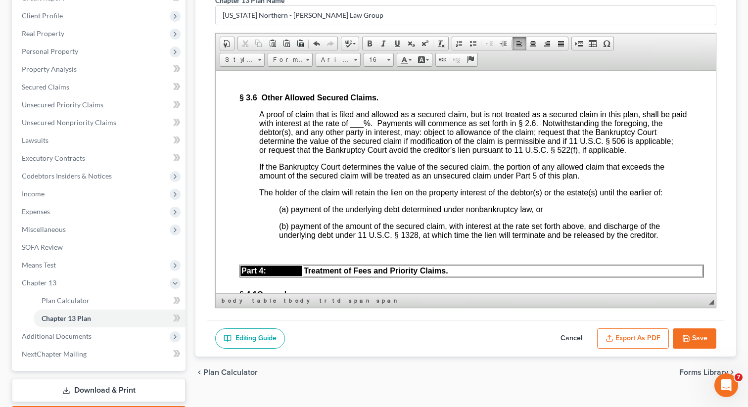
scroll to position [2836, 0]
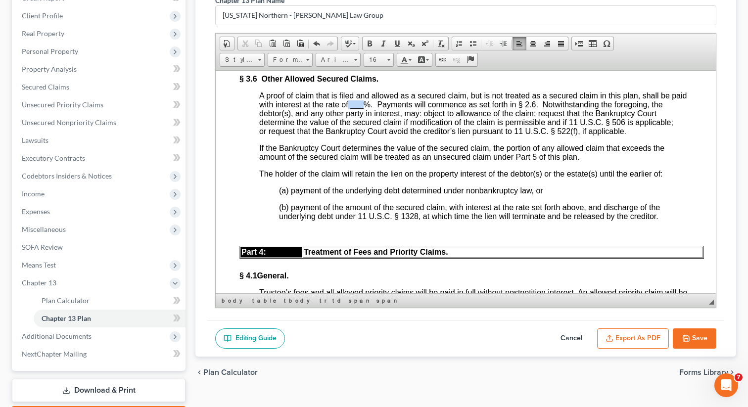
drag, startPoint x: 365, startPoint y: 170, endPoint x: 349, endPoint y: 170, distance: 15.3
click at [349, 135] on span "A proof of claim that is filed and allowed as a secured claim, but is not treat…" at bounding box center [473, 113] width 428 height 44
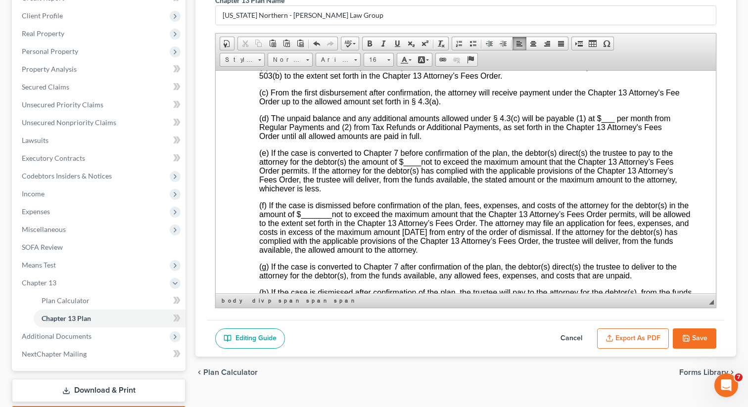
scroll to position [3187, 0]
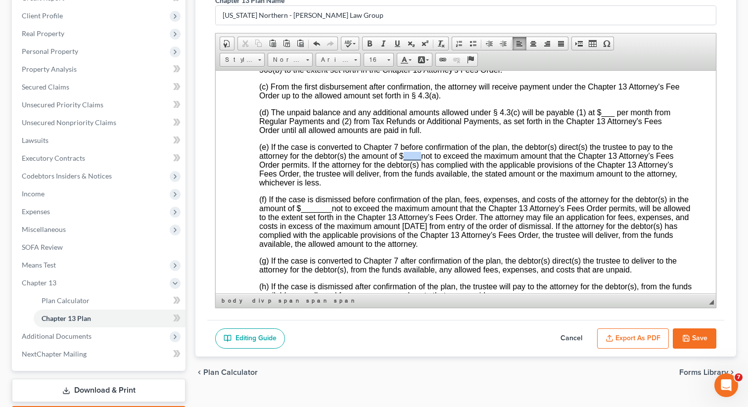
drag, startPoint x: 422, startPoint y: 231, endPoint x: 406, endPoint y: 229, distance: 16.5
click at [406, 187] on span "(e) If the case is converted to Chapter 7 before confirmation of the plan, the …" at bounding box center [468, 165] width 418 height 44
drag, startPoint x: 331, startPoint y: 284, endPoint x: 301, endPoint y: 283, distance: 30.2
click at [301, 212] on span "_______" at bounding box center [316, 208] width 31 height 8
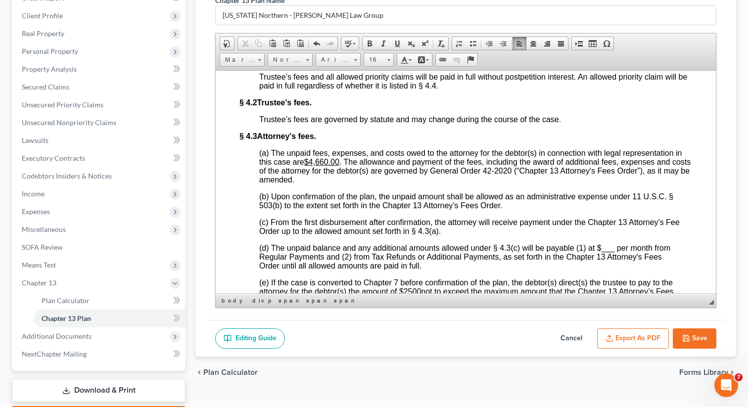
scroll to position [3097, 0]
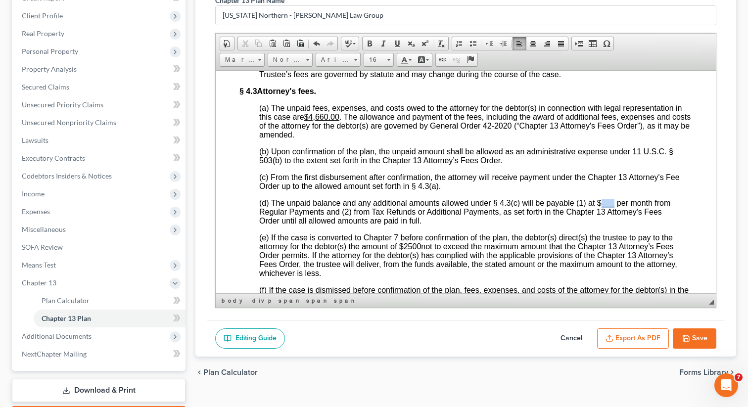
drag, startPoint x: 615, startPoint y: 274, endPoint x: 603, endPoint y: 273, distance: 11.9
click at [603, 225] on span "(d) The unpaid balance and any additional amounts allowed under § 4.3(c) will b…" at bounding box center [464, 211] width 411 height 26
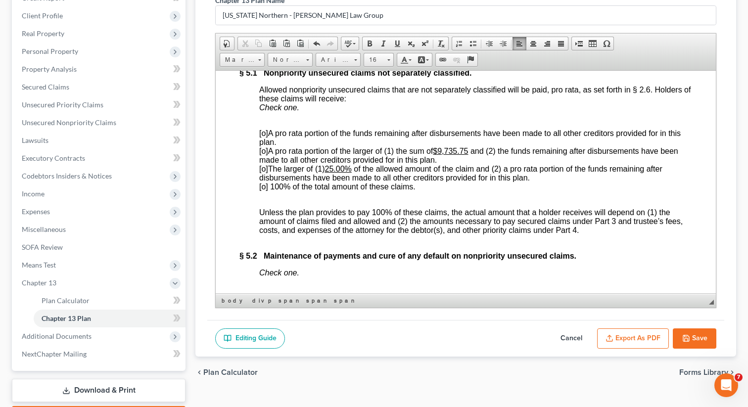
scroll to position [3761, 0]
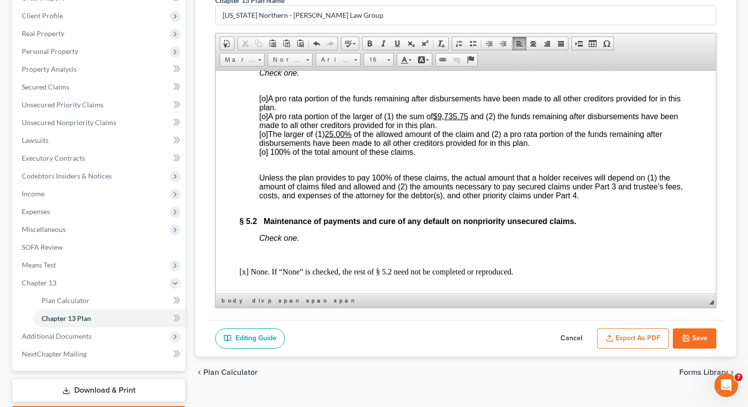
click at [265, 102] on span "[o]" at bounding box center [263, 98] width 9 height 8
drag, startPoint x: 472, startPoint y: 196, endPoint x: 443, endPoint y: 196, distance: 29.2
click at [443, 129] on span "[o] A pro rata portion of the larger of (1) the sum of $9,735.75 and (2) the fu…" at bounding box center [468, 120] width 419 height 17
drag, startPoint x: 349, startPoint y: 216, endPoint x: 331, endPoint y: 215, distance: 18.3
click at [331, 138] on u "25.00%" at bounding box center [338, 134] width 27 height 8
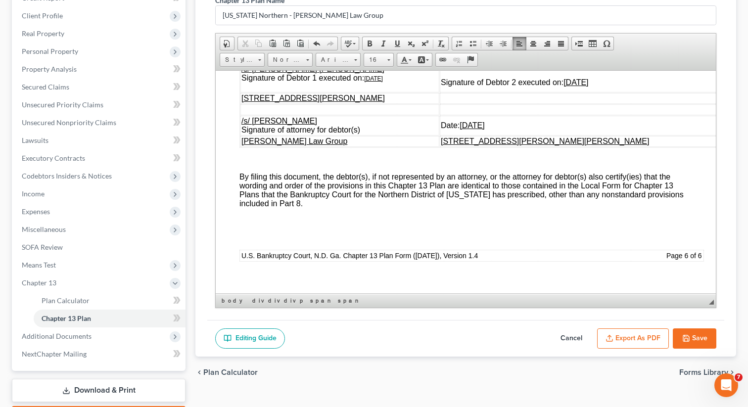
scroll to position [4965, 0]
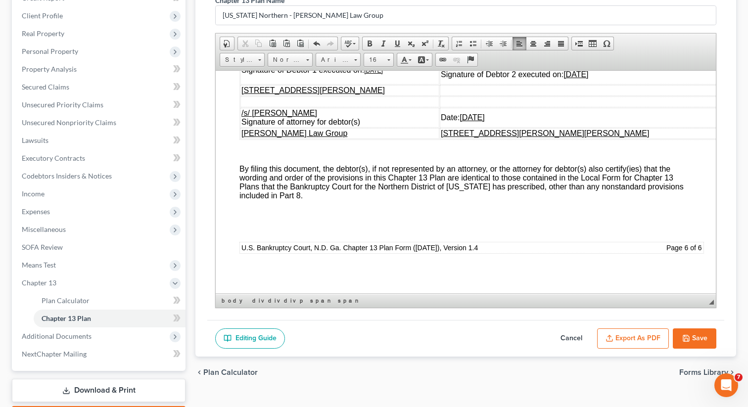
click at [688, 339] on icon "button" at bounding box center [686, 339] width 8 height 8
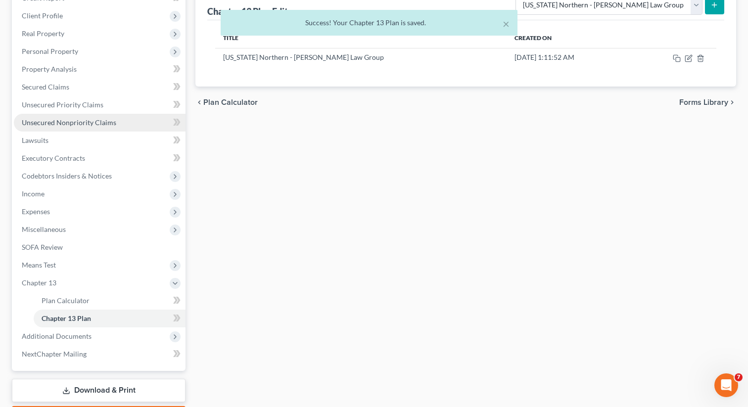
click at [84, 126] on link "Unsecured Nonpriority Claims" at bounding box center [100, 123] width 172 height 18
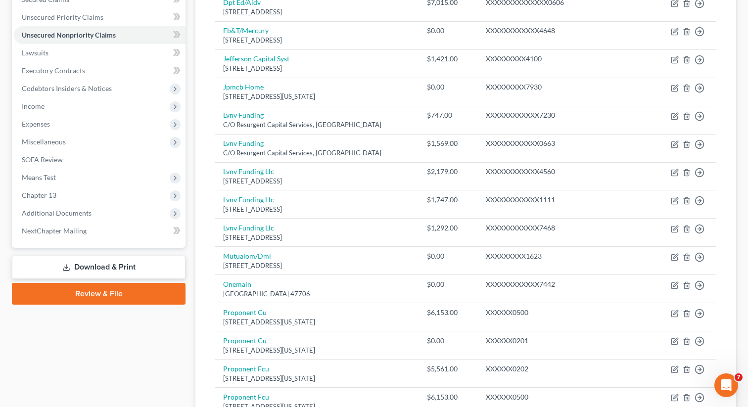
scroll to position [205, 0]
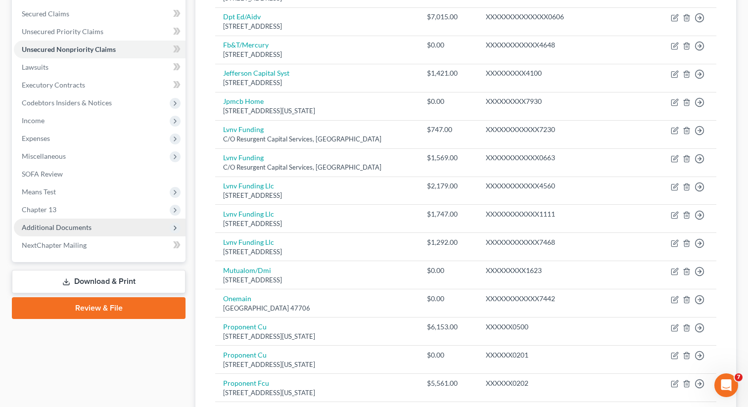
click at [110, 231] on span "Additional Documents" at bounding box center [100, 228] width 172 height 18
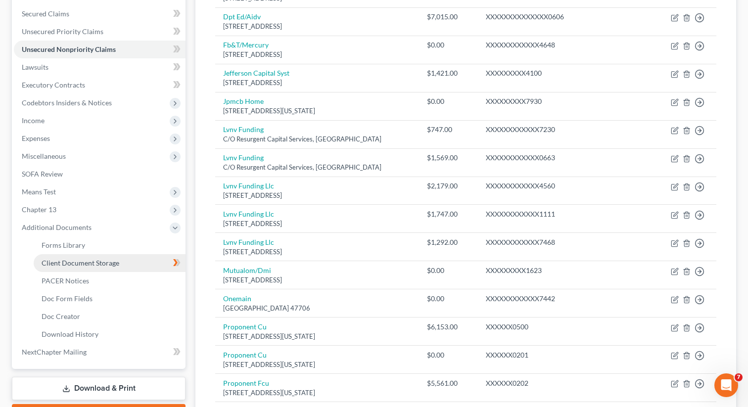
click at [94, 259] on span "Client Document Storage" at bounding box center [81, 263] width 78 height 8
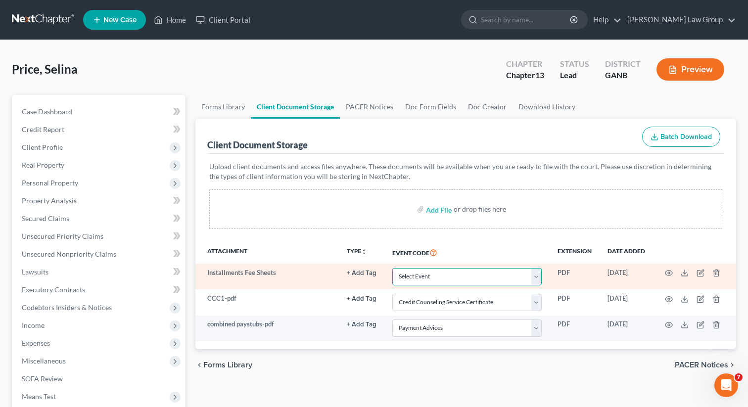
click at [452, 274] on select "Select Event 01 - Chapter 13 Plan - Initial Plan 02-Application to Pay Filing F…" at bounding box center [466, 276] width 149 height 17
click at [393, 268] on select "Select Event 01 - Chapter 13 Plan - Initial Plan 02-Application to Pay Filing F…" at bounding box center [466, 276] width 149 height 17
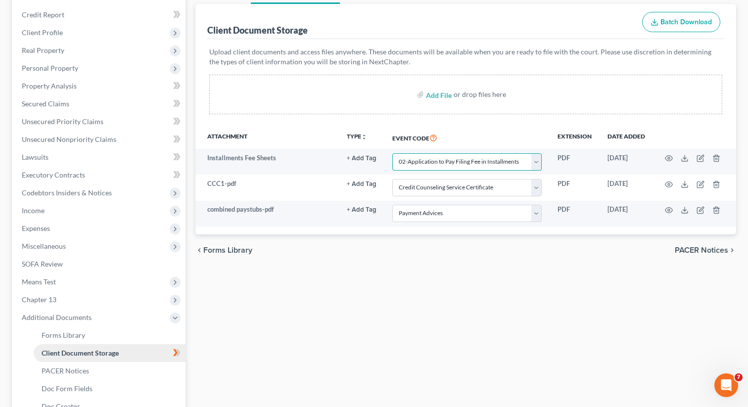
scroll to position [203, 0]
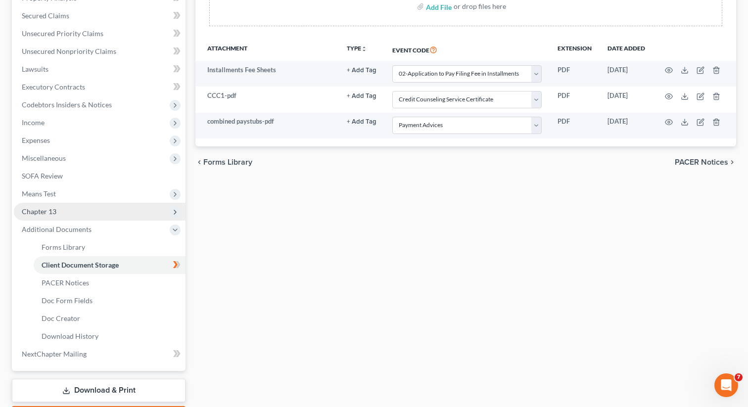
click at [80, 210] on span "Chapter 13" at bounding box center [100, 212] width 172 height 18
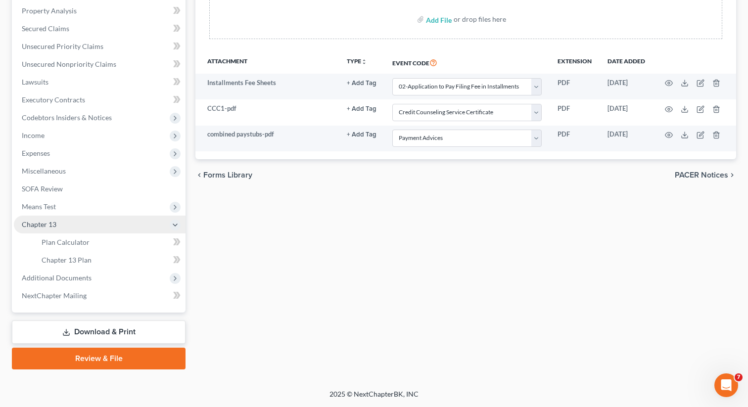
scroll to position [189, 0]
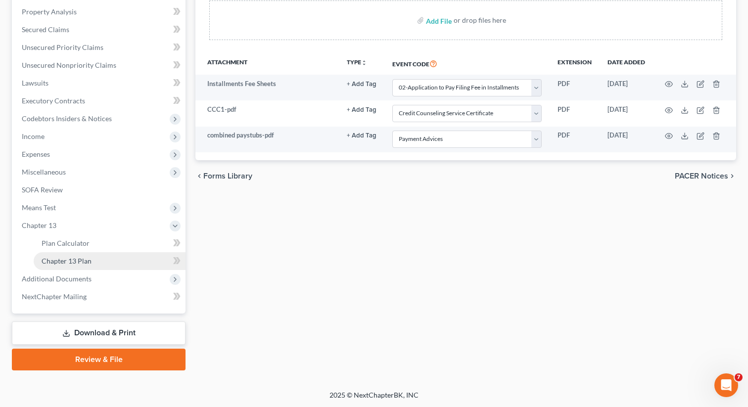
click at [63, 258] on span "Chapter 13 Plan" at bounding box center [67, 261] width 50 height 8
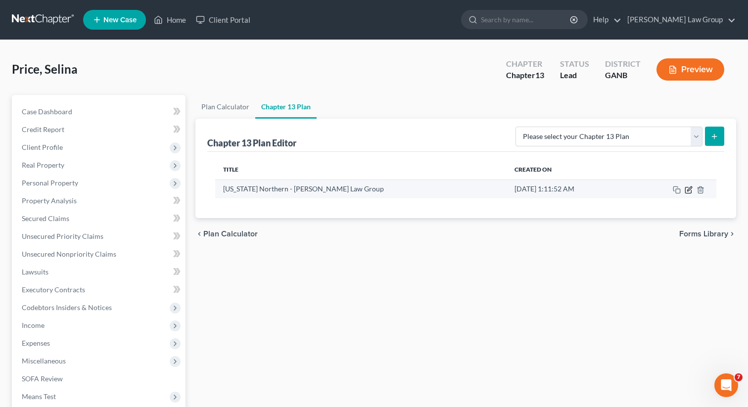
click at [688, 188] on icon "button" at bounding box center [689, 190] width 8 height 8
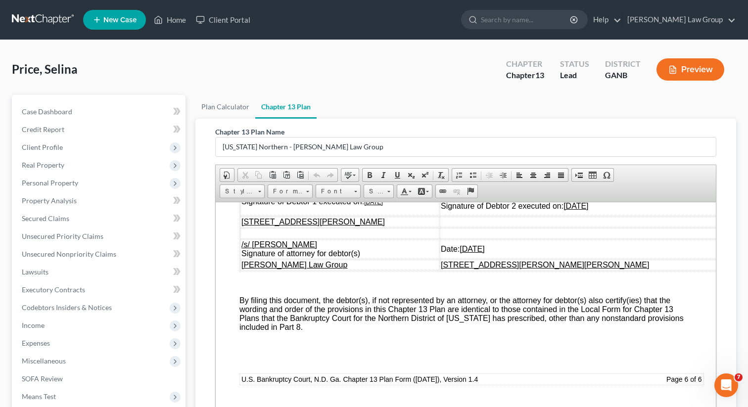
scroll to position [189, 0]
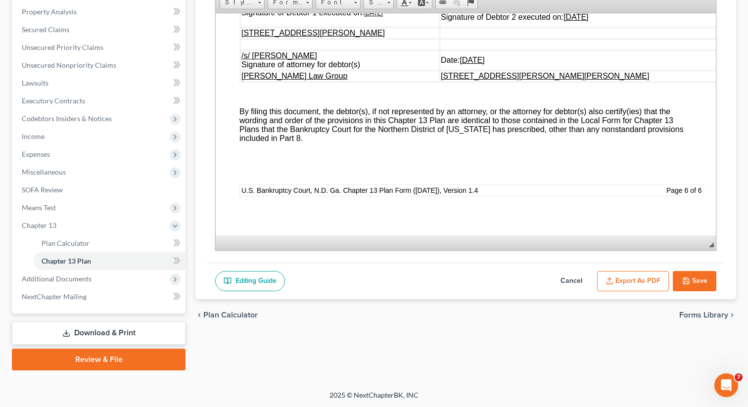
click at [629, 279] on button "Export as PDF" at bounding box center [633, 281] width 72 height 21
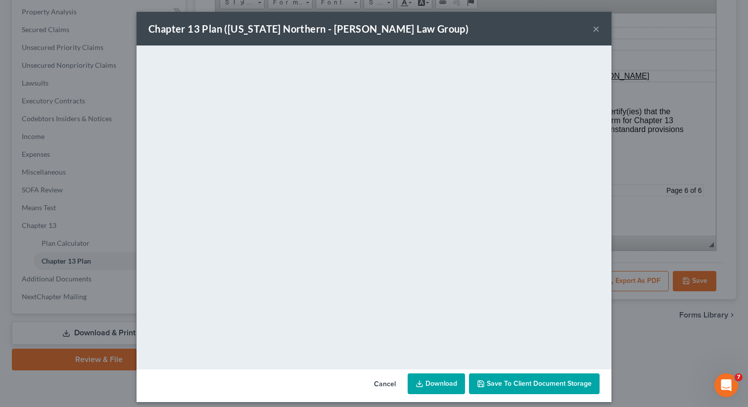
click at [508, 391] on button "Save to Client Document Storage" at bounding box center [534, 384] width 131 height 21
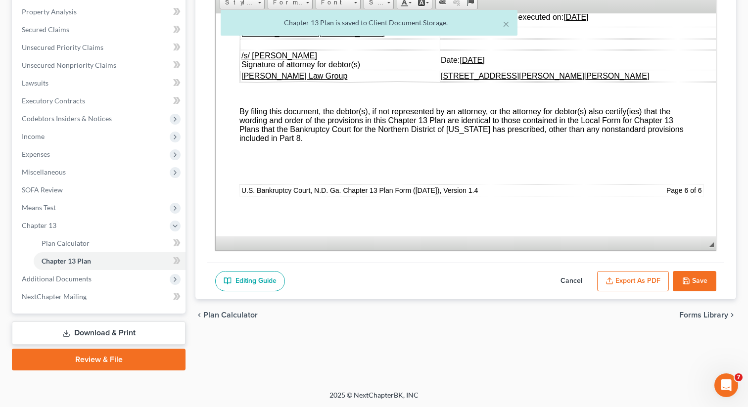
click at [703, 277] on button "Save" at bounding box center [695, 281] width 44 height 21
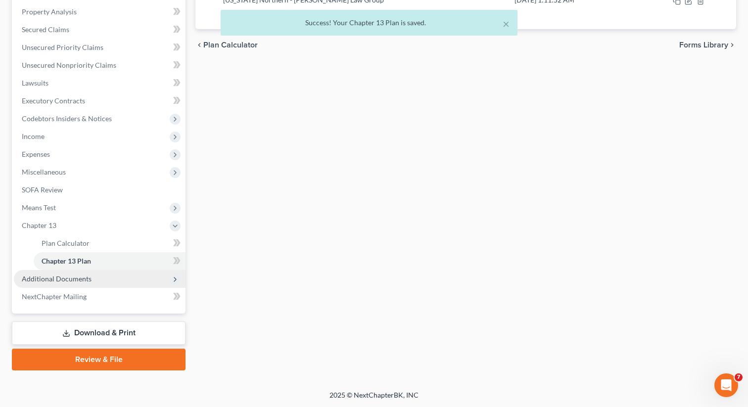
click at [88, 275] on span "Additional Documents" at bounding box center [57, 279] width 70 height 8
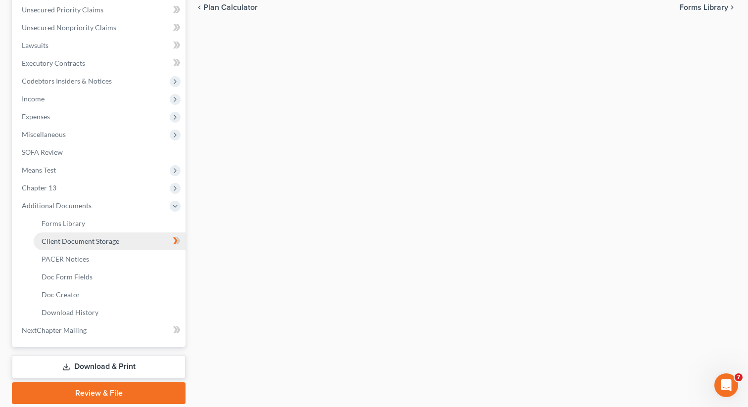
scroll to position [260, 0]
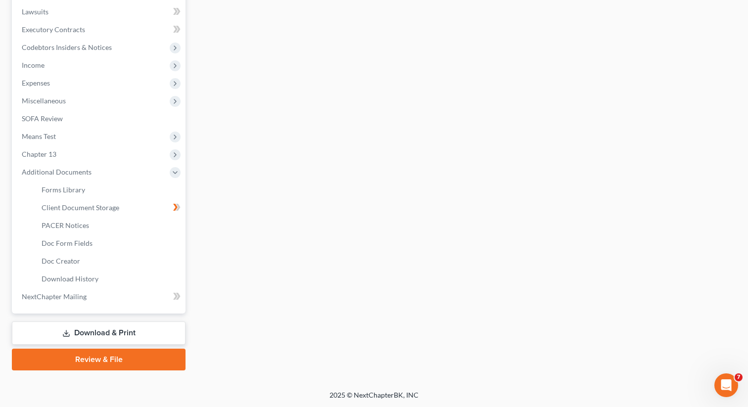
click at [78, 339] on link "Download & Print" at bounding box center [99, 333] width 174 height 23
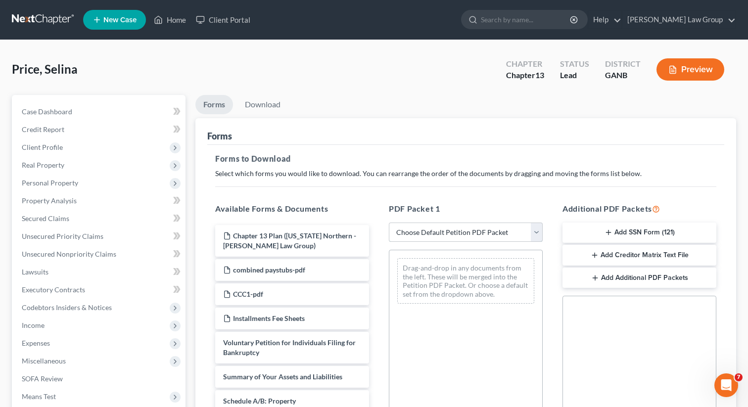
click at [414, 235] on select "Choose Default Petition PDF Packet Complete Bankruptcy Petition (all forms and …" at bounding box center [466, 233] width 154 height 20
click at [389, 223] on select "Choose Default Petition PDF Packet Complete Bankruptcy Petition (all forms and …" at bounding box center [466, 233] width 154 height 20
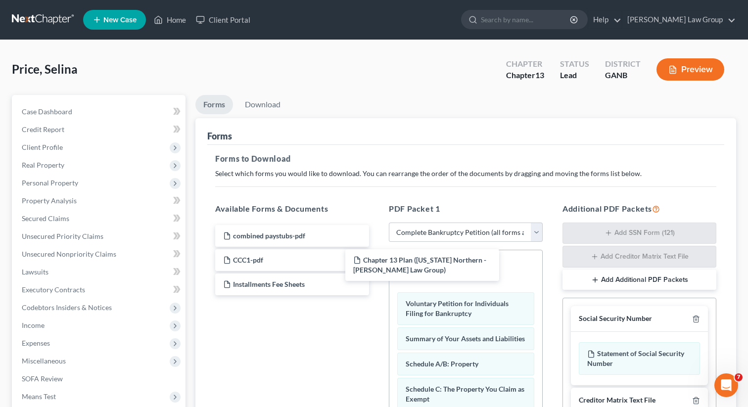
drag, startPoint x: 414, startPoint y: 235, endPoint x: 409, endPoint y: 248, distance: 14.4
click at [377, 262] on div "Chapter 13 Plan ([US_STATE] Northern - [PERSON_NAME] Law Group) Chapter 13 Plan…" at bounding box center [292, 260] width 170 height 70
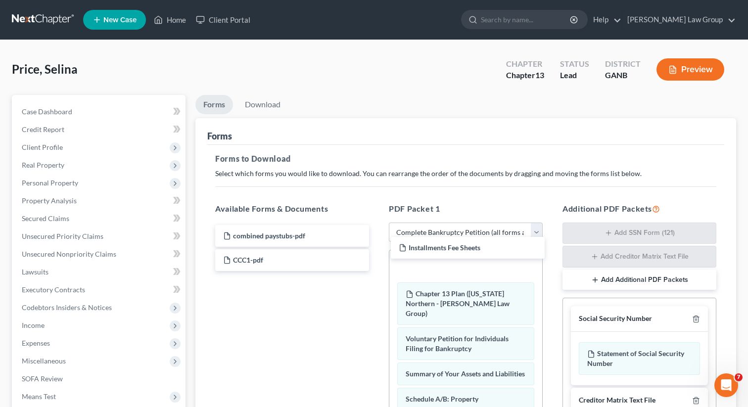
drag, startPoint x: 293, startPoint y: 280, endPoint x: 303, endPoint y: 147, distance: 133.0
click at [377, 244] on div "Installments Fee Sheets combined paystubs-pdf CCC1-pdf Installments Fee Sheets" at bounding box center [292, 248] width 170 height 46
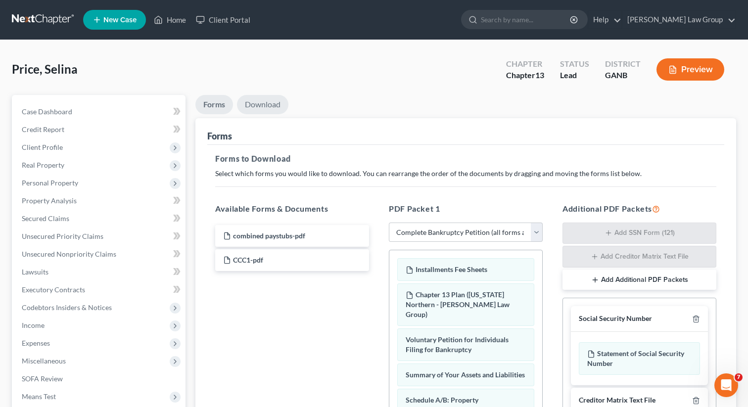
click at [256, 106] on link "Download" at bounding box center [262, 104] width 51 height 19
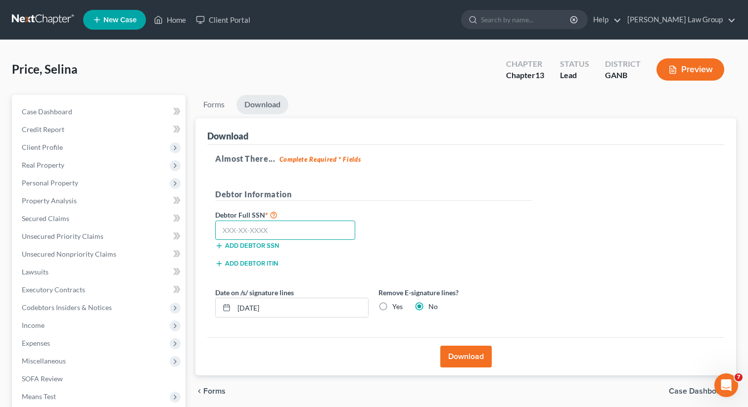
click at [300, 227] on input "text" at bounding box center [285, 231] width 140 height 20
paste input "258-21-1828"
click at [455, 354] on button "Download" at bounding box center [465, 357] width 51 height 22
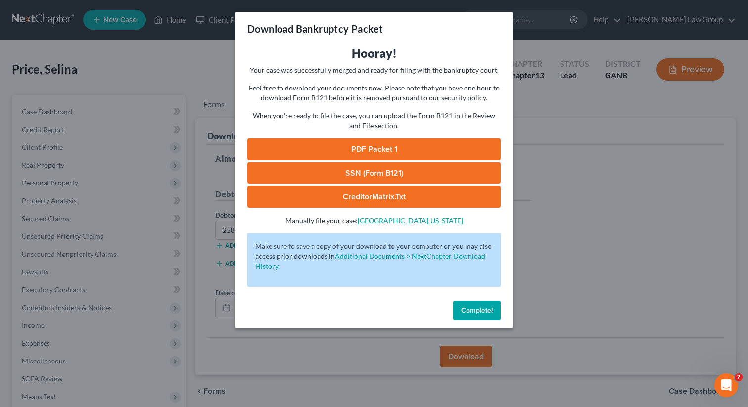
click at [371, 147] on link "PDF Packet 1" at bounding box center [373, 150] width 253 height 22
click at [298, 176] on link "SSN (Form B121)" at bounding box center [373, 173] width 253 height 22
click at [469, 305] on button "Complete!" at bounding box center [477, 311] width 48 height 20
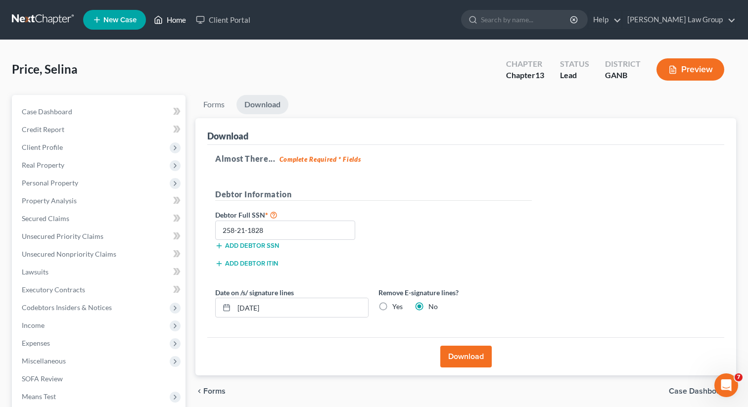
click at [171, 21] on link "Home" at bounding box center [170, 20] width 42 height 18
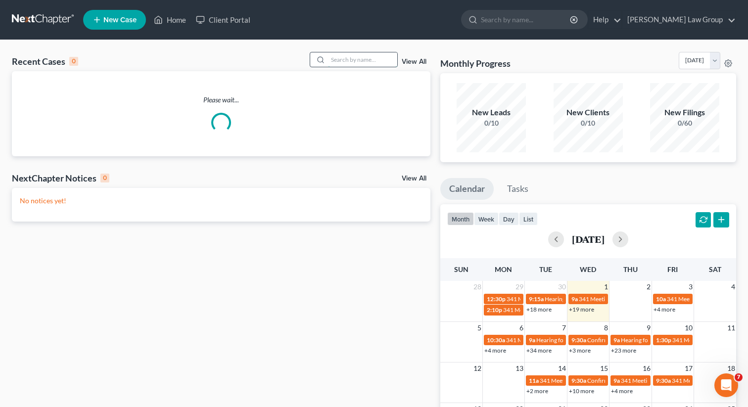
click at [371, 59] on input "search" at bounding box center [362, 59] width 69 height 14
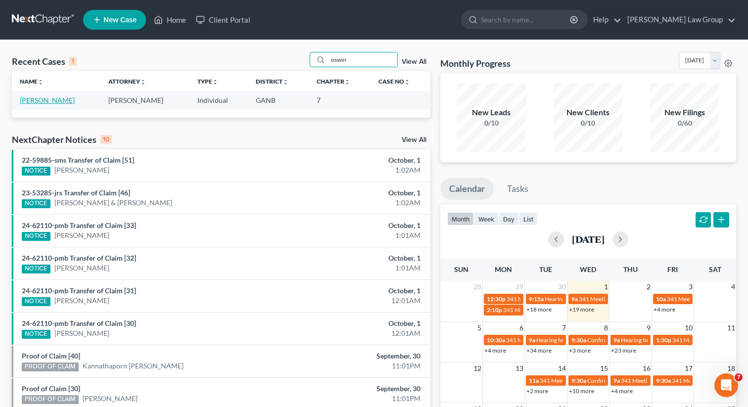
click at [36, 99] on link "[PERSON_NAME]" at bounding box center [47, 100] width 55 height 8
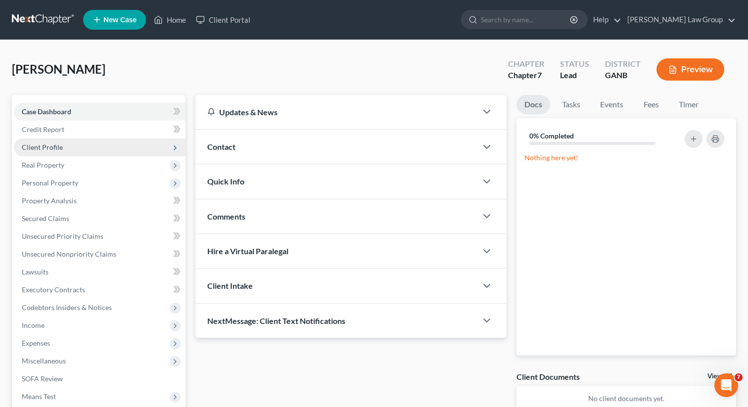
click at [47, 146] on span "Client Profile" at bounding box center [42, 147] width 41 height 8
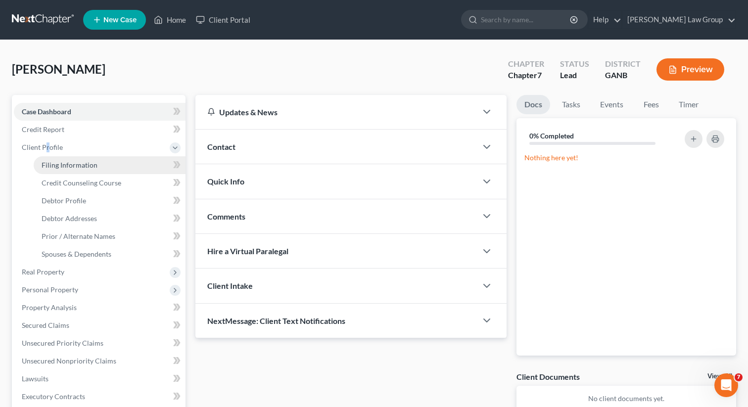
click at [56, 169] on link "Filing Information" at bounding box center [110, 165] width 152 height 18
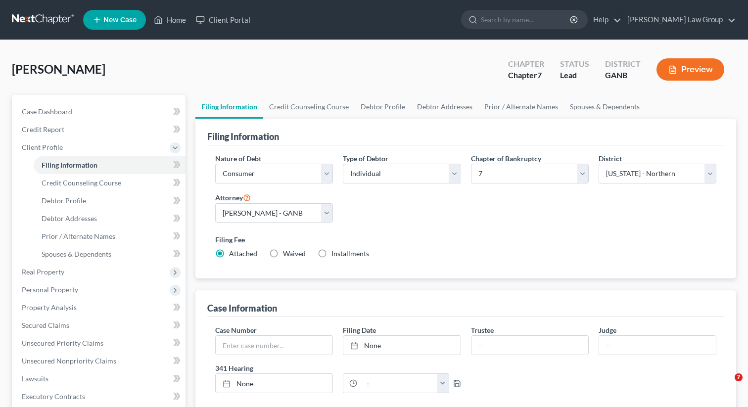
select select "1"
select select "0"
select select "19"
select select "0"
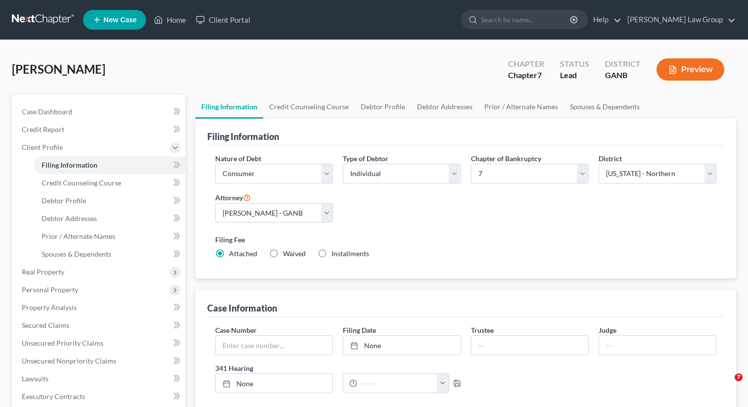
select select "10"
click at [307, 106] on link "Credit Counseling Course" at bounding box center [309, 107] width 92 height 24
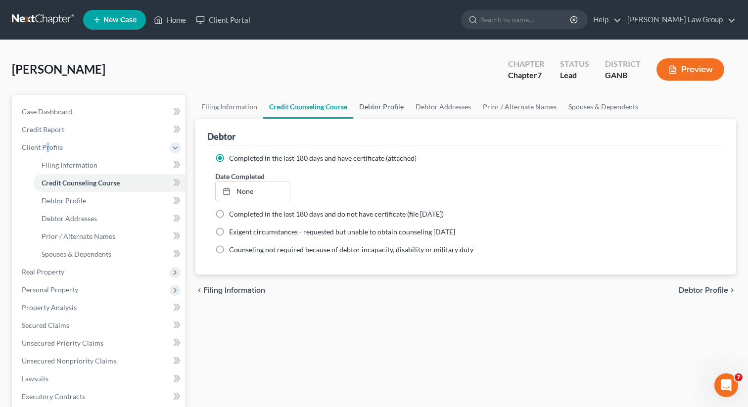
click at [384, 110] on link "Debtor Profile" at bounding box center [381, 107] width 56 height 24
select select "0"
select select "4"
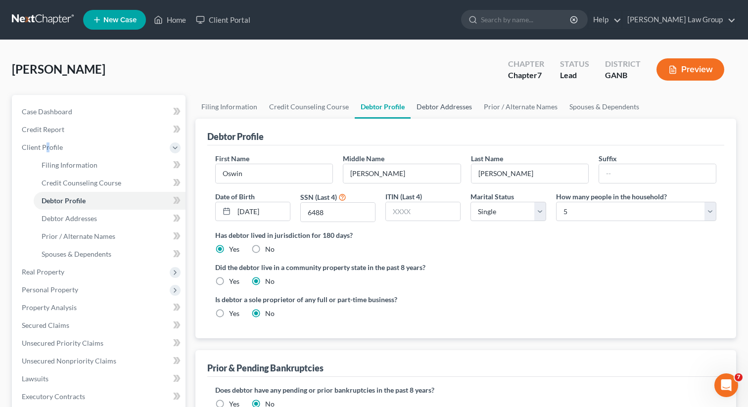
click at [432, 109] on link "Debtor Addresses" at bounding box center [444, 107] width 67 height 24
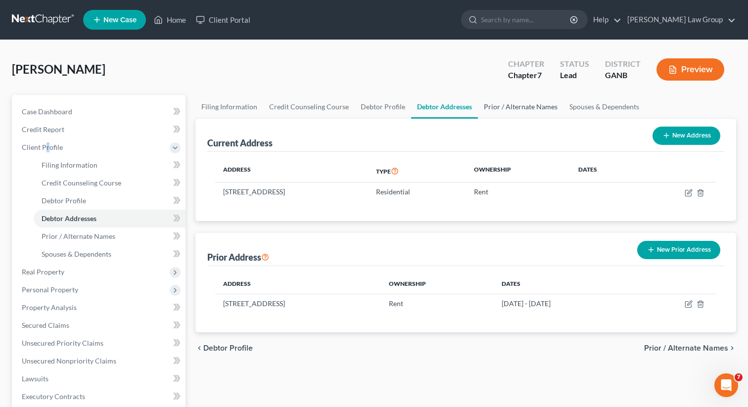
click at [511, 104] on link "Prior / Alternate Names" at bounding box center [521, 107] width 86 height 24
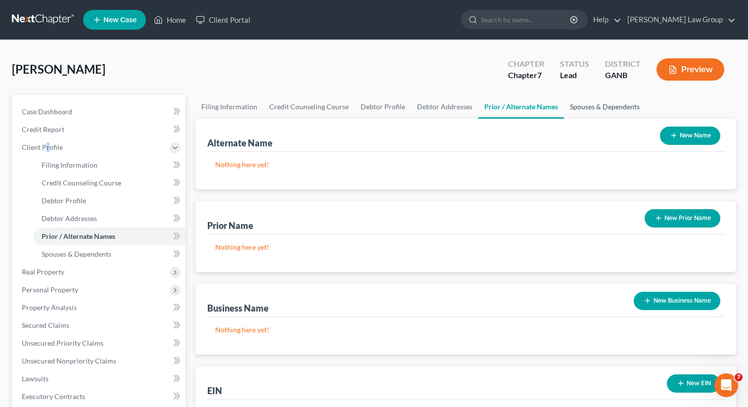
click at [597, 105] on link "Spouses & Dependents" at bounding box center [605, 107] width 82 height 24
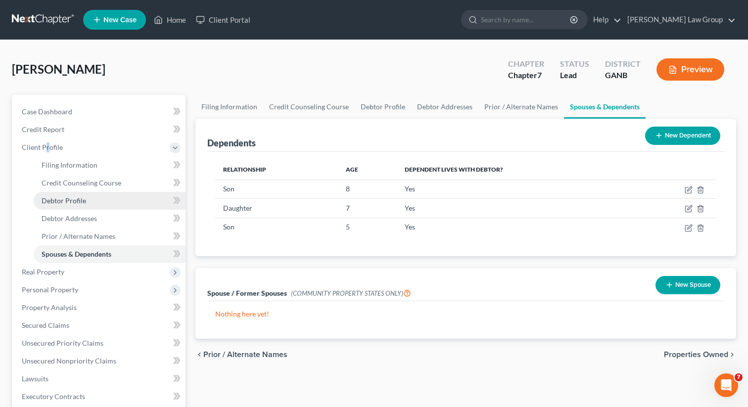
click at [116, 204] on link "Debtor Profile" at bounding box center [110, 201] width 152 height 18
select select "0"
select select "4"
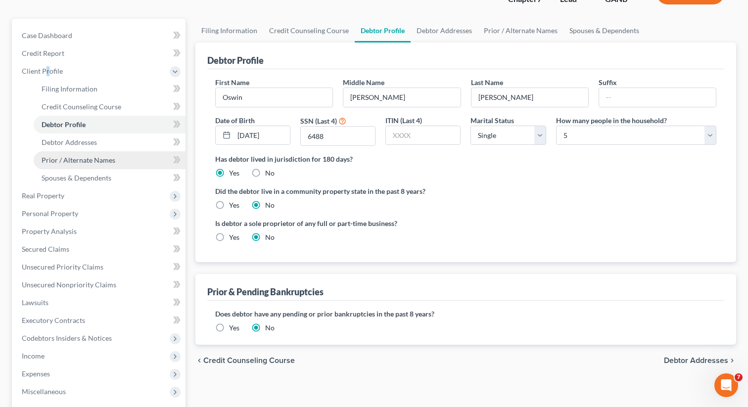
scroll to position [101, 0]
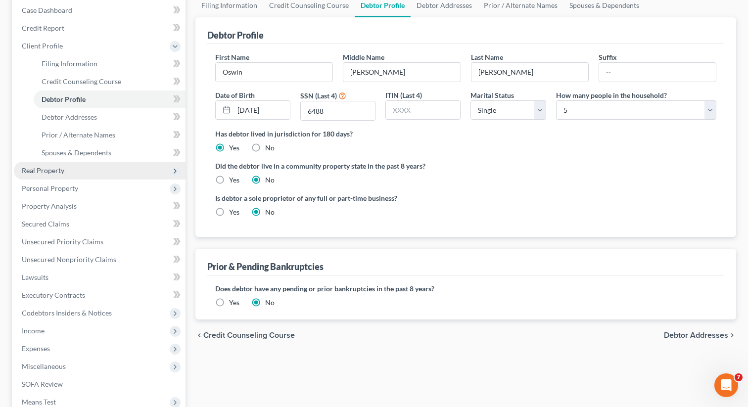
click at [84, 170] on span "Real Property" at bounding box center [100, 171] width 172 height 18
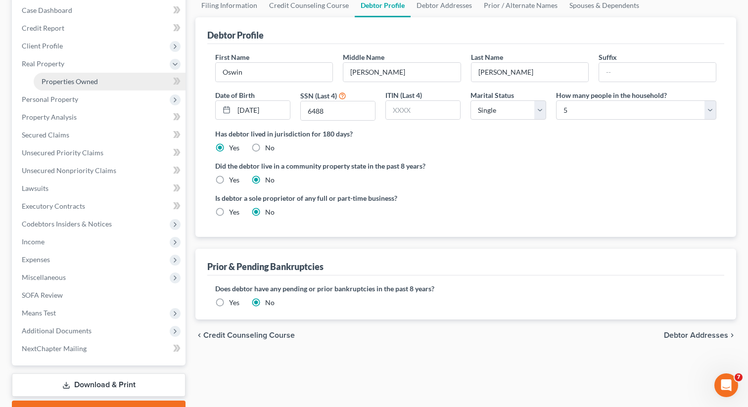
click at [77, 78] on span "Properties Owned" at bounding box center [70, 81] width 56 height 8
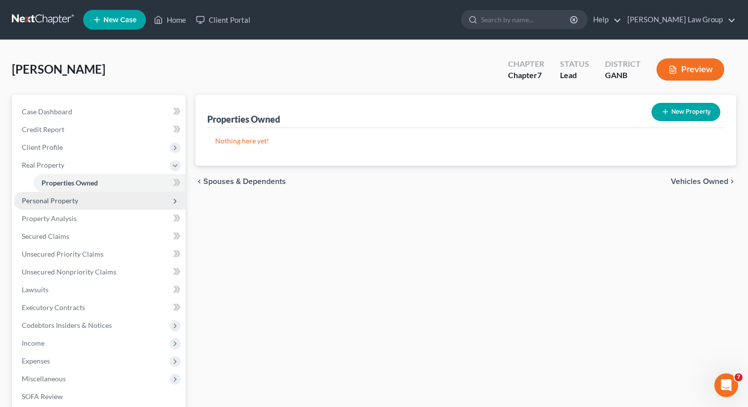
click at [78, 204] on span "Personal Property" at bounding box center [100, 201] width 172 height 18
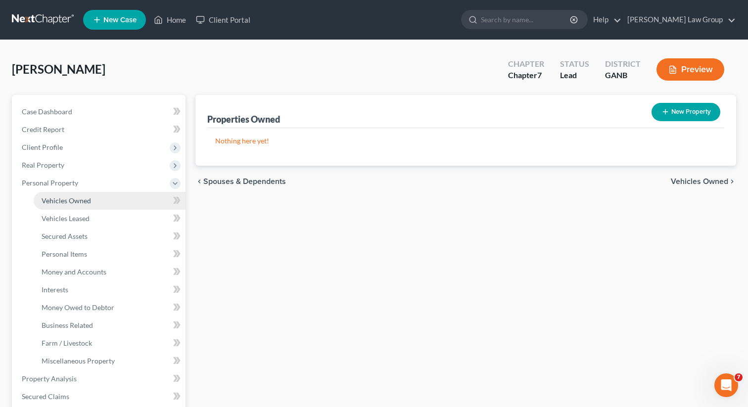
click at [89, 202] on span "Vehicles Owned" at bounding box center [66, 200] width 49 height 8
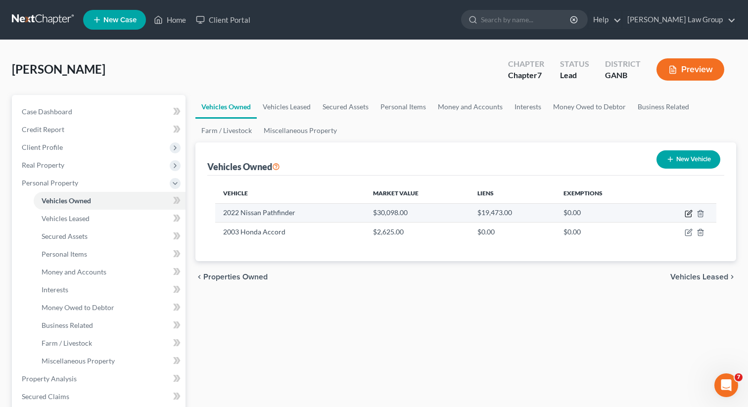
click at [686, 214] on icon "button" at bounding box center [689, 214] width 8 height 8
select select "0"
select select "4"
select select "0"
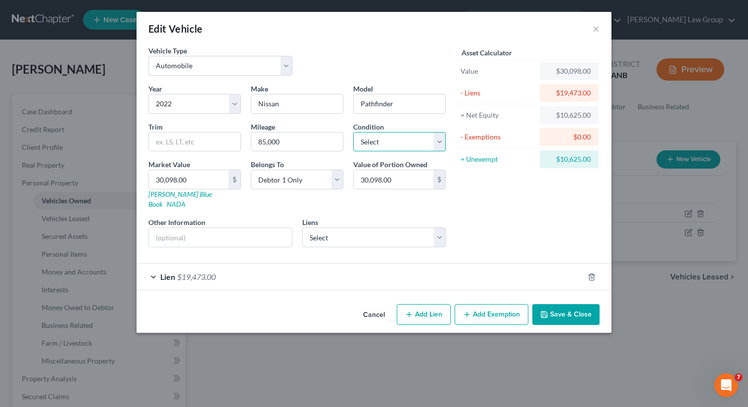
click at [385, 143] on select "Select Excellent Very Good Good Fair Poor" at bounding box center [399, 142] width 93 height 20
select select "2"
click at [353, 132] on select "Select Excellent Very Good Good Fair Poor" at bounding box center [399, 142] width 93 height 20
click at [327, 231] on select "Select Td Auto Finance - $31,614.00 Santander - $0.00" at bounding box center [374, 238] width 144 height 20
click at [542, 300] on div "Cancel Add Lien Add Lease Add Exemption Save & Close" at bounding box center [374, 316] width 475 height 33
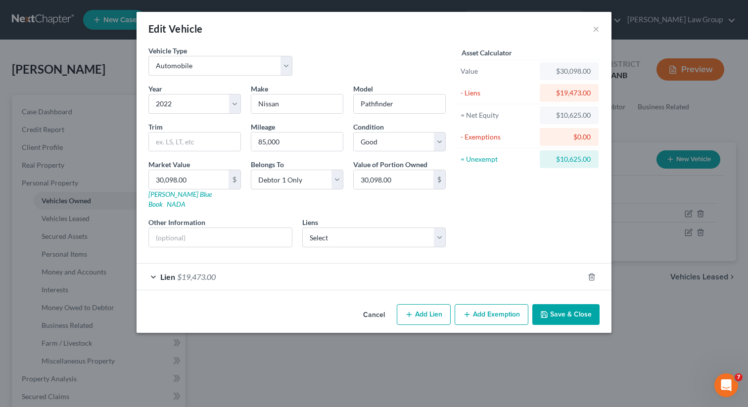
click at [545, 304] on button "Save & Close" at bounding box center [565, 314] width 67 height 21
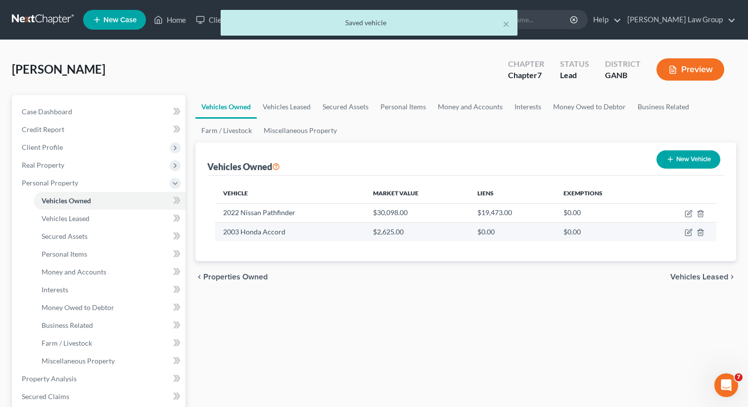
click at [683, 230] on td at bounding box center [682, 232] width 67 height 19
click at [687, 231] on icon "button" at bounding box center [689, 233] width 8 height 8
select select "0"
select select "23"
select select "0"
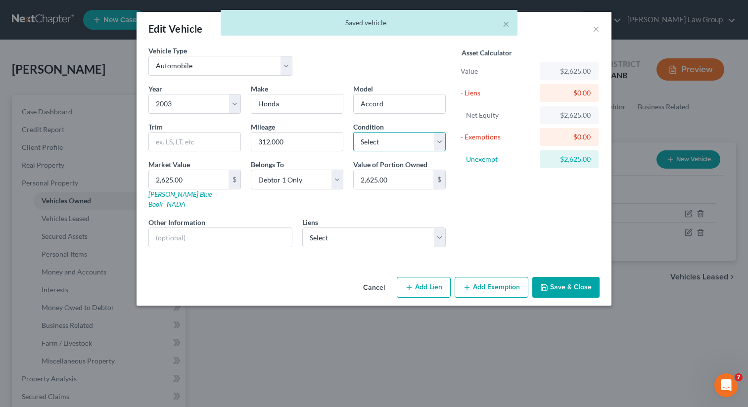
click at [399, 145] on select "Select Excellent Very Good Good Fair Poor" at bounding box center [399, 142] width 93 height 20
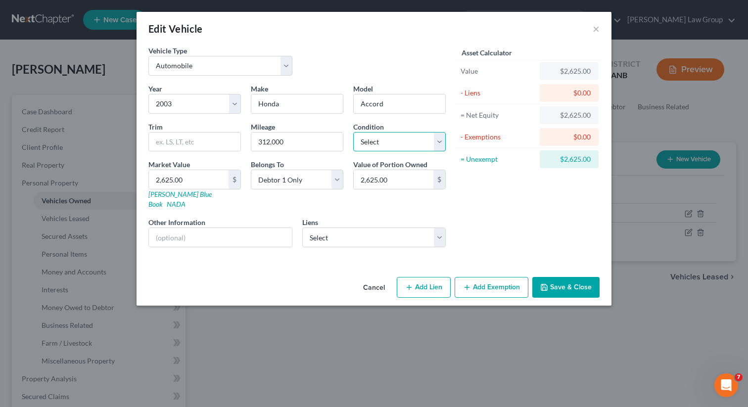
select select "3"
click at [353, 132] on select "Select Excellent Very Good Good Fair Poor" at bounding box center [399, 142] width 93 height 20
click at [478, 280] on button "Add Exemption" at bounding box center [492, 287] width 74 height 21
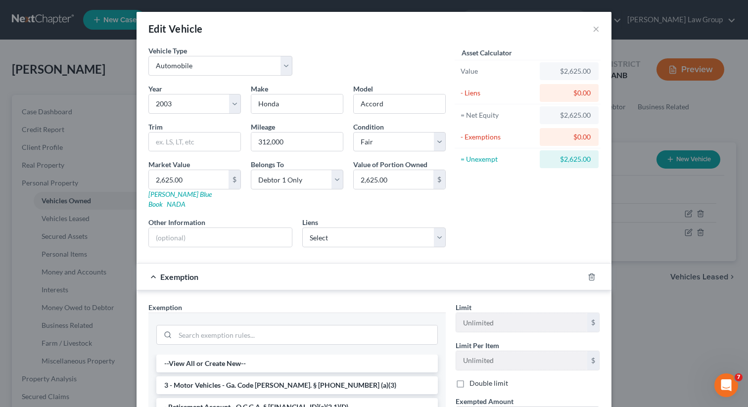
click at [241, 377] on li "3 - Motor Vehicles - Ga. Code [PERSON_NAME]. § [PHONE_NUMBER] (a)(3)" at bounding box center [297, 386] width 282 height 18
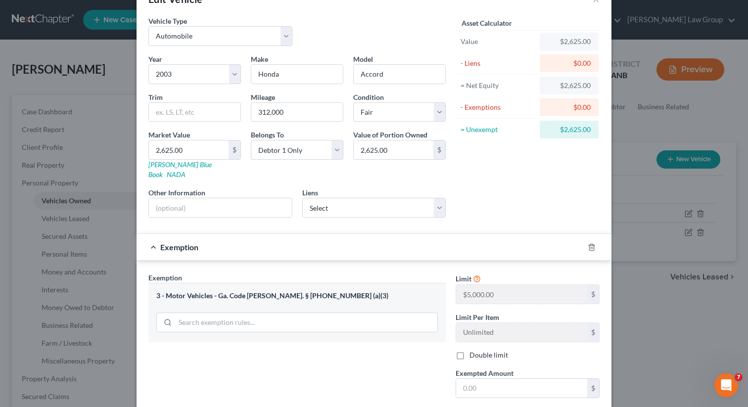
scroll to position [58, 0]
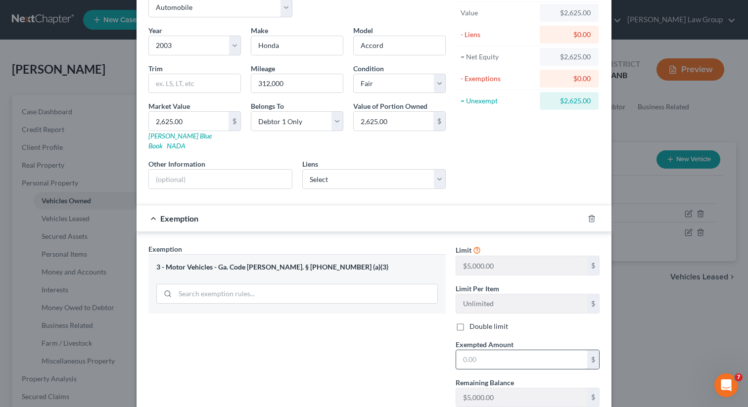
click at [473, 353] on input "text" at bounding box center [521, 359] width 131 height 19
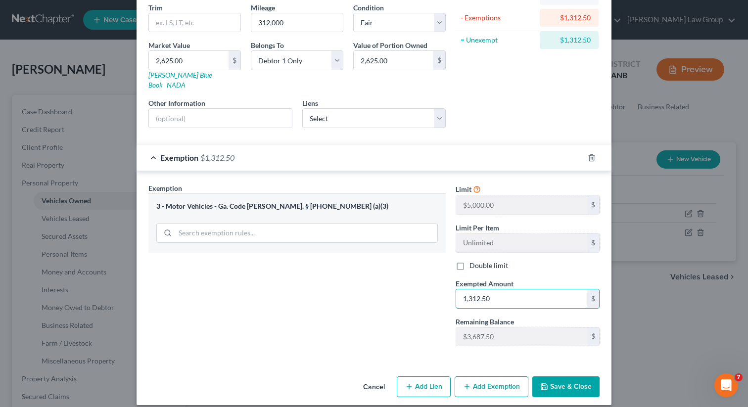
type input "1,312.50"
click at [563, 379] on button "Save & Close" at bounding box center [565, 387] width 67 height 21
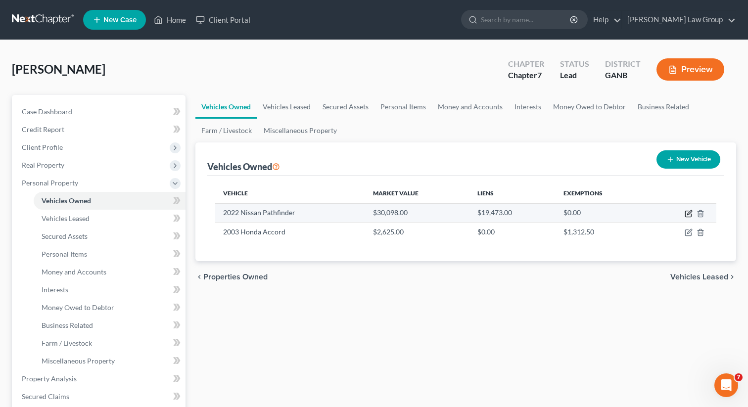
click at [685, 213] on icon "button" at bounding box center [688, 214] width 6 height 6
select select "0"
select select "4"
select select "2"
select select "0"
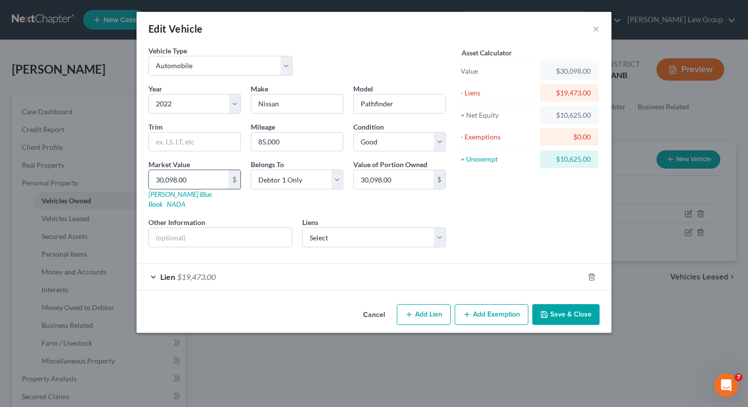
click at [196, 182] on input "30,098.00" at bounding box center [189, 179] width 80 height 19
type input "2"
type input "2.00"
type input "22"
type input "22.00"
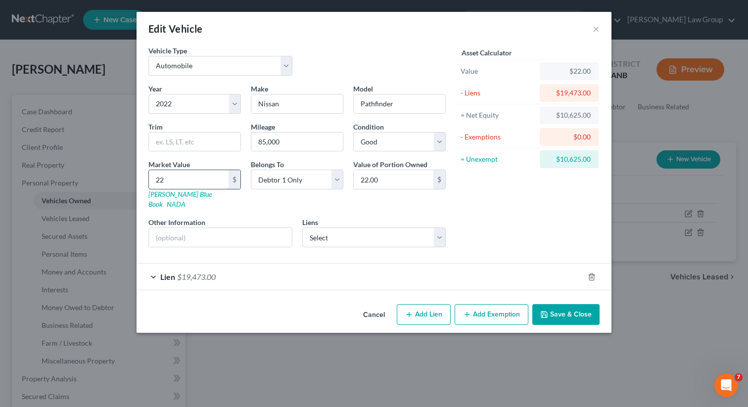
type input "229"
type input "229.00"
type input "2296"
type input "2,296.00"
type input "2,2960"
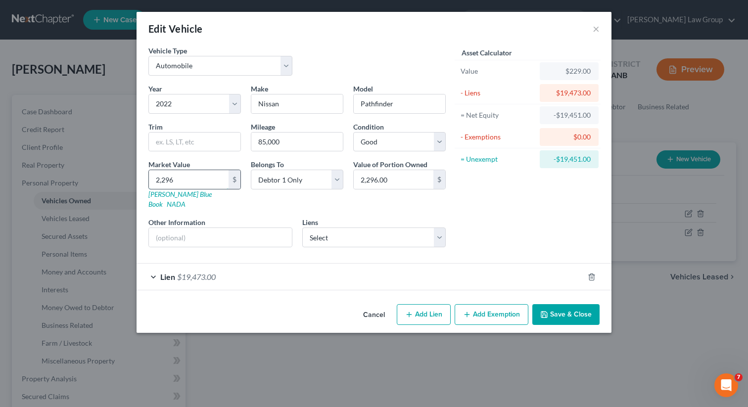
type input "22,960.00"
type input "22,960"
click at [520, 198] on div "Asset Calculator Value $22,960.00 - Liens $19,473.00 = Net Equity -$19,244.00 -…" at bounding box center [528, 151] width 154 height 210
click at [476, 304] on button "Add Exemption" at bounding box center [492, 314] width 74 height 21
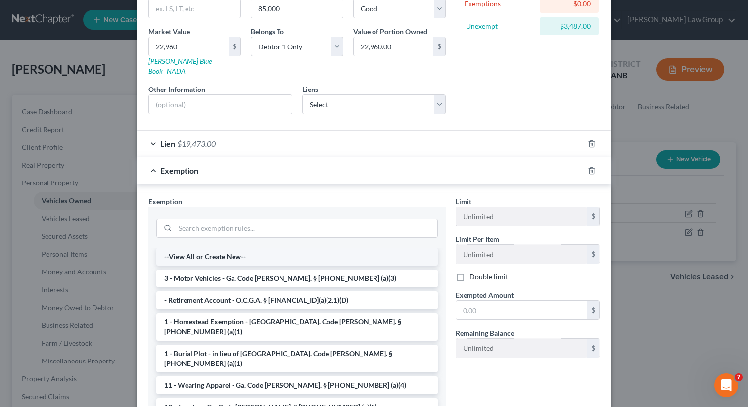
scroll to position [136, 0]
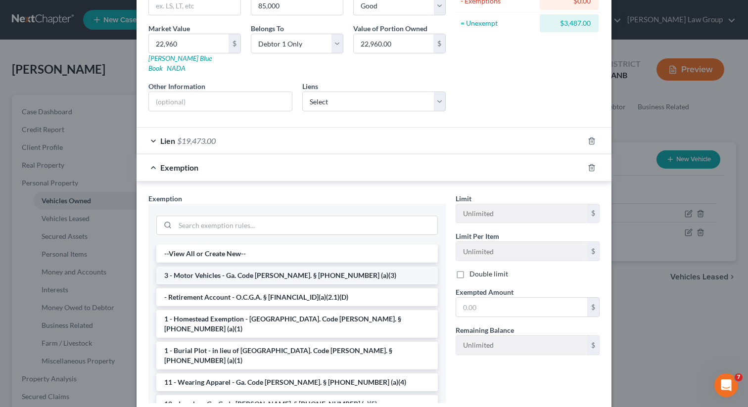
click at [261, 267] on li "3 - Motor Vehicles - Ga. Code [PERSON_NAME]. § [PHONE_NUMBER] (a)(3)" at bounding box center [297, 276] width 282 height 18
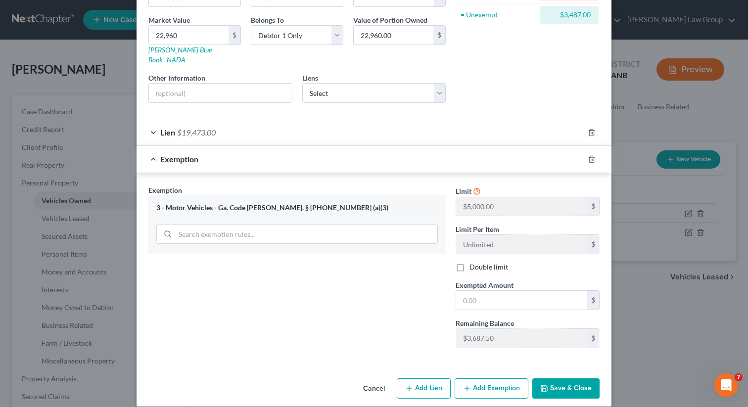
scroll to position [146, 0]
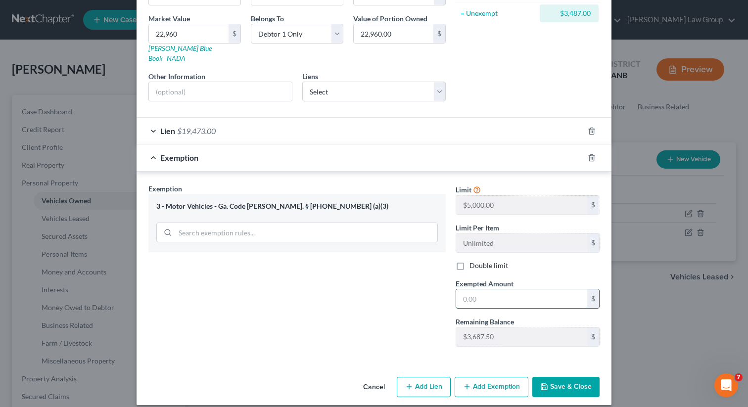
click at [481, 295] on input "text" at bounding box center [521, 299] width 131 height 19
type input "3"
click at [485, 294] on input "text" at bounding box center [521, 299] width 131 height 19
type input "3,487"
click at [555, 377] on button "Save & Close" at bounding box center [565, 387] width 67 height 21
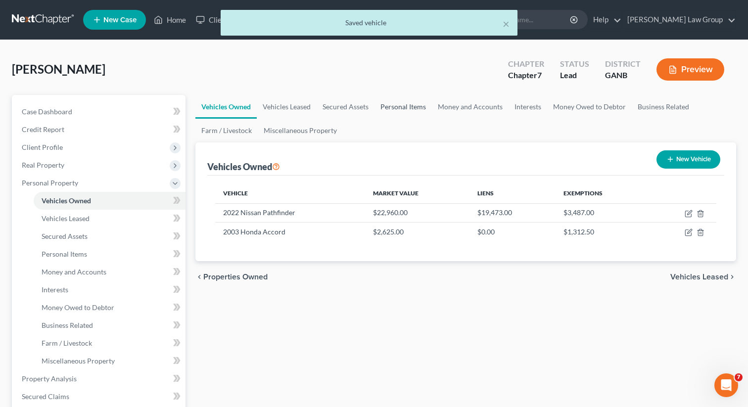
click at [397, 103] on link "Personal Items" at bounding box center [403, 107] width 57 height 24
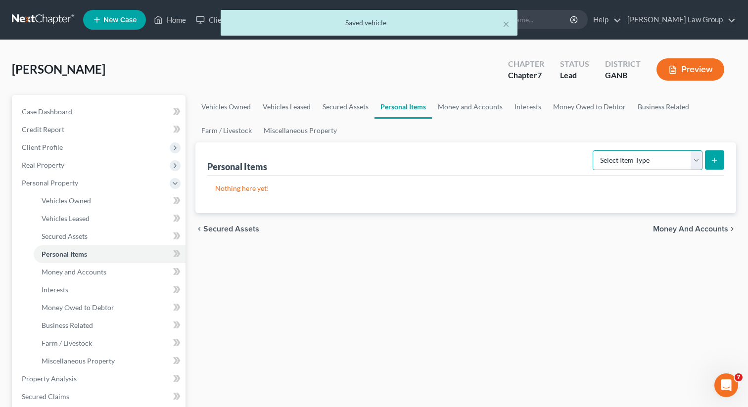
click at [598, 158] on select "Select Item Type Clothing Collectibles Of Value Electronics Firearms Household …" at bounding box center [648, 160] width 110 height 20
select select "clothing"
click at [594, 150] on select "Select Item Type Clothing Collectibles Of Value Electronics Firearms Household …" at bounding box center [648, 160] width 110 height 20
click at [707, 161] on button "submit" at bounding box center [714, 159] width 19 height 19
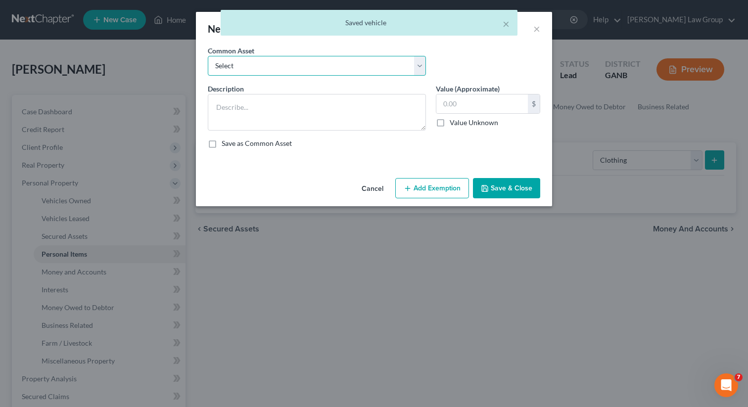
click at [275, 66] on select "Select Clothing" at bounding box center [317, 66] width 218 height 20
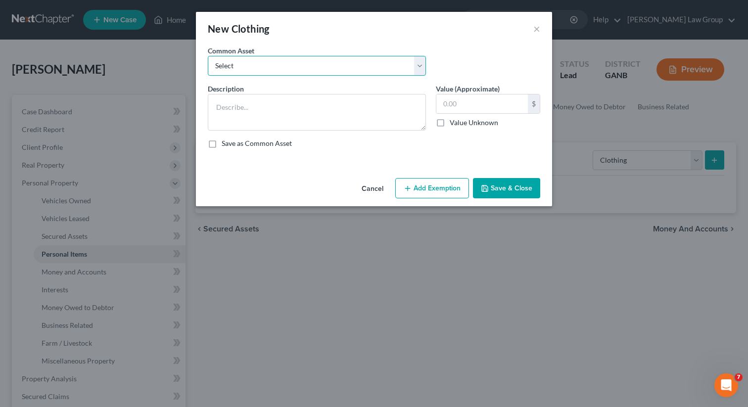
select select "0"
click at [208, 56] on select "Select Clothing" at bounding box center [317, 66] width 218 height 20
type textarea "Clothing"
type input "500.00"
click at [438, 188] on button "Add Exemption" at bounding box center [432, 188] width 74 height 21
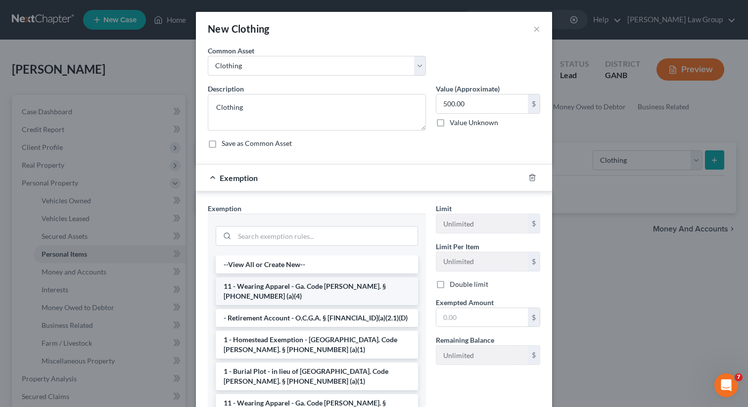
click at [261, 286] on li "11 - Wearing Apparel - Ga. Code [PERSON_NAME]. § [PHONE_NUMBER] (a)(4)" at bounding box center [317, 292] width 202 height 28
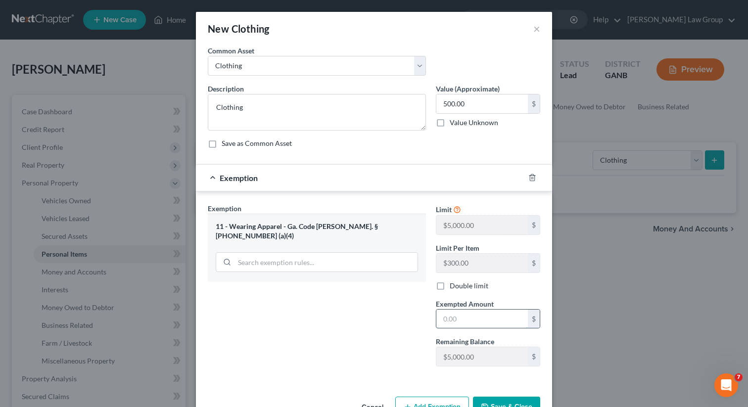
click at [454, 315] on input "text" at bounding box center [482, 319] width 92 height 19
type input "500"
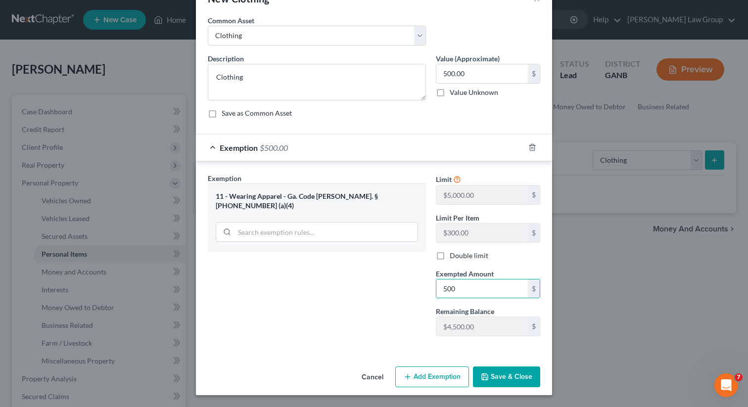
click at [509, 379] on button "Save & Close" at bounding box center [506, 377] width 67 height 21
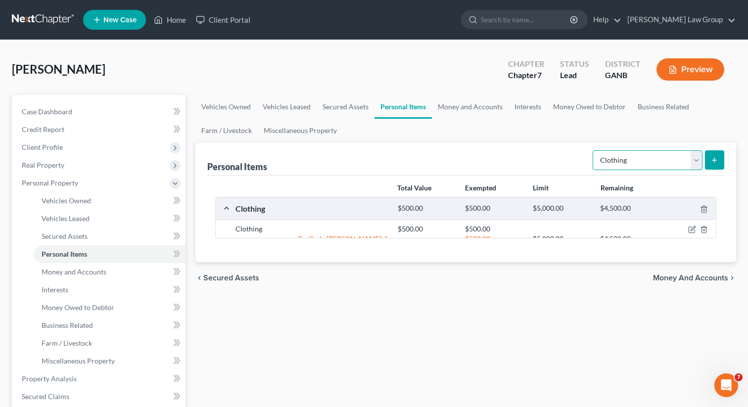
click at [623, 154] on select "Select Item Type Clothing Collectibles Of Value Electronics Firearms Household …" at bounding box center [648, 160] width 110 height 20
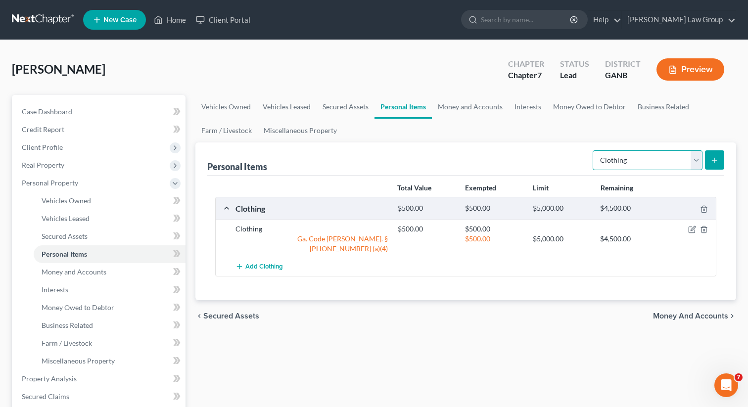
select select "electronics"
click at [594, 150] on select "Select Item Type Clothing Collectibles Of Value Electronics Firearms Household …" at bounding box center [648, 160] width 110 height 20
click at [711, 160] on icon "submit" at bounding box center [715, 160] width 8 height 8
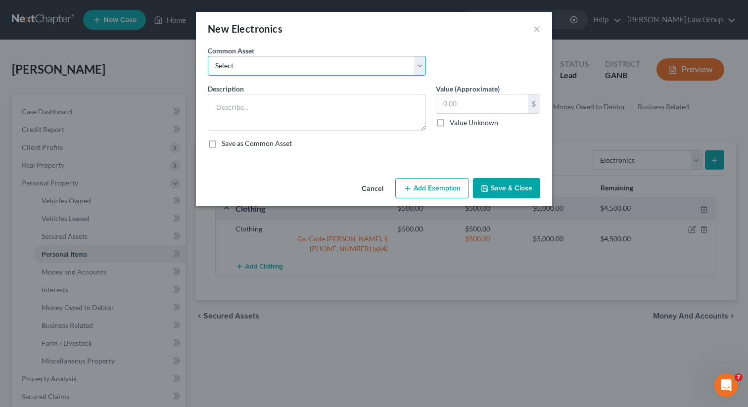
click at [289, 61] on select "Select TV, phone and computer Electronics" at bounding box center [317, 66] width 218 height 20
select select "1"
click at [208, 56] on select "Select TV, phone and computer Electronics" at bounding box center [317, 66] width 218 height 20
type textarea "Electronics"
type input "500.00"
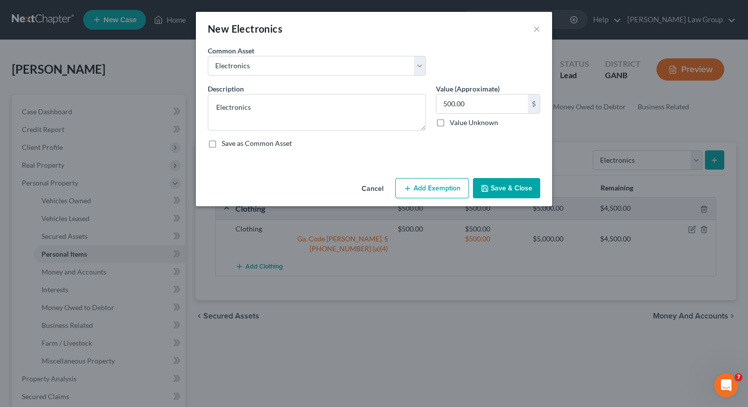
click at [439, 194] on button "Add Exemption" at bounding box center [432, 188] width 74 height 21
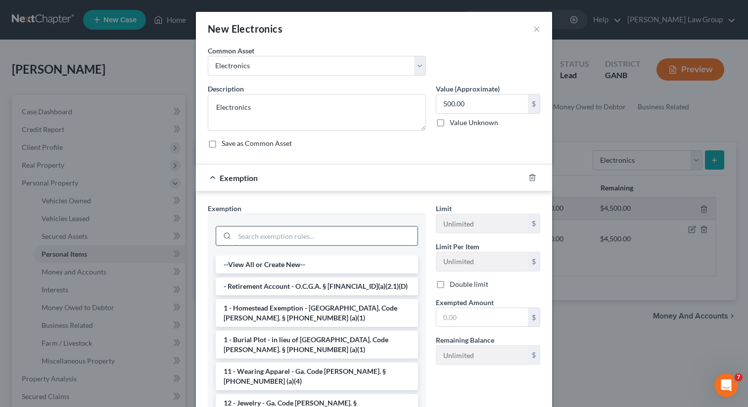
click at [261, 241] on input "search" at bounding box center [326, 236] width 183 height 19
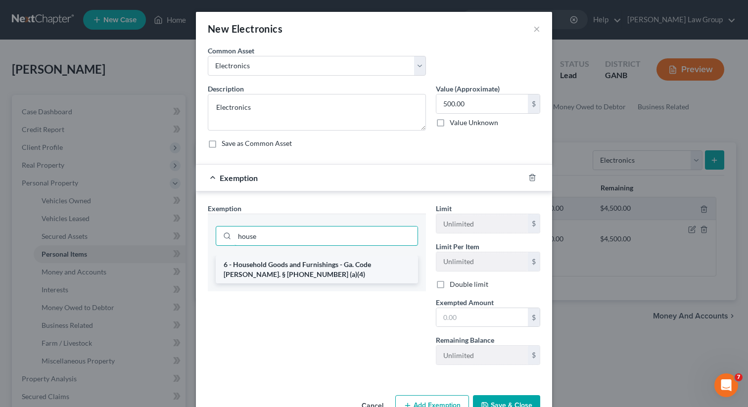
type input "house"
click at [263, 257] on li "6 - Household Goods and Furnishings - Ga. Code [PERSON_NAME]. § [PHONE_NUMBER] …" at bounding box center [317, 270] width 202 height 28
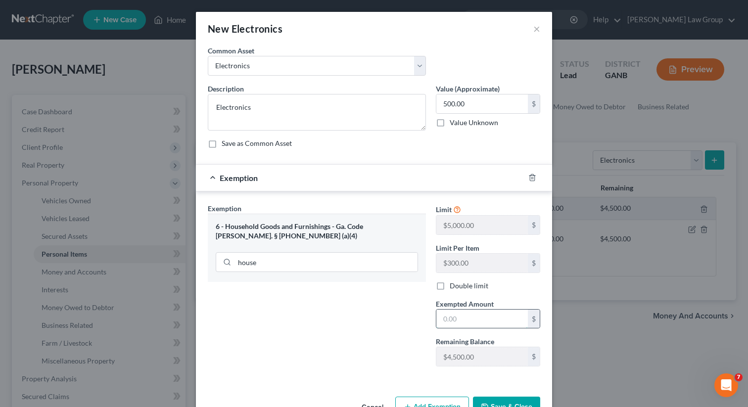
click at [457, 328] on input "text" at bounding box center [482, 319] width 92 height 19
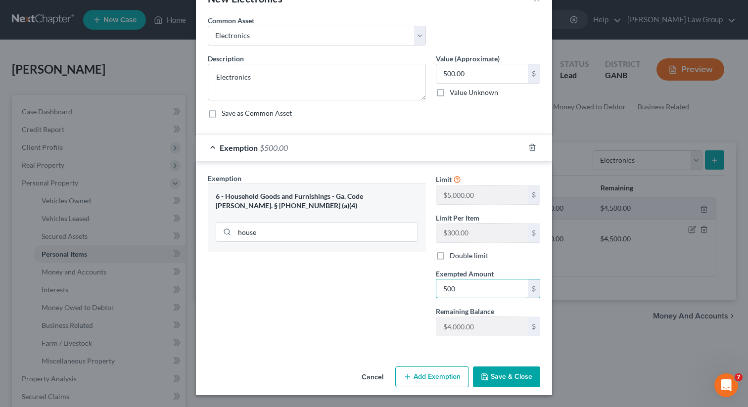
type input "500"
click at [491, 379] on button "Save & Close" at bounding box center [506, 377] width 67 height 21
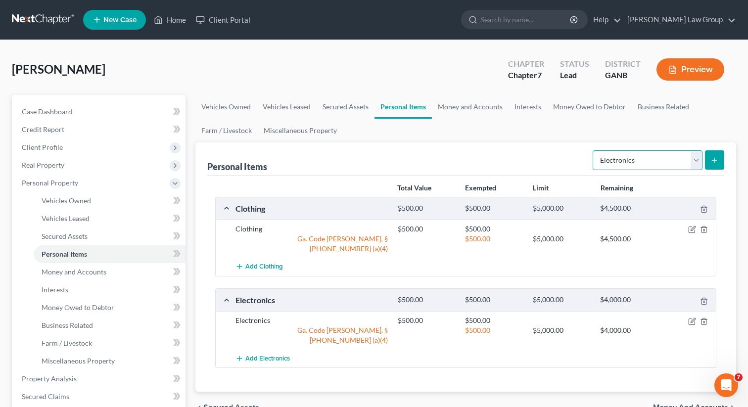
click at [627, 163] on select "Select Item Type Clothing Collectibles Of Value Electronics Firearms Household …" at bounding box center [648, 160] width 110 height 20
select select "household_goods"
click at [594, 150] on select "Select Item Type Clothing Collectibles Of Value Electronics Firearms Household …" at bounding box center [648, 160] width 110 height 20
click at [707, 163] on button "submit" at bounding box center [714, 159] width 19 height 19
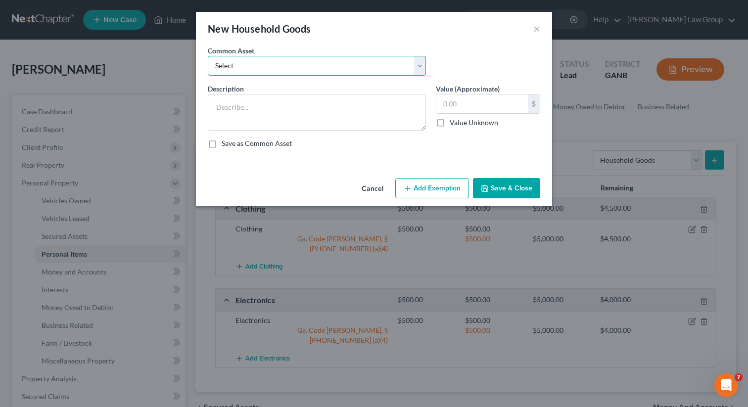
click at [362, 56] on select "Select Household goods" at bounding box center [317, 66] width 218 height 20
select select "0"
click at [208, 56] on select "Select Household goods" at bounding box center [317, 66] width 218 height 20
type textarea "Household goods"
type input "1,200.00"
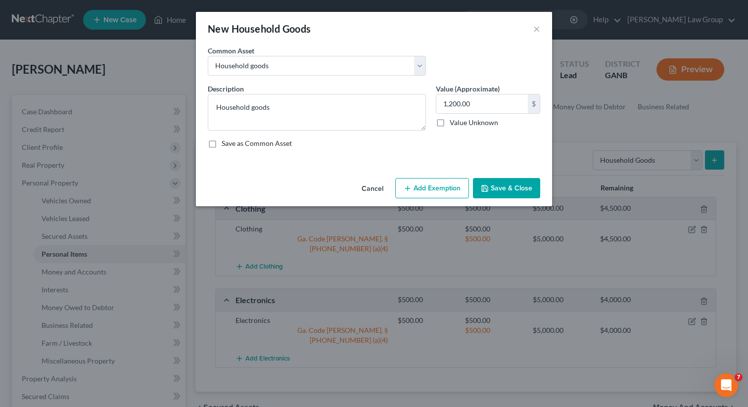
click at [422, 179] on button "Add Exemption" at bounding box center [432, 188] width 74 height 21
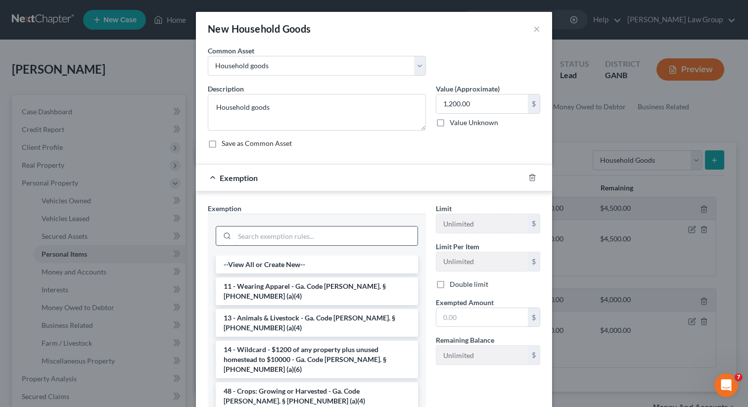
click at [267, 235] on input "search" at bounding box center [326, 236] width 183 height 19
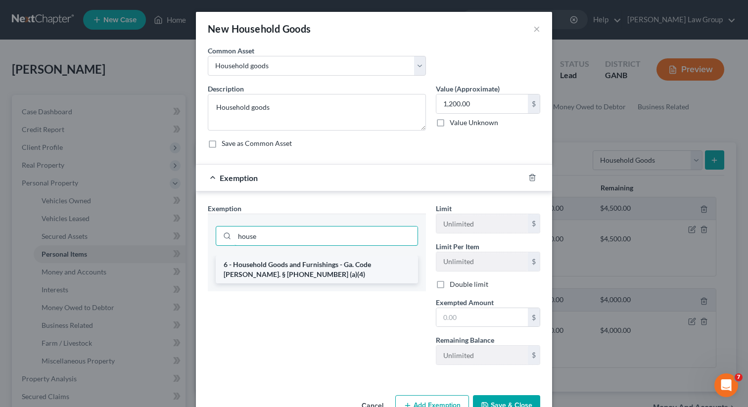
type input "house"
click at [279, 270] on li "6 - Household Goods and Furnishings - Ga. Code [PERSON_NAME]. § [PHONE_NUMBER] …" at bounding box center [317, 270] width 202 height 28
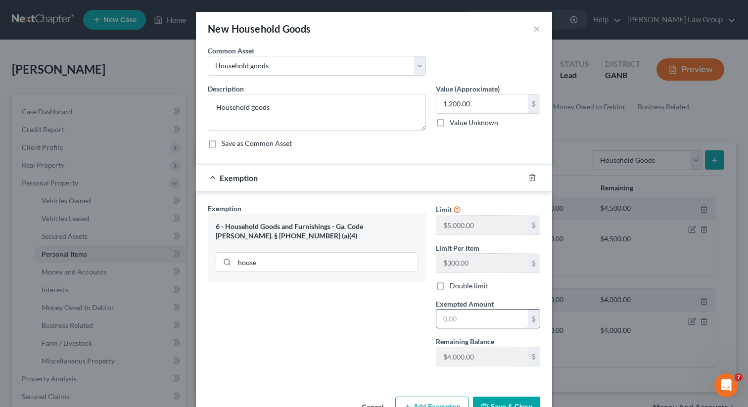
click at [462, 327] on input "text" at bounding box center [482, 319] width 92 height 19
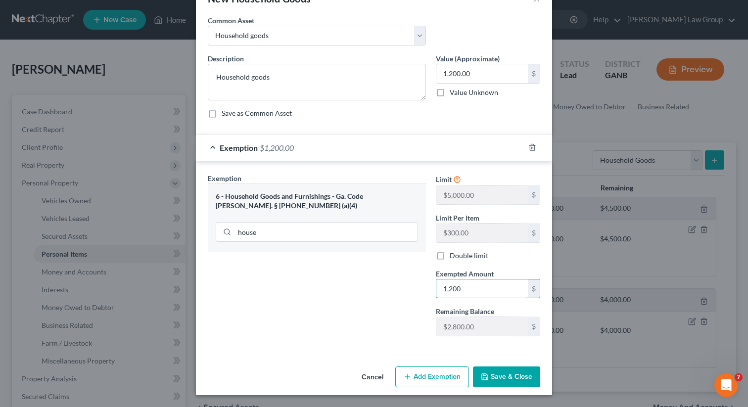
type input "1,200"
click at [510, 379] on button "Save & Close" at bounding box center [506, 377] width 67 height 21
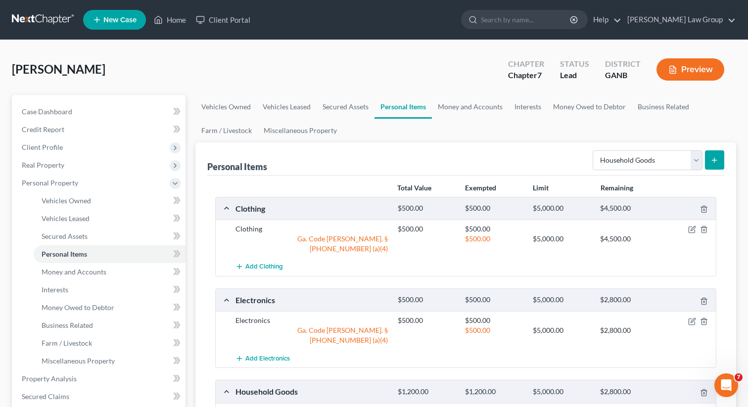
click at [620, 147] on div "Select Item Type Clothing Collectibles Of Value Electronics Firearms Household …" at bounding box center [657, 159] width 136 height 26
click at [613, 161] on select "Select Item Type Clothing Collectibles Of Value Electronics Firearms Household …" at bounding box center [648, 160] width 110 height 20
select select "other"
click at [594, 150] on select "Select Item Type Clothing Collectibles Of Value Electronics Firearms Household …" at bounding box center [648, 160] width 110 height 20
click at [470, 145] on div "Personal Items Select Item Type Clothing Collectibles Of Value Electronics Fire…" at bounding box center [465, 159] width 517 height 33
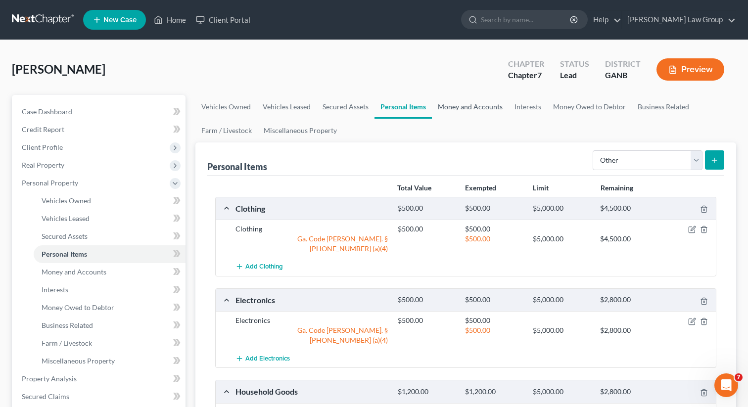
click at [467, 103] on link "Money and Accounts" at bounding box center [470, 107] width 77 height 24
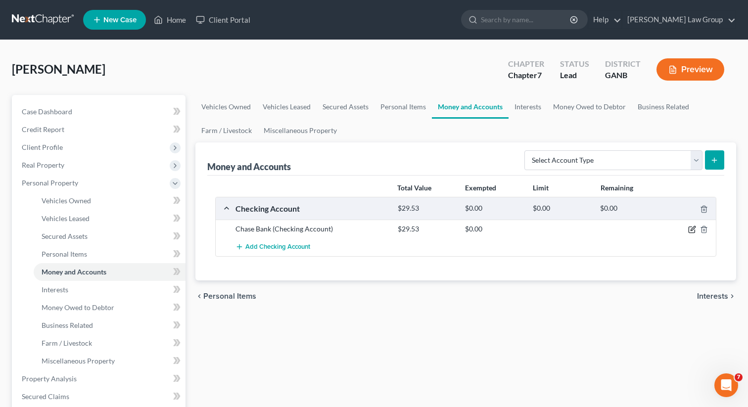
click at [694, 228] on icon "button" at bounding box center [692, 230] width 8 height 8
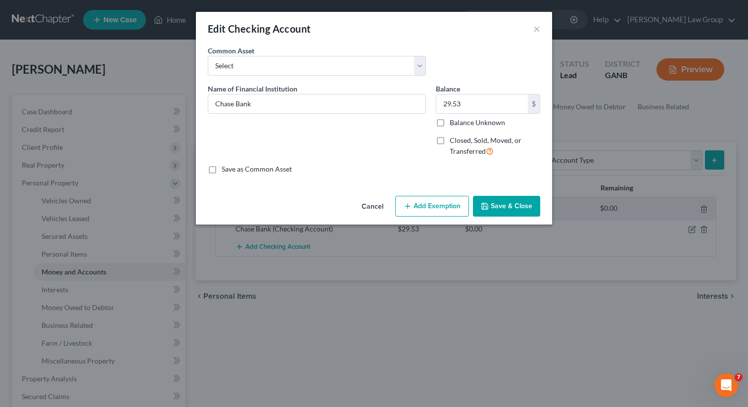
click at [413, 212] on button "Add Exemption" at bounding box center [432, 206] width 74 height 21
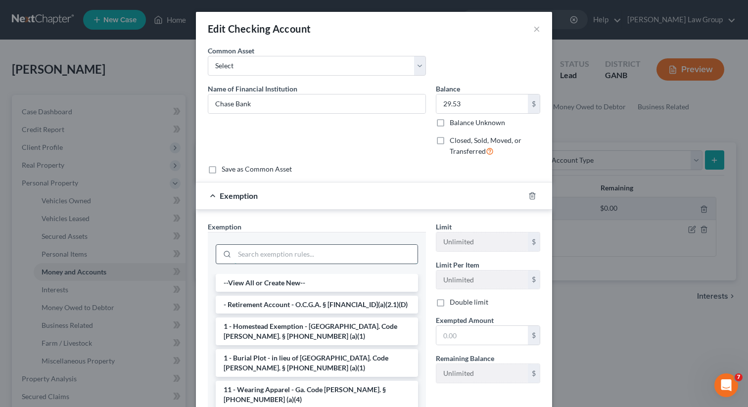
click at [275, 250] on input "search" at bounding box center [326, 254] width 183 height 19
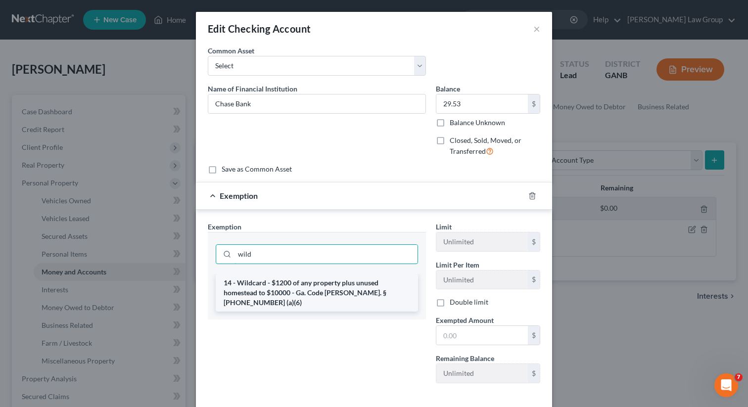
type input "wild"
click at [274, 284] on li "14 - Wildcard - $1200 of any property plus unused homestead to $10000 - Ga. Cod…" at bounding box center [317, 293] width 202 height 38
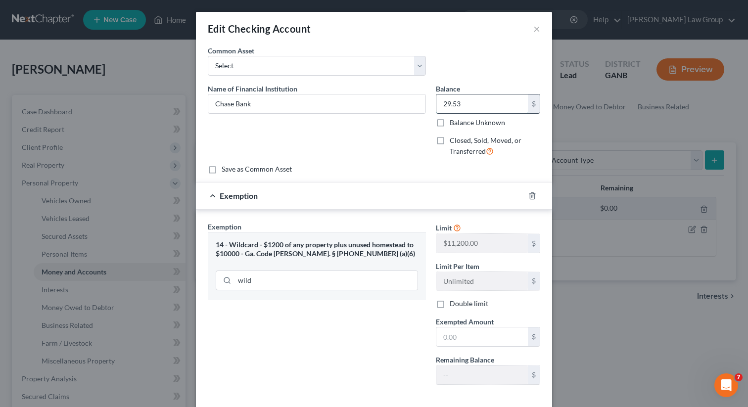
click at [476, 100] on input "29.53" at bounding box center [482, 104] width 92 height 19
drag, startPoint x: 472, startPoint y: 341, endPoint x: 444, endPoint y: 341, distance: 27.7
click at [472, 341] on input "text" at bounding box center [482, 337] width 92 height 19
paste input "29.53"
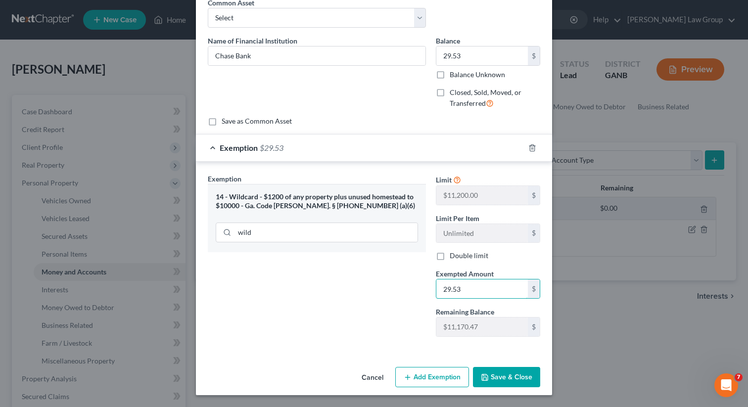
type input "29.53"
click at [514, 385] on button "Save & Close" at bounding box center [506, 377] width 67 height 21
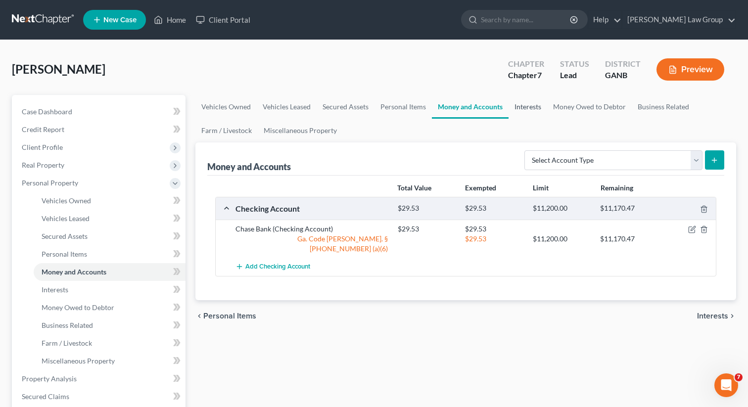
click at [530, 105] on link "Interests" at bounding box center [528, 107] width 39 height 24
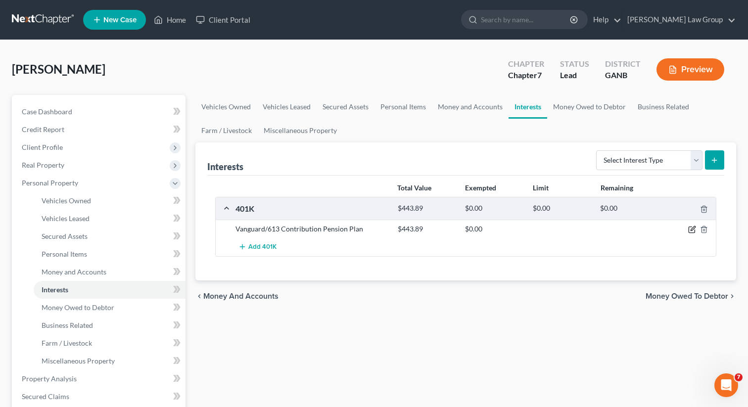
click at [692, 229] on icon "button" at bounding box center [693, 229] width 4 height 4
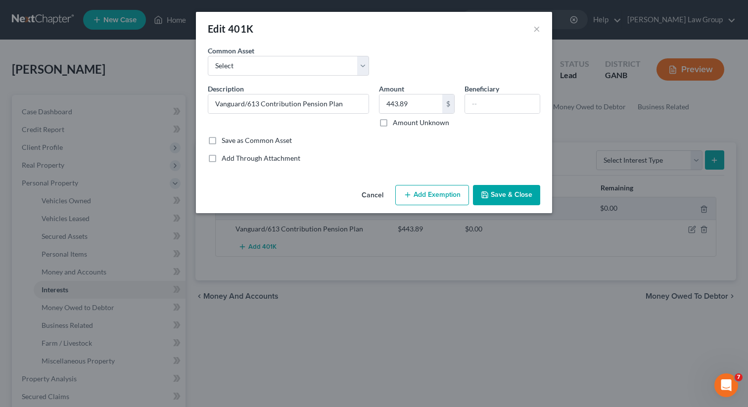
click at [424, 191] on button "Add Exemption" at bounding box center [432, 195] width 74 height 21
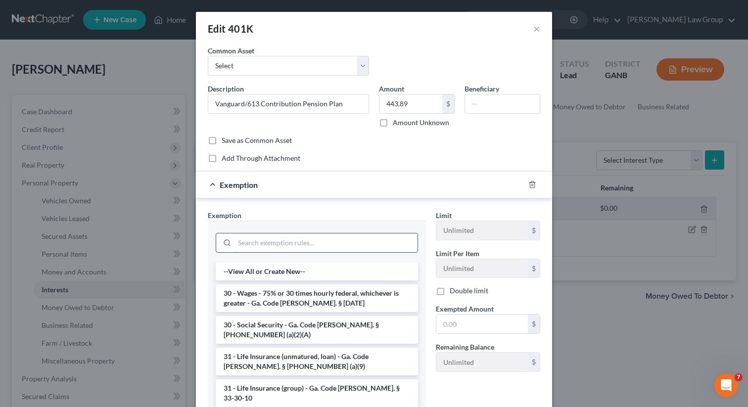
click at [274, 234] on input "search" at bounding box center [326, 243] width 183 height 19
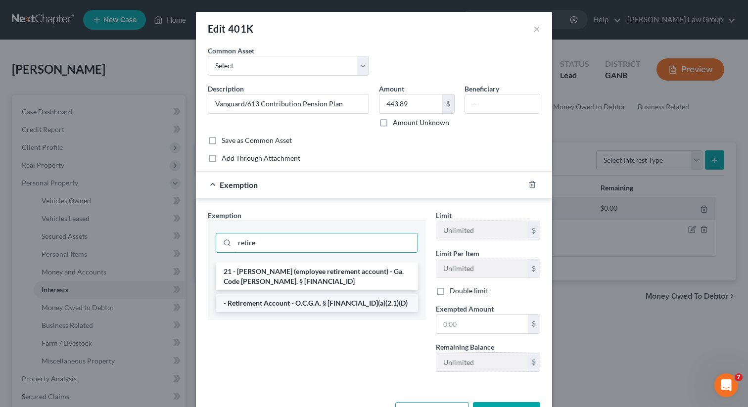
type input "retire"
click at [276, 300] on li "- Retirement Account - O.C.G.A. § [FINANCIAL_ID](a)(2.1)(D)" at bounding box center [317, 303] width 202 height 18
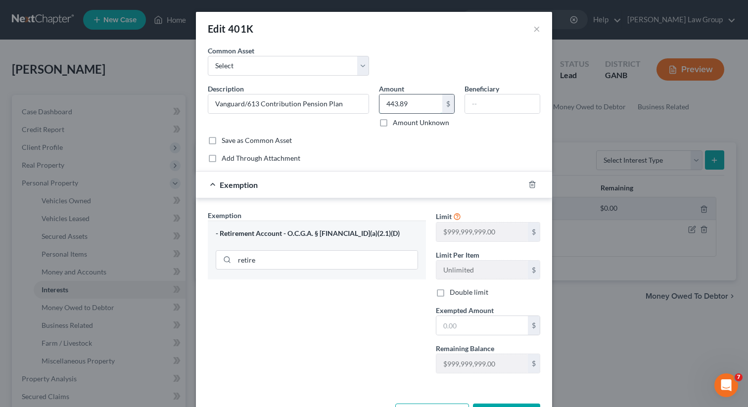
click at [425, 98] on input "443.89" at bounding box center [411, 104] width 63 height 19
click at [423, 102] on input "443.89" at bounding box center [411, 104] width 63 height 19
drag, startPoint x: 422, startPoint y: 102, endPoint x: 342, endPoint y: 100, distance: 80.2
click at [342, 100] on div "Description * Vanguard/613 Contribution Pension Plan Amount 443.89 $ Amount Unk…" at bounding box center [374, 110] width 342 height 52
click at [496, 318] on input "text" at bounding box center [482, 325] width 92 height 19
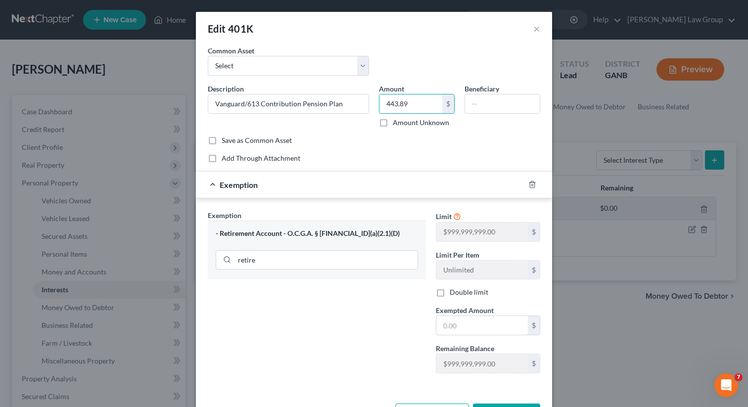
paste input "443.89"
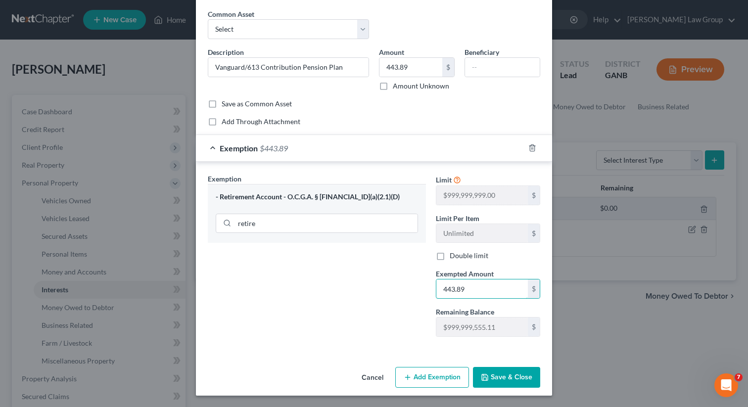
type input "443.89"
drag, startPoint x: 513, startPoint y: 383, endPoint x: 500, endPoint y: 290, distance: 94.0
click at [513, 383] on button "Save & Close" at bounding box center [506, 377] width 67 height 21
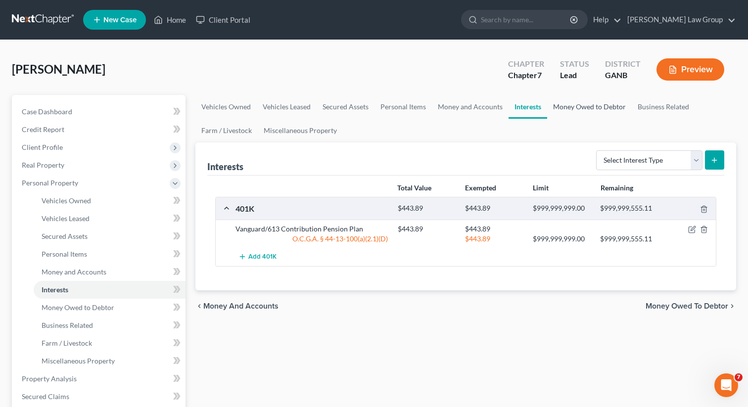
click at [587, 115] on link "Money Owed to Debtor" at bounding box center [589, 107] width 85 height 24
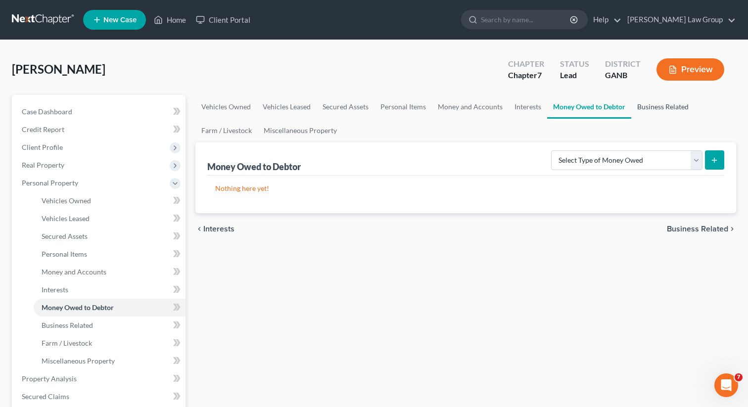
click at [652, 105] on link "Business Related" at bounding box center [662, 107] width 63 height 24
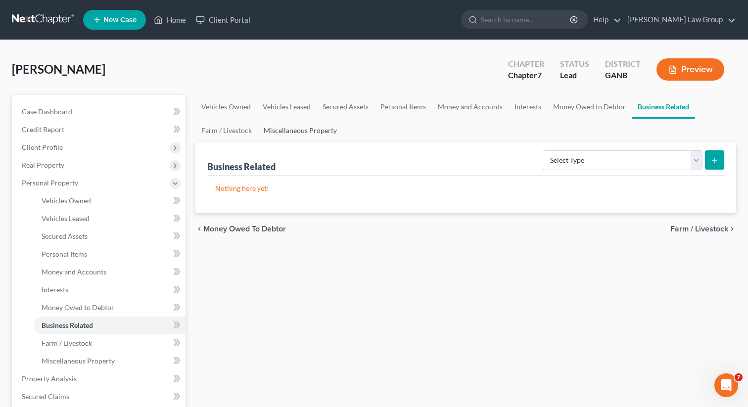
click at [267, 128] on link "Miscellaneous Property" at bounding box center [300, 131] width 85 height 24
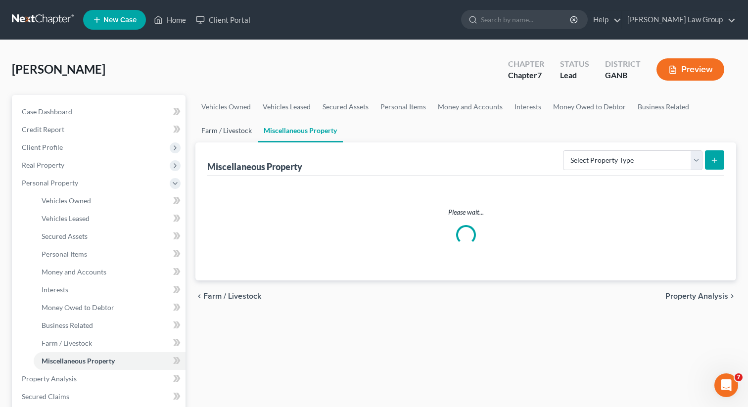
click at [238, 131] on link "Farm / Livestock" at bounding box center [226, 131] width 62 height 24
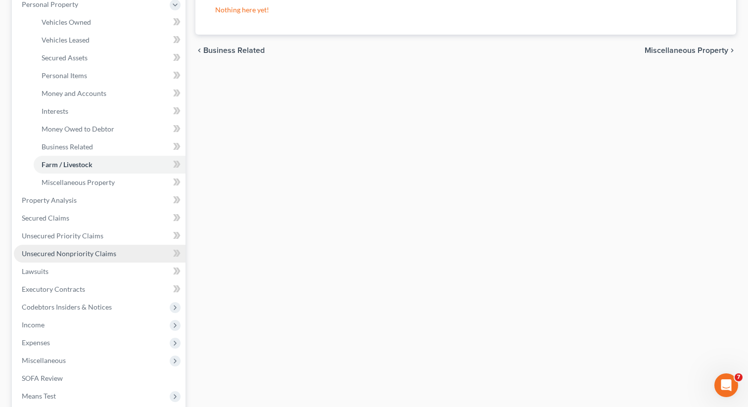
scroll to position [192, 0]
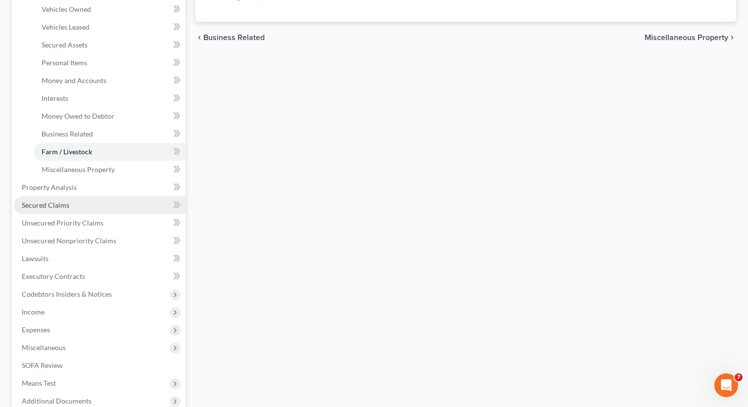
click at [82, 208] on link "Secured Claims" at bounding box center [100, 205] width 172 height 18
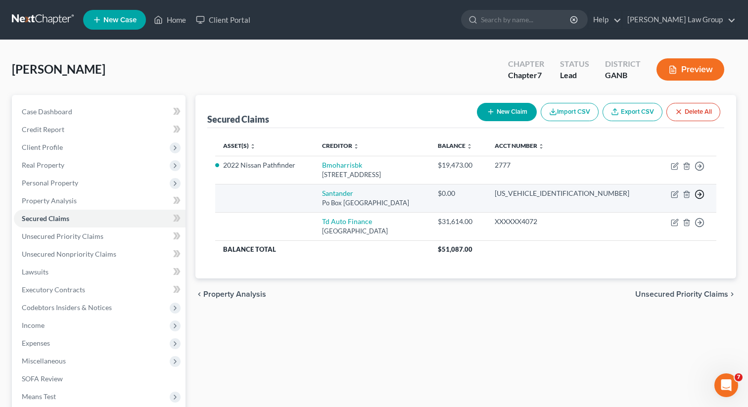
click at [700, 192] on icon "button" at bounding box center [700, 195] width 10 height 10
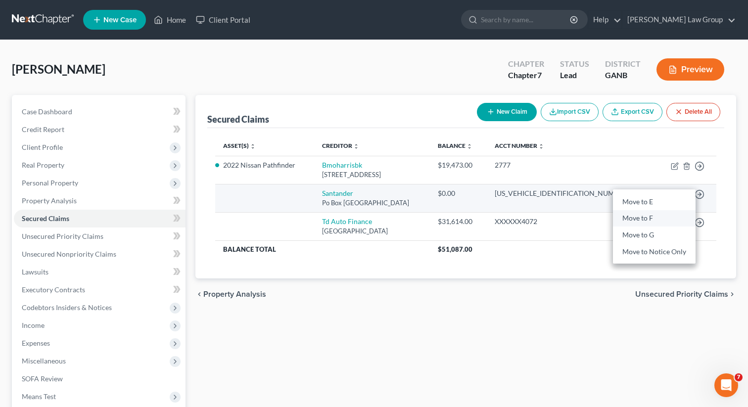
click at [653, 215] on link "Move to F" at bounding box center [654, 218] width 83 height 17
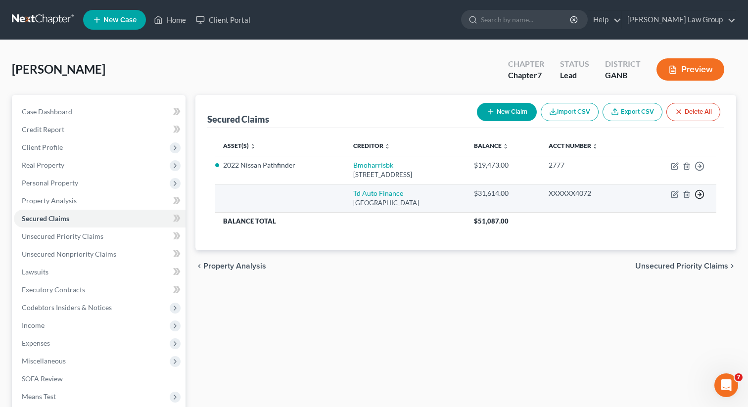
click at [701, 192] on icon "button" at bounding box center [700, 195] width 10 height 10
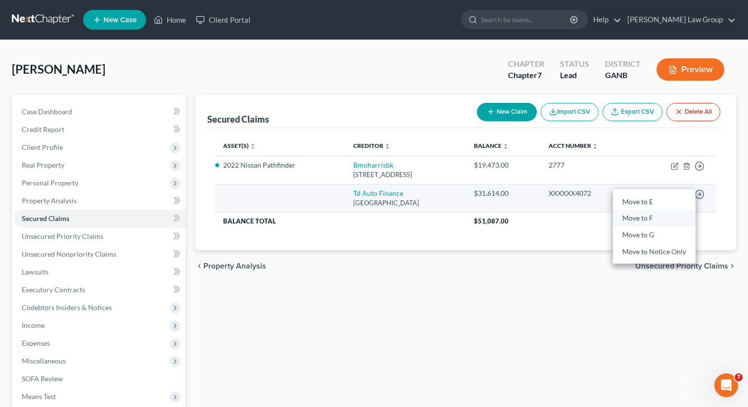
click at [634, 219] on link "Move to F" at bounding box center [654, 218] width 83 height 17
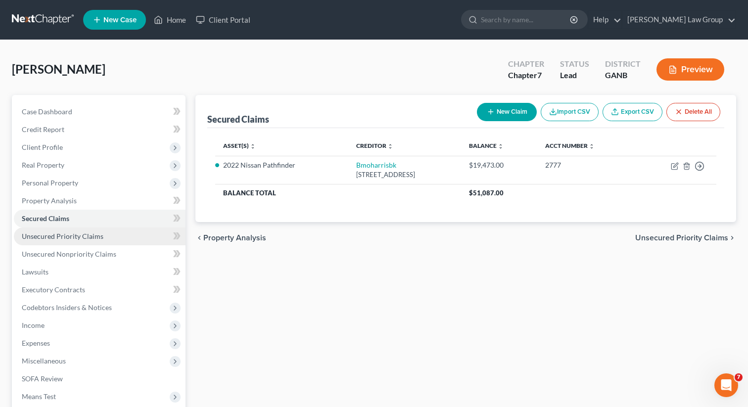
click at [100, 235] on span "Unsecured Priority Claims" at bounding box center [63, 236] width 82 height 8
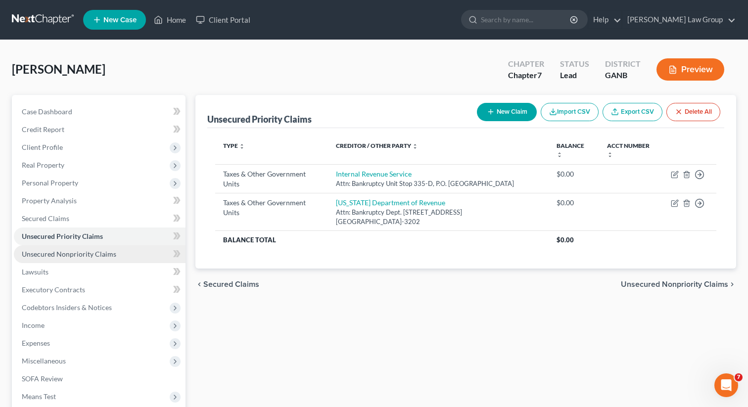
click at [88, 252] on span "Unsecured Nonpriority Claims" at bounding box center [69, 254] width 95 height 8
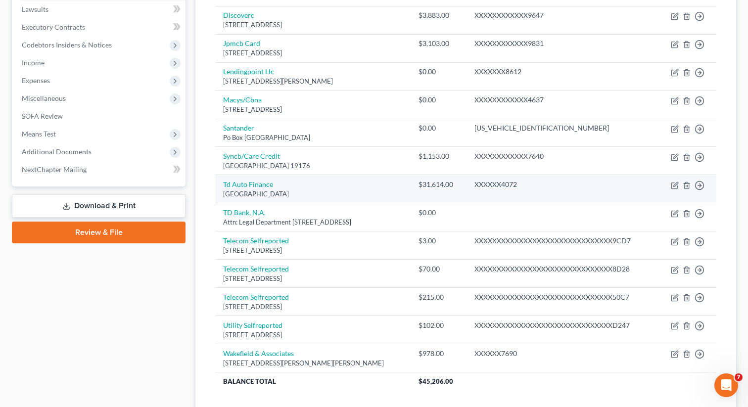
scroll to position [281, 0]
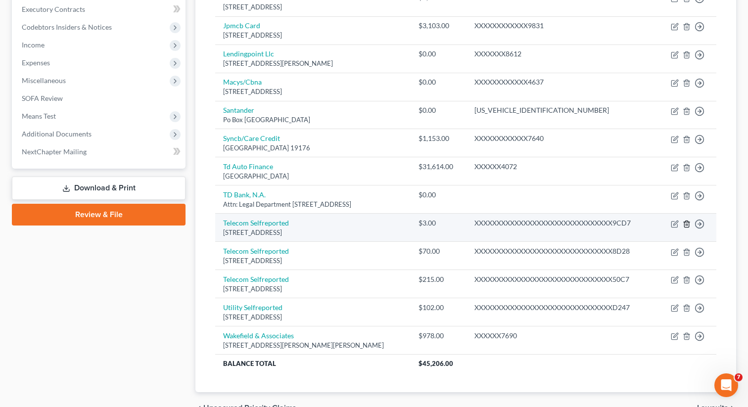
click at [685, 224] on icon "button" at bounding box center [687, 224] width 8 height 8
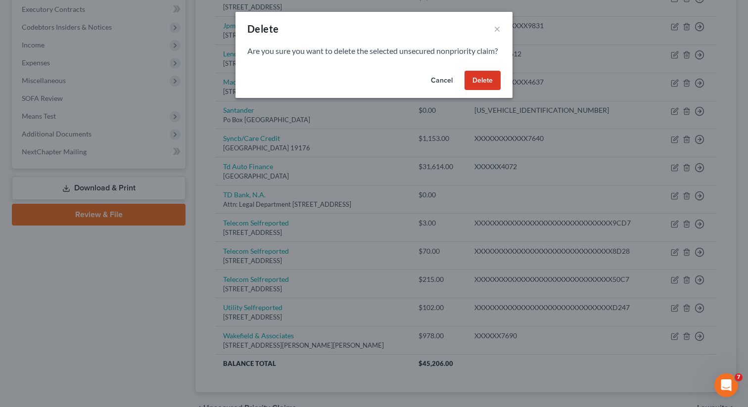
click at [481, 91] on button "Delete" at bounding box center [483, 81] width 36 height 20
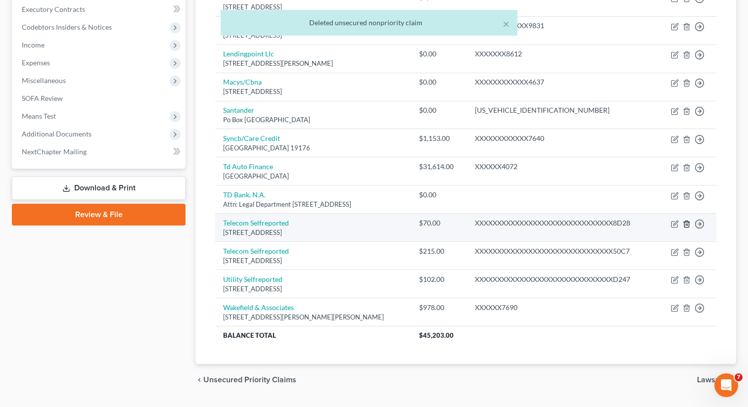
click at [687, 224] on line "button" at bounding box center [687, 225] width 0 height 2
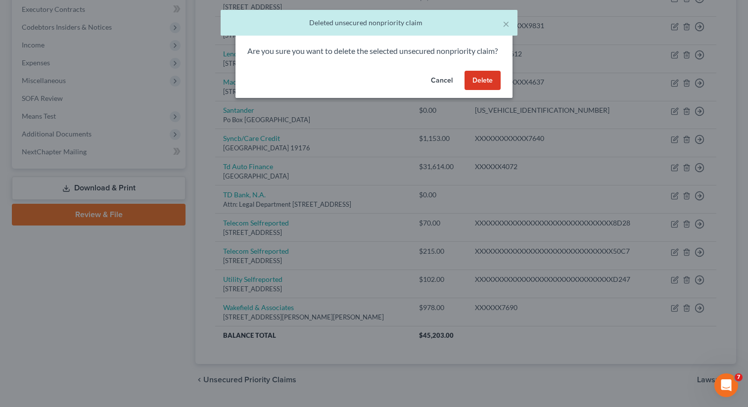
click at [480, 91] on button "Delete" at bounding box center [483, 81] width 36 height 20
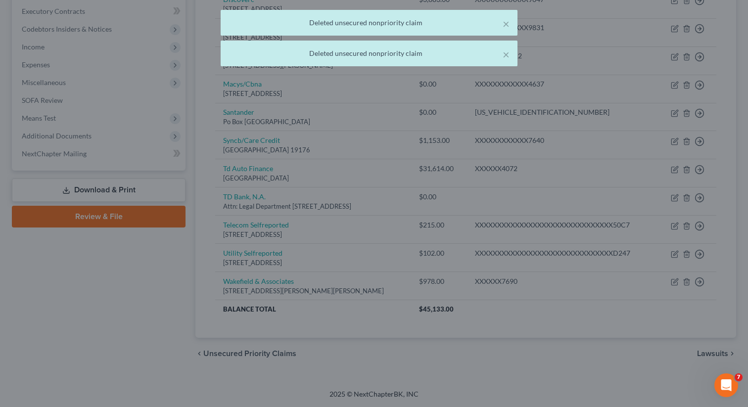
scroll to position [278, 0]
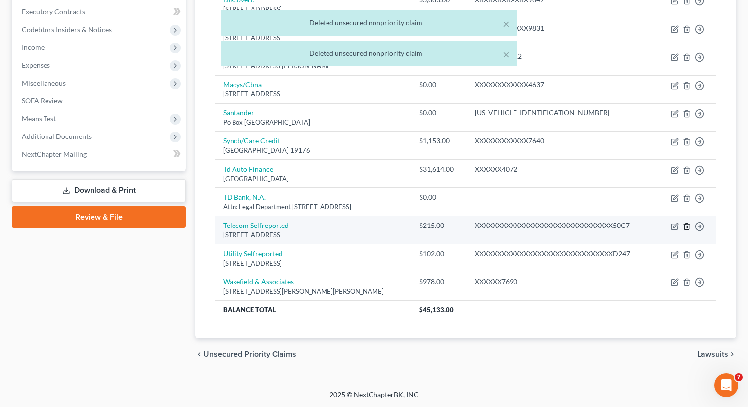
click at [686, 225] on icon "button" at bounding box center [687, 227] width 8 height 8
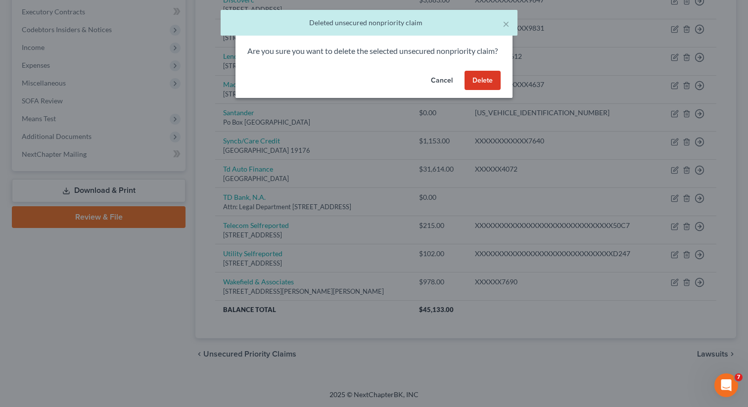
click at [485, 91] on button "Delete" at bounding box center [483, 81] width 36 height 20
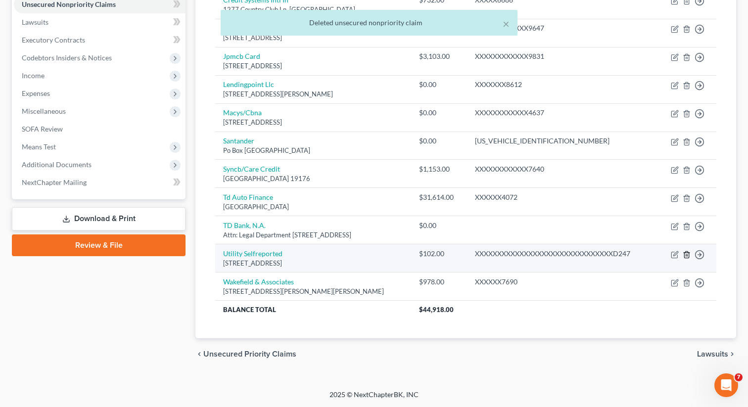
click at [686, 253] on icon "button" at bounding box center [687, 255] width 8 height 8
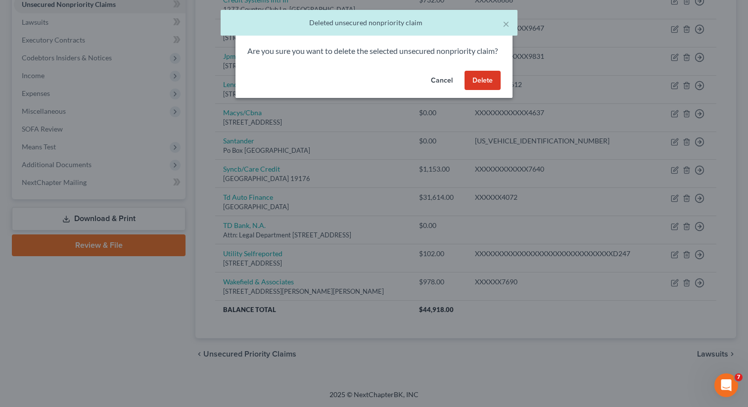
click at [480, 91] on button "Delete" at bounding box center [483, 81] width 36 height 20
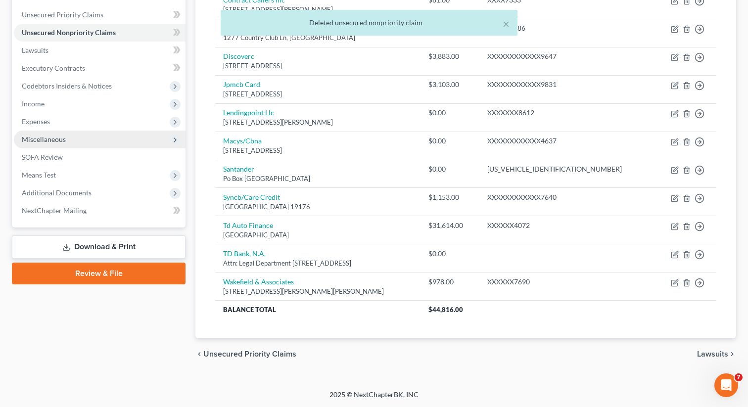
click at [76, 137] on span "Miscellaneous" at bounding box center [100, 140] width 172 height 18
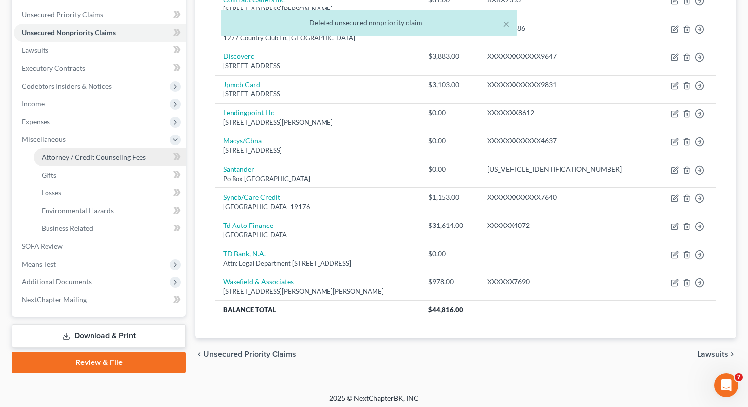
click at [71, 155] on span "Attorney / Credit Counseling Fees" at bounding box center [94, 157] width 104 height 8
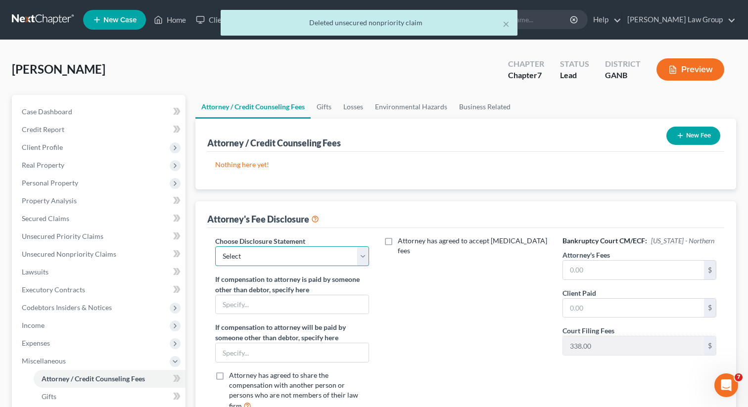
click at [360, 251] on select "Select Attorney Disclosure Statement Chapter 7 Attorney Fee Disclosure Statement" at bounding box center [292, 256] width 154 height 20
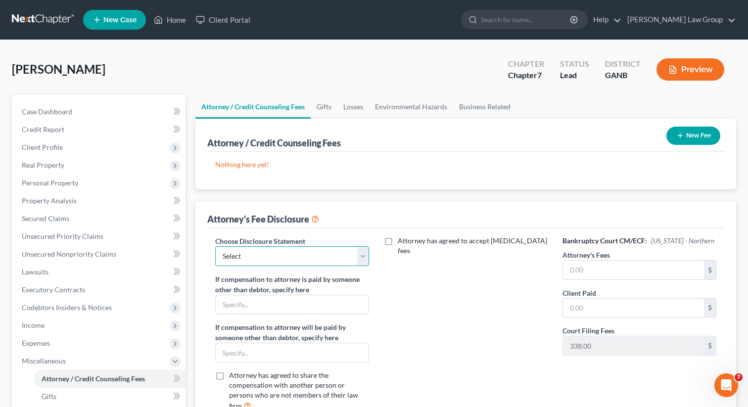
select select "0"
click at [215, 246] on select "Select Attorney Disclosure Statement Chapter 7 Attorney Fee Disclosure Statement" at bounding box center [292, 256] width 154 height 20
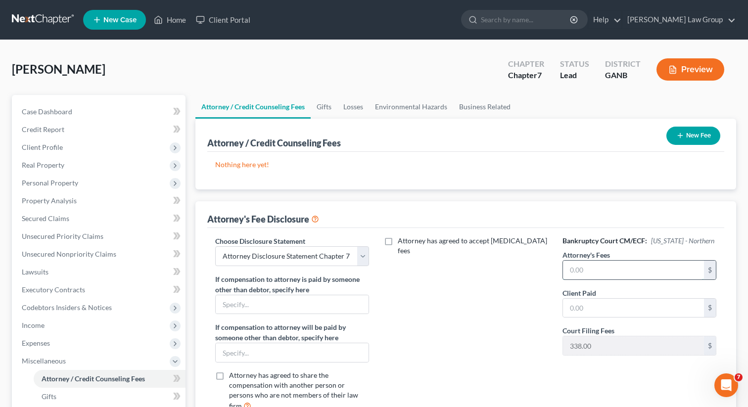
click at [592, 271] on input "text" at bounding box center [633, 270] width 141 height 19
type input "1,500"
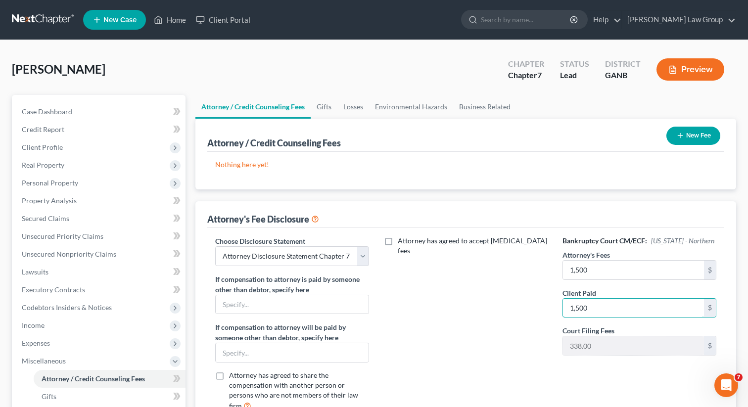
type input "1,500"
click at [684, 136] on button "New Fee" at bounding box center [694, 136] width 54 height 18
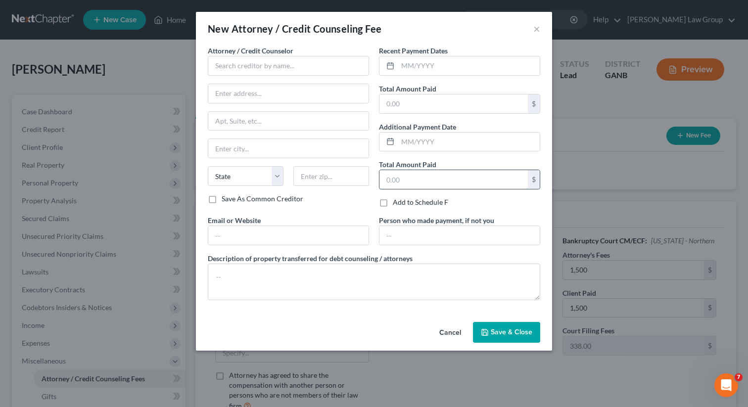
click at [462, 182] on input "text" at bounding box center [454, 179] width 148 height 19
click at [420, 99] on input "text" at bounding box center [454, 104] width 148 height 19
type input "1,891"
click at [422, 77] on div "Recent Payment Dates Total Amount Paid 1,891 $ Additional Payment Date Total Am…" at bounding box center [459, 131] width 171 height 170
click at [419, 67] on input "text" at bounding box center [469, 65] width 142 height 19
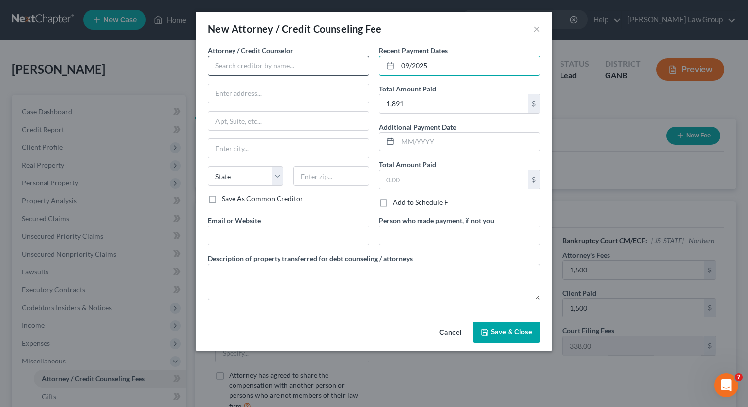
type input "09/2025"
click at [262, 65] on input "text" at bounding box center [288, 66] width 161 height 20
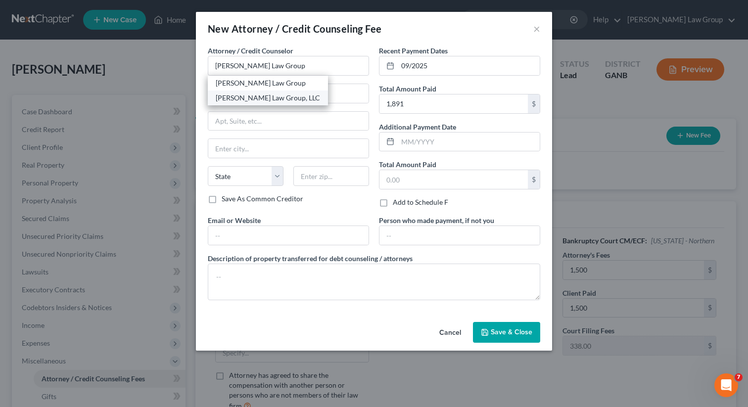
click at [293, 101] on div "[PERSON_NAME] Law Group, LLC" at bounding box center [268, 98] width 104 height 10
type input "[PERSON_NAME] Law Group, LLC"
type input "3411 Pierce Drive"
type input "[GEOGRAPHIC_DATA]"
select select "10"
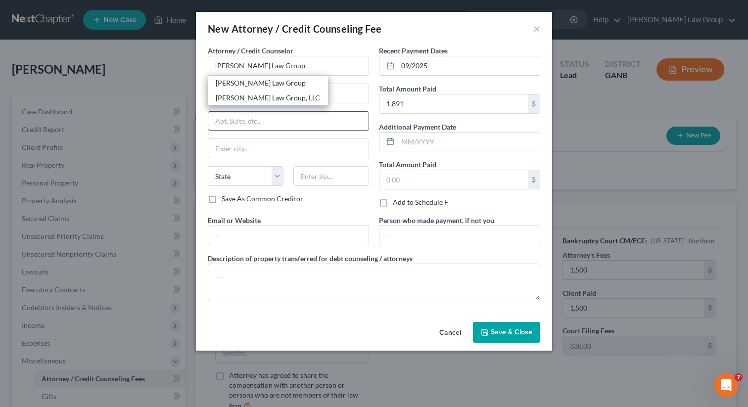
type input "30341"
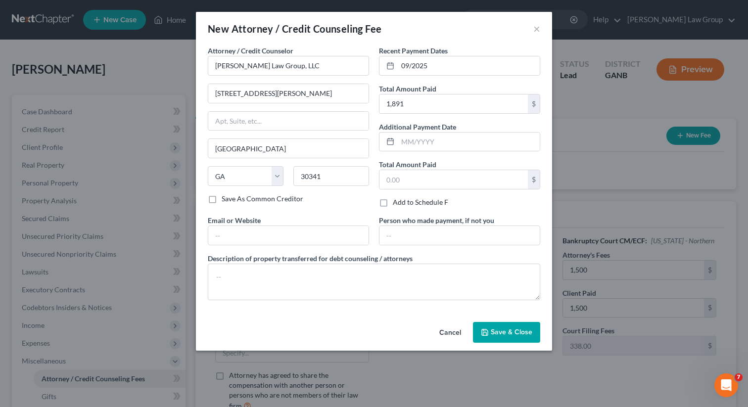
click at [272, 223] on div "Email or Website" at bounding box center [288, 230] width 171 height 30
click at [253, 241] on input "text" at bounding box center [288, 235] width 160 height 19
type input "[DOMAIN_NAME]"
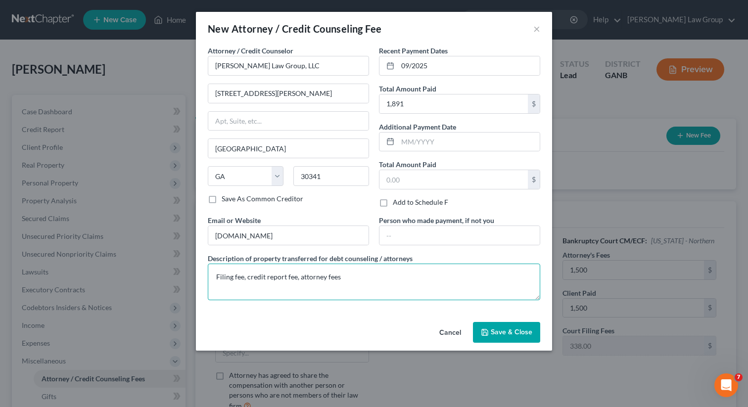
type textarea "Filing fee, credit report fee, attorney fees"
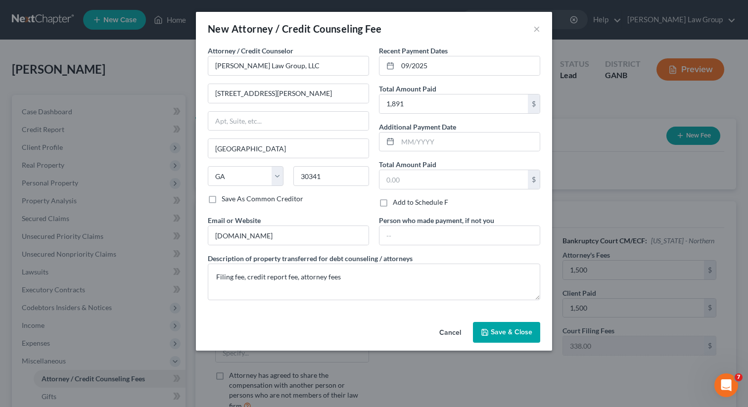
click at [494, 336] on span "Save & Close" at bounding box center [512, 332] width 42 height 8
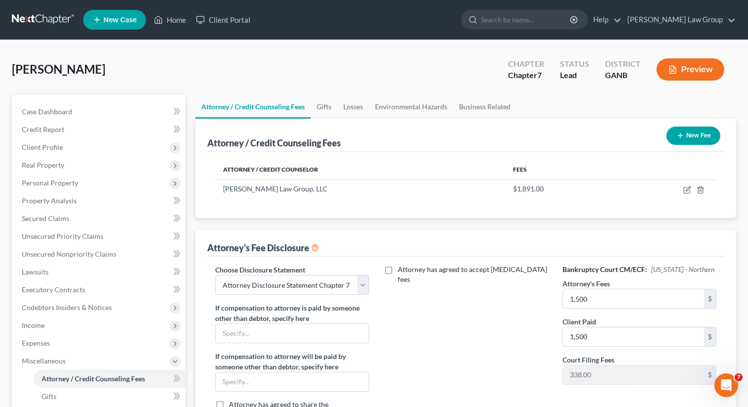
click at [685, 135] on button "New Fee" at bounding box center [694, 136] width 54 height 18
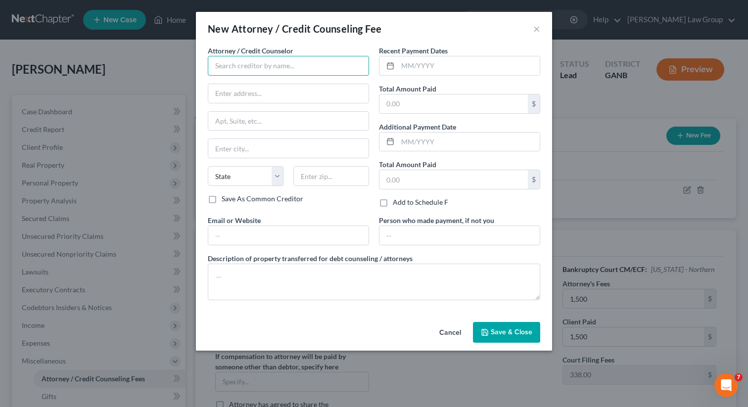
click at [283, 66] on input "text" at bounding box center [288, 66] width 161 height 20
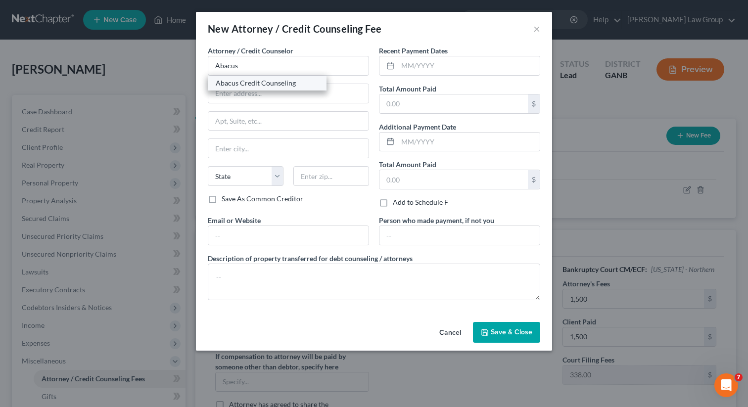
click at [294, 77] on div "Abacus Credit Counseling" at bounding box center [267, 83] width 119 height 15
type input "Abacus Credit Counseling"
type input "15760 Ventura Boulevard"
type input "Suite 700"
type input "Encino"
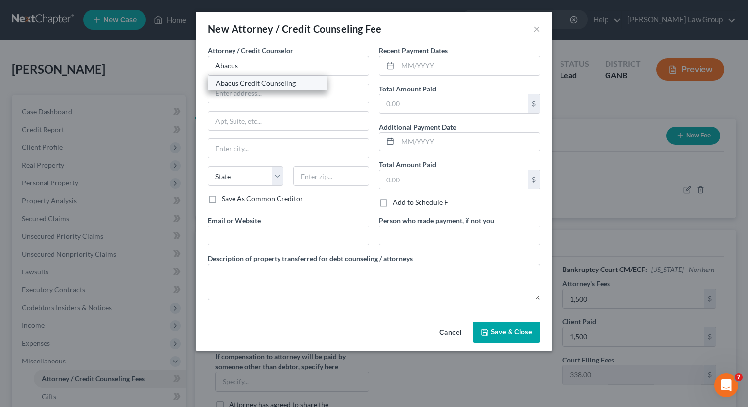
select select "4"
type input "91436"
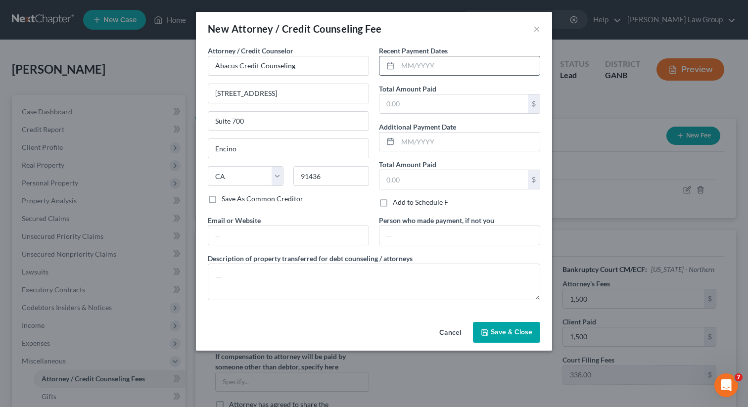
click at [435, 63] on input "text" at bounding box center [469, 65] width 142 height 19
type input "09/2025"
type input "25"
click at [298, 232] on input "text" at bounding box center [288, 235] width 160 height 19
type input "[DOMAIN_NAME]"
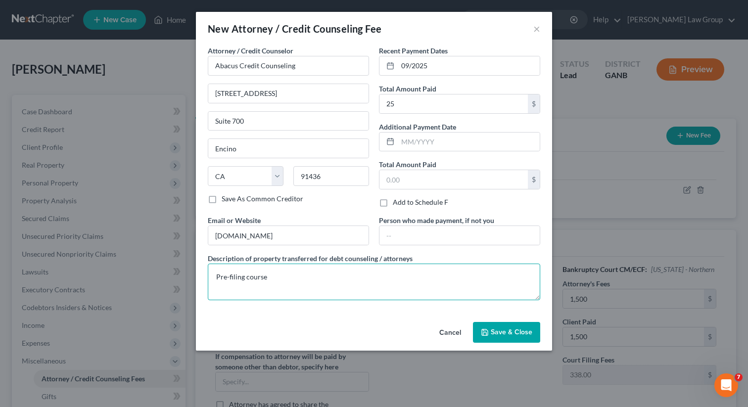
type textarea "Pre-filing course"
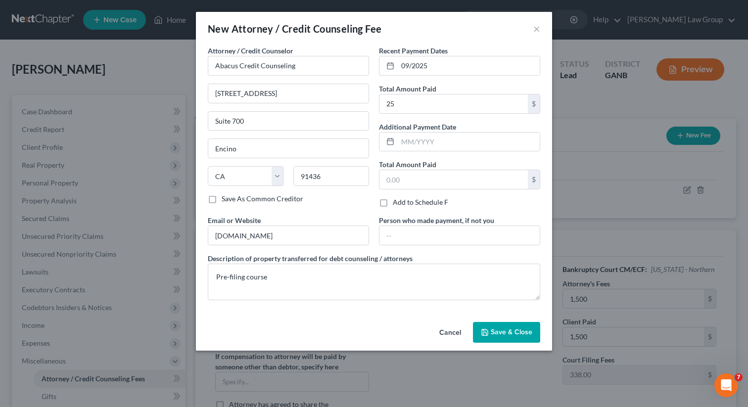
click at [493, 328] on button "Save & Close" at bounding box center [506, 332] width 67 height 21
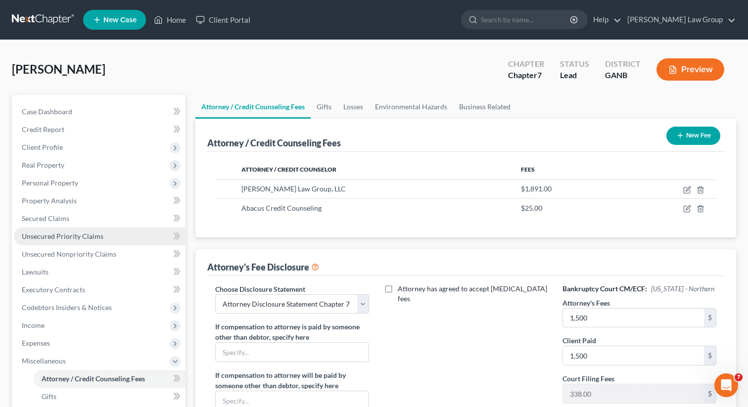
drag, startPoint x: 97, startPoint y: 231, endPoint x: 96, endPoint y: 238, distance: 7.0
click at [96, 230] on link "Unsecured Priority Claims" at bounding box center [100, 237] width 172 height 18
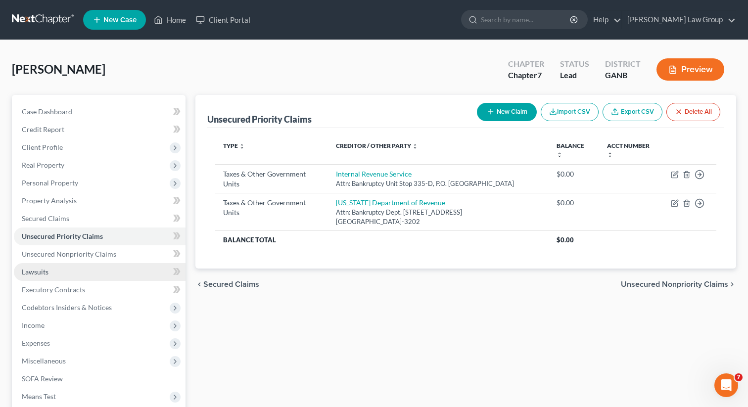
click at [58, 271] on link "Lawsuits" at bounding box center [100, 272] width 172 height 18
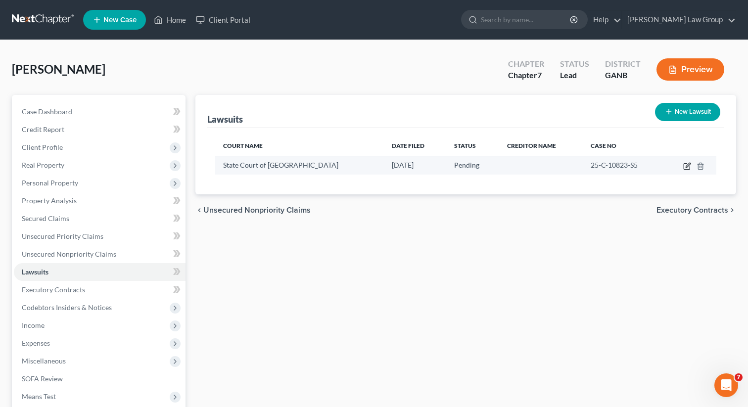
click at [684, 165] on icon "button" at bounding box center [687, 167] width 6 height 6
select select "10"
select select "0"
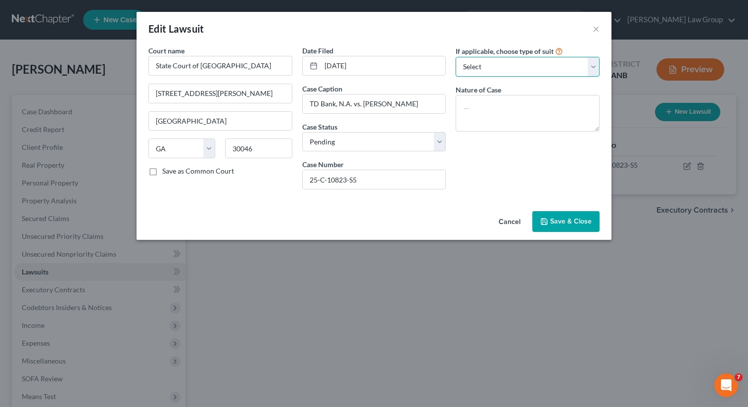
click at [492, 71] on select "Select Repossession Garnishment Foreclosure Attached, Seized, Or Levied Other" at bounding box center [528, 67] width 144 height 20
click at [456, 57] on select "Select Repossession Garnishment Foreclosure Attached, Seized, Or Levied Other" at bounding box center [528, 67] width 144 height 20
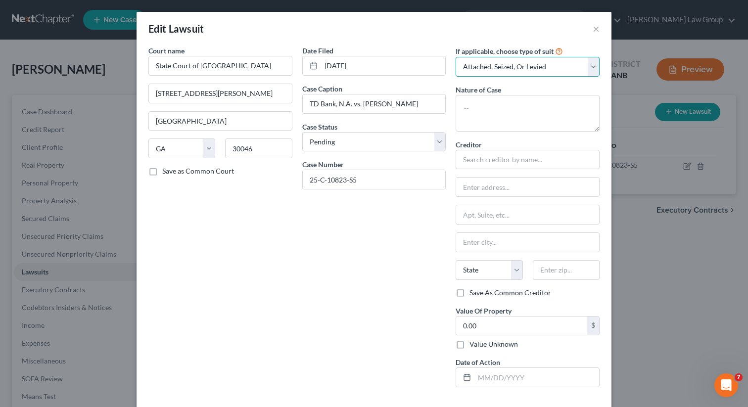
click at [488, 63] on select "Select Repossession Garnishment Foreclosure Attached, Seized, Or Levied Other" at bounding box center [528, 67] width 144 height 20
select select "4"
click at [456, 57] on select "Select Repossession Garnishment Foreclosure Attached, Seized, Or Levied Other" at bounding box center [528, 67] width 144 height 20
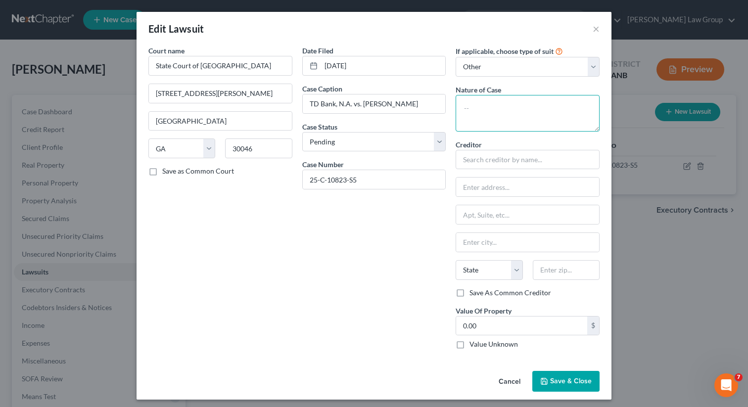
click at [474, 109] on textarea at bounding box center [528, 113] width 144 height 37
type textarea "Civil collection"
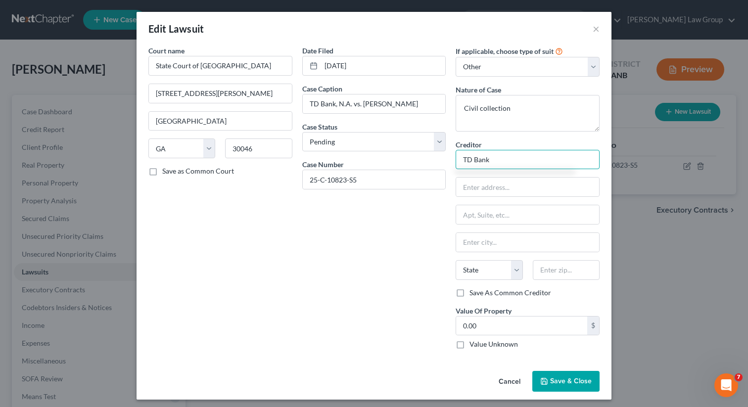
type input "TD Bank"
click at [470, 344] on label "Value Unknown" at bounding box center [494, 344] width 48 height 10
click at [474, 344] on input "Value Unknown" at bounding box center [477, 342] width 6 height 6
checkbox input "true"
click at [506, 162] on input "TD Bank" at bounding box center [528, 160] width 144 height 20
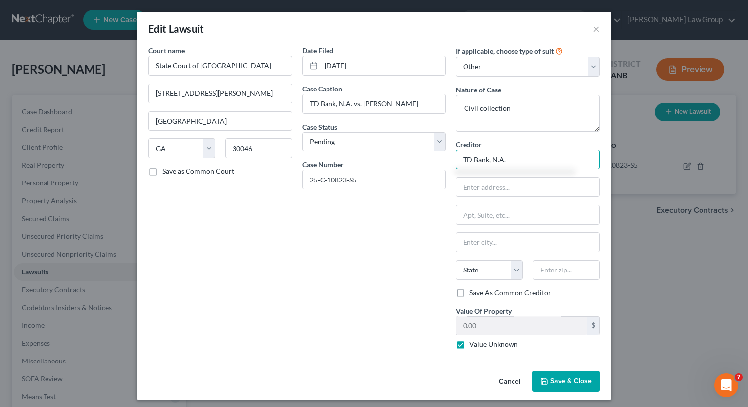
drag, startPoint x: 516, startPoint y: 161, endPoint x: 422, endPoint y: 159, distance: 93.6
click at [422, 159] on div "Court name * State Court of Gwinnett County 75 Langley Dr. Lawrenceville State …" at bounding box center [374, 202] width 461 height 312
type input "TD Bank, N.A."
click at [488, 183] on input "text" at bounding box center [527, 187] width 143 height 19
paste input "4140 Church Road"
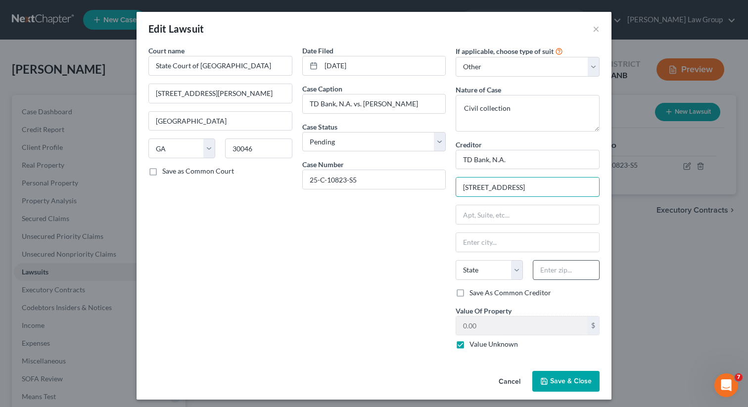
type input "4140 Church Road"
click at [559, 267] on input "text" at bounding box center [566, 270] width 67 height 20
type input "08054"
type input "Mount Laurel"
select select "33"
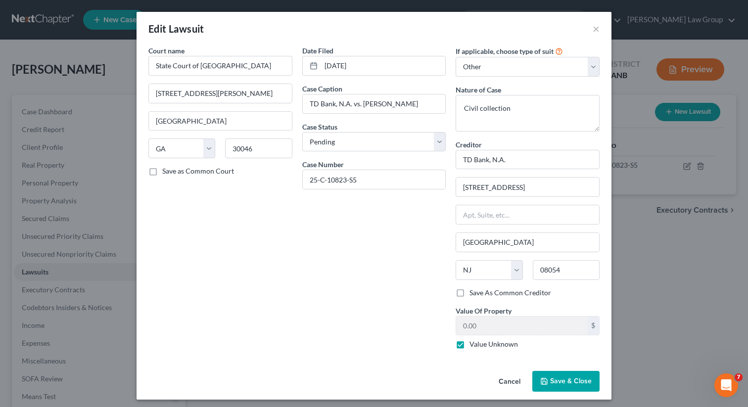
click at [336, 332] on div "Date Filed 09/22/2025 Case Caption TD Bank, N.A. vs. Oswin R Lopez Case Status …" at bounding box center [374, 202] width 154 height 312
click at [538, 378] on button "Save & Close" at bounding box center [565, 381] width 67 height 21
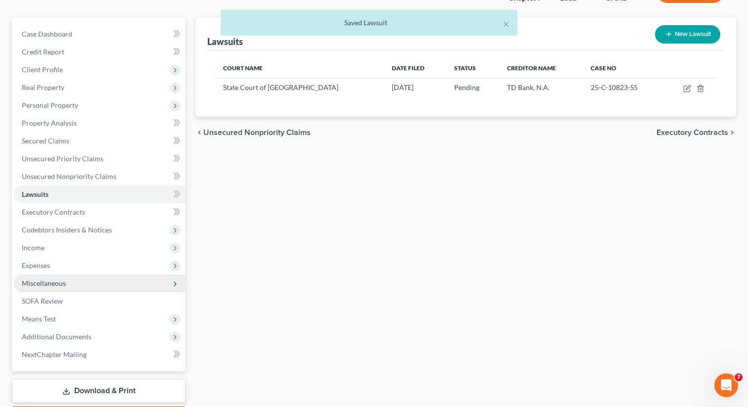
scroll to position [90, 0]
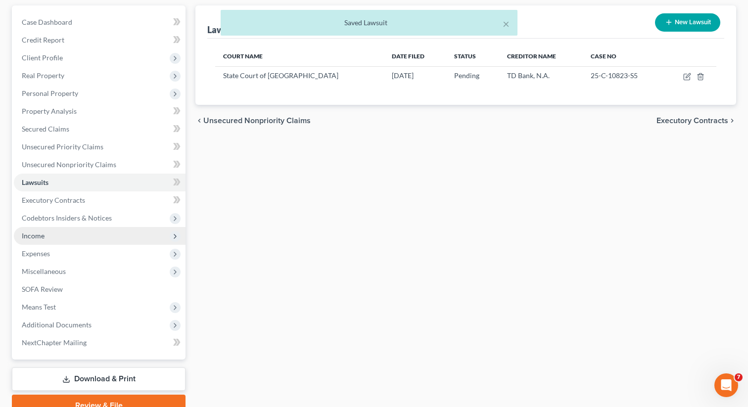
click at [69, 238] on span "Income" at bounding box center [100, 236] width 172 height 18
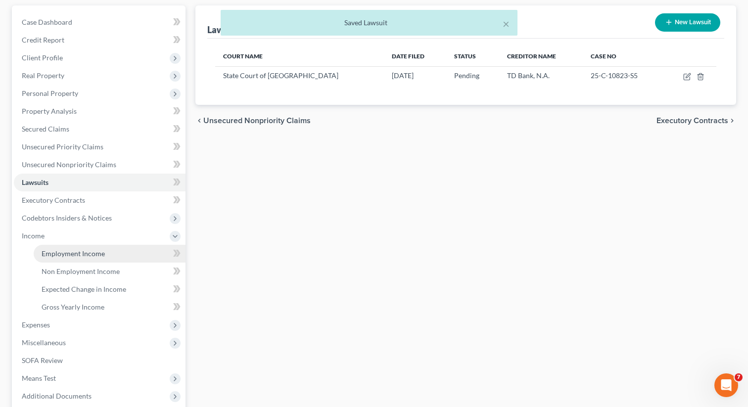
click at [64, 253] on span "Employment Income" at bounding box center [73, 253] width 63 height 8
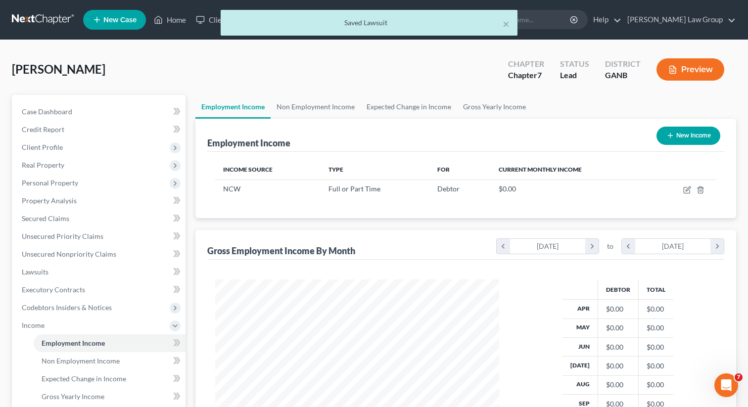
scroll to position [177, 304]
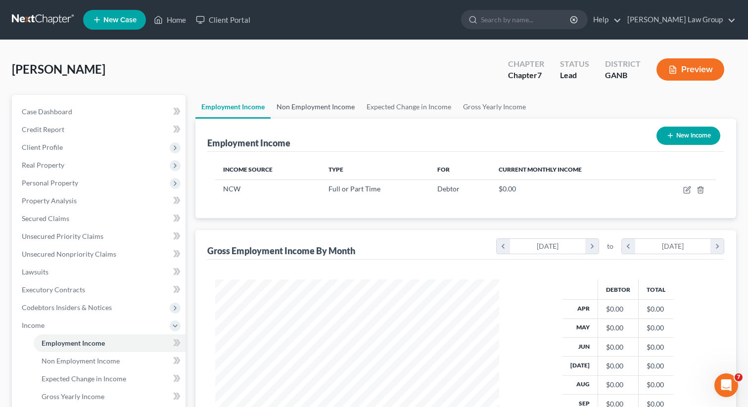
click at [316, 111] on link "Non Employment Income" at bounding box center [316, 107] width 90 height 24
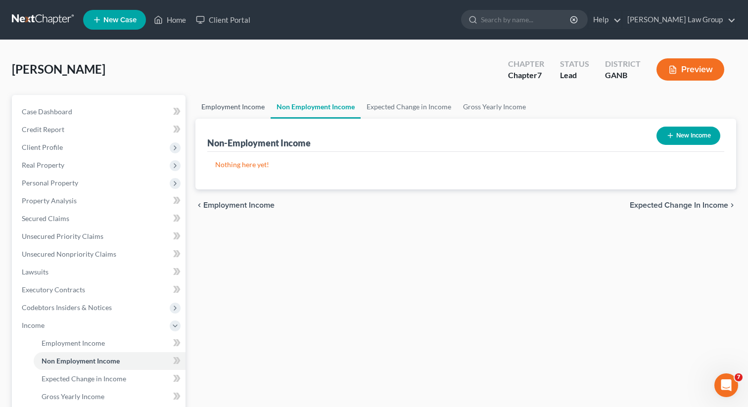
click at [241, 106] on link "Employment Income" at bounding box center [232, 107] width 75 height 24
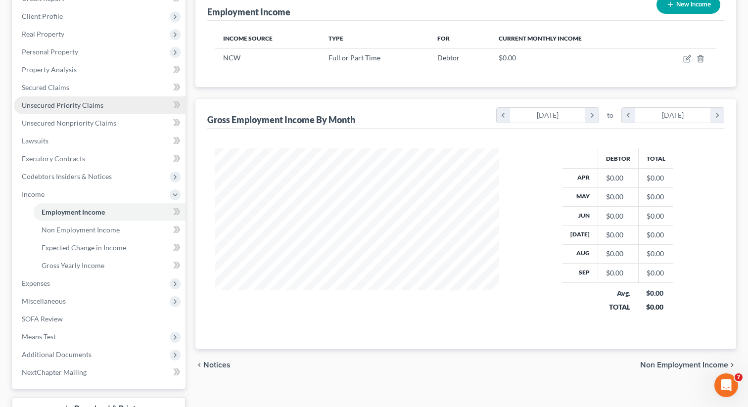
scroll to position [158, 0]
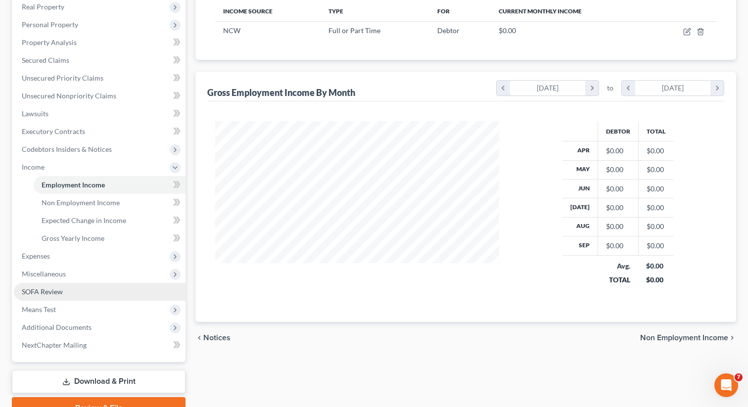
click at [55, 291] on span "SOFA Review" at bounding box center [42, 292] width 41 height 8
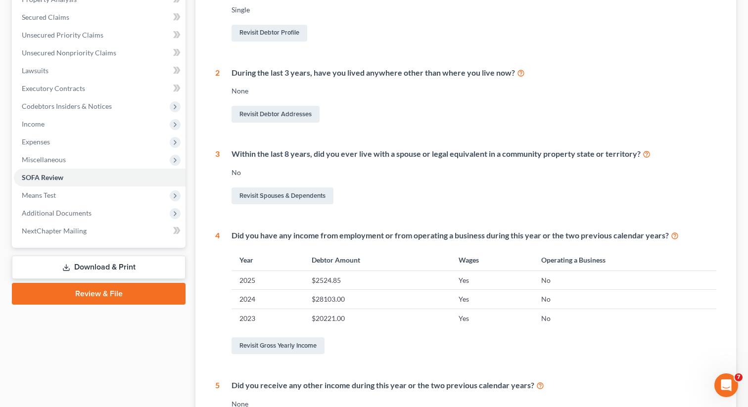
scroll to position [224, 0]
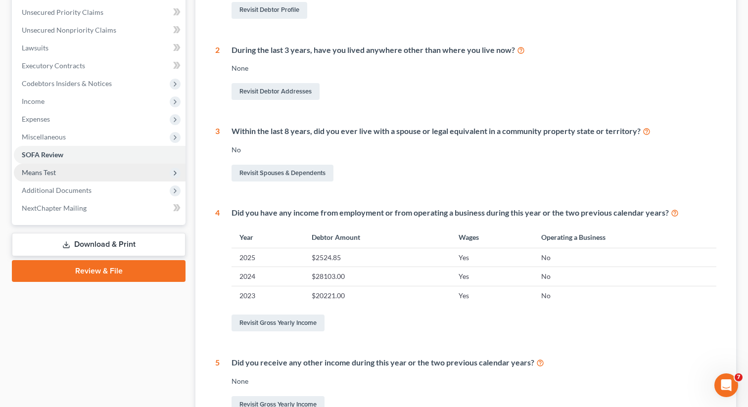
click at [101, 175] on span "Means Test" at bounding box center [100, 173] width 172 height 18
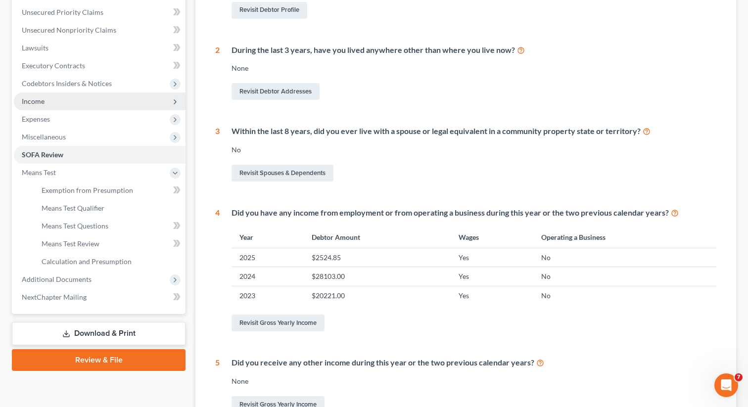
click at [111, 104] on span "Income" at bounding box center [100, 102] width 172 height 18
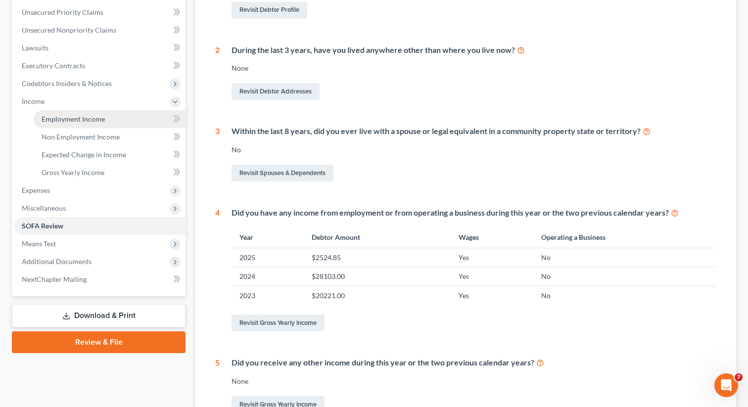
click at [99, 119] on span "Employment Income" at bounding box center [73, 119] width 63 height 8
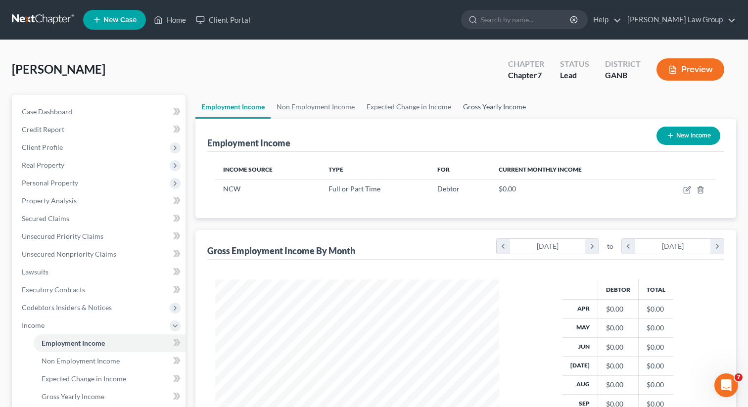
scroll to position [177, 304]
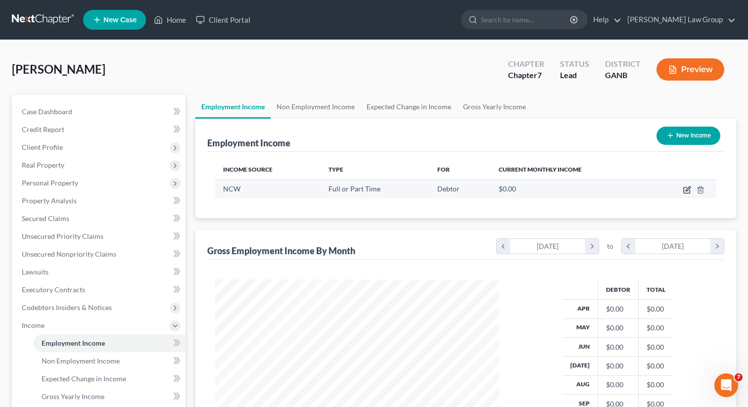
click at [686, 191] on icon "button" at bounding box center [688, 189] width 4 height 4
select select "0"
select select "15"
select select "0"
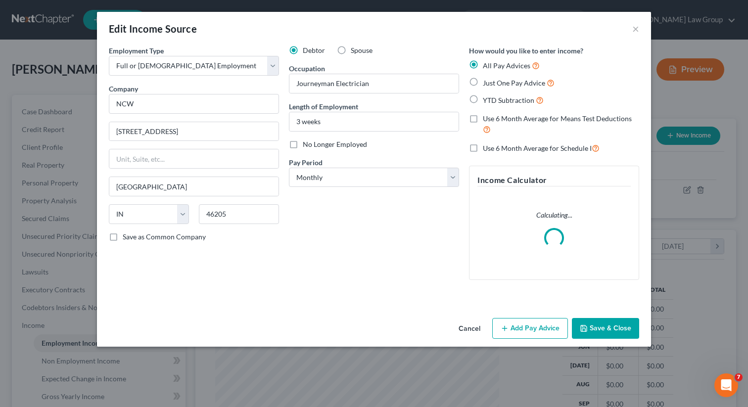
click at [483, 83] on label "Just One Pay Advice" at bounding box center [519, 82] width 72 height 11
click at [487, 83] on input "Just One Pay Advice" at bounding box center [490, 80] width 6 height 6
radio input "true"
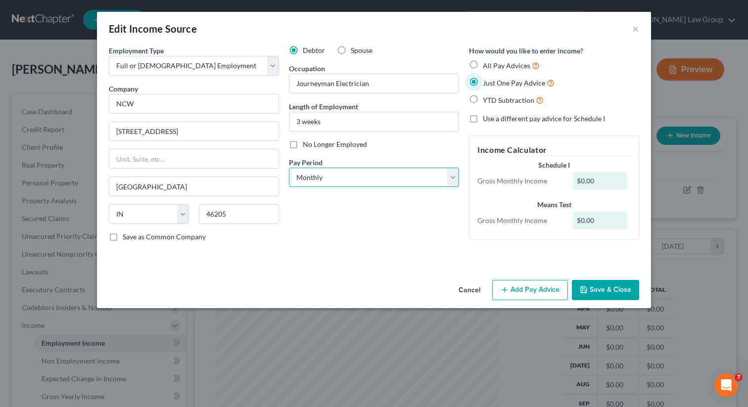
click at [335, 178] on select "Select Monthly Twice Monthly Every Other Week Weekly" at bounding box center [374, 178] width 170 height 20
select select "3"
click at [289, 168] on select "Select Monthly Twice Monthly Every Other Week Weekly" at bounding box center [374, 178] width 170 height 20
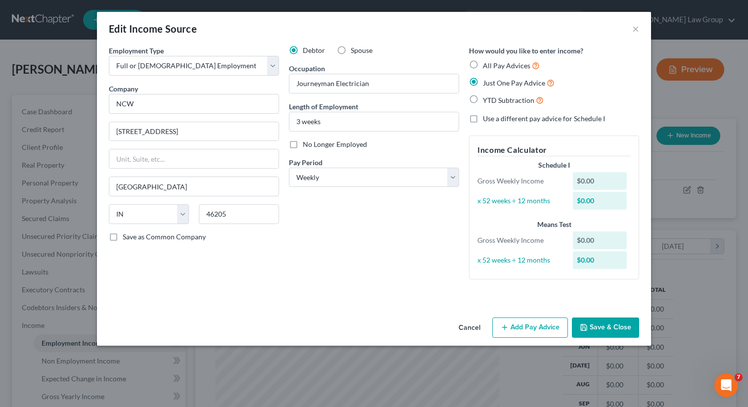
click at [521, 324] on button "Add Pay Advice" at bounding box center [530, 328] width 76 height 21
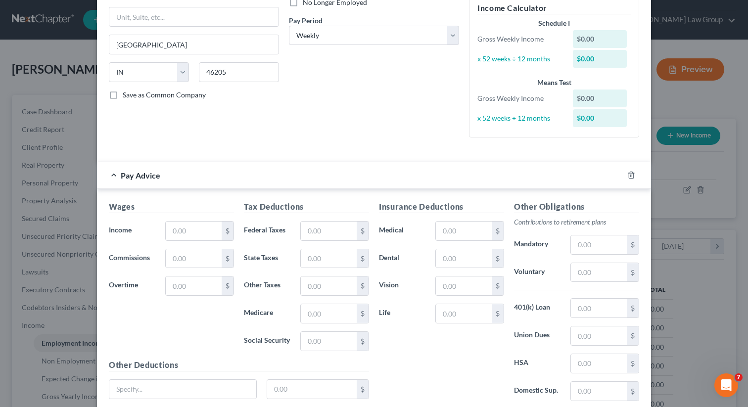
scroll to position [216, 0]
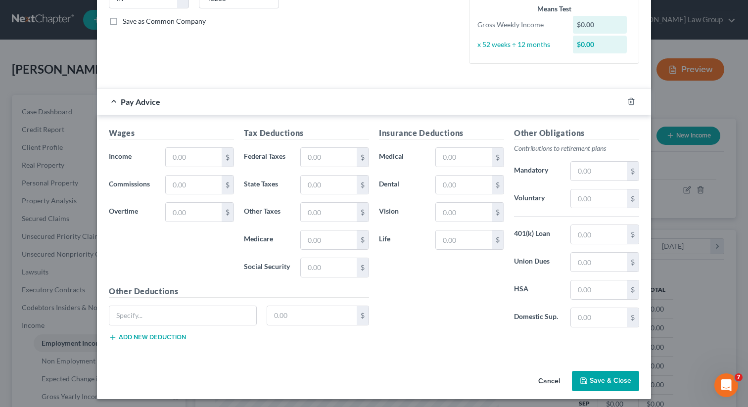
click at [185, 170] on div "Wages Income * $ Commissions $ Overtime $" at bounding box center [171, 206] width 135 height 158
click at [185, 158] on input "text" at bounding box center [194, 157] width 56 height 19
paste input "1,773.00"
type input "1,773.00"
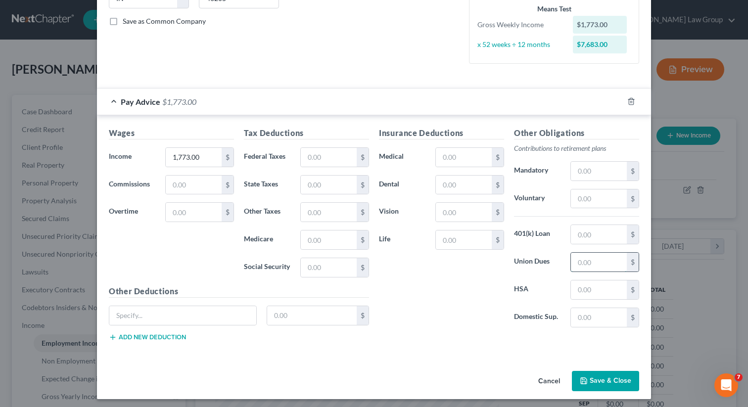
click at [600, 270] on input "text" at bounding box center [599, 262] width 56 height 19
type input "70.50"
click at [332, 158] on input "text" at bounding box center [329, 157] width 56 height 19
paste input "261.42"
type input "261.42"
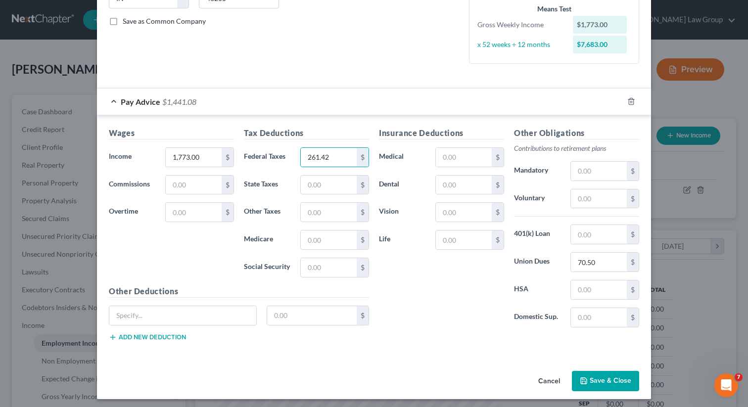
click at [597, 383] on button "Save & Close" at bounding box center [605, 381] width 67 height 21
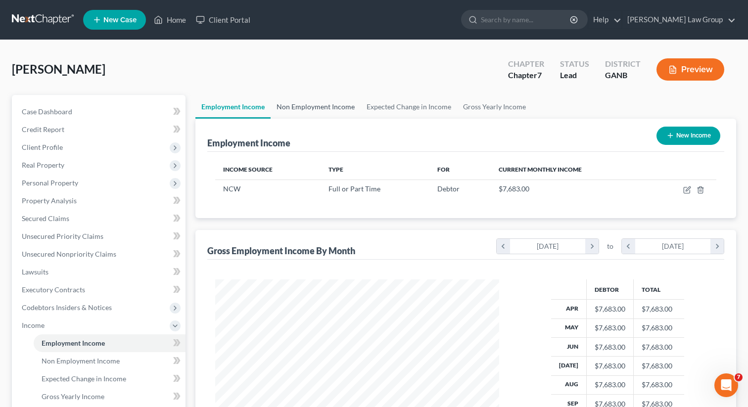
click at [298, 102] on link "Non Employment Income" at bounding box center [316, 107] width 90 height 24
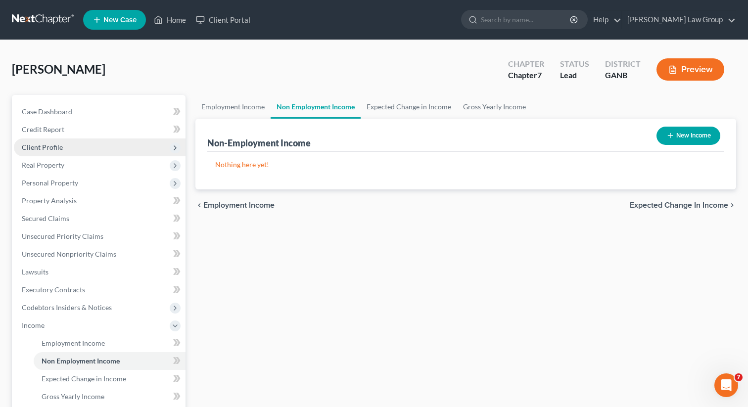
click at [90, 147] on span "Client Profile" at bounding box center [100, 148] width 172 height 18
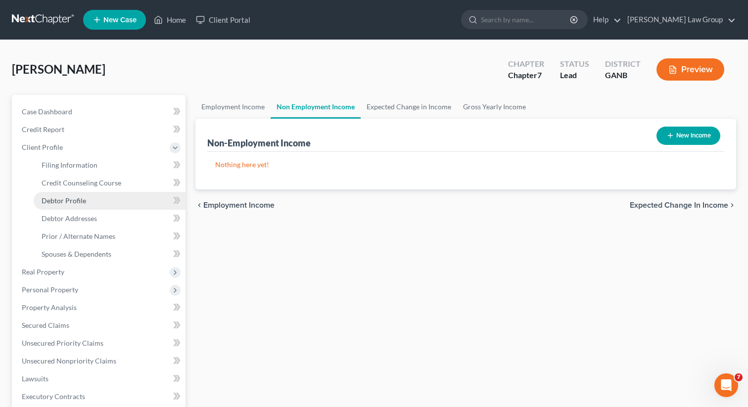
click at [69, 200] on span "Debtor Profile" at bounding box center [64, 200] width 45 height 8
select select "0"
select select "4"
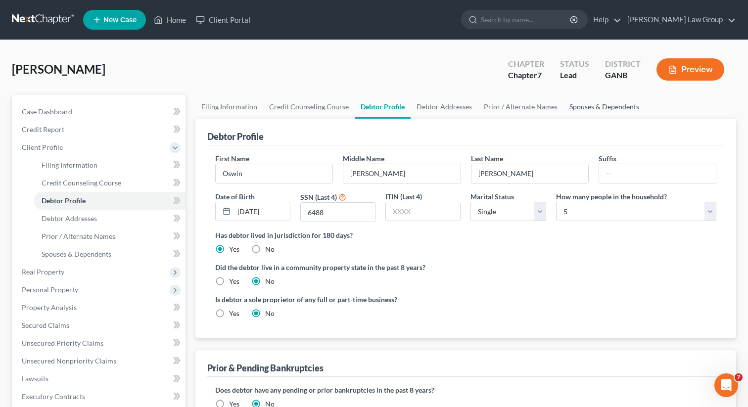
click at [589, 100] on link "Spouses & Dependents" at bounding box center [605, 107] width 82 height 24
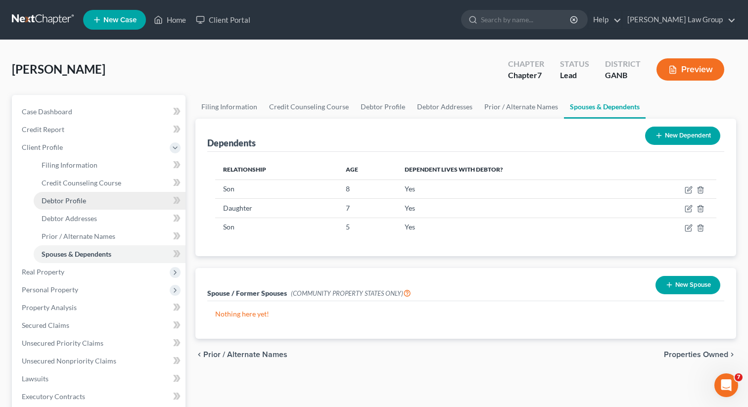
click at [58, 202] on span "Debtor Profile" at bounding box center [64, 200] width 45 height 8
select select "0"
select select "4"
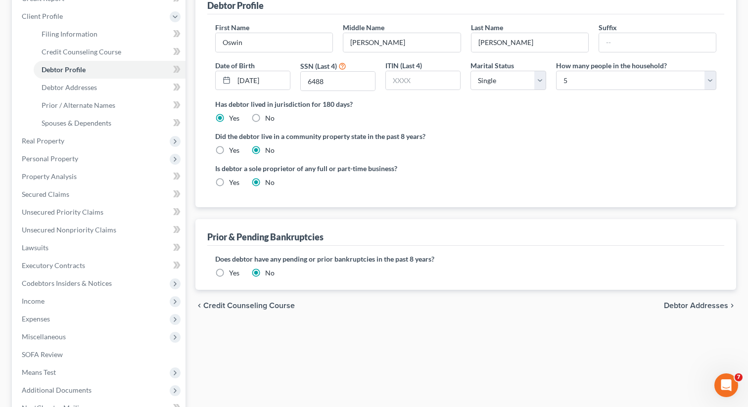
scroll to position [105, 0]
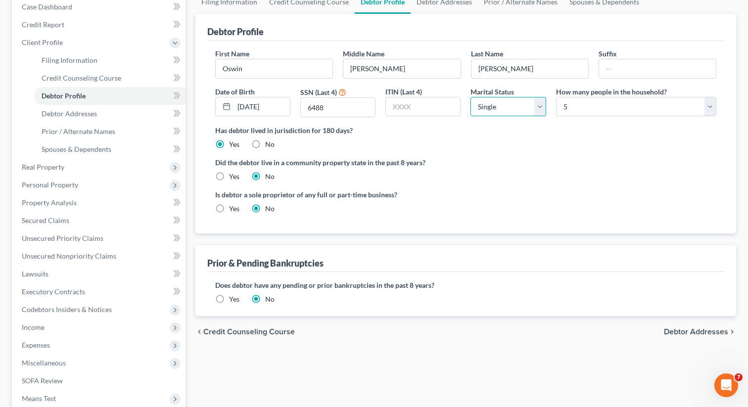
click at [514, 102] on select "Select Single Married Separated Divorced Widowed" at bounding box center [508, 107] width 75 height 20
select select "1"
click at [471, 97] on select "Select Single Married Separated Divorced Widowed" at bounding box center [508, 107] width 75 height 20
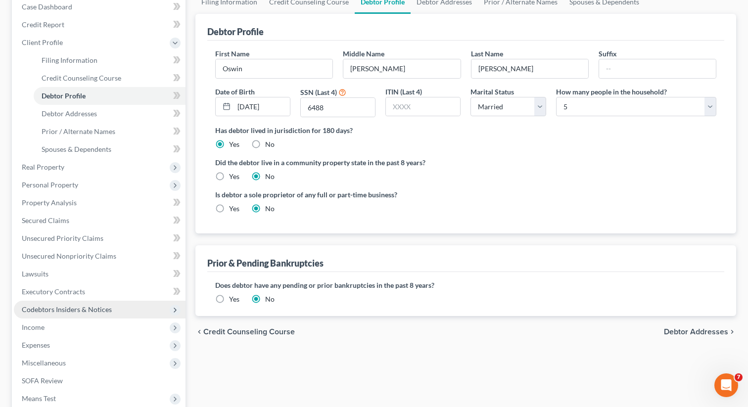
drag, startPoint x: 50, startPoint y: 324, endPoint x: 92, endPoint y: 314, distance: 43.2
click at [49, 324] on span "Income" at bounding box center [100, 328] width 172 height 18
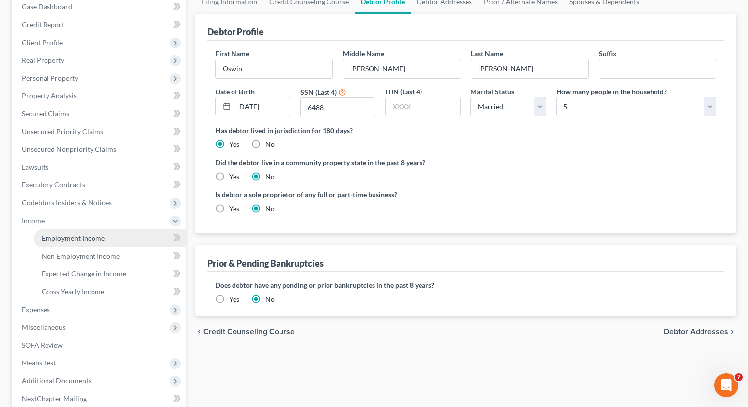
click at [85, 240] on span "Employment Income" at bounding box center [73, 238] width 63 height 8
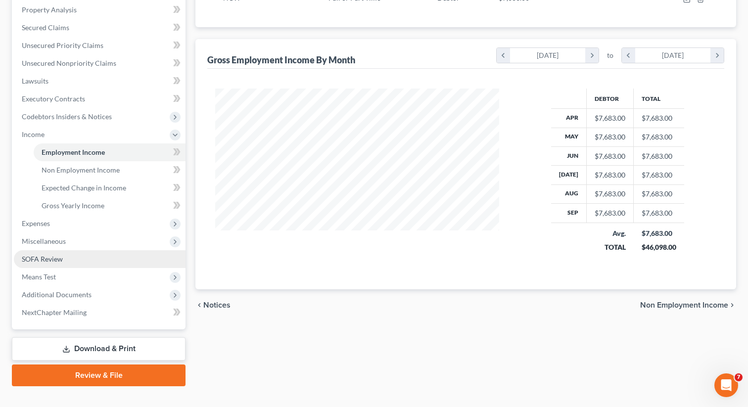
scroll to position [200, 0]
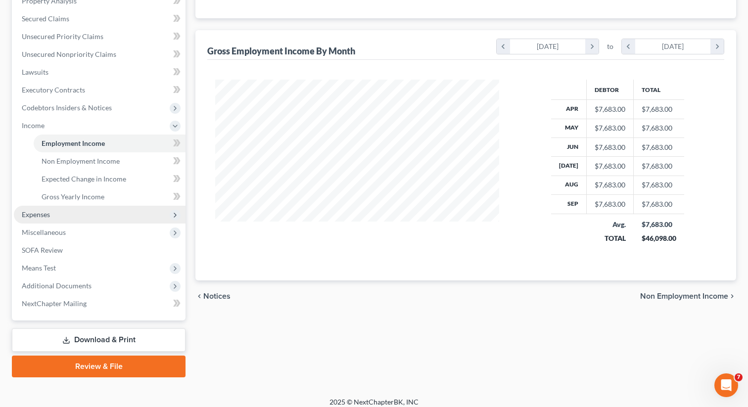
click at [56, 213] on span "Expenses" at bounding box center [100, 215] width 172 height 18
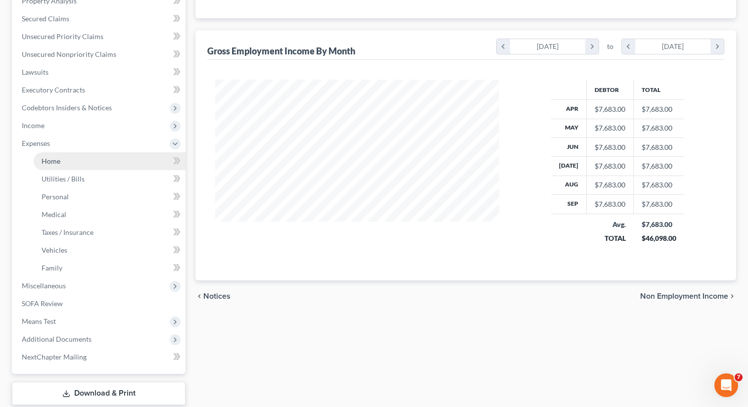
click at [52, 169] on link "Home" at bounding box center [110, 161] width 152 height 18
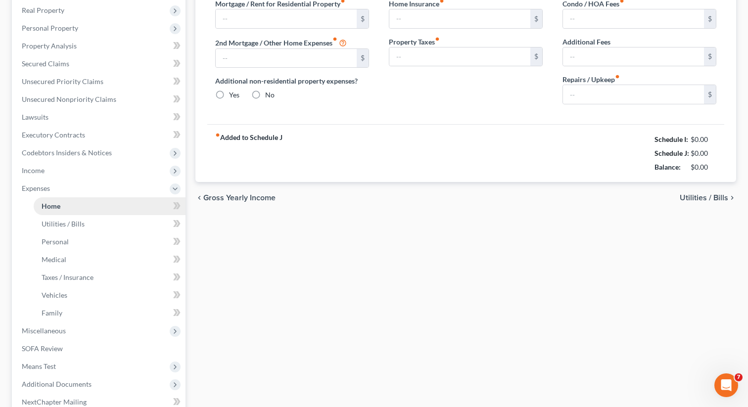
type input "1,850.00"
type input "0.00"
radio input "true"
type input "0.00"
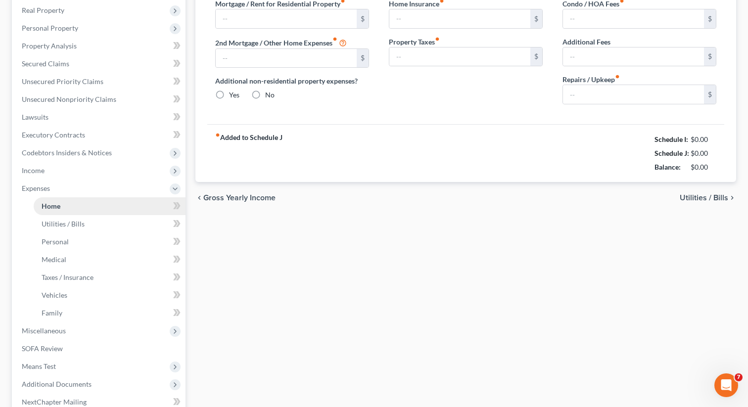
type input "0.00"
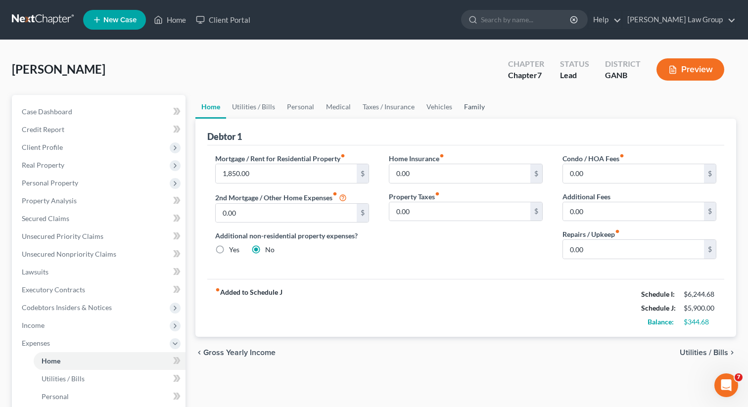
click at [472, 101] on link "Family" at bounding box center [474, 107] width 33 height 24
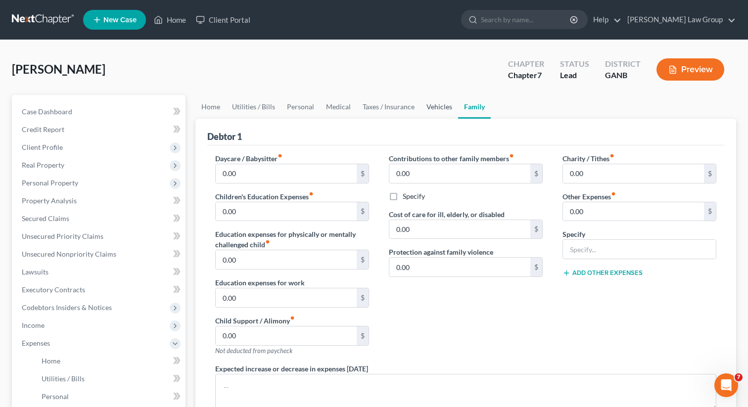
click at [437, 106] on link "Vehicles" at bounding box center [440, 107] width 38 height 24
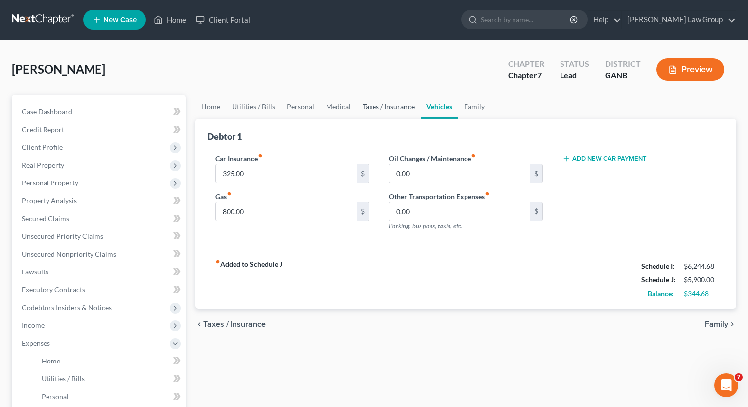
click at [391, 108] on link "Taxes / Insurance" at bounding box center [389, 107] width 64 height 24
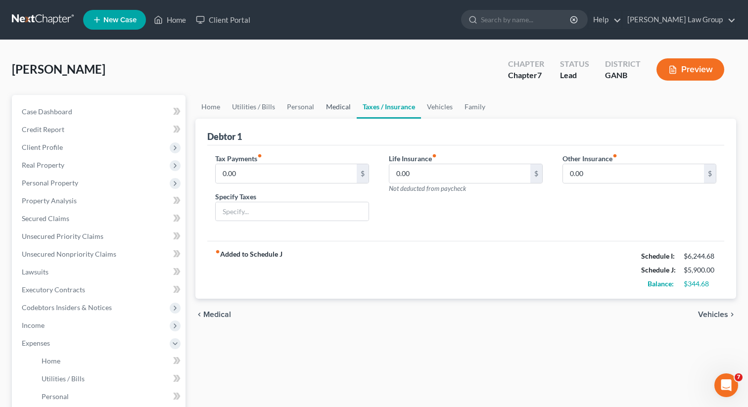
click at [338, 112] on link "Medical" at bounding box center [338, 107] width 37 height 24
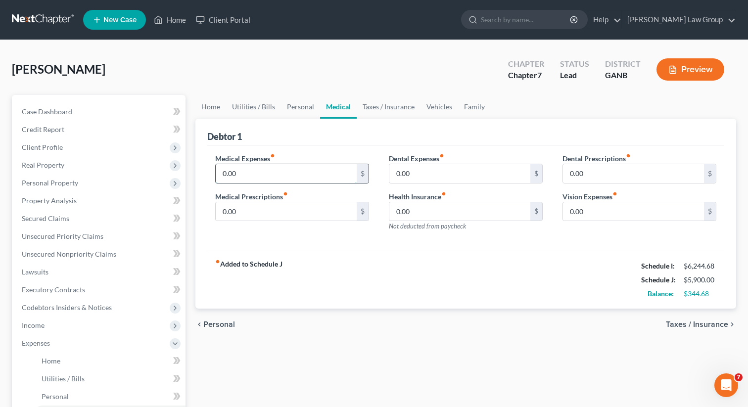
click at [256, 172] on input "0.00" at bounding box center [286, 173] width 141 height 19
type input "300"
click at [353, 266] on div "fiber_manual_record Added to Schedule J Schedule I: $6,244.68 Schedule J: $6,20…" at bounding box center [465, 280] width 517 height 58
click at [475, 109] on link "Family" at bounding box center [474, 107] width 33 height 24
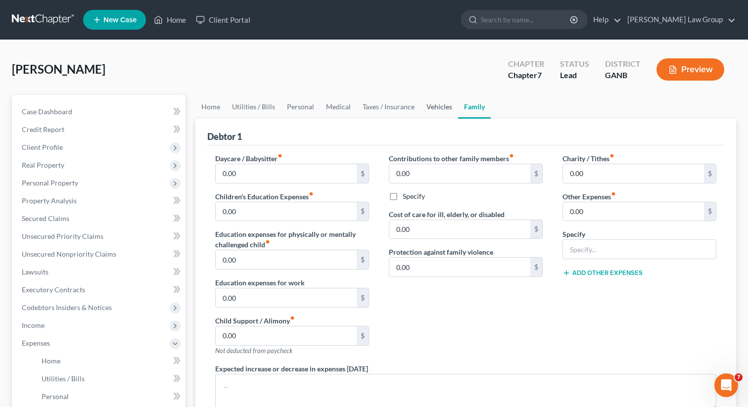
click at [441, 100] on link "Vehicles" at bounding box center [440, 107] width 38 height 24
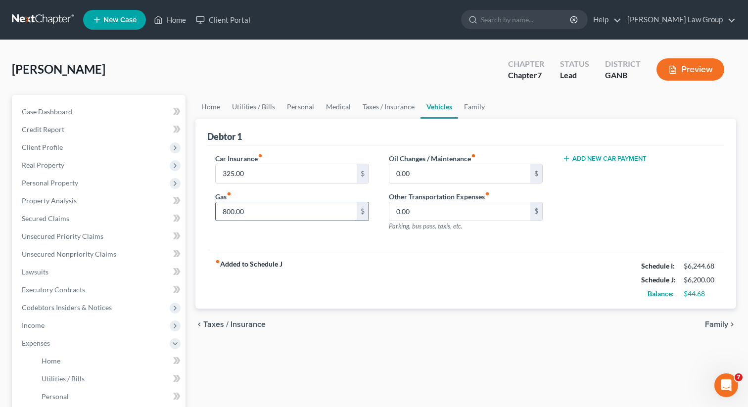
click at [258, 214] on input "800.00" at bounding box center [286, 211] width 141 height 19
type input "520"
click at [297, 103] on link "Personal" at bounding box center [300, 107] width 39 height 24
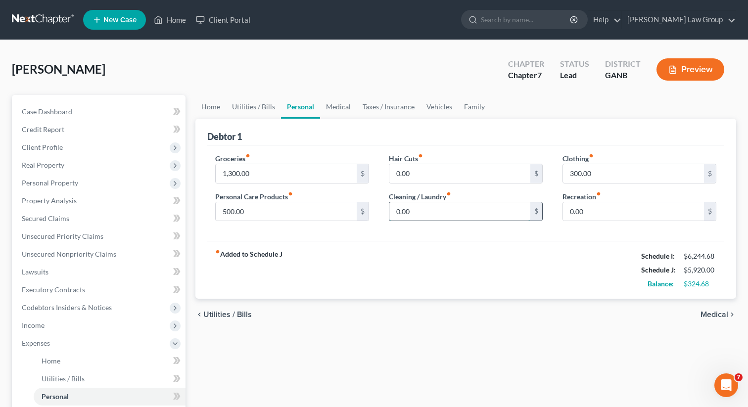
click at [450, 212] on input "0.00" at bounding box center [459, 211] width 141 height 19
type input "100"
click at [604, 176] on input "300.00" at bounding box center [633, 173] width 141 height 19
type input "350"
click at [214, 107] on link "Home" at bounding box center [210, 107] width 31 height 24
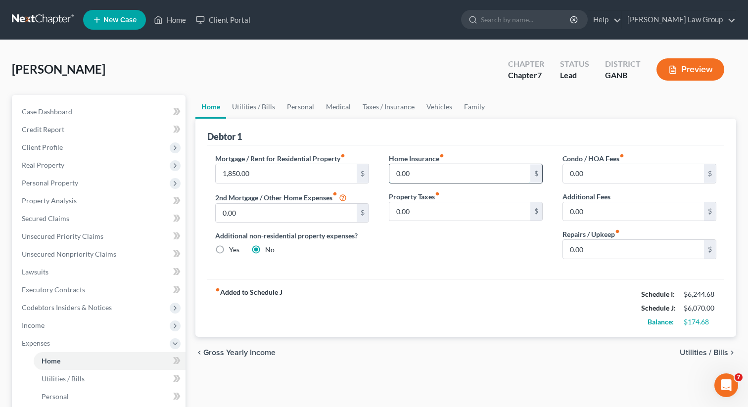
click at [417, 168] on input "0.00" at bounding box center [459, 173] width 141 height 19
type input "35"
click at [256, 107] on link "Utilities / Bills" at bounding box center [253, 107] width 55 height 24
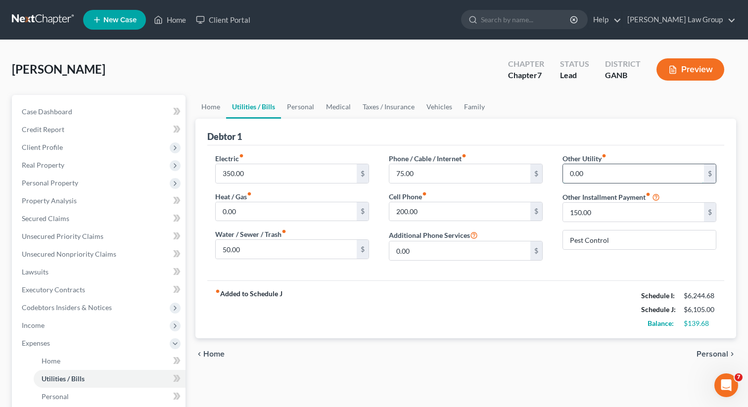
click at [596, 173] on input "0.00" at bounding box center [633, 173] width 141 height 19
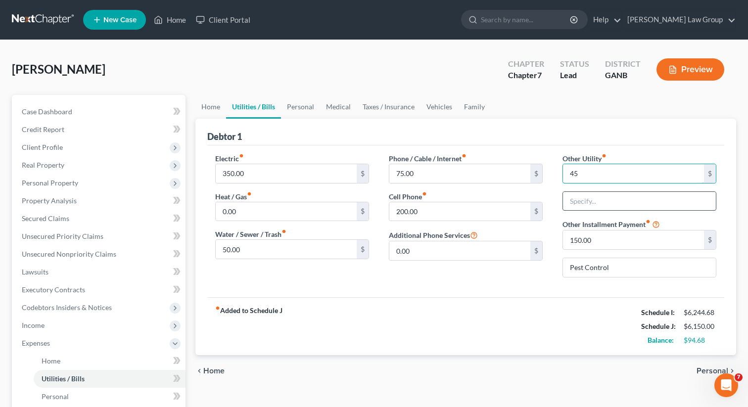
type input "45"
click at [583, 198] on input "text" at bounding box center [639, 201] width 153 height 19
type input "Netflix/Amazon"
click at [291, 103] on link "Personal" at bounding box center [300, 107] width 39 height 24
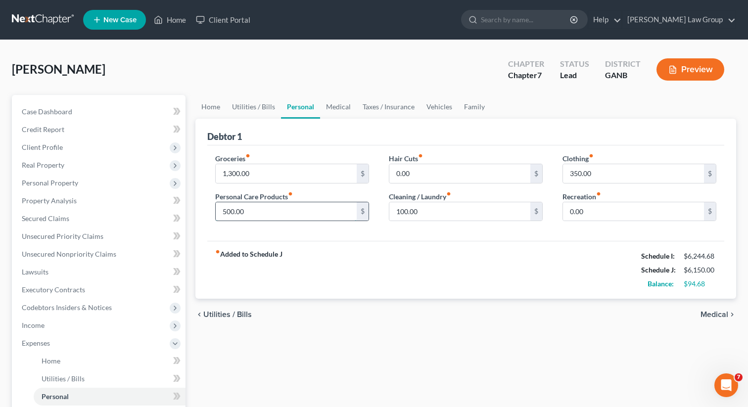
click at [253, 208] on input "500.00" at bounding box center [286, 211] width 141 height 19
type input "450"
click at [421, 170] on input "0.00" at bounding box center [459, 173] width 141 height 19
type input "50"
click at [241, 217] on input "450" at bounding box center [286, 211] width 141 height 19
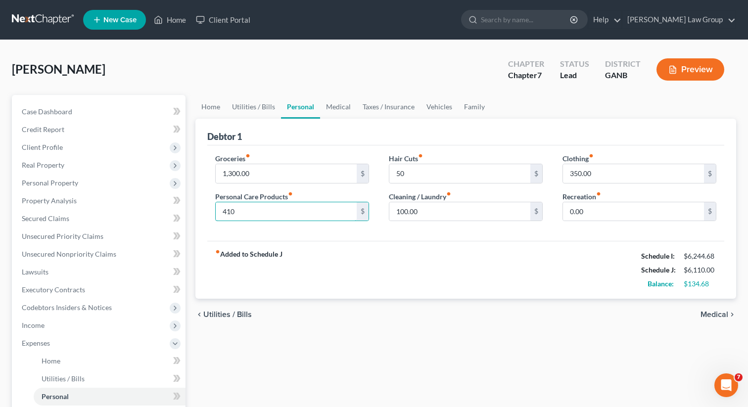
type input "410"
click at [490, 106] on ul "Home Utilities / Bills Personal Medical Taxes / Insurance Vehicles Family" at bounding box center [465, 107] width 541 height 24
click at [480, 106] on link "Family" at bounding box center [474, 107] width 33 height 24
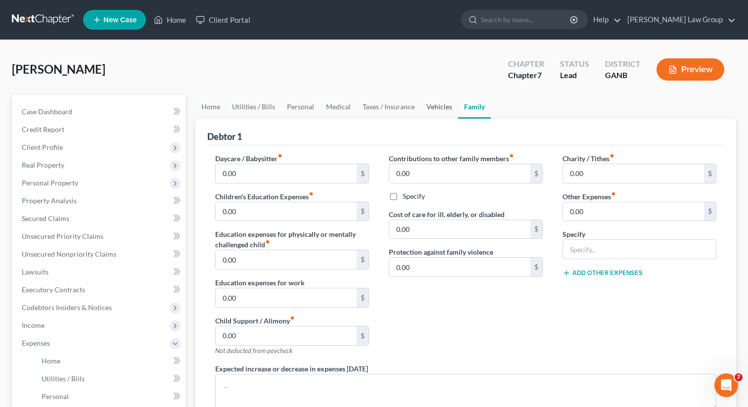
click at [428, 105] on link "Vehicles" at bounding box center [440, 107] width 38 height 24
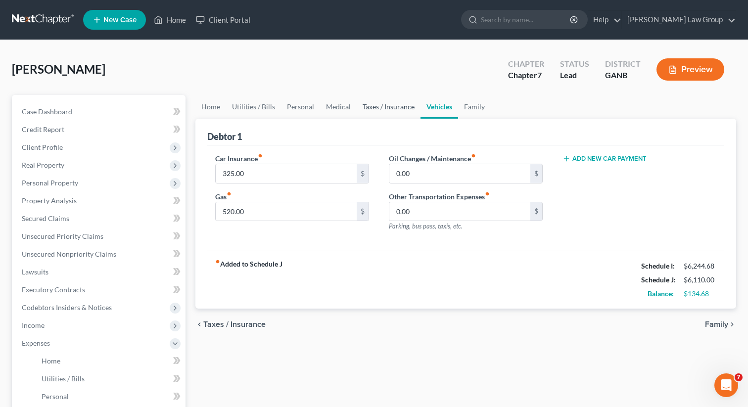
click at [391, 99] on link "Taxes / Insurance" at bounding box center [389, 107] width 64 height 24
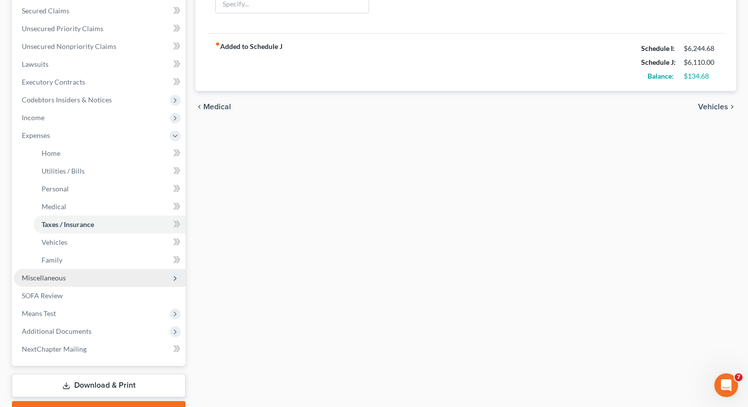
scroll to position [213, 0]
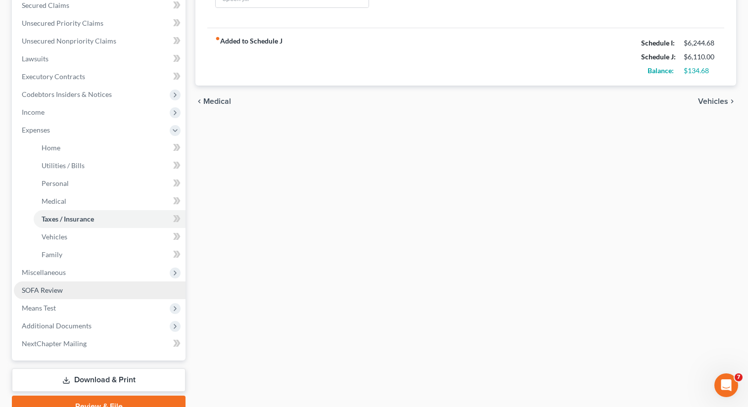
click at [76, 307] on span "Means Test" at bounding box center [100, 308] width 172 height 18
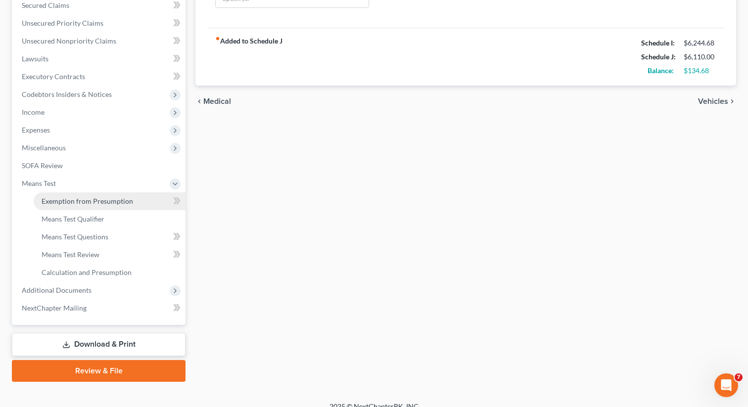
click at [110, 199] on span "Exemption from Presumption" at bounding box center [88, 201] width 92 height 8
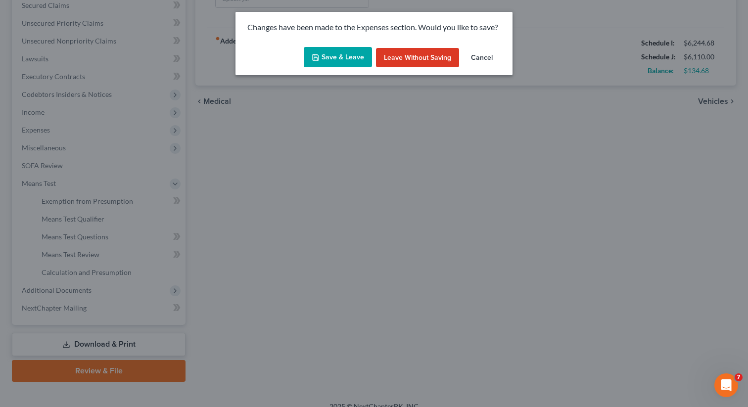
click at [327, 59] on button "Save & Leave" at bounding box center [338, 57] width 68 height 21
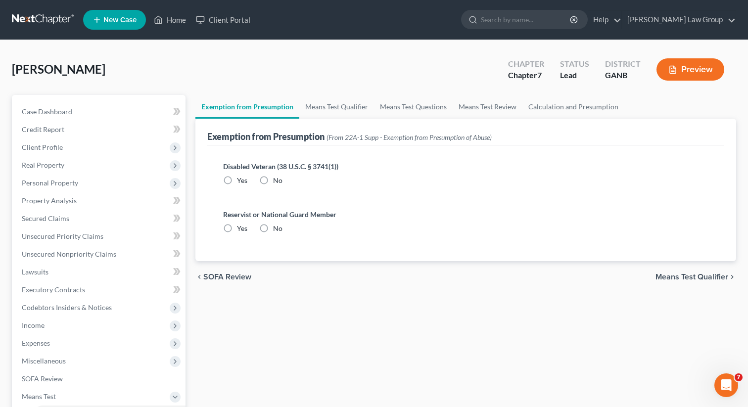
click at [273, 182] on label "No" at bounding box center [277, 181] width 9 height 10
click at [277, 182] on input "No" at bounding box center [280, 179] width 6 height 6
radio input "true"
click at [273, 232] on label "No" at bounding box center [277, 229] width 9 height 10
click at [277, 230] on input "No" at bounding box center [280, 227] width 6 height 6
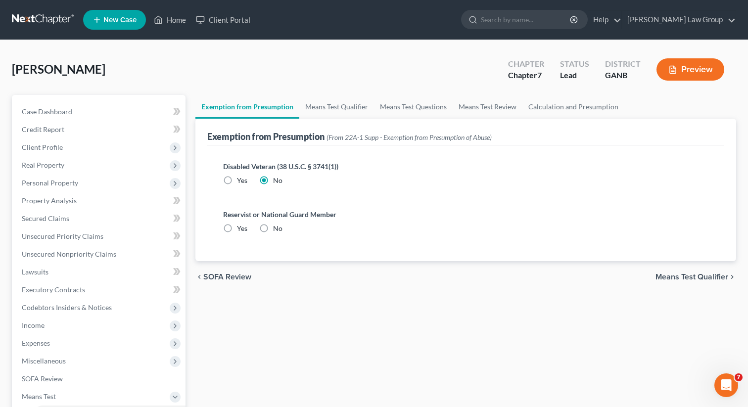
radio input "true"
click at [334, 107] on link "Means Test Qualifier" at bounding box center [336, 107] width 75 height 24
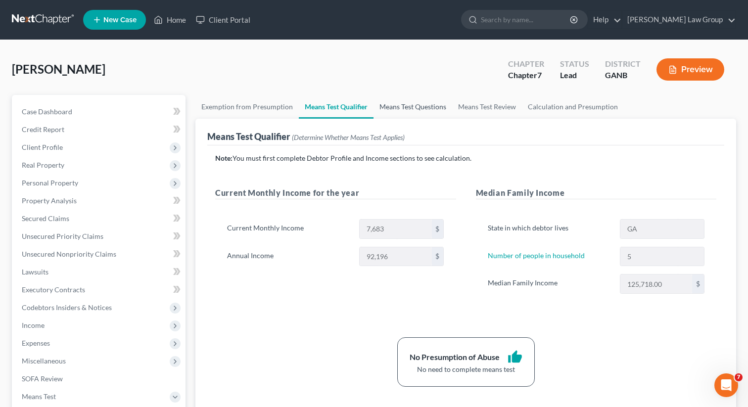
click at [402, 104] on link "Means Test Questions" at bounding box center [413, 107] width 79 height 24
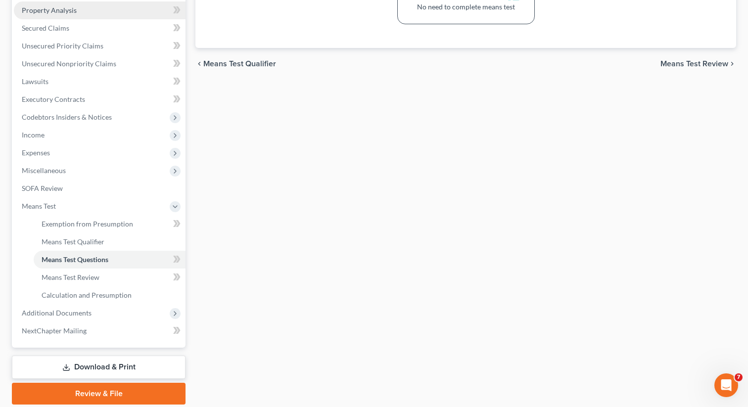
scroll to position [225, 0]
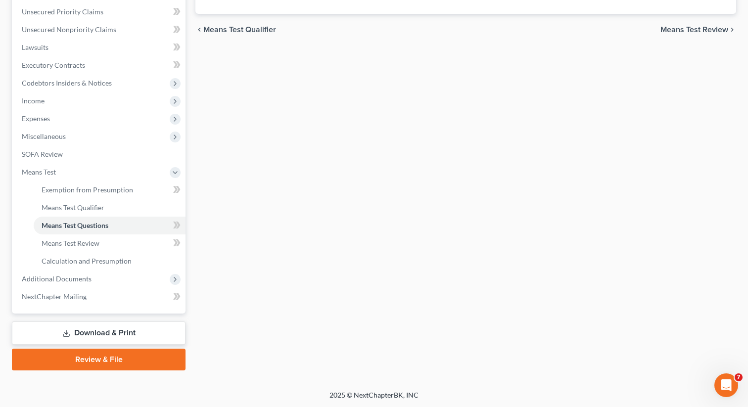
click at [108, 322] on link "Download & Print" at bounding box center [99, 333] width 174 height 23
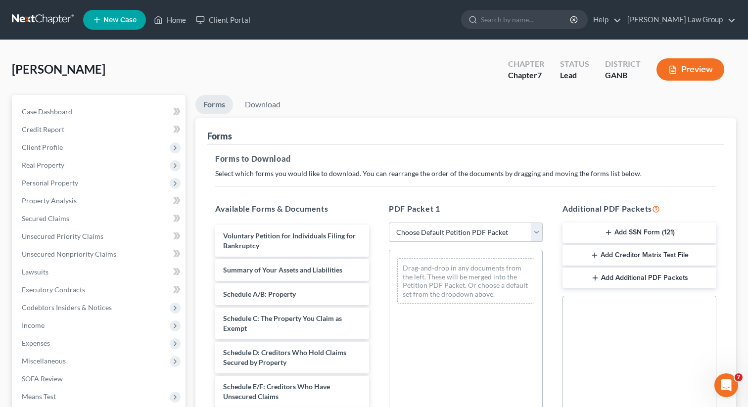
click at [425, 227] on select "Choose Default Petition PDF Packet Complete Bankruptcy Petition (all forms and …" at bounding box center [466, 233] width 154 height 20
select select "0"
click at [389, 223] on select "Choose Default Petition PDF Packet Complete Bankruptcy Petition (all forms and …" at bounding box center [466, 233] width 154 height 20
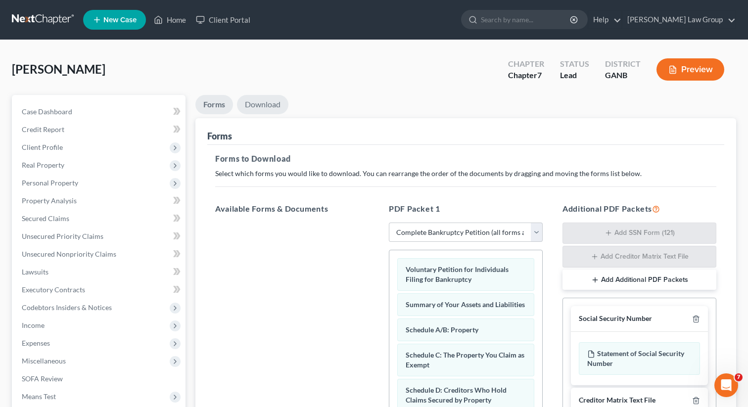
click at [271, 104] on link "Download" at bounding box center [262, 104] width 51 height 19
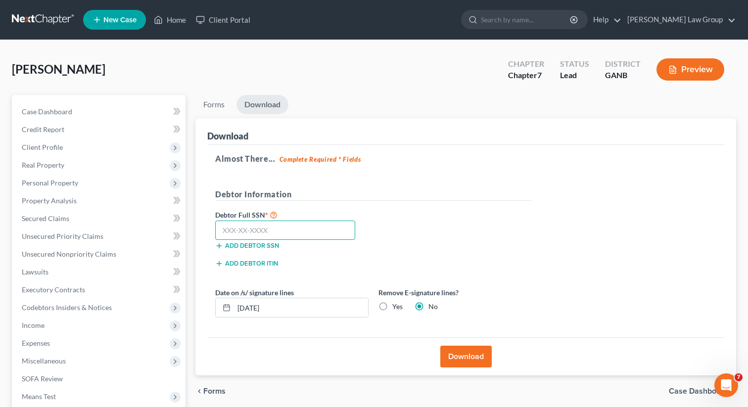
click at [274, 227] on input "text" at bounding box center [285, 231] width 140 height 20
paste input "670-10-6488"
type input "670-10-6488"
drag, startPoint x: 462, startPoint y: 353, endPoint x: 364, endPoint y: 152, distance: 223.8
click at [462, 353] on button "Download" at bounding box center [465, 357] width 51 height 22
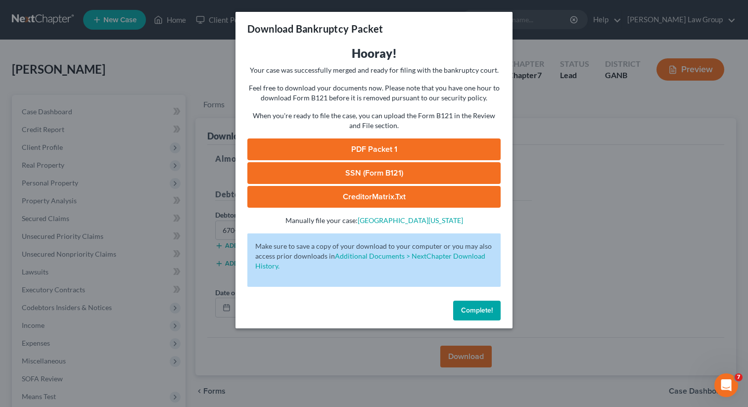
click at [394, 151] on link "PDF Packet 1" at bounding box center [373, 150] width 253 height 22
click at [295, 183] on link "SSN (Form B121)" at bounding box center [373, 173] width 253 height 22
click at [469, 310] on span "Complete!" at bounding box center [477, 310] width 32 height 8
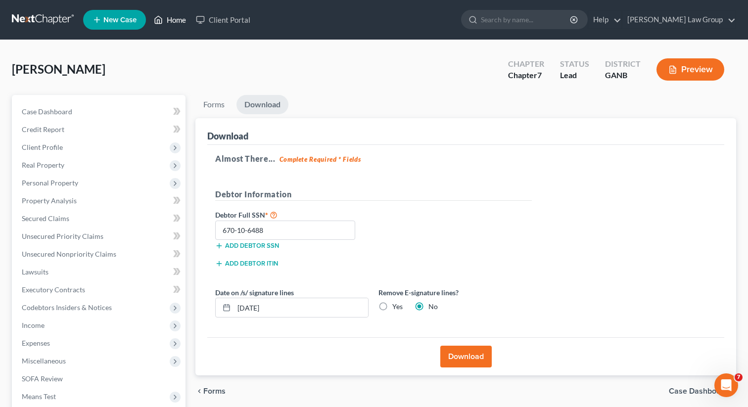
click at [177, 23] on link "Home" at bounding box center [170, 20] width 42 height 18
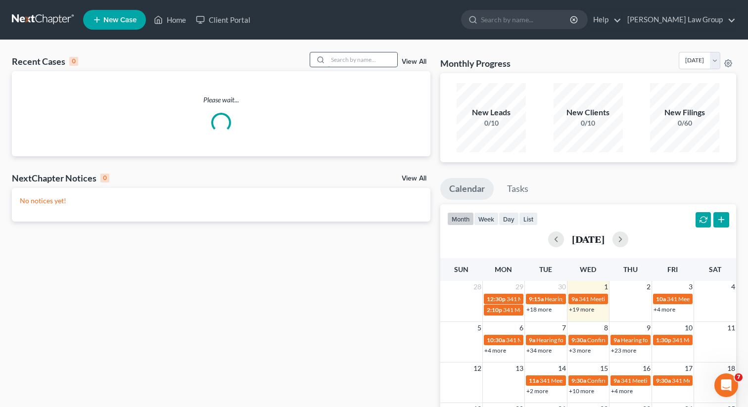
click at [359, 65] on input "search" at bounding box center [362, 59] width 69 height 14
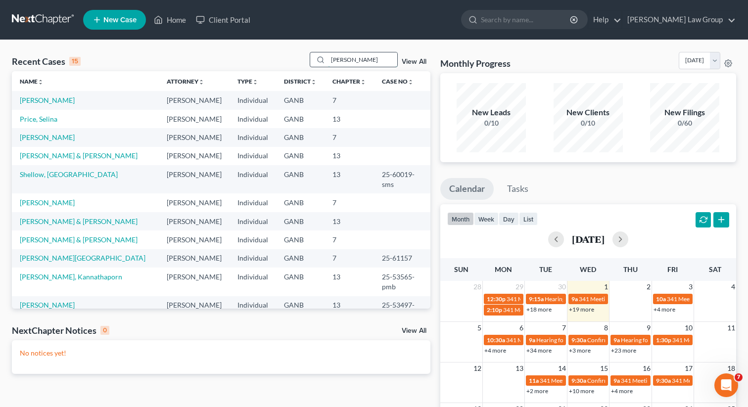
type input "wexler"
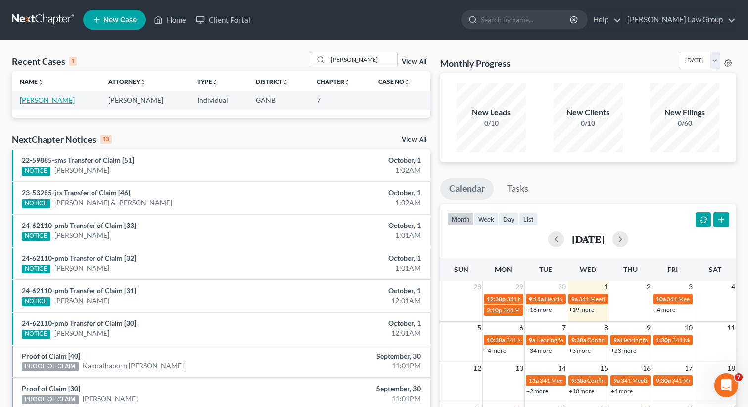
click at [52, 100] on link "Wexler, Rebecca" at bounding box center [47, 100] width 55 height 8
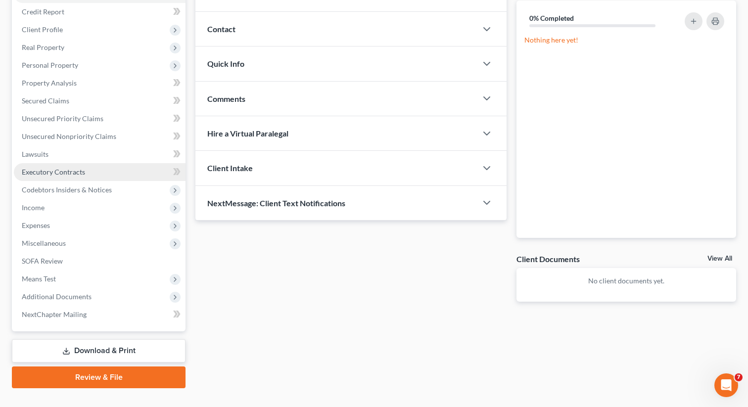
scroll to position [122, 0]
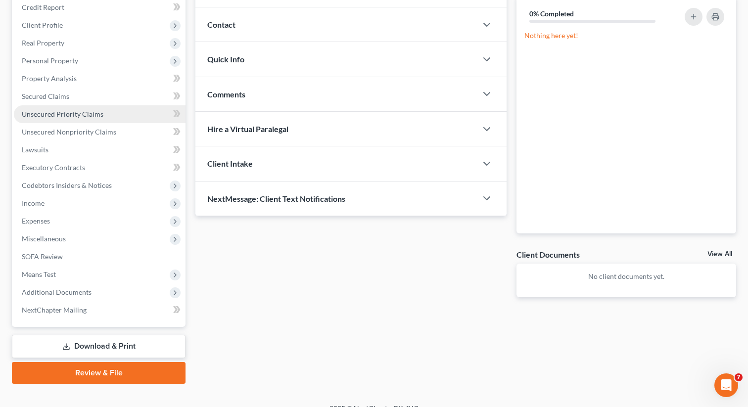
click at [76, 115] on span "Unsecured Priority Claims" at bounding box center [63, 114] width 82 height 8
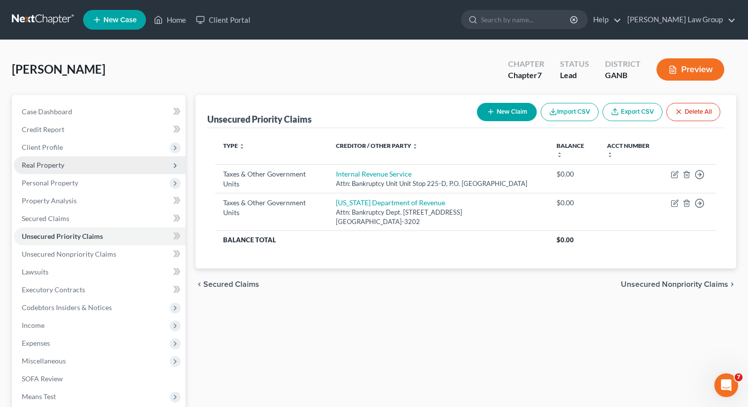
click at [39, 163] on span "Real Property" at bounding box center [43, 165] width 43 height 8
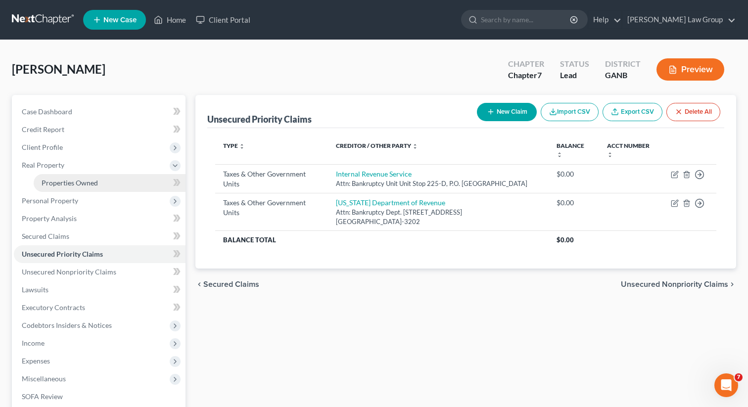
click at [53, 180] on span "Properties Owned" at bounding box center [70, 183] width 56 height 8
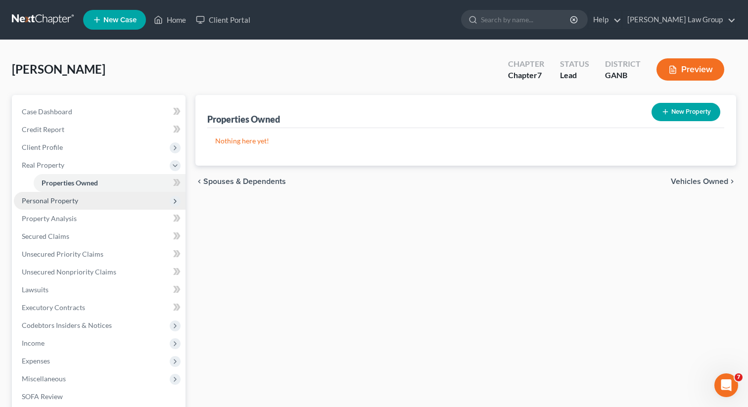
click at [57, 201] on span "Personal Property" at bounding box center [50, 200] width 56 height 8
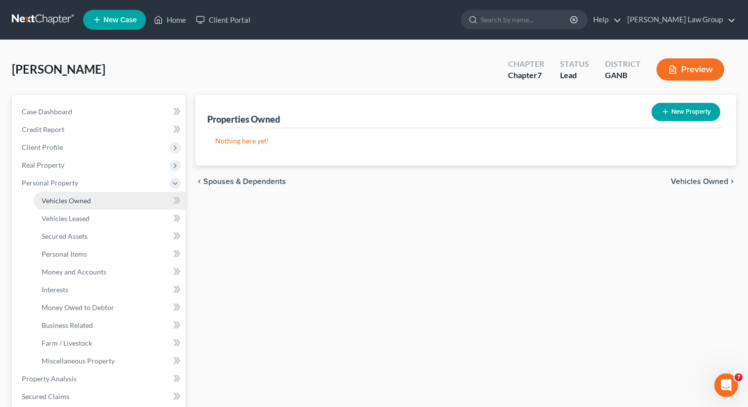
click at [68, 197] on span "Vehicles Owned" at bounding box center [66, 200] width 49 height 8
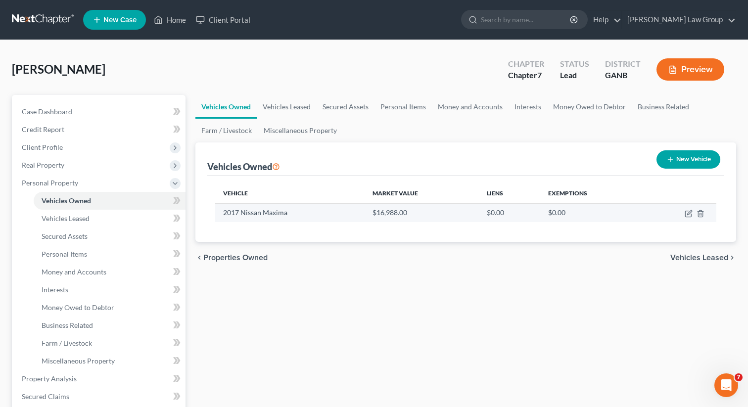
click at [684, 216] on td at bounding box center [680, 212] width 74 height 19
click at [689, 215] on icon "button" at bounding box center [689, 214] width 8 height 8
select select "0"
select select "9"
select select "0"
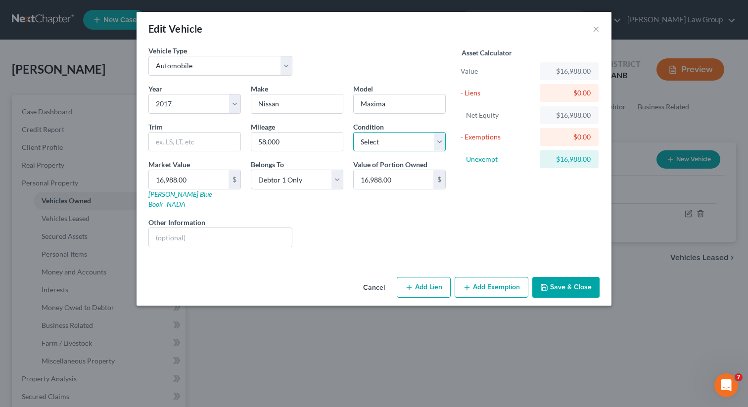
click at [393, 144] on select "Select Excellent Very Good Good Fair Poor" at bounding box center [399, 142] width 93 height 20
select select "2"
click at [353, 132] on select "Select Excellent Very Good Good Fair Poor" at bounding box center [399, 142] width 93 height 20
click at [477, 231] on div "Asset Calculator Value $16,988.00 - Liens $0.00 = Net Equity $16,988.00 - Exemp…" at bounding box center [528, 151] width 154 height 210
click at [575, 282] on button "Save & Close" at bounding box center [565, 287] width 67 height 21
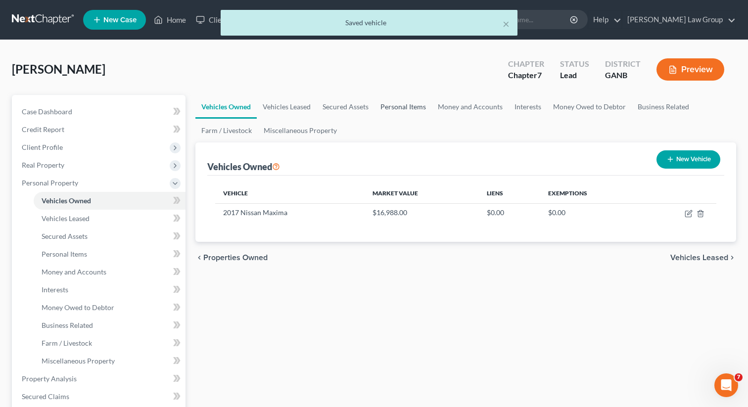
click at [399, 109] on link "Personal Items" at bounding box center [403, 107] width 57 height 24
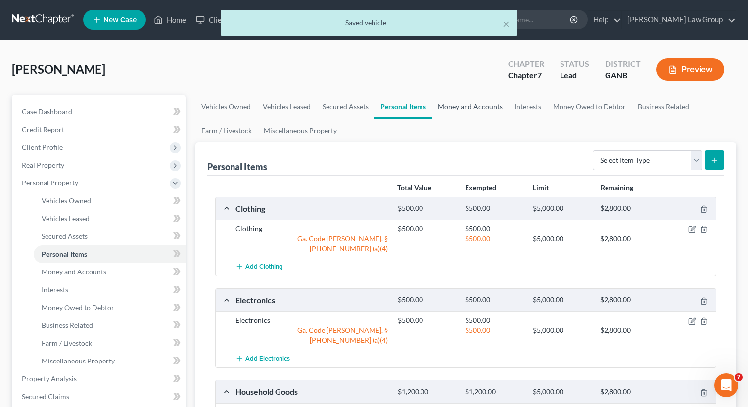
click at [464, 111] on link "Money and Accounts" at bounding box center [470, 107] width 77 height 24
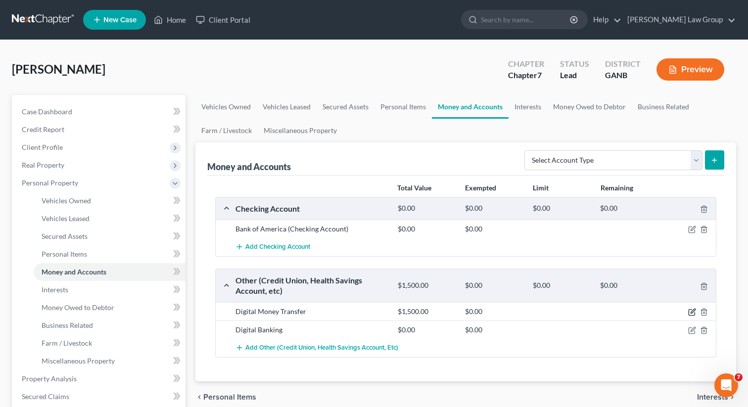
click at [691, 311] on icon "button" at bounding box center [692, 312] width 8 height 8
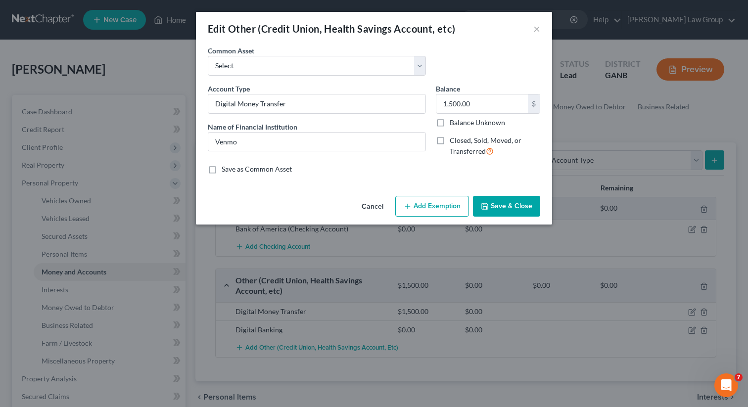
click at [429, 203] on button "Add Exemption" at bounding box center [432, 206] width 74 height 21
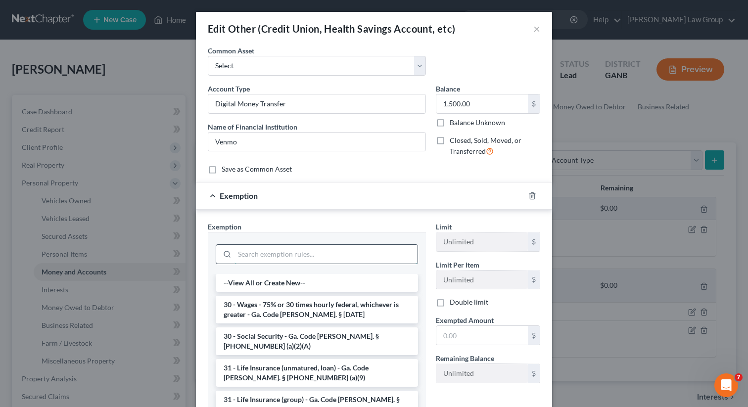
click at [241, 256] on input "search" at bounding box center [326, 254] width 183 height 19
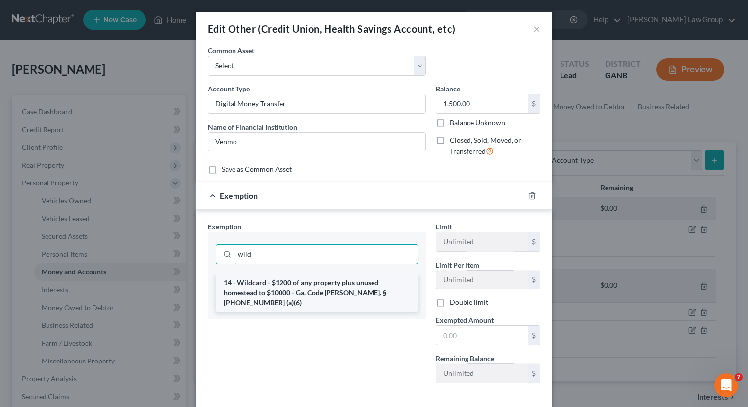
type input "wild"
click at [247, 284] on li "14 - Wildcard - $1200 of any property plus unused homestead to $10000 - Ga. Cod…" at bounding box center [317, 293] width 202 height 38
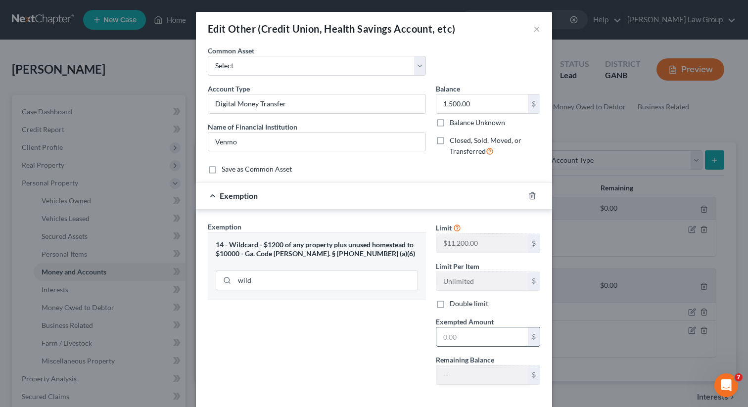
click at [469, 342] on input "text" at bounding box center [482, 337] width 92 height 19
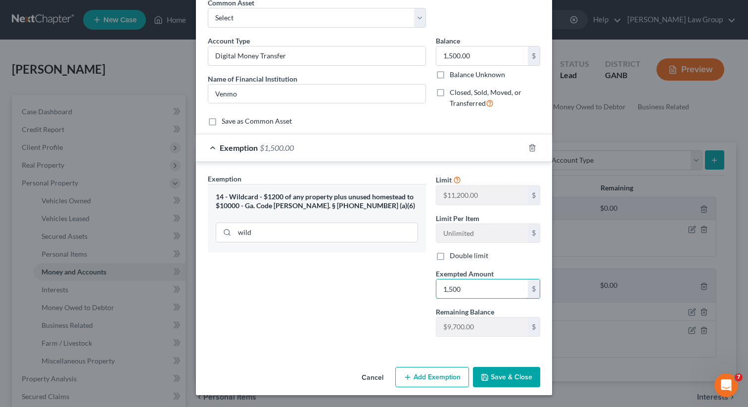
type input "1,500"
click at [500, 379] on button "Save & Close" at bounding box center [506, 377] width 67 height 21
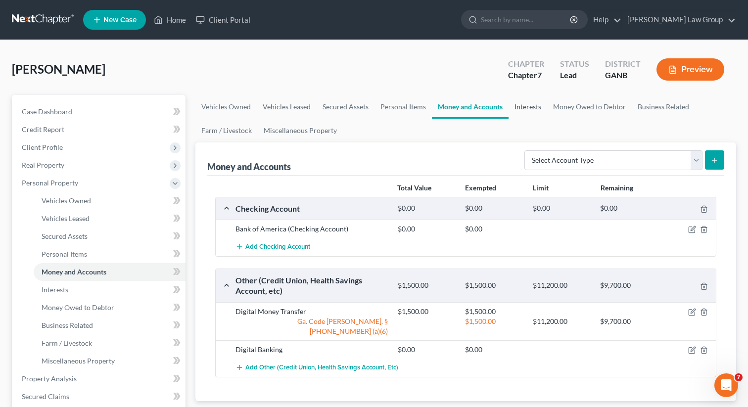
click at [524, 108] on link "Interests" at bounding box center [528, 107] width 39 height 24
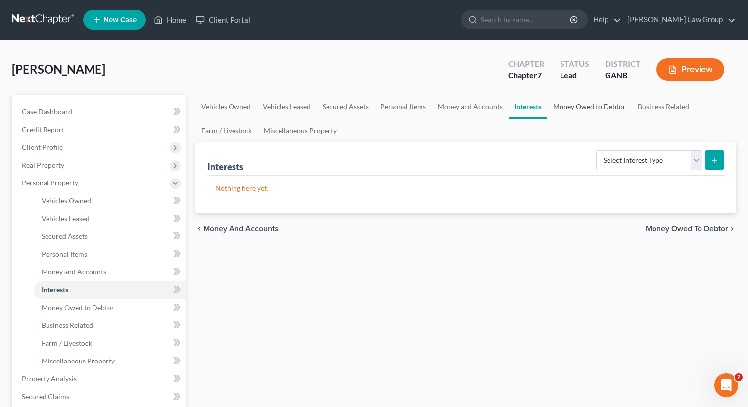
click at [584, 104] on link "Money Owed to Debtor" at bounding box center [589, 107] width 85 height 24
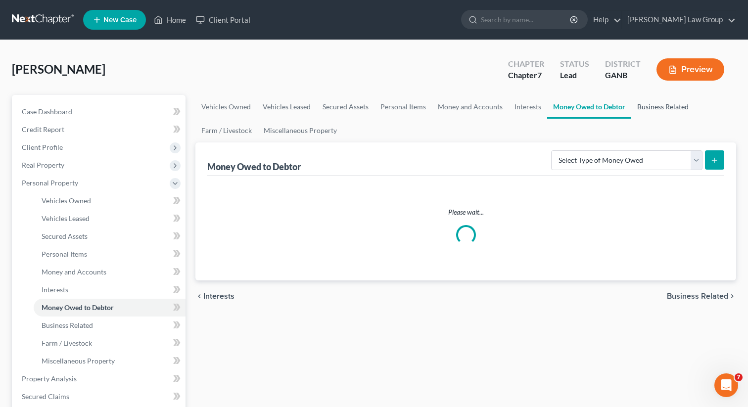
click at [663, 105] on link "Business Related" at bounding box center [662, 107] width 63 height 24
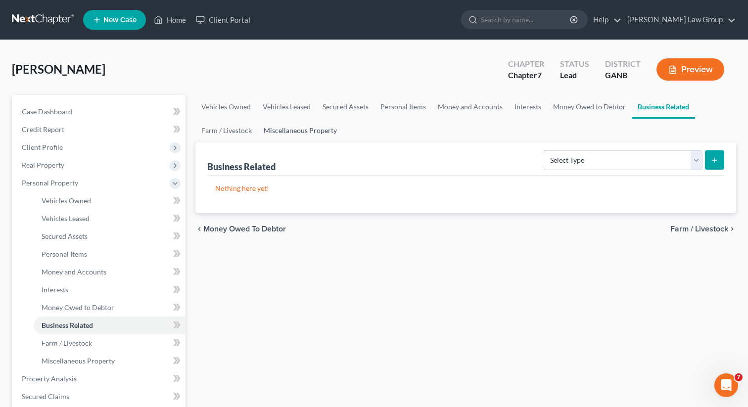
click at [289, 135] on link "Miscellaneous Property" at bounding box center [300, 131] width 85 height 24
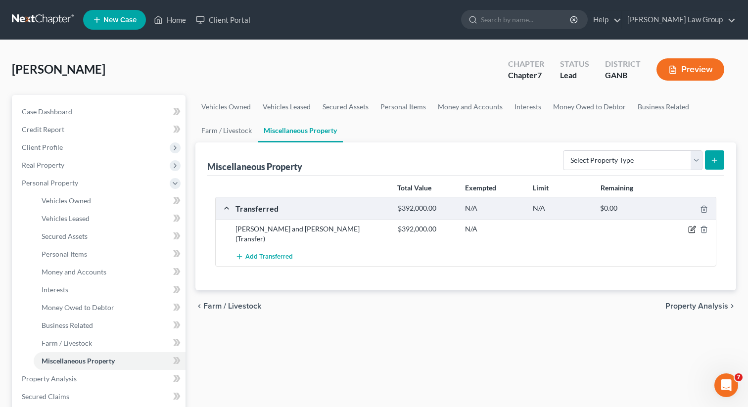
click at [689, 229] on icon "button" at bounding box center [692, 230] width 6 height 6
select select "Ordinary (within 2 years)"
select select "9"
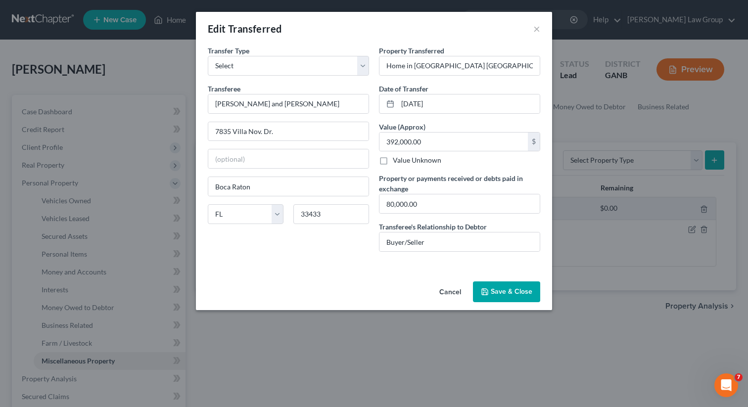
click at [496, 290] on button "Save & Close" at bounding box center [506, 292] width 67 height 21
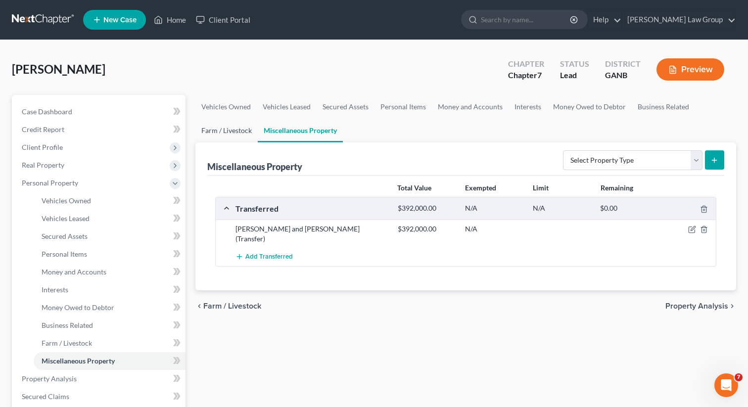
click at [229, 138] on link "Farm / Livestock" at bounding box center [226, 131] width 62 height 24
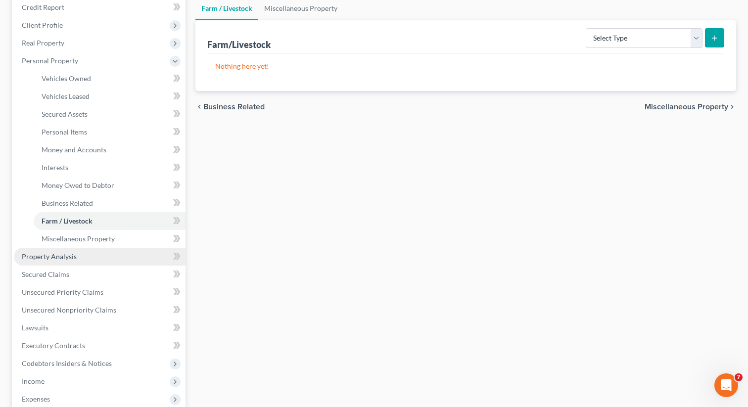
scroll to position [130, 0]
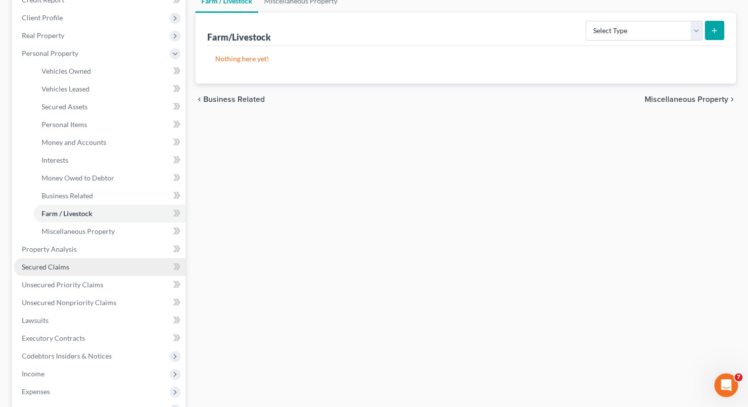
click at [51, 265] on span "Secured Claims" at bounding box center [46, 267] width 48 height 8
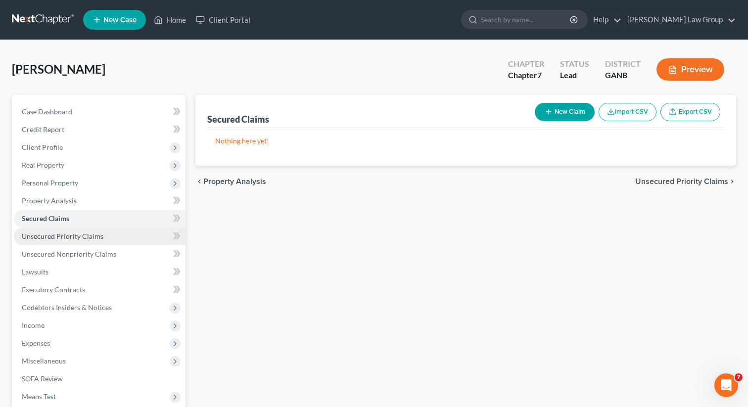
click at [105, 241] on link "Unsecured Priority Claims" at bounding box center [100, 237] width 172 height 18
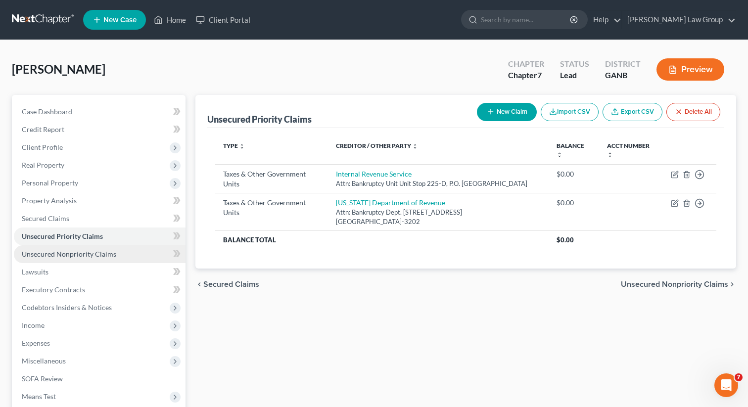
click at [95, 252] on span "Unsecured Nonpriority Claims" at bounding box center [69, 254] width 95 height 8
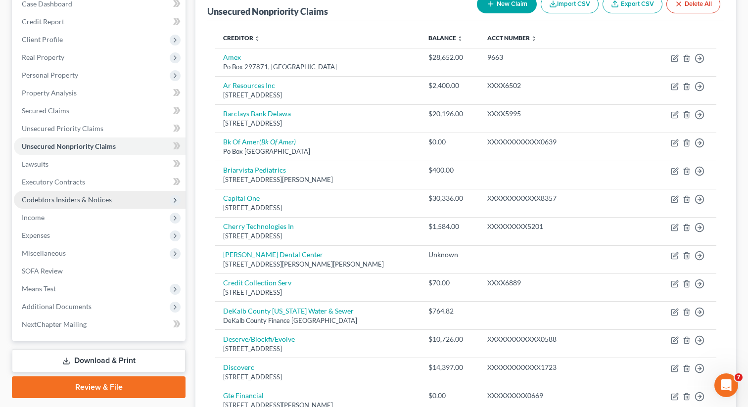
scroll to position [56, 0]
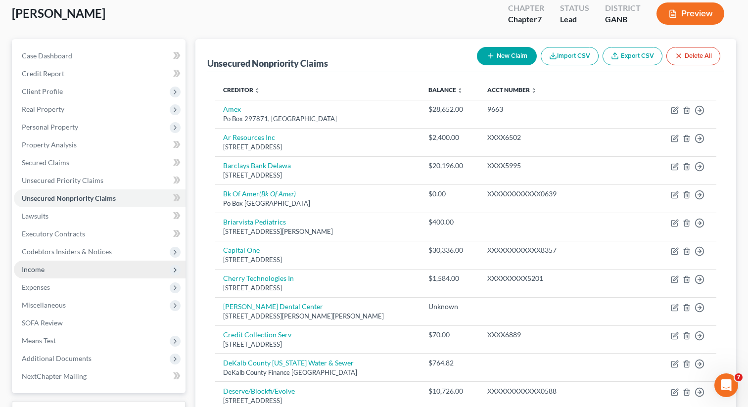
click at [59, 271] on span "Income" at bounding box center [100, 270] width 172 height 18
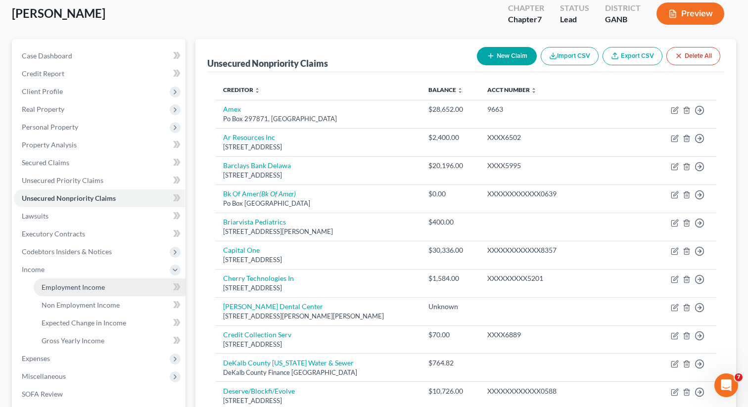
click at [59, 279] on link "Employment Income" at bounding box center [110, 288] width 152 height 18
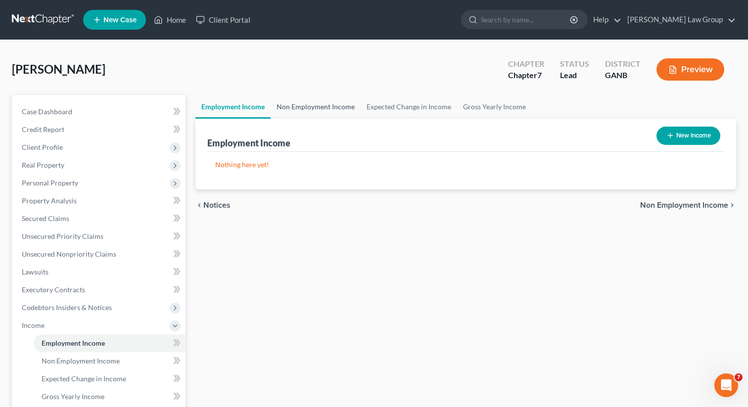
click at [314, 112] on link "Non Employment Income" at bounding box center [316, 107] width 90 height 24
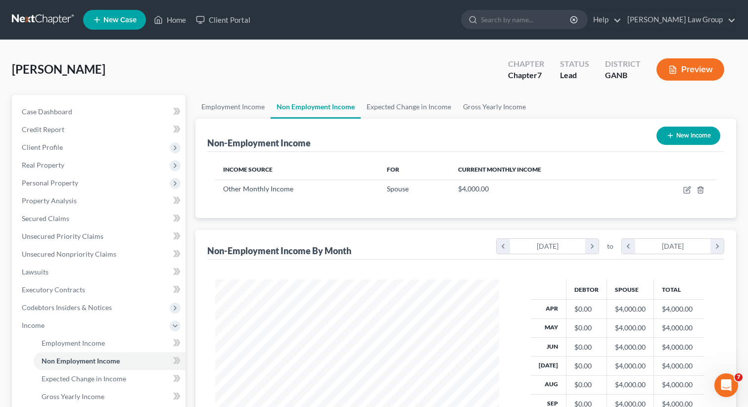
scroll to position [177, 304]
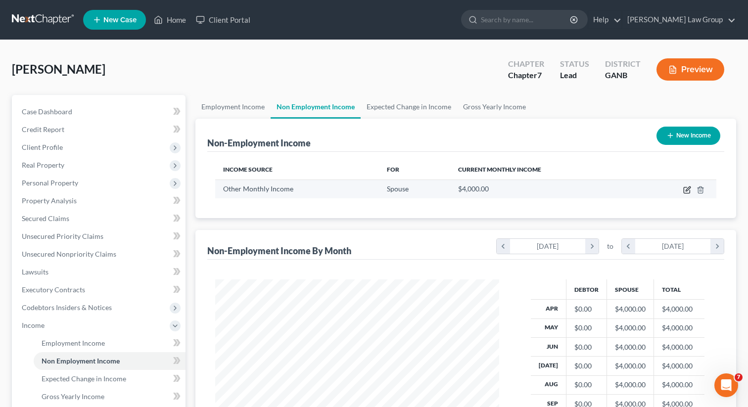
click at [685, 190] on icon "button" at bounding box center [687, 190] width 8 height 8
select select "13"
select select "0"
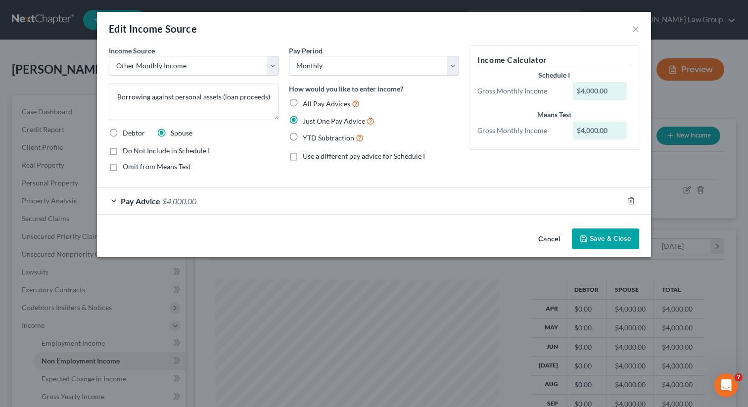
click at [135, 197] on span "Pay Advice" at bounding box center [141, 200] width 40 height 9
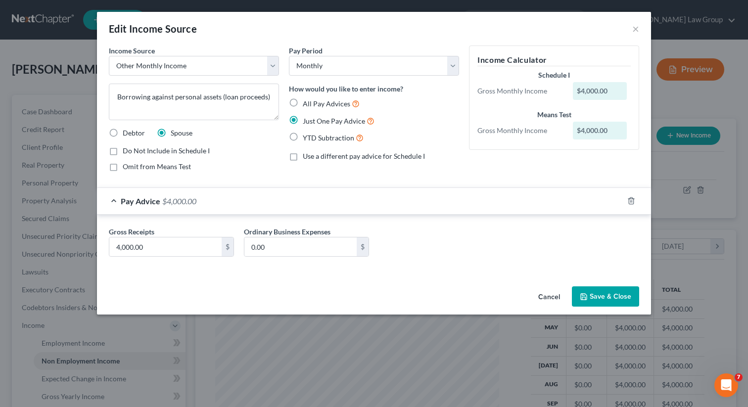
click at [139, 196] on span "Pay Advice" at bounding box center [141, 200] width 40 height 9
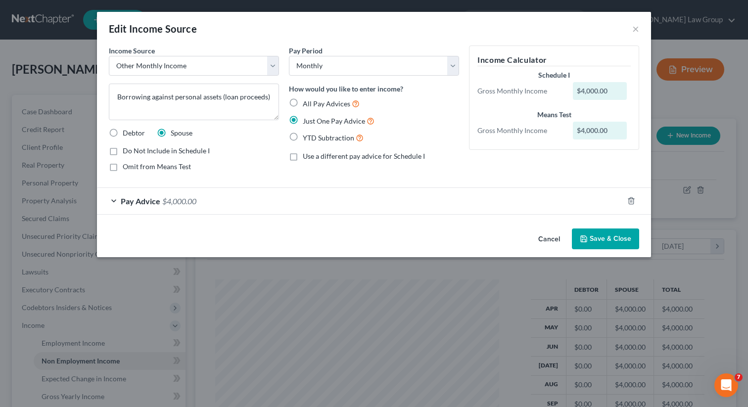
click at [607, 240] on button "Save & Close" at bounding box center [605, 239] width 67 height 21
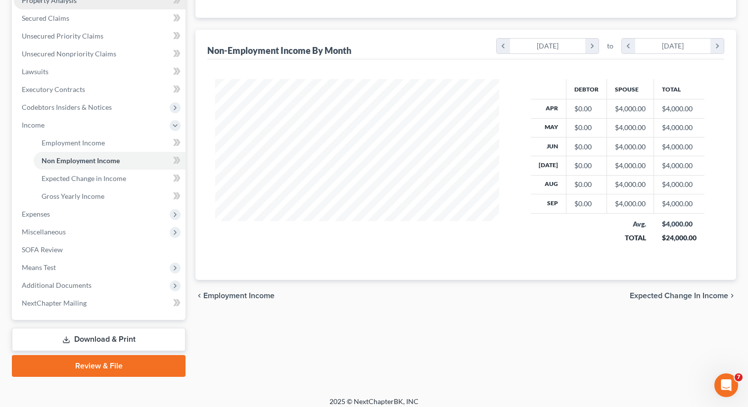
scroll to position [207, 0]
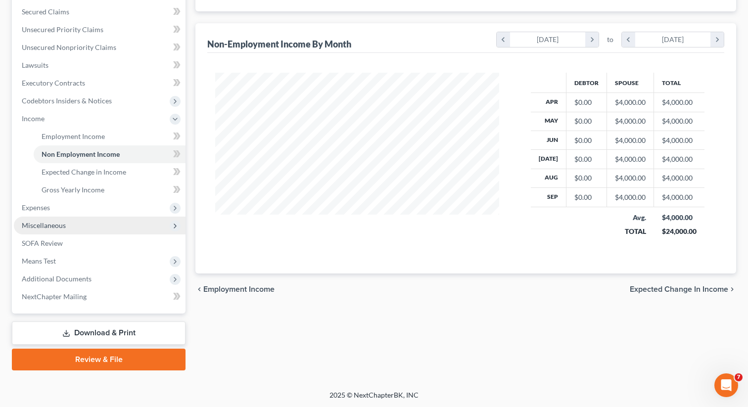
click at [69, 226] on span "Miscellaneous" at bounding box center [100, 226] width 172 height 18
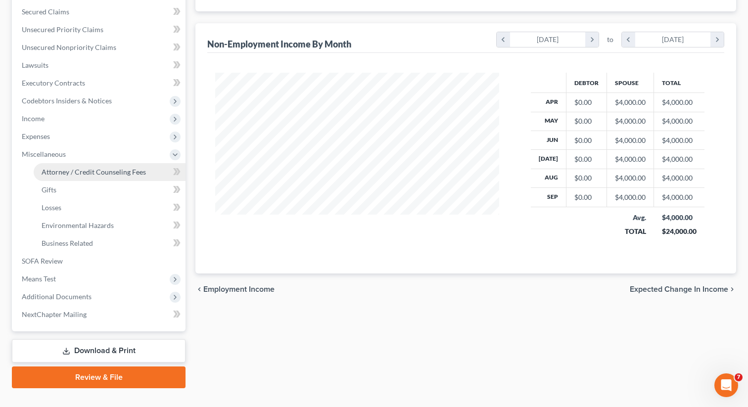
drag, startPoint x: 68, startPoint y: 167, endPoint x: 146, endPoint y: 168, distance: 78.2
click at [67, 168] on span "Attorney / Credit Counseling Fees" at bounding box center [94, 172] width 104 height 8
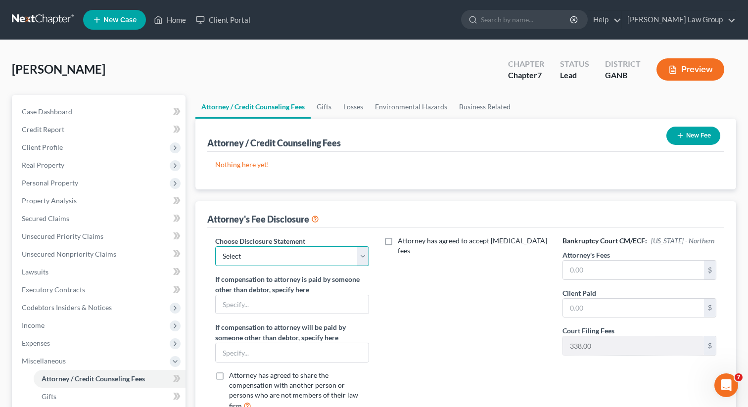
click at [340, 257] on select "Select Attorney Disclosure Statement Chapter 7 Attorney Fee Disclosure Statement" at bounding box center [292, 256] width 154 height 20
select select "0"
click at [215, 246] on select "Select Attorney Disclosure Statement Chapter 7 Attorney Fee Disclosure Statement" at bounding box center [292, 256] width 154 height 20
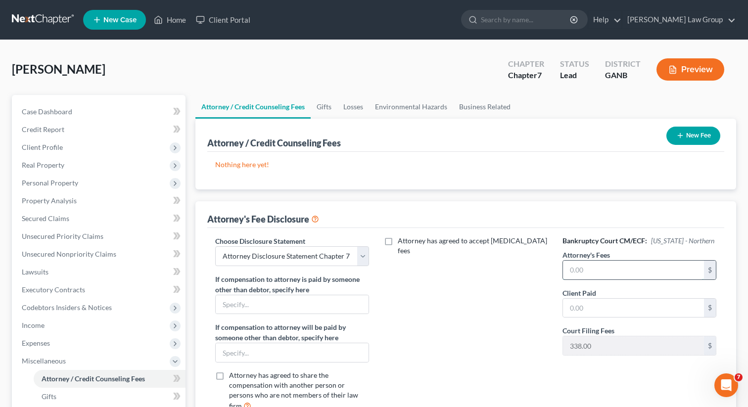
click at [608, 274] on input "text" at bounding box center [633, 270] width 141 height 19
type input "2,100"
click at [597, 310] on input "text" at bounding box center [633, 308] width 141 height 19
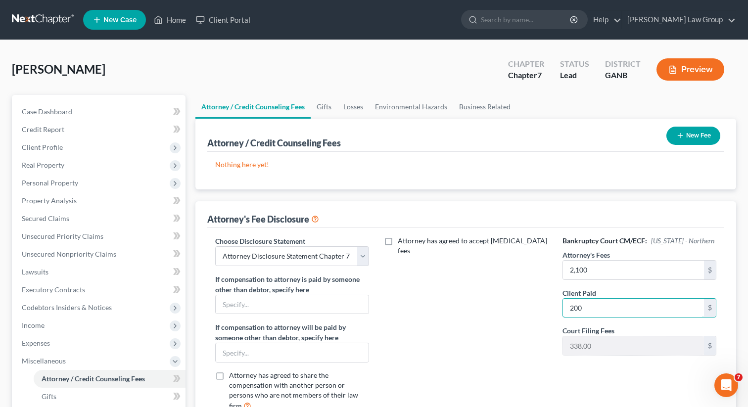
type input "200"
click at [690, 139] on button "New Fee" at bounding box center [694, 136] width 54 height 18
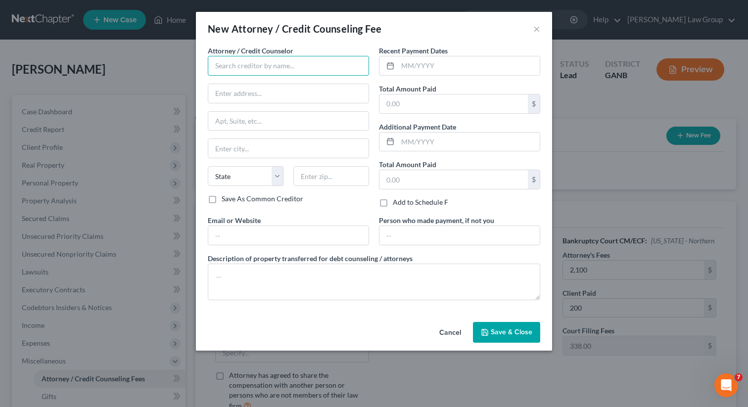
click at [295, 67] on input "text" at bounding box center [288, 66] width 161 height 20
type input "A"
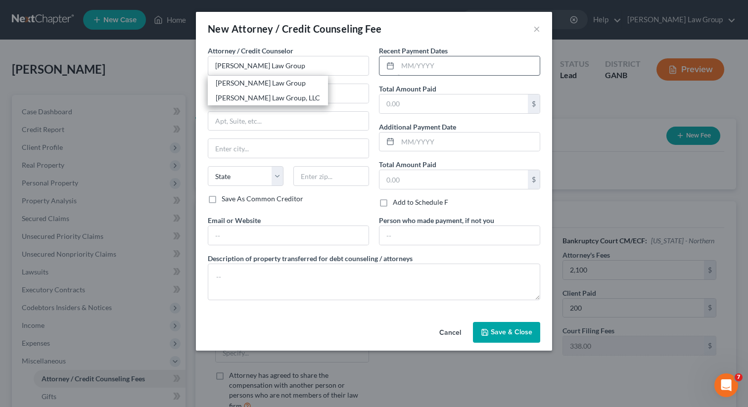
click at [291, 97] on div "[PERSON_NAME] Law Group, LLC" at bounding box center [268, 98] width 104 height 10
type input "[PERSON_NAME] Law Group, LLC"
type input "3411 Pierce Drive"
type input "[GEOGRAPHIC_DATA]"
select select "10"
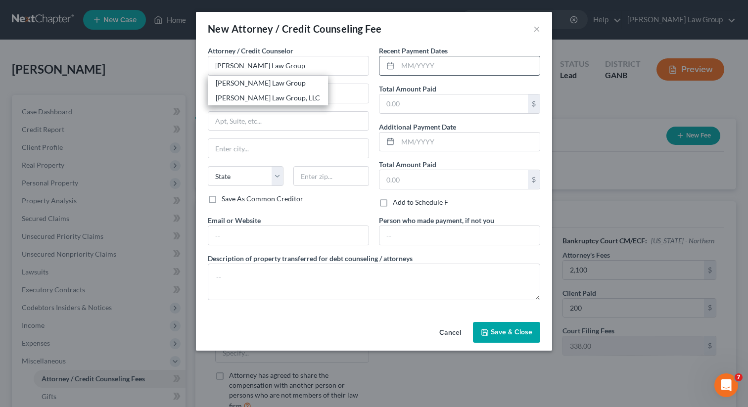
type input "30341"
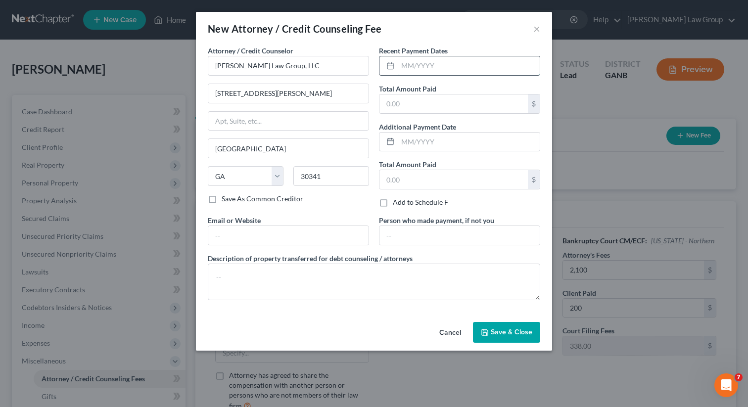
click at [400, 68] on input "text" at bounding box center [469, 65] width 142 height 19
type input "09/2025"
type input "693"
click at [257, 236] on input "text" at bounding box center [288, 235] width 160 height 19
type input "[DOMAIN_NAME]"
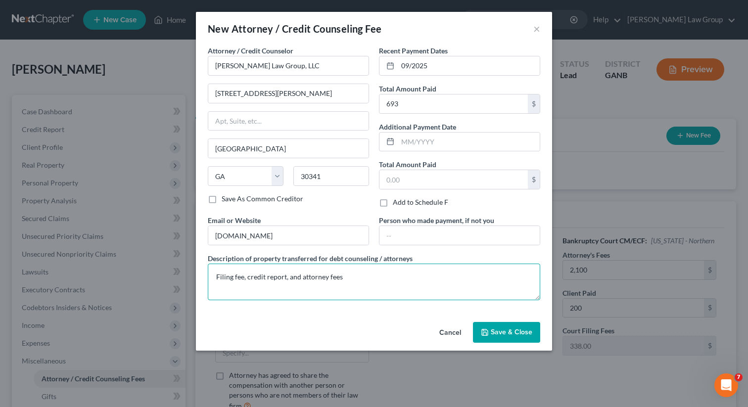
type textarea "Filing fee, credit report, and attorney fees"
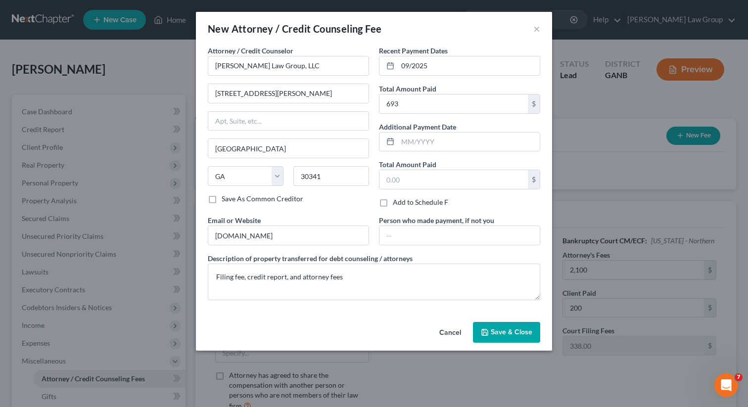
click at [491, 330] on button "Save & Close" at bounding box center [506, 332] width 67 height 21
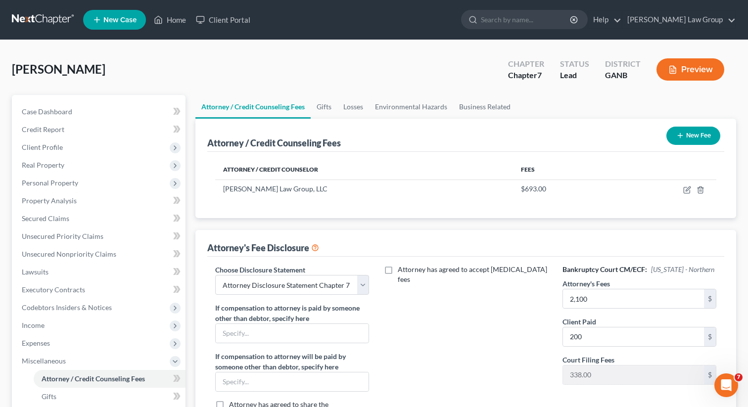
click at [692, 135] on button "New Fee" at bounding box center [694, 136] width 54 height 18
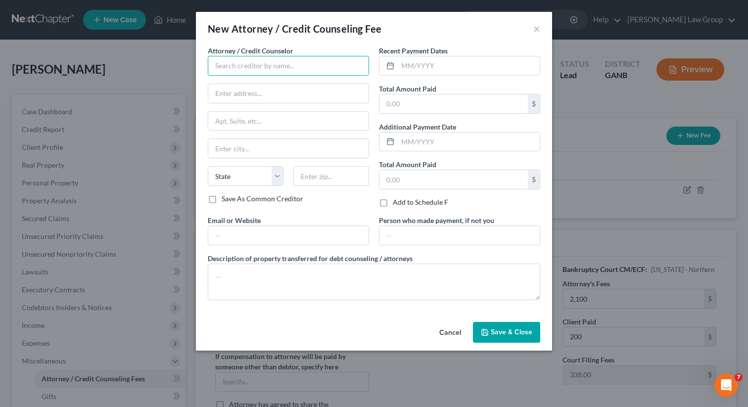
click at [293, 62] on input "text" at bounding box center [288, 66] width 161 height 20
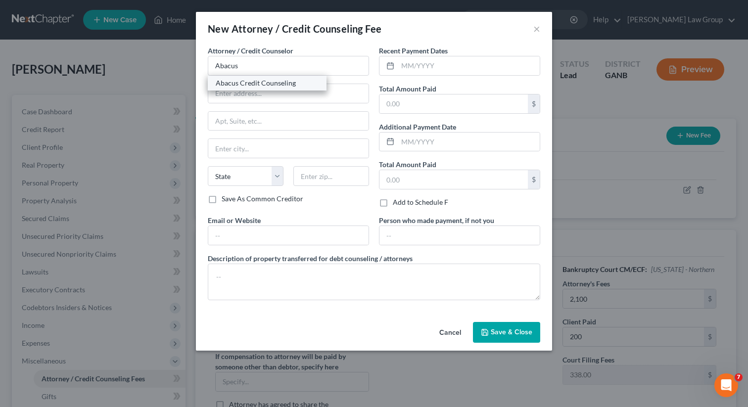
click at [270, 86] on div "Abacus Credit Counseling" at bounding box center [267, 83] width 103 height 10
type input "Abacus Credit Counseling"
type input "15760 Ventura Boulevard"
type input "Suite 700"
type input "Encino"
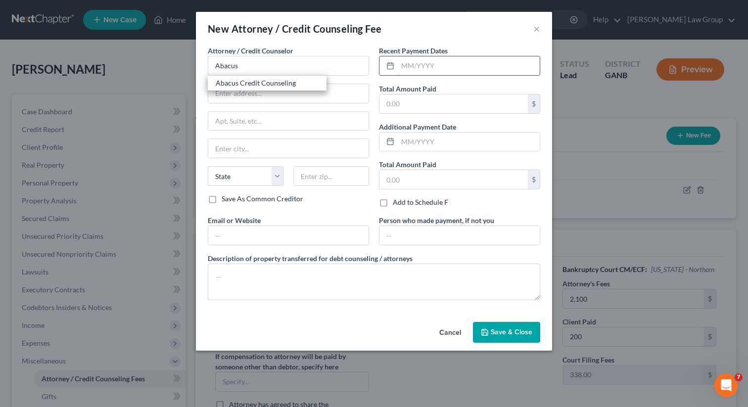
select select "4"
type input "91436"
click at [438, 65] on input "text" at bounding box center [469, 65] width 142 height 19
type input "09/2025"
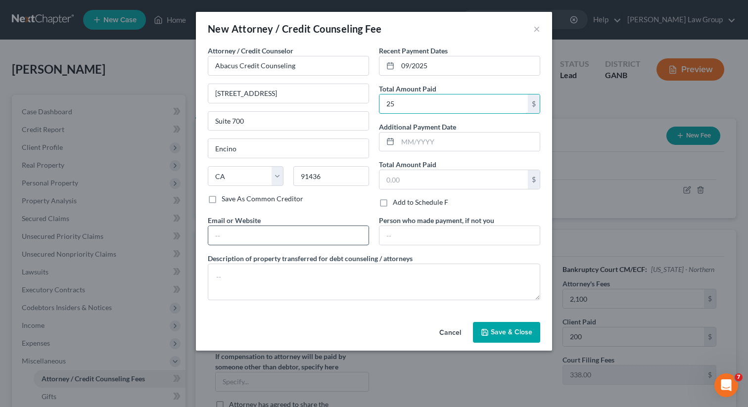
type input "25"
click at [288, 227] on input "text" at bounding box center [288, 235] width 160 height 19
type input "[DOMAIN_NAME]"
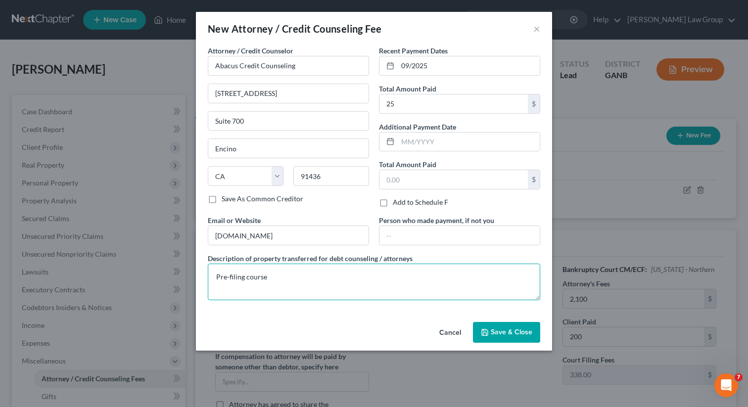
type textarea "Pre-filing course"
click at [518, 339] on button "Save & Close" at bounding box center [506, 332] width 67 height 21
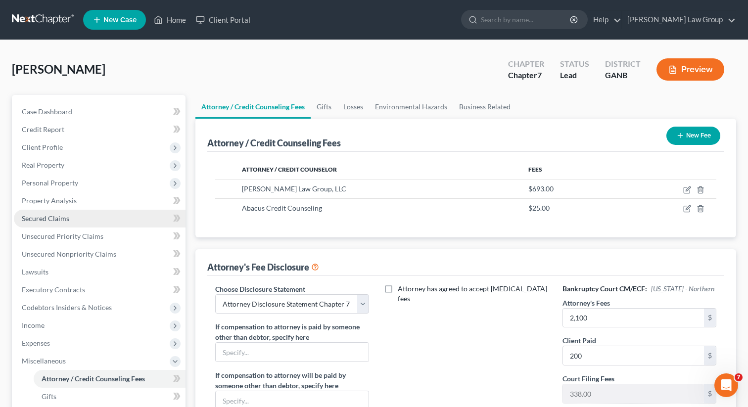
click at [76, 218] on link "Secured Claims" at bounding box center [100, 219] width 172 height 18
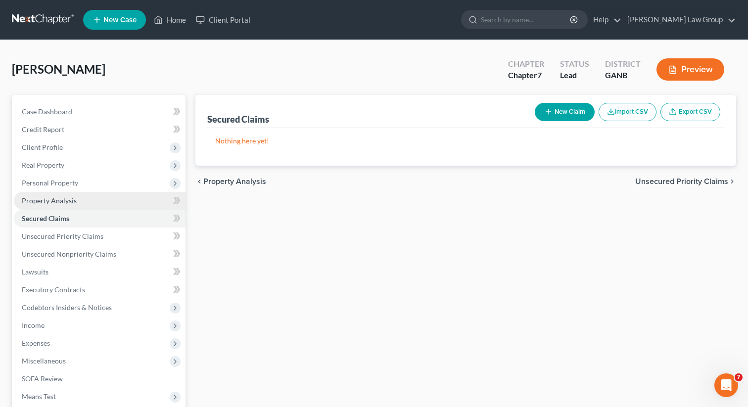
click at [44, 205] on link "Property Analysis" at bounding box center [100, 201] width 172 height 18
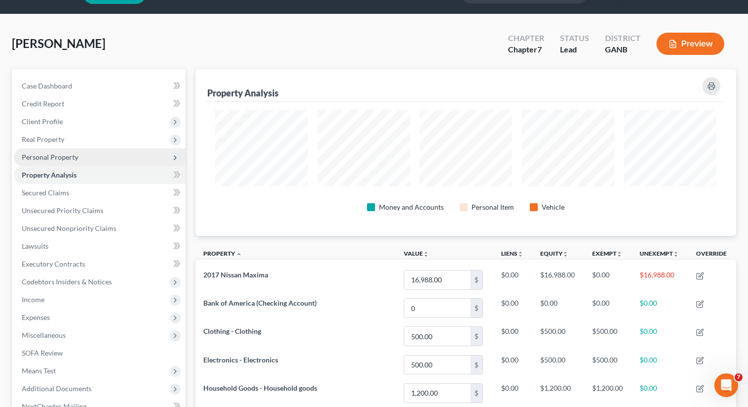
scroll to position [8, 0]
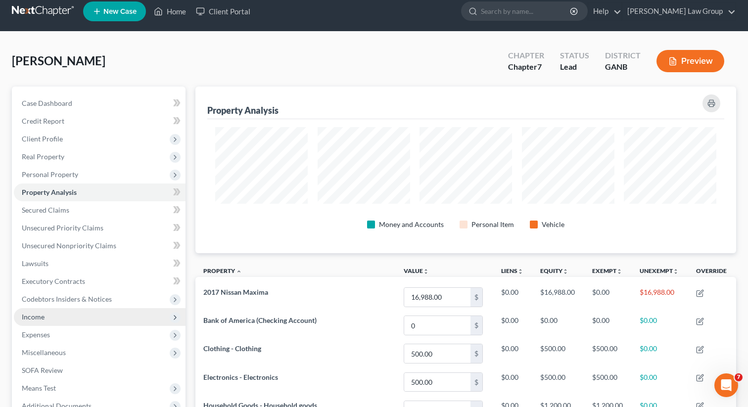
click at [85, 321] on span "Income" at bounding box center [100, 317] width 172 height 18
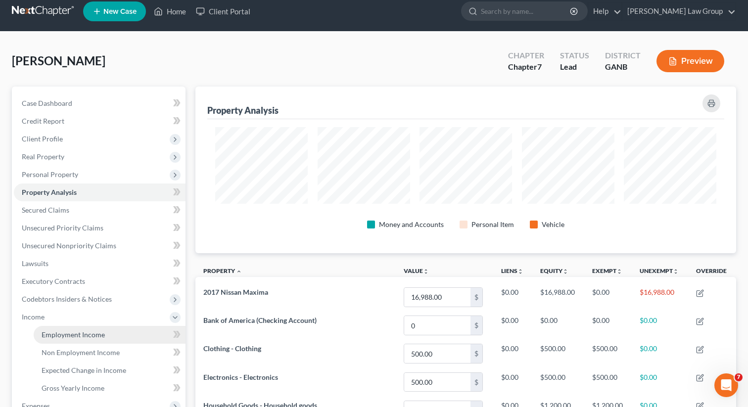
click at [78, 333] on span "Employment Income" at bounding box center [73, 335] width 63 height 8
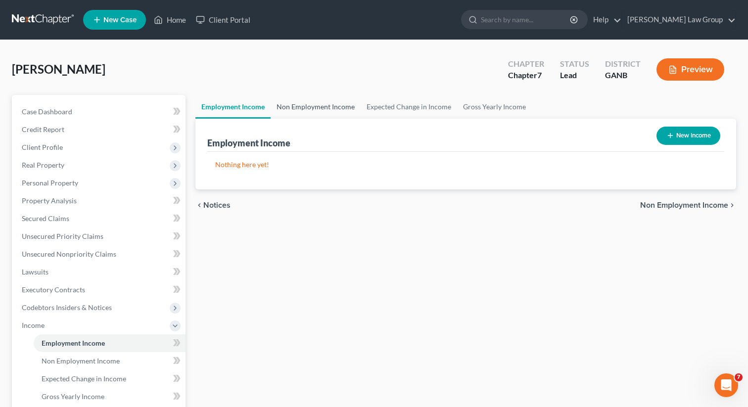
click at [330, 107] on link "Non Employment Income" at bounding box center [316, 107] width 90 height 24
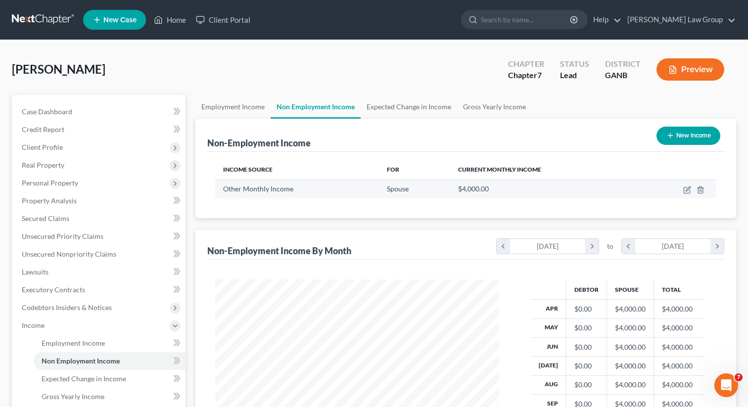
scroll to position [177, 304]
click at [689, 189] on icon "button" at bounding box center [688, 189] width 4 height 4
select select "13"
select select "0"
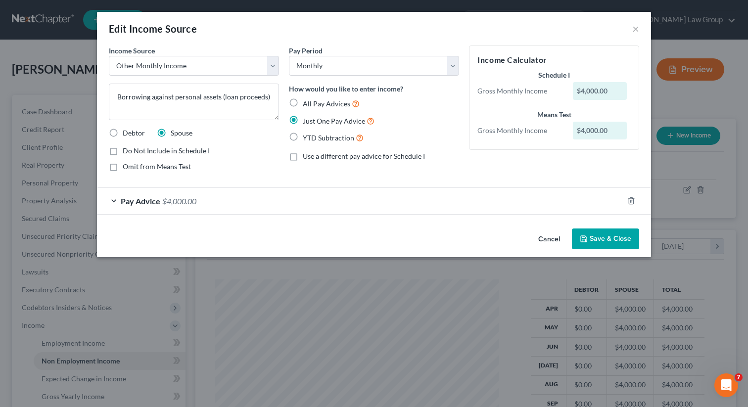
click at [595, 234] on button "Save & Close" at bounding box center [605, 239] width 67 height 21
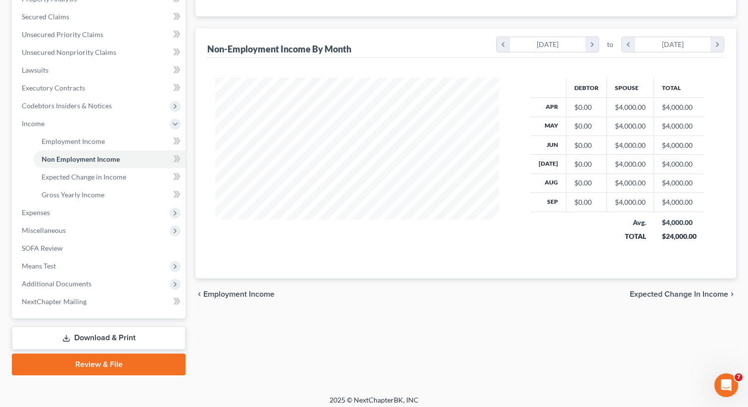
scroll to position [207, 0]
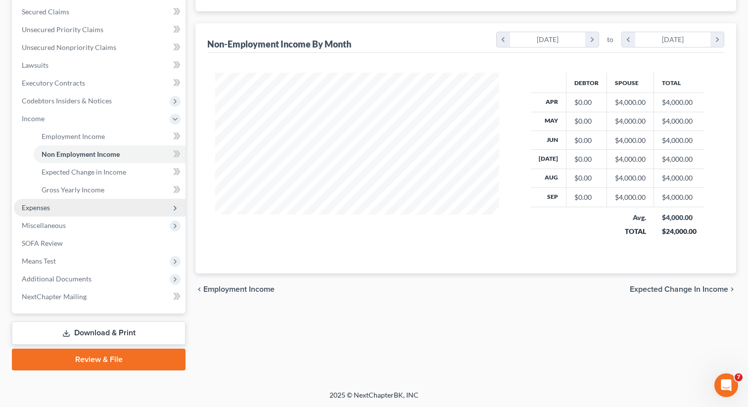
click at [62, 205] on span "Expenses" at bounding box center [100, 208] width 172 height 18
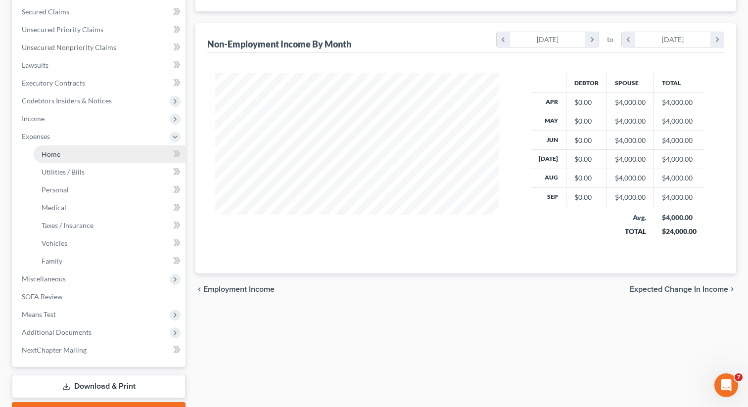
click at [60, 157] on link "Home" at bounding box center [110, 154] width 152 height 18
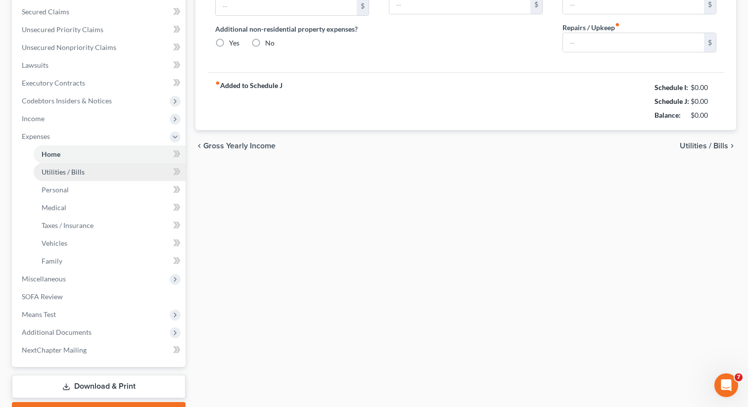
type input "3,550.00"
type input "0.00"
radio input "true"
type input "0.00"
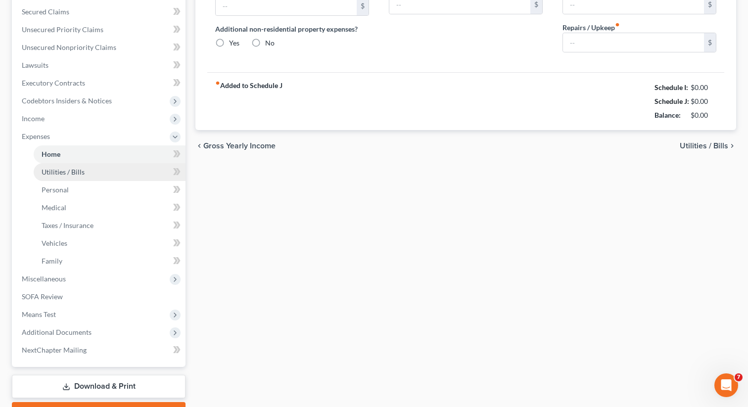
type input "0.00"
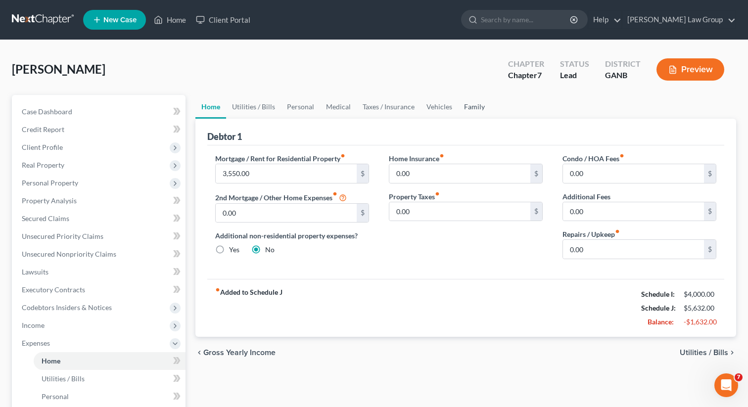
click at [466, 99] on link "Family" at bounding box center [474, 107] width 33 height 24
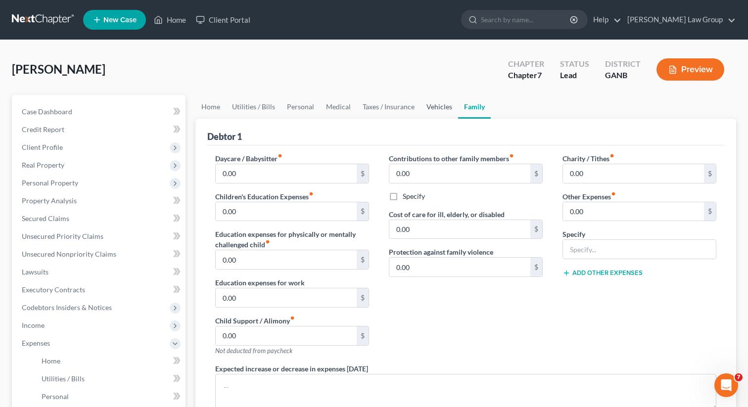
click at [440, 105] on link "Vehicles" at bounding box center [440, 107] width 38 height 24
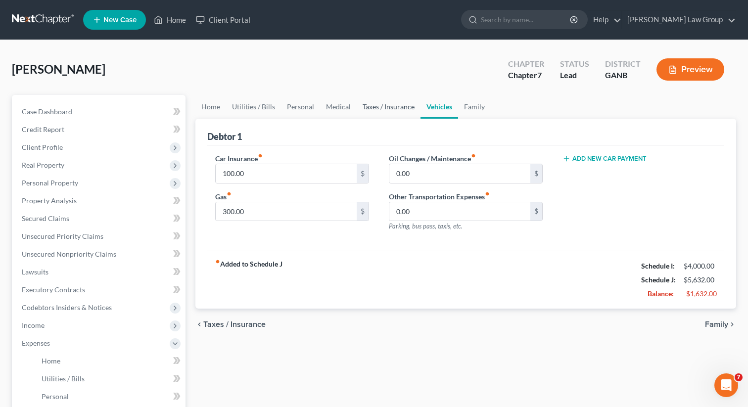
click at [395, 109] on link "Taxes / Insurance" at bounding box center [389, 107] width 64 height 24
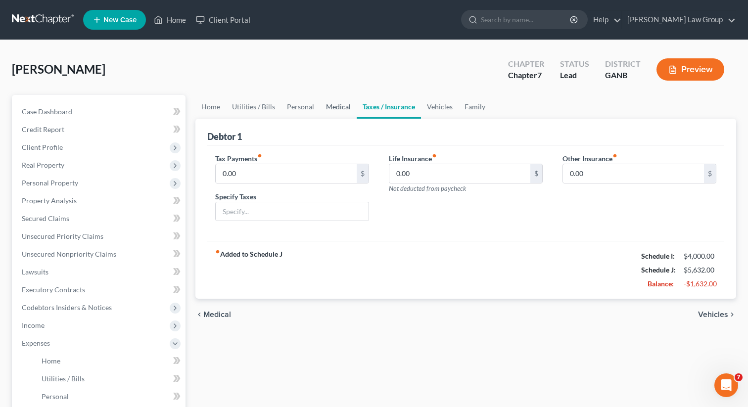
click at [341, 108] on link "Medical" at bounding box center [338, 107] width 37 height 24
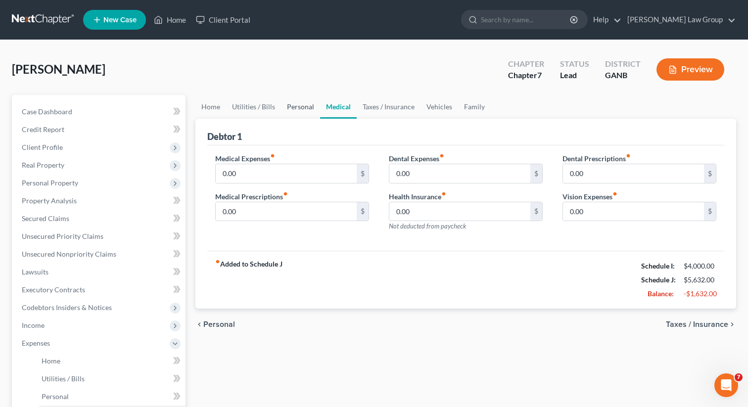
click at [301, 109] on link "Personal" at bounding box center [300, 107] width 39 height 24
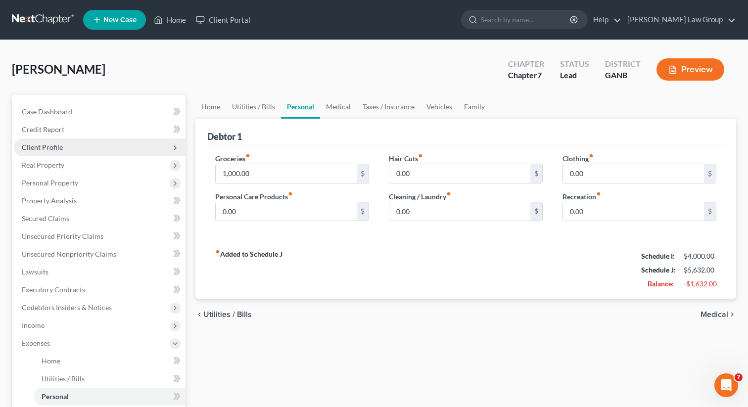
click at [100, 146] on span "Client Profile" at bounding box center [100, 148] width 172 height 18
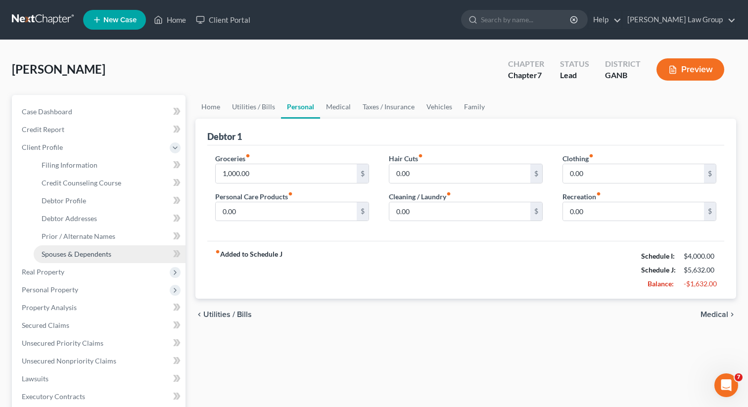
click at [75, 251] on span "Spouses & Dependents" at bounding box center [77, 254] width 70 height 8
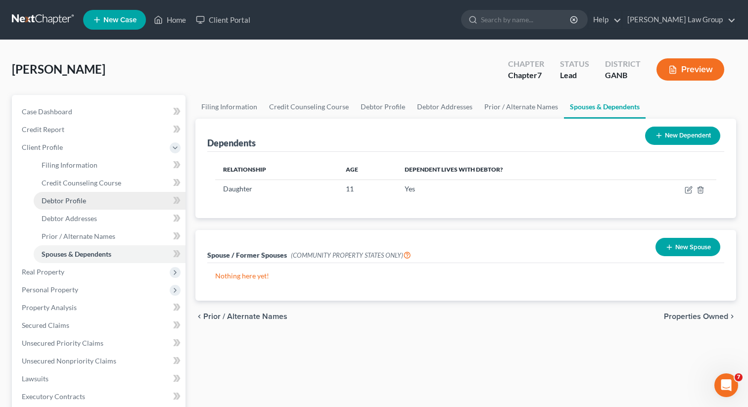
click at [79, 201] on span "Debtor Profile" at bounding box center [64, 200] width 45 height 8
select select "1"
select select "2"
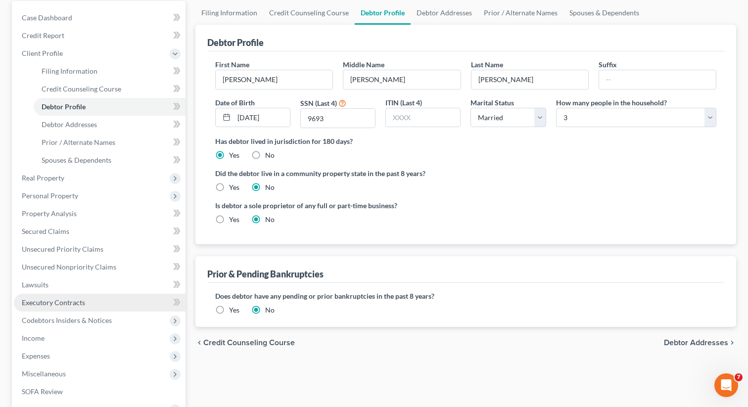
scroll to position [159, 0]
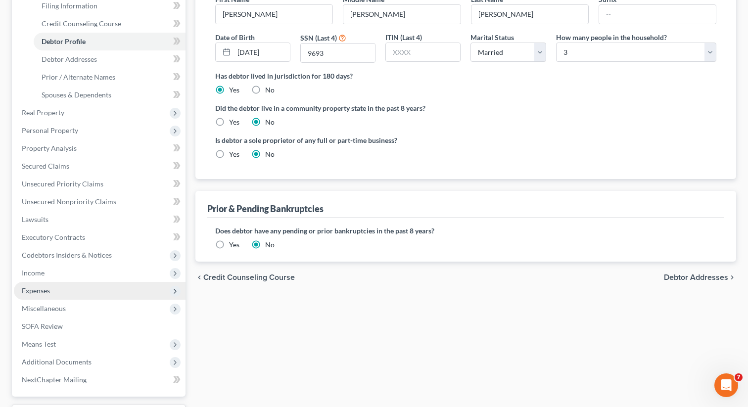
click at [87, 287] on span "Expenses" at bounding box center [100, 291] width 172 height 18
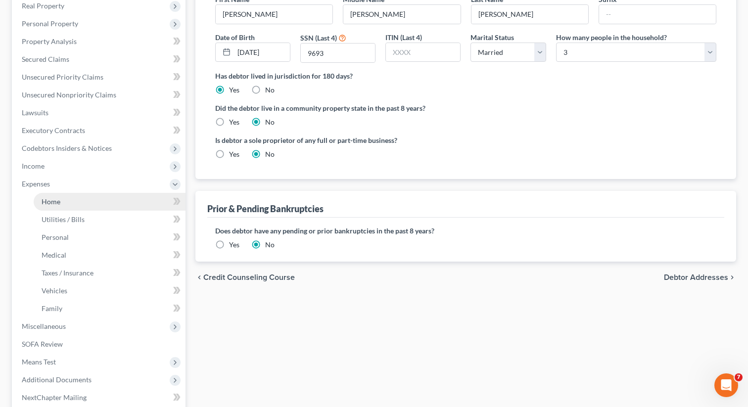
click at [78, 202] on link "Home" at bounding box center [110, 202] width 152 height 18
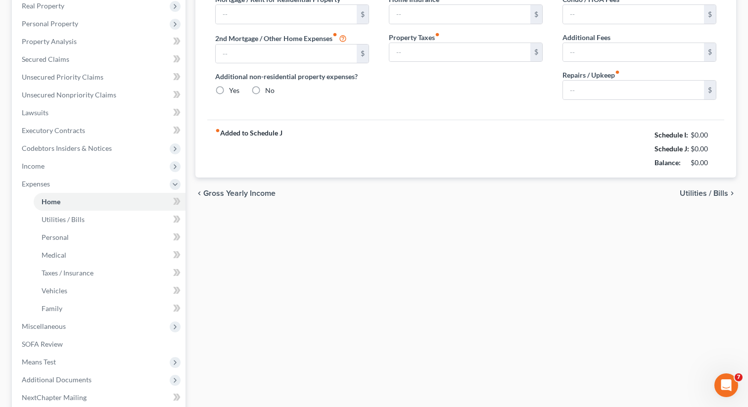
type input "3,550.00"
type input "0.00"
radio input "true"
type input "0.00"
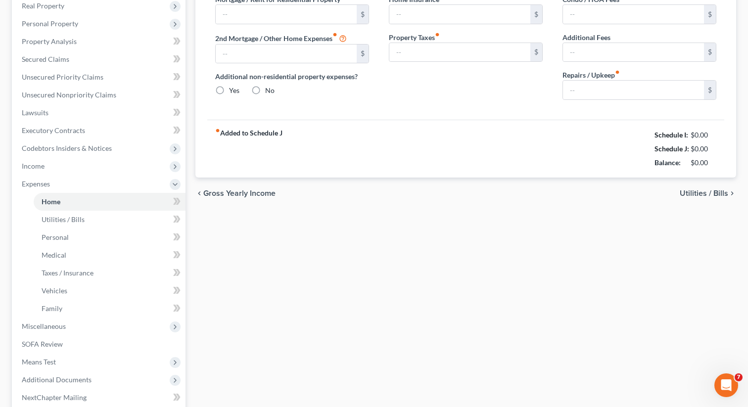
type input "0.00"
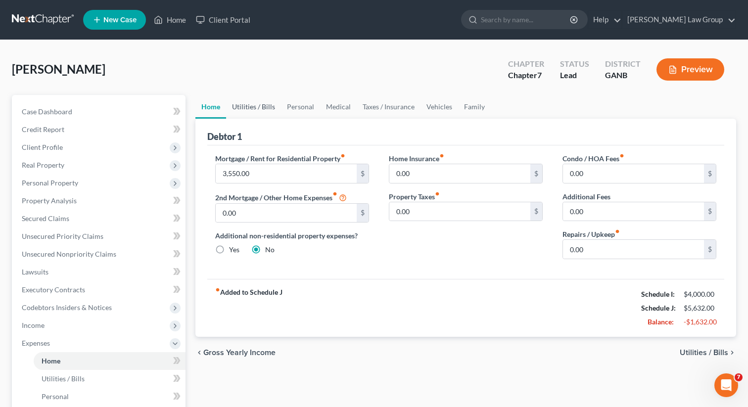
click at [265, 104] on link "Utilities / Bills" at bounding box center [253, 107] width 55 height 24
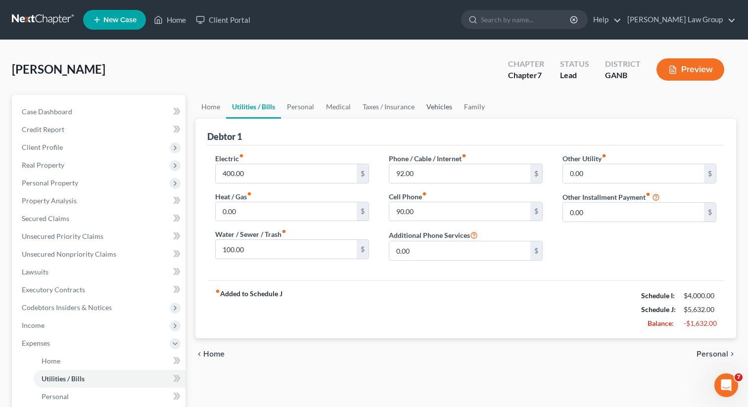
click at [438, 108] on link "Vehicles" at bounding box center [440, 107] width 38 height 24
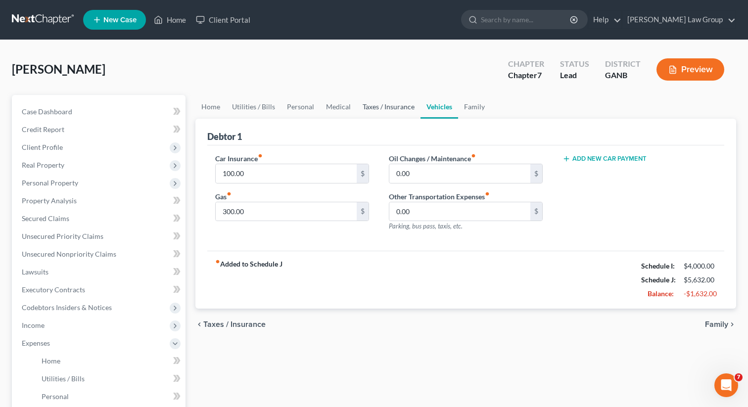
click at [400, 104] on link "Taxes / Insurance" at bounding box center [389, 107] width 64 height 24
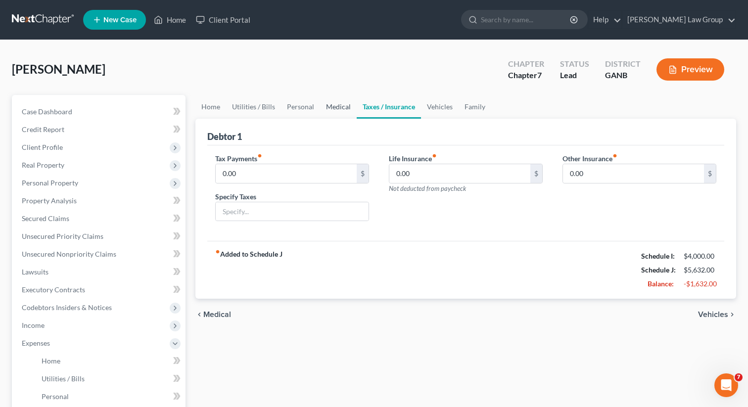
click at [336, 110] on link "Medical" at bounding box center [338, 107] width 37 height 24
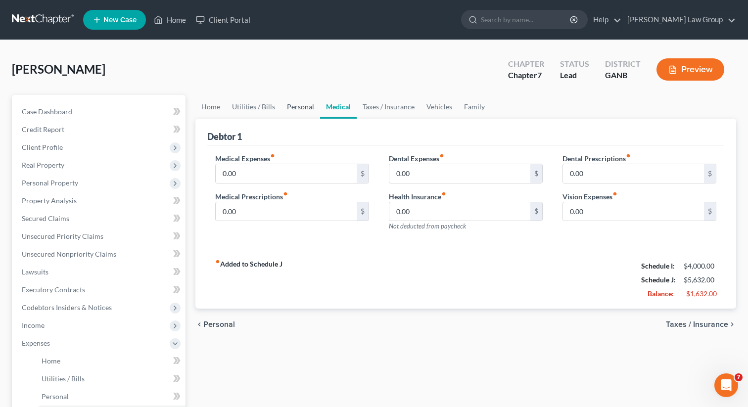
click at [292, 108] on link "Personal" at bounding box center [300, 107] width 39 height 24
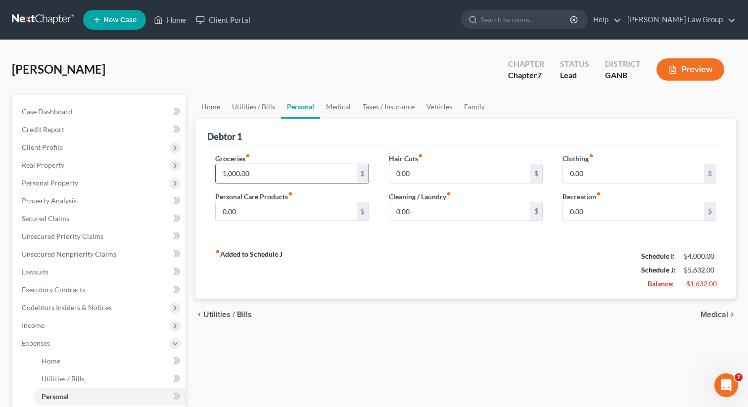
click at [256, 170] on input "1,000.00" at bounding box center [286, 173] width 141 height 19
type input "900"
type input "100"
click at [428, 212] on input "0.00" at bounding box center [459, 211] width 141 height 19
type input "50"
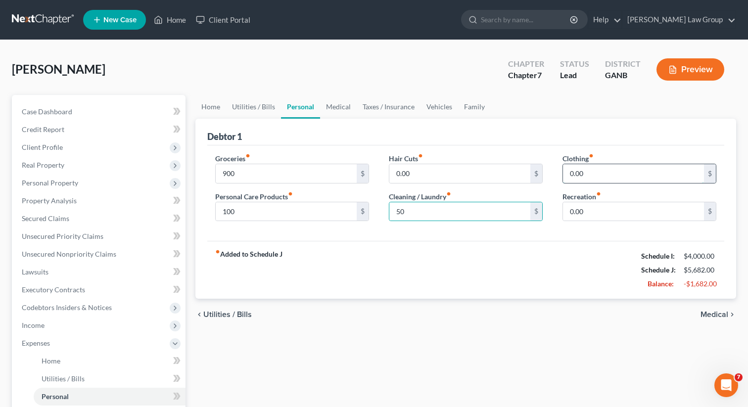
click at [593, 172] on input "0.00" at bounding box center [633, 173] width 141 height 19
type input "50"
click at [438, 101] on link "Vehicles" at bounding box center [440, 107] width 38 height 24
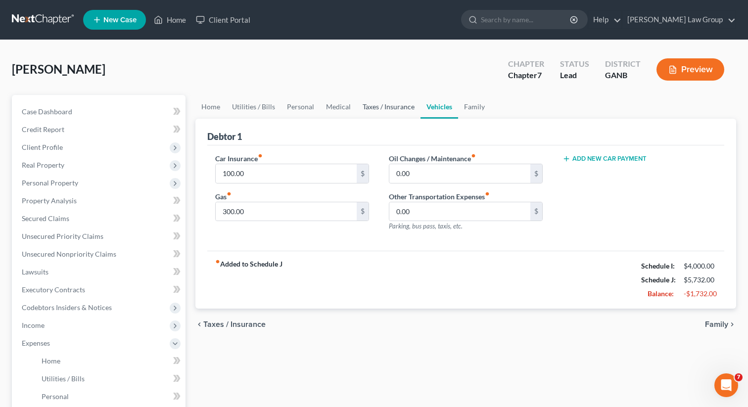
click at [392, 118] on link "Taxes / Insurance" at bounding box center [389, 107] width 64 height 24
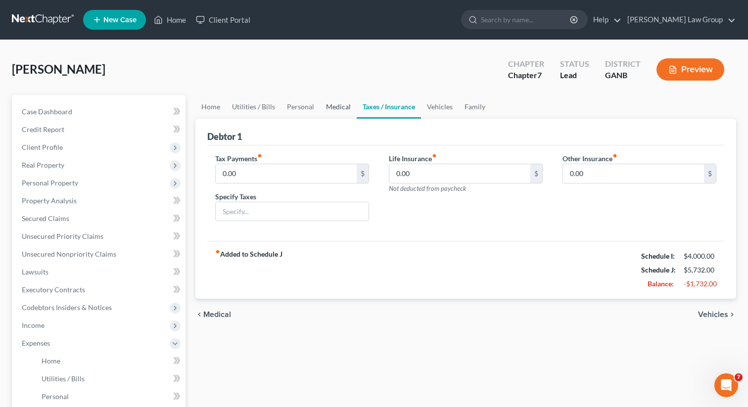
click at [344, 115] on link "Medical" at bounding box center [338, 107] width 37 height 24
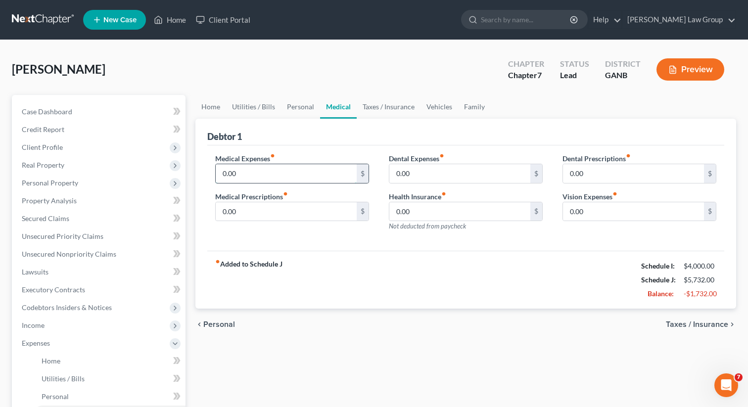
click at [275, 168] on input "0.00" at bounding box center [286, 173] width 141 height 19
type input "150"
click at [208, 101] on link "Home" at bounding box center [210, 107] width 31 height 24
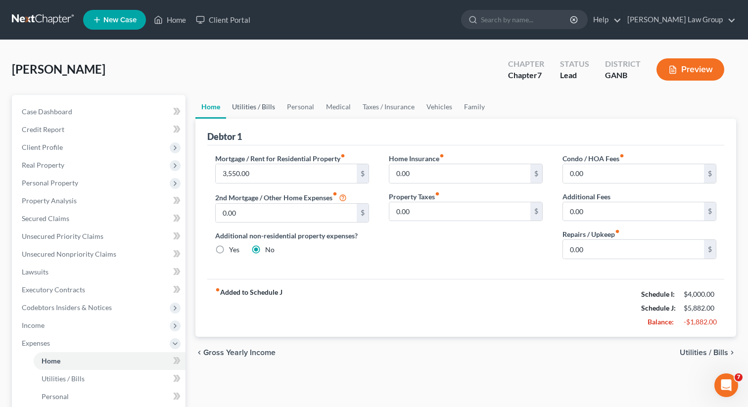
click at [259, 107] on link "Utilities / Bills" at bounding box center [253, 107] width 55 height 24
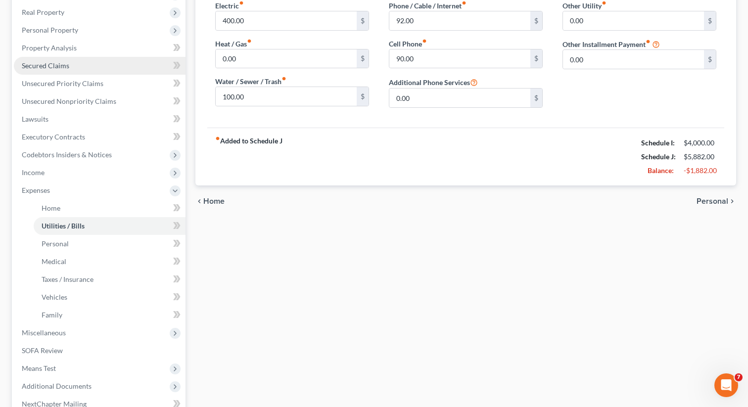
scroll to position [260, 0]
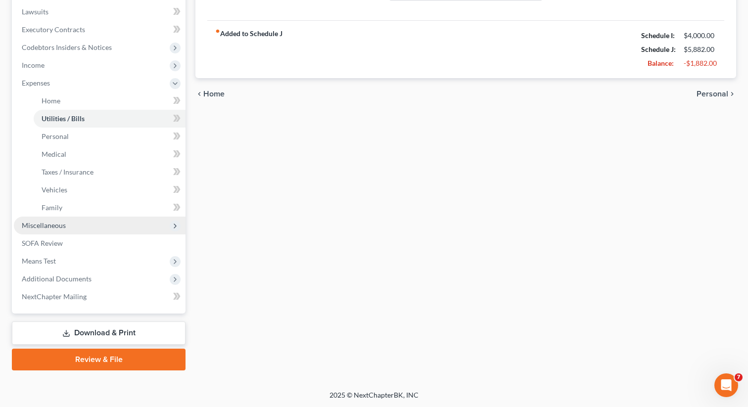
click at [72, 227] on span "Miscellaneous" at bounding box center [100, 226] width 172 height 18
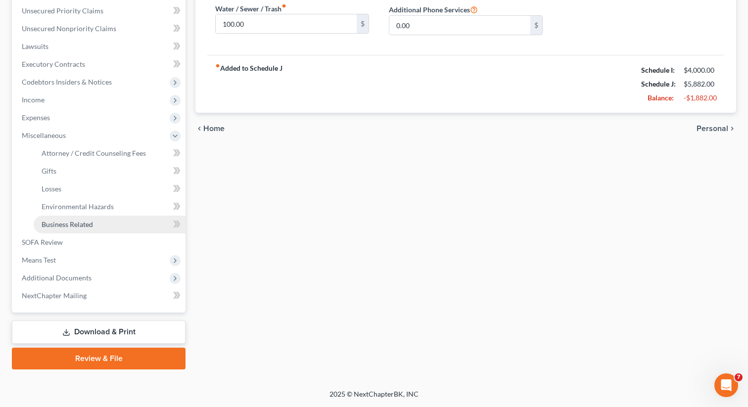
scroll to position [225, 0]
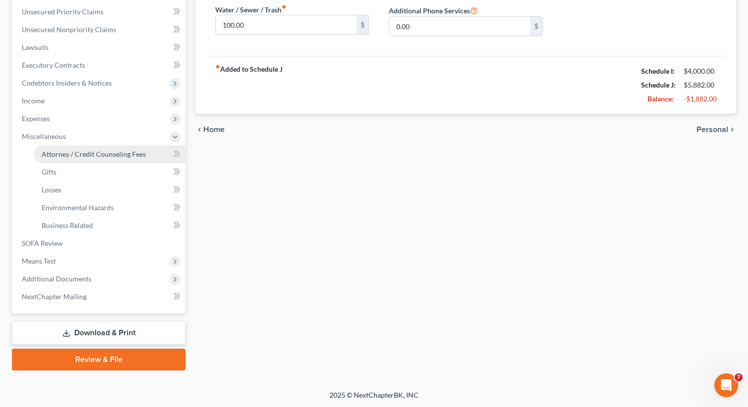
click at [87, 153] on span "Attorney / Credit Counseling Fees" at bounding box center [94, 154] width 104 height 8
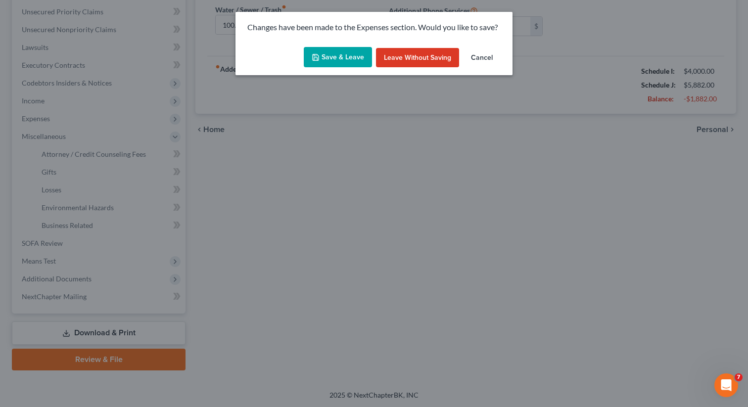
click at [354, 66] on button "Save & Leave" at bounding box center [338, 57] width 68 height 21
select select "0"
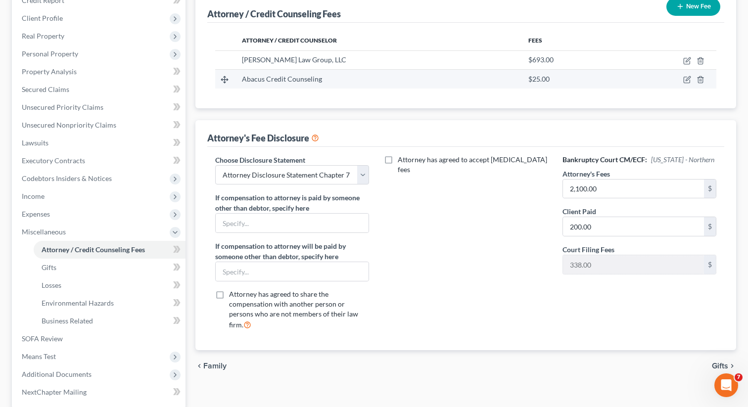
scroll to position [225, 0]
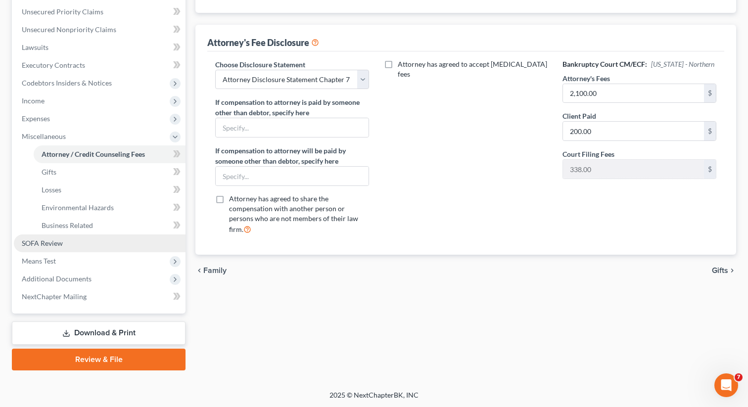
click at [103, 235] on link "SOFA Review" at bounding box center [100, 244] width 172 height 18
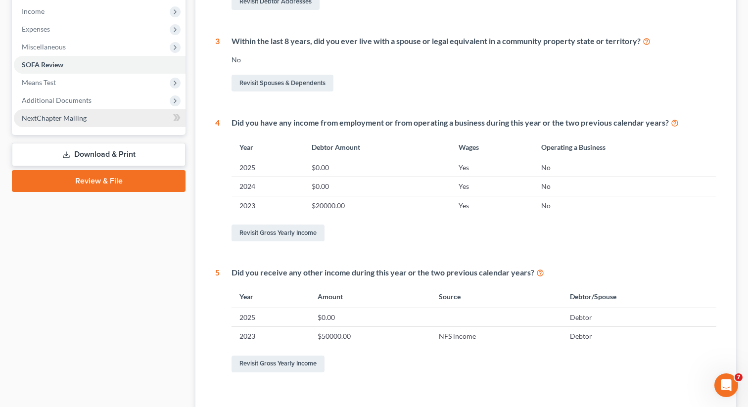
scroll to position [261, 0]
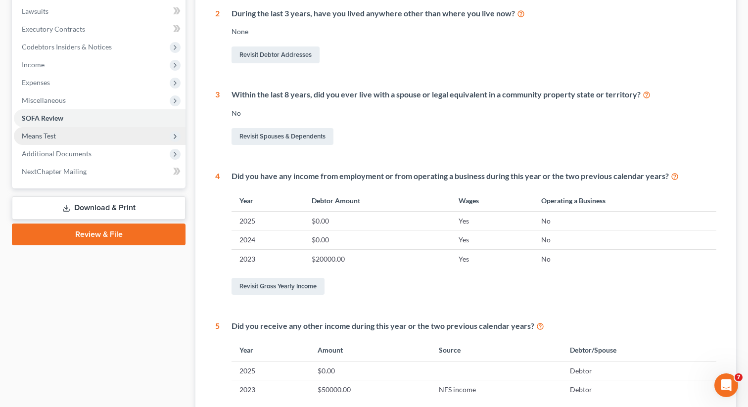
click at [79, 136] on span "Means Test" at bounding box center [100, 136] width 172 height 18
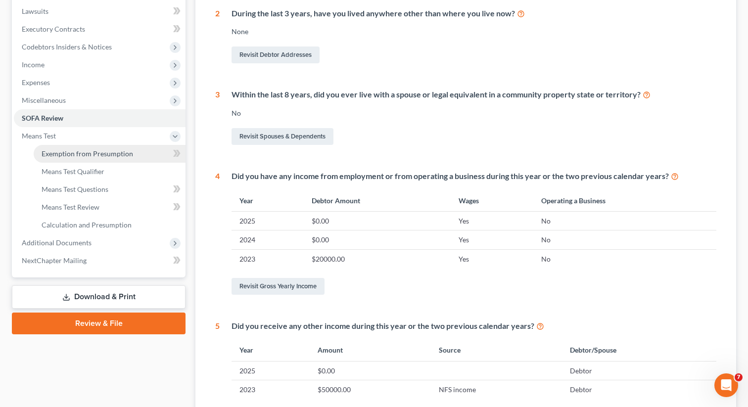
click at [119, 151] on span "Exemption from Presumption" at bounding box center [88, 153] width 92 height 8
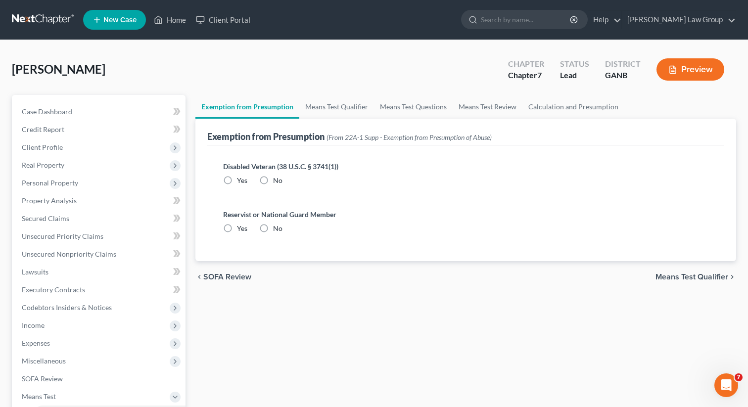
click at [273, 178] on label "No" at bounding box center [277, 181] width 9 height 10
click at [277, 178] on input "No" at bounding box center [280, 179] width 6 height 6
radio input "true"
click at [273, 231] on label "No" at bounding box center [277, 229] width 9 height 10
click at [277, 230] on input "No" at bounding box center [280, 227] width 6 height 6
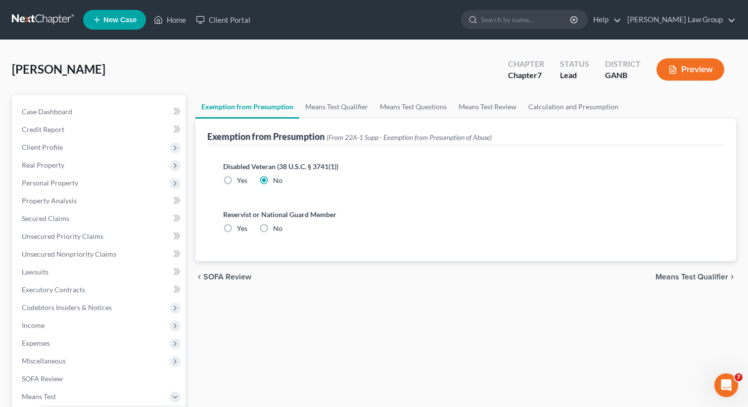
radio input "true"
click at [332, 107] on link "Means Test Qualifier" at bounding box center [336, 107] width 75 height 24
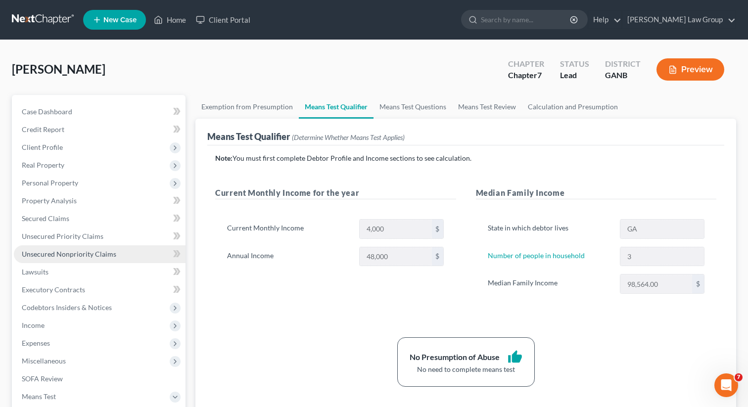
scroll to position [225, 0]
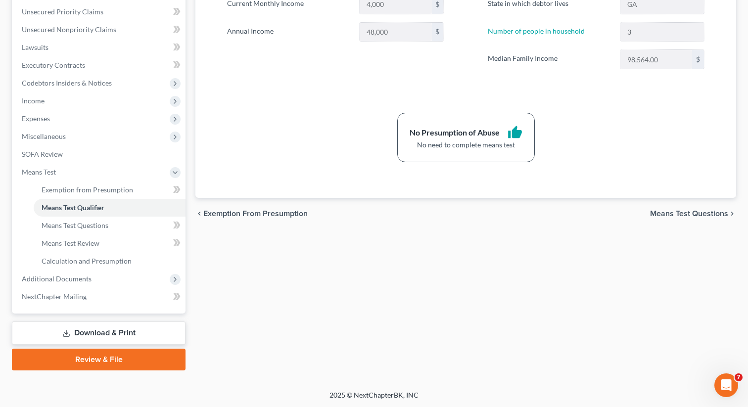
click at [77, 318] on div "Case Dashboard Payments Invoices Payments Payments Credit Report Client Profile" at bounding box center [99, 120] width 184 height 500
click at [73, 324] on link "Download & Print" at bounding box center [99, 333] width 174 height 23
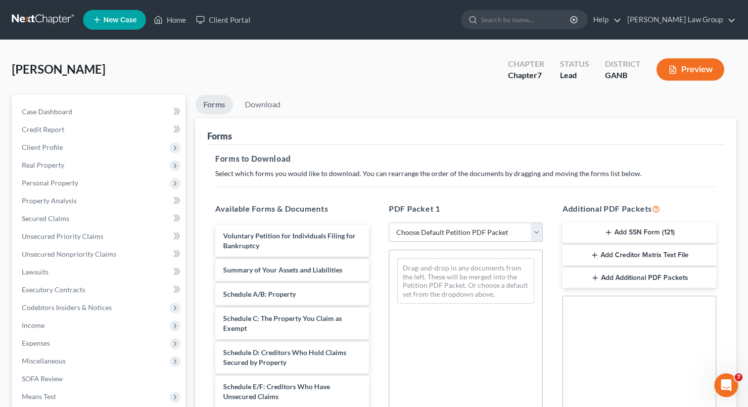
click at [422, 230] on select "Choose Default Petition PDF Packet Complete Bankruptcy Petition (all forms and …" at bounding box center [466, 233] width 154 height 20
click at [389, 223] on select "Choose Default Petition PDF Packet Complete Bankruptcy Petition (all forms and …" at bounding box center [466, 233] width 154 height 20
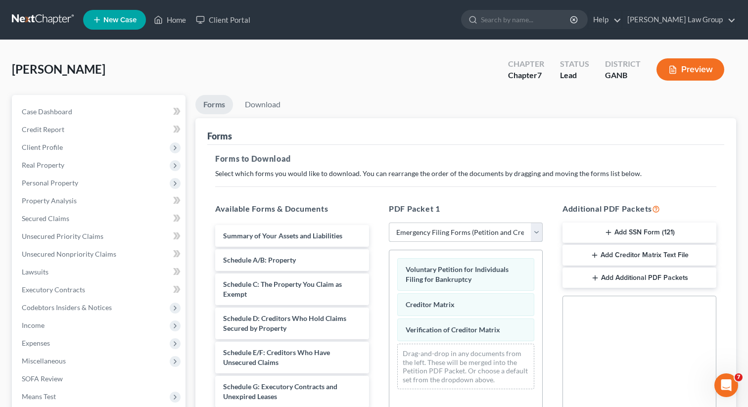
click at [423, 229] on select "Choose Default Petition PDF Packet Complete Bankruptcy Petition (all forms and …" at bounding box center [466, 233] width 154 height 20
select select "0"
click at [389, 223] on select "Choose Default Petition PDF Packet Complete Bankruptcy Petition (all forms and …" at bounding box center [466, 233] width 154 height 20
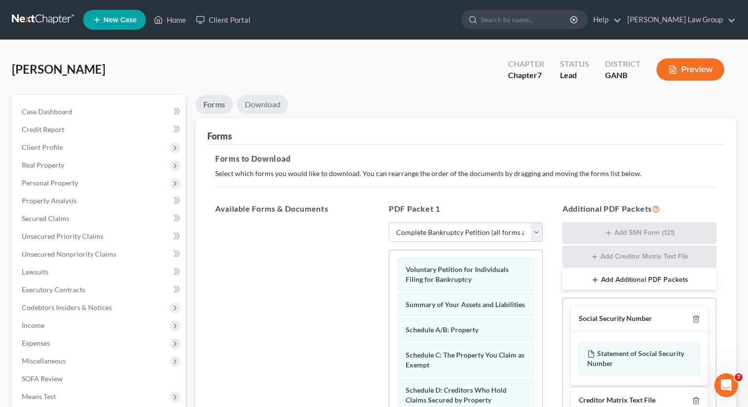
click at [264, 104] on link "Download" at bounding box center [262, 104] width 51 height 19
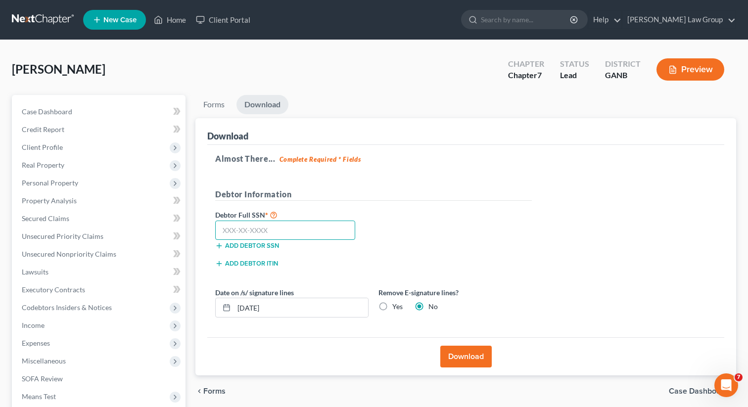
click at [315, 225] on input "text" at bounding box center [285, 231] width 140 height 20
paste input "510-98-9693"
type input "510-98-9693"
click at [453, 356] on button "Download" at bounding box center [465, 357] width 51 height 22
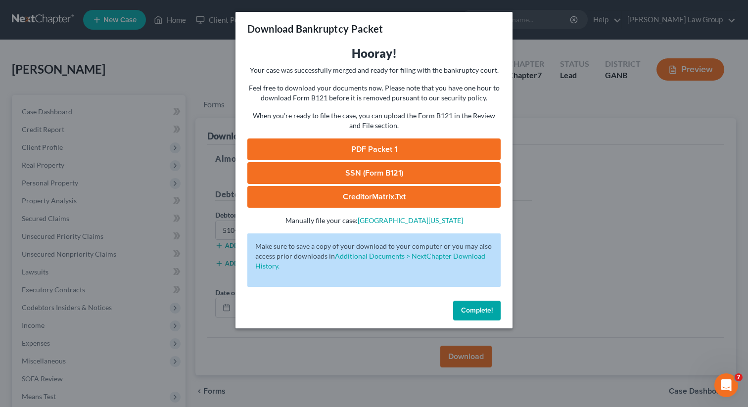
click at [414, 148] on link "PDF Packet 1" at bounding box center [373, 150] width 253 height 22
click at [322, 170] on link "SSN (Form B121)" at bounding box center [373, 173] width 253 height 22
click at [474, 312] on span "Complete!" at bounding box center [477, 310] width 32 height 8
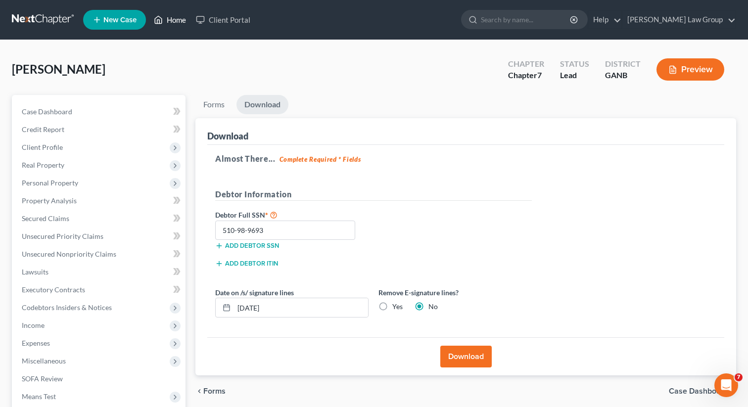
click at [169, 26] on link "Home" at bounding box center [170, 20] width 42 height 18
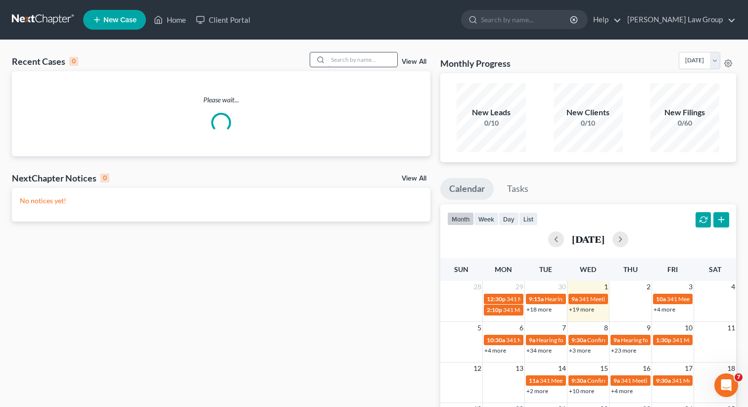
click at [373, 61] on input "search" at bounding box center [362, 59] width 69 height 14
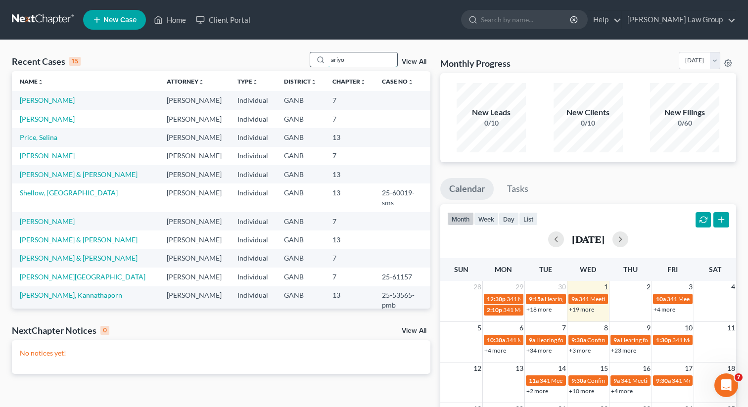
type input "ariyo"
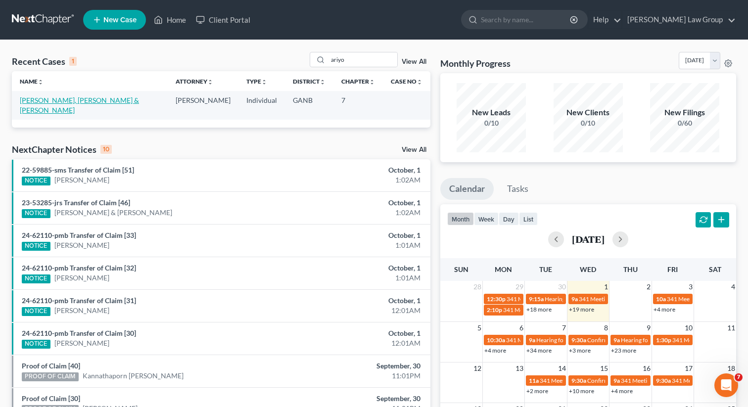
click at [36, 98] on link "[PERSON_NAME], [PERSON_NAME] & [PERSON_NAME]" at bounding box center [79, 105] width 119 height 18
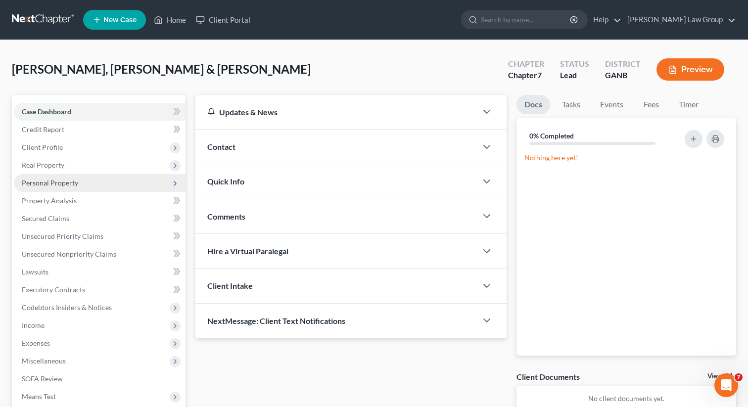
click at [47, 165] on span "Real Property" at bounding box center [43, 165] width 43 height 8
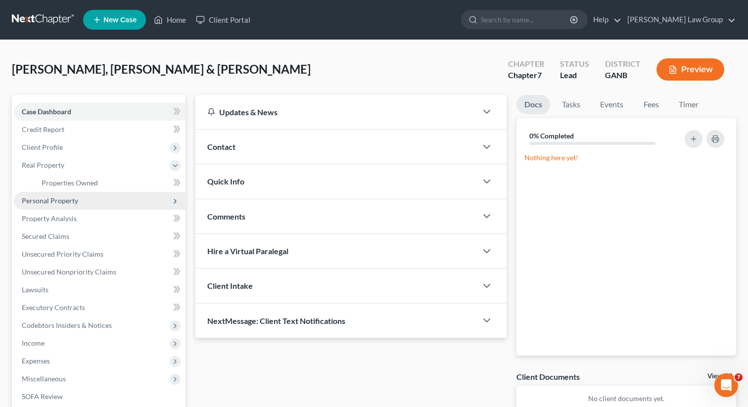
click at [48, 182] on ul "Case Dashboard Payments Invoices Payments Payments Credit Report Client Profile" at bounding box center [100, 281] width 172 height 356
click at [48, 182] on span "Properties Owned" at bounding box center [70, 183] width 56 height 8
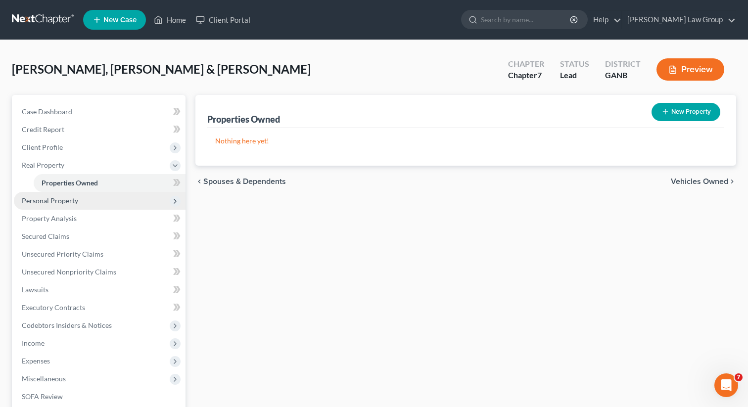
click at [48, 198] on span "Personal Property" at bounding box center [50, 200] width 56 height 8
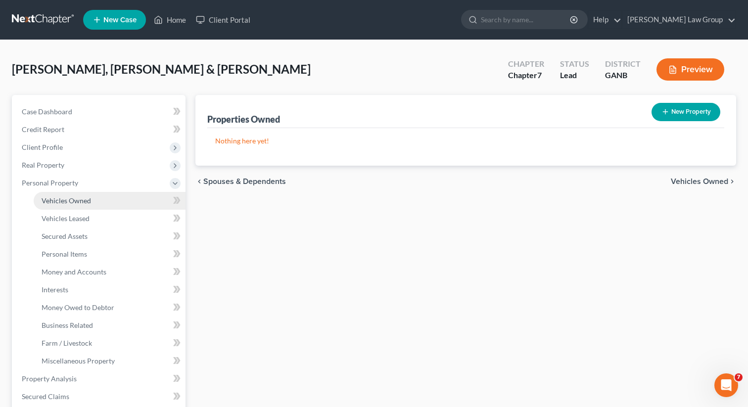
click at [55, 199] on span "Vehicles Owned" at bounding box center [66, 200] width 49 height 8
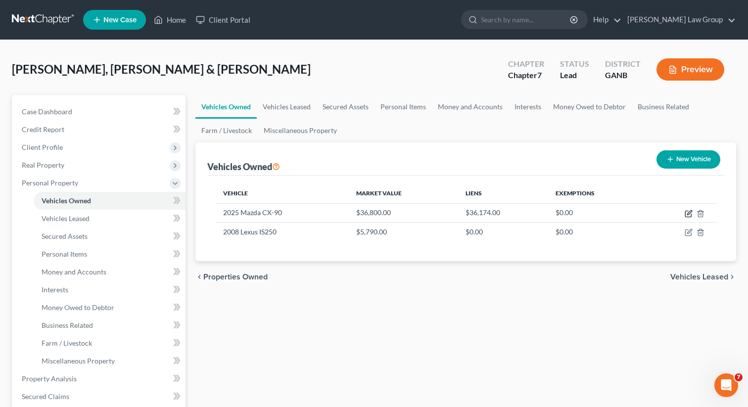
click at [691, 213] on icon "button" at bounding box center [689, 214] width 8 height 8
select select "0"
select select "1"
select select "0"
select select "2"
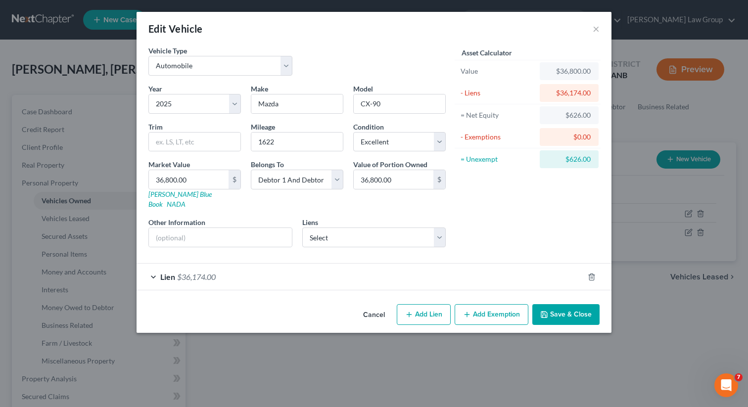
click at [484, 304] on button "Add Exemption" at bounding box center [492, 314] width 74 height 21
select select "2"
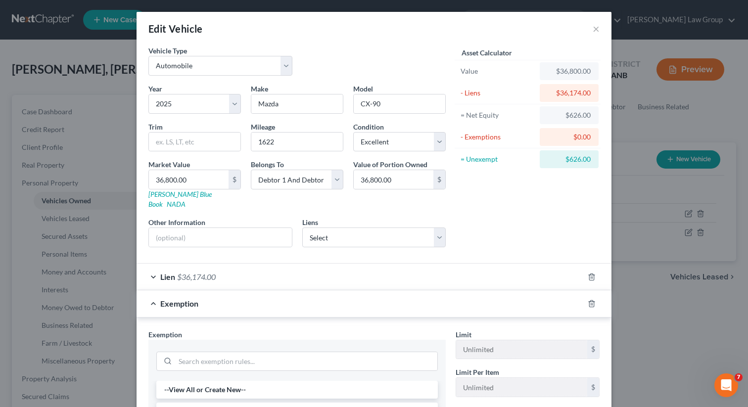
scroll to position [92, 0]
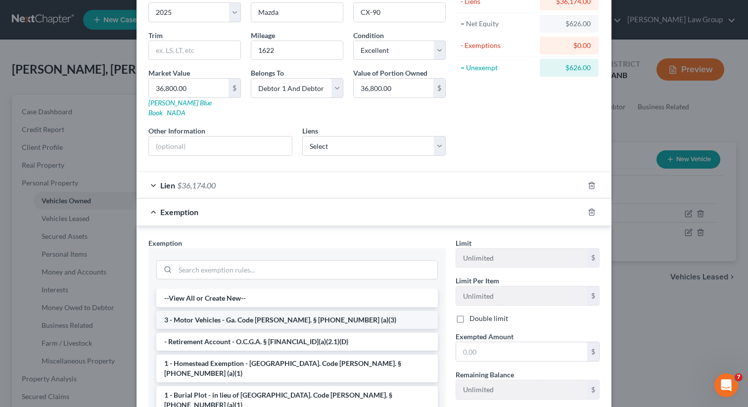
click at [230, 312] on li "3 - Motor Vehicles - Ga. Code [PERSON_NAME]. § [PHONE_NUMBER] (a)(3)" at bounding box center [297, 320] width 282 height 18
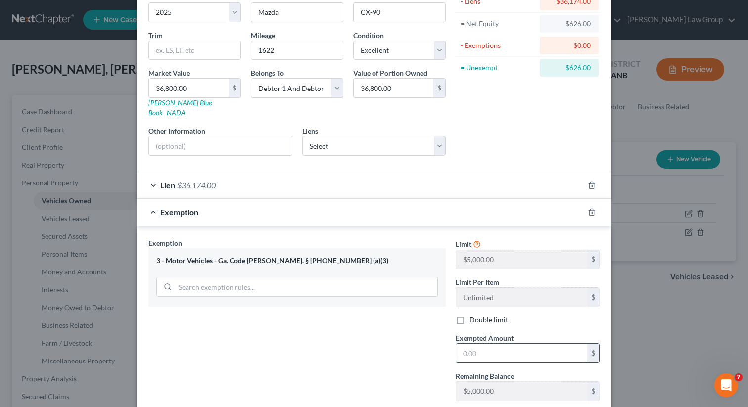
click at [483, 347] on input "text" at bounding box center [521, 353] width 131 height 19
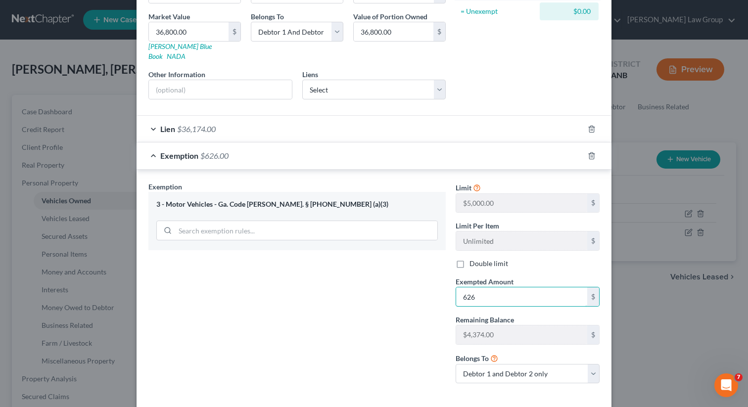
scroll to position [185, 0]
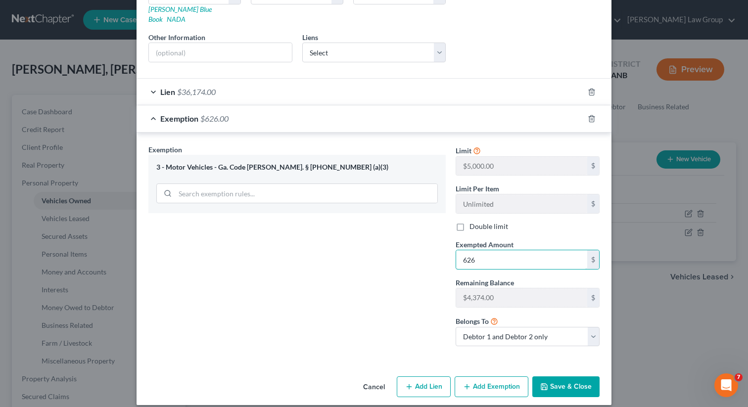
type input "626"
click at [561, 377] on button "Save & Close" at bounding box center [565, 387] width 67 height 21
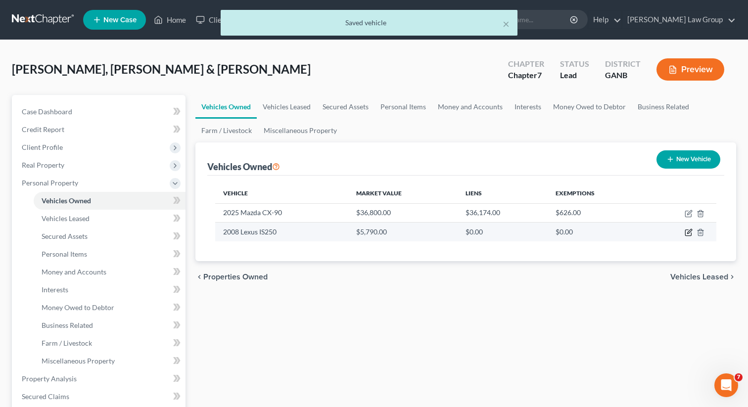
click at [686, 232] on icon "button" at bounding box center [689, 233] width 8 height 8
select select "0"
select select "18"
select select "3"
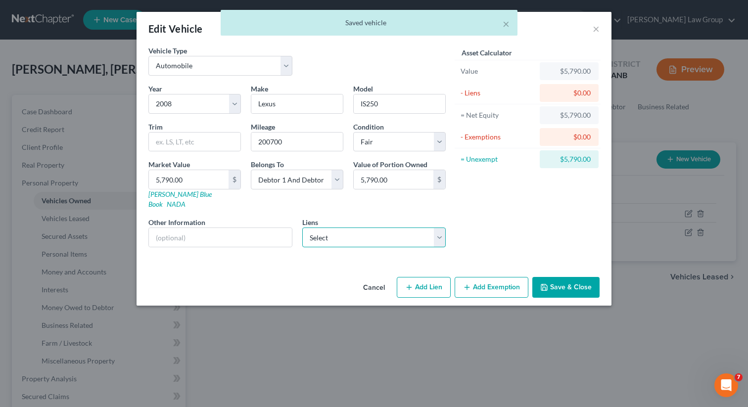
click at [397, 228] on select "Select Self / Lead - $0.00 Hyundai Finc - $0.00 Lendmark Financial S - $0.00 Au…" at bounding box center [374, 238] width 144 height 20
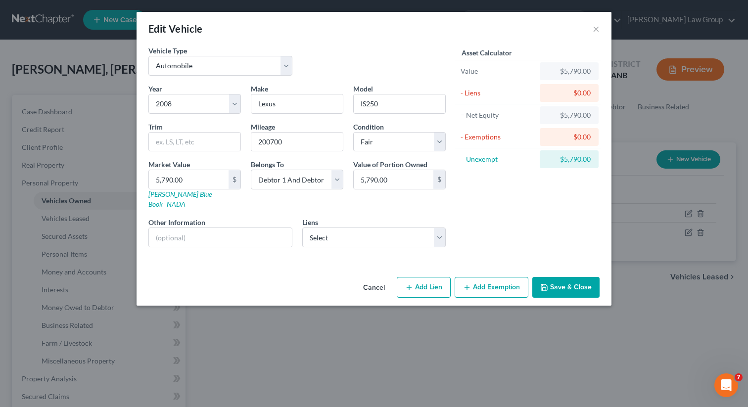
click at [481, 279] on button "Add Exemption" at bounding box center [492, 287] width 74 height 21
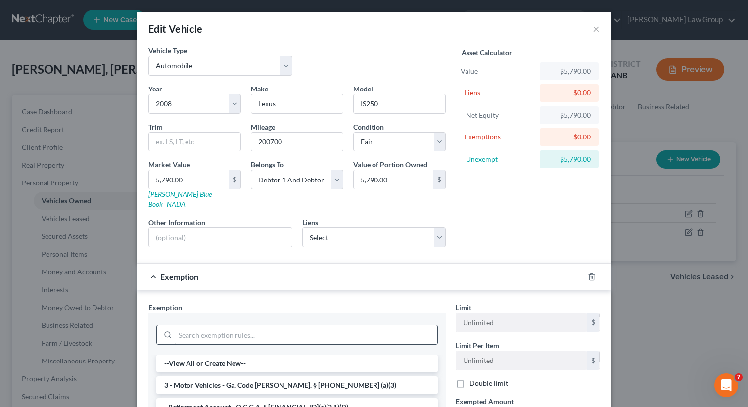
scroll to position [61, 0]
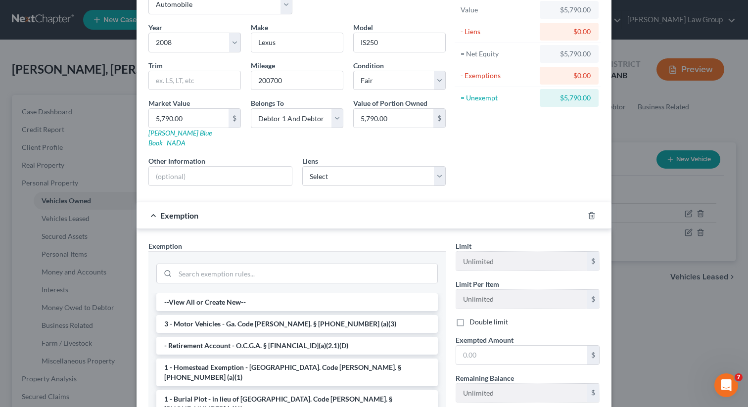
click at [247, 315] on li "3 - Motor Vehicles - Ga. Code [PERSON_NAME]. § [PHONE_NUMBER] (a)(3)" at bounding box center [297, 324] width 282 height 18
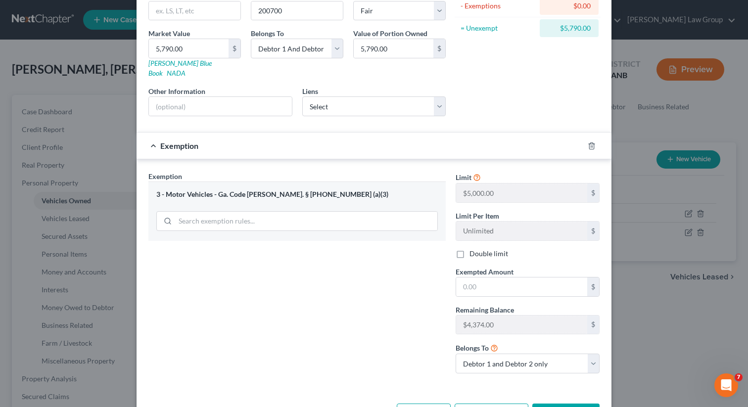
scroll to position [158, 0]
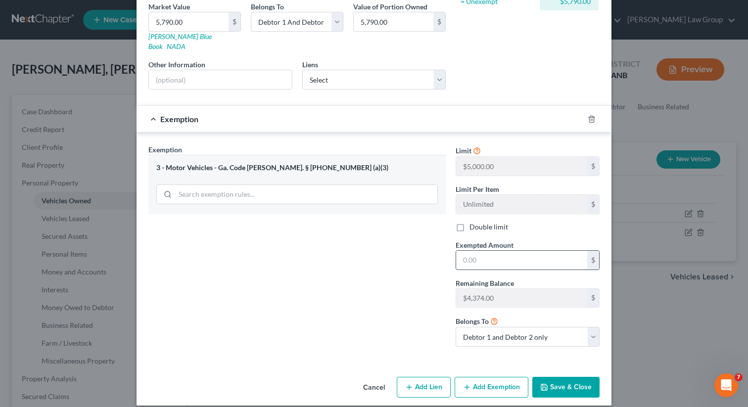
click at [477, 251] on input "text" at bounding box center [521, 260] width 131 height 19
click at [475, 377] on button "Add Exemption" at bounding box center [492, 387] width 74 height 21
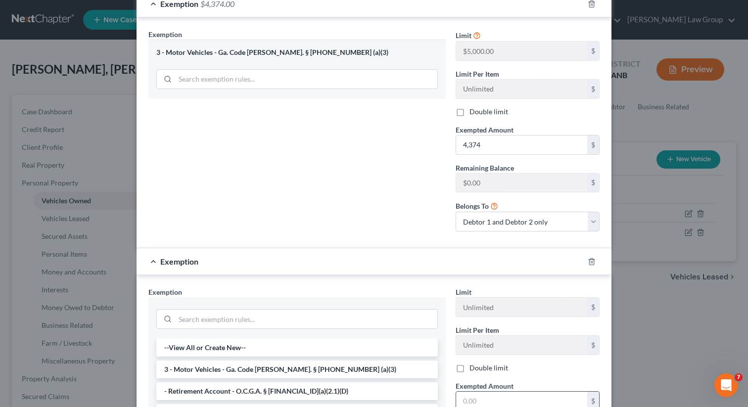
scroll to position [378, 0]
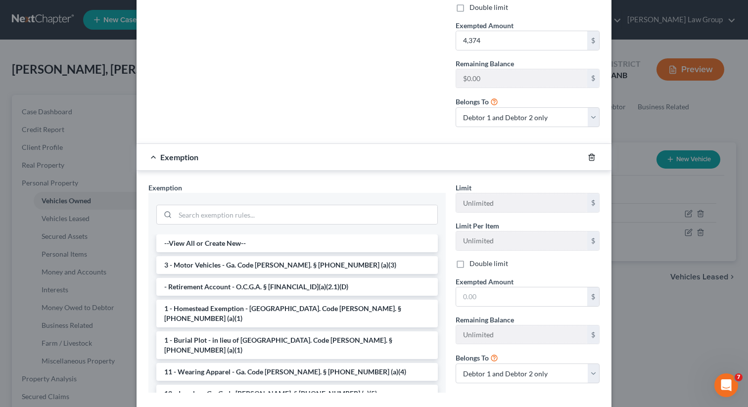
click at [593, 154] on icon "button" at bounding box center [591, 157] width 4 height 6
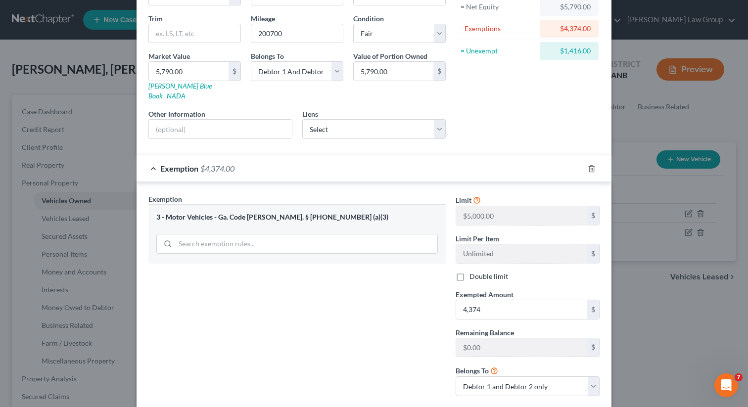
scroll to position [158, 0]
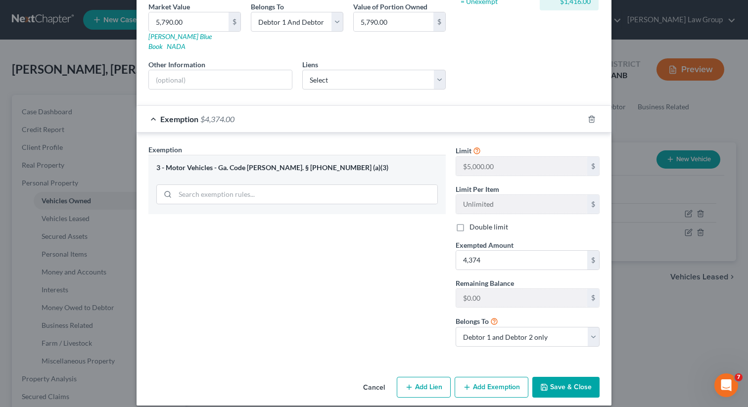
click at [472, 378] on button "Add Exemption" at bounding box center [492, 387] width 74 height 21
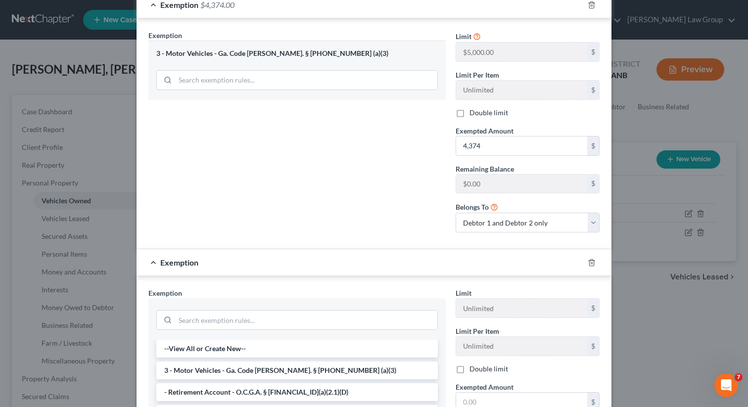
scroll to position [412, 0]
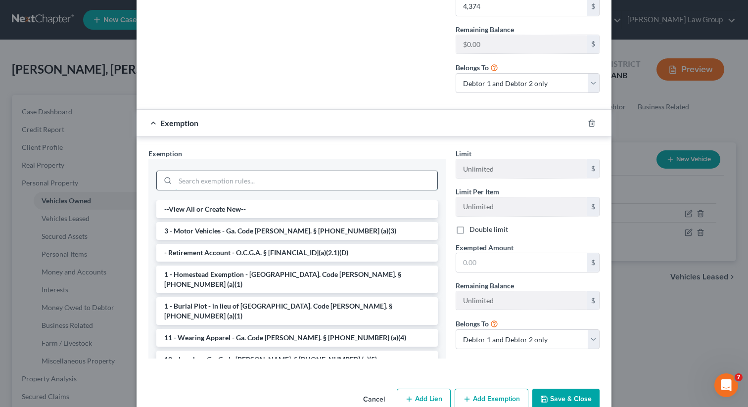
click at [204, 171] on input "search" at bounding box center [306, 180] width 262 height 19
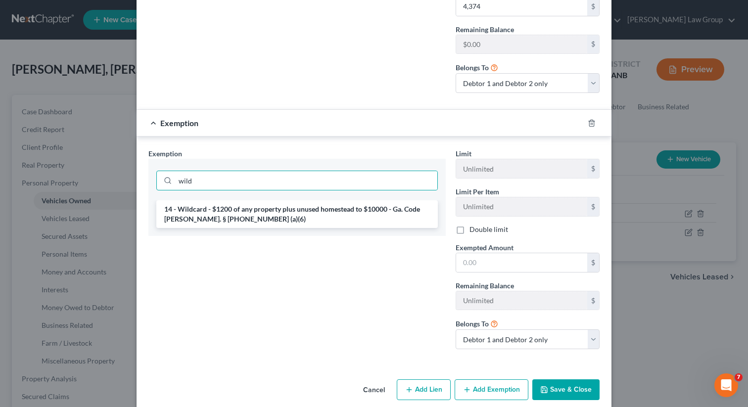
click at [215, 210] on li "14 - Wildcard - $1200 of any property plus unused homestead to $10000 - Ga. Cod…" at bounding box center [297, 214] width 282 height 28
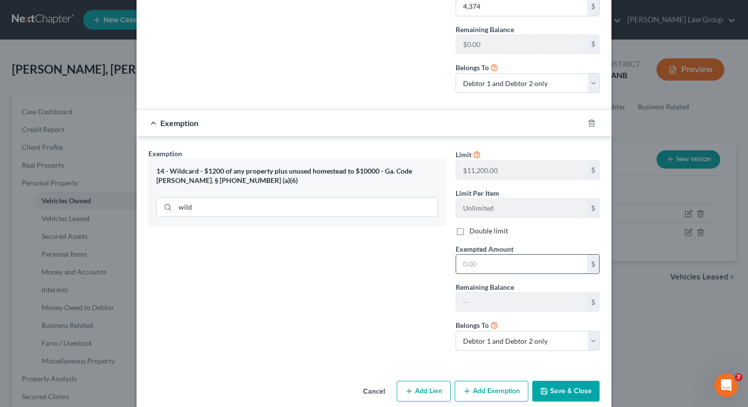
click at [520, 258] on input "text" at bounding box center [521, 264] width 131 height 19
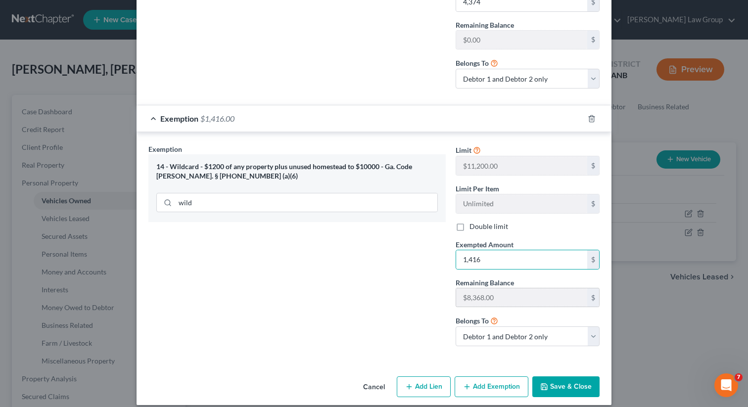
click at [568, 385] on button "Save & Close" at bounding box center [565, 387] width 67 height 21
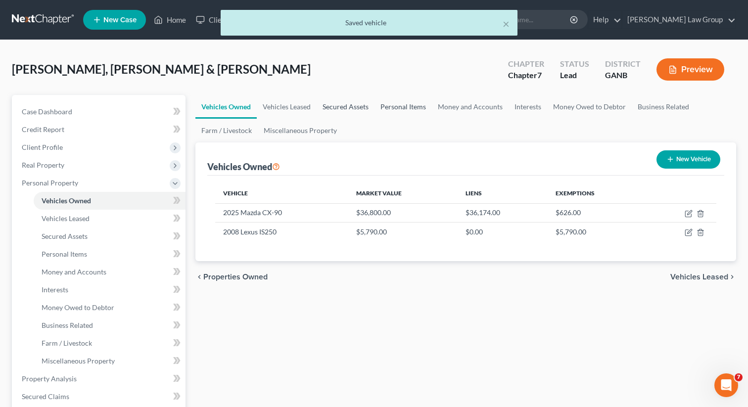
click at [348, 104] on link "Secured Assets" at bounding box center [346, 107] width 58 height 24
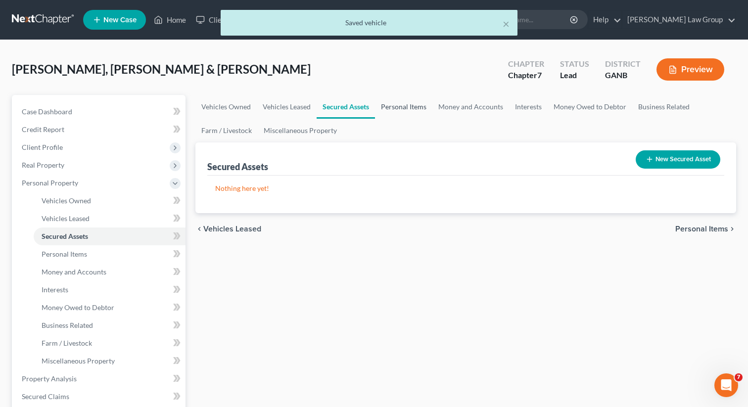
click at [405, 101] on link "Personal Items" at bounding box center [403, 107] width 57 height 24
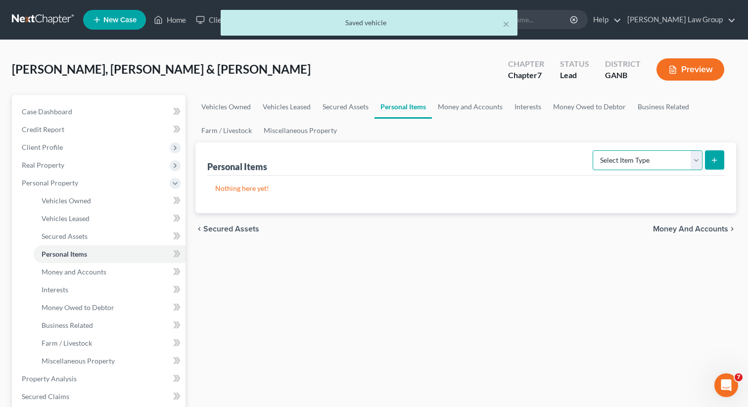
click at [621, 159] on select "Select Item Type Clothing Collectibles Of Value Electronics Firearms Household …" at bounding box center [648, 160] width 110 height 20
click at [594, 150] on select "Select Item Type Clothing Collectibles Of Value Electronics Firearms Household …" at bounding box center [648, 160] width 110 height 20
click at [709, 162] on button "submit" at bounding box center [714, 159] width 19 height 19
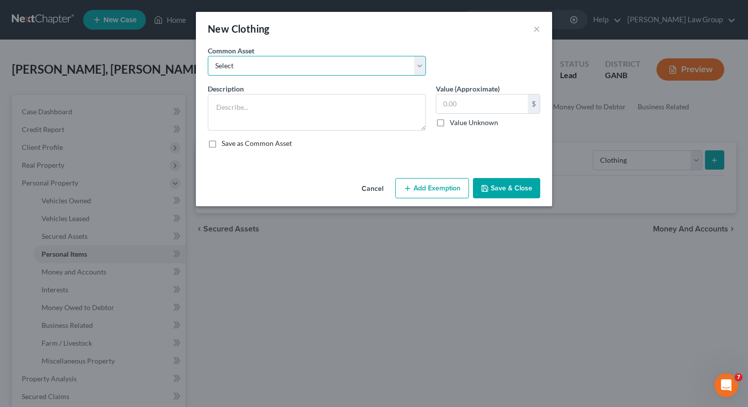
click at [381, 60] on select "Select Clothing" at bounding box center [317, 66] width 218 height 20
click at [208, 56] on select "Select Clothing" at bounding box center [317, 66] width 218 height 20
click at [412, 187] on icon "button" at bounding box center [408, 189] width 8 height 8
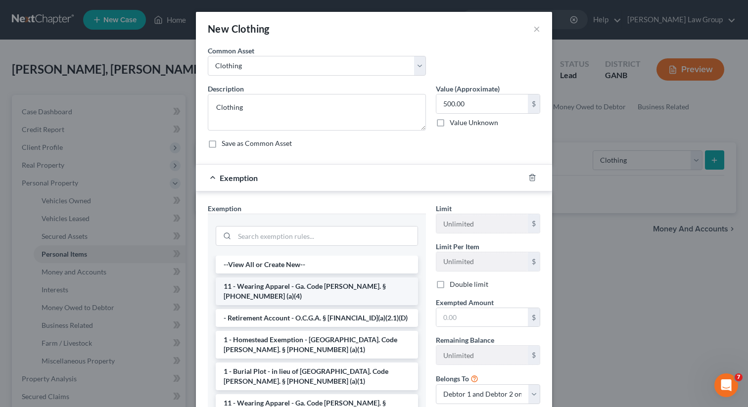
click at [264, 283] on li "11 - Wearing Apparel - Ga. Code [PERSON_NAME]. § [PHONE_NUMBER] (a)(4)" at bounding box center [317, 292] width 202 height 28
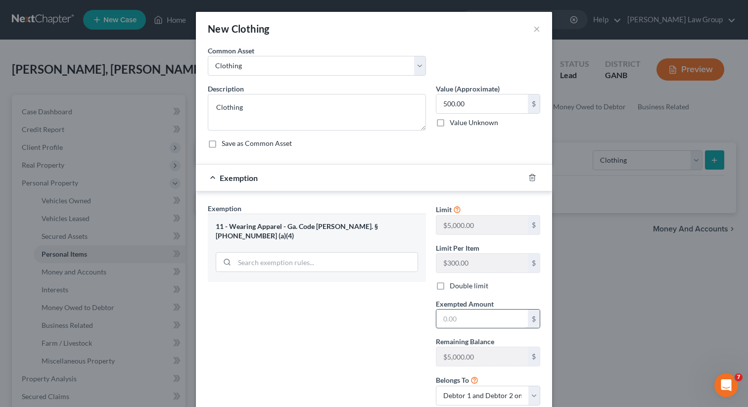
click at [467, 320] on input "text" at bounding box center [482, 319] width 92 height 19
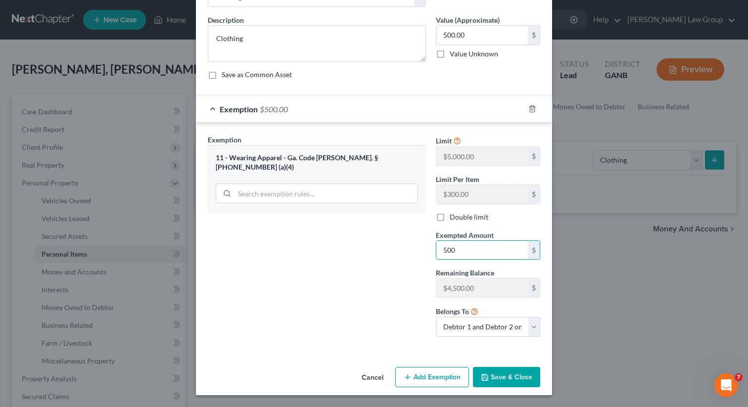
click at [498, 375] on button "Save & Close" at bounding box center [506, 377] width 67 height 21
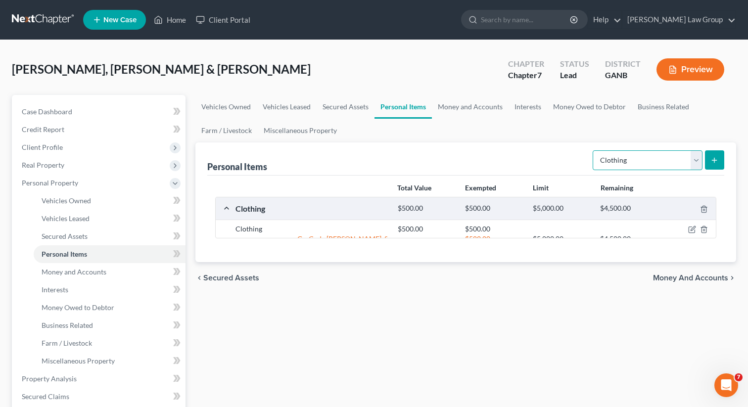
click at [622, 158] on select "Select Item Type Clothing Collectibles Of Value Electronics Firearms Household …" at bounding box center [648, 160] width 110 height 20
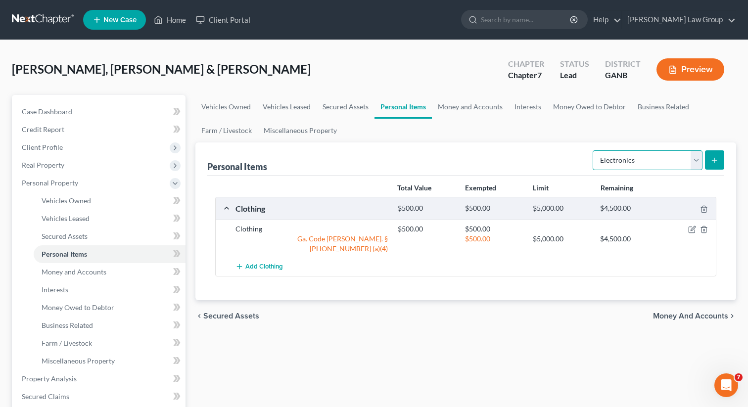
click at [594, 150] on select "Select Item Type Clothing Collectibles Of Value Electronics Firearms Household …" at bounding box center [648, 160] width 110 height 20
click at [711, 159] on icon "submit" at bounding box center [715, 160] width 8 height 8
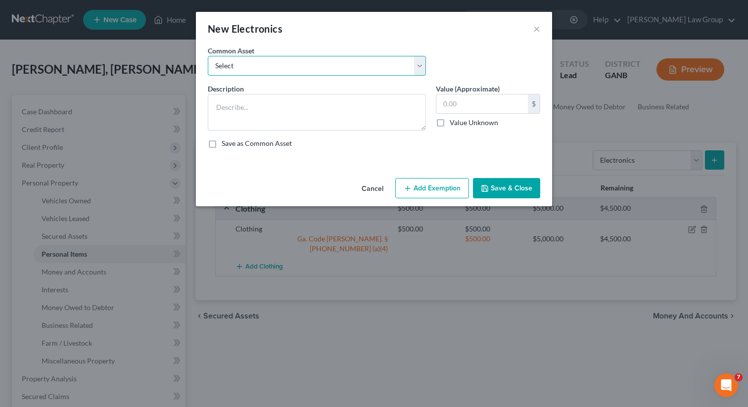
click at [300, 75] on select "Select TV, phone and computer Electronics" at bounding box center [317, 66] width 218 height 20
click at [208, 56] on select "Select TV, phone and computer Electronics" at bounding box center [317, 66] width 218 height 20
click at [422, 187] on button "Add Exemption" at bounding box center [432, 188] width 74 height 21
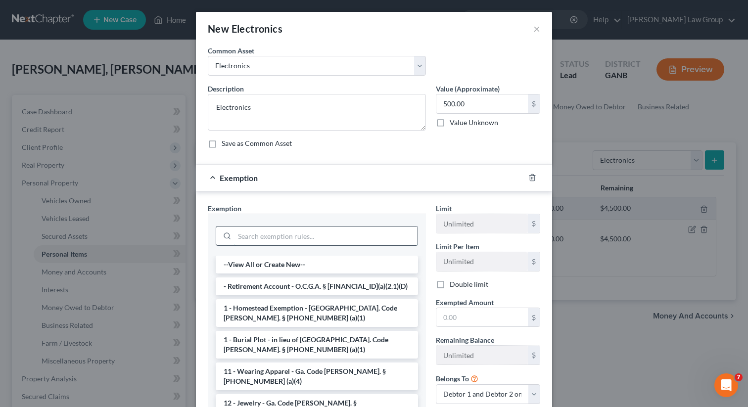
click at [281, 238] on input "search" at bounding box center [326, 236] width 183 height 19
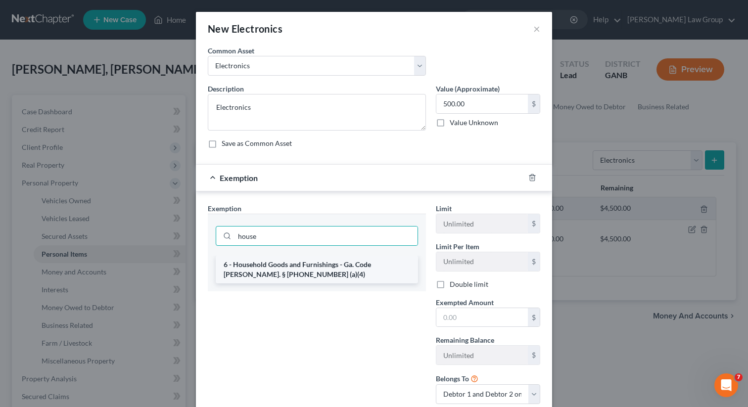
click at [280, 266] on li "6 - Household Goods and Furnishings - Ga. Code [PERSON_NAME]. § [PHONE_NUMBER] …" at bounding box center [317, 270] width 202 height 28
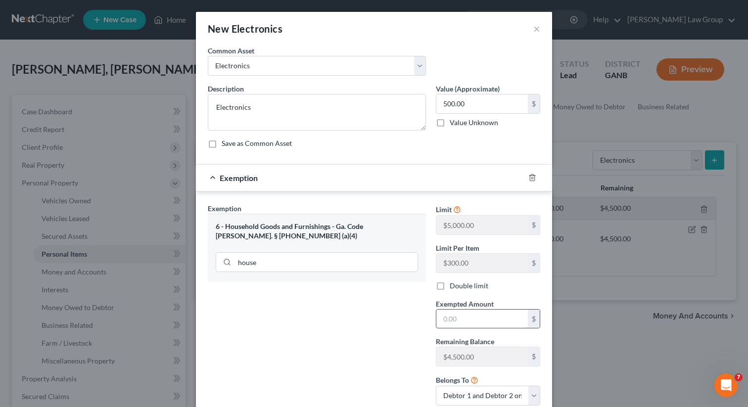
click at [467, 323] on input "text" at bounding box center [482, 319] width 92 height 19
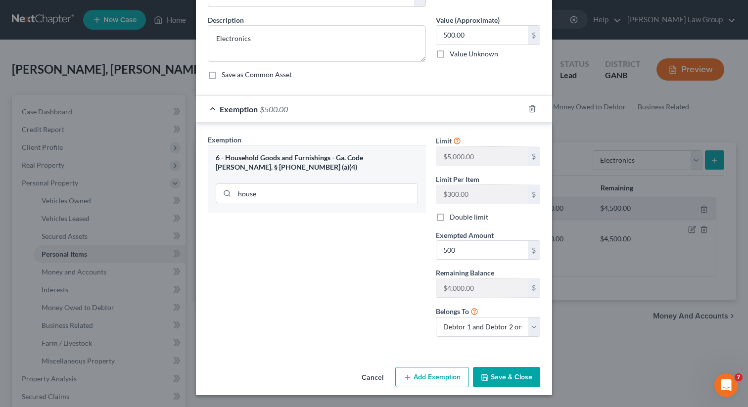
click at [496, 378] on button "Save & Close" at bounding box center [506, 377] width 67 height 21
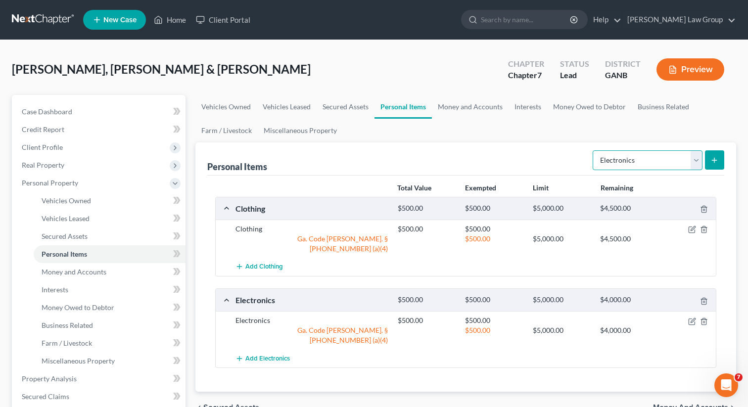
click at [615, 157] on select "Select Item Type Clothing Collectibles Of Value Electronics Firearms Household …" at bounding box center [648, 160] width 110 height 20
click at [594, 150] on select "Select Item Type Clothing Collectibles Of Value Electronics Firearms Household …" at bounding box center [648, 160] width 110 height 20
click at [717, 160] on line "submit" at bounding box center [715, 160] width 4 height 0
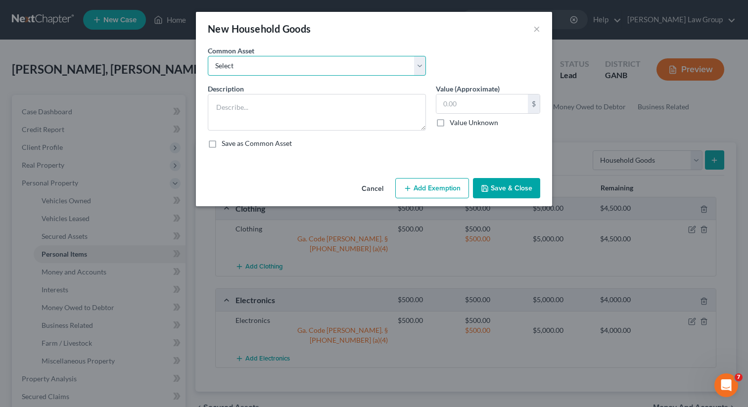
click at [373, 56] on select "Select Household goods" at bounding box center [317, 66] width 218 height 20
click at [208, 56] on select "Select Household goods" at bounding box center [317, 66] width 218 height 20
click at [412, 185] on icon "button" at bounding box center [408, 189] width 8 height 8
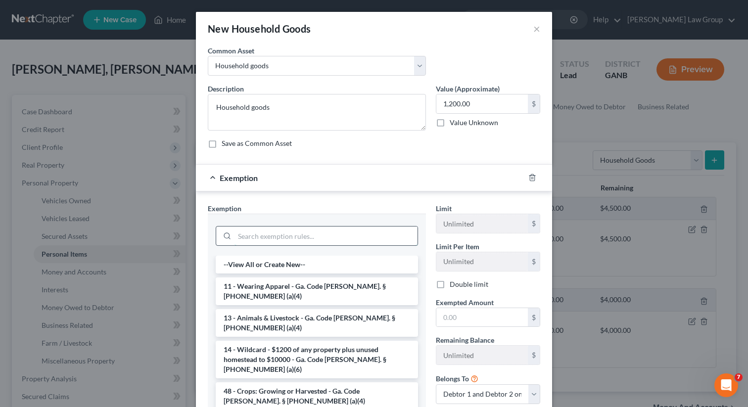
click at [240, 234] on input "search" at bounding box center [326, 236] width 183 height 19
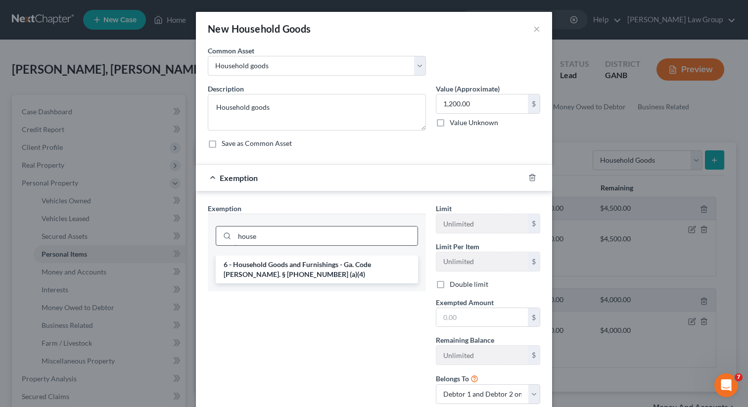
drag, startPoint x: 245, startPoint y: 256, endPoint x: 320, endPoint y: 268, distance: 76.2
click at [245, 257] on li "6 - Household Goods and Furnishings - Ga. Code [PERSON_NAME]. § [PHONE_NUMBER] …" at bounding box center [317, 270] width 202 height 28
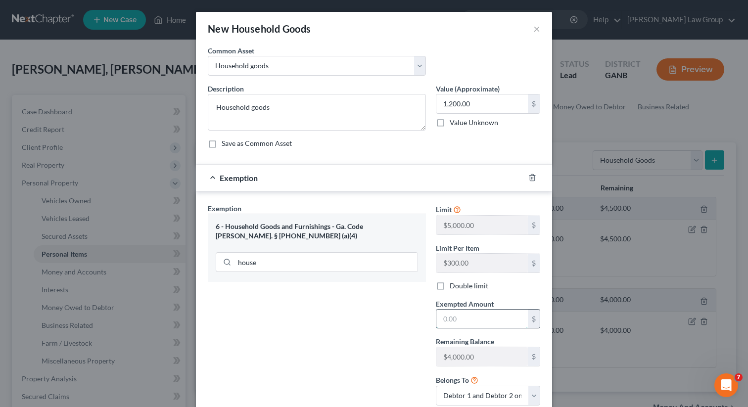
click at [455, 319] on input "text" at bounding box center [482, 319] width 92 height 19
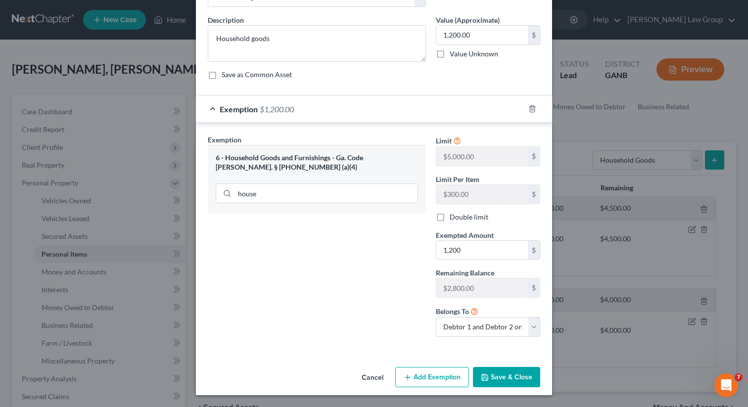
click at [500, 373] on button "Save & Close" at bounding box center [506, 377] width 67 height 21
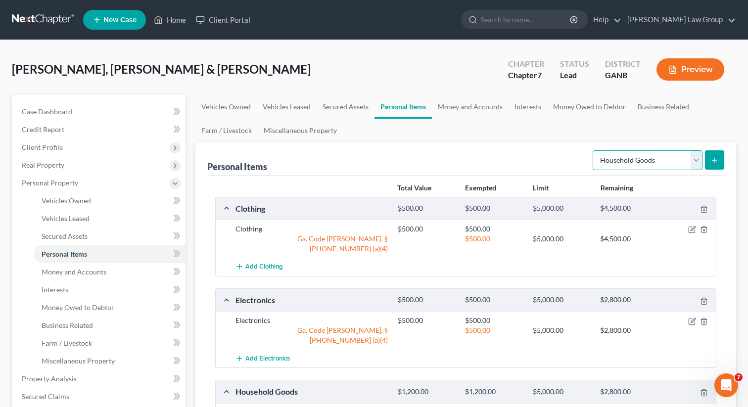
click at [614, 157] on select "Select Item Type Clothing Collectibles Of Value Electronics Firearms Household …" at bounding box center [648, 160] width 110 height 20
click at [594, 150] on select "Select Item Type Clothing Collectibles Of Value Electronics Firearms Household …" at bounding box center [648, 160] width 110 height 20
click at [714, 159] on icon "submit" at bounding box center [715, 160] width 8 height 8
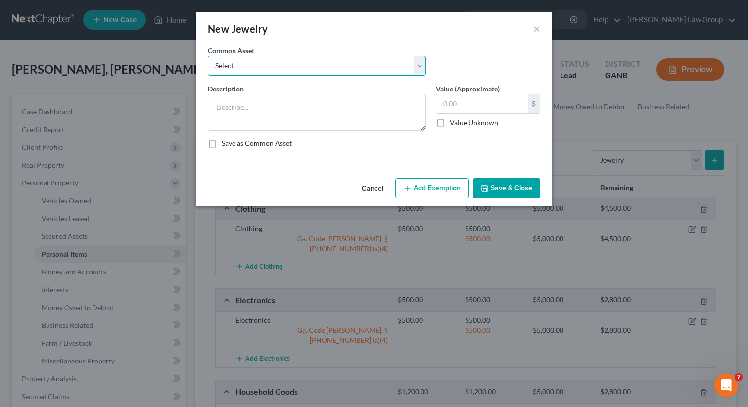
click at [340, 62] on select "Select Costume jewelry Jewelry" at bounding box center [317, 66] width 218 height 20
click at [208, 56] on select "Select Costume jewelry Jewelry" at bounding box center [317, 66] width 218 height 20
click at [429, 196] on button "Add Exemption" at bounding box center [432, 188] width 74 height 21
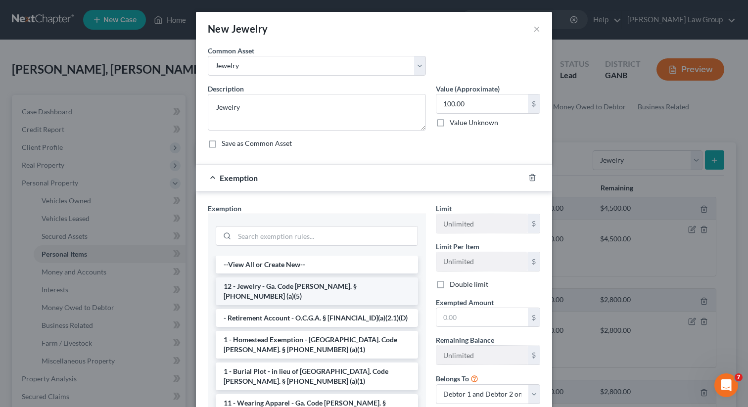
click at [274, 285] on li "12 - Jewelry - Ga. Code [PERSON_NAME]. § [PHONE_NUMBER] (a)(5)" at bounding box center [317, 292] width 202 height 28
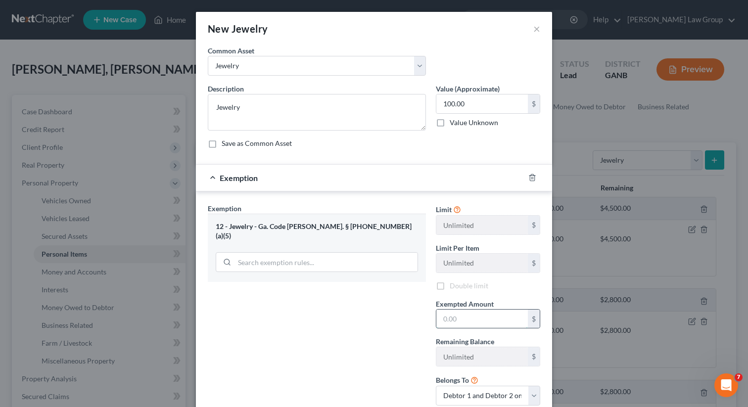
click at [472, 325] on input "text" at bounding box center [482, 319] width 92 height 19
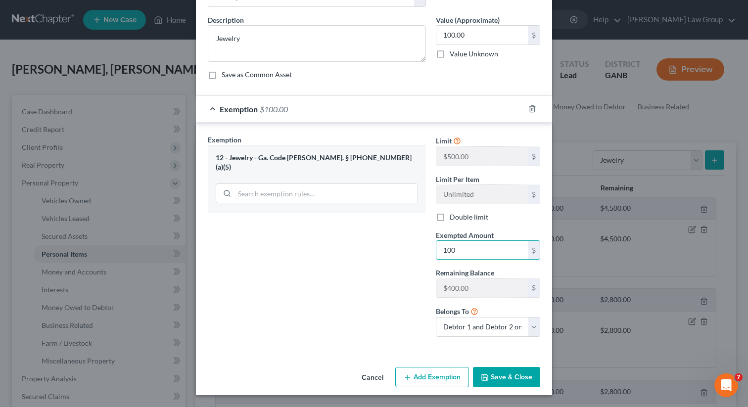
click at [492, 376] on button "Save & Close" at bounding box center [506, 377] width 67 height 21
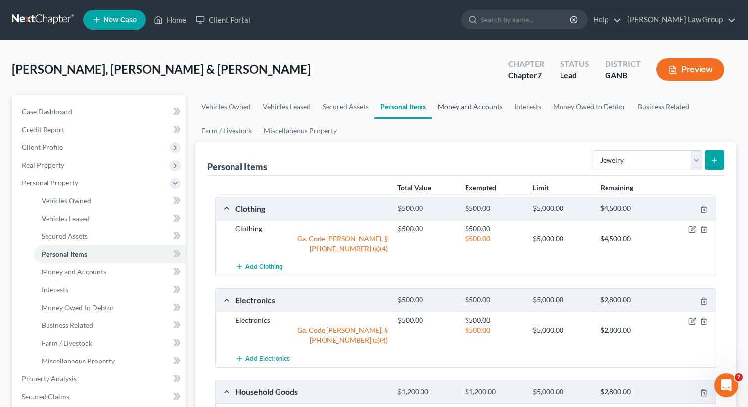
click at [457, 107] on link "Money and Accounts" at bounding box center [470, 107] width 77 height 24
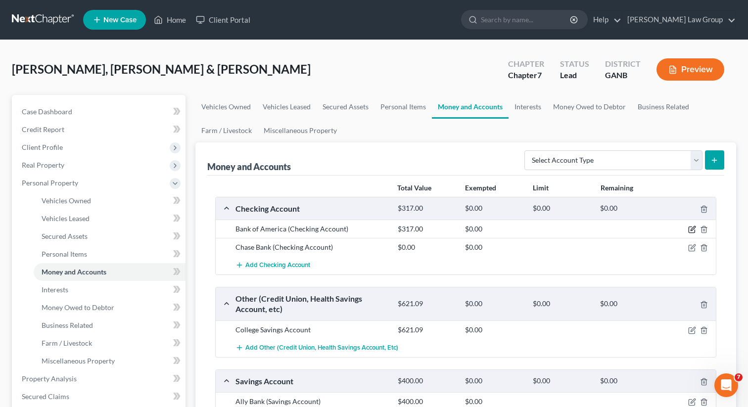
click at [690, 229] on icon "button" at bounding box center [692, 230] width 8 height 8
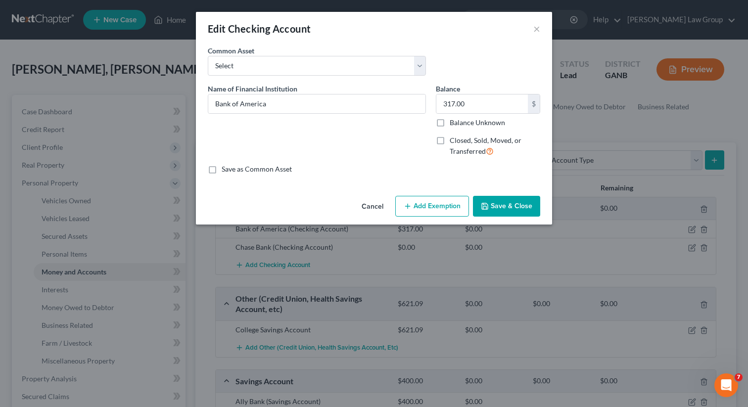
click at [438, 207] on button "Add Exemption" at bounding box center [432, 206] width 74 height 21
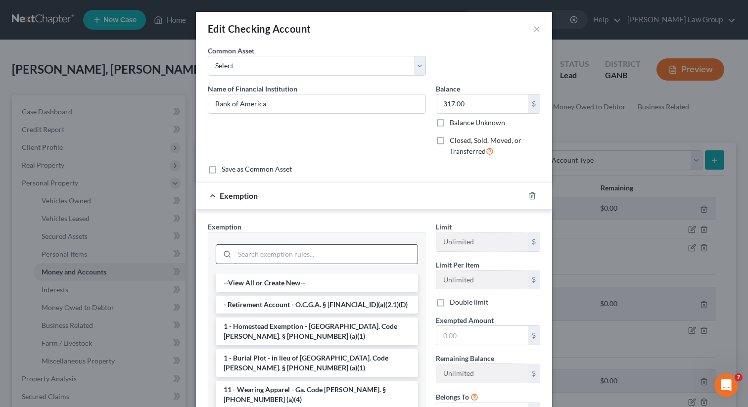
click at [260, 252] on input "search" at bounding box center [326, 254] width 183 height 19
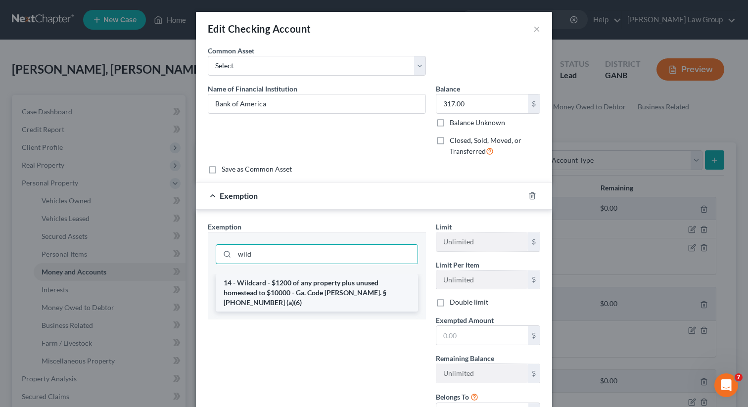
click at [257, 290] on li "14 - Wildcard - $1200 of any property plus unused homestead to $10000 - Ga. Cod…" at bounding box center [317, 293] width 202 height 38
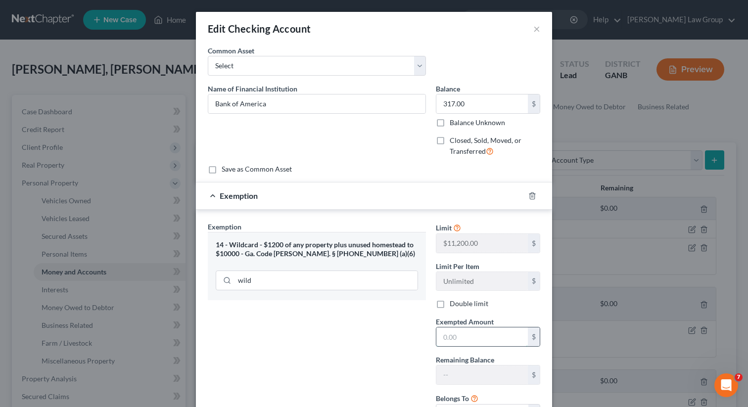
click at [457, 335] on input "text" at bounding box center [482, 337] width 92 height 19
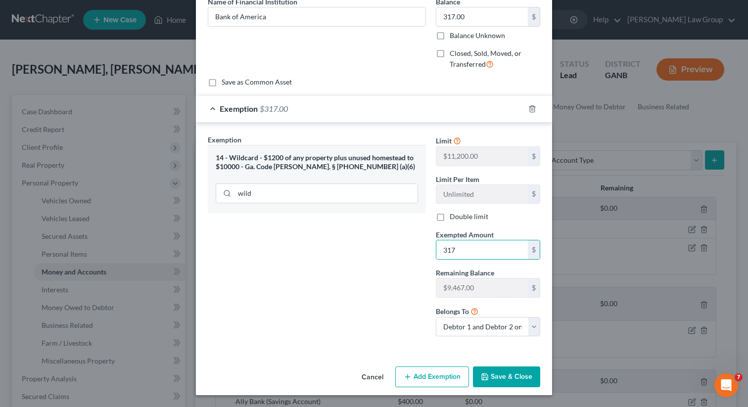
click at [515, 382] on button "Save & Close" at bounding box center [506, 377] width 67 height 21
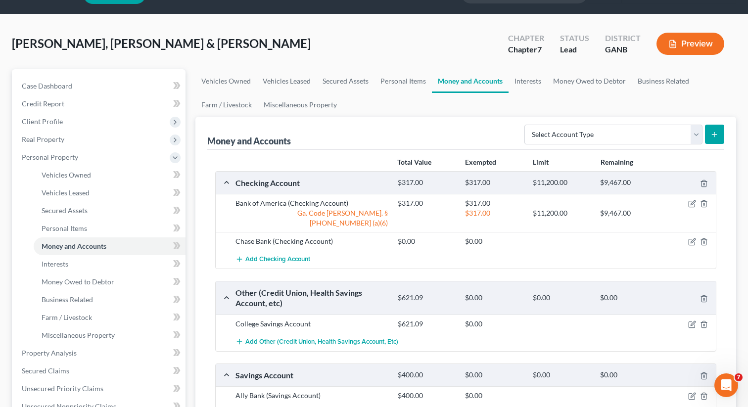
scroll to position [46, 0]
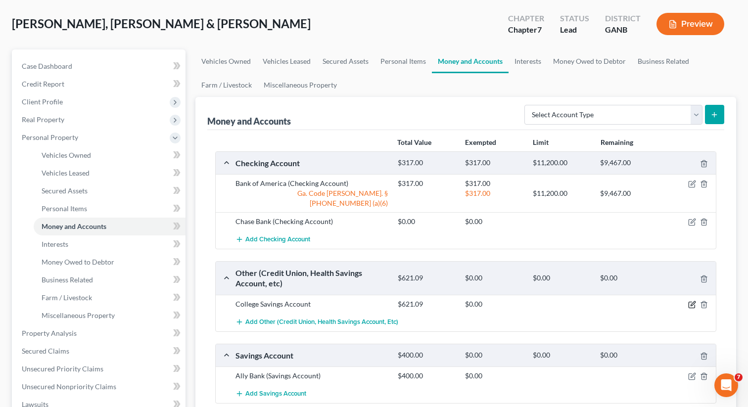
click at [690, 301] on icon "button" at bounding box center [692, 305] width 8 height 8
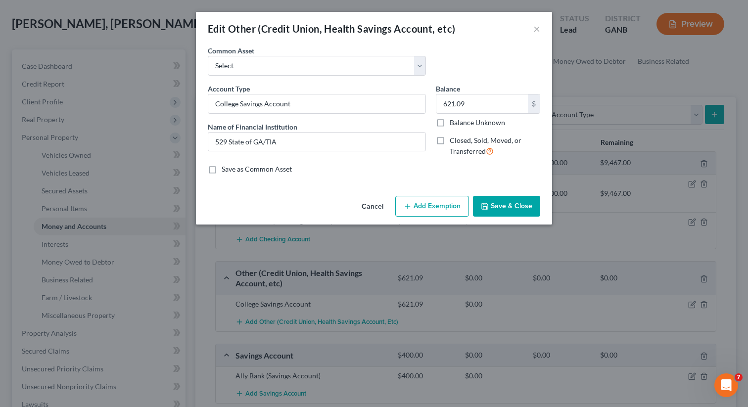
click at [415, 204] on button "Add Exemption" at bounding box center [432, 206] width 74 height 21
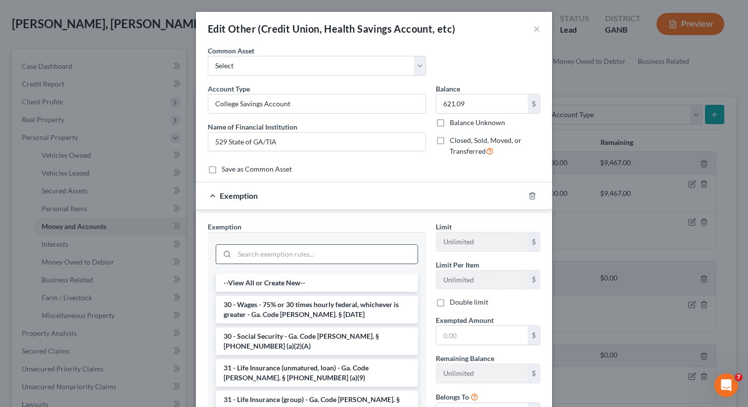
click at [242, 248] on input "search" at bounding box center [326, 254] width 183 height 19
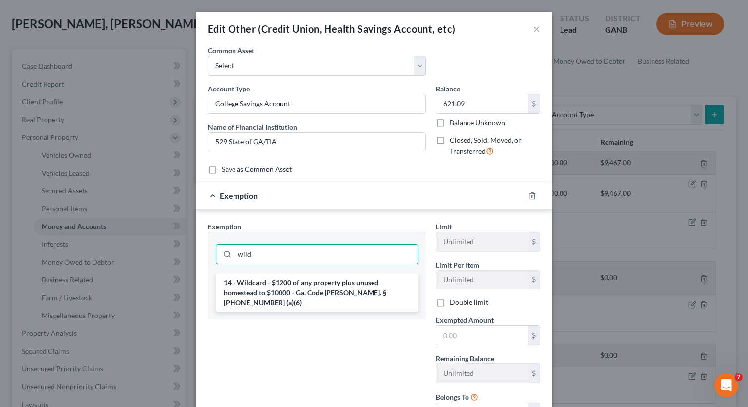
click at [254, 291] on li "14 - Wildcard - $1200 of any property plus unused homestead to $10000 - Ga. Cod…" at bounding box center [317, 293] width 202 height 38
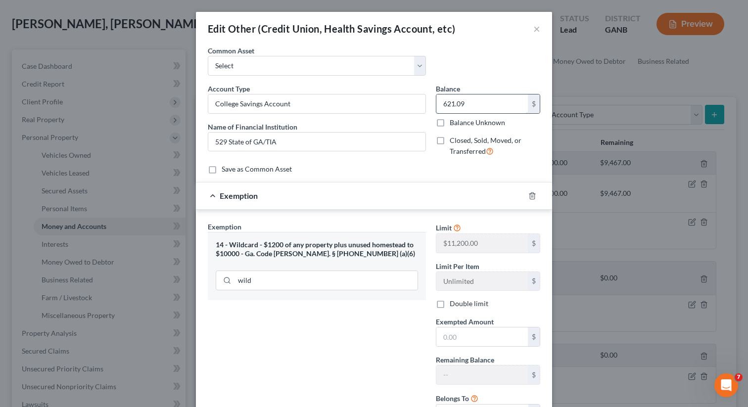
click at [476, 107] on input "621.09" at bounding box center [482, 104] width 92 height 19
click at [448, 336] on input "text" at bounding box center [482, 337] width 92 height 19
paste input "621.09"
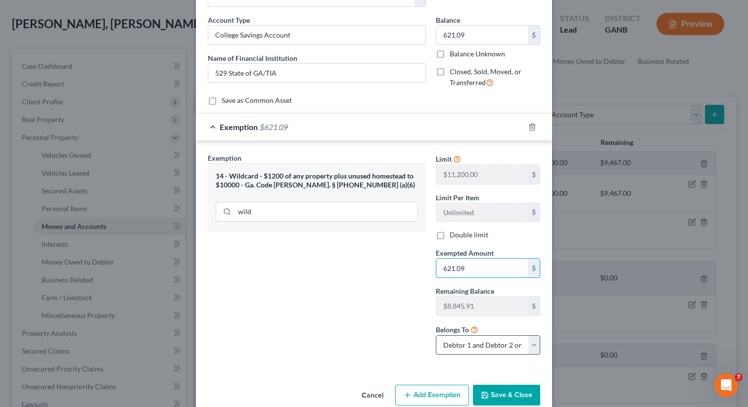
scroll to position [87, 0]
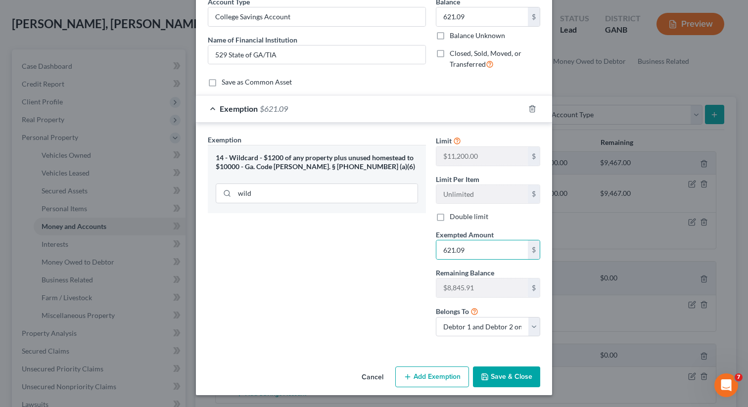
click at [484, 373] on button "Save & Close" at bounding box center [506, 377] width 67 height 21
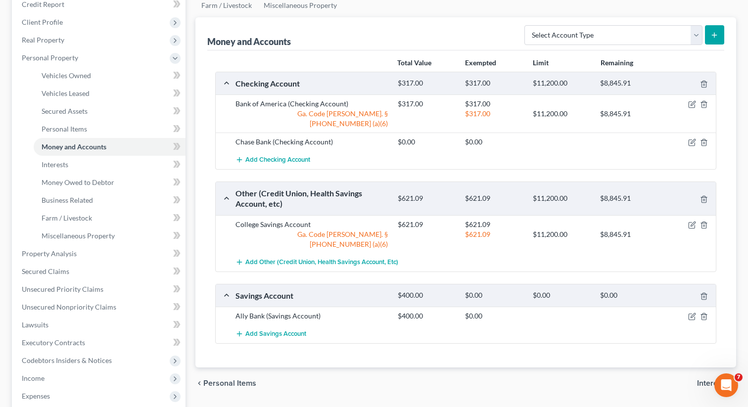
scroll to position [183, 0]
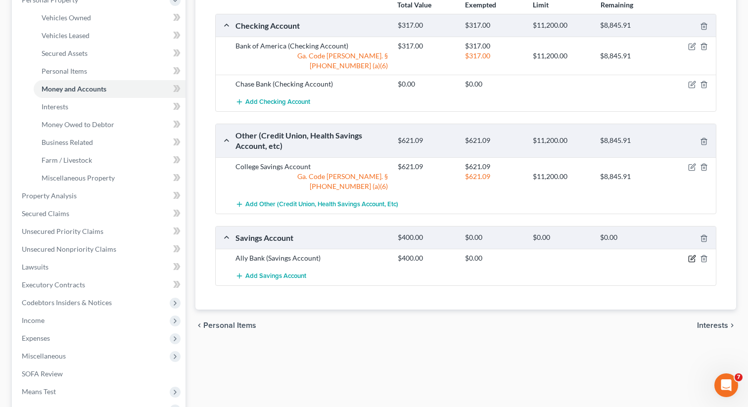
click at [694, 256] on icon "button" at bounding box center [693, 258] width 4 height 4
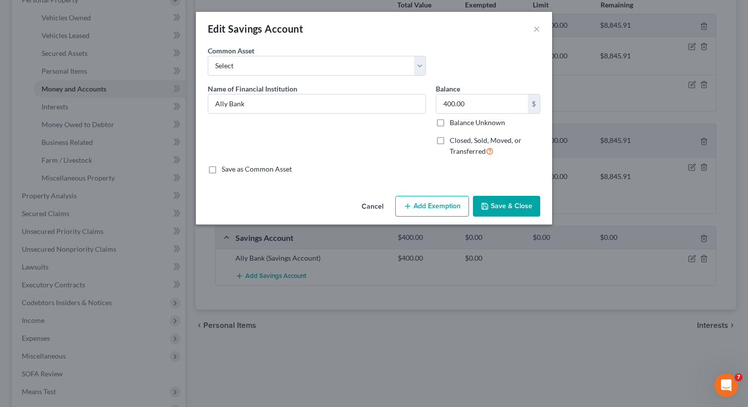
click at [444, 216] on button "Add Exemption" at bounding box center [432, 206] width 74 height 21
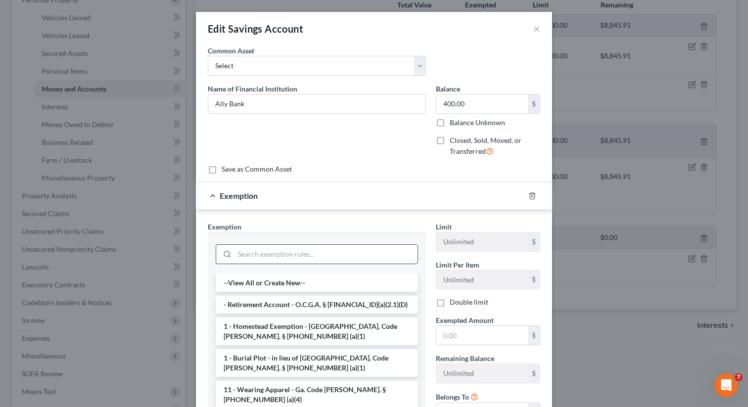
click at [298, 252] on input "search" at bounding box center [326, 254] width 183 height 19
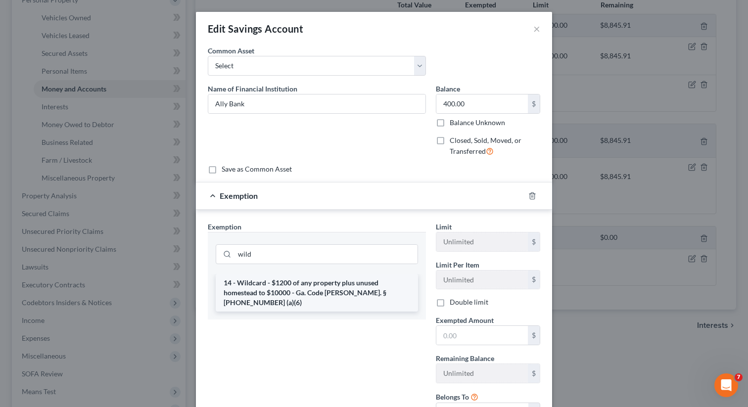
click at [291, 290] on li "14 - Wildcard - $1200 of any property plus unused homestead to $10000 - Ga. Cod…" at bounding box center [317, 293] width 202 height 38
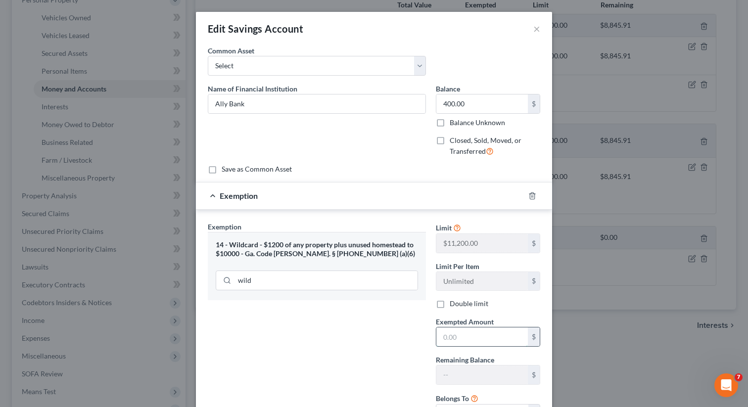
click at [453, 339] on input "text" at bounding box center [482, 337] width 92 height 19
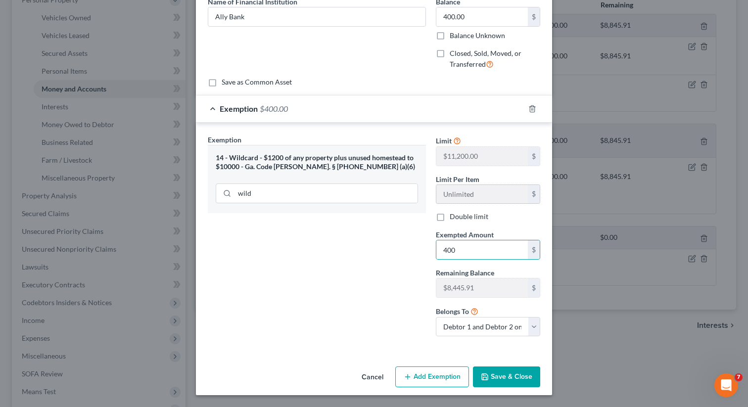
click at [483, 369] on button "Save & Close" at bounding box center [506, 377] width 67 height 21
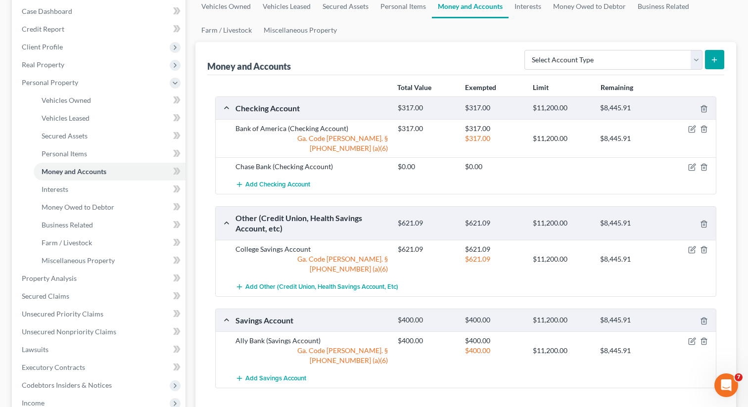
scroll to position [0, 0]
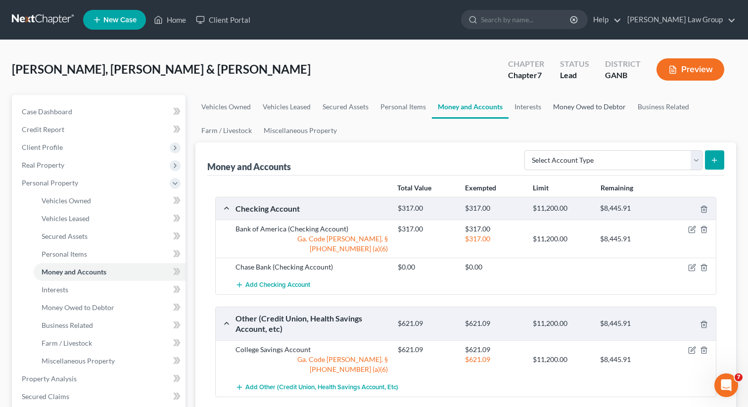
click at [548, 105] on link "Money Owed to Debtor" at bounding box center [589, 107] width 85 height 24
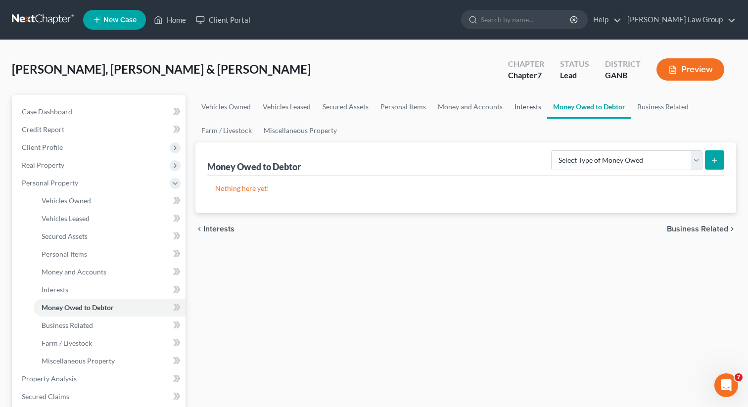
click at [527, 105] on link "Interests" at bounding box center [528, 107] width 39 height 24
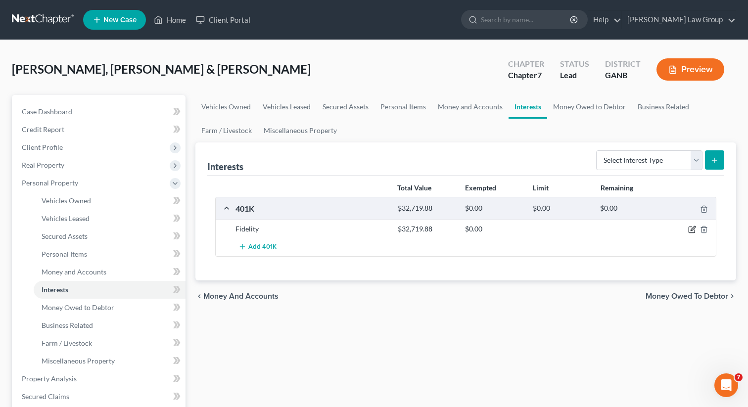
click at [691, 232] on icon "button" at bounding box center [692, 230] width 8 height 8
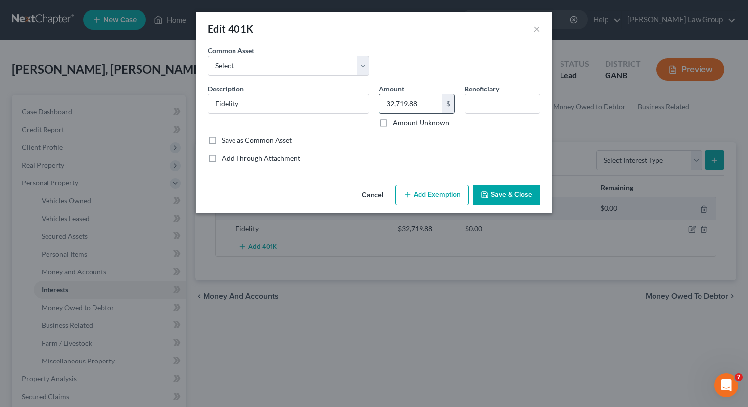
click at [416, 103] on input "32,719.88" at bounding box center [411, 104] width 63 height 19
click at [414, 188] on button "Add Exemption" at bounding box center [432, 195] width 74 height 21
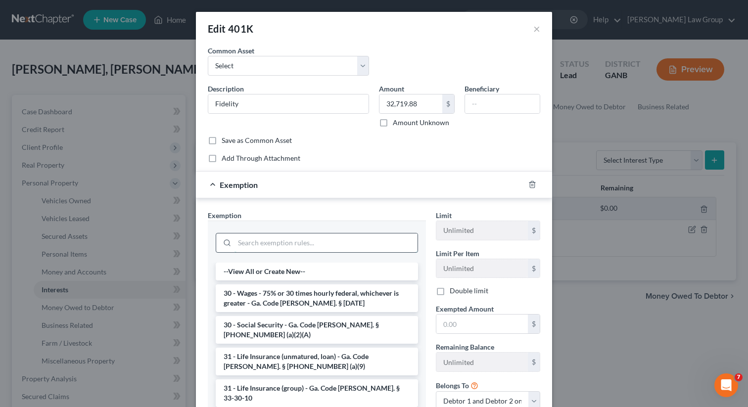
click at [236, 241] on input "search" at bounding box center [326, 243] width 183 height 19
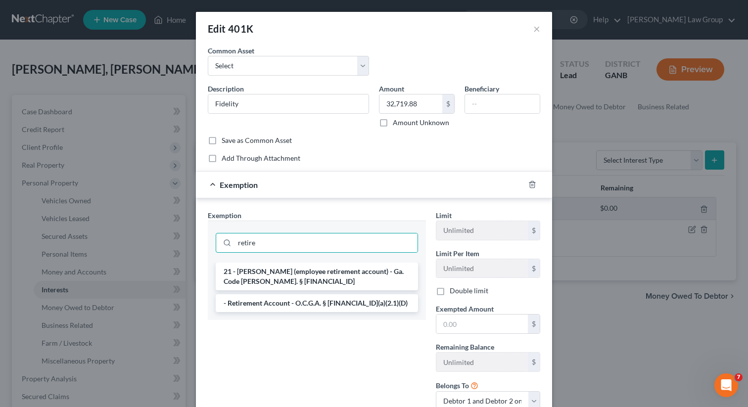
click at [257, 318] on div "21 - ERISA (employee retirement account) - Ga. Code Ann. § 44-13-100 - Retireme…" at bounding box center [317, 291] width 218 height 57
click at [263, 295] on li "- Retirement Account - O.C.G.A. § [FINANCIAL_ID](a)(2.1)(D)" at bounding box center [317, 303] width 202 height 18
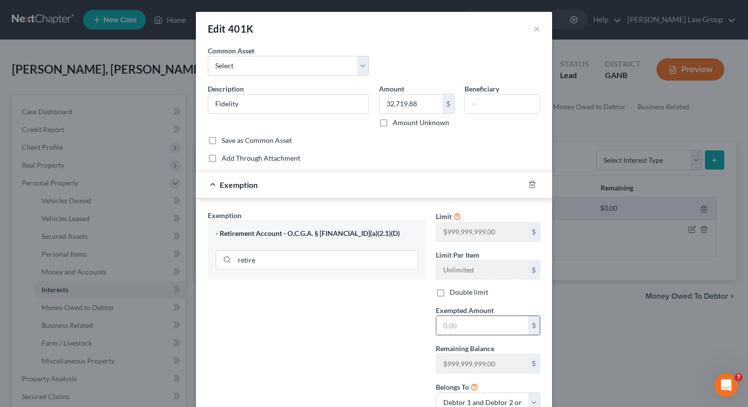
click at [460, 331] on input "text" at bounding box center [482, 325] width 92 height 19
paste input "32,719.88"
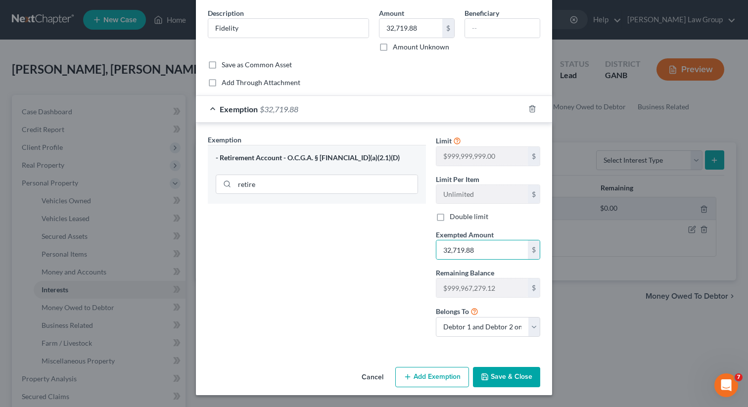
click at [487, 373] on icon "button" at bounding box center [485, 377] width 8 height 8
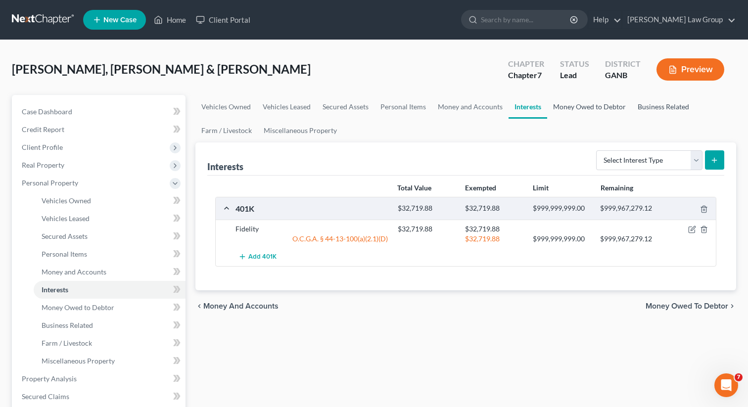
click at [583, 107] on link "Money Owed to Debtor" at bounding box center [589, 107] width 85 height 24
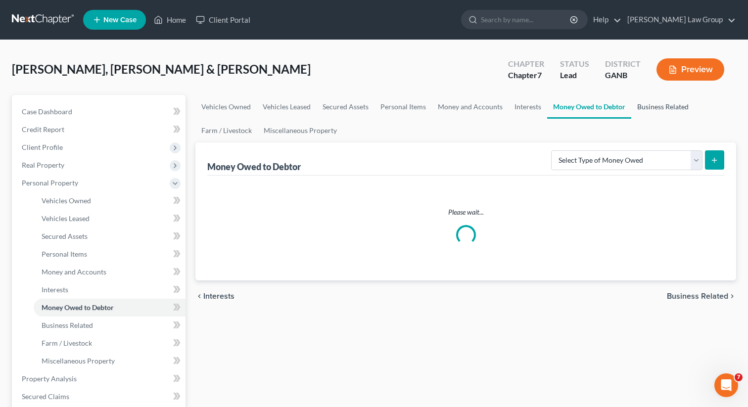
click at [664, 108] on link "Business Related" at bounding box center [662, 107] width 63 height 24
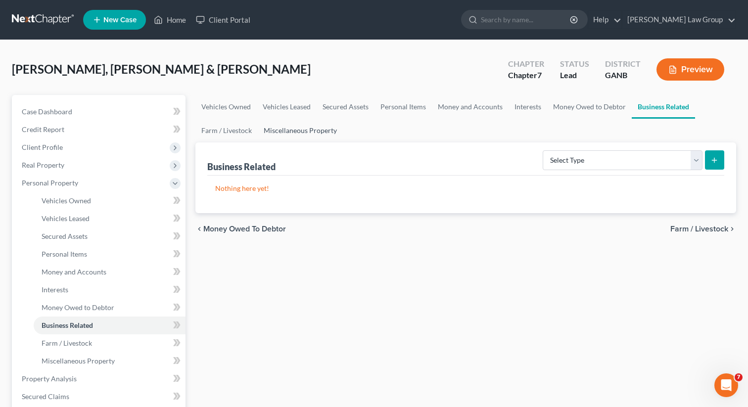
click at [291, 127] on link "Miscellaneous Property" at bounding box center [300, 131] width 85 height 24
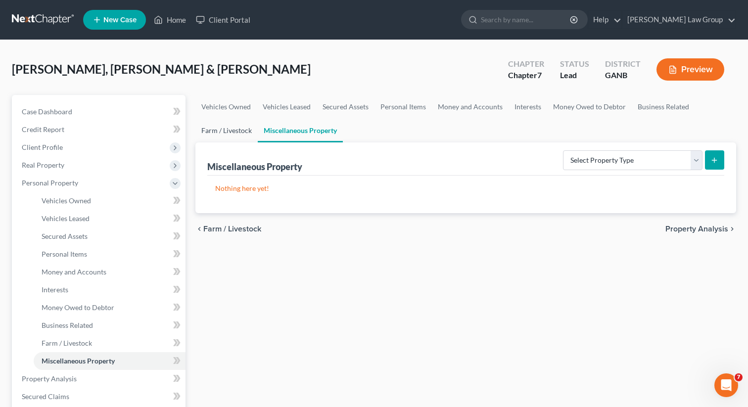
click at [228, 129] on link "Farm / Livestock" at bounding box center [226, 131] width 62 height 24
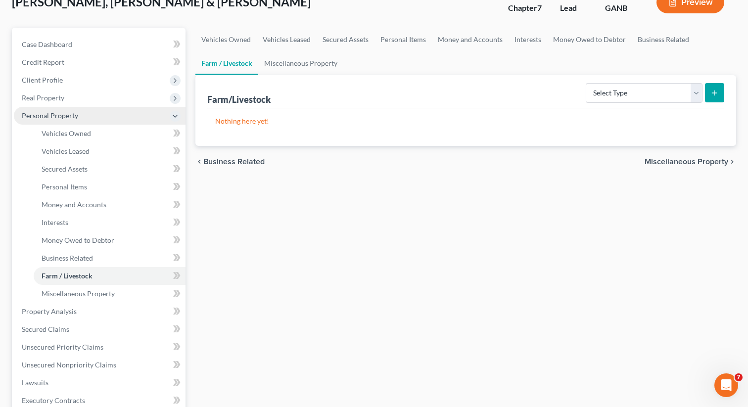
scroll to position [186, 0]
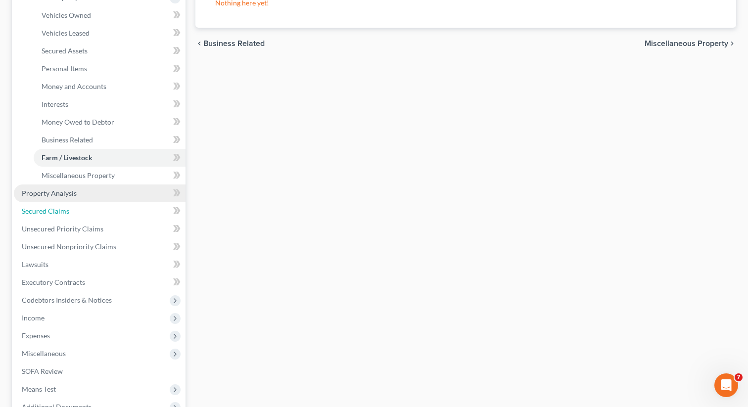
drag, startPoint x: 73, startPoint y: 206, endPoint x: 130, endPoint y: 191, distance: 58.5
click at [73, 207] on link "Secured Claims" at bounding box center [100, 211] width 172 height 18
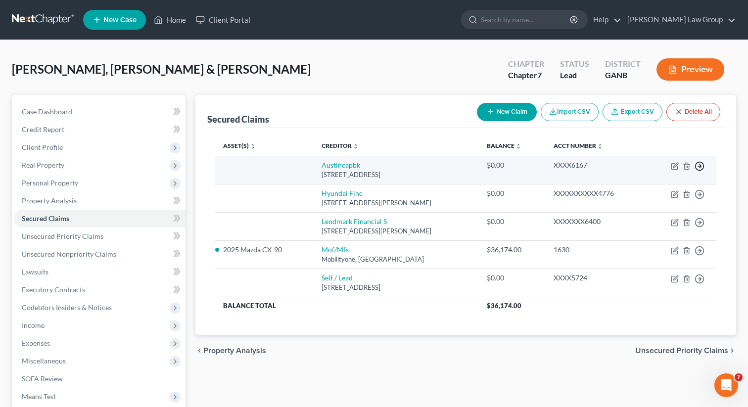
click at [700, 163] on icon "button" at bounding box center [700, 166] width 10 height 10
click at [636, 189] on link "Move to F" at bounding box center [654, 190] width 83 height 17
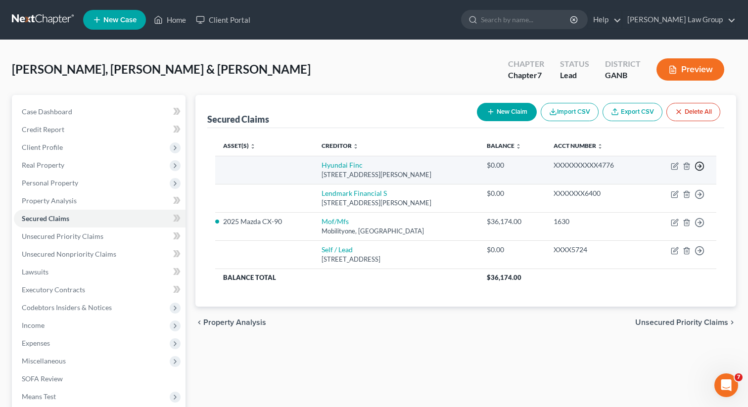
click at [700, 169] on icon "button" at bounding box center [700, 166] width 10 height 10
click at [663, 190] on link "Move to F" at bounding box center [654, 190] width 83 height 17
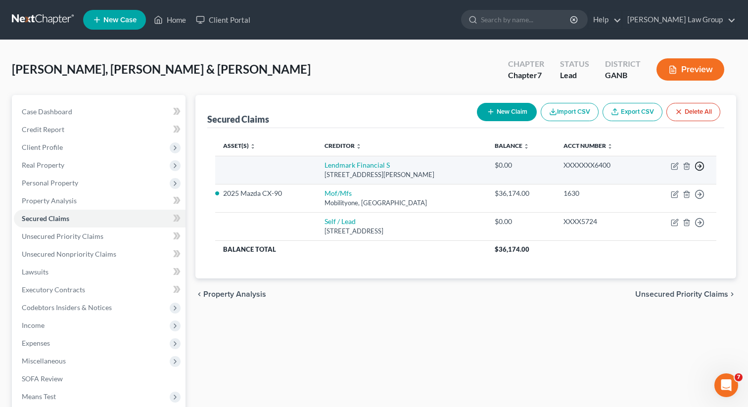
click at [699, 167] on icon "button" at bounding box center [700, 166] width 10 height 10
click at [631, 190] on link "Move to F" at bounding box center [654, 190] width 83 height 17
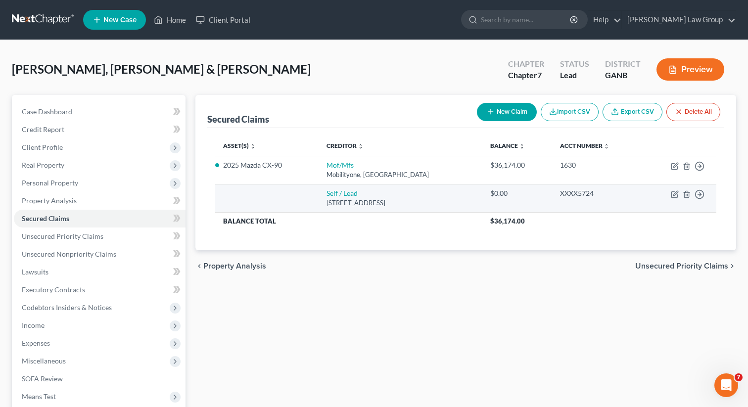
click at [700, 189] on div "Move to E Move to F Move to G Move to Notice Only" at bounding box center [700, 194] width 10 height 10
click at [696, 195] on circle "button" at bounding box center [700, 195] width 8 height 8
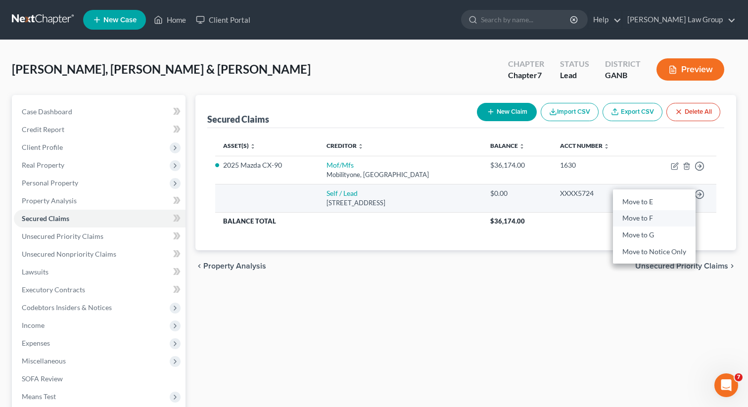
click at [630, 217] on link "Move to F" at bounding box center [654, 218] width 83 height 17
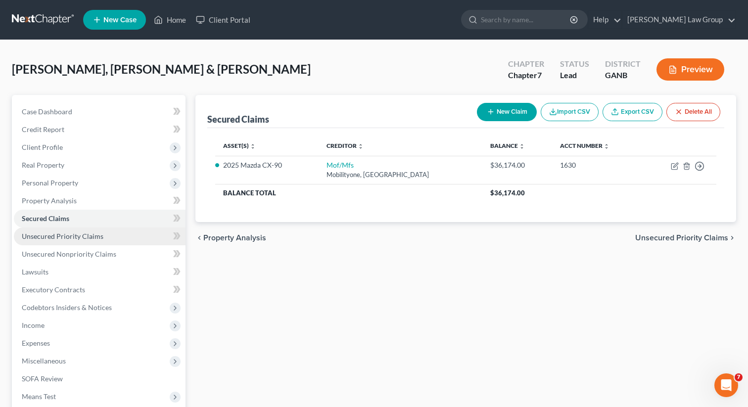
click at [101, 235] on link "Unsecured Priority Claims" at bounding box center [100, 237] width 172 height 18
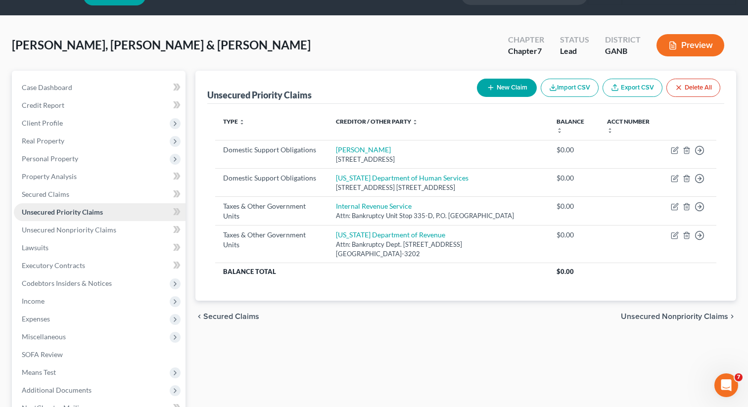
scroll to position [33, 0]
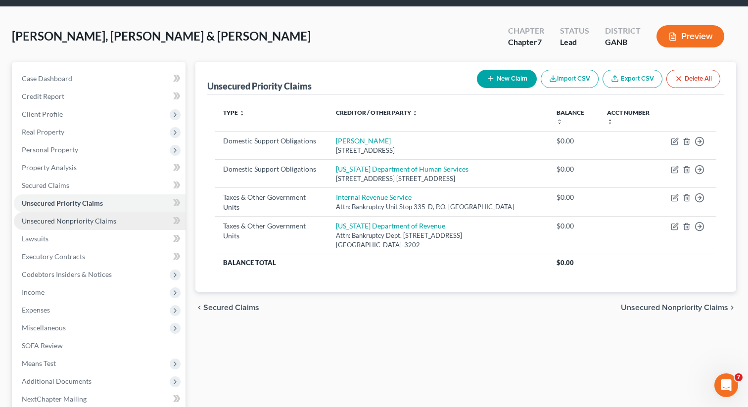
click at [89, 221] on span "Unsecured Nonpriority Claims" at bounding box center [69, 221] width 95 height 8
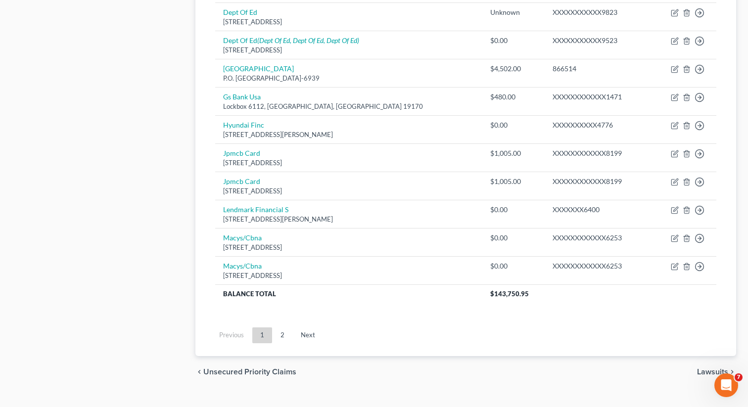
scroll to position [735, 0]
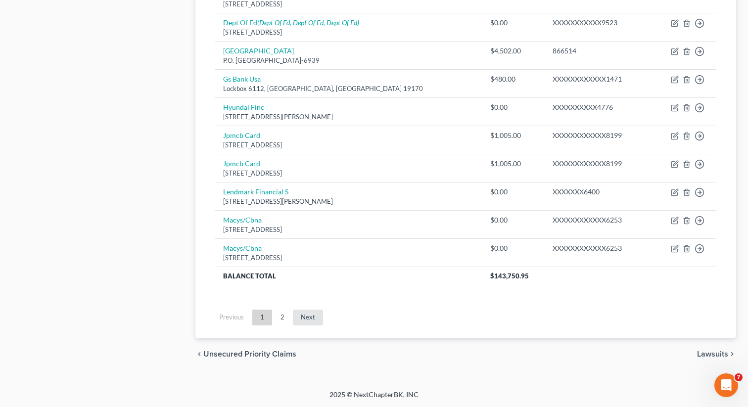
click at [305, 317] on link "Next" at bounding box center [308, 318] width 30 height 16
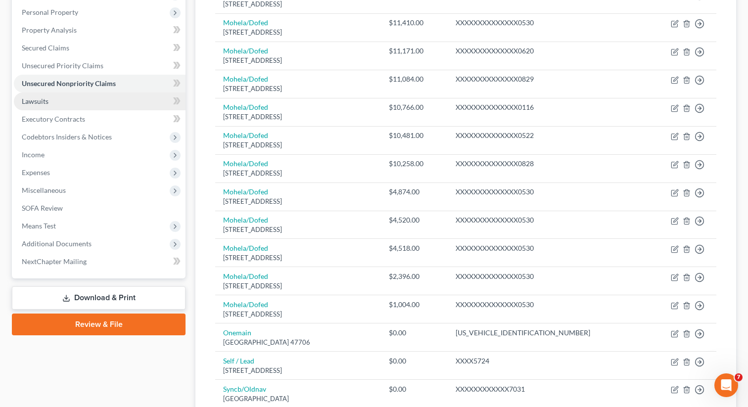
scroll to position [164, 0]
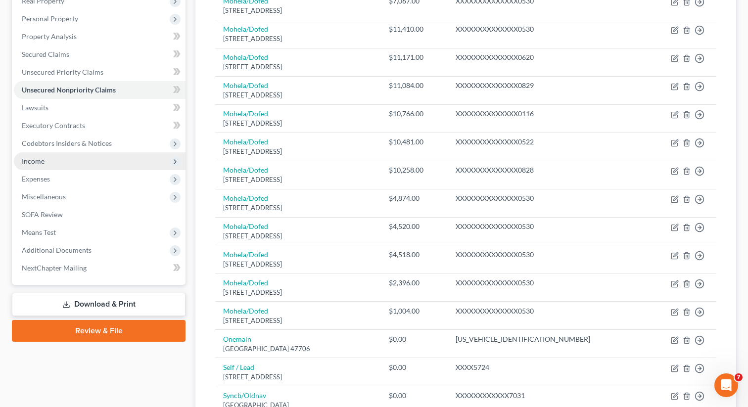
click at [56, 165] on span "Income" at bounding box center [100, 161] width 172 height 18
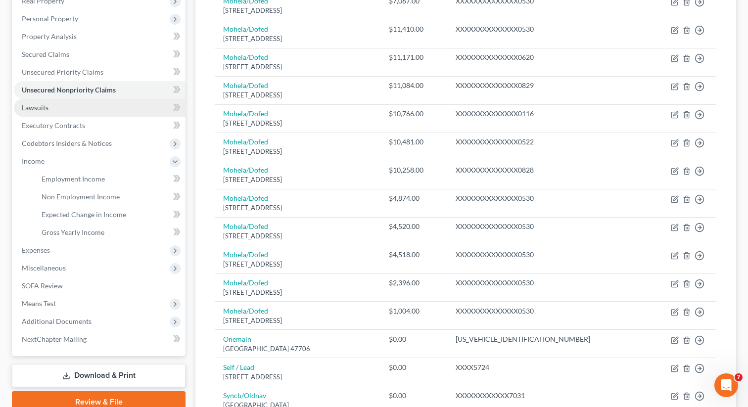
click at [54, 106] on link "Lawsuits" at bounding box center [100, 108] width 172 height 18
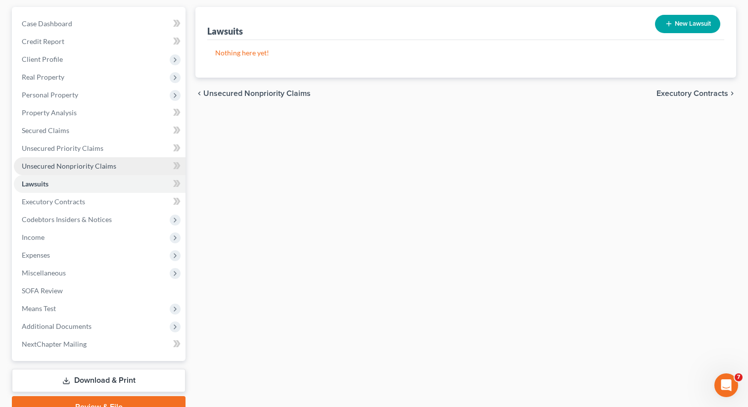
scroll to position [136, 0]
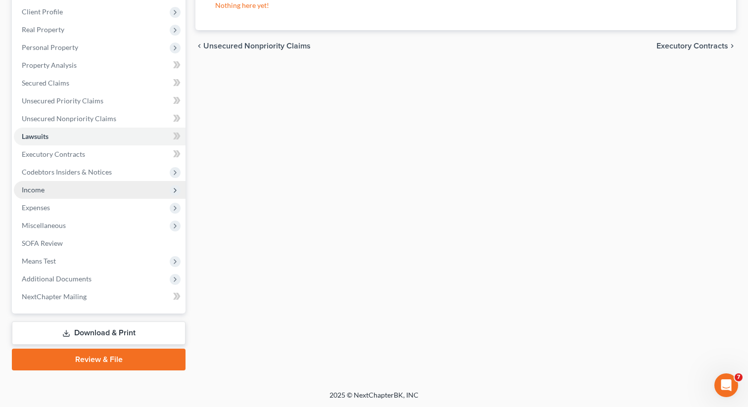
click at [70, 187] on span "Income" at bounding box center [100, 190] width 172 height 18
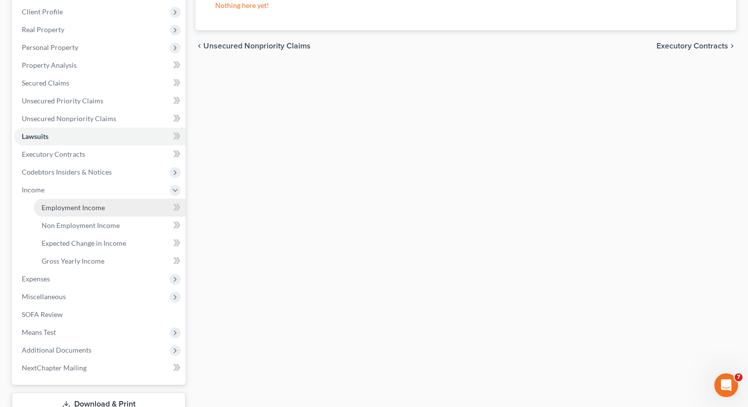
click at [66, 209] on span "Employment Income" at bounding box center [73, 207] width 63 height 8
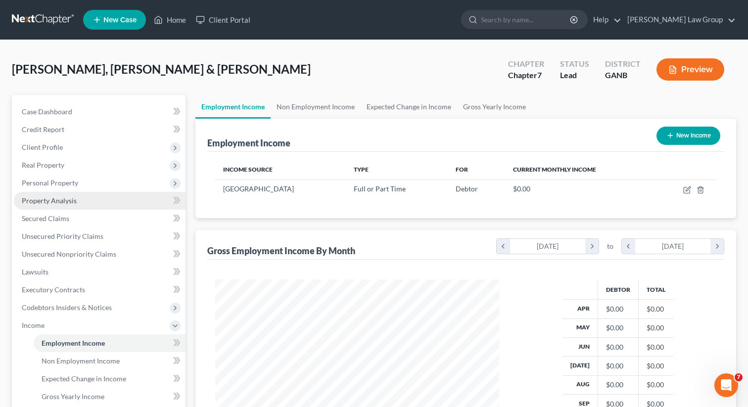
scroll to position [177, 304]
click at [295, 109] on link "Non Employment Income" at bounding box center [316, 107] width 90 height 24
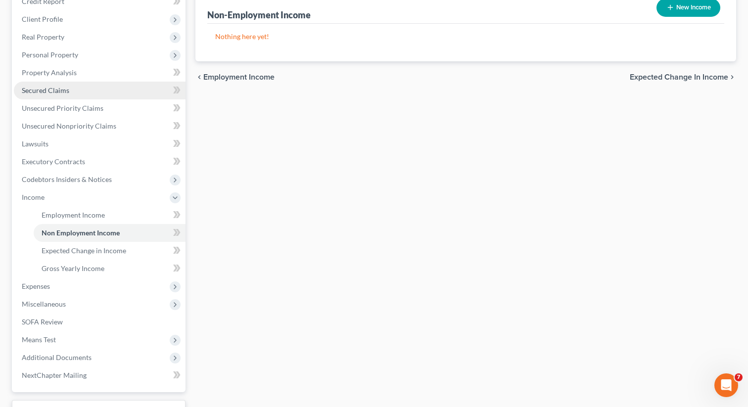
scroll to position [207, 0]
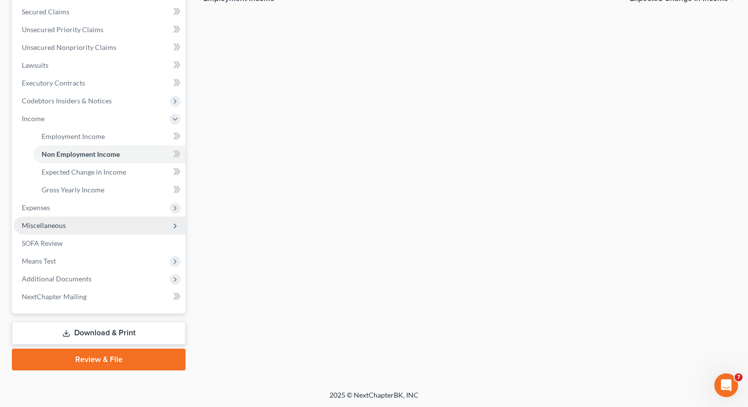
click at [95, 229] on span "Miscellaneous" at bounding box center [100, 226] width 172 height 18
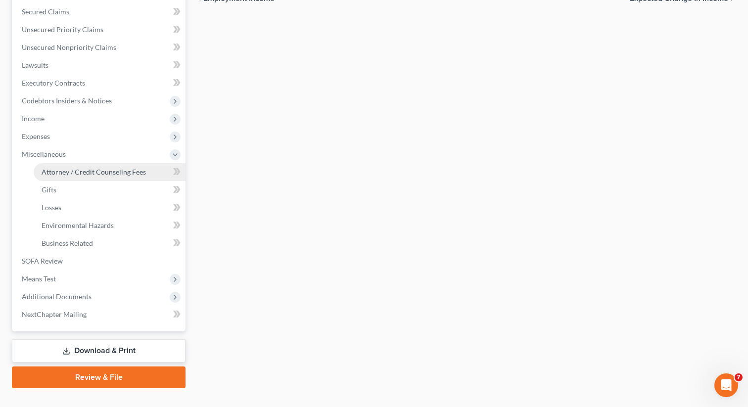
click at [113, 171] on span "Attorney / Credit Counseling Fees" at bounding box center [94, 172] width 104 height 8
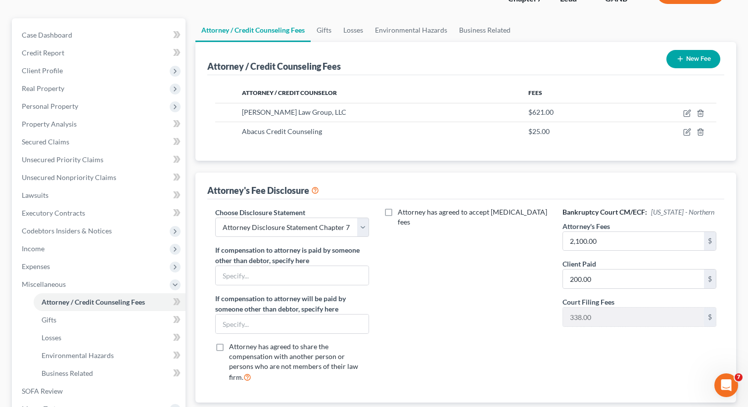
scroll to position [98, 0]
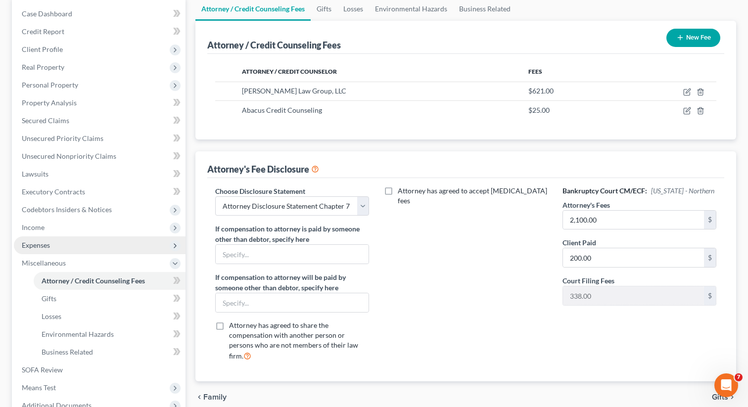
click at [84, 245] on span "Expenses" at bounding box center [100, 246] width 172 height 18
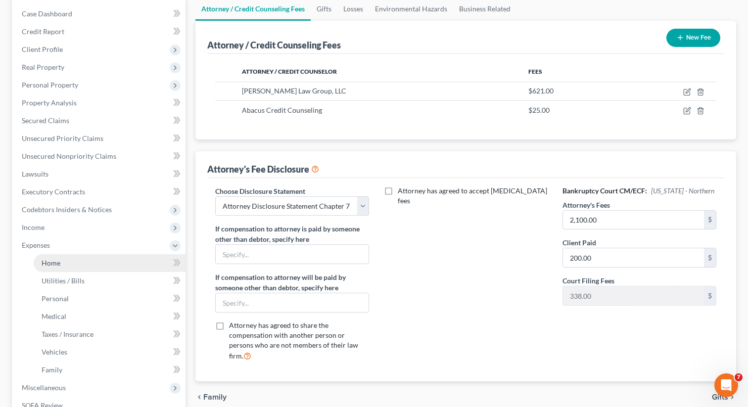
click at [83, 259] on link "Home" at bounding box center [110, 263] width 152 height 18
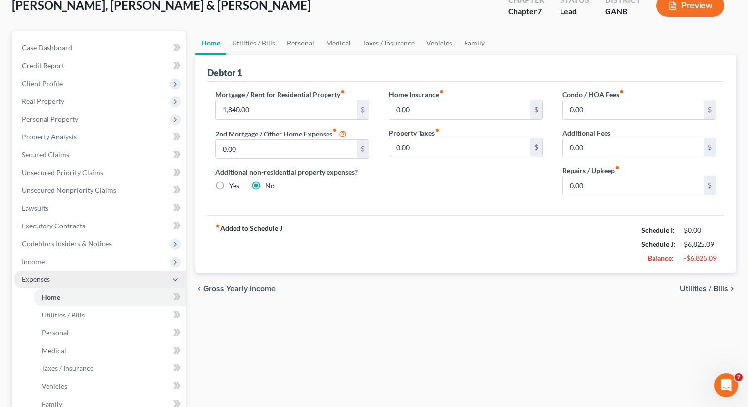
scroll to position [110, 0]
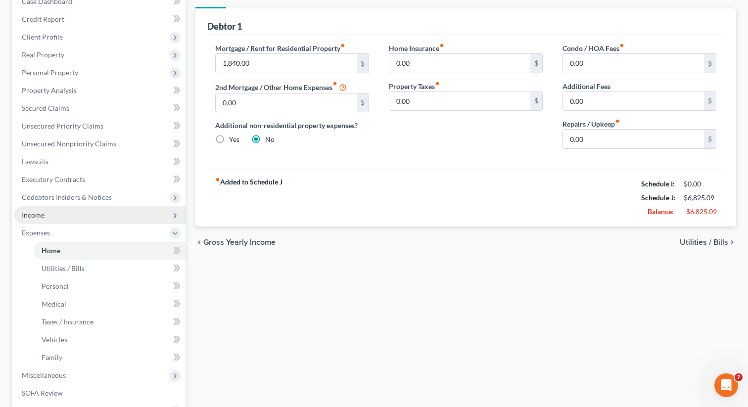
click at [56, 213] on span "Income" at bounding box center [100, 215] width 172 height 18
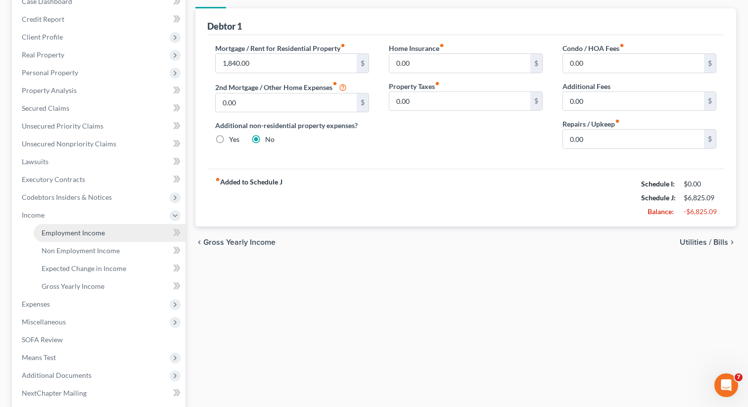
click at [65, 232] on span "Employment Income" at bounding box center [73, 233] width 63 height 8
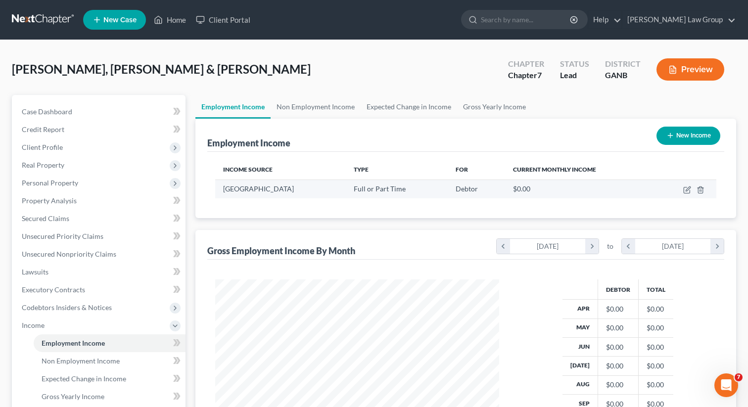
scroll to position [177, 304]
click at [687, 189] on icon "button" at bounding box center [687, 190] width 8 height 8
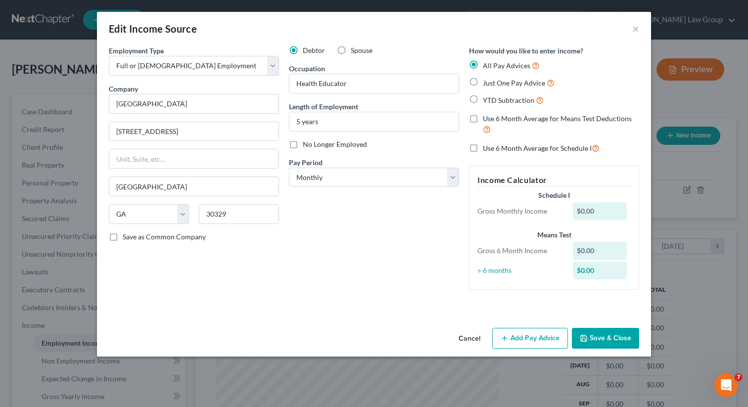
click at [483, 84] on label "Just One Pay Advice" at bounding box center [519, 82] width 72 height 11
click at [487, 84] on input "Just One Pay Advice" at bounding box center [490, 80] width 6 height 6
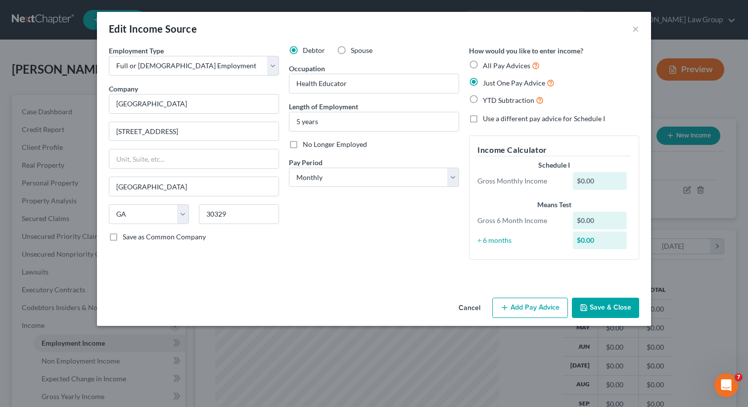
click at [505, 302] on button "Add Pay Advice" at bounding box center [530, 308] width 76 height 21
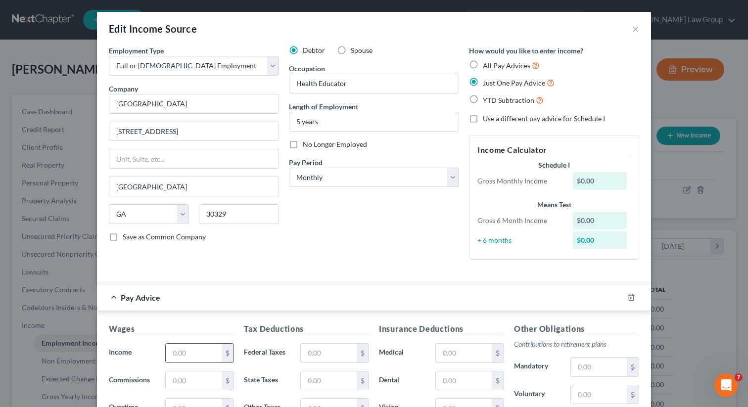
click at [188, 355] on input "text" at bounding box center [194, 353] width 56 height 19
paste input "5,971.72"
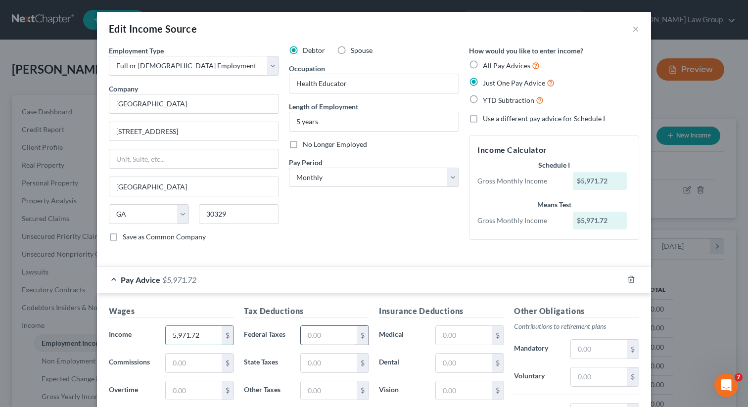
click at [332, 324] on div "Tax Deductions Federal Taxes $ State Taxes $ Other Taxes $ Medicare $ Social Se…" at bounding box center [306, 384] width 135 height 158
click at [328, 327] on input "text" at bounding box center [329, 335] width 56 height 19
click at [321, 338] on input "text" at bounding box center [329, 335] width 56 height 19
paste input "1,085.62"
click at [455, 334] on input "text" at bounding box center [464, 335] width 56 height 19
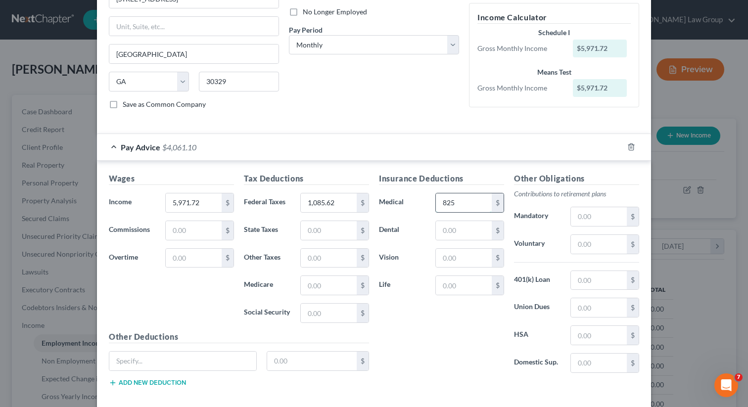
scroll to position [182, 0]
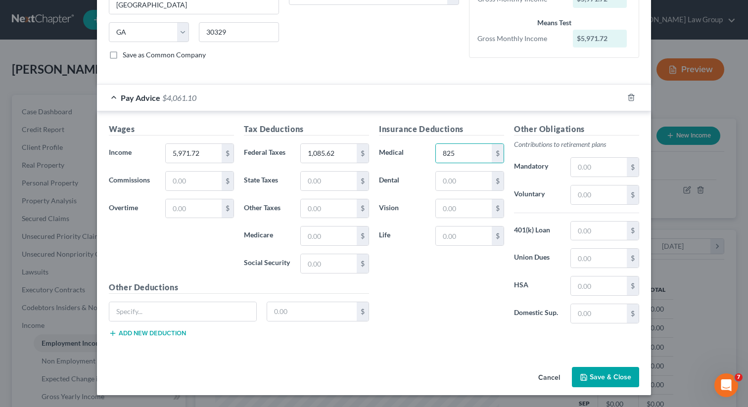
click at [602, 377] on button "Save & Close" at bounding box center [605, 377] width 67 height 21
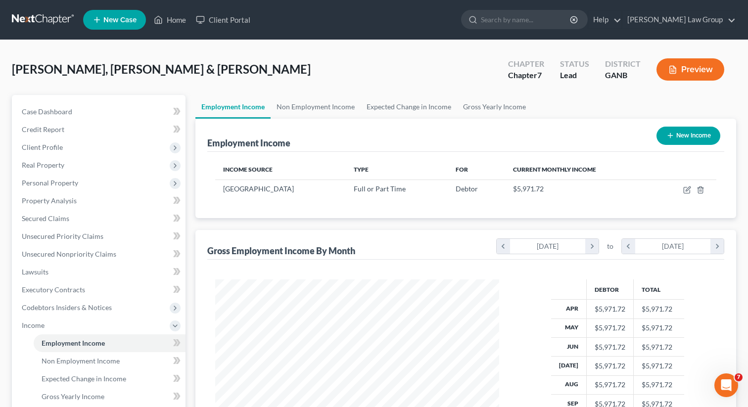
click at [677, 133] on button "New Income" at bounding box center [689, 136] width 64 height 18
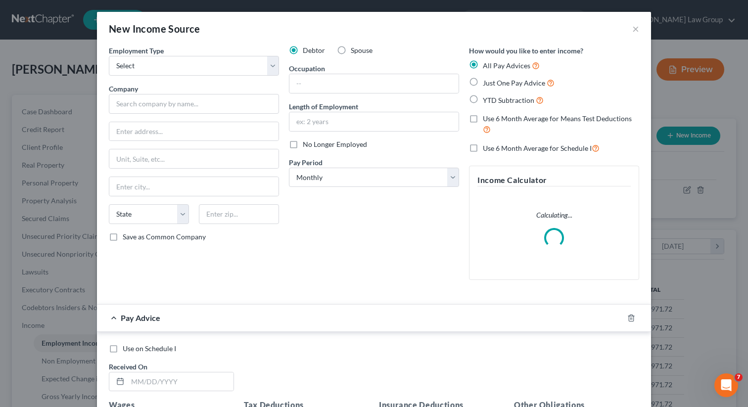
click at [351, 51] on label "Spouse" at bounding box center [362, 51] width 22 height 10
click at [355, 51] on input "Spouse" at bounding box center [358, 49] width 6 height 6
click at [193, 67] on select "Select Full or Part Time Employment Self Employment" at bounding box center [194, 66] width 170 height 20
click at [109, 56] on select "Select Full or Part Time Employment Self Employment" at bounding box center [194, 66] width 170 height 20
click at [140, 106] on input "text" at bounding box center [194, 104] width 170 height 20
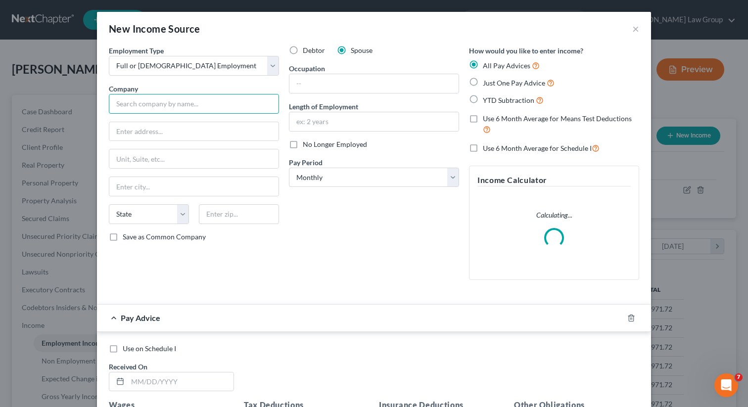
click at [140, 106] on input "text" at bounding box center [194, 104] width 170 height 20
paste input "EVIDENT CHANGE"
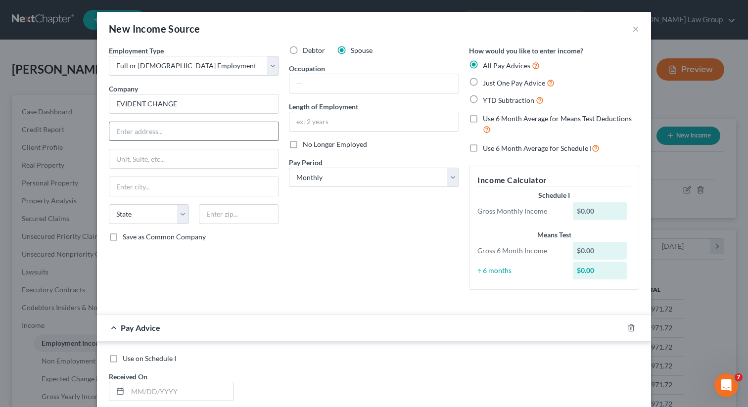
click at [219, 129] on input "text" at bounding box center [193, 131] width 169 height 19
paste input "520 3RD STREET, SUITE 205"
click at [230, 218] on input "text" at bounding box center [239, 214] width 80 height 20
click at [323, 236] on div "Debtor Spouse Occupation Length of Employment No Longer Employed Pay Period * S…" at bounding box center [374, 172] width 180 height 252
click at [483, 84] on label "Just One Pay Advice" at bounding box center [519, 82] width 72 height 11
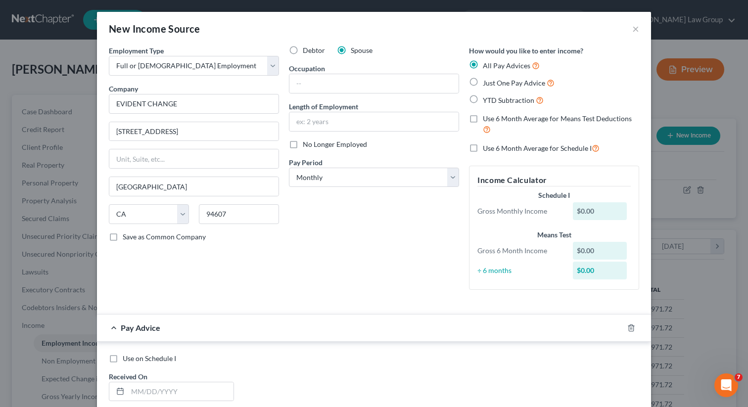
click at [487, 84] on input "Just One Pay Advice" at bounding box center [490, 80] width 6 height 6
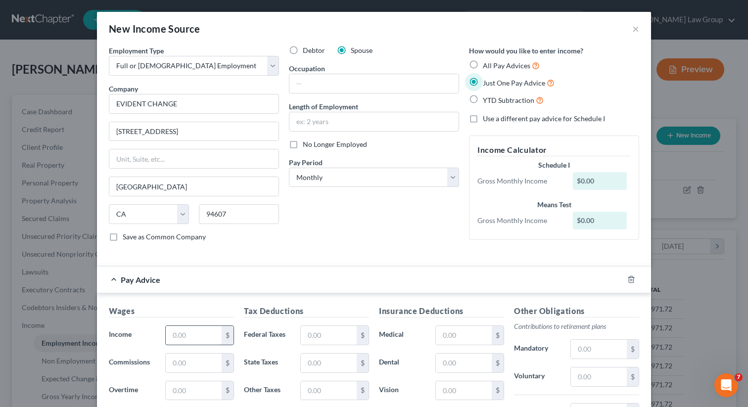
click at [196, 326] on input "text" at bounding box center [194, 335] width 56 height 19
paste input "1 932 80"
click at [336, 176] on select "Select Monthly Twice Monthly Every Other Week Weekly" at bounding box center [374, 178] width 170 height 20
click at [289, 168] on select "Select Monthly Twice Monthly Every Other Week Weekly" at bounding box center [374, 178] width 170 height 20
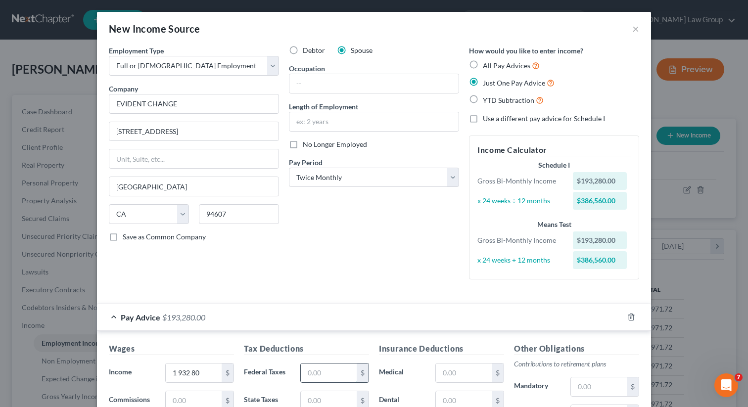
click at [327, 364] on input "text" at bounding box center [329, 373] width 56 height 19
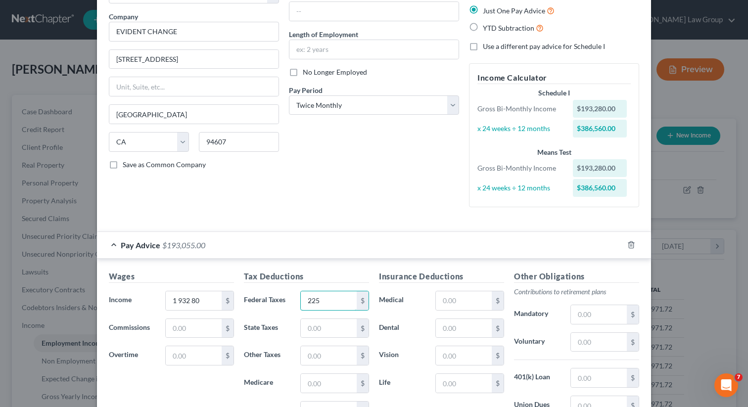
scroll to position [220, 0]
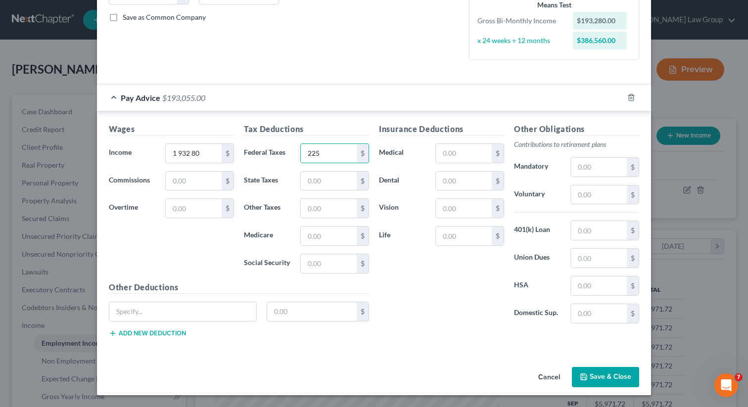
click at [590, 372] on button "Save & Close" at bounding box center [605, 377] width 67 height 21
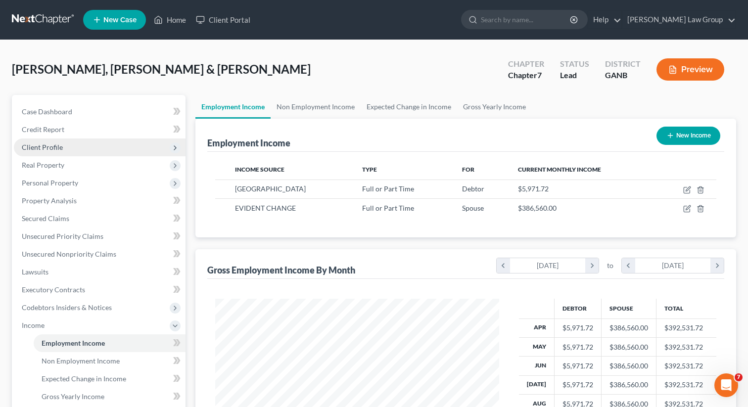
click at [77, 140] on span "Client Profile" at bounding box center [100, 148] width 172 height 18
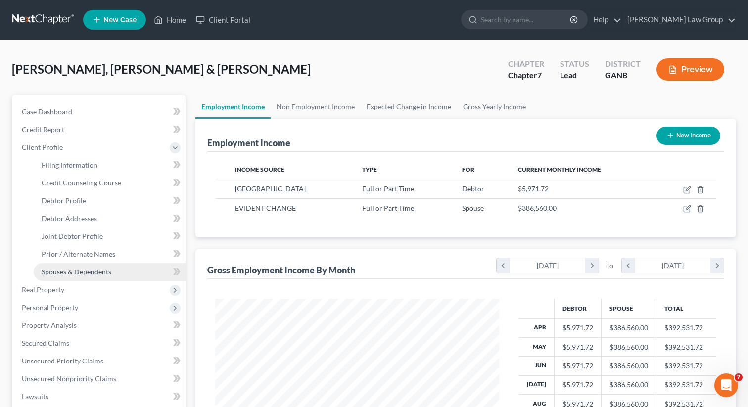
click at [109, 269] on span "Spouses & Dependents" at bounding box center [77, 272] width 70 height 8
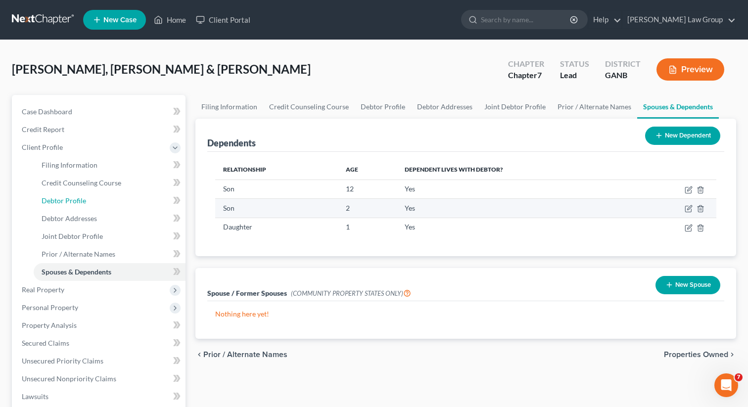
click at [99, 200] on link "Debtor Profile" at bounding box center [110, 201] width 152 height 18
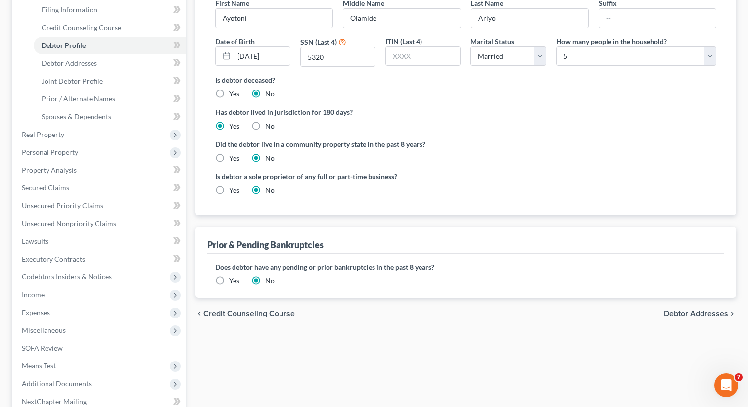
scroll to position [244, 0]
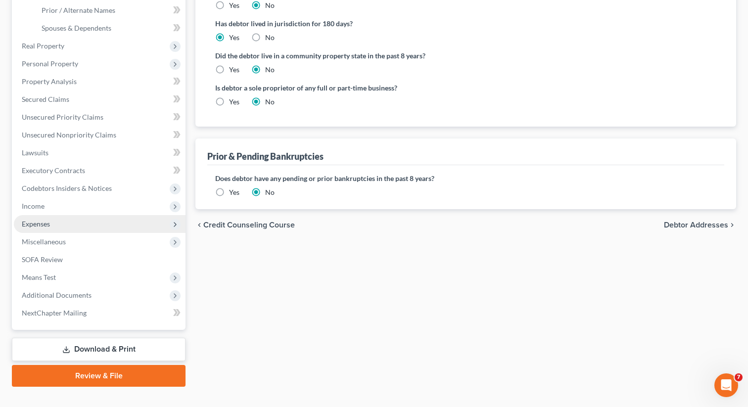
click at [50, 227] on span "Expenses" at bounding box center [36, 224] width 28 height 8
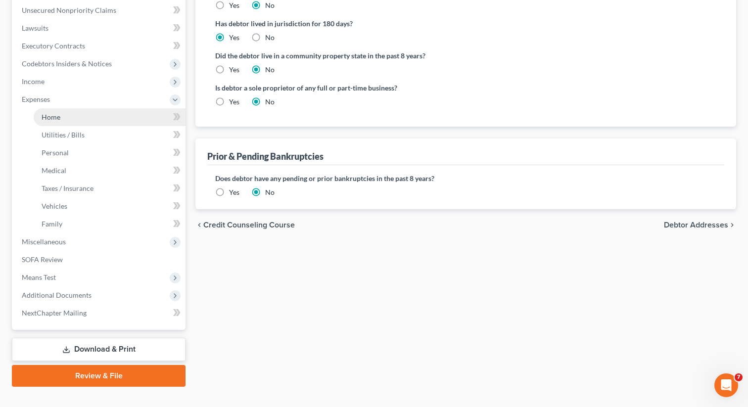
click at [55, 118] on span "Home" at bounding box center [51, 117] width 19 height 8
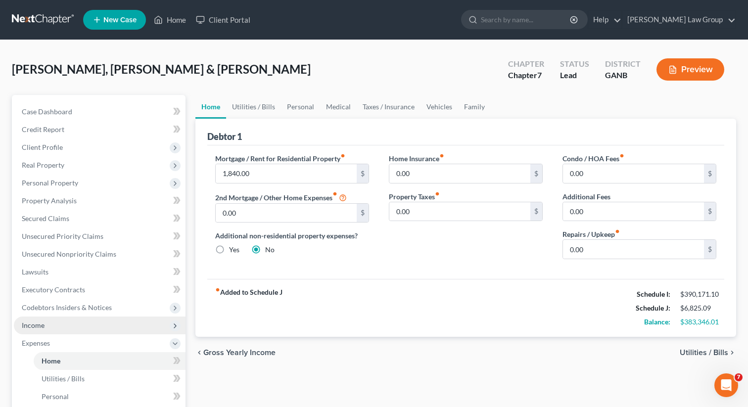
click at [145, 328] on span "Income" at bounding box center [100, 326] width 172 height 18
click at [123, 342] on link "Employment Income" at bounding box center [110, 344] width 152 height 18
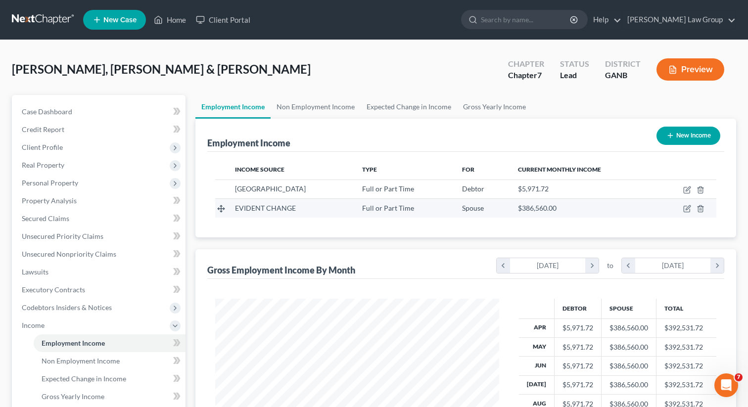
scroll to position [177, 304]
click at [683, 207] on td at bounding box center [686, 208] width 60 height 19
click at [687, 208] on icon "button" at bounding box center [688, 208] width 4 height 4
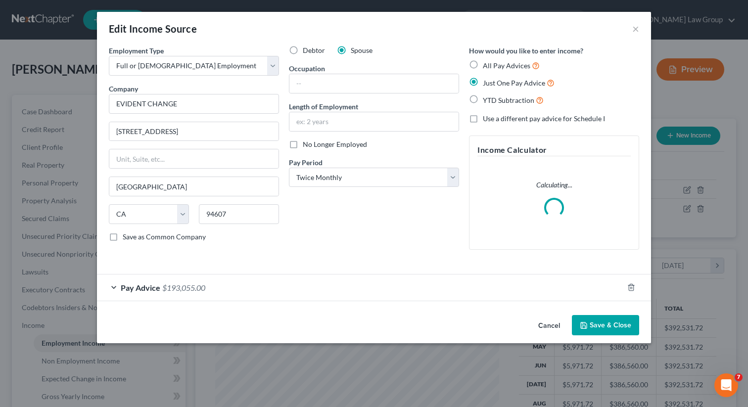
click at [142, 289] on span "Pay Advice" at bounding box center [141, 287] width 40 height 9
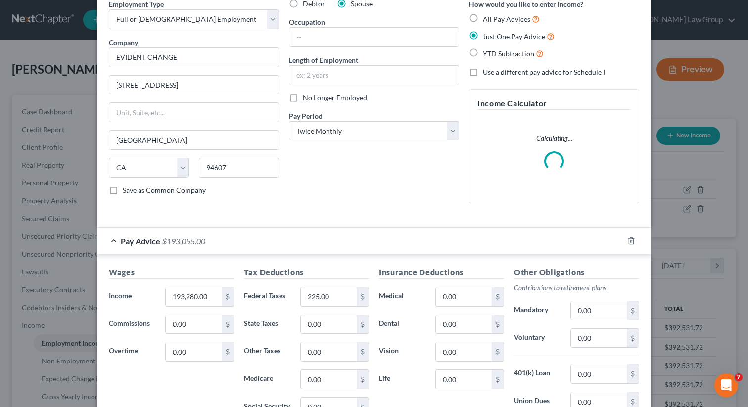
scroll to position [76, 0]
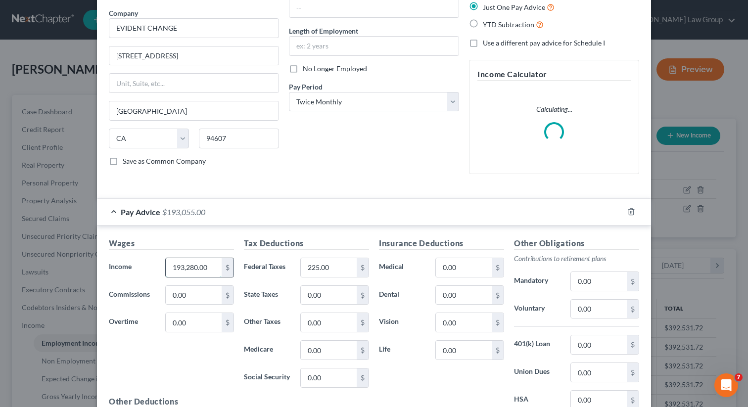
click at [211, 273] on input "193,280.00" at bounding box center [194, 267] width 56 height 19
click at [207, 269] on input "193,280.00" at bounding box center [194, 267] width 56 height 19
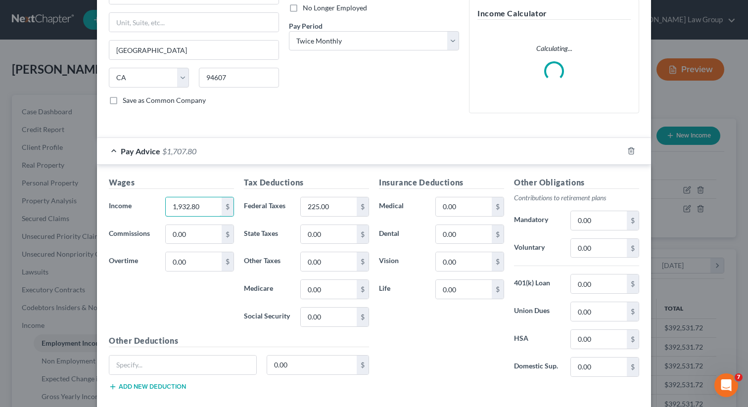
scroll to position [190, 0]
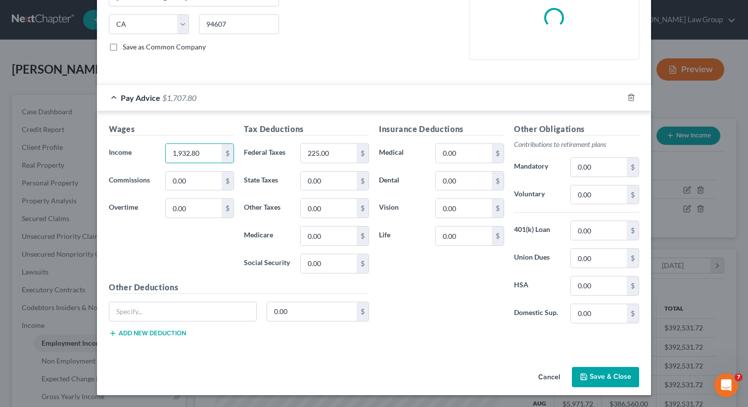
click at [586, 372] on button "Save & Close" at bounding box center [605, 377] width 67 height 21
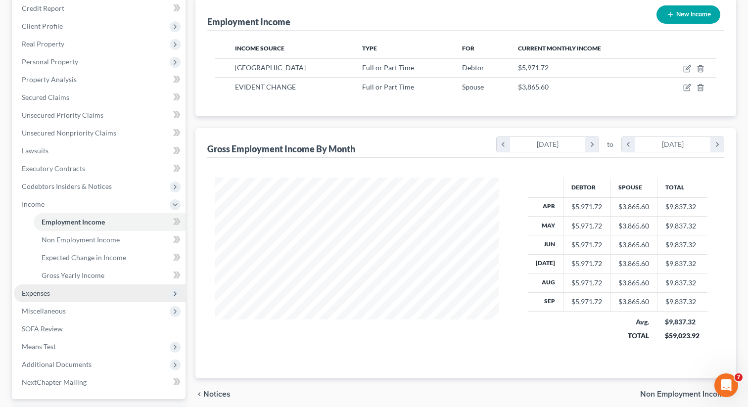
scroll to position [172, 0]
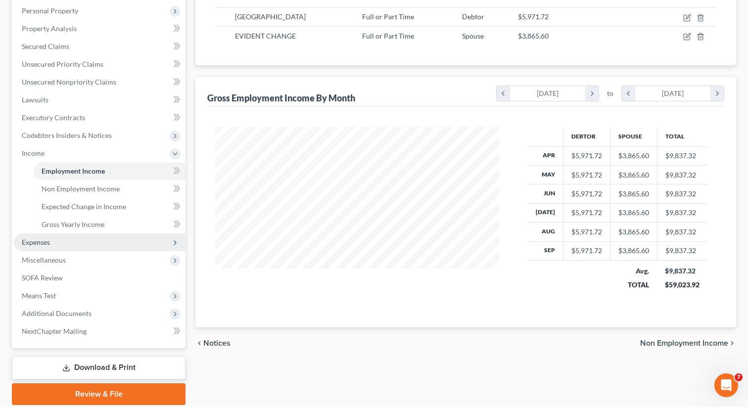
click at [74, 244] on span "Expenses" at bounding box center [100, 243] width 172 height 18
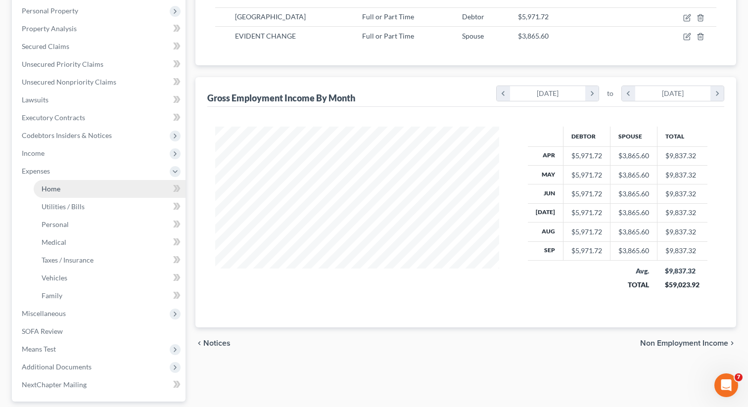
click at [68, 187] on link "Home" at bounding box center [110, 189] width 152 height 18
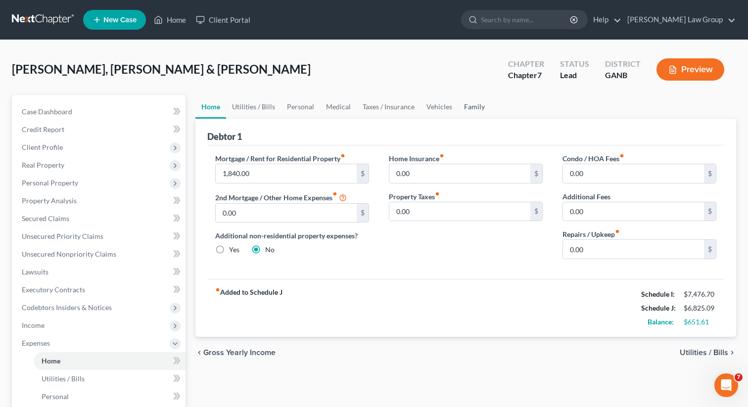
click at [472, 107] on link "Family" at bounding box center [474, 107] width 33 height 24
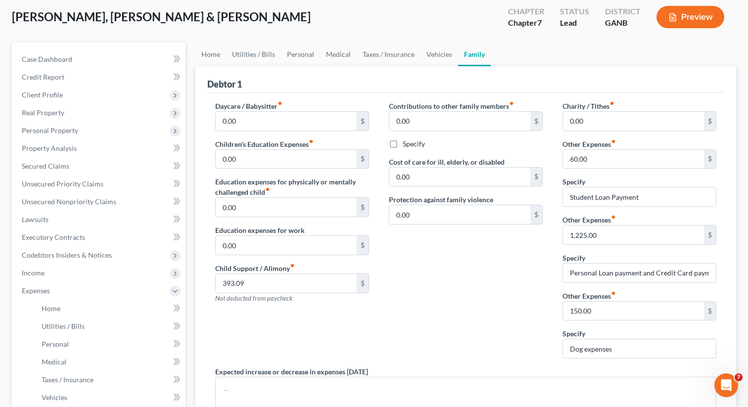
scroll to position [55, 0]
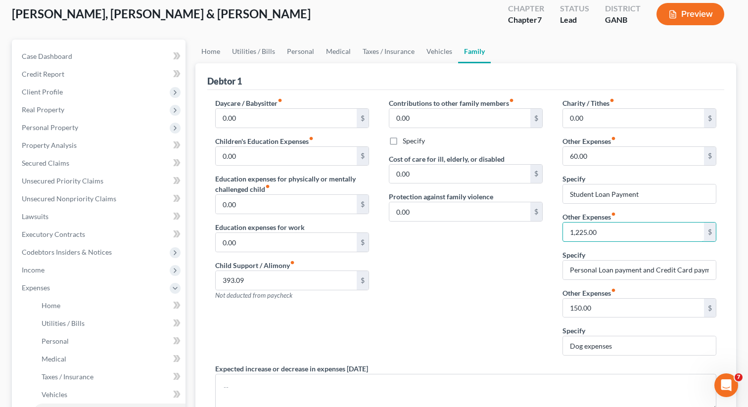
drag, startPoint x: 611, startPoint y: 233, endPoint x: 543, endPoint y: 233, distance: 67.8
click at [543, 233] on div "Daycare / Babysitter fiber_manual_record 0.00 $ Children's Education Expenses f…" at bounding box center [465, 274] width 521 height 353
drag, startPoint x: 567, startPoint y: 231, endPoint x: 660, endPoint y: 231, distance: 93.5
click at [660, 231] on input "1,225.00" at bounding box center [633, 232] width 141 height 19
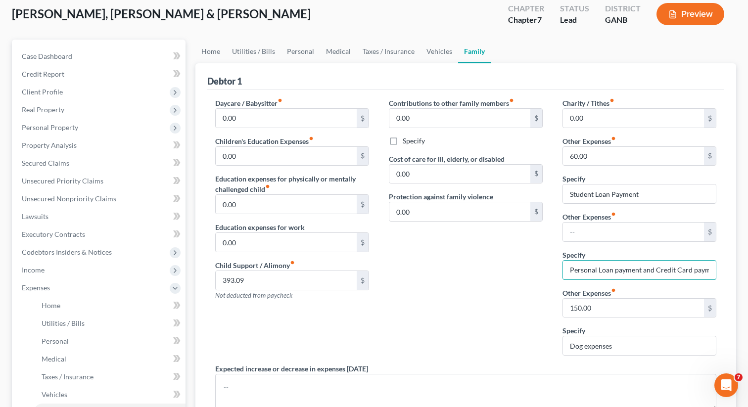
scroll to position [0, 9]
drag, startPoint x: 569, startPoint y: 267, endPoint x: 717, endPoint y: 266, distance: 148.0
click at [717, 266] on div "Charity / Tithes fiber_manual_record 0.00 $ Other Expenses fiber_manual_record …" at bounding box center [640, 231] width 174 height 266
click at [429, 61] on link "Vehicles" at bounding box center [440, 52] width 38 height 24
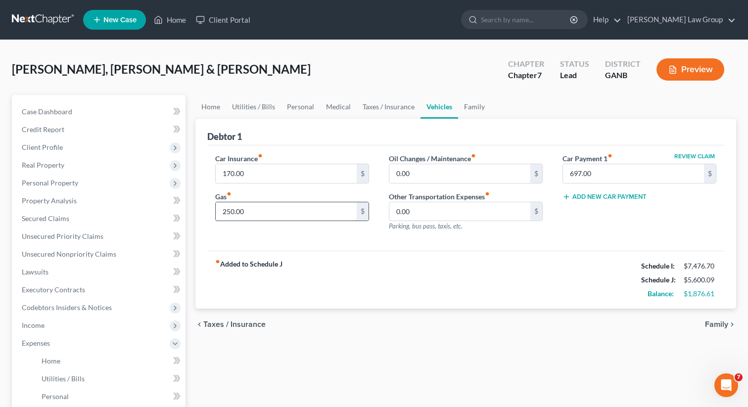
click at [259, 210] on input "250.00" at bounding box center [286, 211] width 141 height 19
click at [381, 103] on link "Taxes / Insurance" at bounding box center [389, 107] width 64 height 24
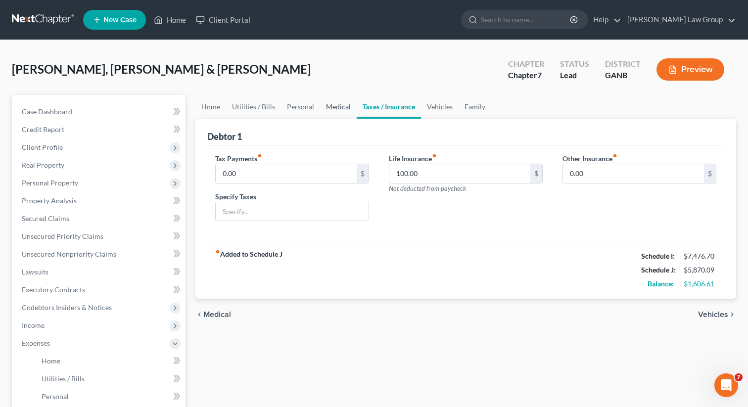
click at [333, 109] on link "Medical" at bounding box center [338, 107] width 37 height 24
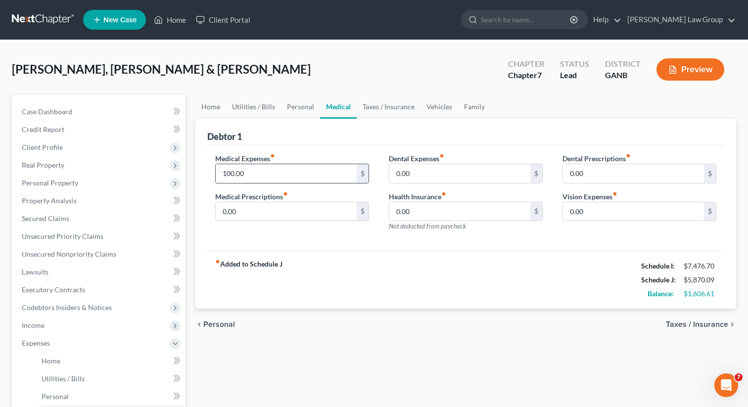
click at [288, 177] on input "100.00" at bounding box center [286, 173] width 141 height 19
click at [294, 108] on link "Personal" at bounding box center [300, 107] width 39 height 24
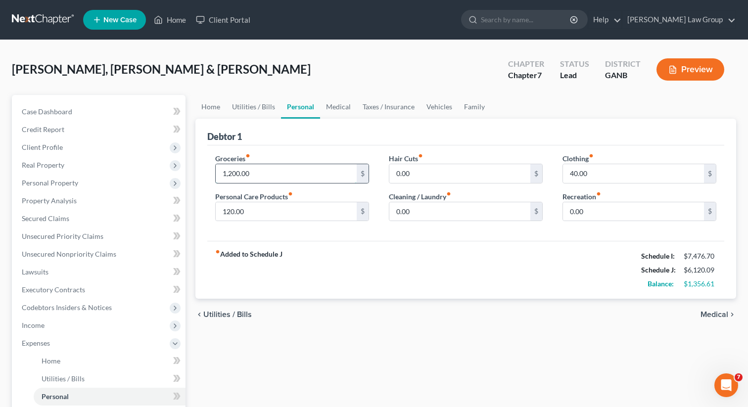
click at [266, 177] on input "1,200.00" at bounding box center [286, 173] width 141 height 19
click at [270, 212] on input "120.00" at bounding box center [286, 211] width 141 height 19
click at [444, 212] on input "0.00" at bounding box center [459, 211] width 141 height 19
click at [604, 174] on input "40.00" at bounding box center [633, 173] width 141 height 19
click at [515, 170] on input "0.00" at bounding box center [459, 173] width 141 height 19
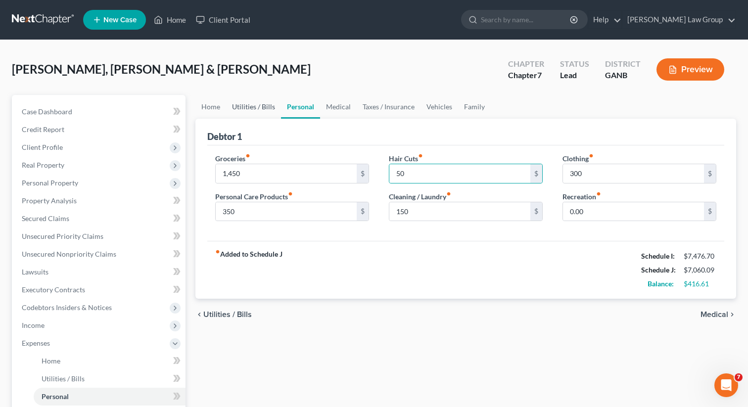
click at [263, 105] on link "Utilities / Bills" at bounding box center [253, 107] width 55 height 24
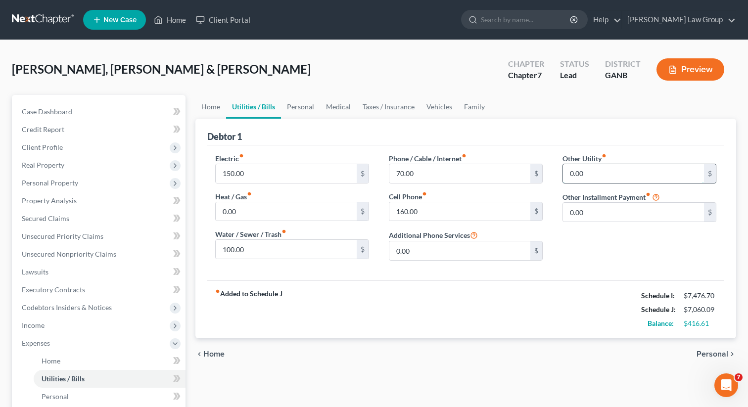
click at [604, 176] on input "0.00" at bounding box center [633, 173] width 141 height 19
click at [600, 204] on input "text" at bounding box center [639, 201] width 153 height 19
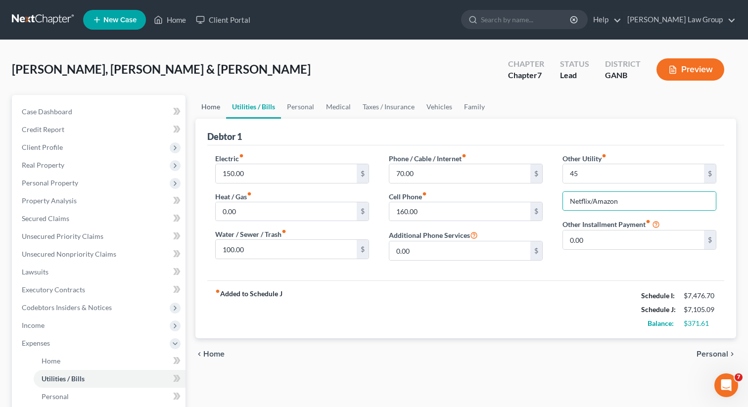
click at [201, 105] on link "Home" at bounding box center [210, 107] width 31 height 24
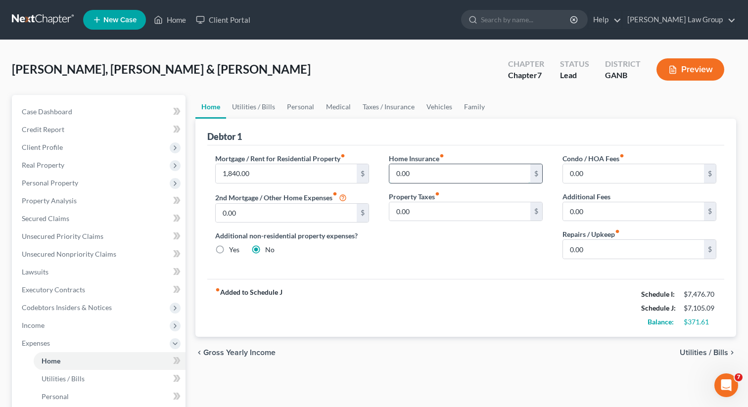
click at [423, 165] on input "0.00" at bounding box center [459, 173] width 141 height 19
click at [400, 287] on div "fiber_manual_record Added to Schedule J Schedule I: $7,476.70 Schedule J: $7,15…" at bounding box center [465, 308] width 517 height 58
click at [339, 102] on link "Medical" at bounding box center [338, 107] width 37 height 24
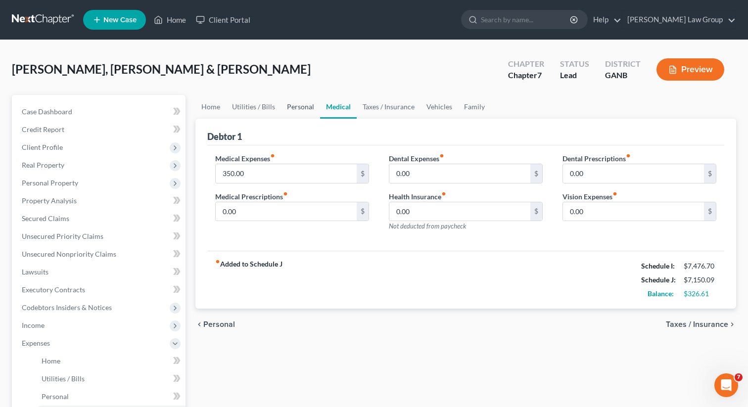
click at [298, 110] on link "Personal" at bounding box center [300, 107] width 39 height 24
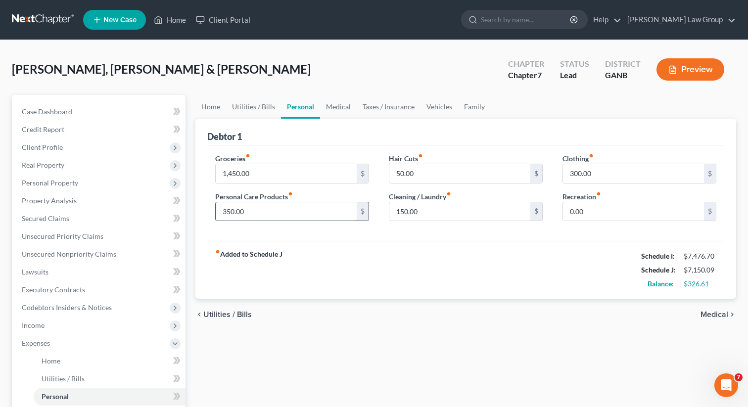
click at [259, 213] on input "350.00" at bounding box center [286, 211] width 141 height 19
click at [597, 176] on input "300.00" at bounding box center [633, 173] width 141 height 19
click at [439, 100] on link "Vehicles" at bounding box center [440, 107] width 38 height 24
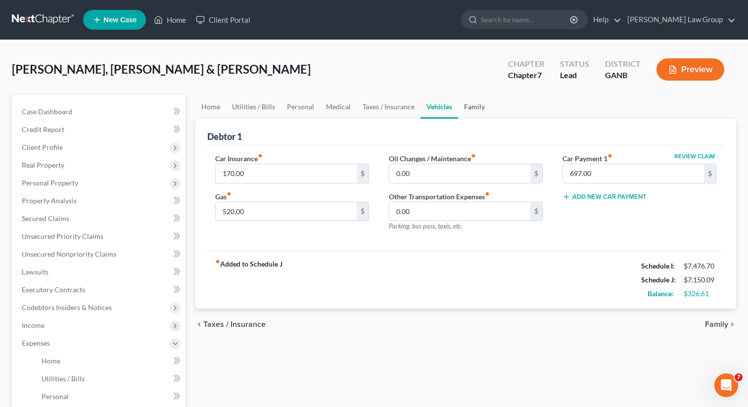
click at [478, 102] on link "Family" at bounding box center [474, 107] width 33 height 24
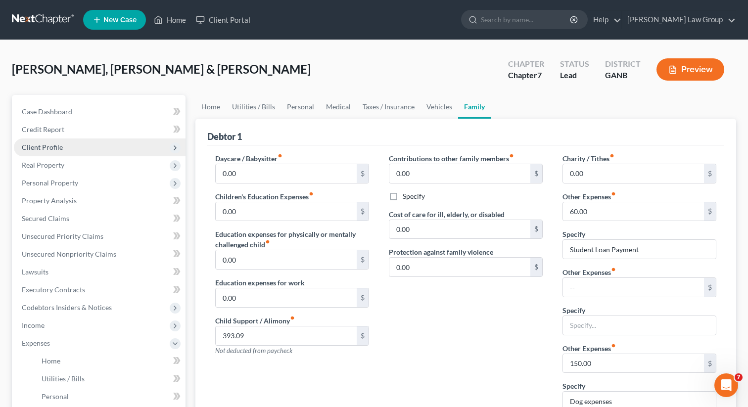
click at [92, 149] on span "Client Profile" at bounding box center [100, 148] width 172 height 18
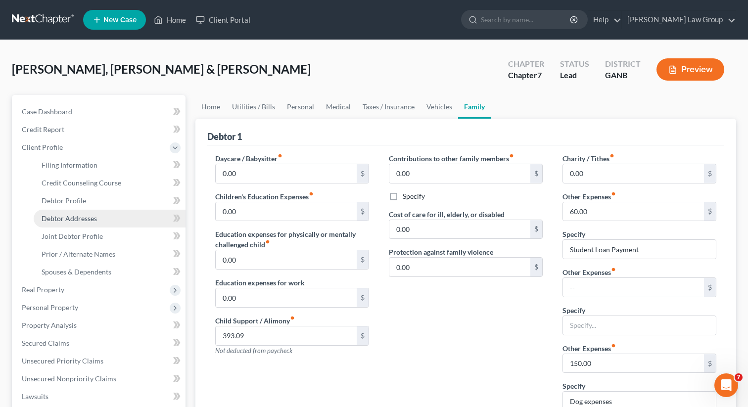
click at [72, 210] on link "Debtor Addresses" at bounding box center [110, 219] width 152 height 18
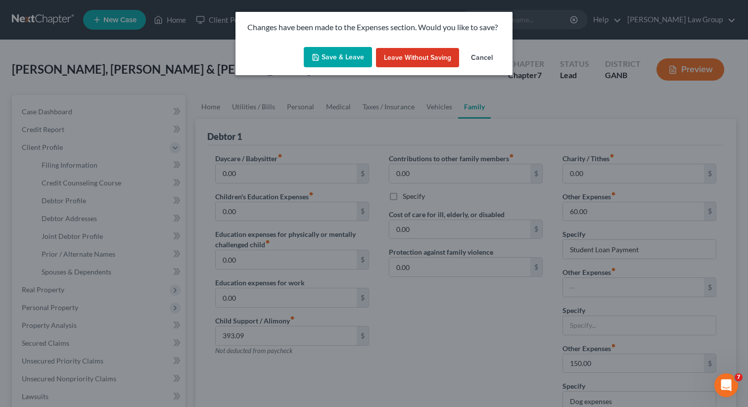
click at [338, 55] on button "Save & Leave" at bounding box center [338, 57] width 68 height 21
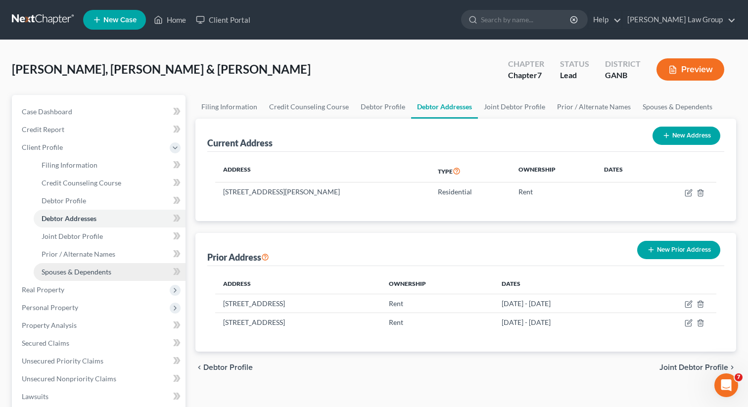
click at [85, 270] on span "Spouses & Dependents" at bounding box center [77, 272] width 70 height 8
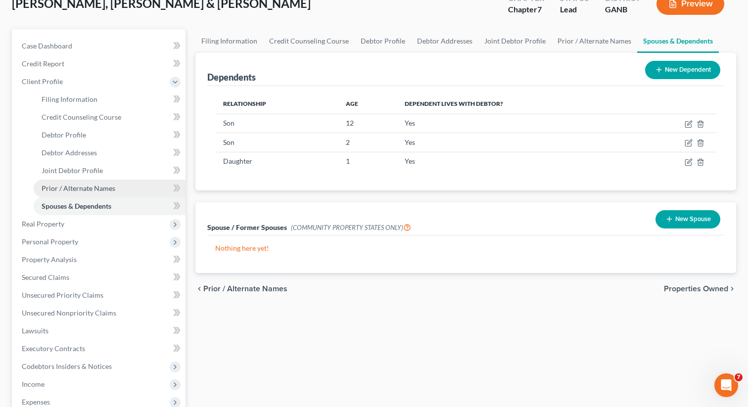
scroll to position [183, 0]
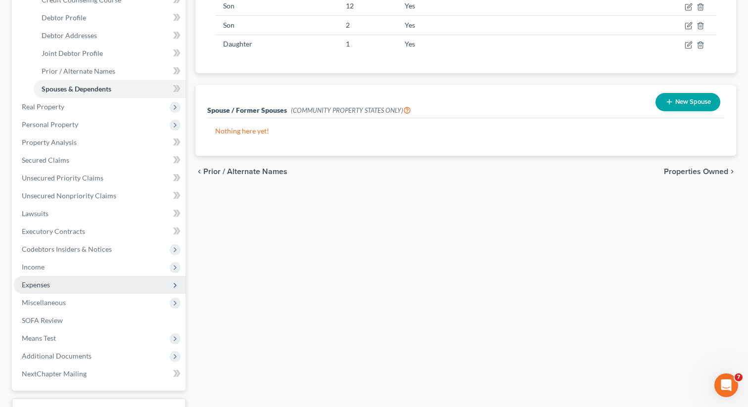
click at [71, 286] on span "Expenses" at bounding box center [100, 285] width 172 height 18
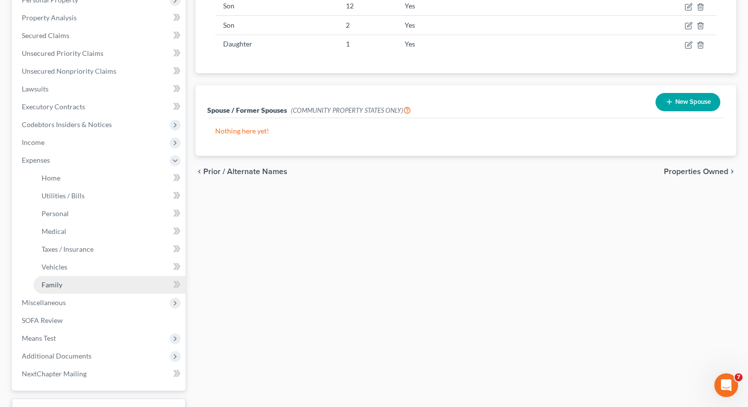
click at [66, 283] on link "Family" at bounding box center [110, 285] width 152 height 18
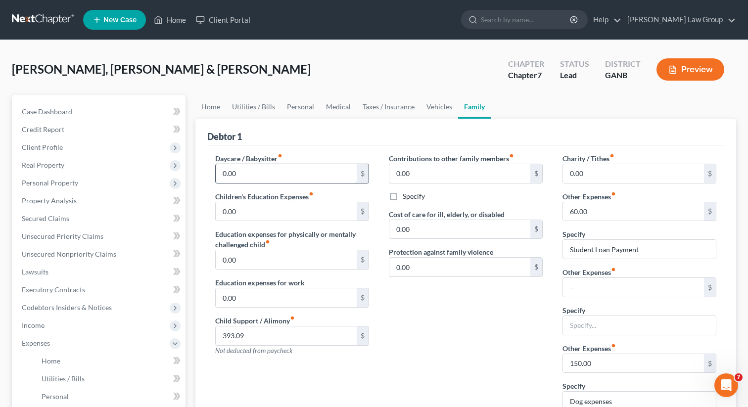
click at [269, 169] on input "0.00" at bounding box center [286, 173] width 141 height 19
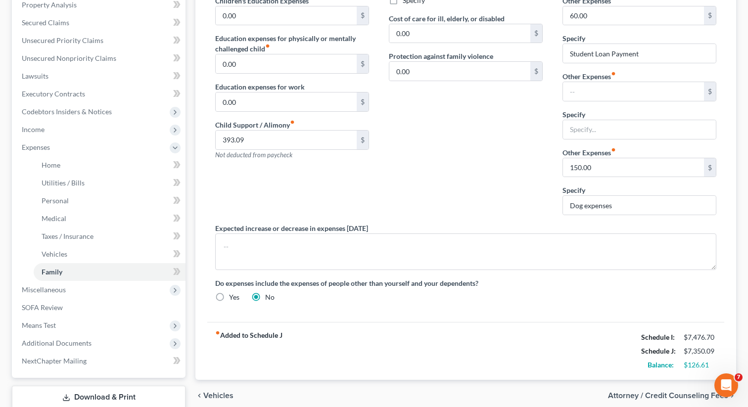
scroll to position [230, 0]
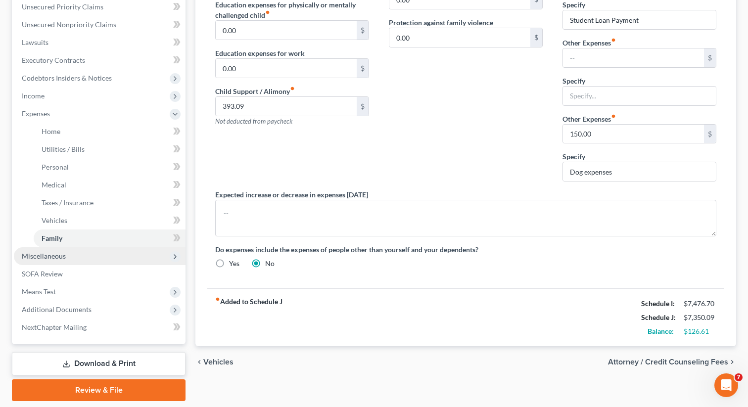
click at [61, 254] on span "Miscellaneous" at bounding box center [44, 256] width 44 height 8
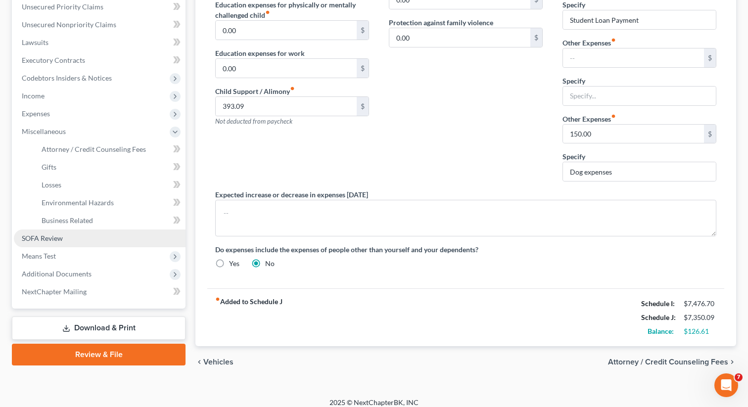
click at [60, 240] on span "SOFA Review" at bounding box center [42, 238] width 41 height 8
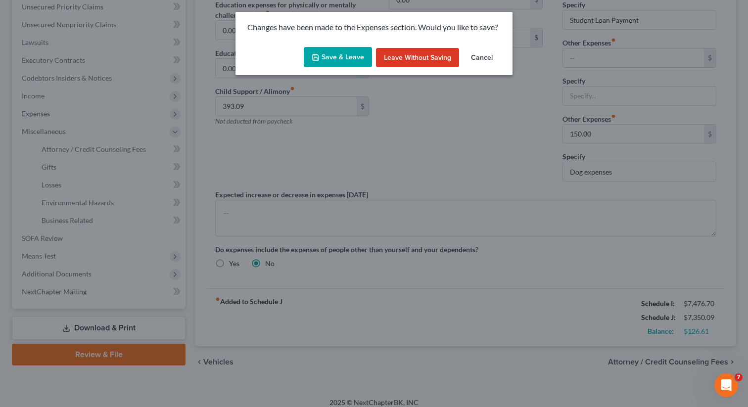
click at [336, 57] on button "Save & Leave" at bounding box center [338, 57] width 68 height 21
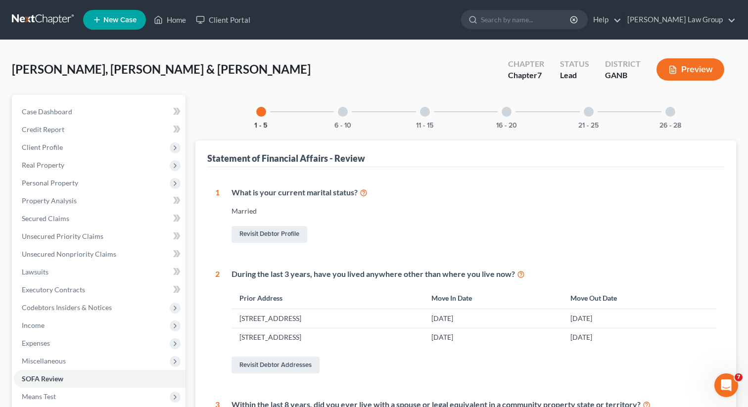
click at [665, 109] on div "26 - 28" at bounding box center [671, 112] width 34 height 34
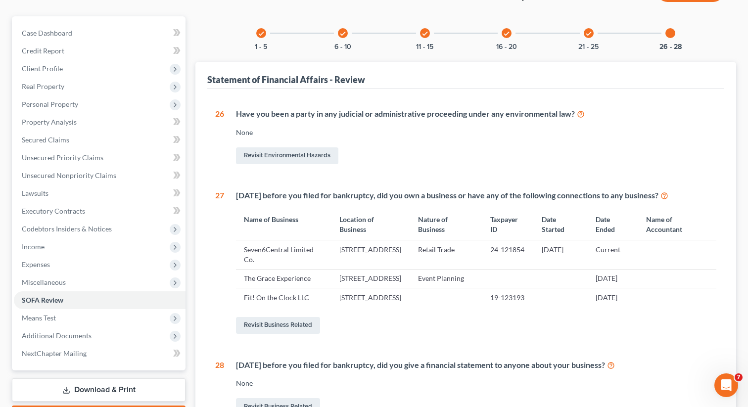
scroll to position [83, 0]
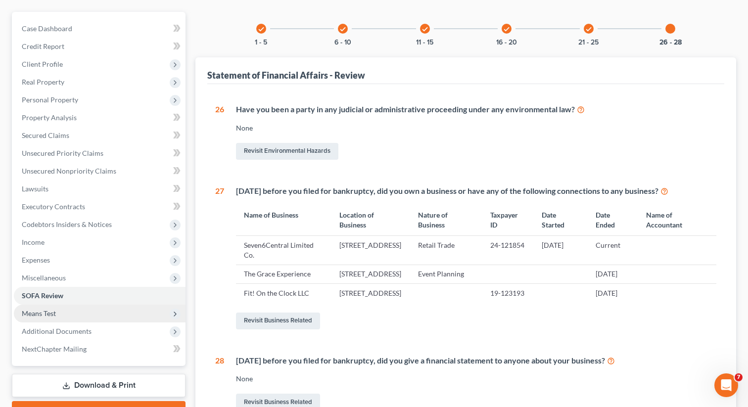
click at [59, 309] on span "Means Test" at bounding box center [100, 314] width 172 height 18
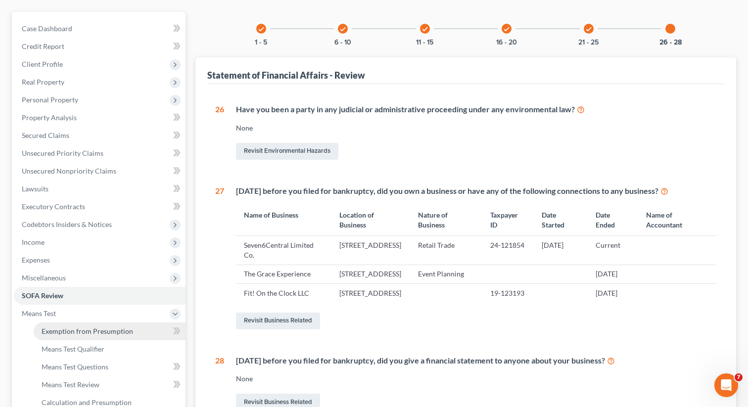
click at [113, 331] on span "Exemption from Presumption" at bounding box center [88, 331] width 92 height 8
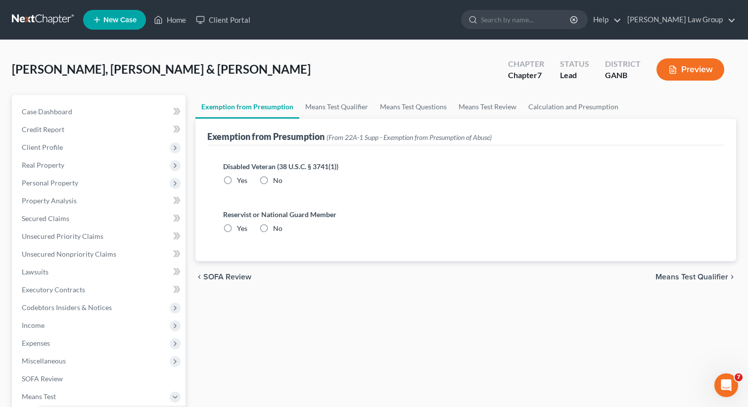
click at [273, 184] on label "No" at bounding box center [277, 181] width 9 height 10
click at [277, 182] on input "No" at bounding box center [280, 179] width 6 height 6
click at [273, 225] on label "No" at bounding box center [277, 229] width 9 height 10
click at [277, 225] on input "No" at bounding box center [280, 227] width 6 height 6
click at [321, 109] on link "Means Test Qualifier" at bounding box center [336, 107] width 75 height 24
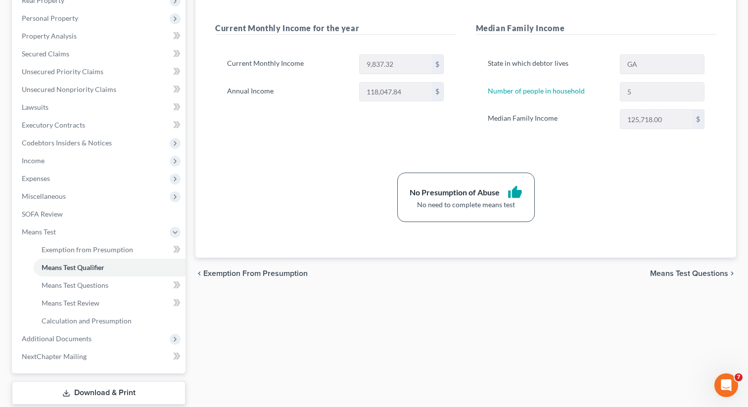
scroll to position [225, 0]
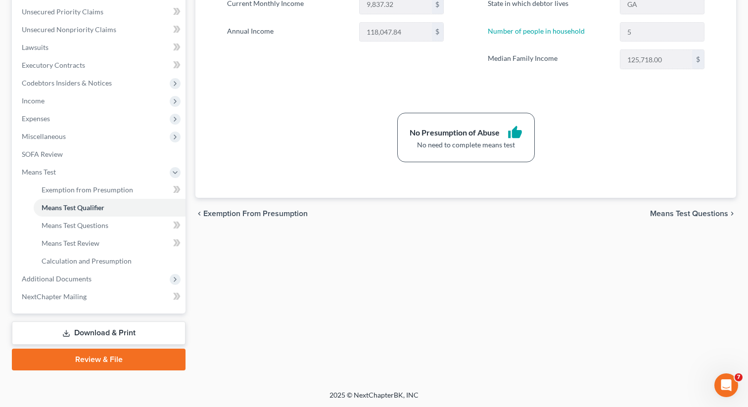
click at [92, 330] on link "Download & Print" at bounding box center [99, 333] width 174 height 23
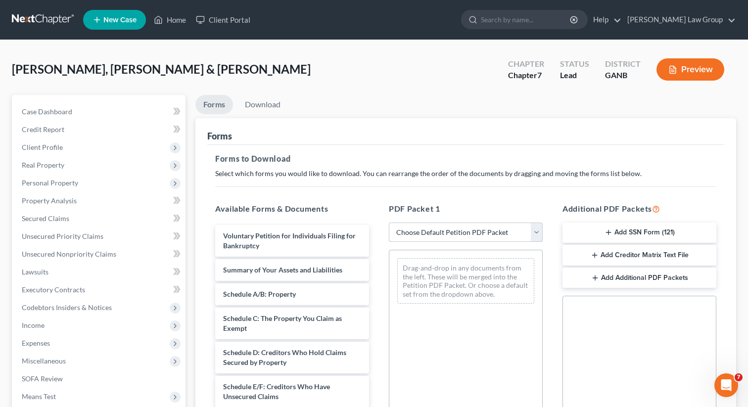
click at [427, 229] on select "Choose Default Petition PDF Packet Complete Bankruptcy Petition (all forms and …" at bounding box center [466, 233] width 154 height 20
click at [389, 223] on select "Choose Default Petition PDF Packet Complete Bankruptcy Petition (all forms and …" at bounding box center [466, 233] width 154 height 20
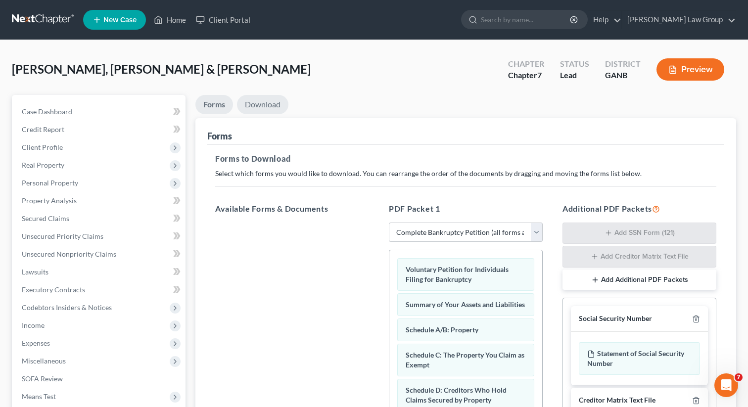
click at [272, 109] on link "Download" at bounding box center [262, 104] width 51 height 19
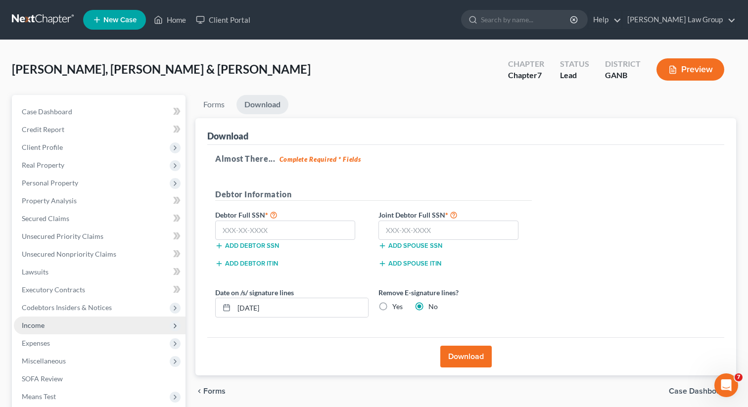
click at [54, 324] on span "Income" at bounding box center [100, 326] width 172 height 18
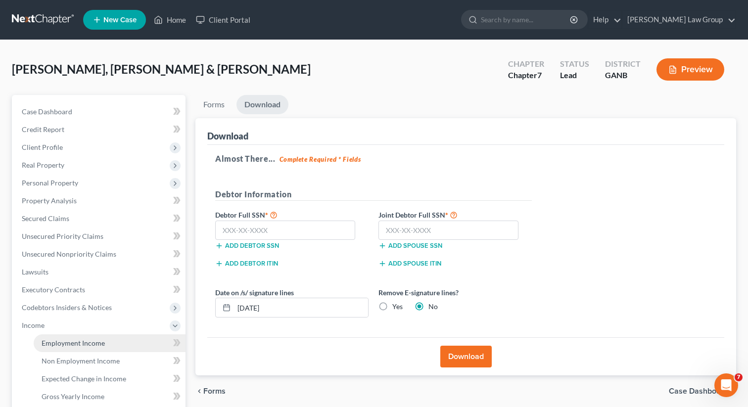
click at [64, 338] on link "Employment Income" at bounding box center [110, 344] width 152 height 18
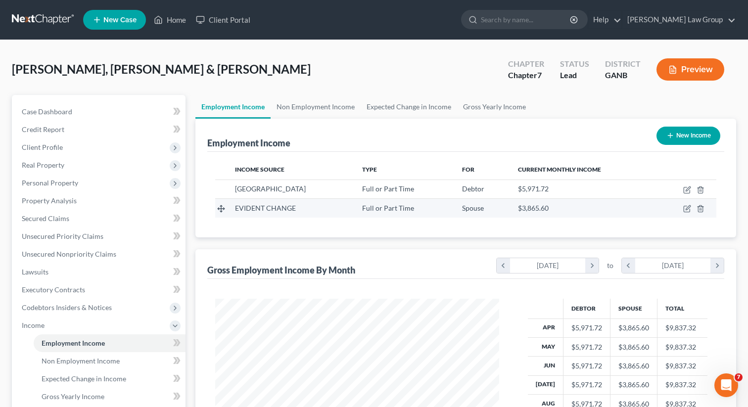
scroll to position [177, 304]
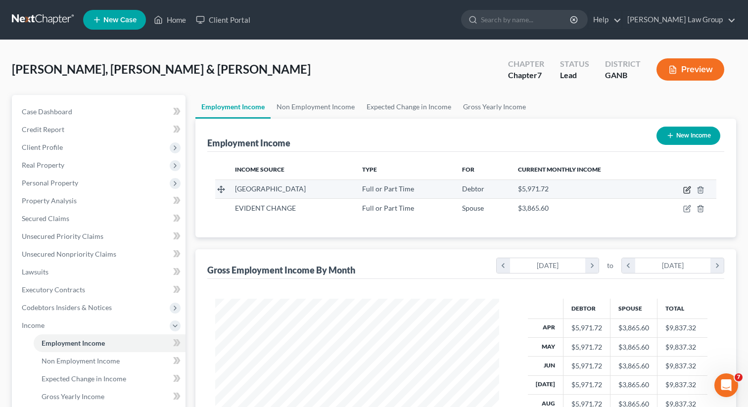
click at [689, 192] on icon "button" at bounding box center [687, 190] width 8 height 8
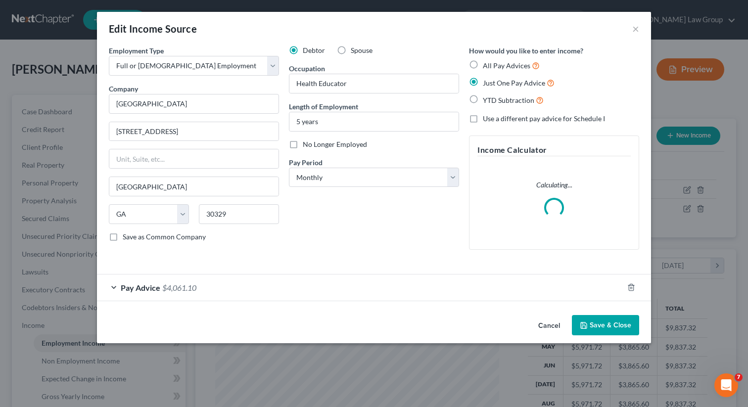
click at [613, 328] on button "Save & Close" at bounding box center [605, 325] width 67 height 21
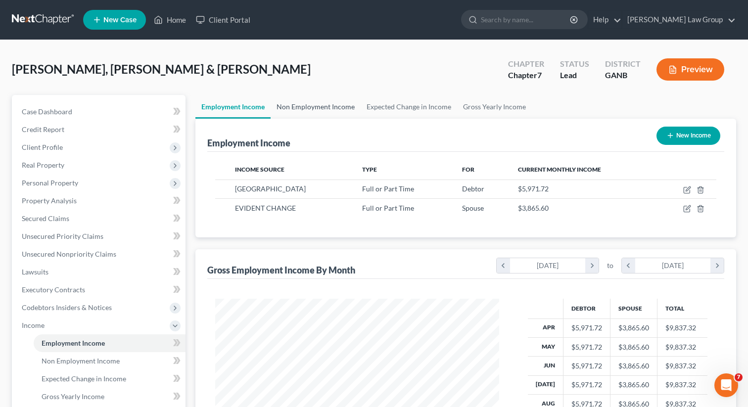
click at [334, 109] on link "Non Employment Income" at bounding box center [316, 107] width 90 height 24
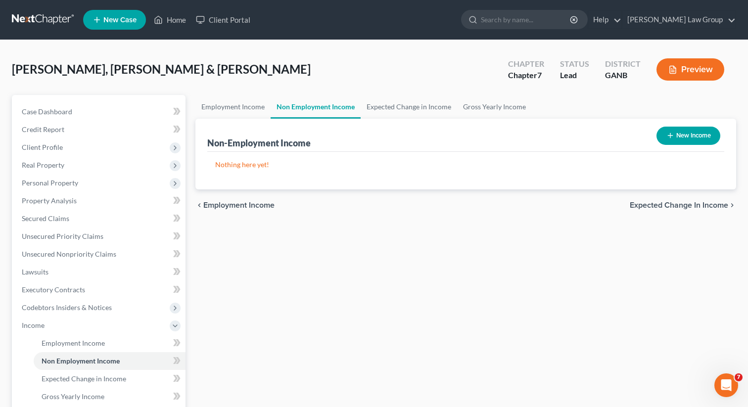
click at [666, 142] on button "New Income" at bounding box center [689, 136] width 64 height 18
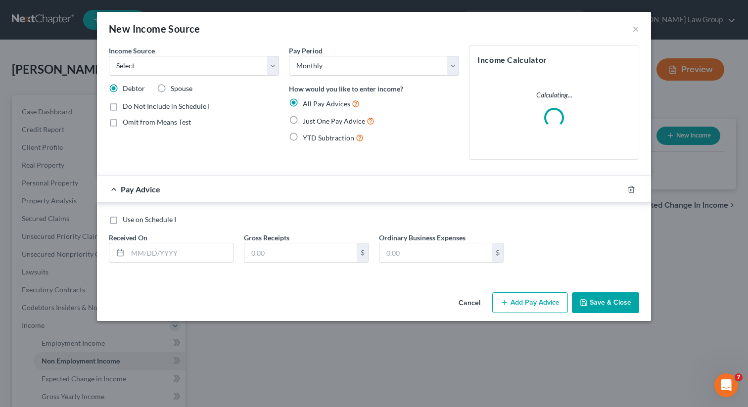
click at [303, 121] on label "Just One Pay Advice" at bounding box center [339, 120] width 72 height 11
click at [307, 121] on input "Just One Pay Advice" at bounding box center [310, 118] width 6 height 6
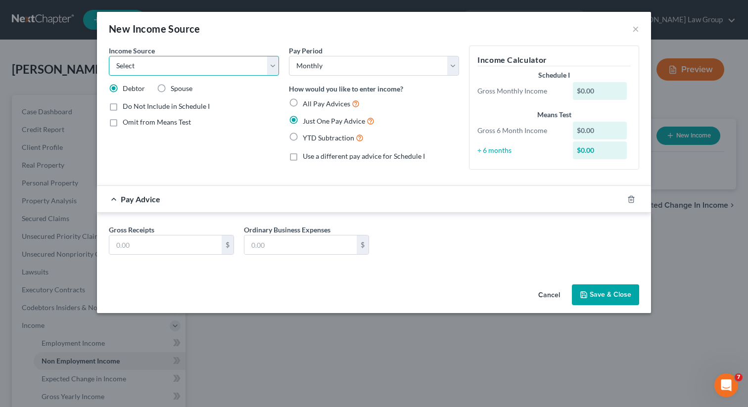
click at [182, 63] on select "Select Unemployment Disability (from employer) Pension Retirement Social Securi…" at bounding box center [194, 66] width 170 height 20
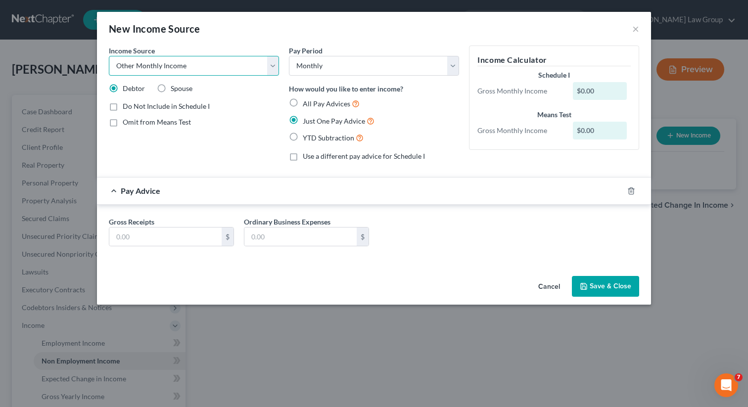
click at [109, 56] on select "Select Unemployment Disability (from employer) Pension Retirement Social Securi…" at bounding box center [194, 66] width 170 height 20
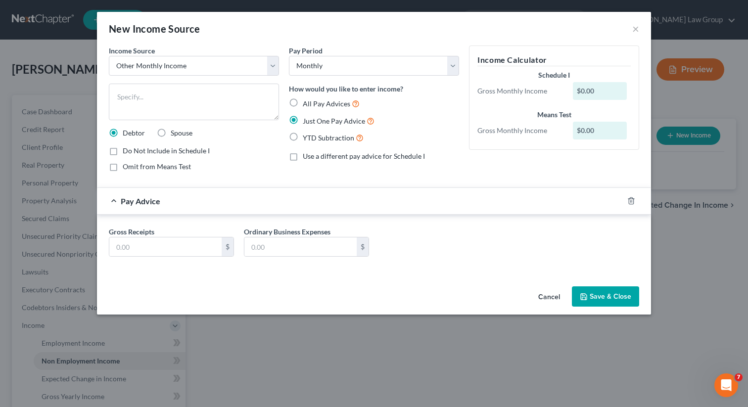
click at [160, 77] on div "Income Source * Select Unemployment Disability (from employer) Pension Retireme…" at bounding box center [194, 113] width 180 height 134
click at [159, 55] on div "Income Source * Select Unemployment Disability (from employer) Pension Retireme…" at bounding box center [194, 61] width 170 height 30
click at [155, 58] on select "Select Unemployment Disability (from employer) Pension Retirement Social Securi…" at bounding box center [194, 66] width 170 height 20
click at [634, 30] on button "×" at bounding box center [635, 29] width 7 height 12
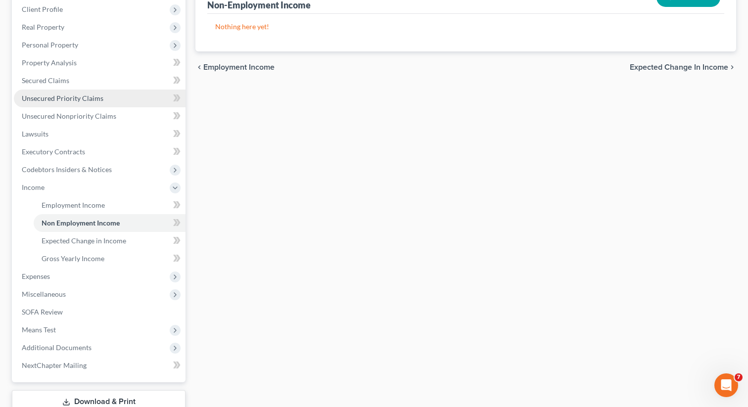
scroll to position [207, 0]
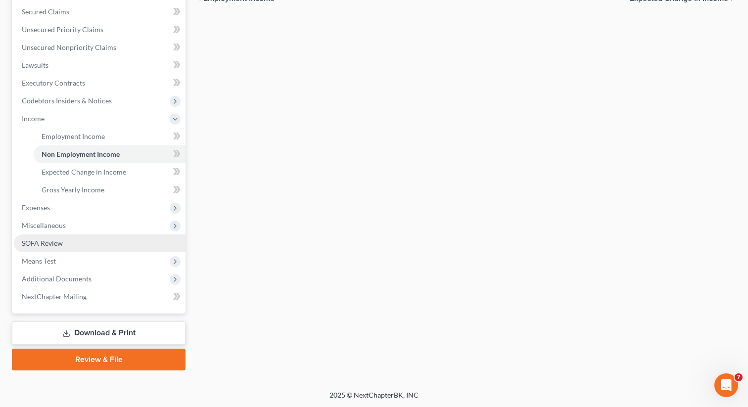
click at [78, 244] on link "SOFA Review" at bounding box center [100, 244] width 172 height 18
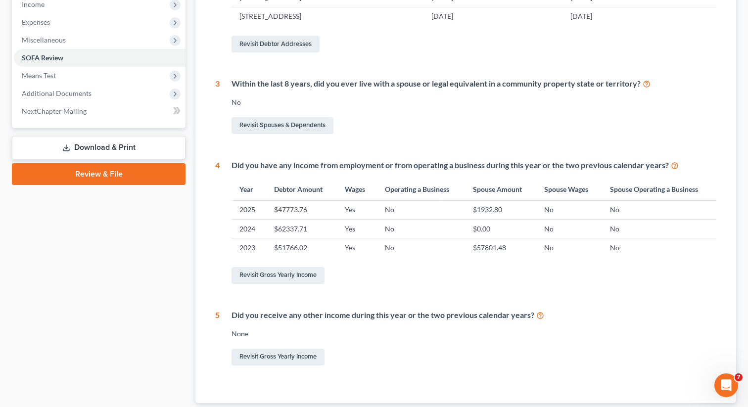
scroll to position [386, 0]
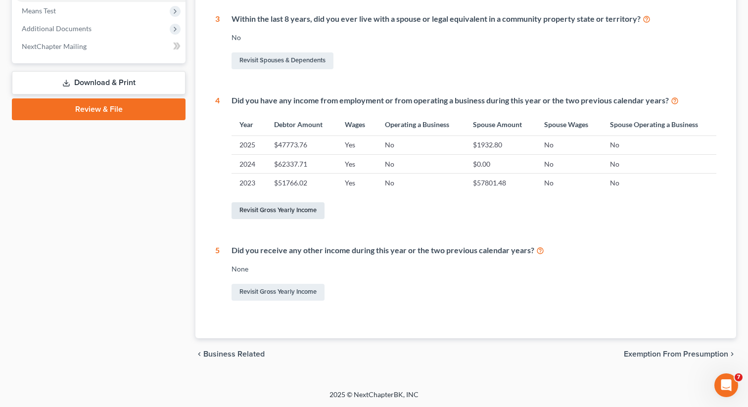
click at [285, 216] on link "Revisit Gross Yearly Income" at bounding box center [278, 210] width 93 height 17
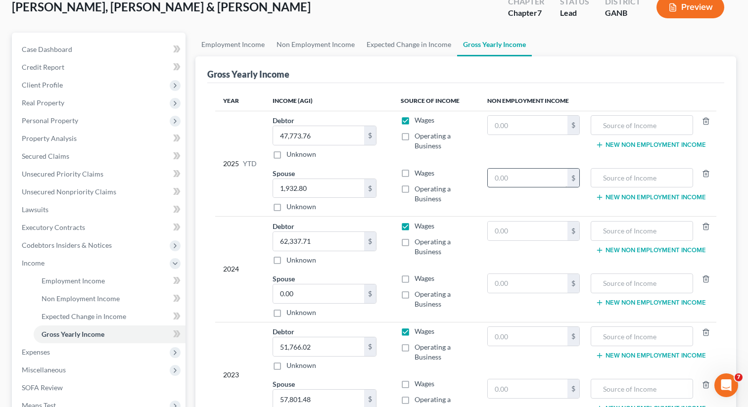
scroll to position [51, 0]
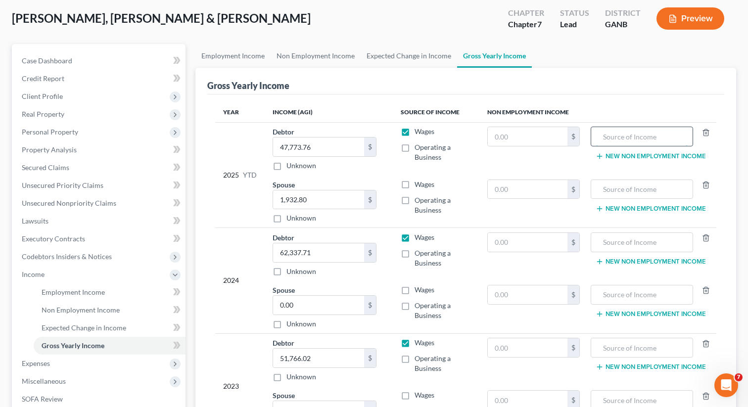
click at [617, 138] on input "text" at bounding box center [642, 136] width 92 height 19
click at [529, 134] on input "text" at bounding box center [527, 136] width 79 height 19
paste input "32,978.48"
click at [647, 143] on input "text" at bounding box center [642, 136] width 92 height 19
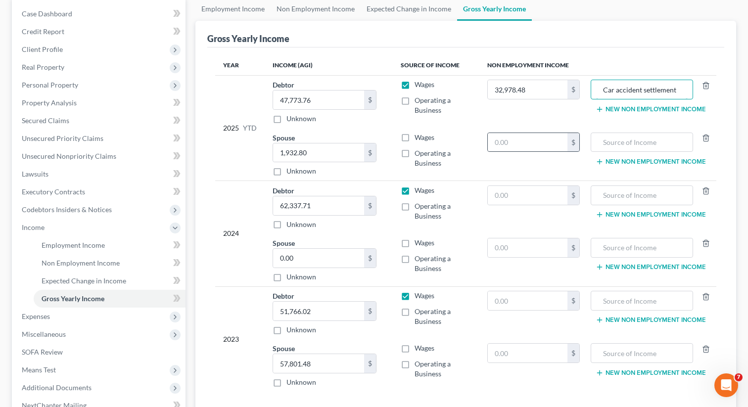
scroll to position [207, 0]
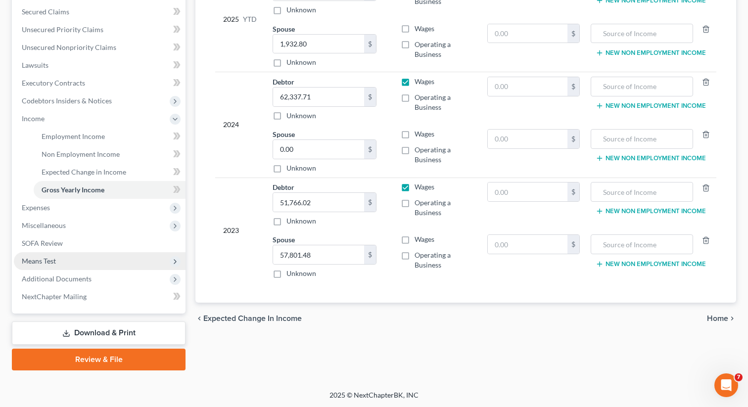
click at [55, 265] on span "Means Test" at bounding box center [100, 261] width 172 height 18
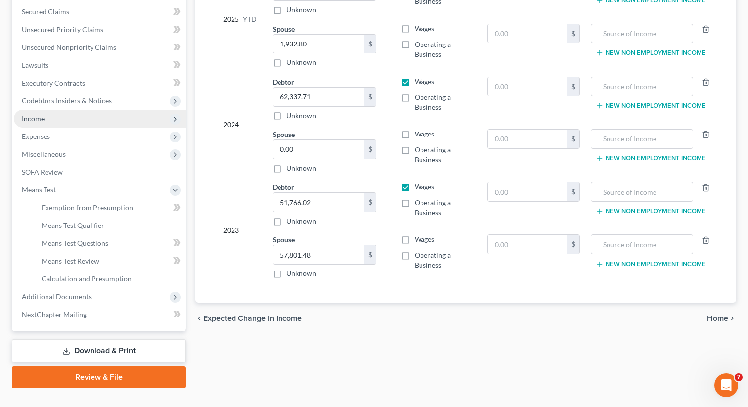
click at [72, 117] on span "Income" at bounding box center [100, 119] width 172 height 18
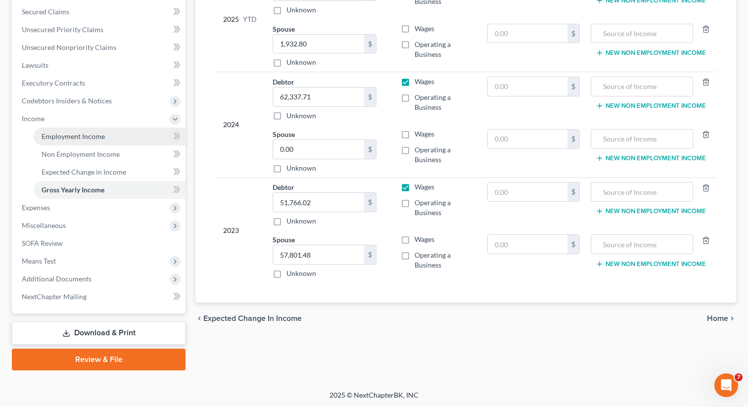
click at [75, 137] on span "Employment Income" at bounding box center [73, 136] width 63 height 8
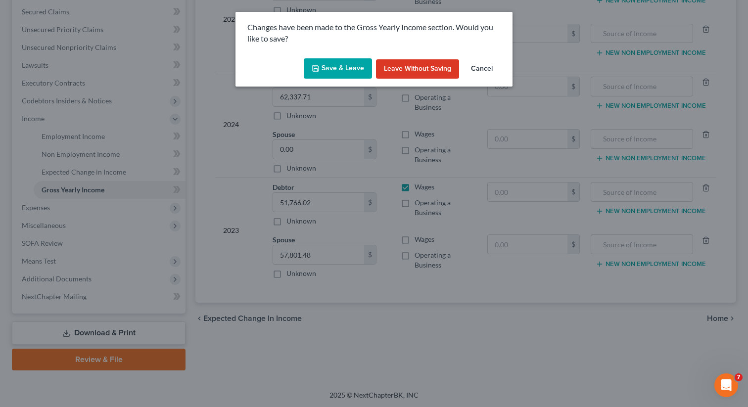
click at [341, 66] on button "Save & Leave" at bounding box center [338, 68] width 68 height 21
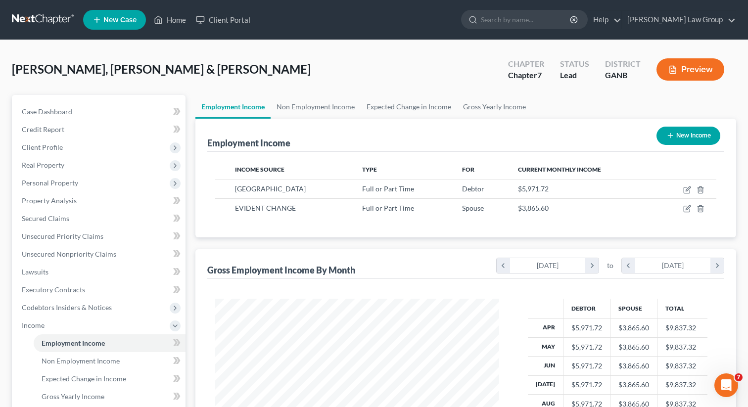
scroll to position [177, 304]
click at [310, 105] on link "Non Employment Income" at bounding box center [316, 107] width 90 height 24
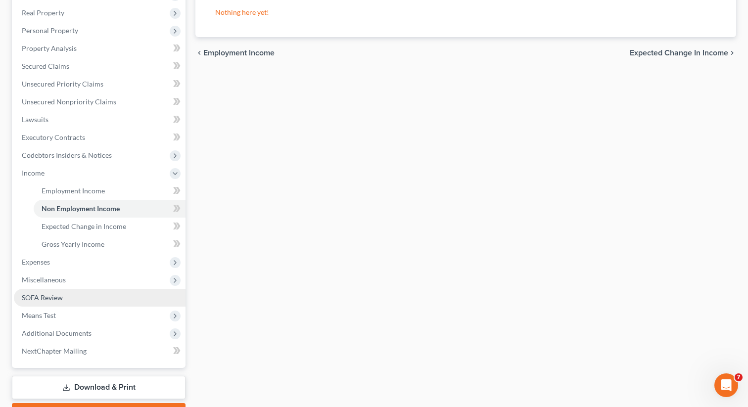
scroll to position [207, 0]
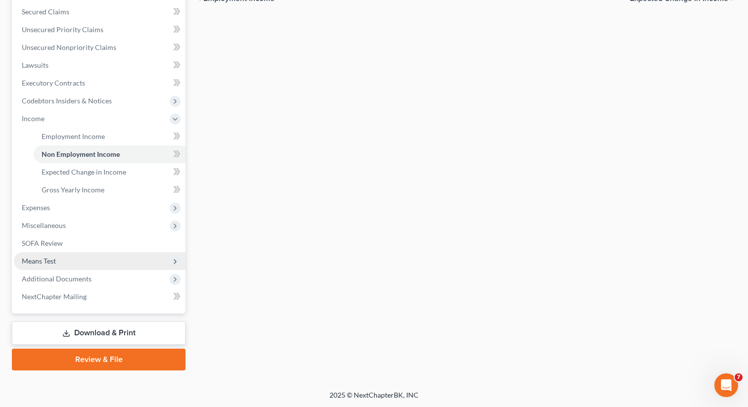
click at [91, 260] on span "Means Test" at bounding box center [100, 261] width 172 height 18
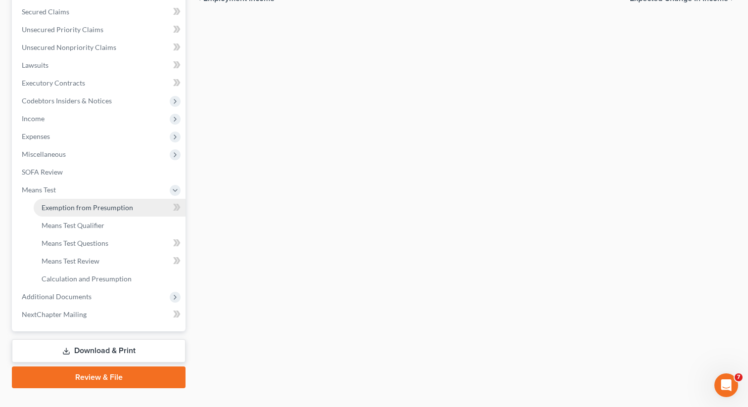
click at [110, 210] on span "Exemption from Presumption" at bounding box center [88, 207] width 92 height 8
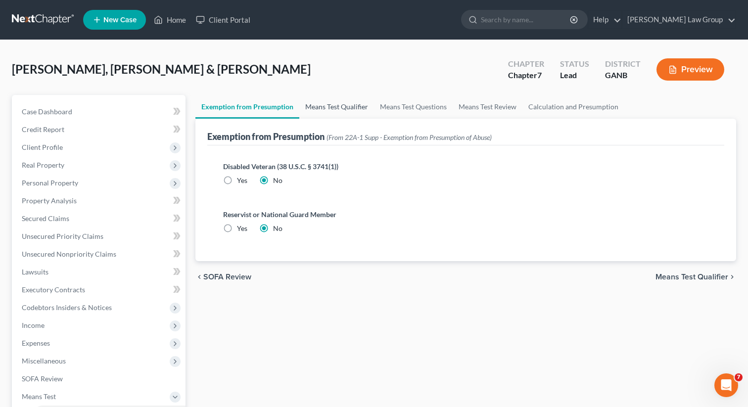
click at [324, 108] on link "Means Test Qualifier" at bounding box center [336, 107] width 75 height 24
